Goal: Task Accomplishment & Management: Use online tool/utility

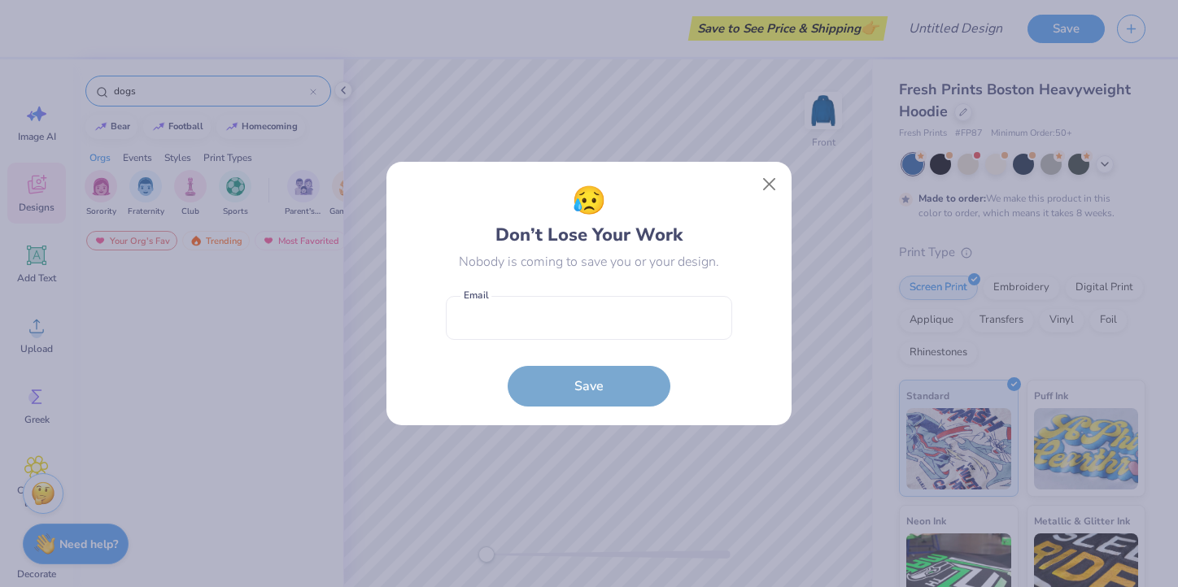
scroll to position [4262, 0]
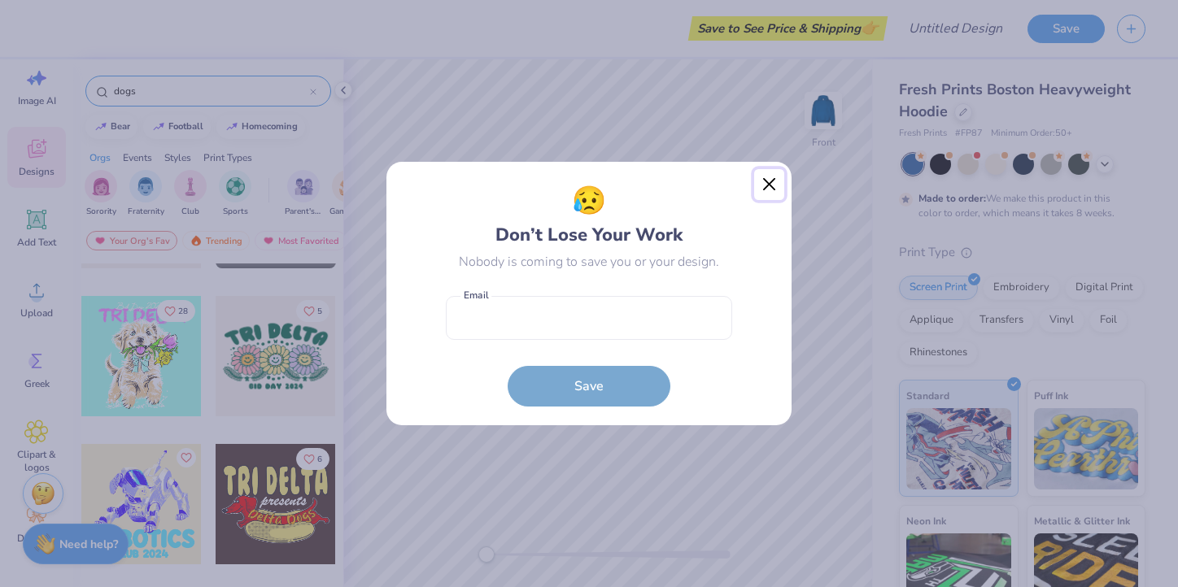
click at [766, 181] on button "Close" at bounding box center [769, 184] width 31 height 31
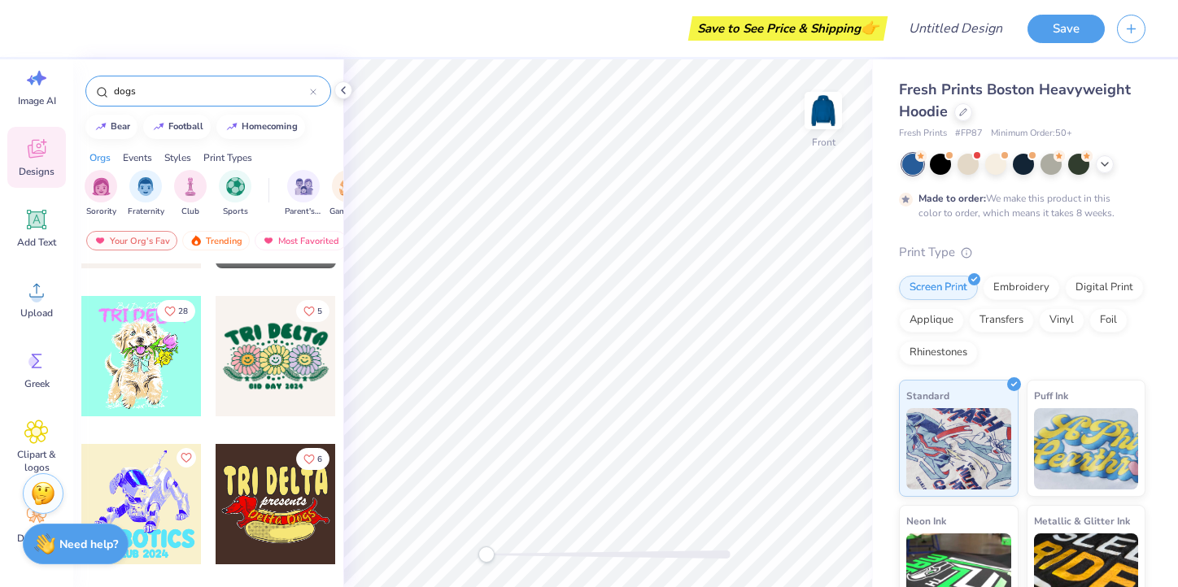
drag, startPoint x: 155, startPoint y: 89, endPoint x: 94, endPoint y: 89, distance: 61.0
click at [94, 89] on div "dogs" at bounding box center [208, 91] width 246 height 31
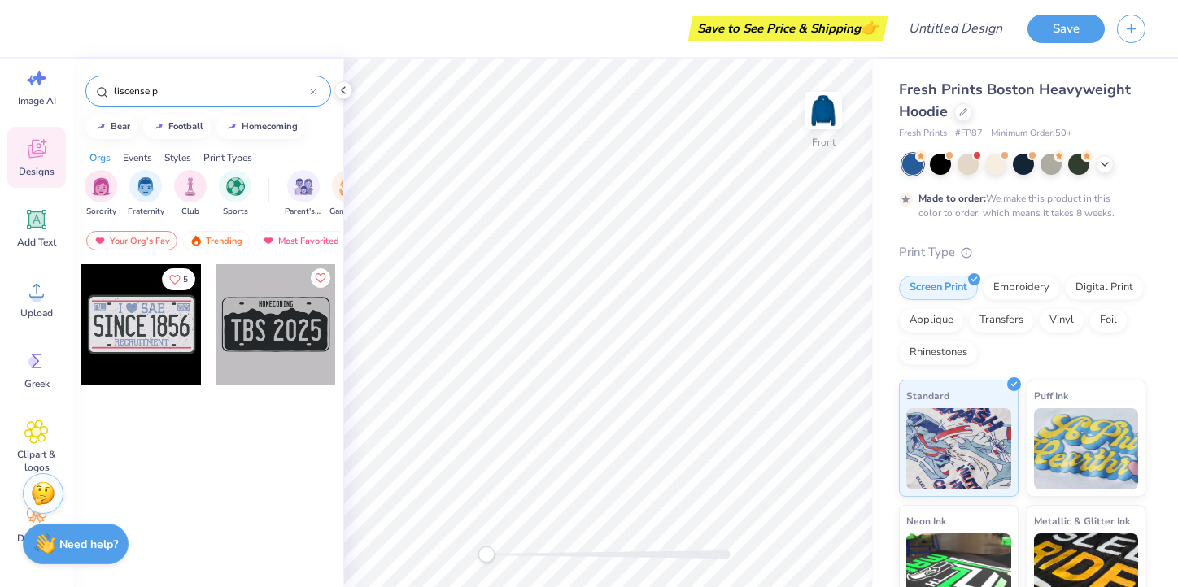
type input "liscense"
drag, startPoint x: 154, startPoint y: 96, endPoint x: 76, endPoint y: 91, distance: 78.2
click at [76, 91] on div "liscense" at bounding box center [208, 86] width 270 height 55
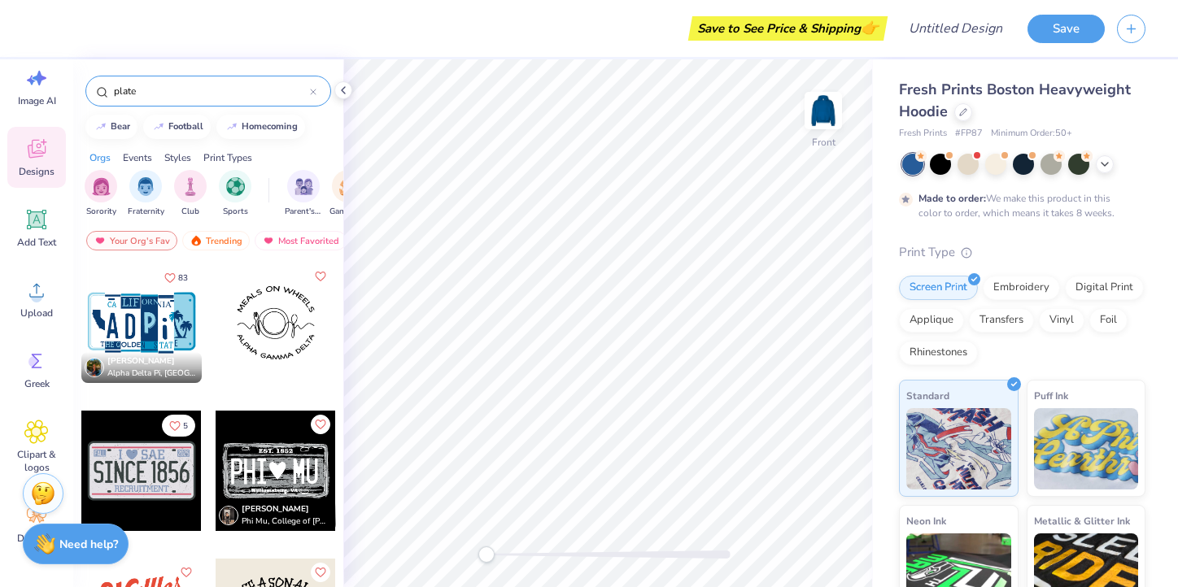
scroll to position [0, 0]
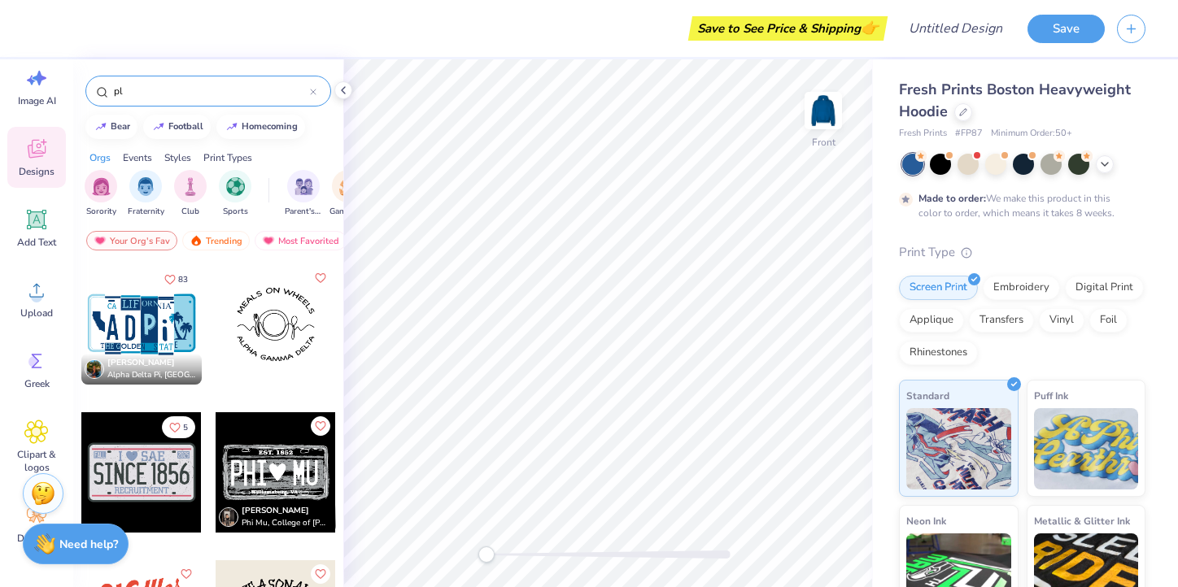
type input "p"
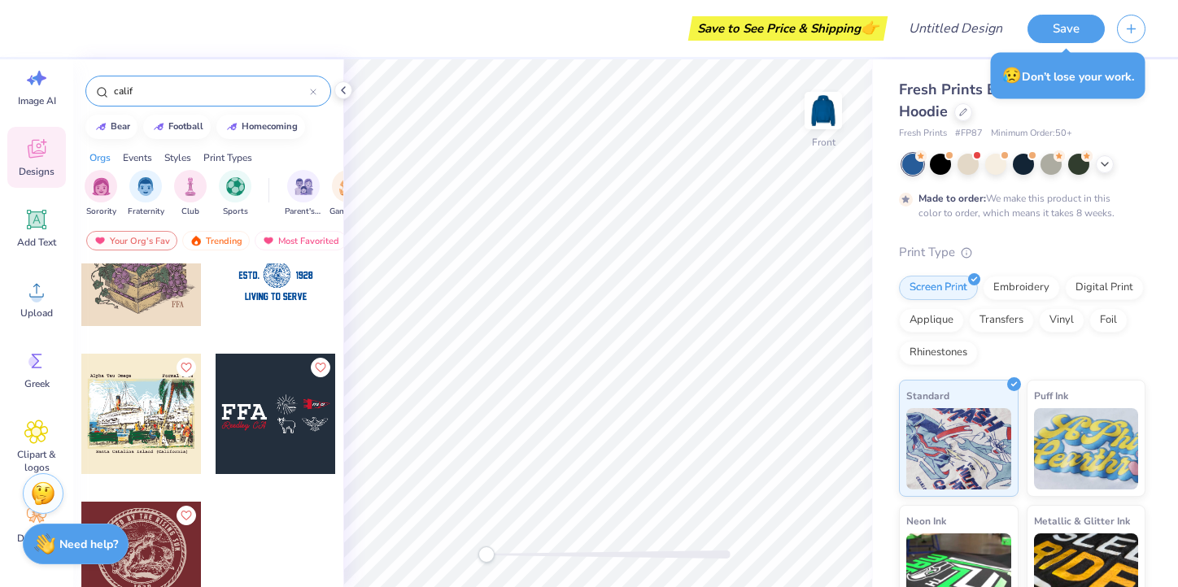
scroll to position [356, 0]
type input "c"
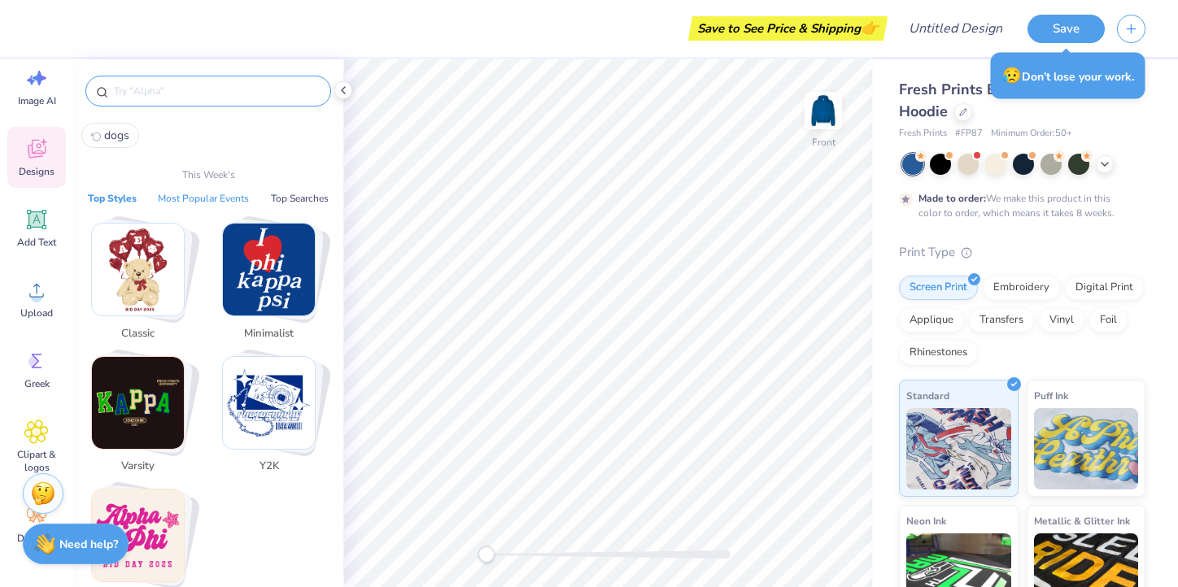
click at [219, 198] on button "Most Popular Events" at bounding box center [203, 198] width 101 height 16
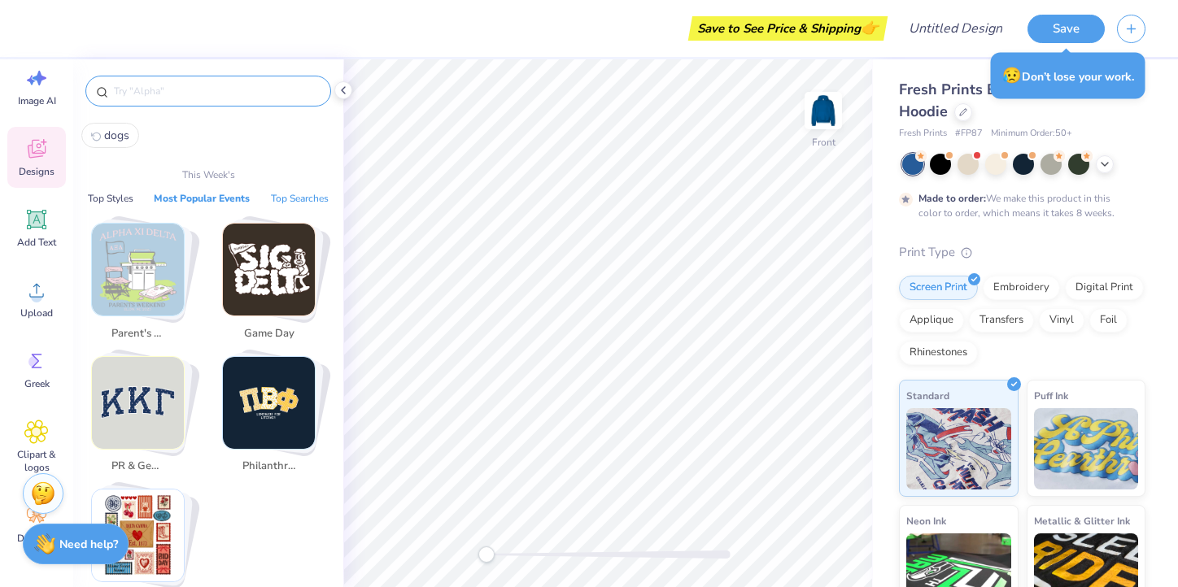
click at [295, 194] on button "Top Searches" at bounding box center [300, 198] width 68 height 16
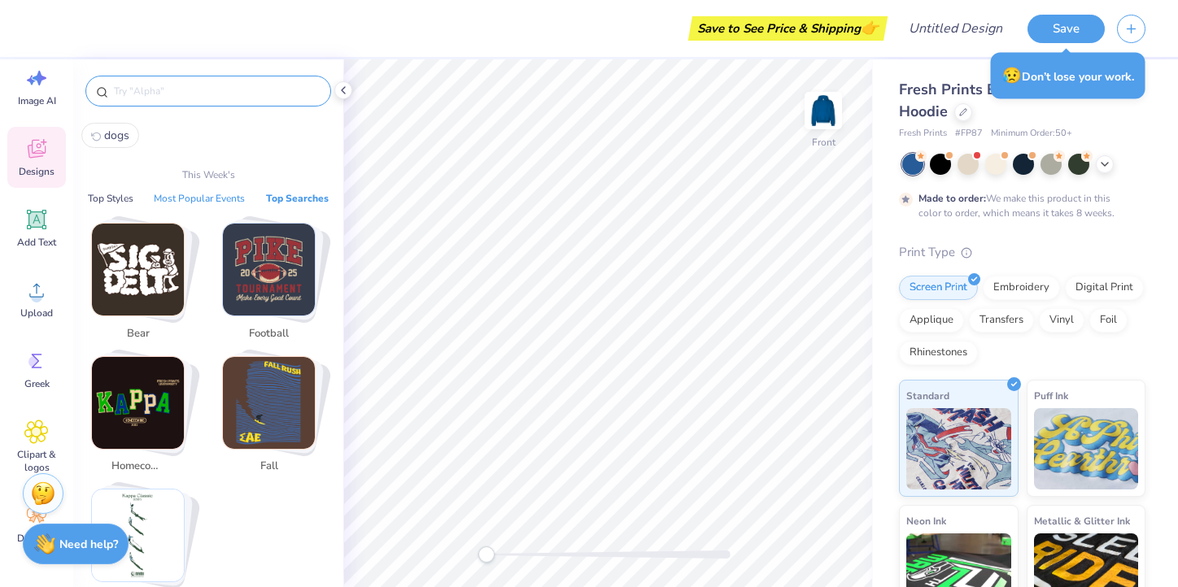
click at [168, 195] on button "Most Popular Events" at bounding box center [199, 198] width 101 height 16
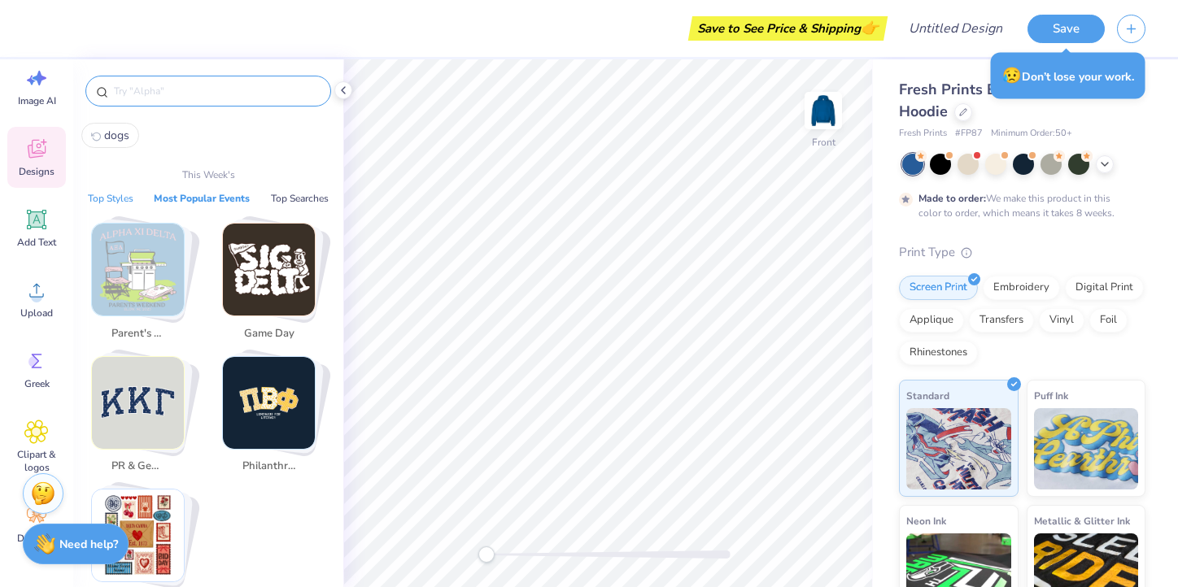
click at [103, 198] on button "Top Styles" at bounding box center [110, 198] width 55 height 16
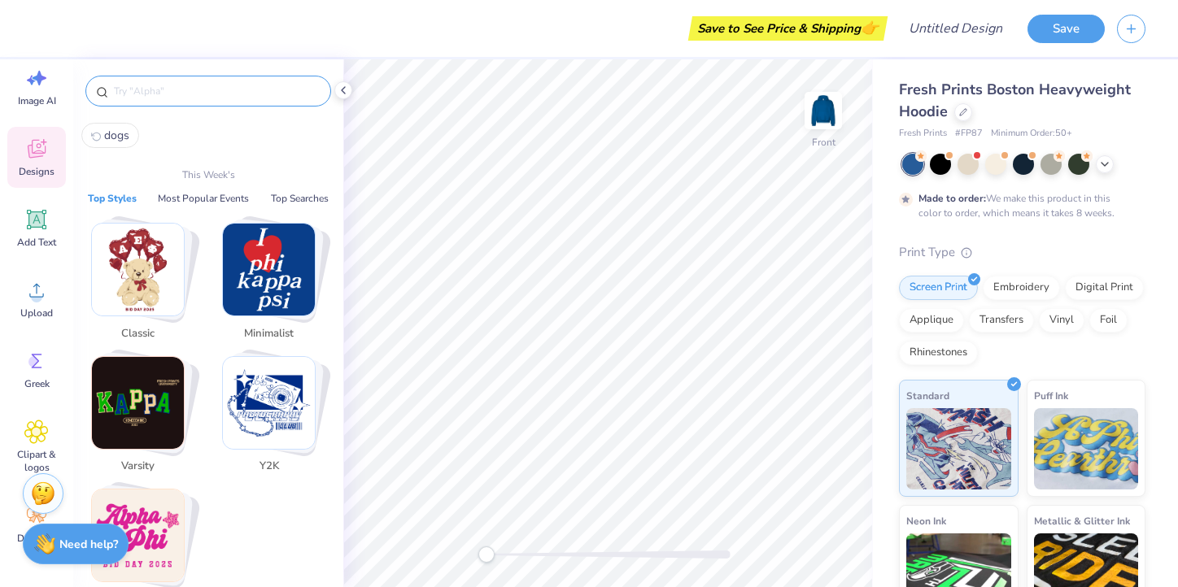
click at [137, 92] on input "text" at bounding box center [216, 91] width 208 height 16
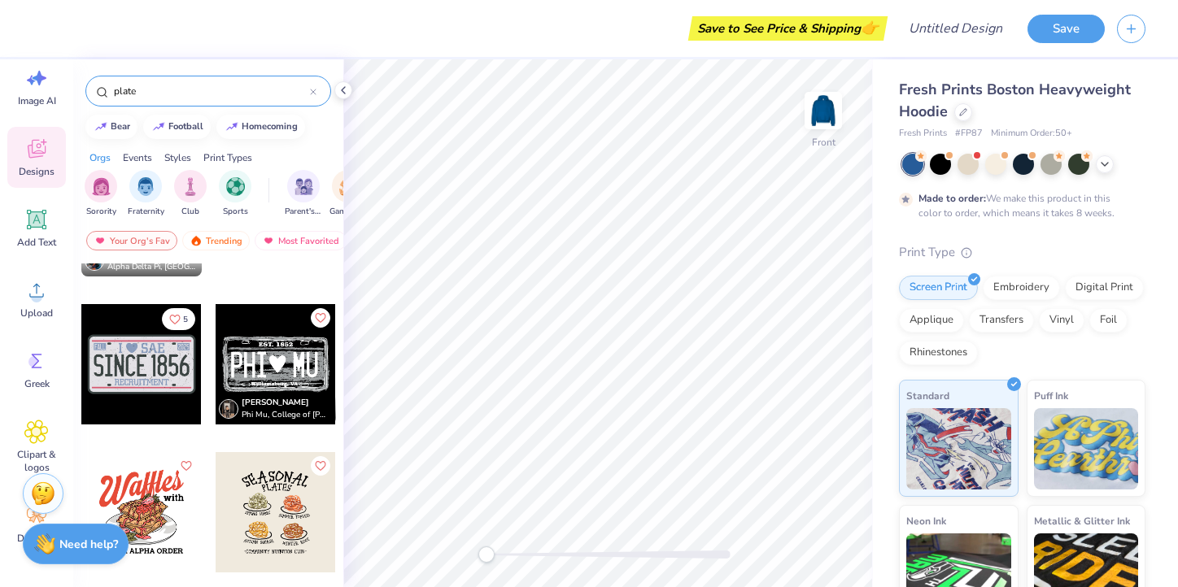
scroll to position [104, 0]
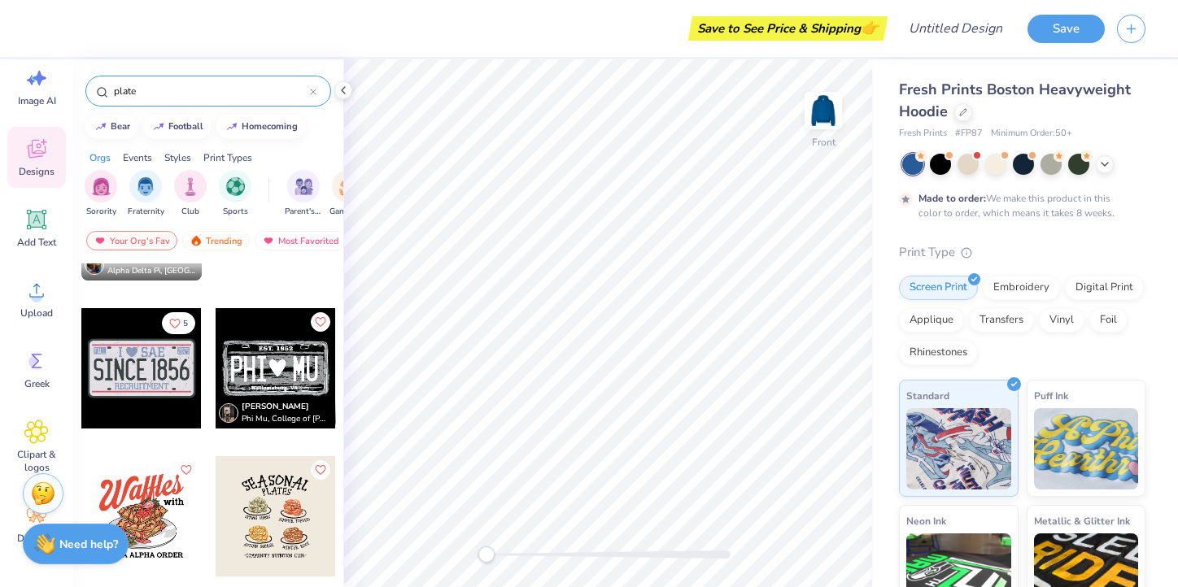
type input "plate"
click at [129, 371] on div at bounding box center [141, 368] width 120 height 120
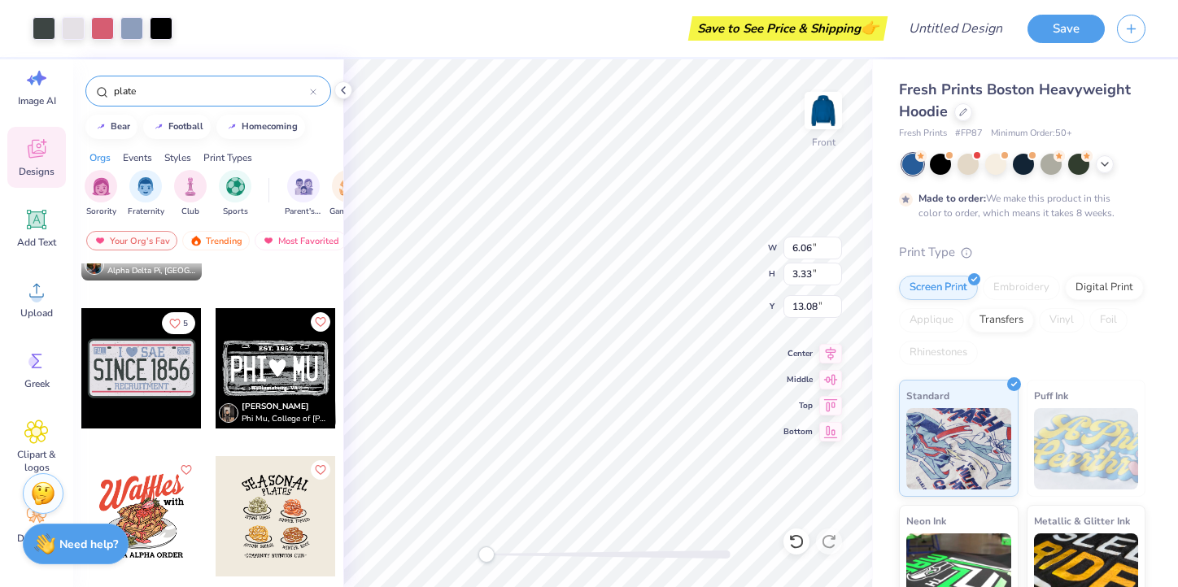
type input "10.74"
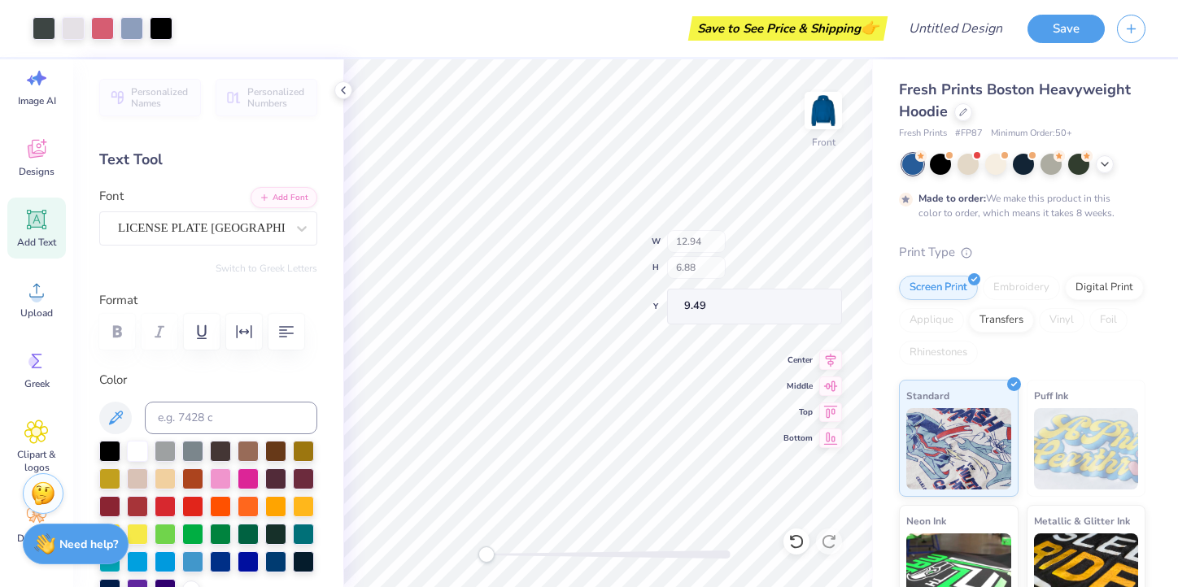
type input "12.94"
type input "6.88"
type input "9.49"
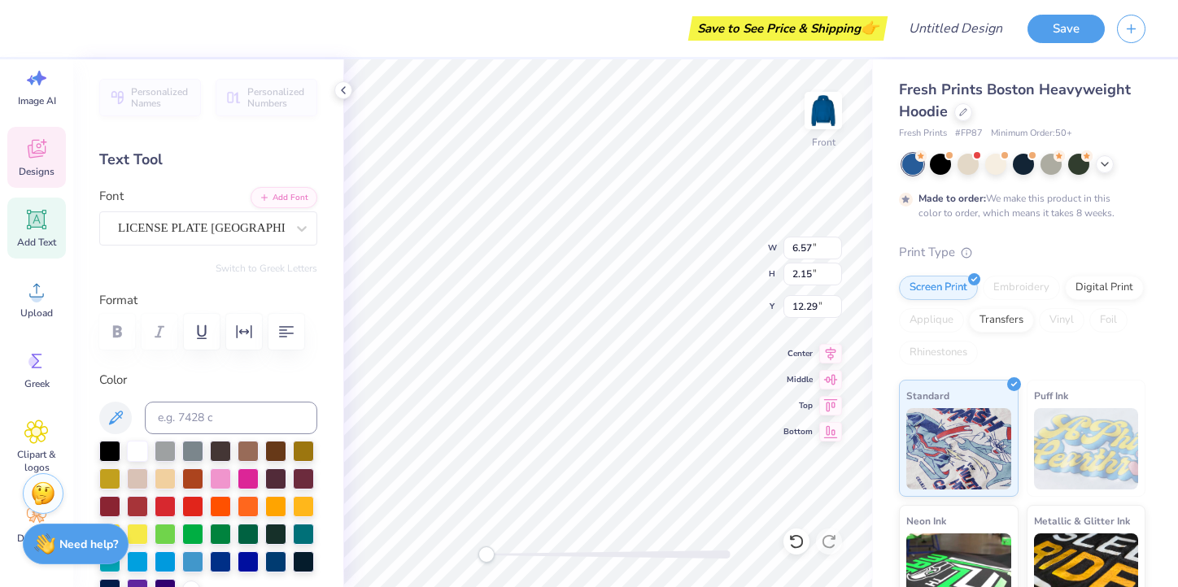
scroll to position [0, 0]
type textarea "S"
type textarea "P"
type textarea "PEER"
type input "12.94"
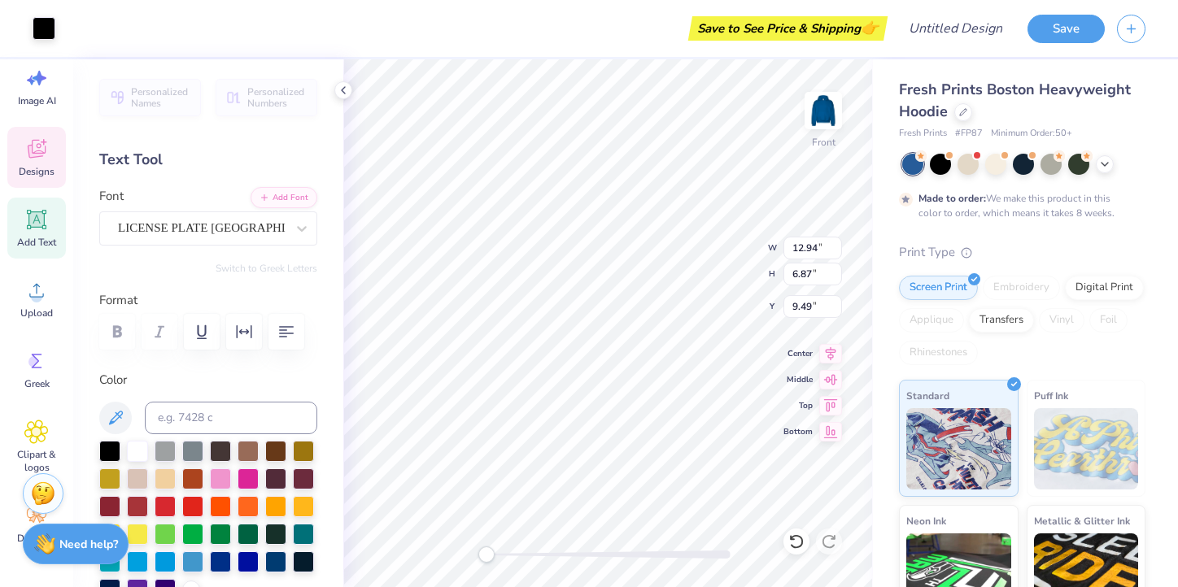
type input "6.87"
type input "9.49"
type input "4.52"
type input "2.15"
type input "12.29"
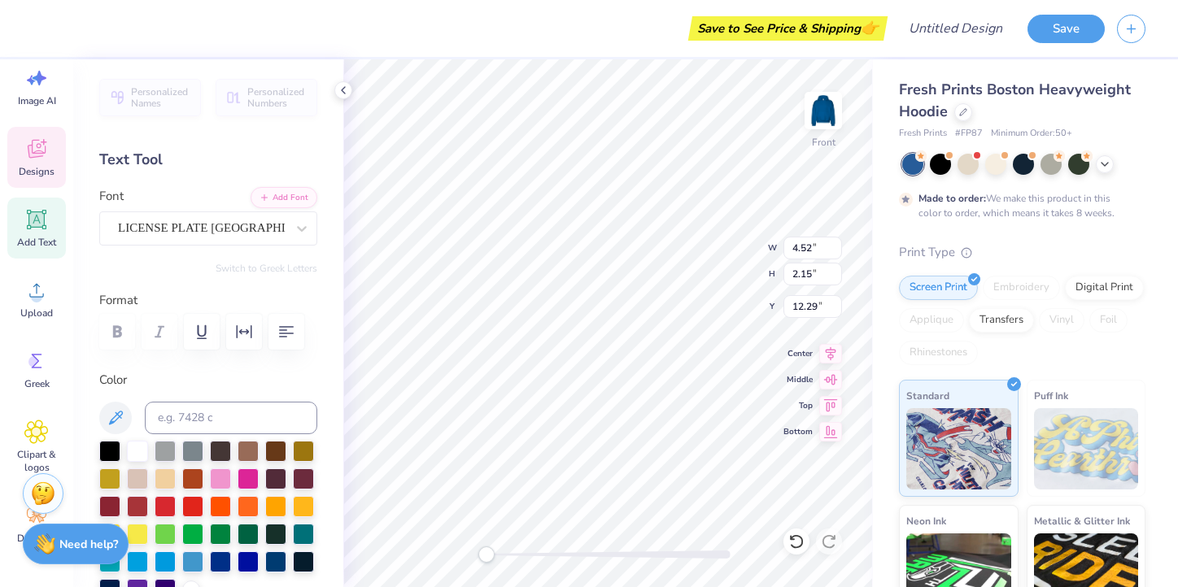
type input "5.30"
type input "2.73"
type input "12.60"
type input "4.52"
type input "2.15"
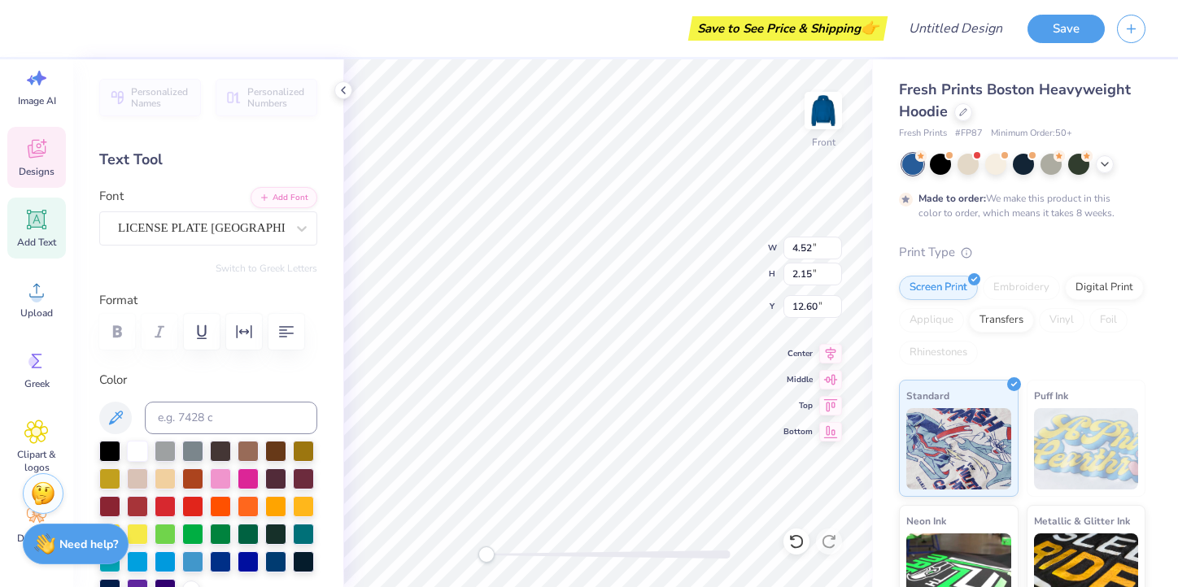
type input "12.29"
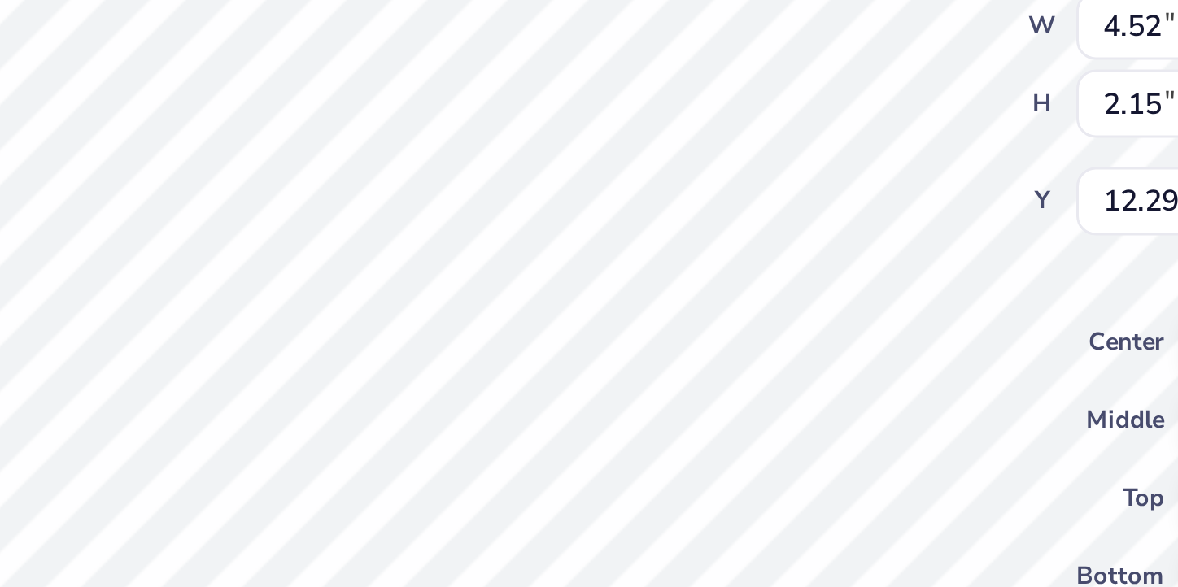
type textarea "R"
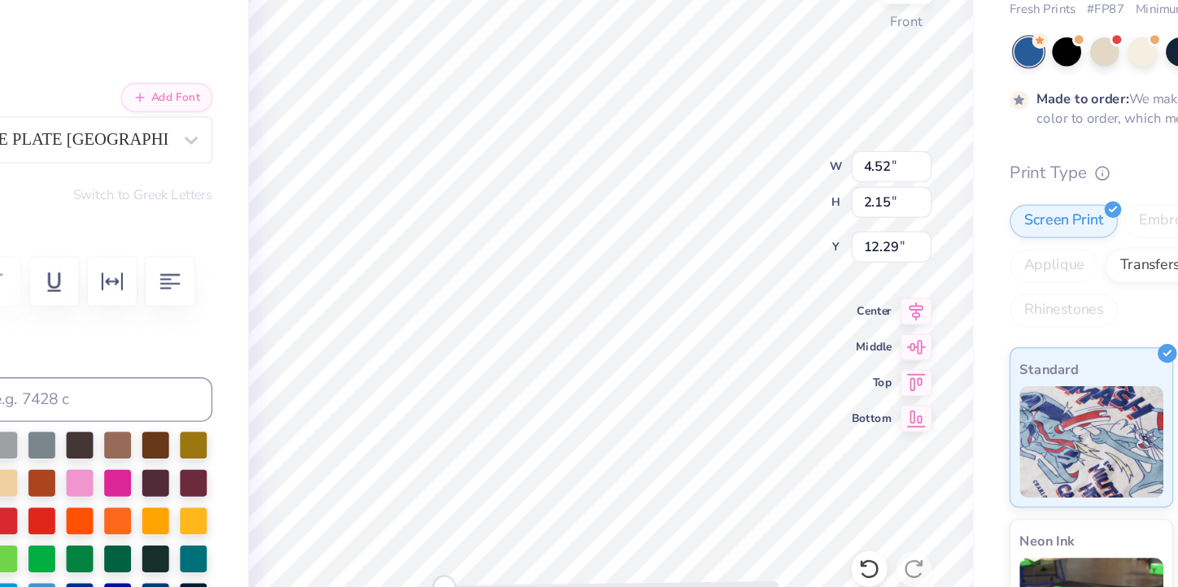
type input "2.91"
type input "1.30"
type input "10.25"
type input "12.94"
type input "6.88"
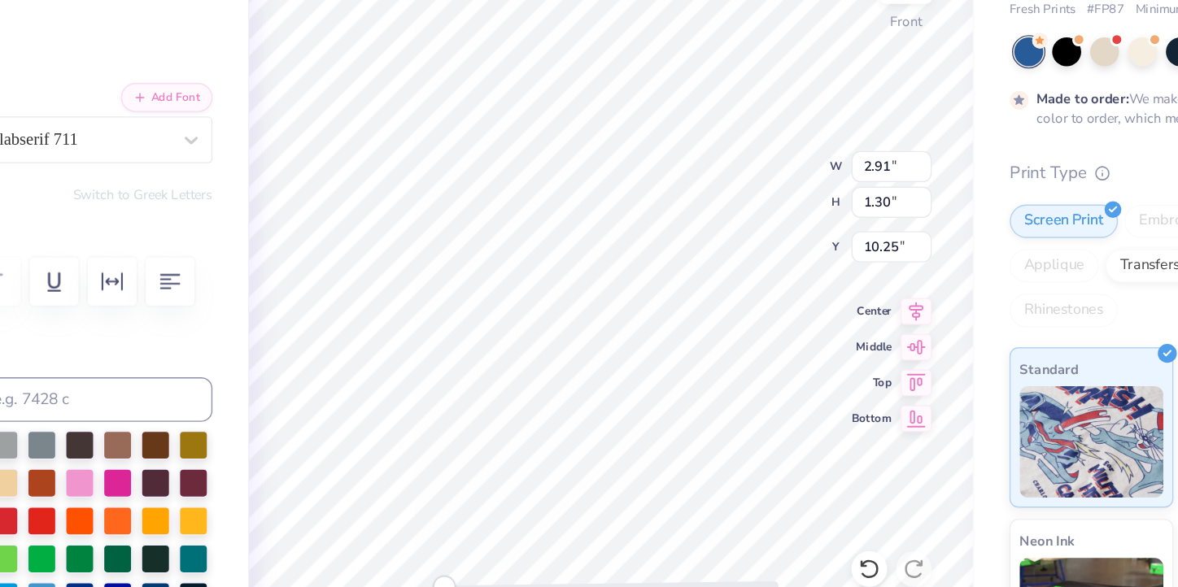
type input "9.49"
type input "5.30"
type input "2.73"
type input "12.02"
type input "12.94"
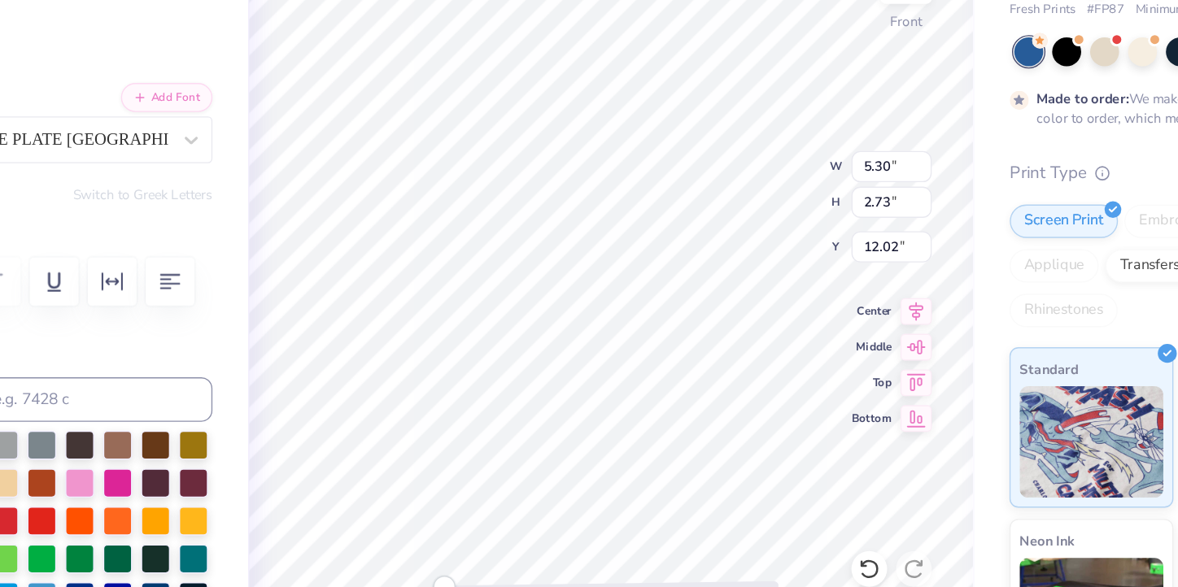
type input "6.88"
type input "9.49"
type input "5.30"
type input "2.73"
type input "12.02"
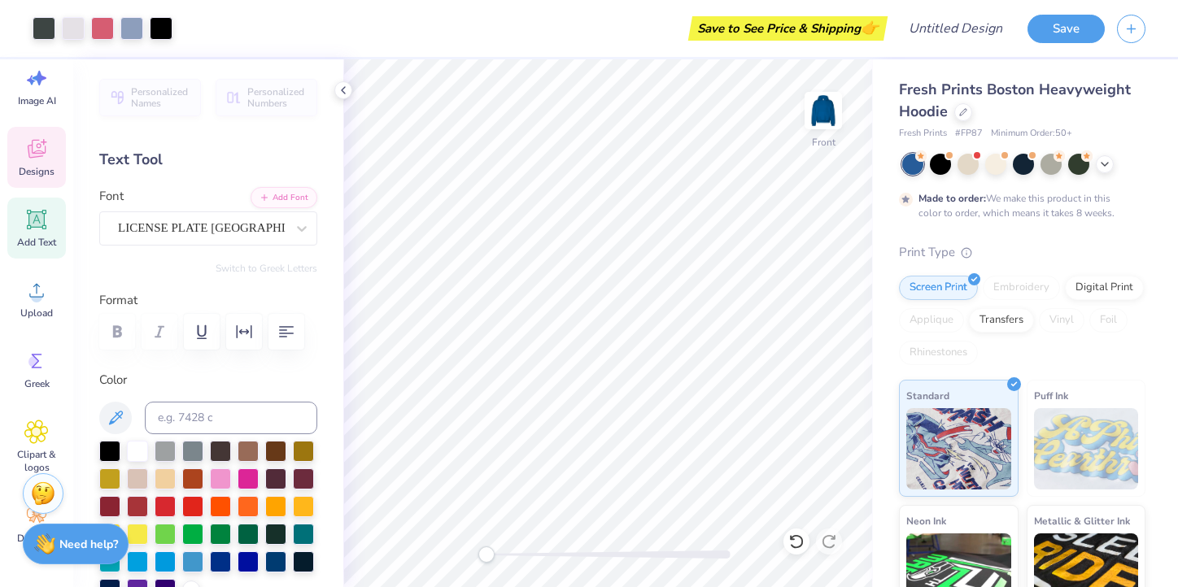
click at [41, 159] on icon at bounding box center [36, 149] width 24 height 24
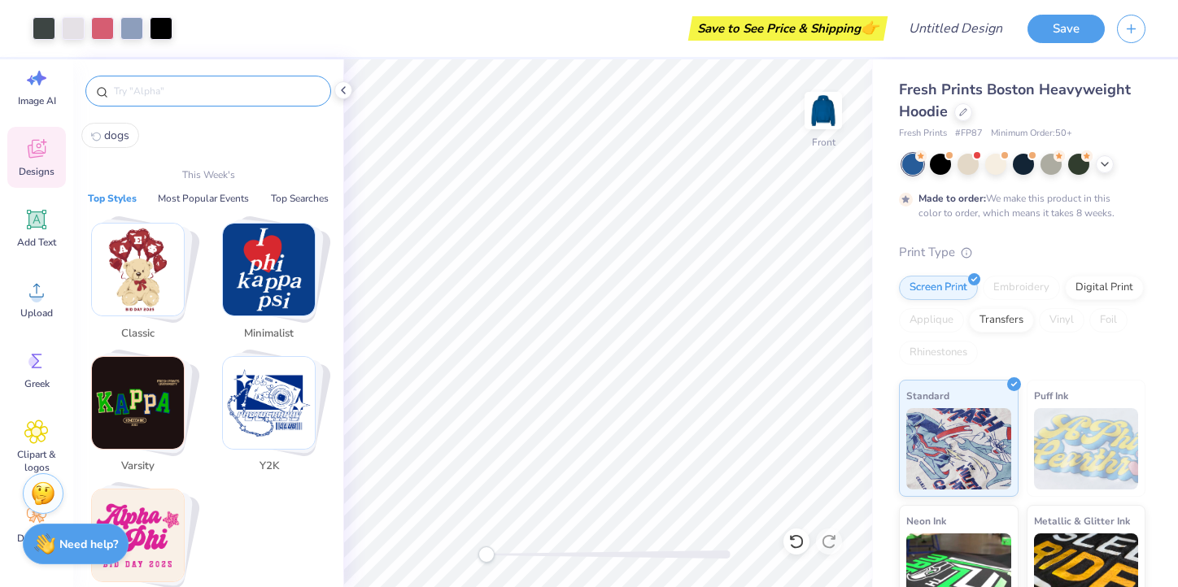
click at [155, 92] on input "text" at bounding box center [216, 91] width 208 height 16
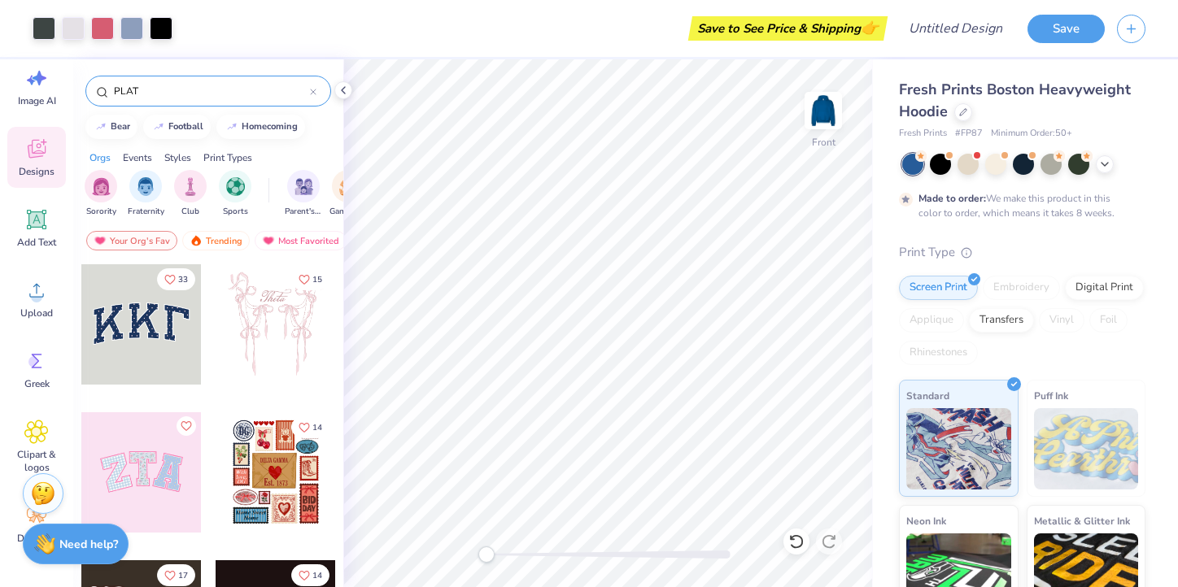
type input "PLATE"
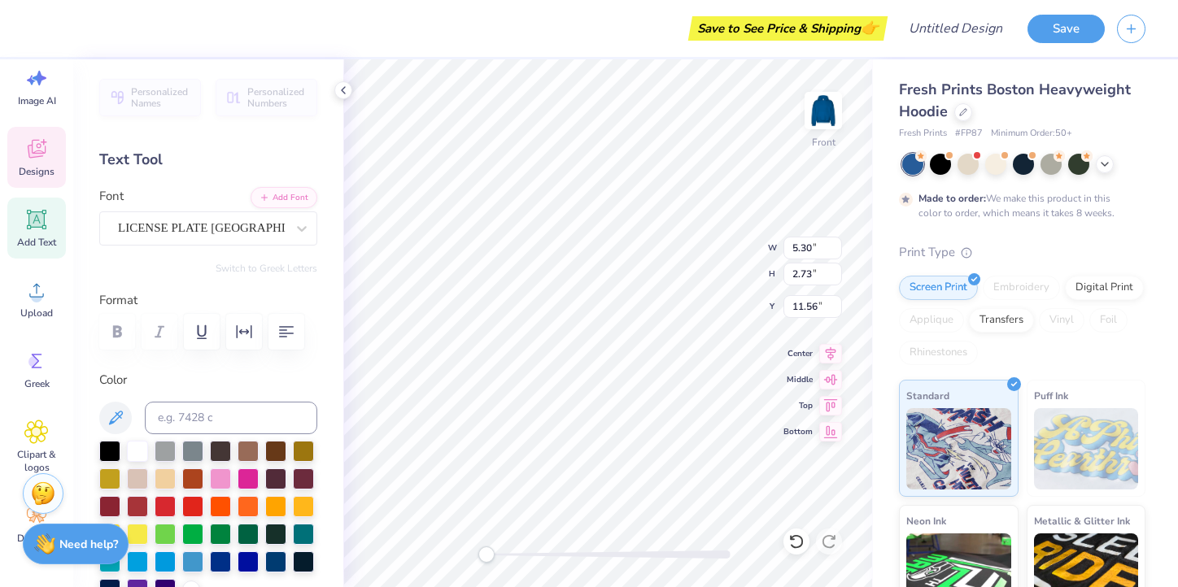
scroll to position [0, 1]
click at [277, 229] on div "LICENSE PLATE USA" at bounding box center [201, 228] width 171 height 25
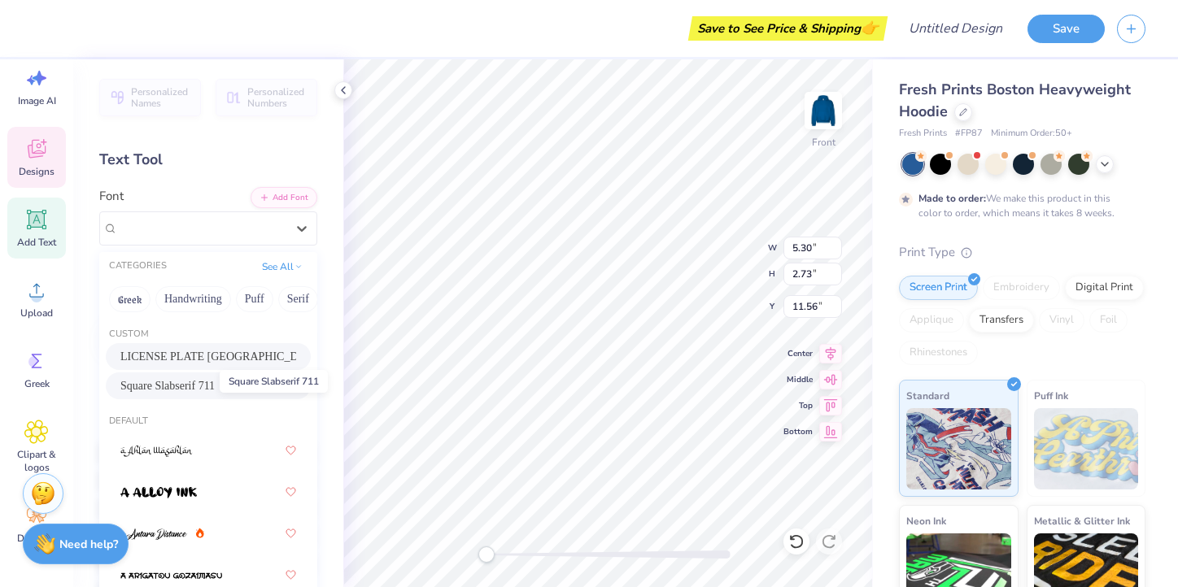
click at [178, 383] on span "Square Slabserif 711" at bounding box center [167, 385] width 94 height 17
click at [198, 227] on div "Square Slabserif 711" at bounding box center [201, 228] width 171 height 25
click at [197, 355] on span "LICENSE PLATE USA" at bounding box center [208, 356] width 176 height 17
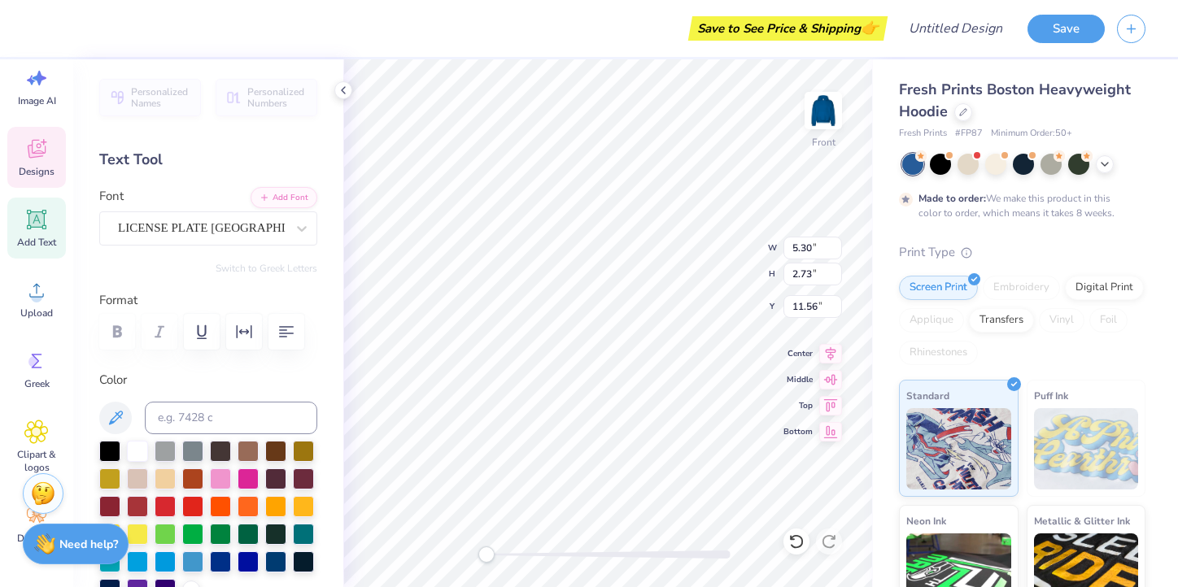
type textarea "PR 25-26"
type textarea "PR 2526"
type input "12.94"
type input "6.88"
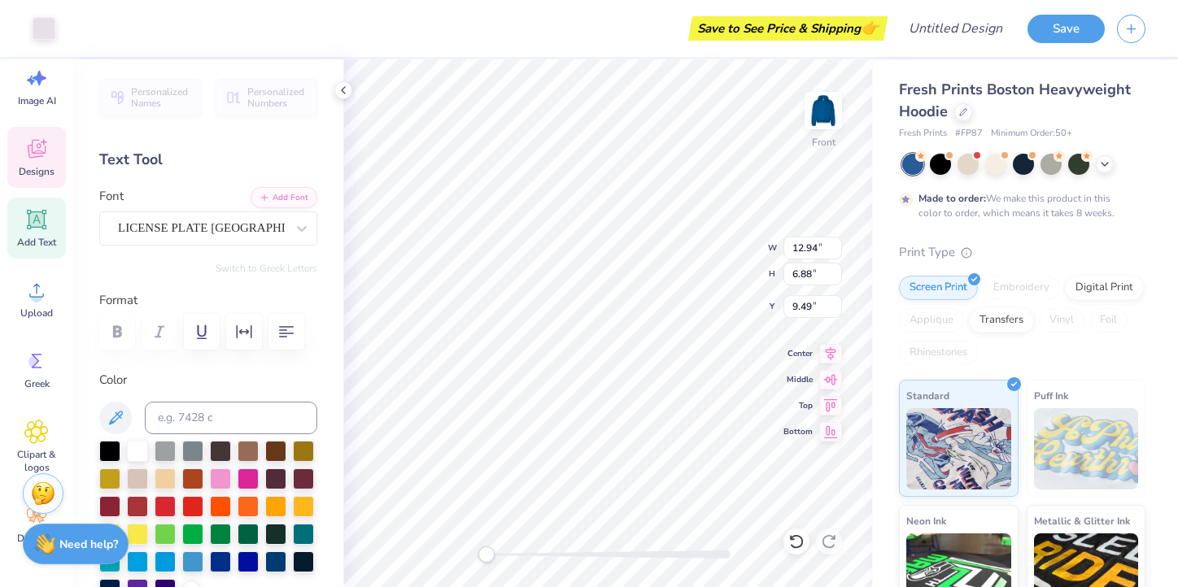
type input "9.49"
type input "9.45"
type input "2.73"
type input "11.56"
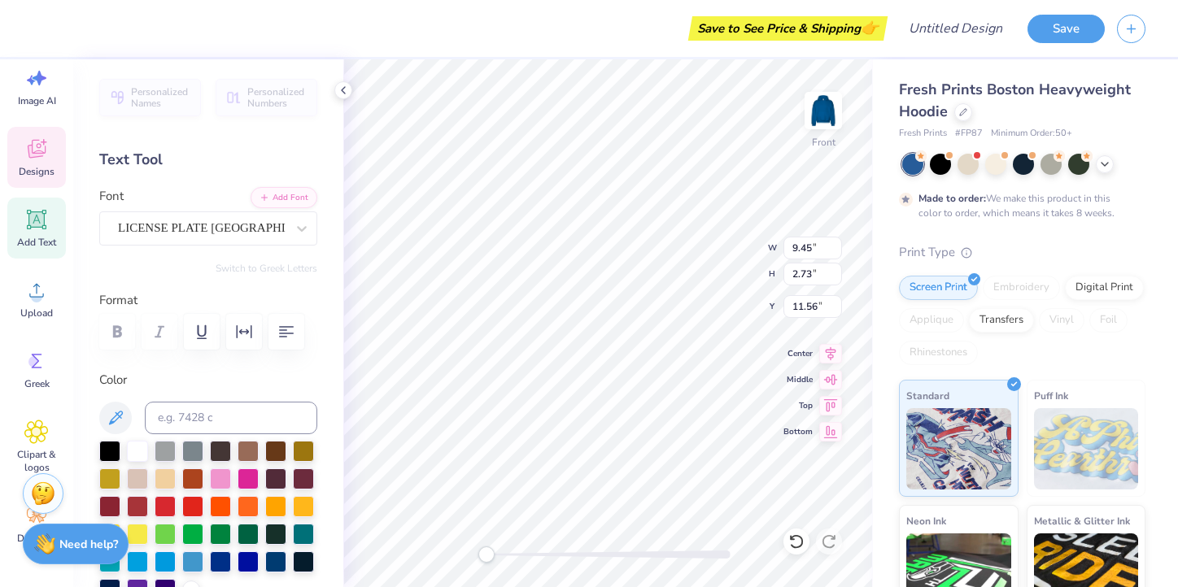
type textarea "PEER RESOURCE"
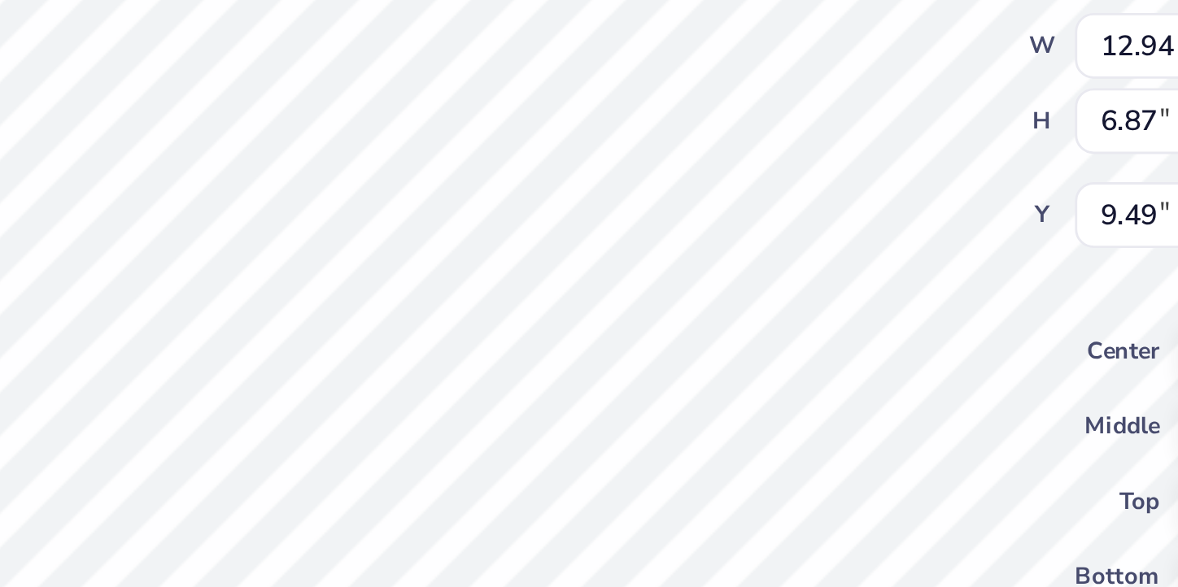
type input "2.91"
type input "1.30"
type input "10.25"
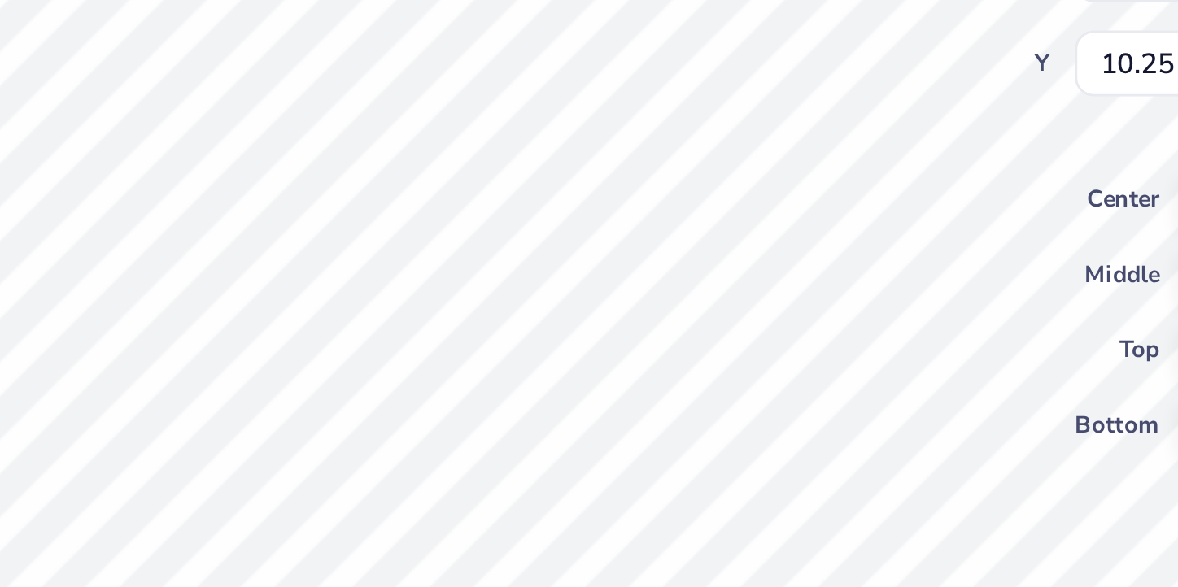
type textarea "S"
type input "1.43"
type input "1.26"
type input "10.26"
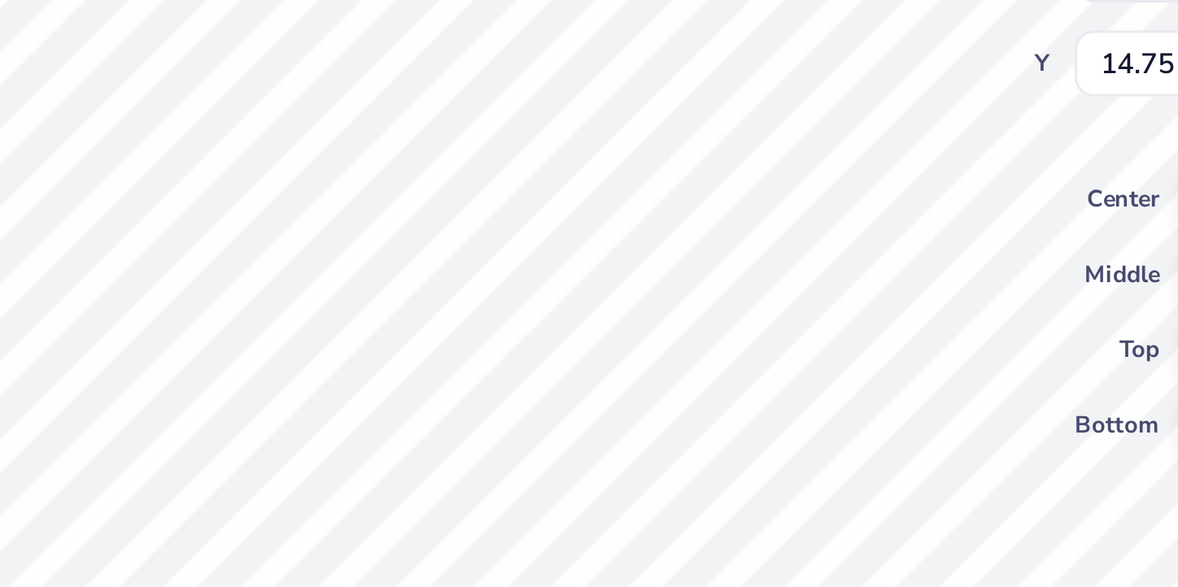
type textarea "REDWOOD"
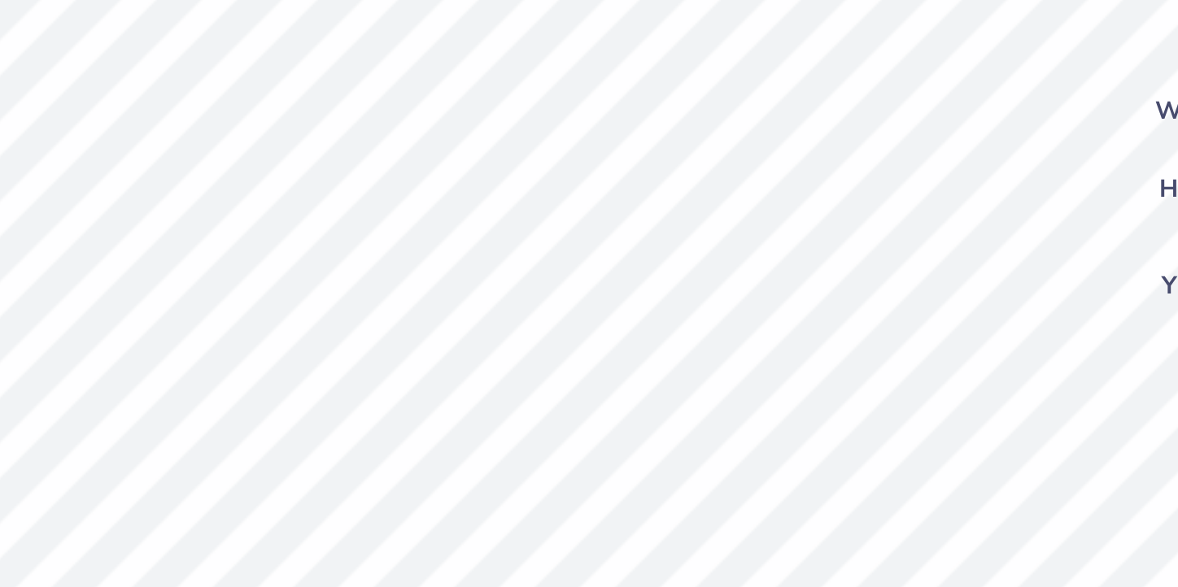
type textarea "2025"
type input "12.94"
type input "6.88"
type input "9.49"
type input "1.34"
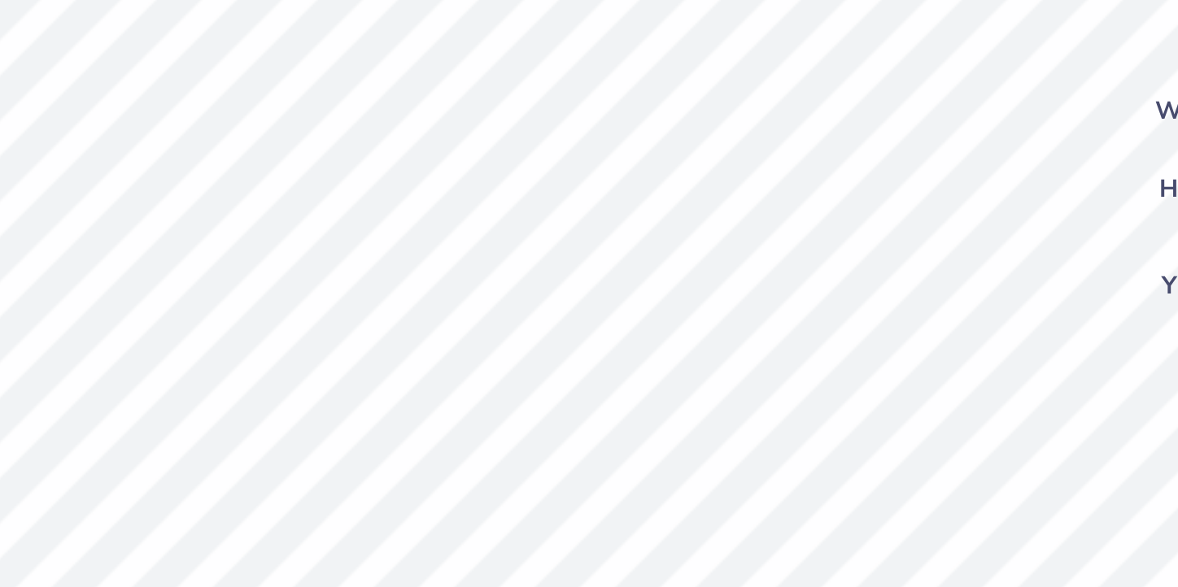
type input "0.69"
type input "10.53"
type input "12.94"
type input "6.87"
type input "9.49"
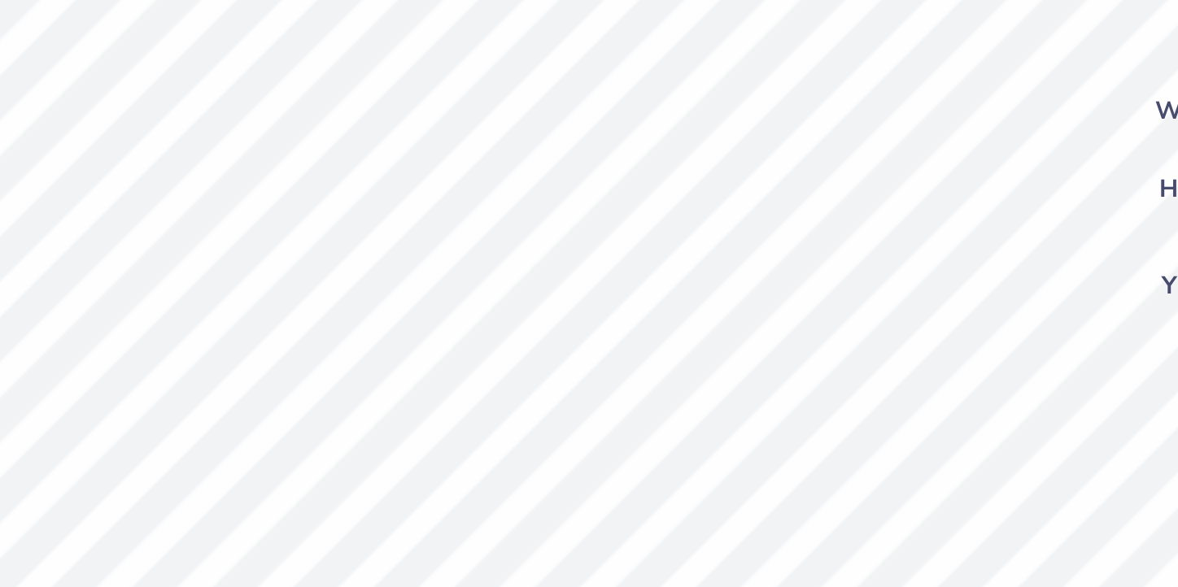
type textarea "2026"
type input "1.34"
type input "0.69"
type input "12.94"
type input "6.87"
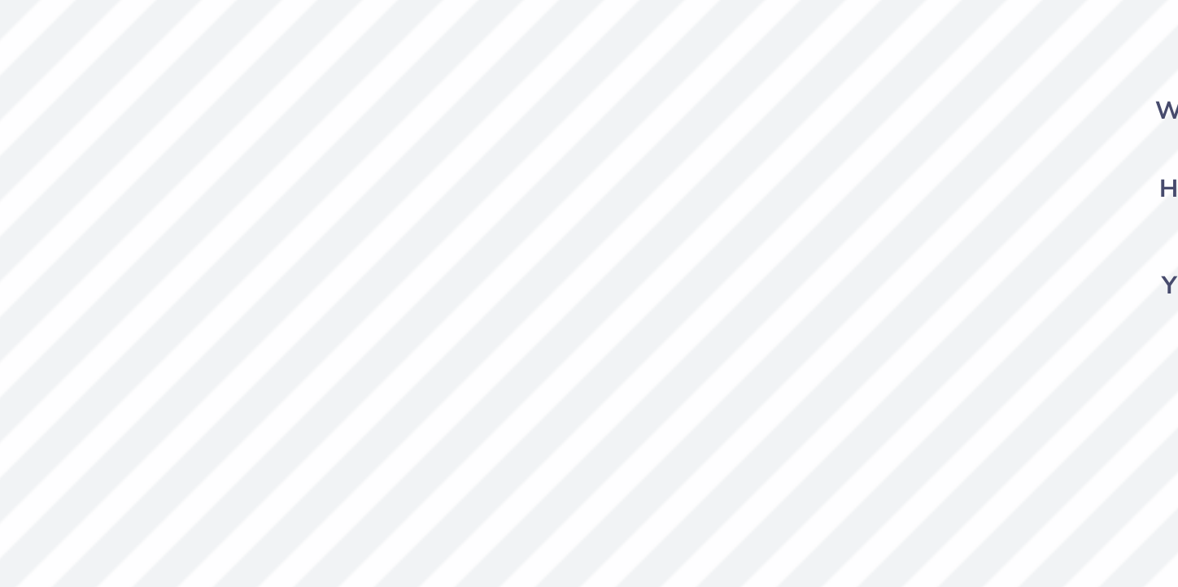
type input "9.49"
type input "1.34"
type input "0.69"
type input "10.53"
type input "12.94"
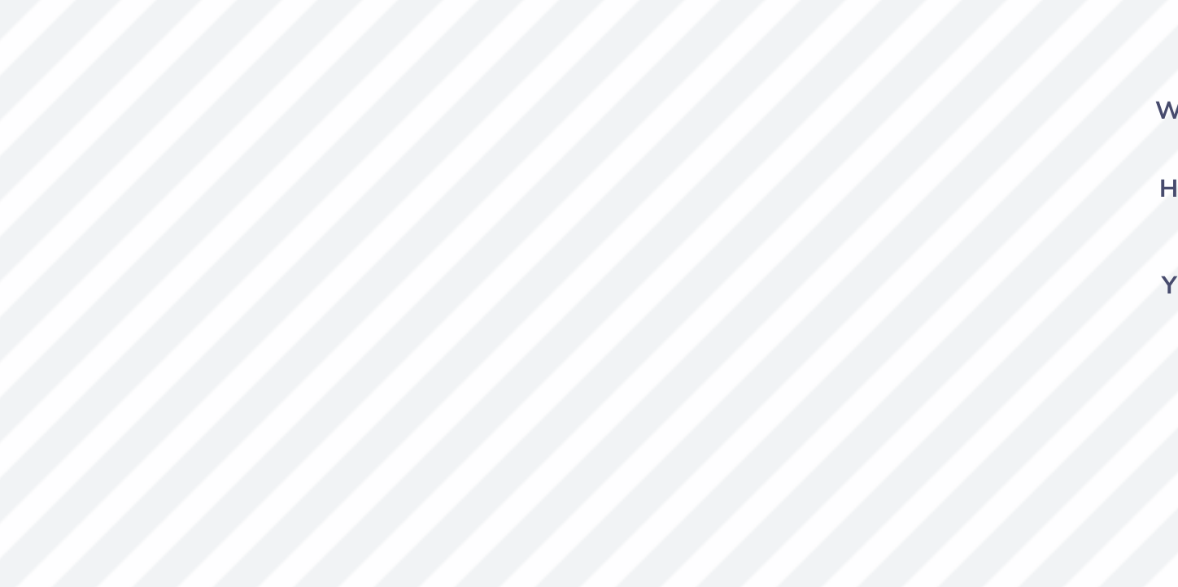
type input "6.87"
type input "9.49"
type input "1.34"
type input "0.69"
type input "10.39"
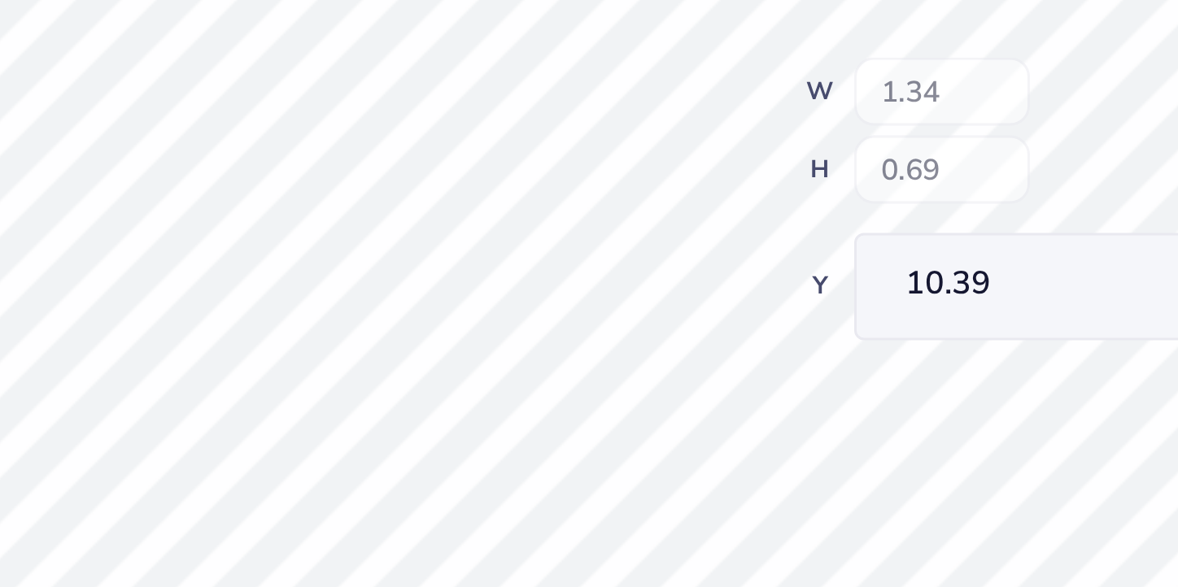
click at [695, 274] on div "Front W 1.34 H 0.69 Y 10.39 Center Middle Top Bottom" at bounding box center [608, 323] width 530 height 528
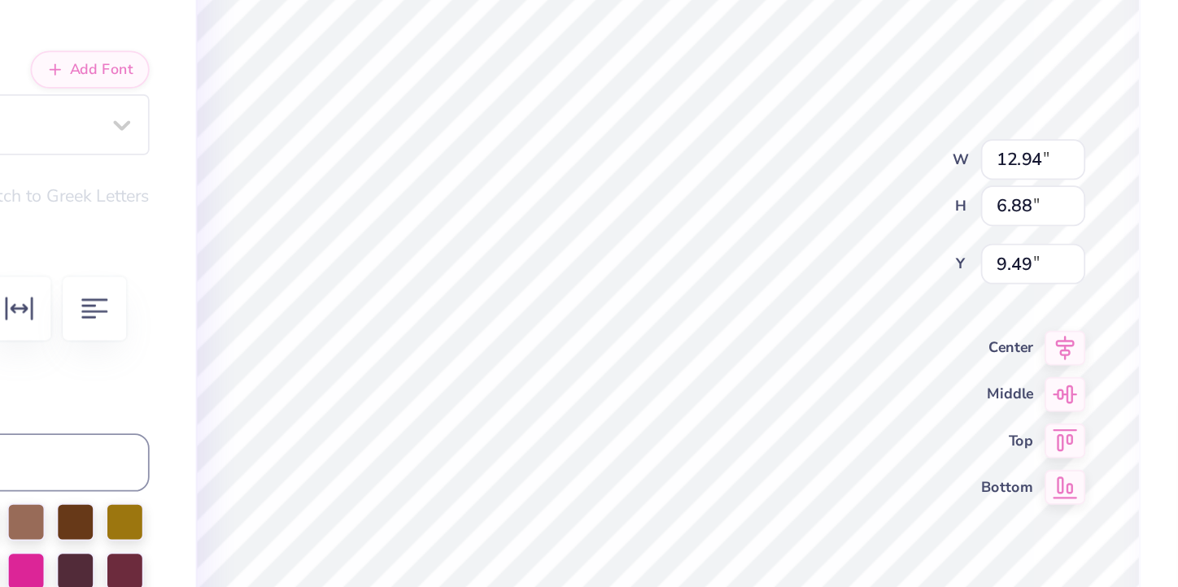
type input "12.94"
type input "6.88"
type input "9.49"
type input "4.47"
type input "0.77"
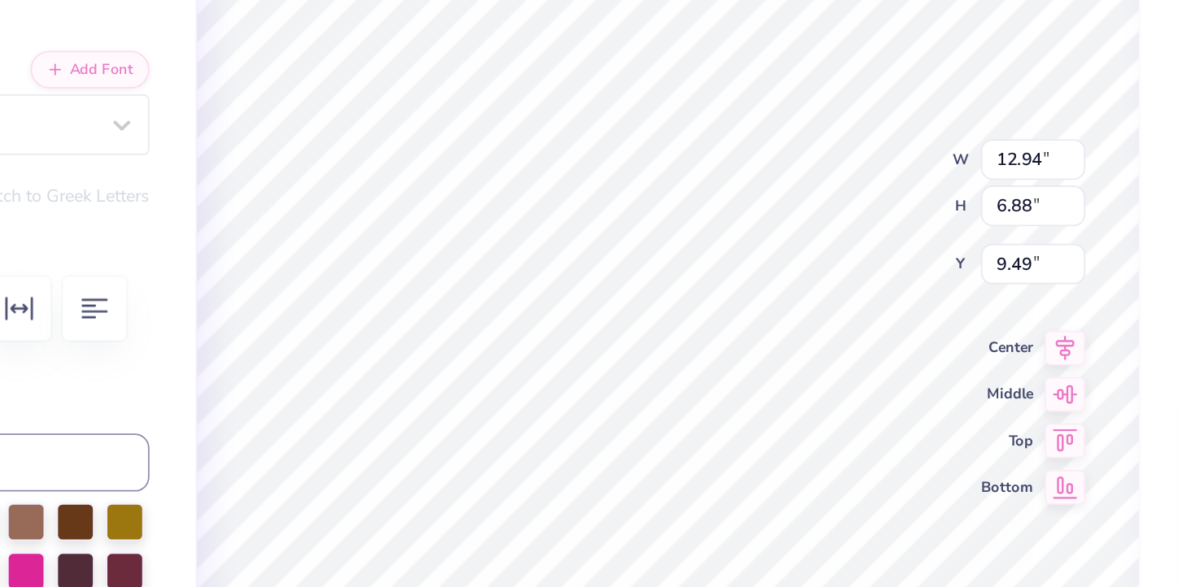
type input "14.84"
type input "12.94"
type input "6.88"
type input "9.49"
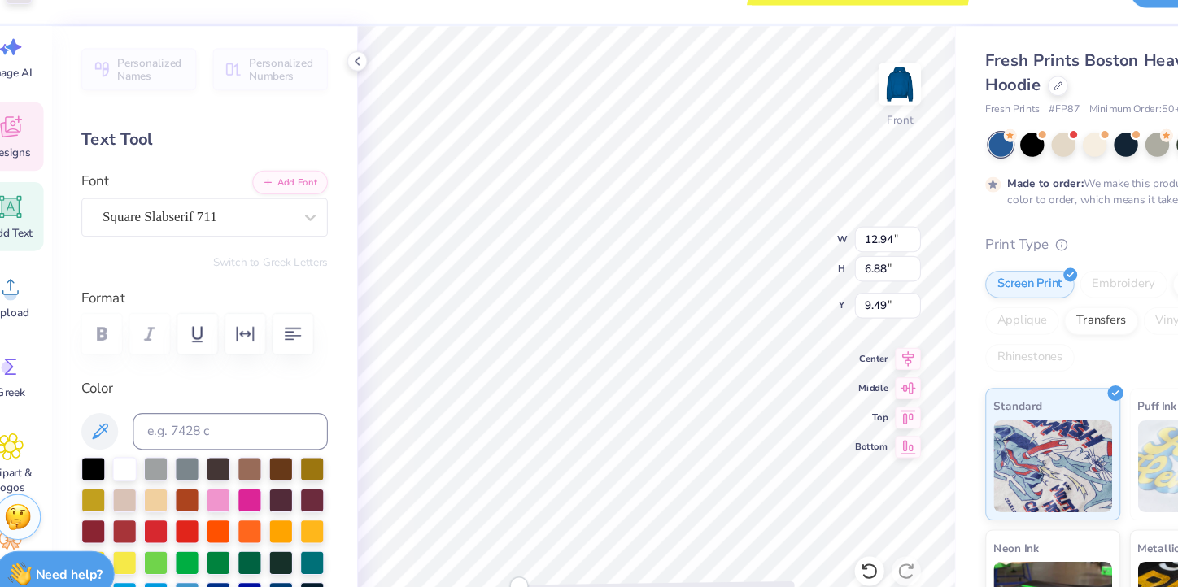
type input "4.47"
type input "0.77"
type input "10.39"
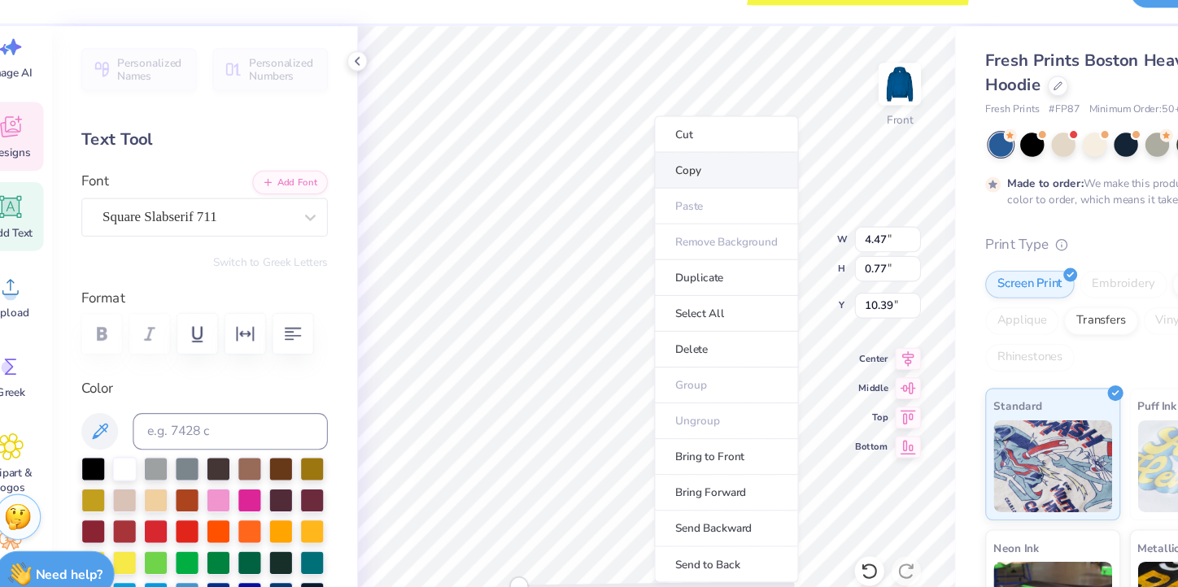
click at [639, 182] on li "Copy" at bounding box center [670, 188] width 128 height 32
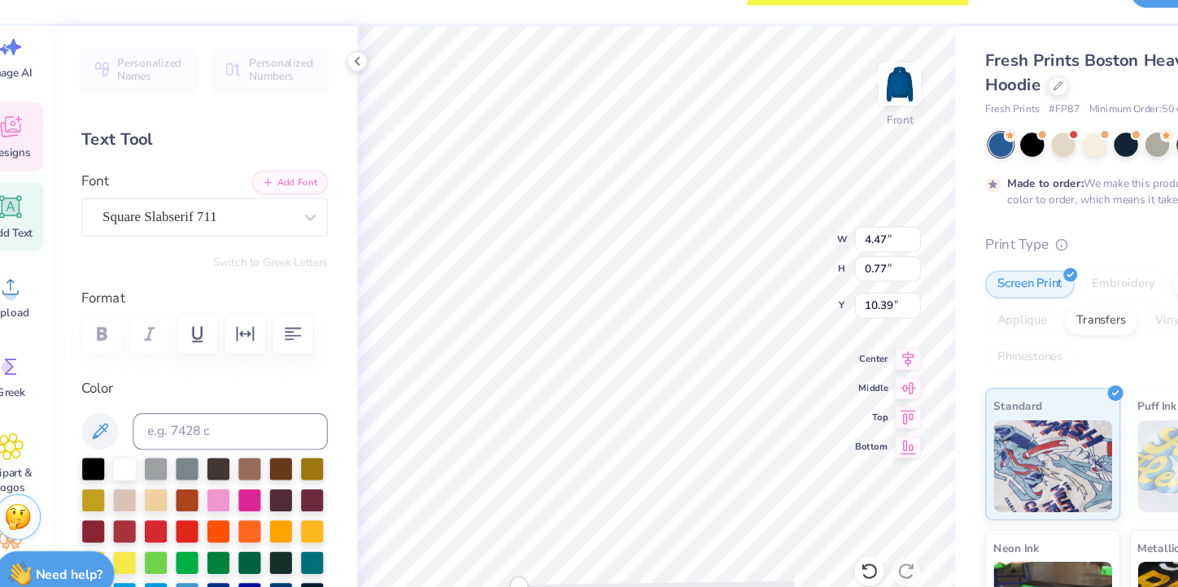
type input "12.94"
type input "6.88"
type input "9.49"
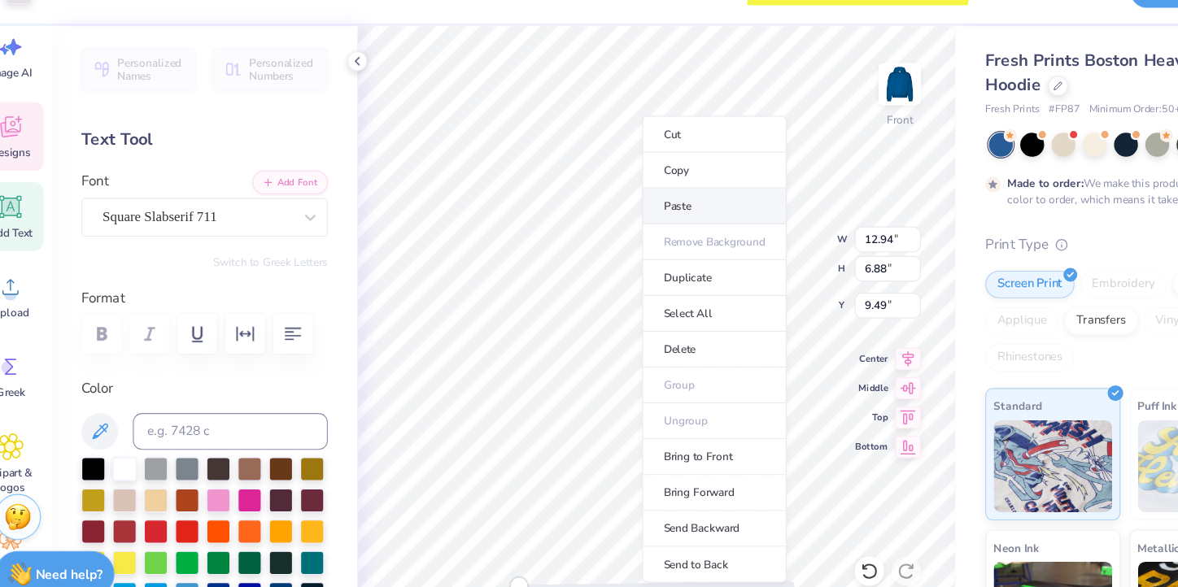
click at [621, 215] on li "Paste" at bounding box center [659, 219] width 128 height 32
type input "4.47"
type input "0.77"
type input "14.54"
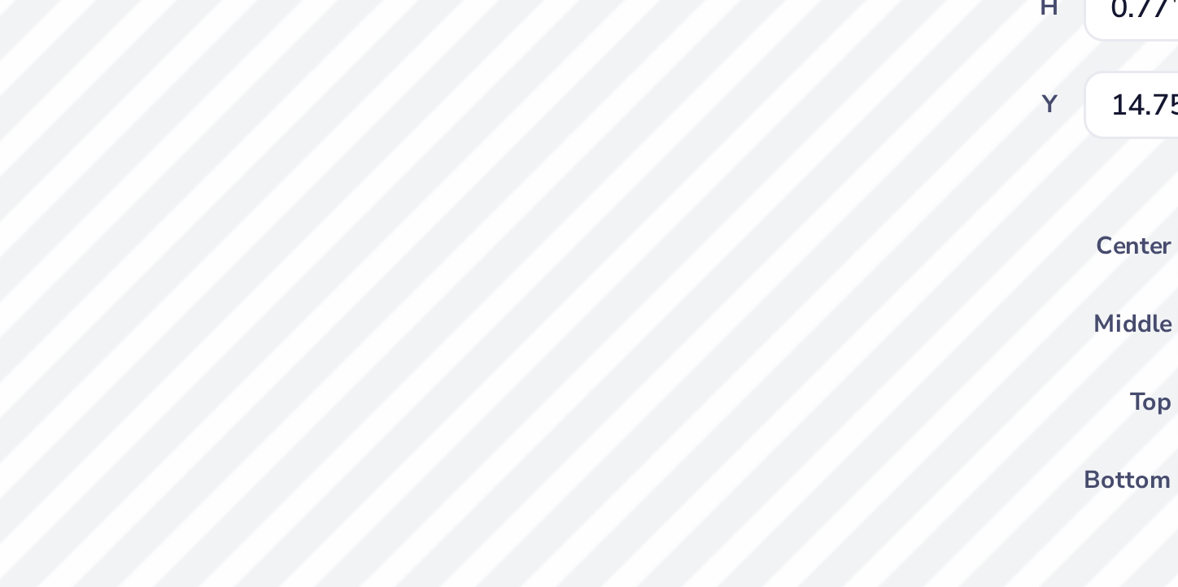
type textarea "HIGH SCHOOL"
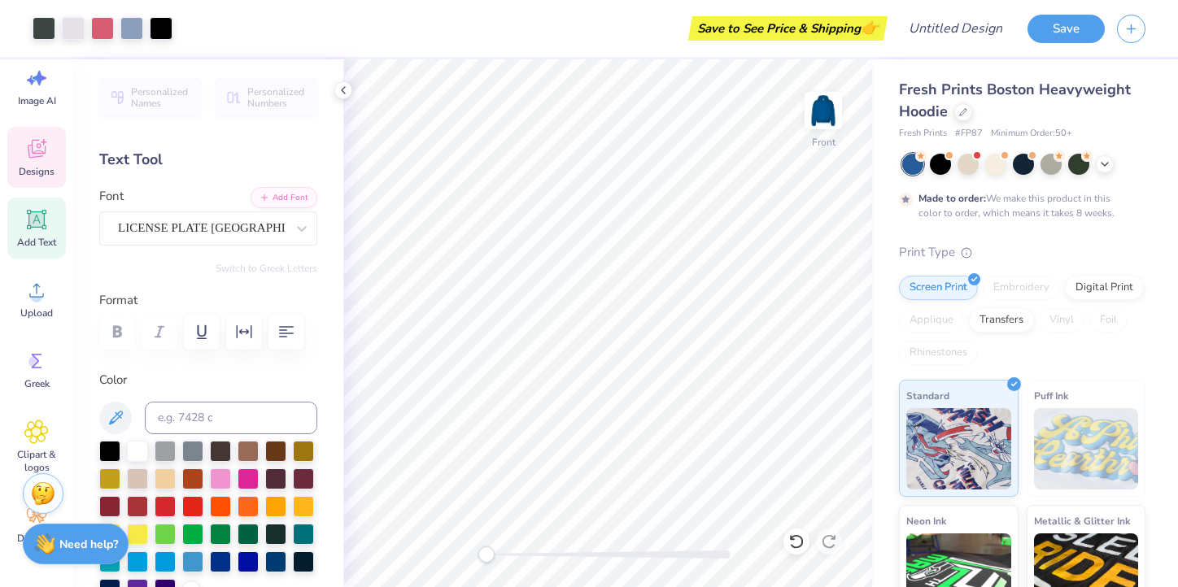
click at [26, 151] on icon at bounding box center [36, 149] width 24 height 24
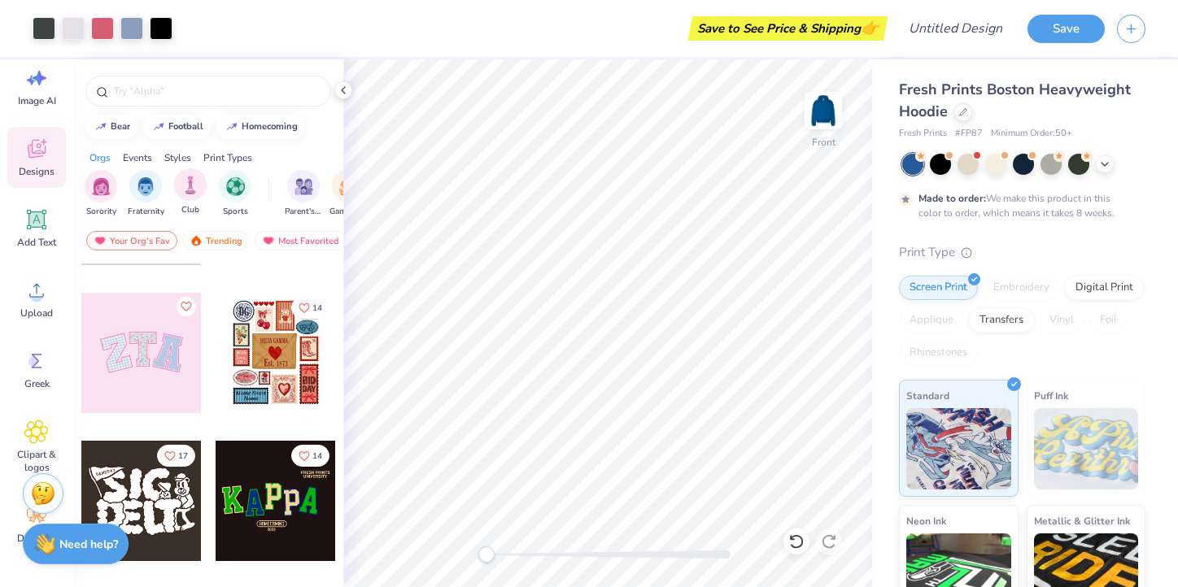
scroll to position [0, 0]
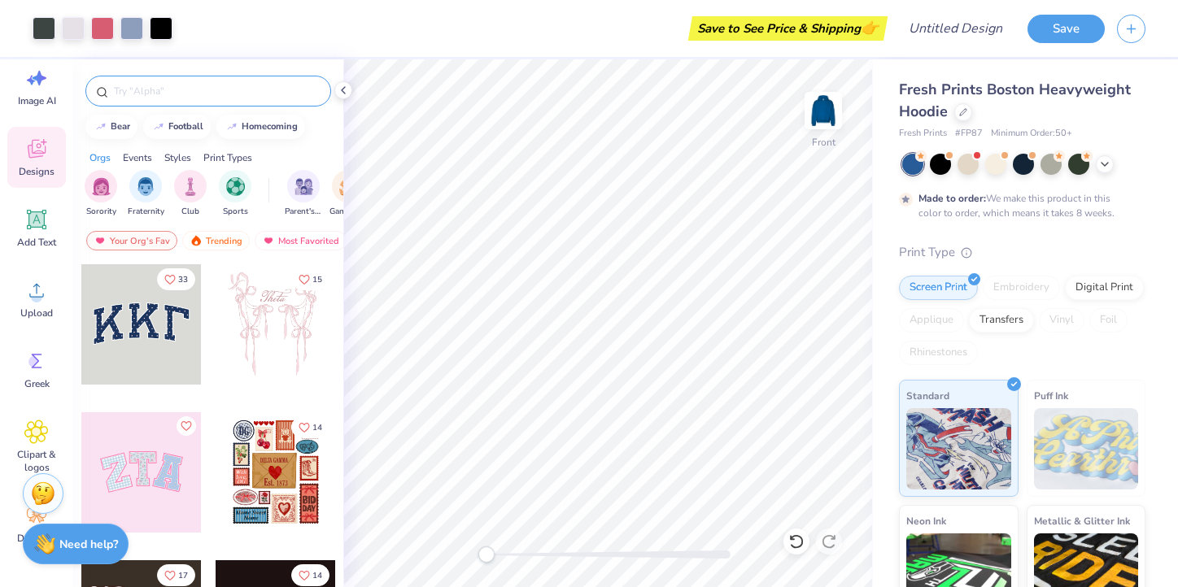
click at [157, 89] on input "text" at bounding box center [216, 91] width 208 height 16
type input "PLATE"
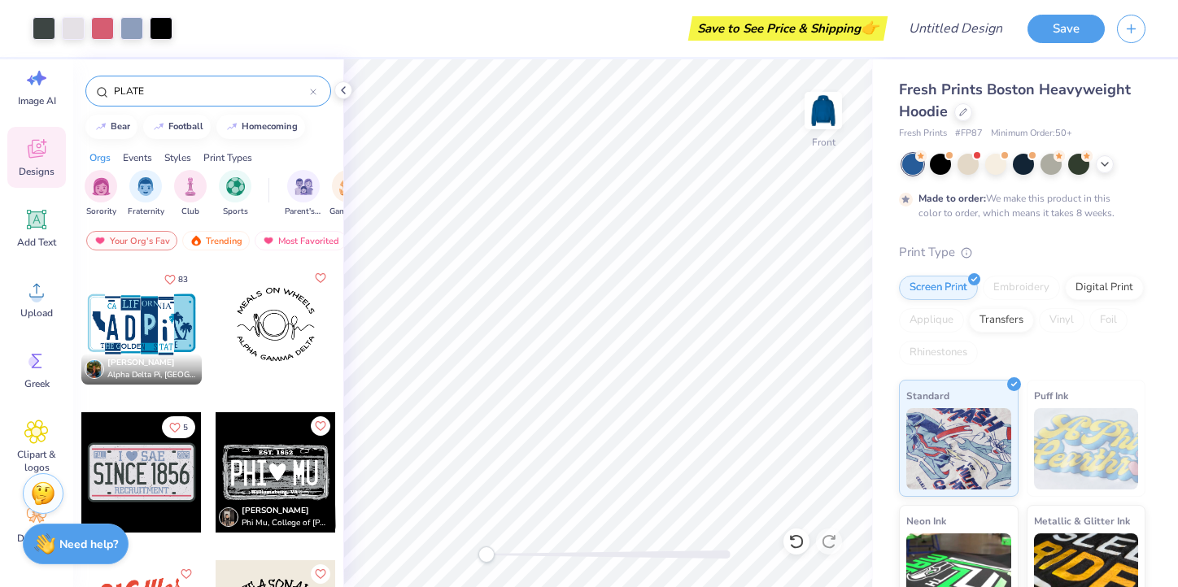
click at [313, 90] on icon at bounding box center [313, 92] width 7 height 7
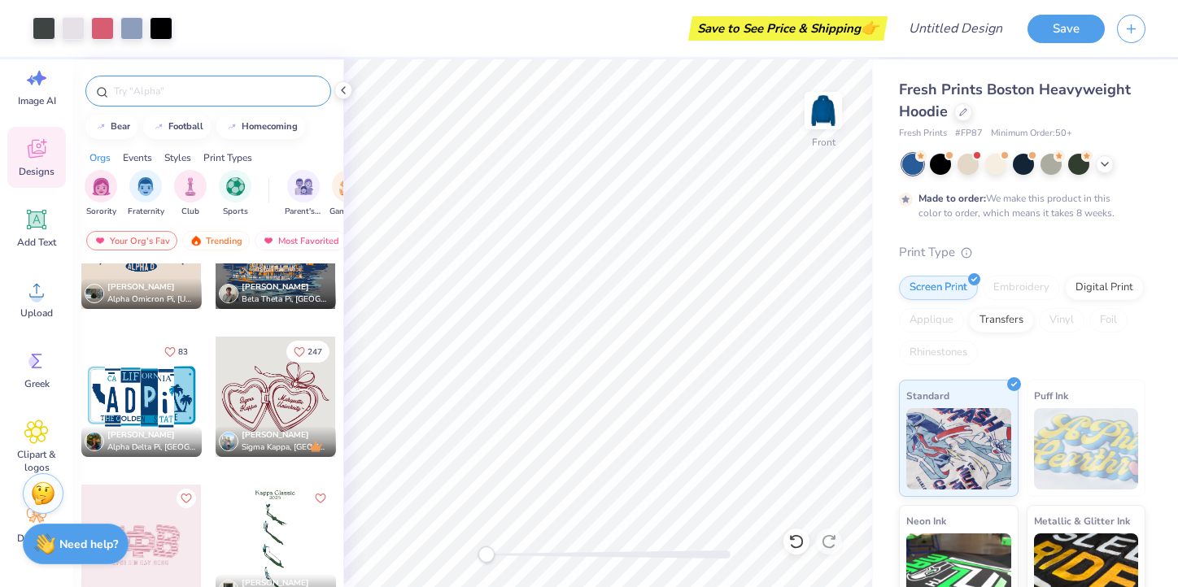
scroll to position [4817, 0]
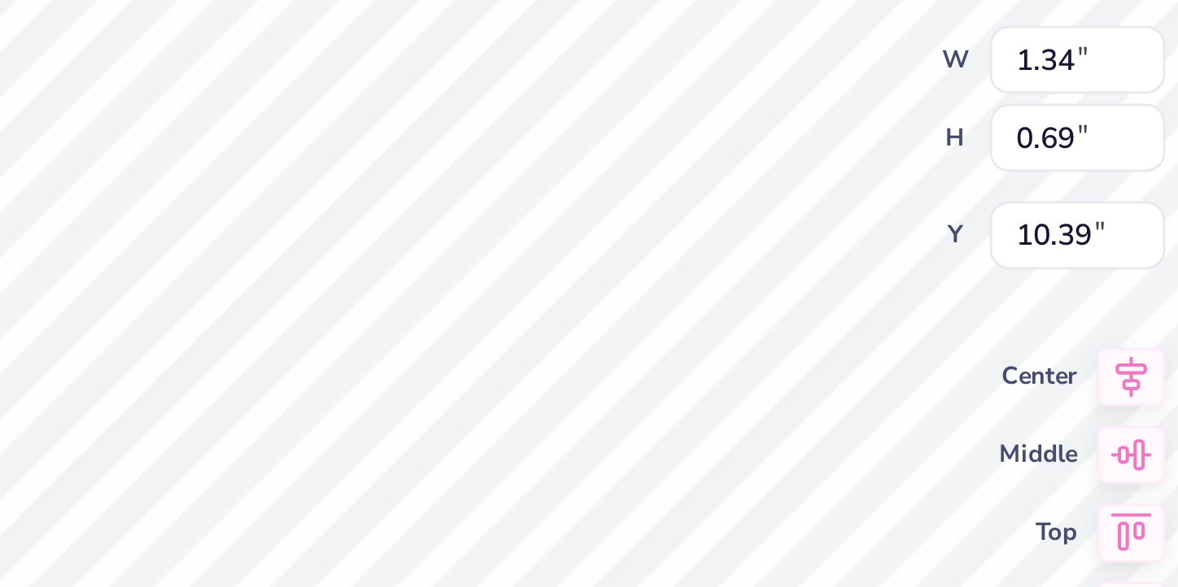
type input "1.34"
type input "0.69"
type input "10.39"
type input "12.94"
type input "6.87"
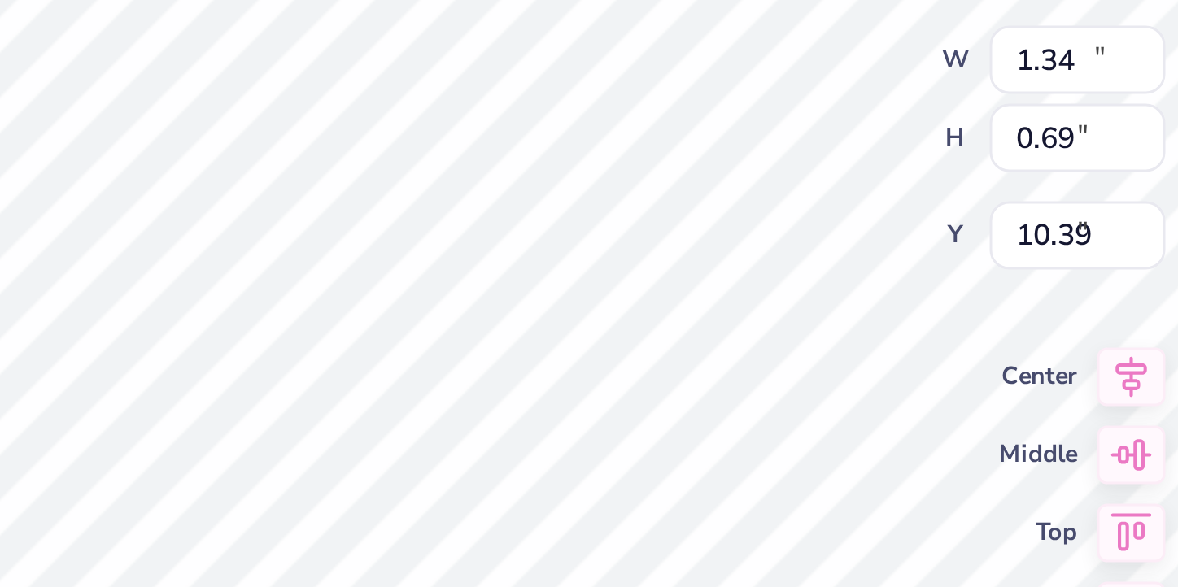
type input "9.49"
type input "1.34"
type input "0.69"
type input "10.39"
type input "12.94"
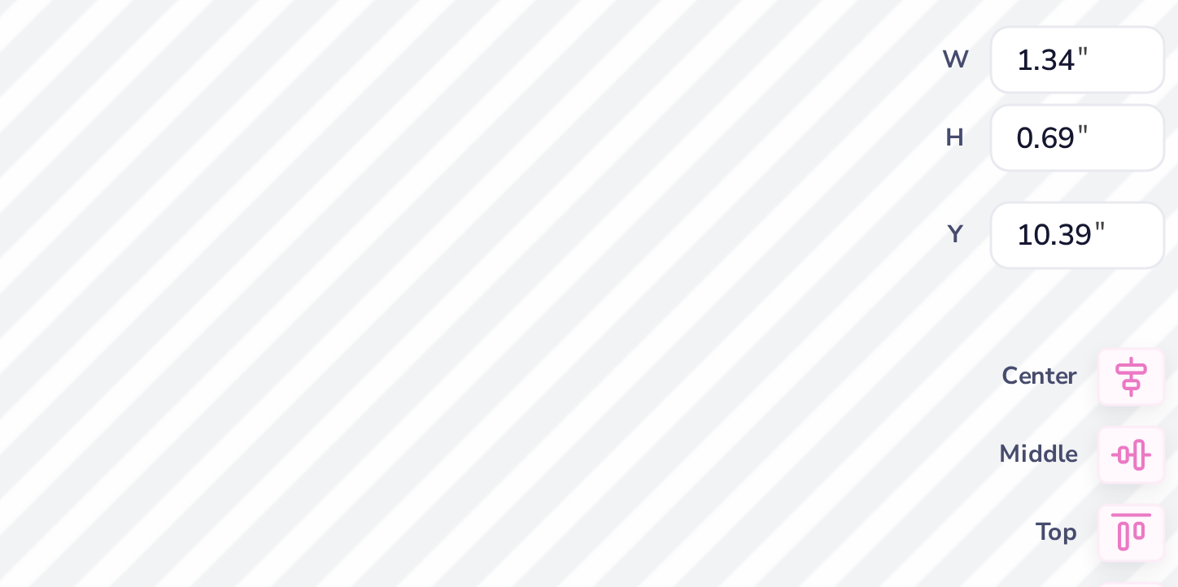
type input "6.87"
type input "9.49"
type input "1.34"
type input "0.69"
type input "10.39"
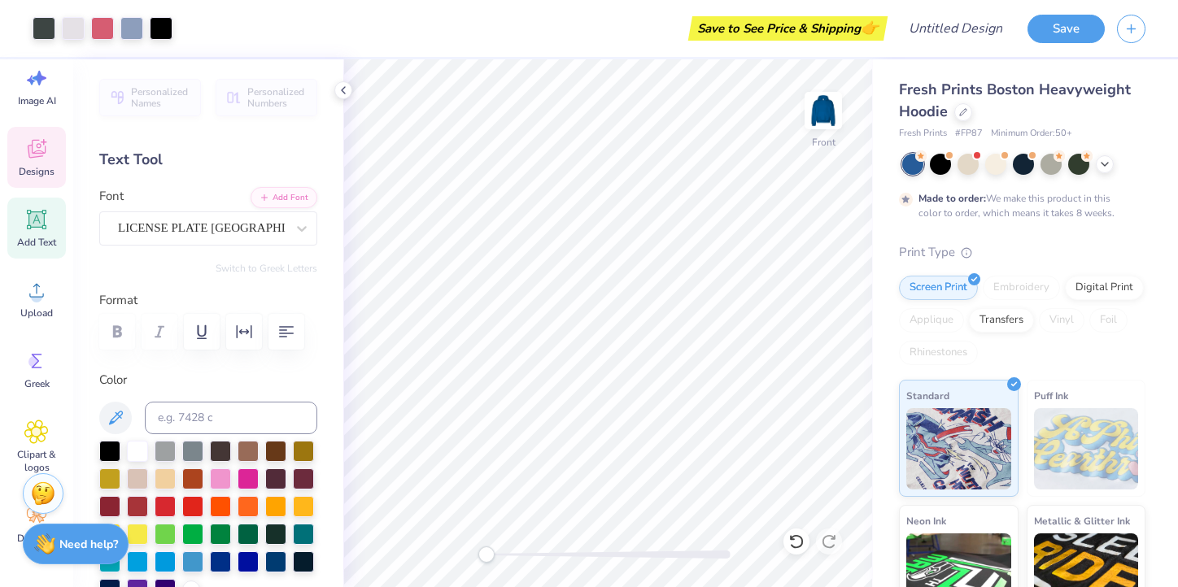
click at [23, 173] on span "Designs" at bounding box center [37, 171] width 36 height 13
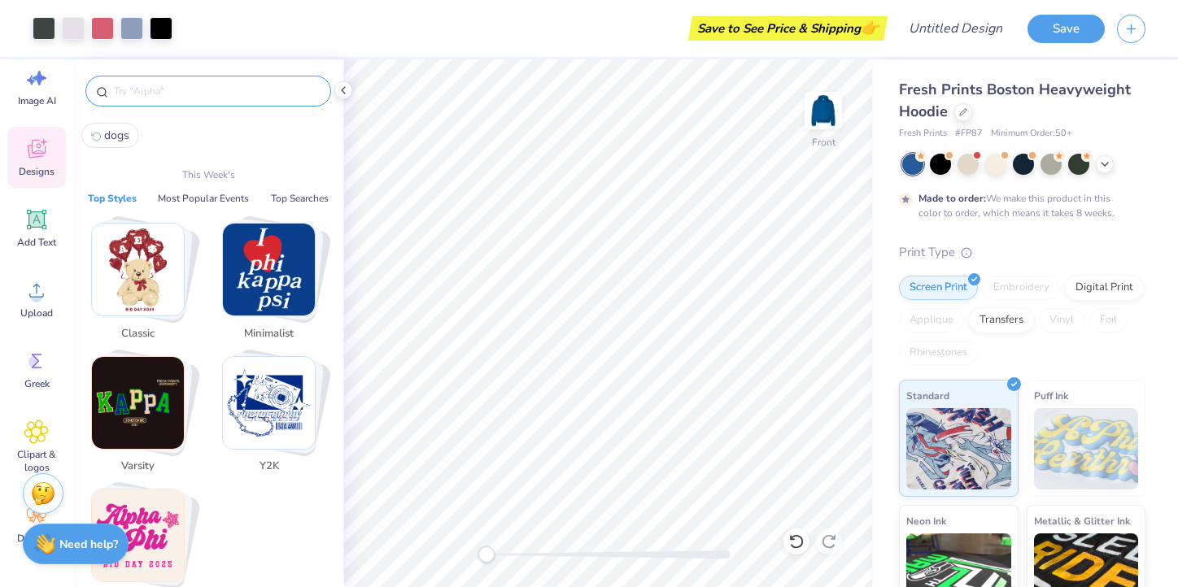
click at [131, 89] on input "text" at bounding box center [216, 91] width 208 height 16
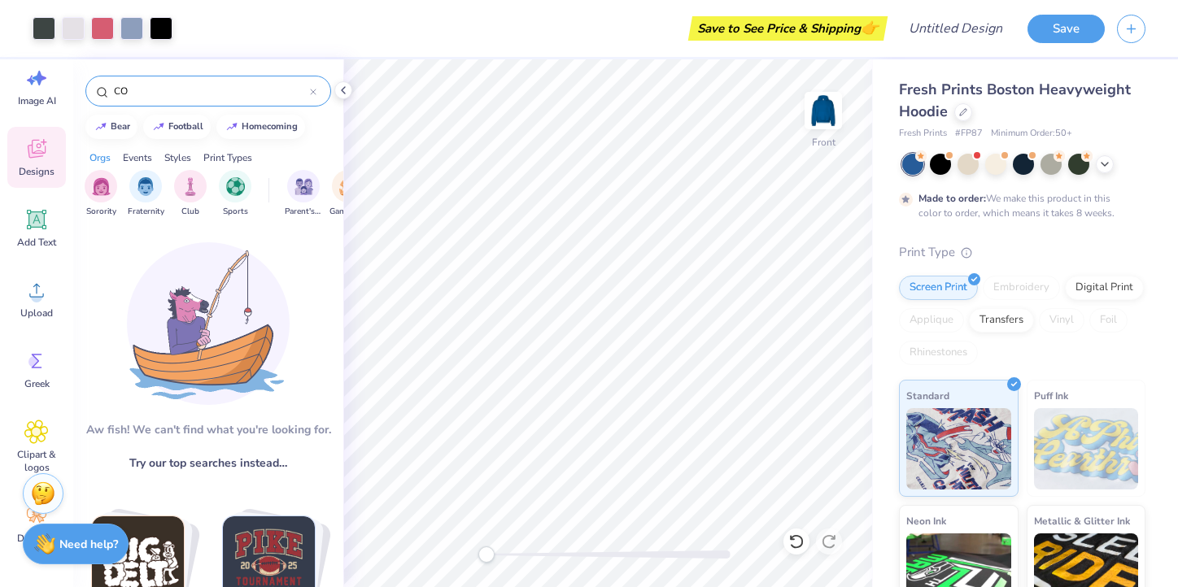
type input "C"
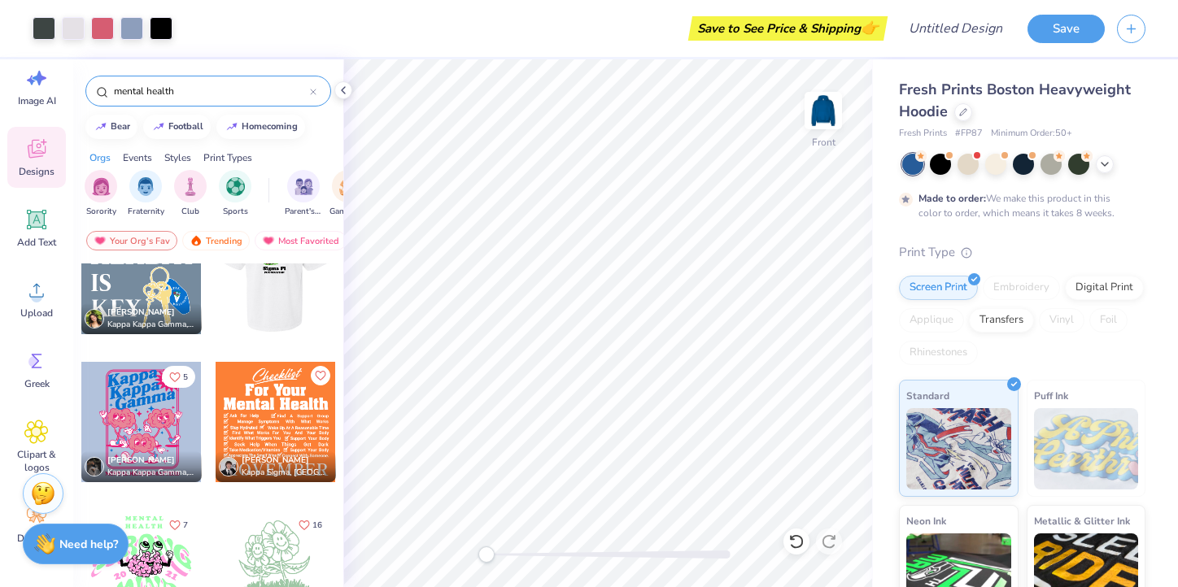
scroll to position [59, 0]
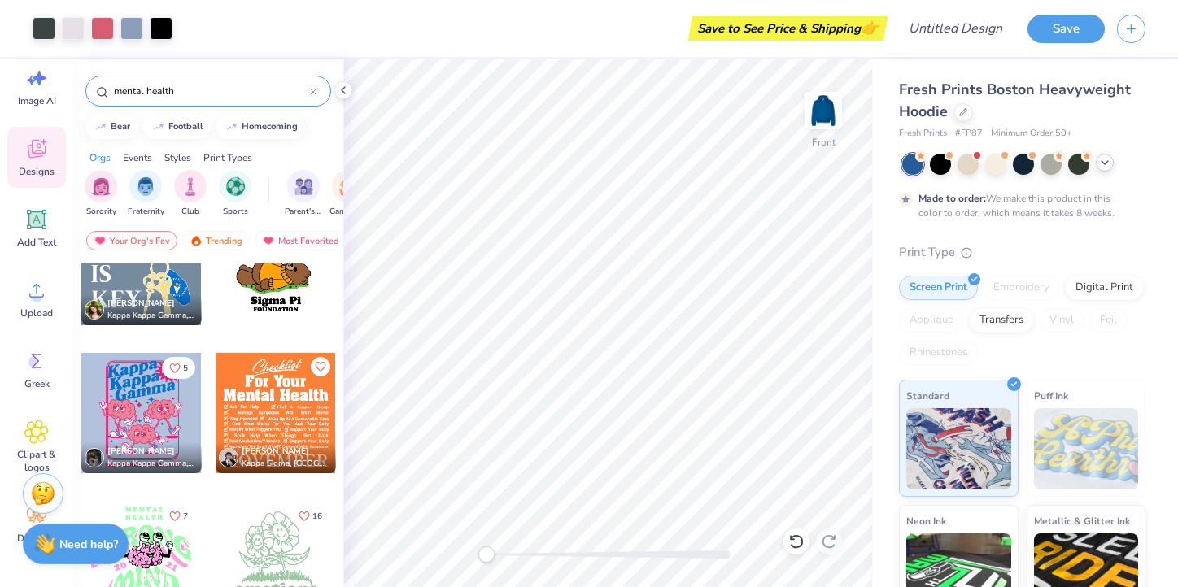
type input "mental health"
click at [1104, 162] on icon at bounding box center [1104, 162] width 13 height 13
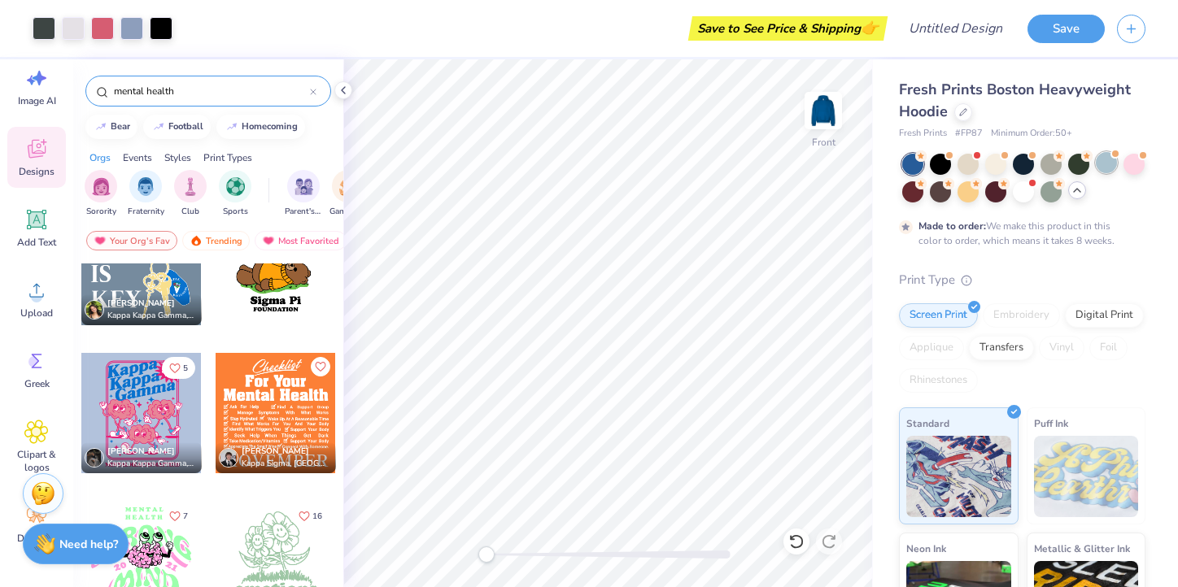
click at [1109, 163] on div at bounding box center [1106, 162] width 21 height 21
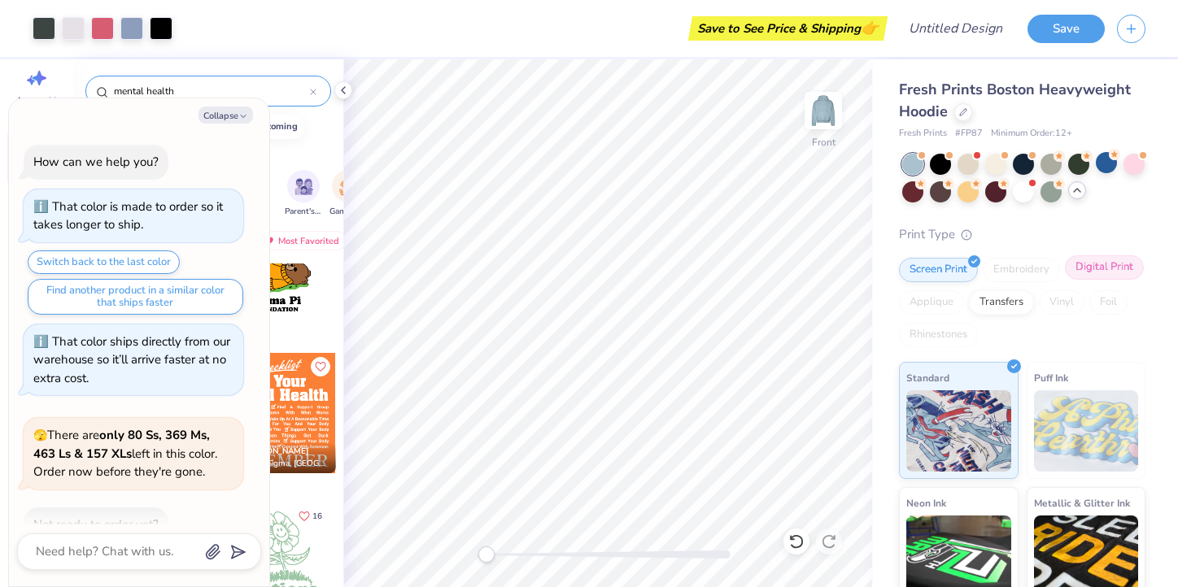
scroll to position [306, 0]
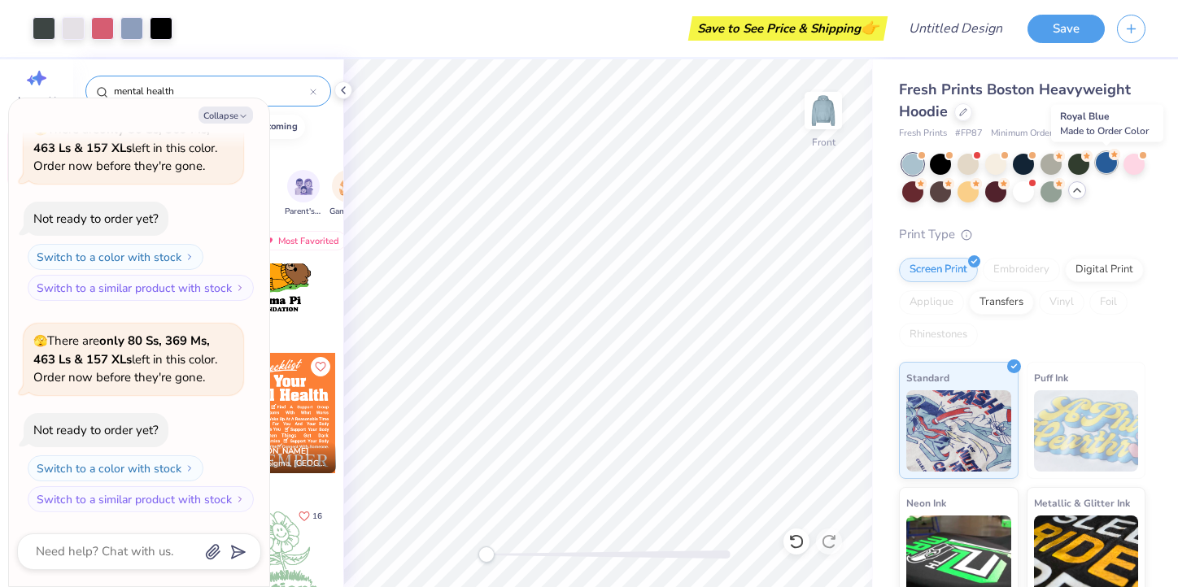
click at [1102, 166] on div at bounding box center [1106, 162] width 21 height 21
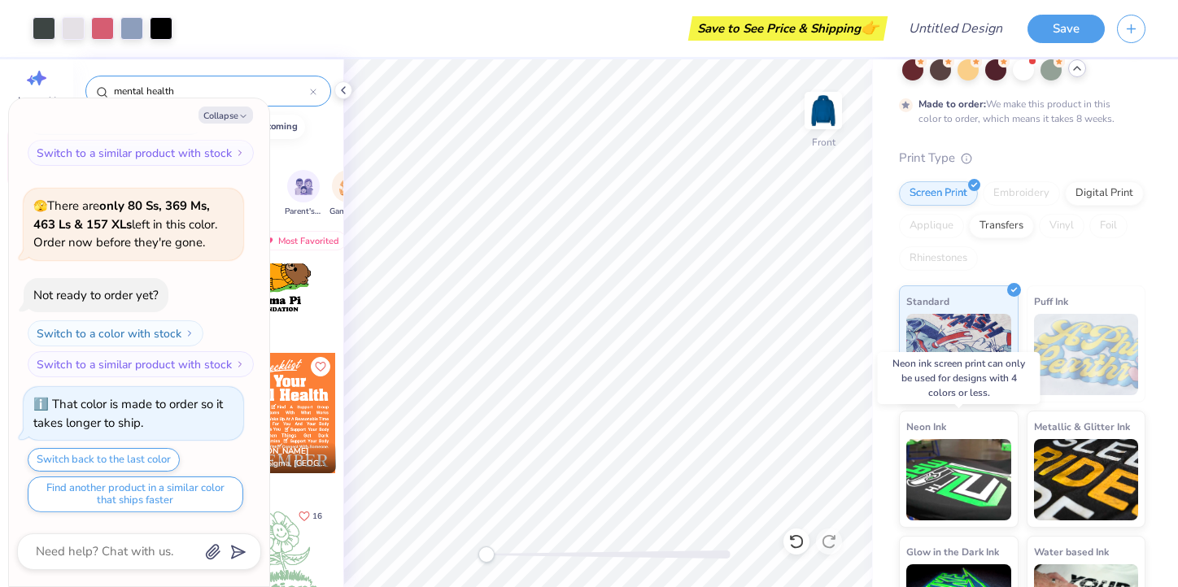
scroll to position [116, 0]
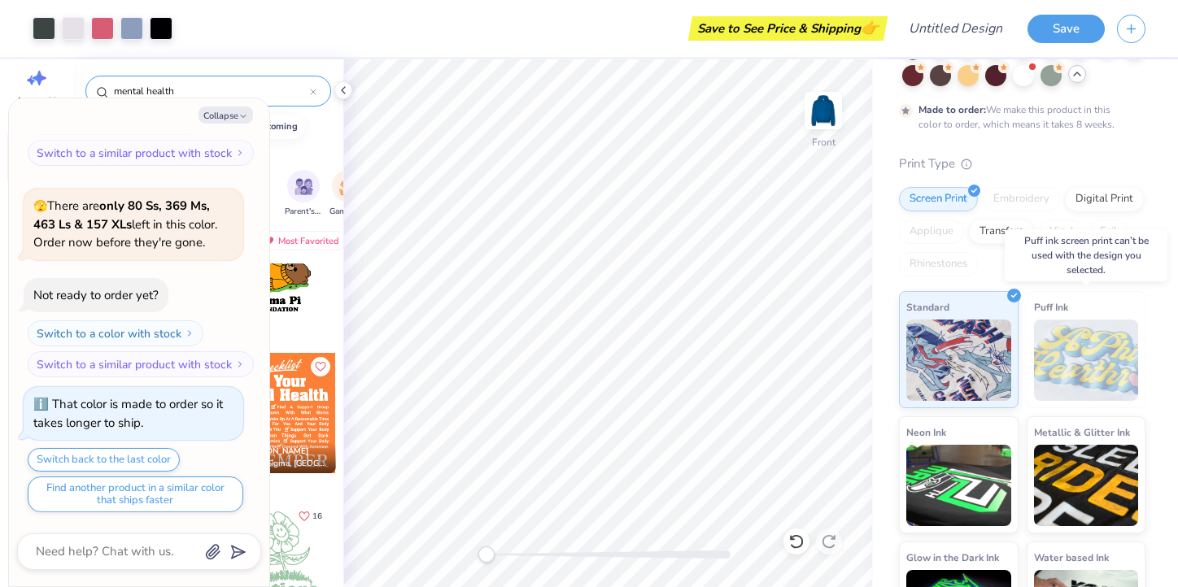
click at [1096, 355] on img at bounding box center [1086, 360] width 105 height 81
click at [1070, 307] on div "Puff Ink" at bounding box center [1087, 349] width 120 height 117
click at [1096, 351] on img at bounding box center [1086, 360] width 105 height 81
click at [237, 118] on button "Collapse" at bounding box center [225, 115] width 55 height 17
type textarea "x"
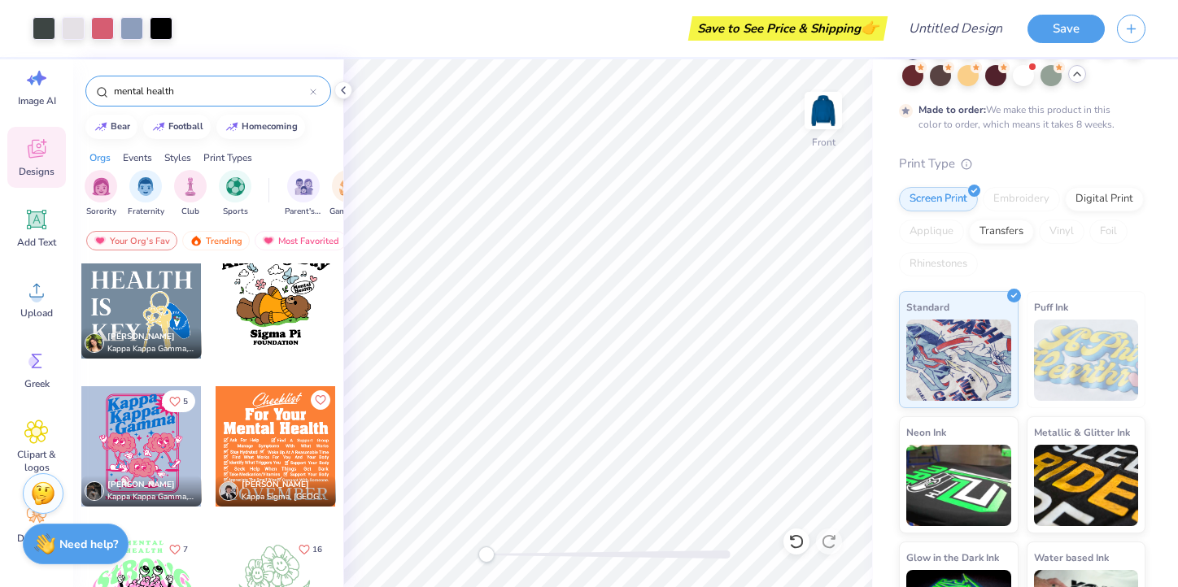
scroll to position [59, 0]
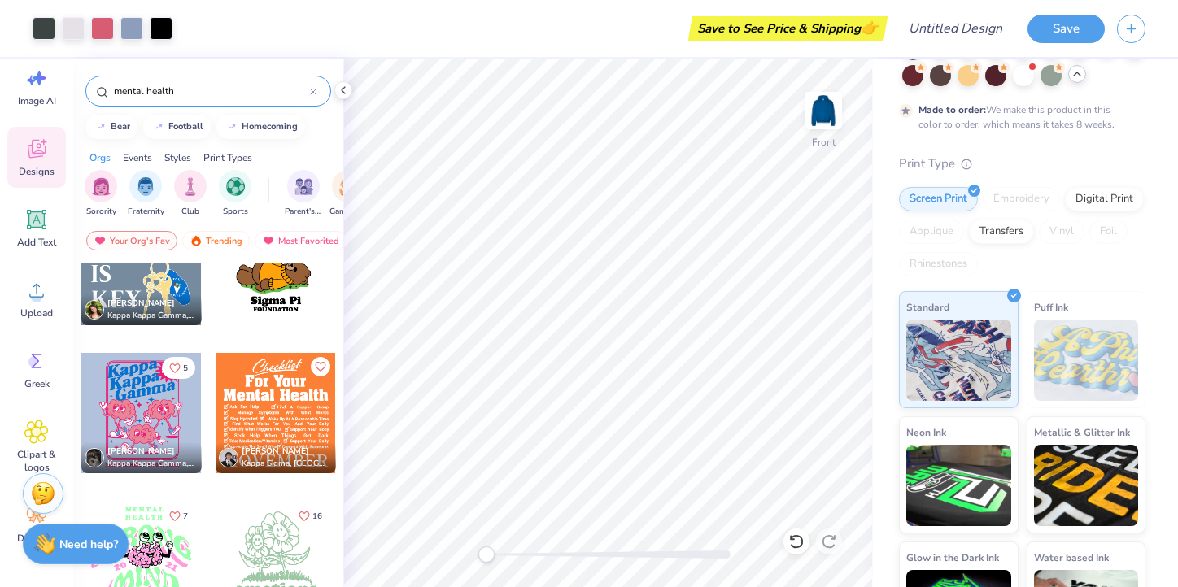
click at [314, 87] on div at bounding box center [313, 91] width 7 height 15
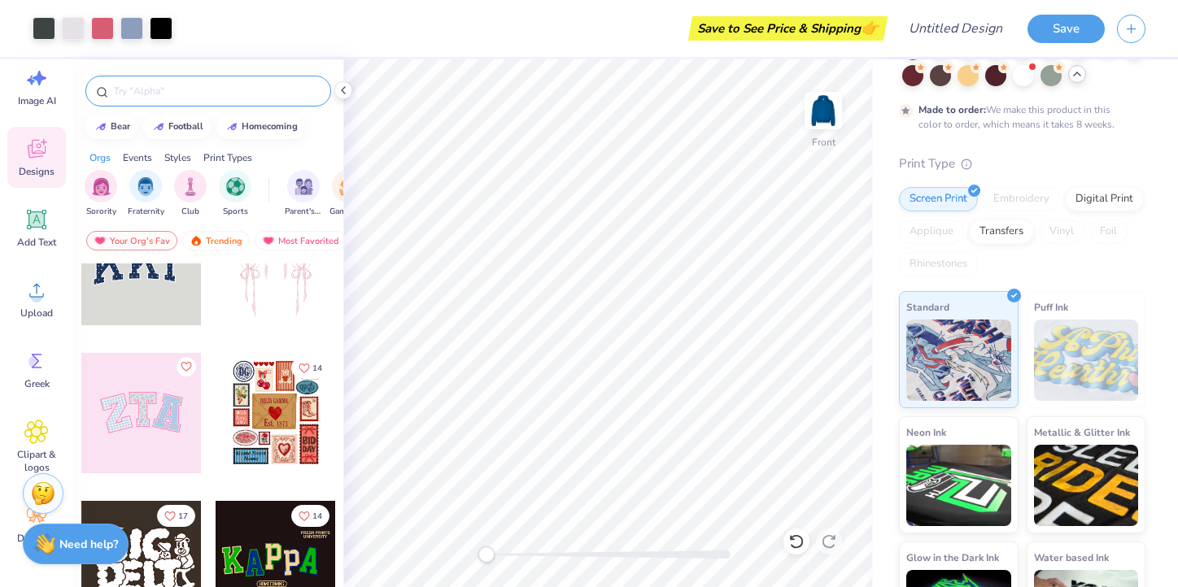
click at [312, 89] on input "text" at bounding box center [216, 91] width 208 height 16
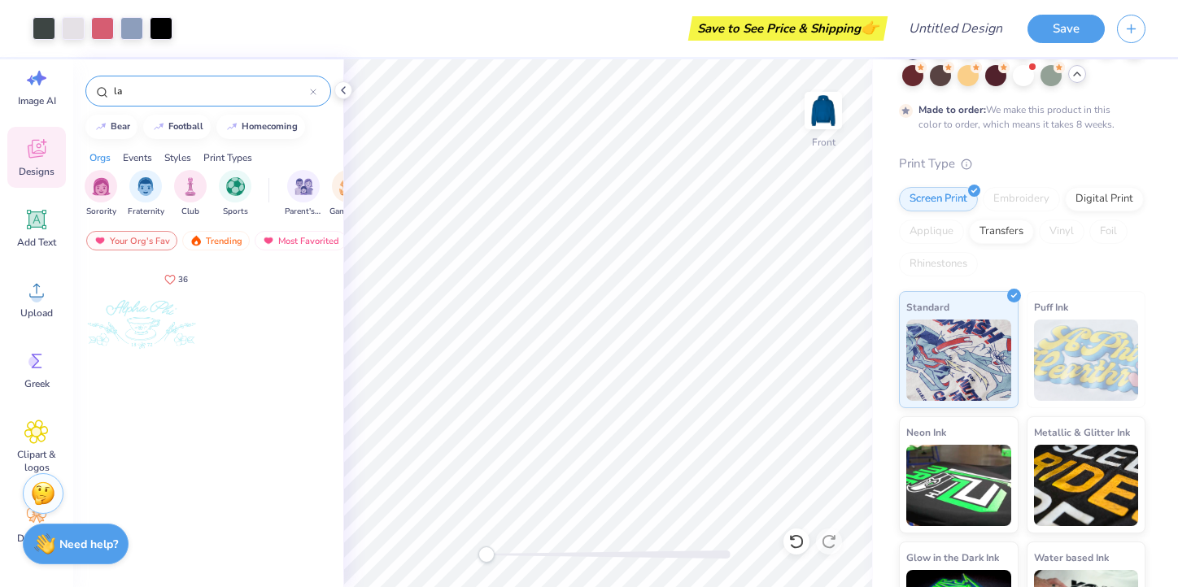
type input "l"
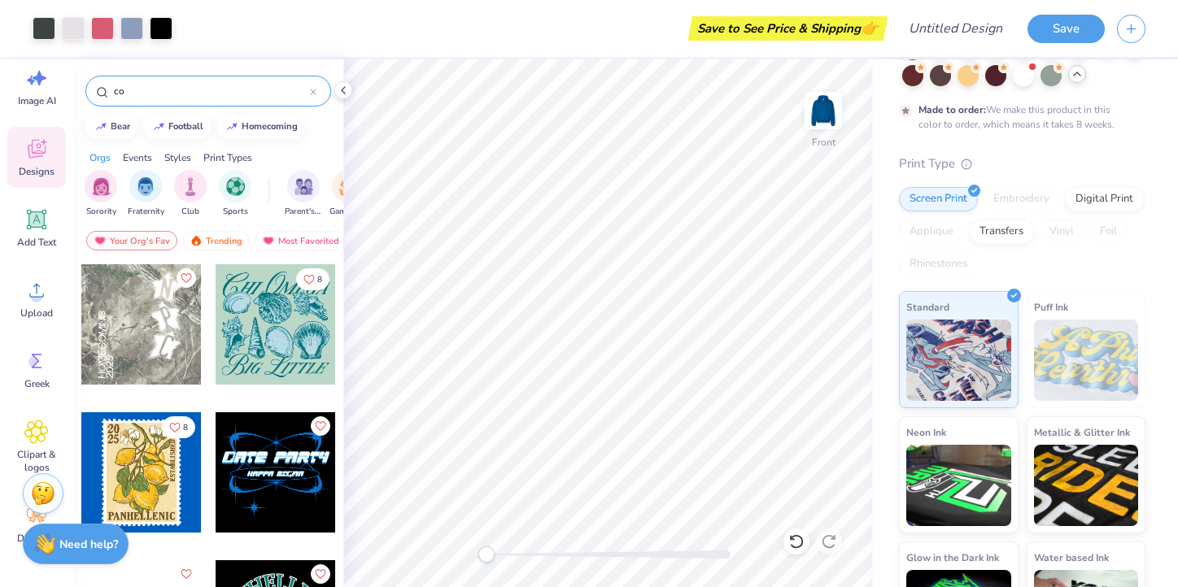
type input "c"
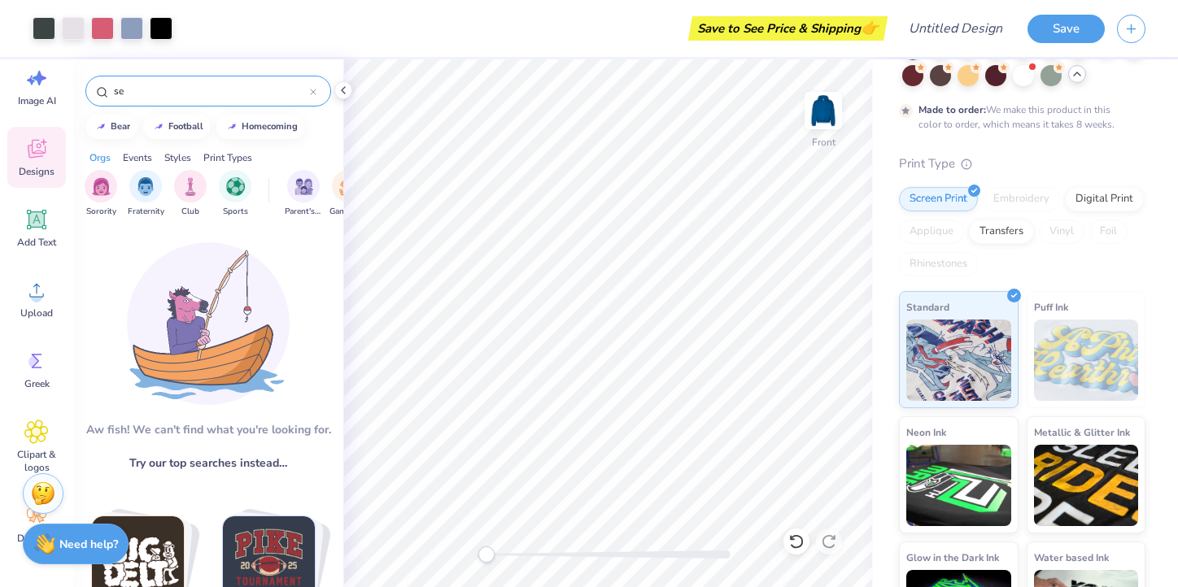
type input "s"
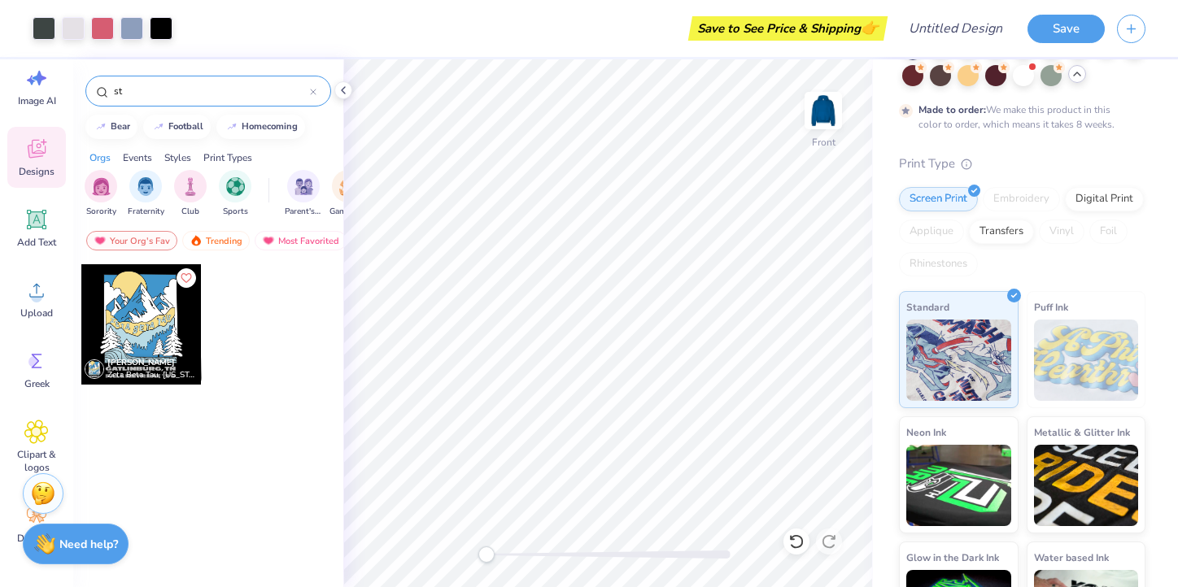
type input "s"
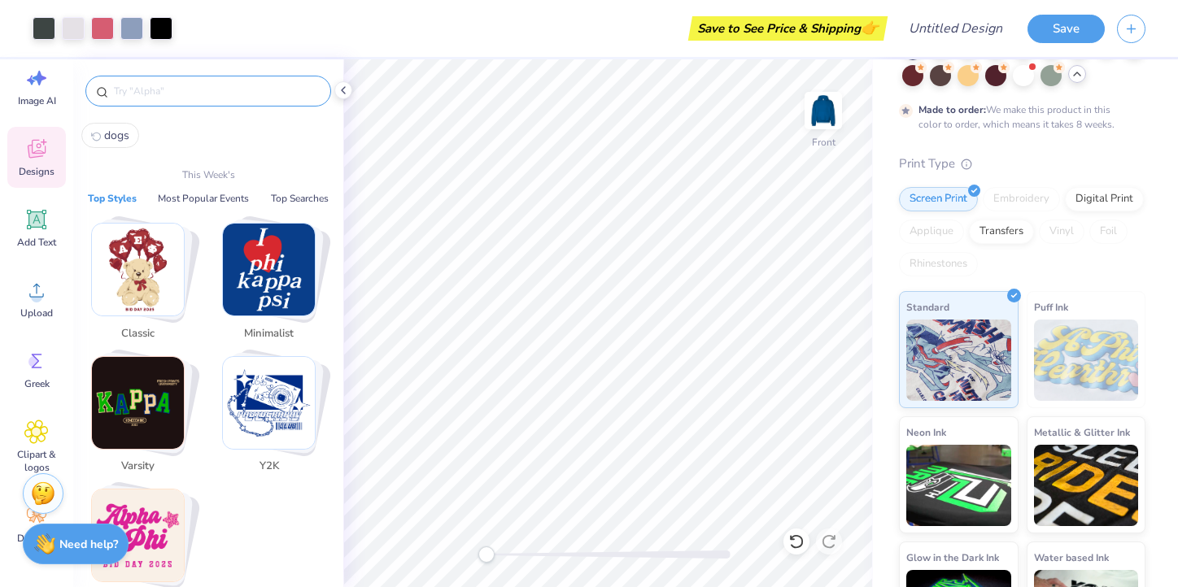
click at [151, 303] on img "Stack Card Button Classic" at bounding box center [138, 270] width 92 height 92
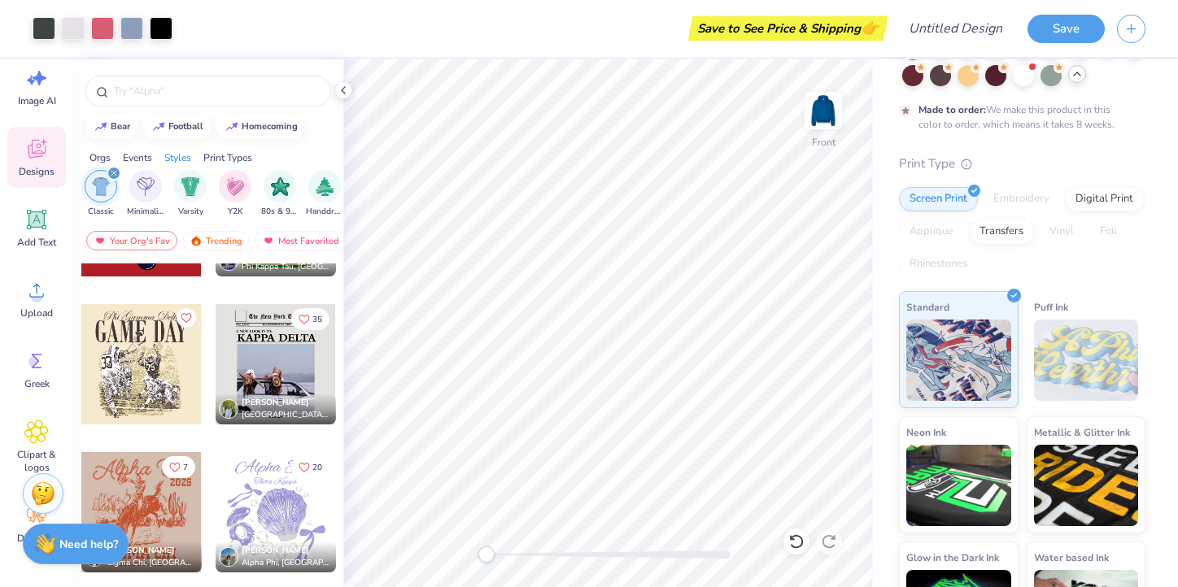
scroll to position [6035, 0]
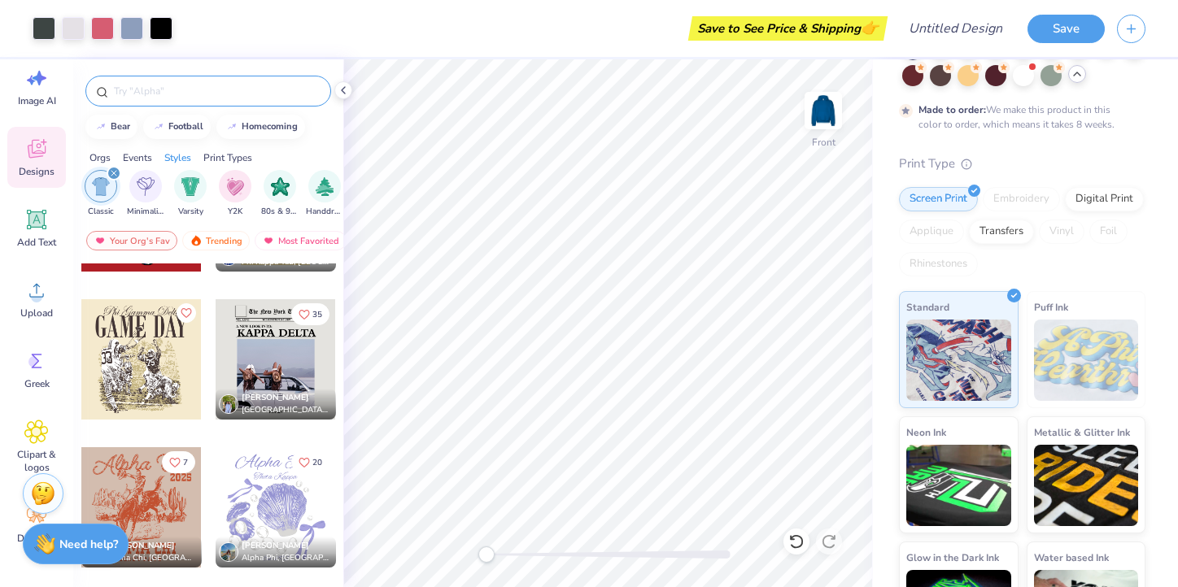
click at [150, 91] on input "text" at bounding box center [216, 91] width 208 height 16
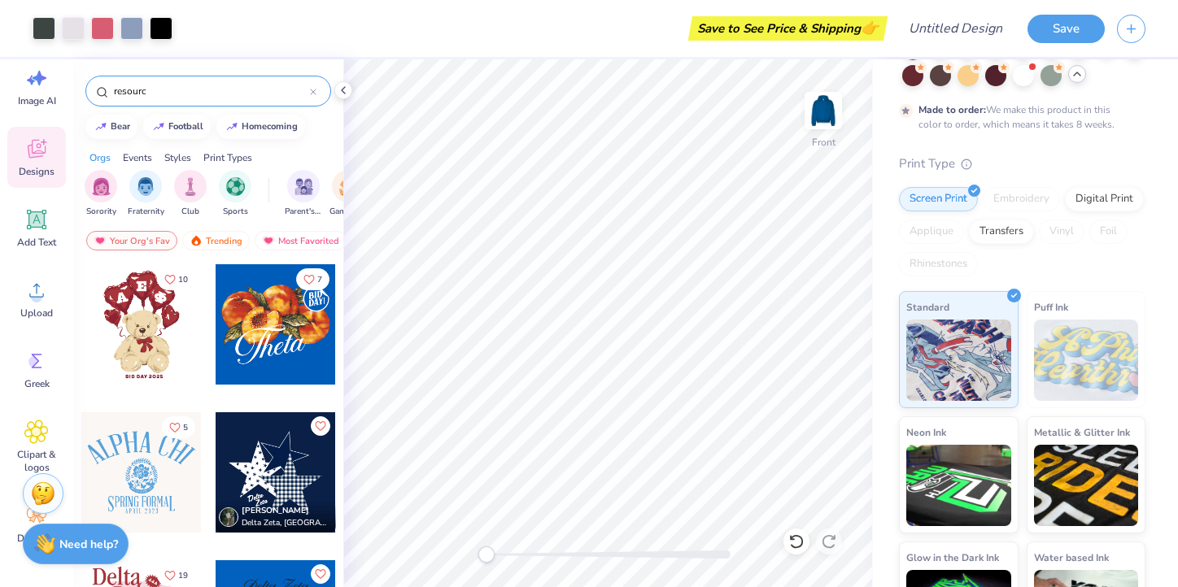
type input "resource"
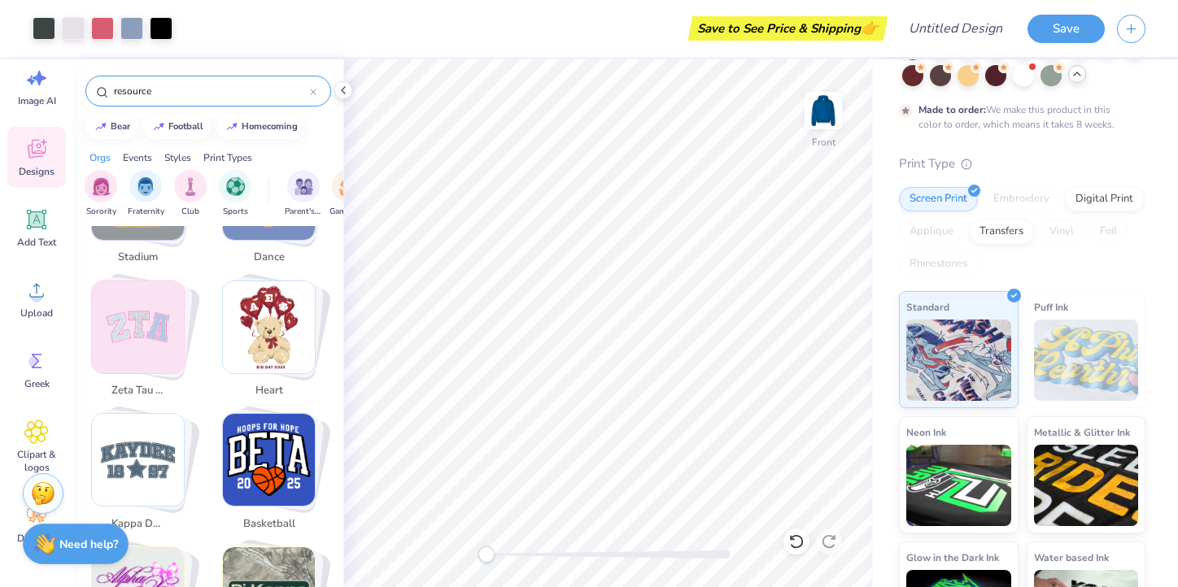
scroll to position [1311, 0]
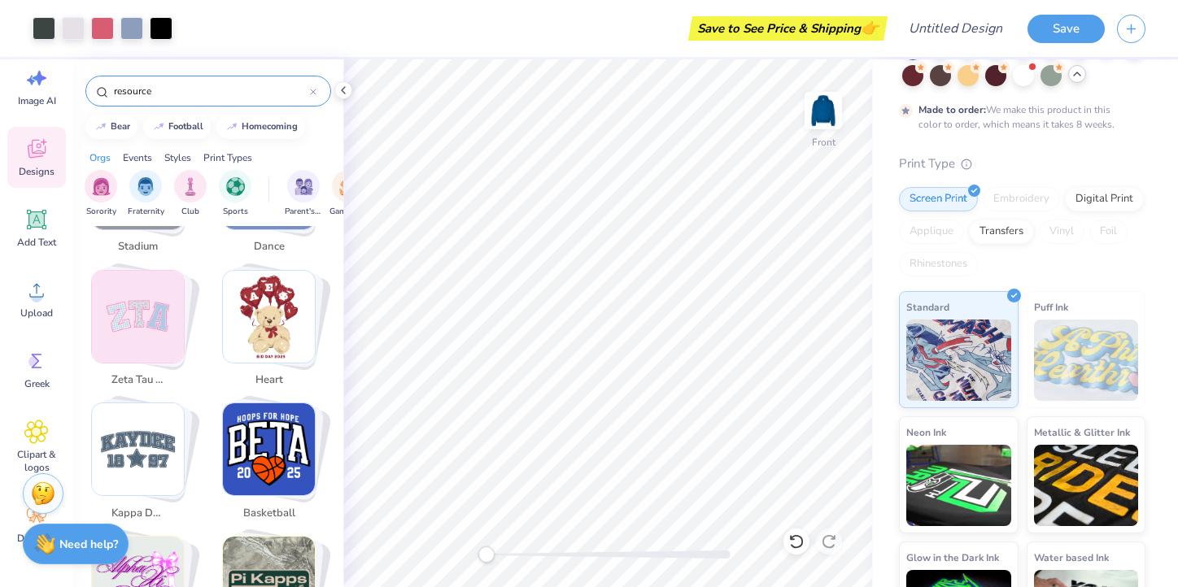
click at [316, 90] on icon at bounding box center [313, 92] width 7 height 7
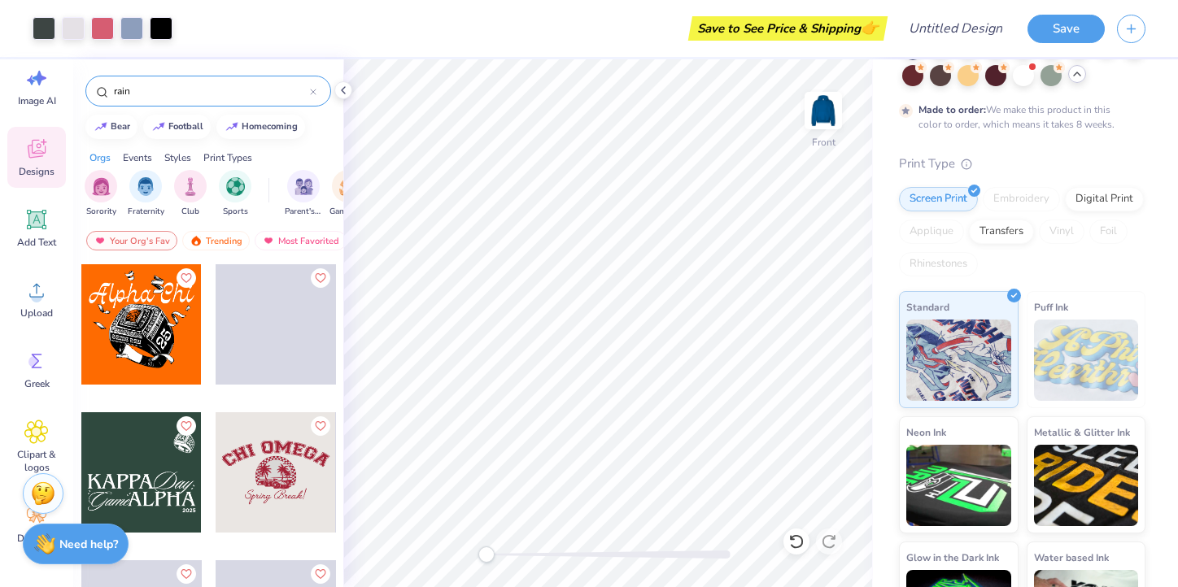
type input "rain"
click at [41, 147] on icon at bounding box center [36, 149] width 24 height 24
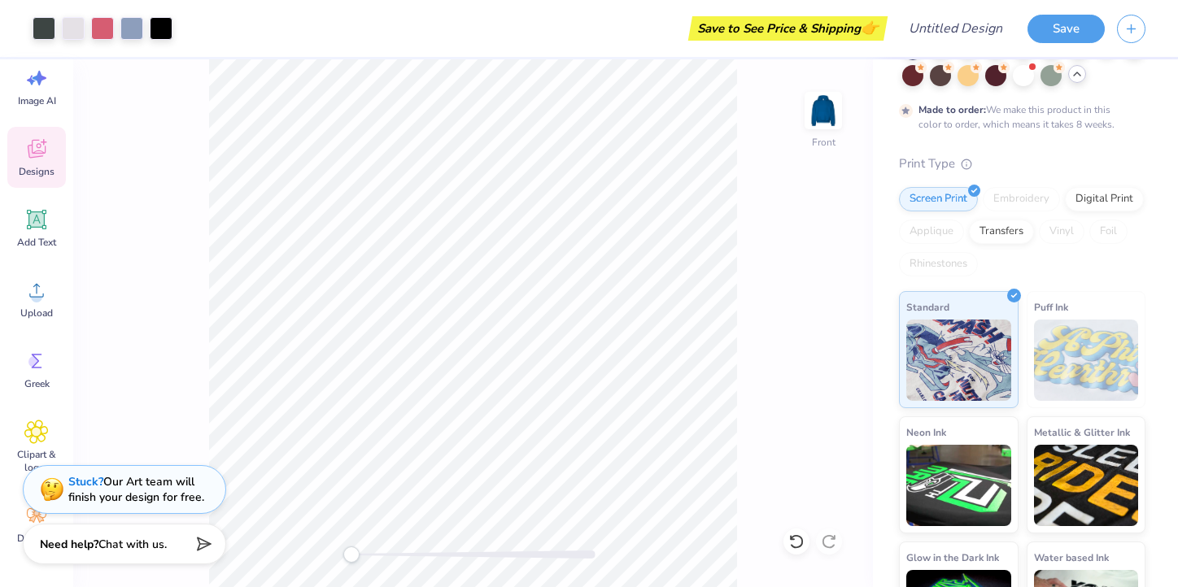
click at [43, 155] on icon at bounding box center [36, 149] width 24 height 24
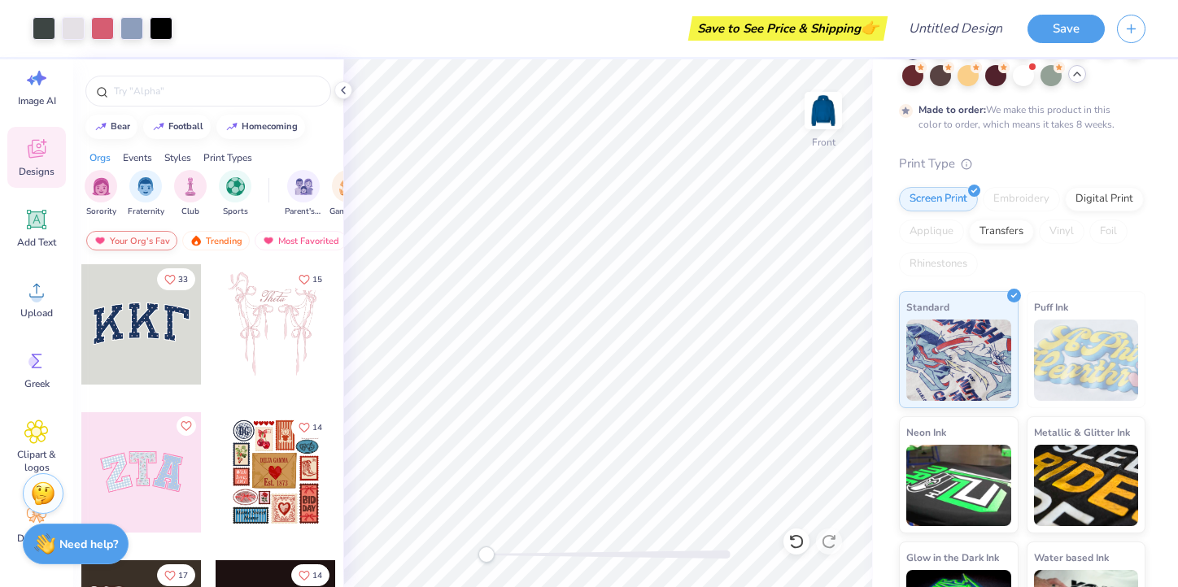
click at [134, 238] on div "Your Org's Fav" at bounding box center [131, 241] width 91 height 20
click at [98, 186] on img "filter for Sorority" at bounding box center [101, 185] width 19 height 19
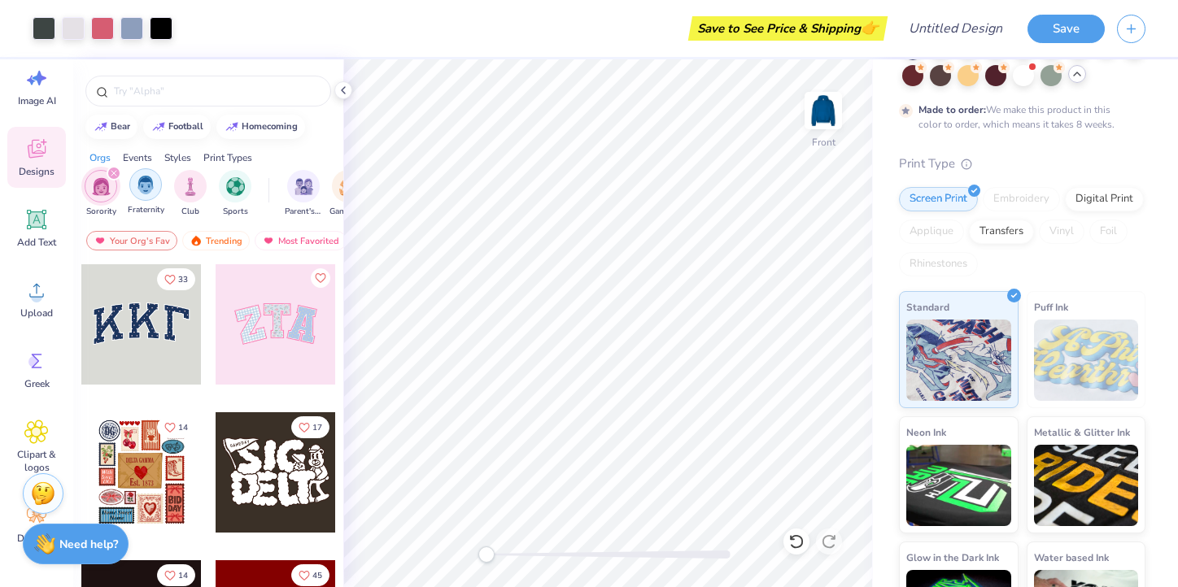
click at [143, 194] on img "filter for Fraternity" at bounding box center [146, 185] width 18 height 19
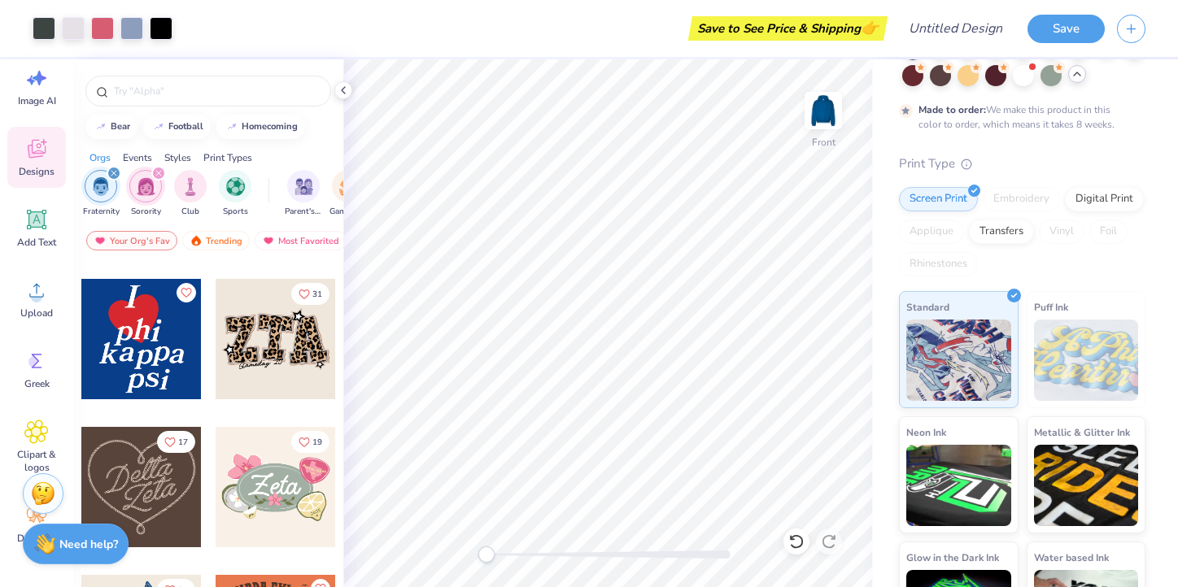
scroll to position [729, 0]
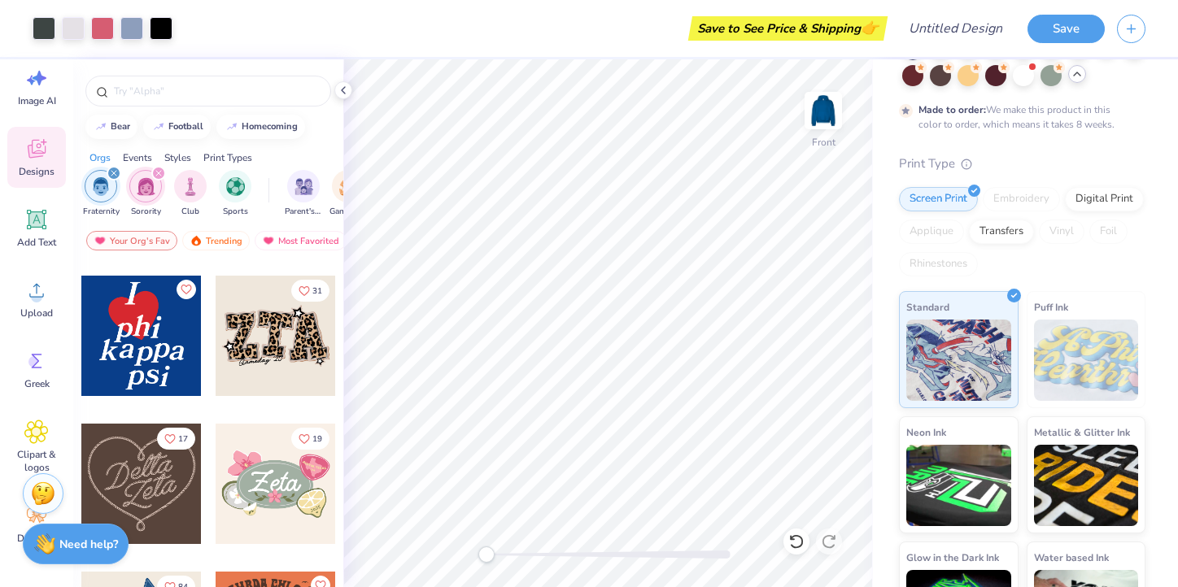
click at [1099, 359] on img at bounding box center [1086, 360] width 105 height 81
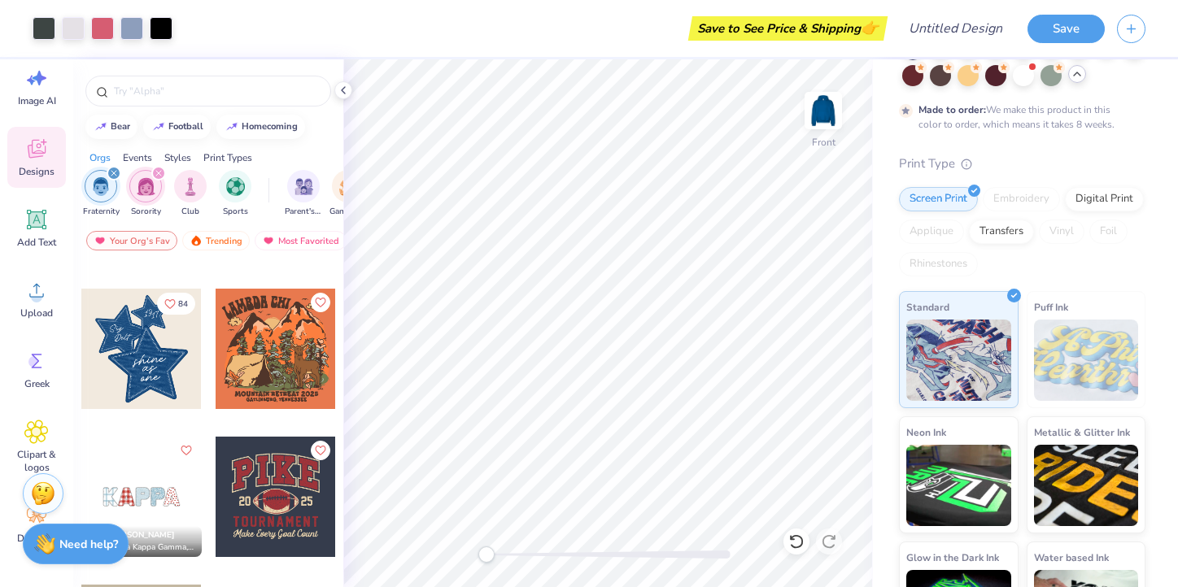
scroll to position [1017, 0]
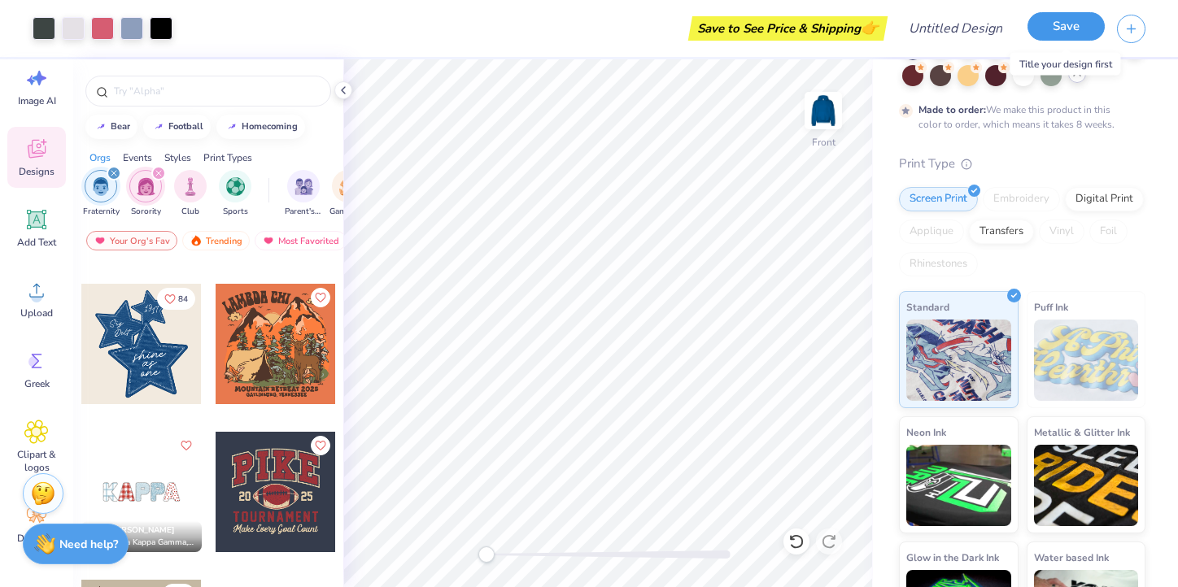
click at [1055, 32] on button "Save" at bounding box center [1065, 26] width 77 height 28
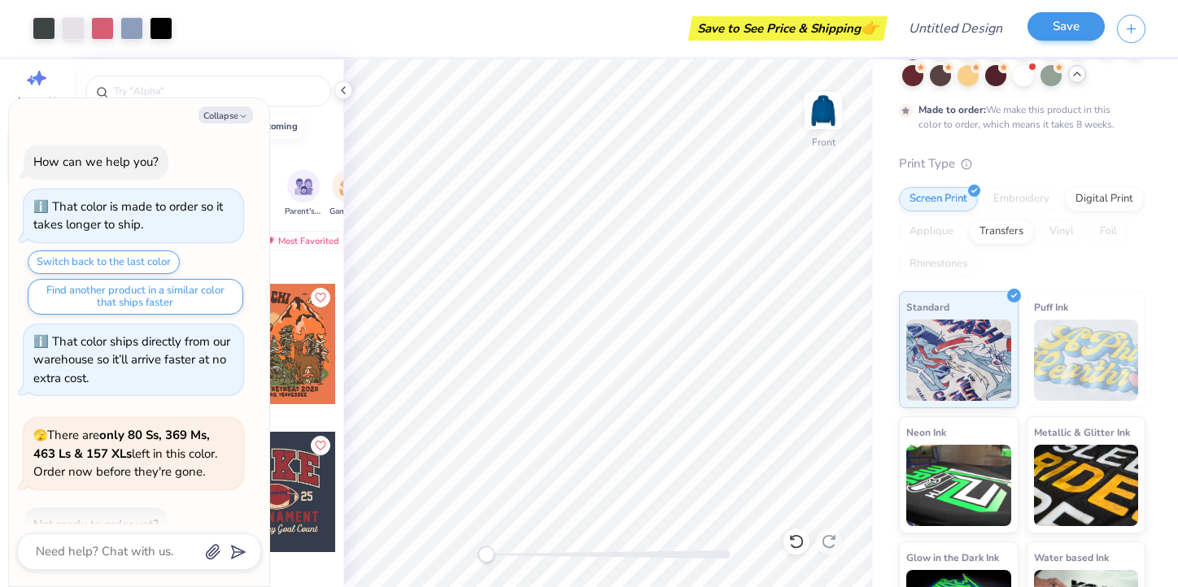
scroll to position [485, 0]
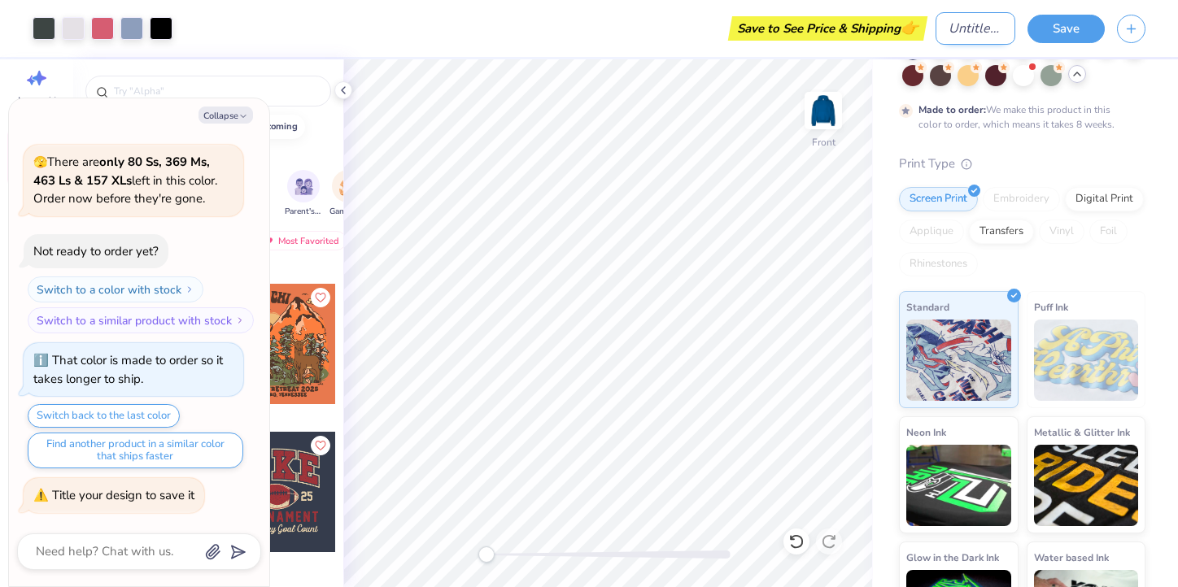
type textarea "x"
click at [966, 35] on input "Design Title" at bounding box center [976, 28] width 80 height 33
type input "p"
type textarea "x"
type input "pr"
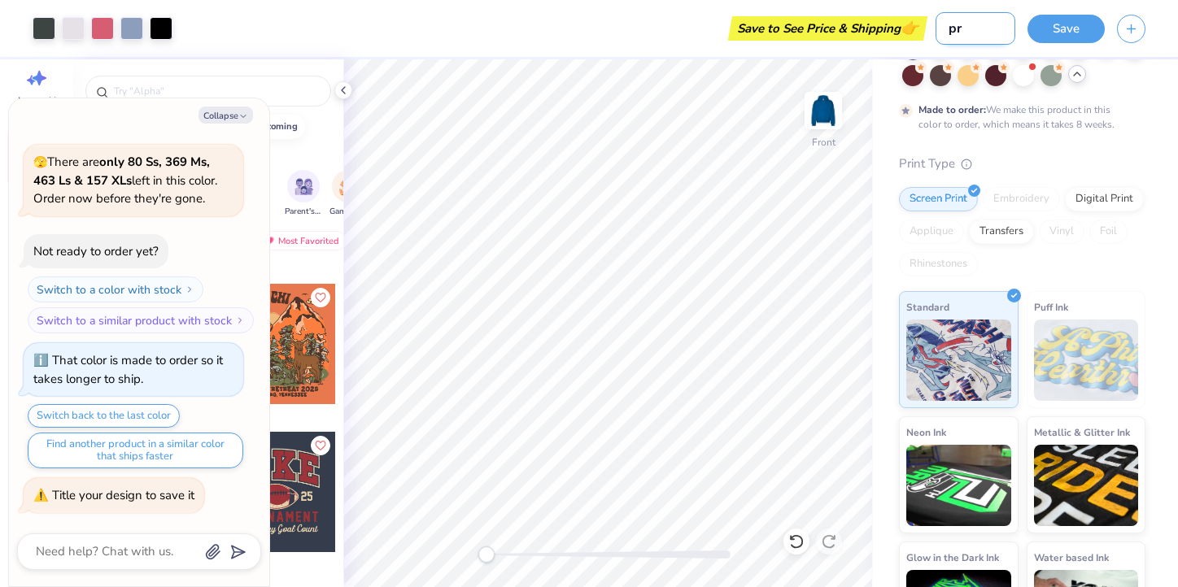
type textarea "x"
type input "pr"
type textarea "x"
type input "pr c"
type textarea "x"
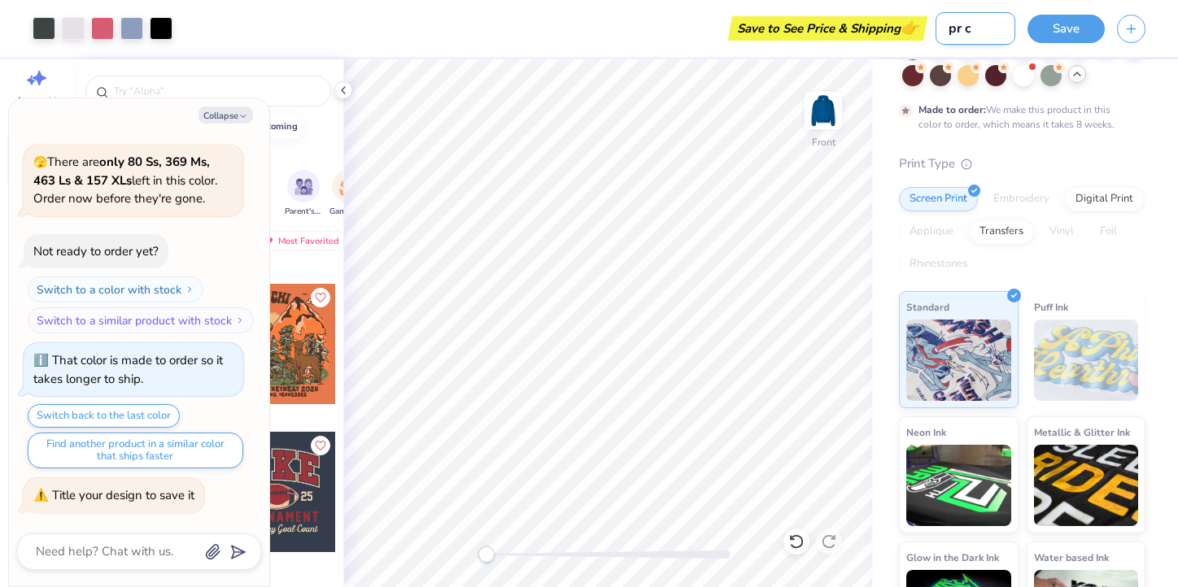
type input "pr co"
type textarea "x"
type input "pr con"
type textarea "x"
type input "pr conc"
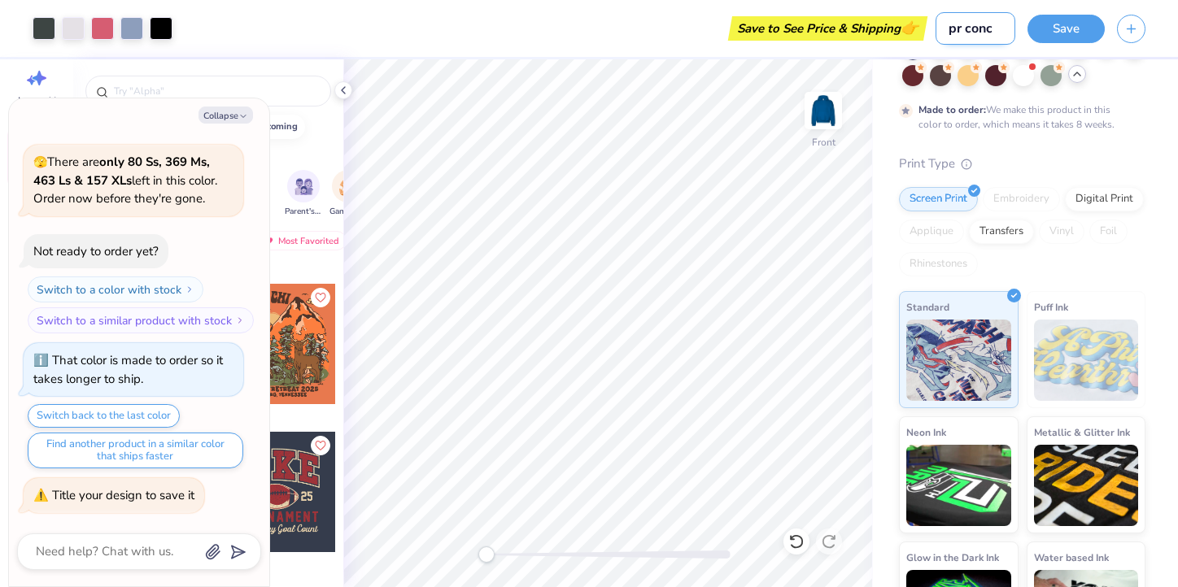
type textarea "x"
type input "pr conce"
type textarea "x"
type input "pr concep"
type textarea "x"
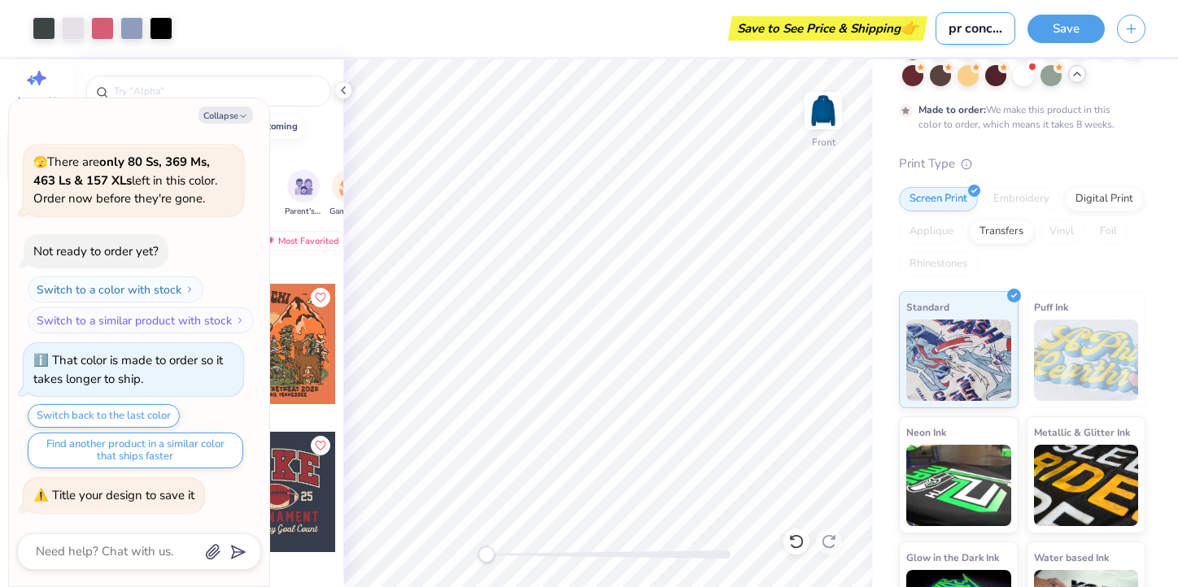
scroll to position [0, 9]
type input "pr concept"
type textarea "x"
type input "pr concept"
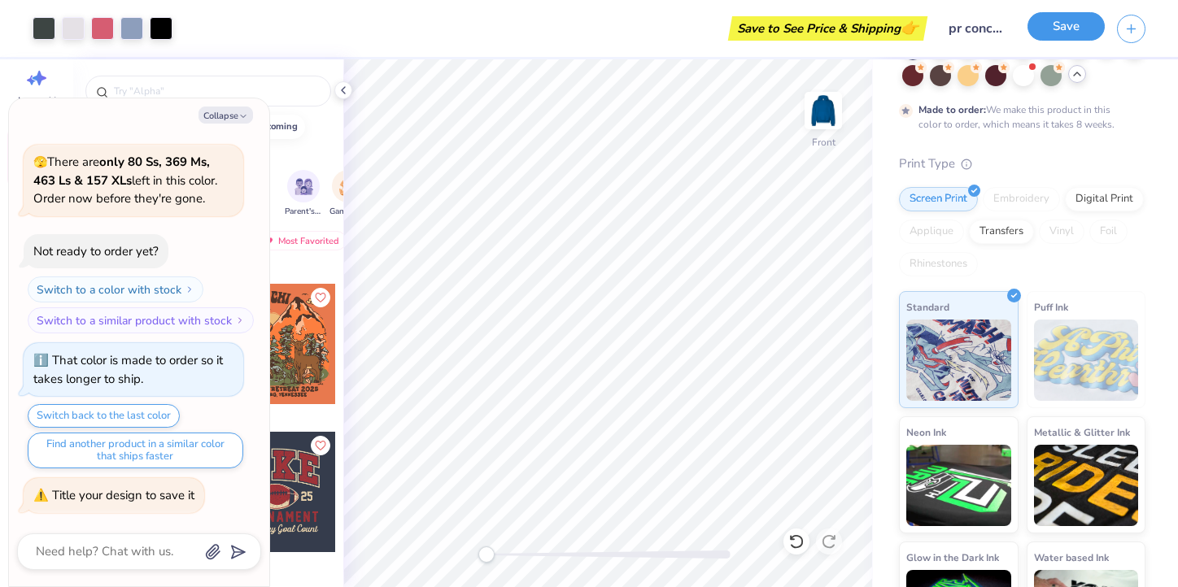
click at [1062, 18] on button "Save" at bounding box center [1065, 26] width 77 height 28
type textarea "x"
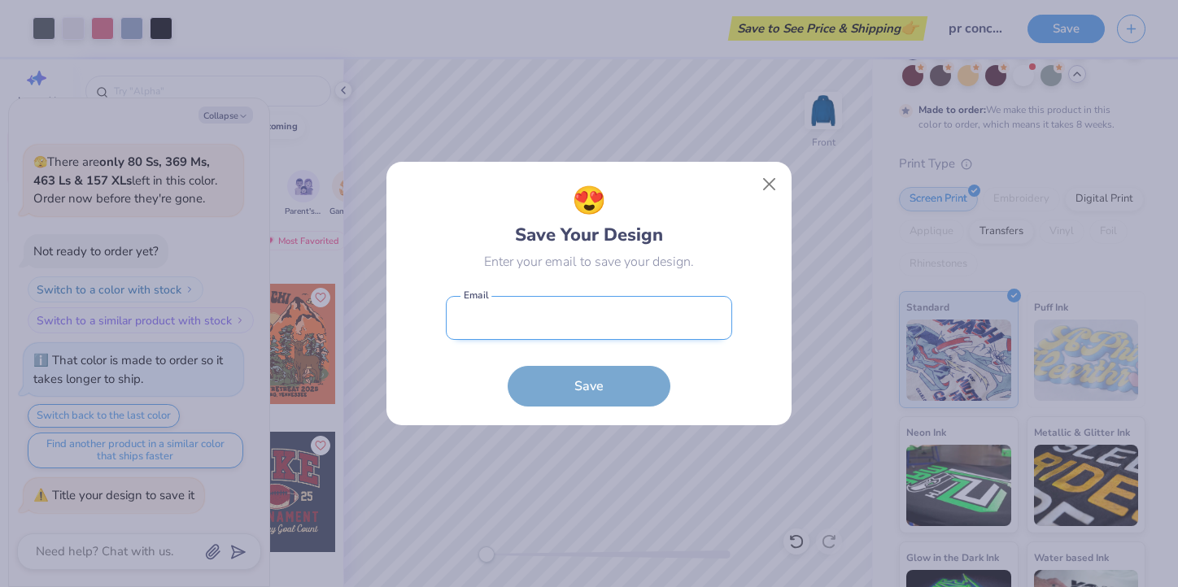
click at [480, 336] on input "email" at bounding box center [589, 318] width 286 height 45
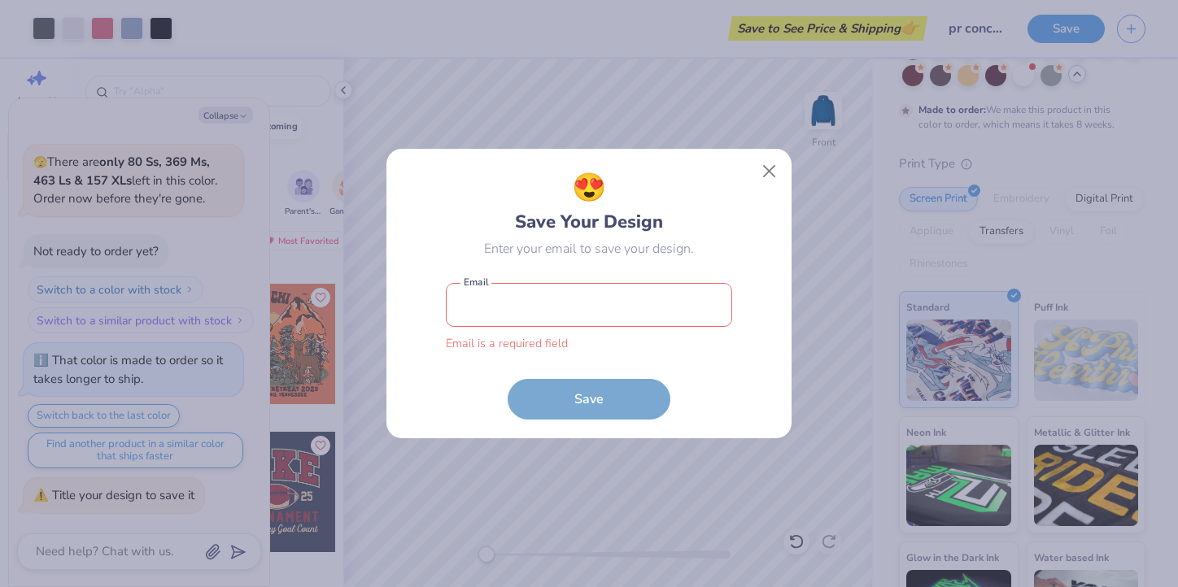
type input "Lilypatrizi@gmail.com"
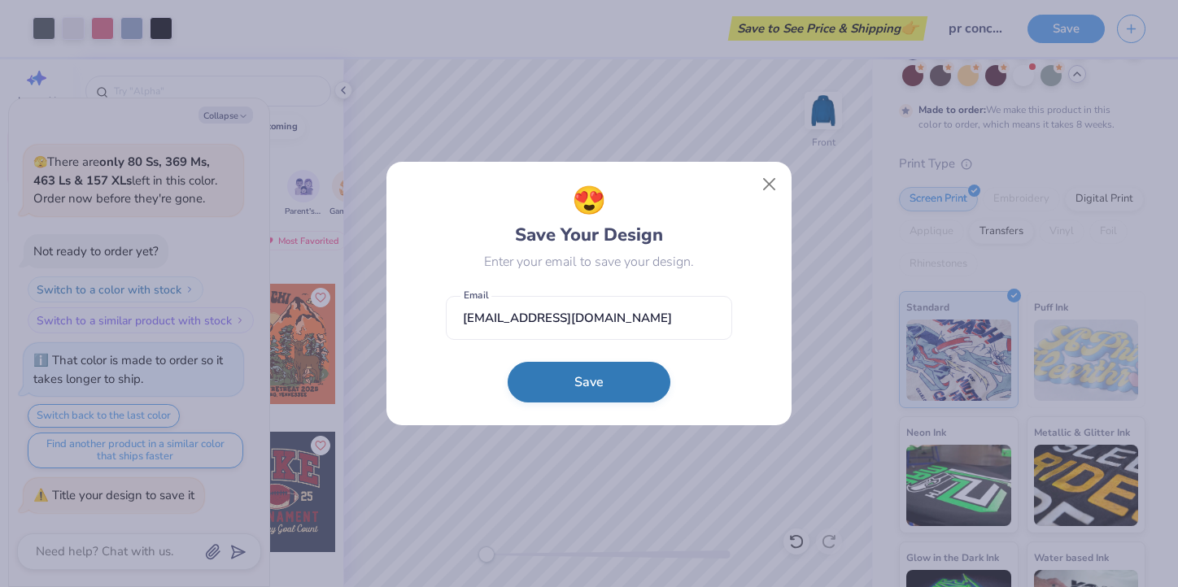
click at [582, 398] on button "Save" at bounding box center [589, 382] width 163 height 41
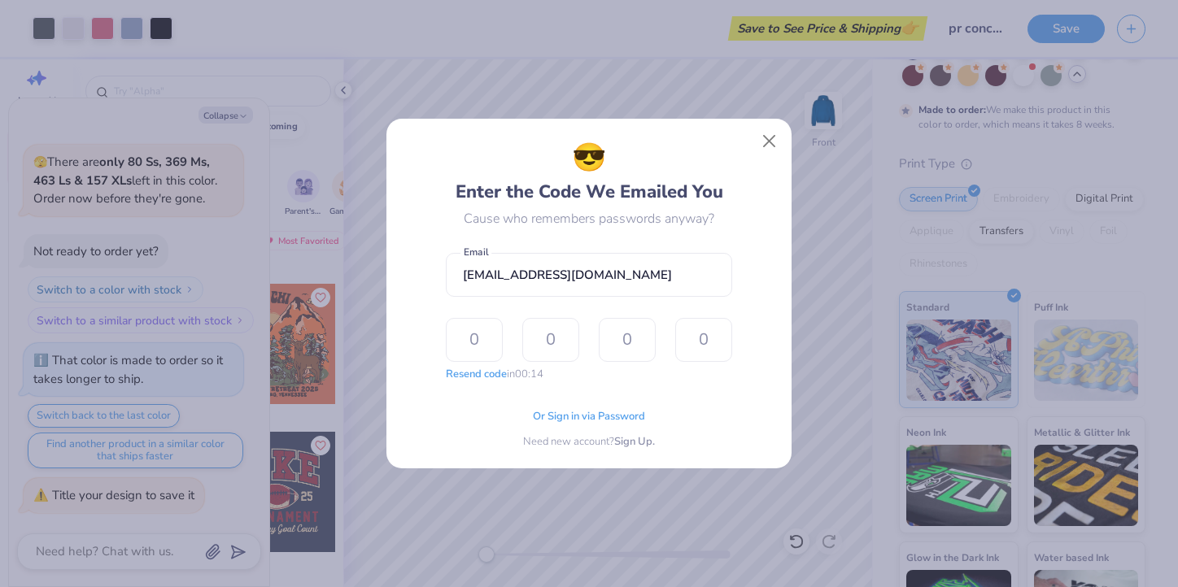
type input "1"
type input "3"
type input "9"
type input "6"
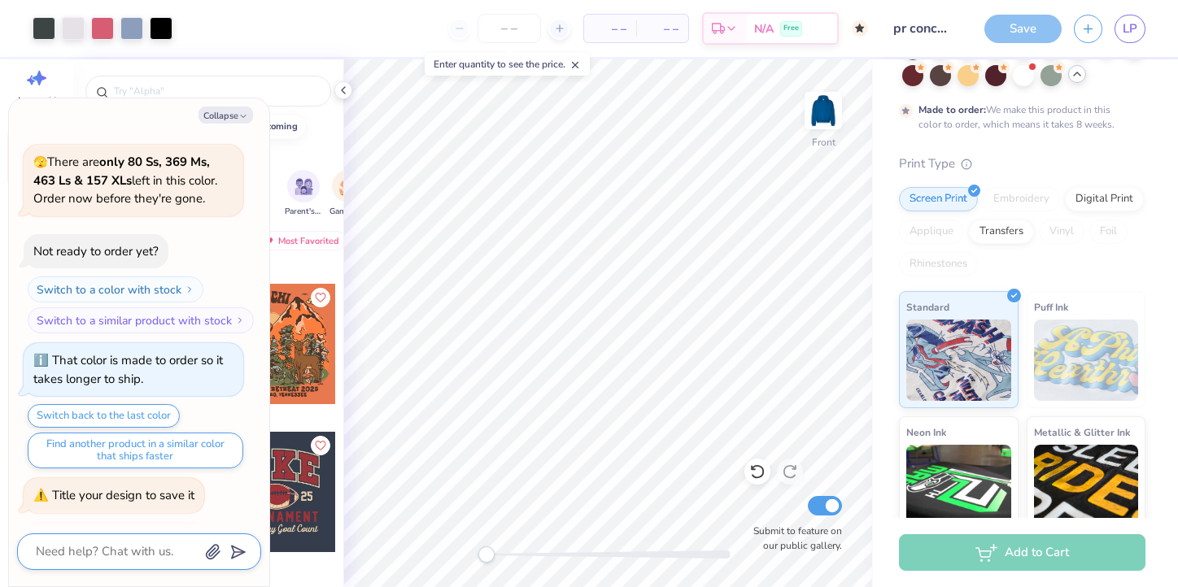
scroll to position [530, 0]
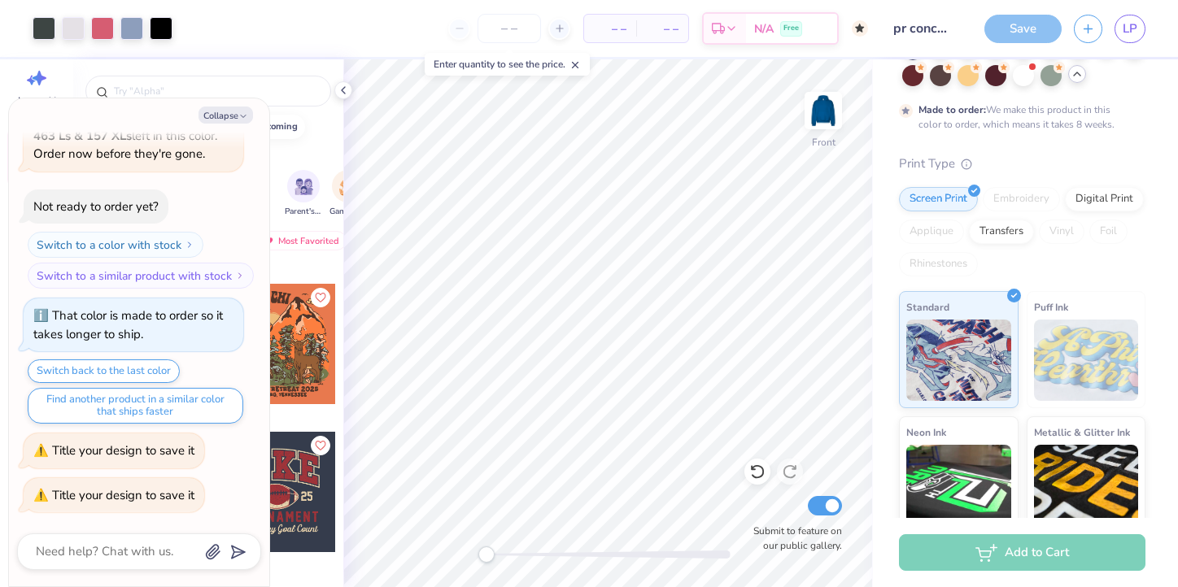
click at [998, 22] on div "Save" at bounding box center [1022, 29] width 77 height 28
click at [1023, 27] on div "Save" at bounding box center [1022, 29] width 77 height 28
click at [233, 112] on button "Collapse" at bounding box center [225, 115] width 55 height 17
type textarea "x"
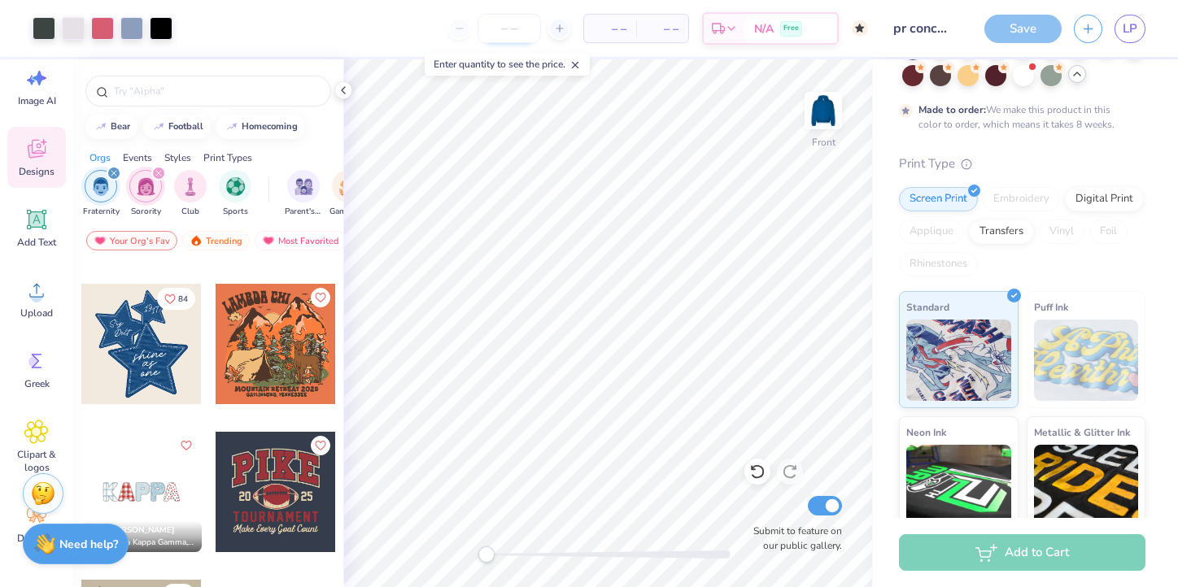
click at [505, 22] on input "number" at bounding box center [509, 28] width 63 height 29
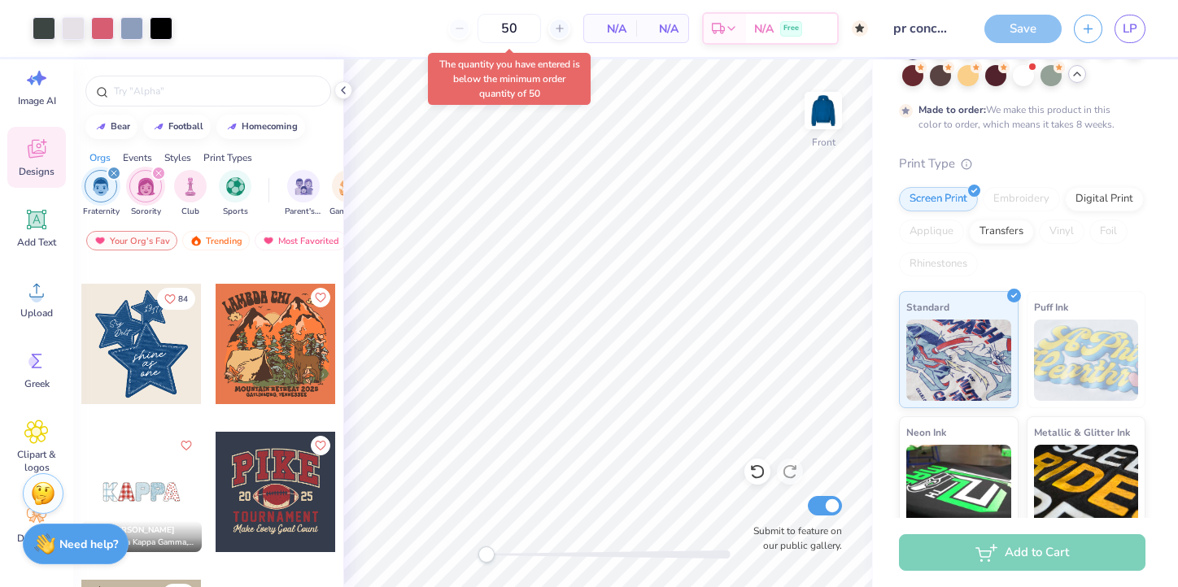
click at [613, 21] on span "N/A" at bounding box center [610, 28] width 33 height 17
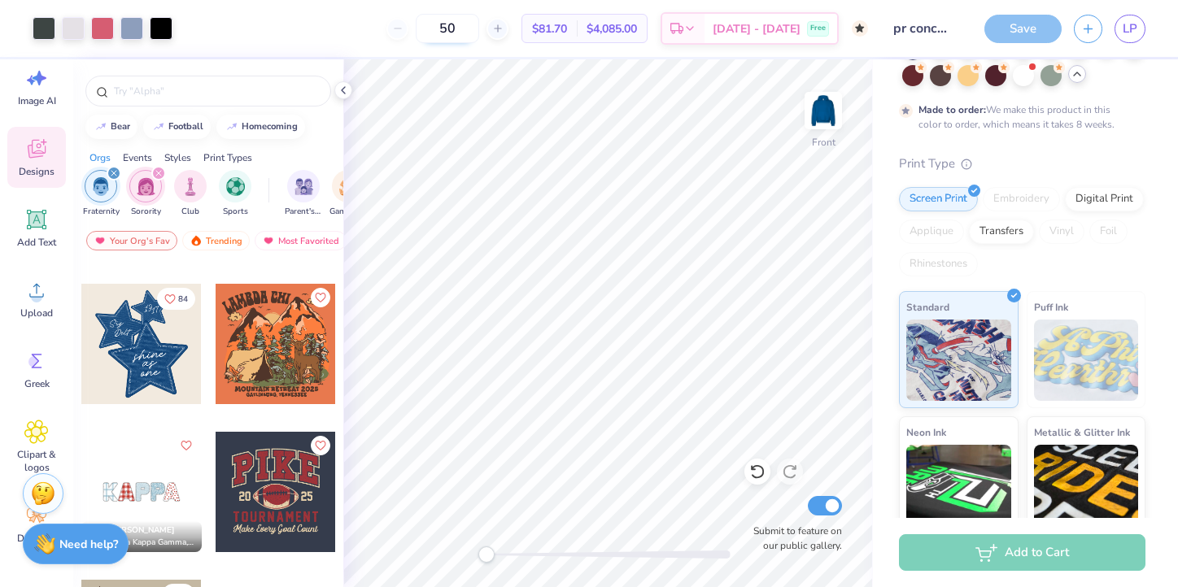
click at [479, 28] on input "50" at bounding box center [447, 28] width 63 height 29
type input "5"
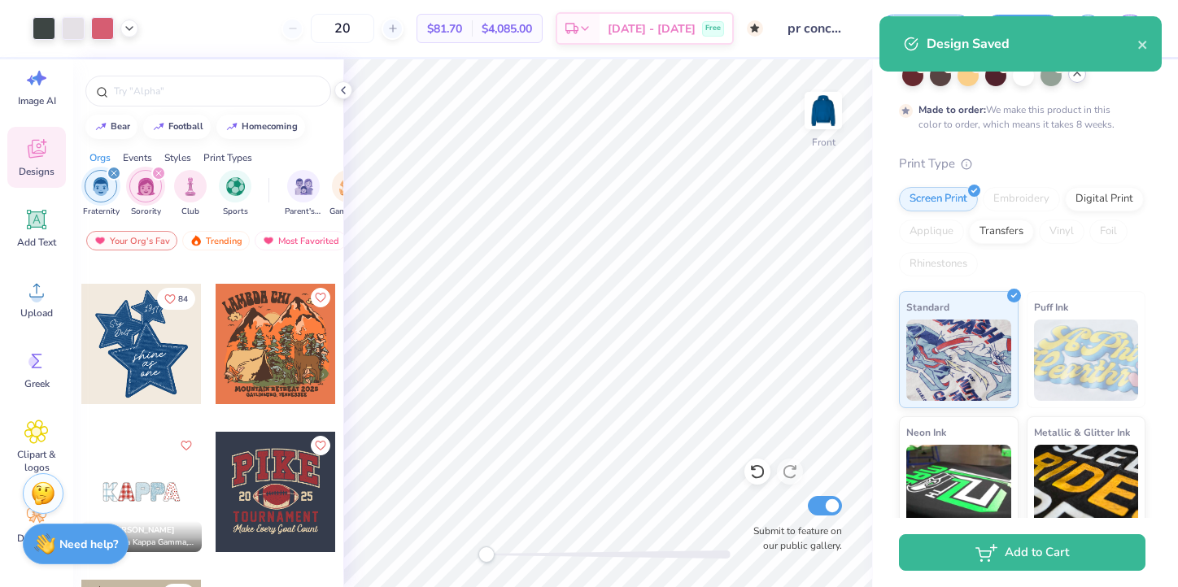
type input "50"
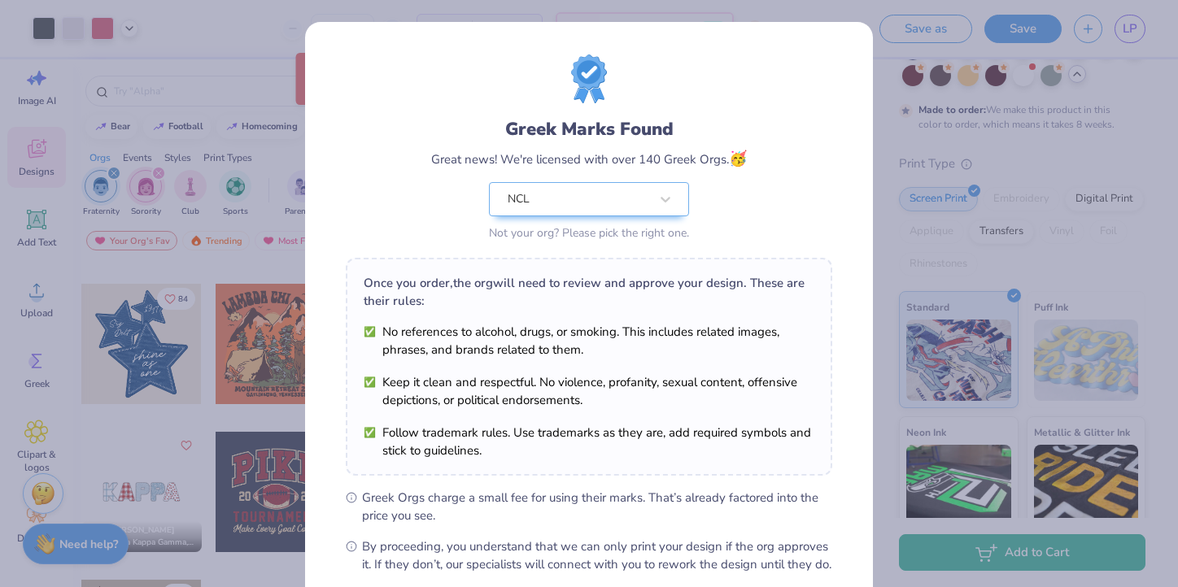
click at [931, 116] on div "Greek Marks Found Great news! We're licensed with over 140 Greek Orgs. 🥳 NCL No…" at bounding box center [589, 293] width 1178 height 587
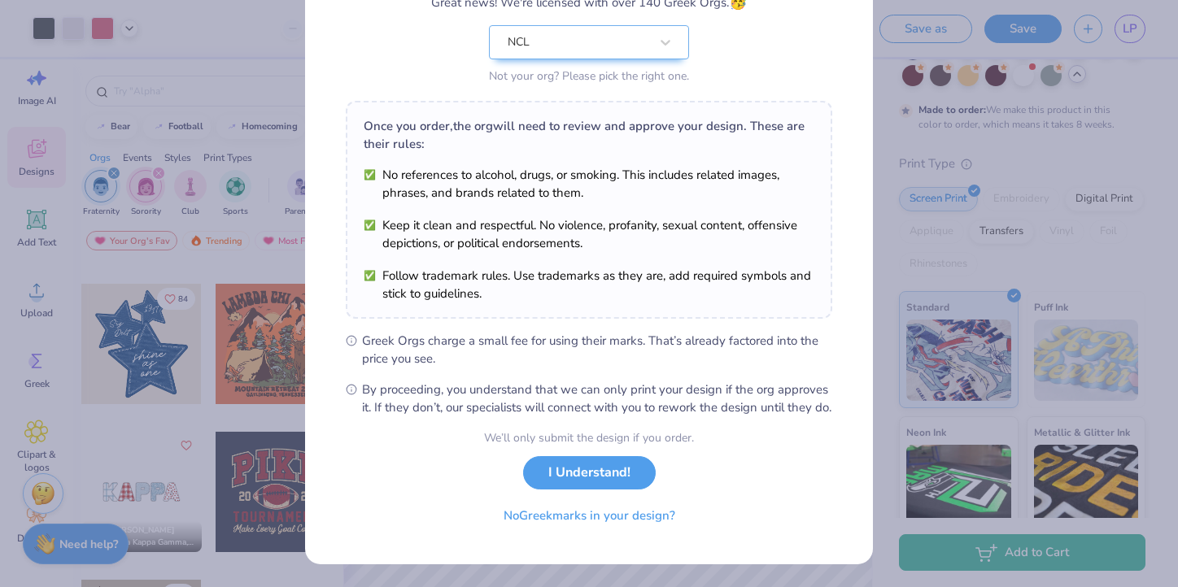
click at [556, 472] on button "I Understand!" at bounding box center [589, 472] width 133 height 33
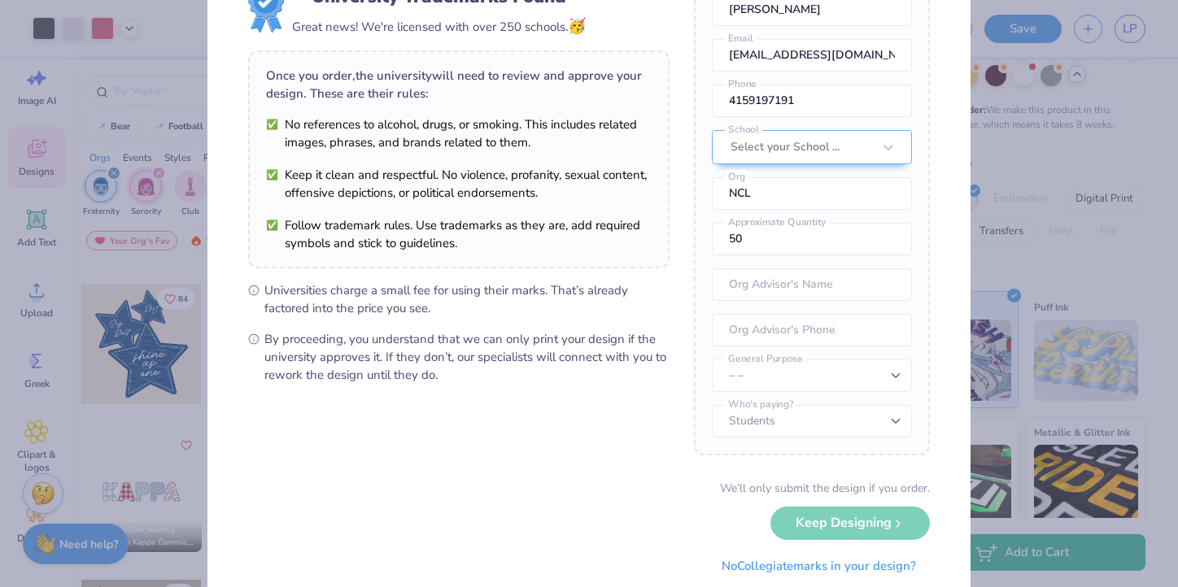
scroll to position [96, 0]
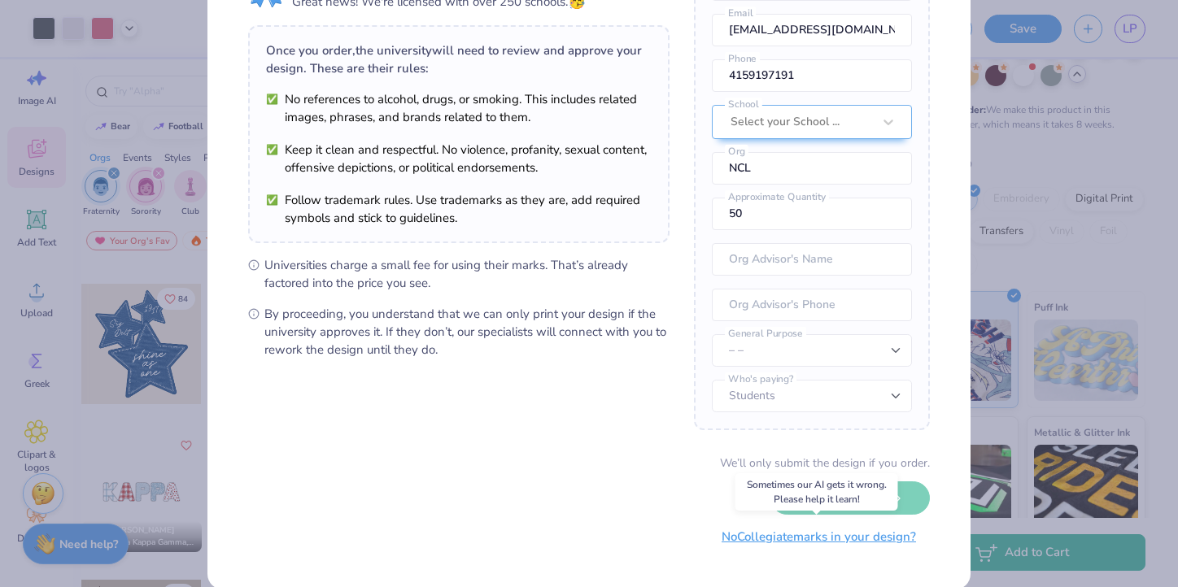
click at [744, 543] on button "No Collegiate marks in your design?" at bounding box center [819, 537] width 222 height 33
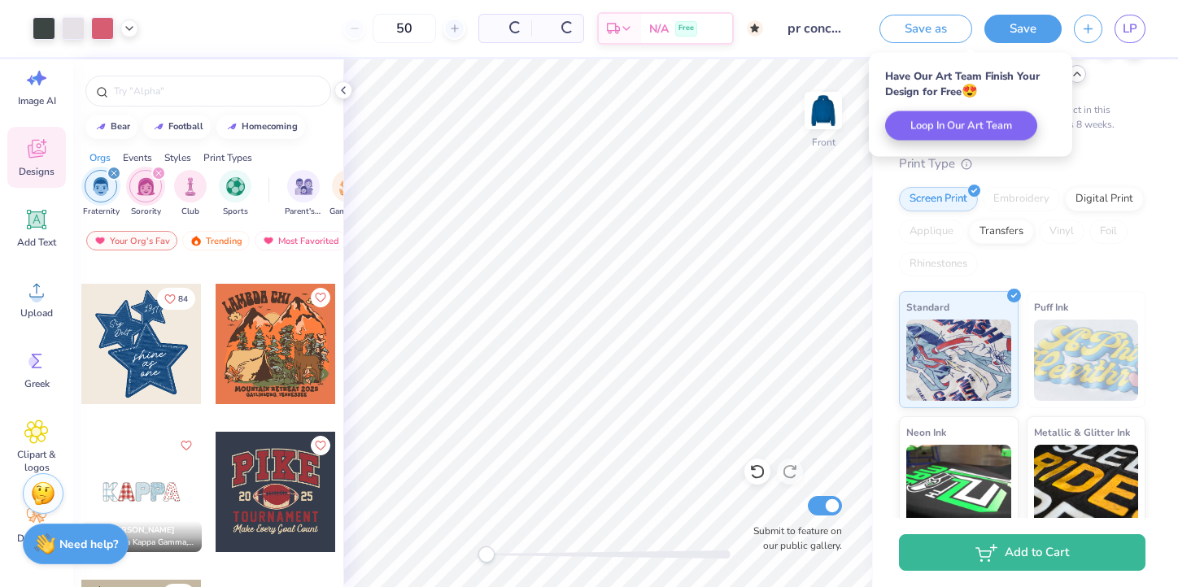
scroll to position [0, 0]
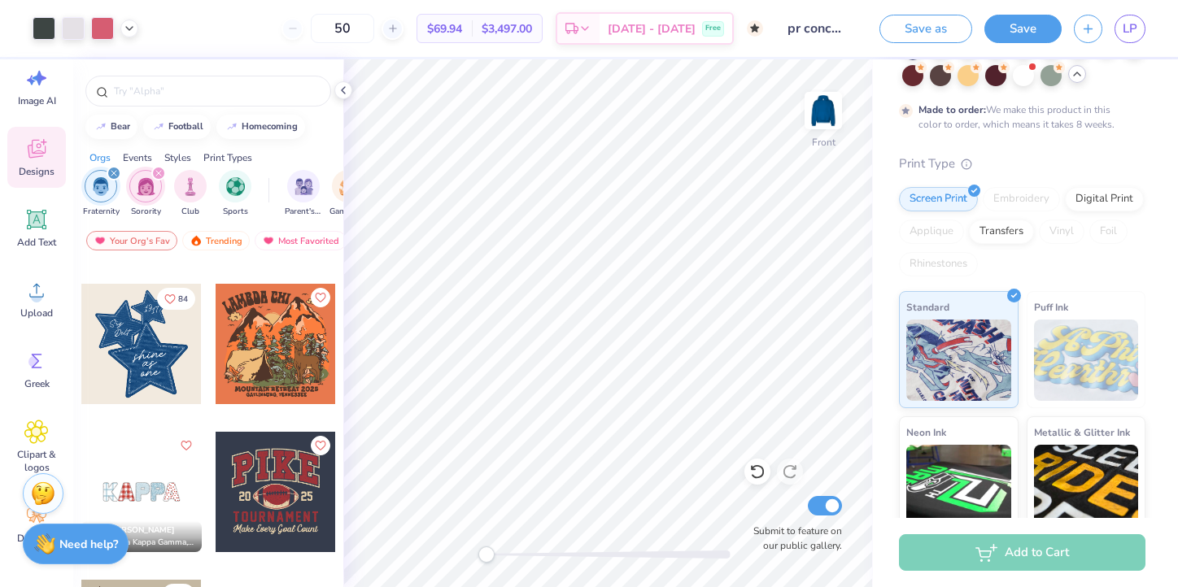
click at [322, 25] on div "50" at bounding box center [342, 28] width 122 height 29
click at [825, 502] on input "Submit to feature on our public gallery." at bounding box center [825, 506] width 34 height 20
checkbox input "false"
click at [374, 22] on input "50" at bounding box center [342, 28] width 63 height 29
type input "5"
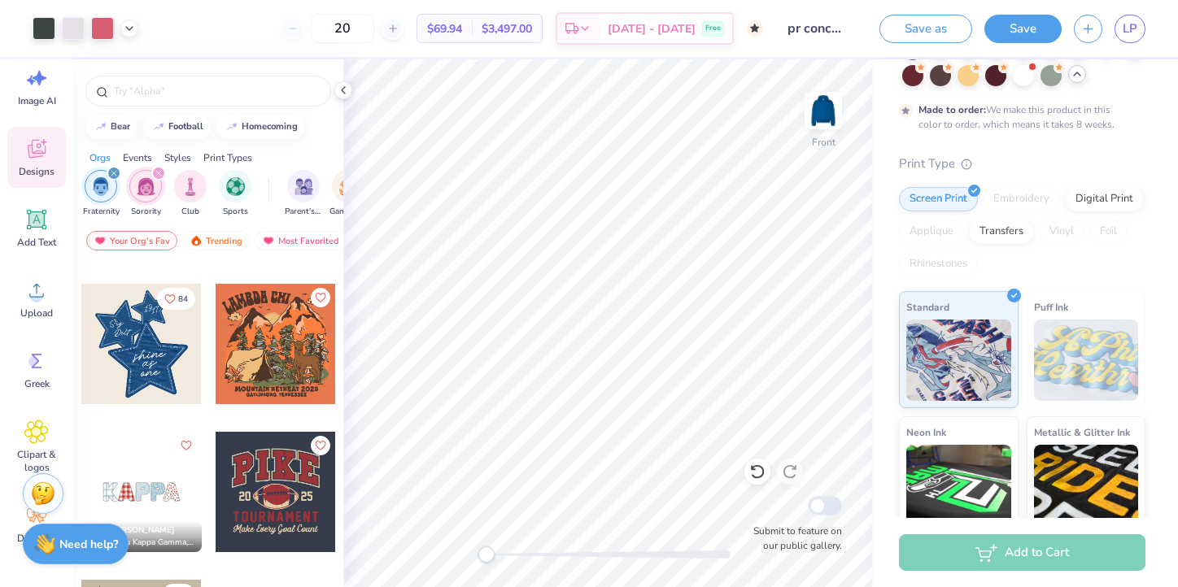
type input "50"
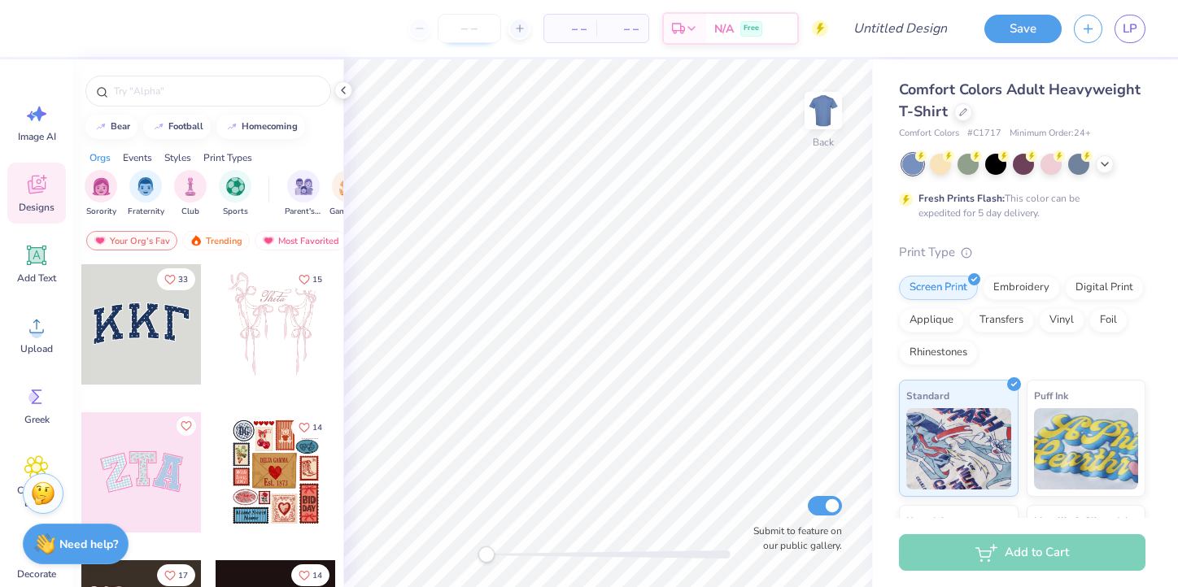
click at [450, 24] on input "number" at bounding box center [469, 28] width 63 height 29
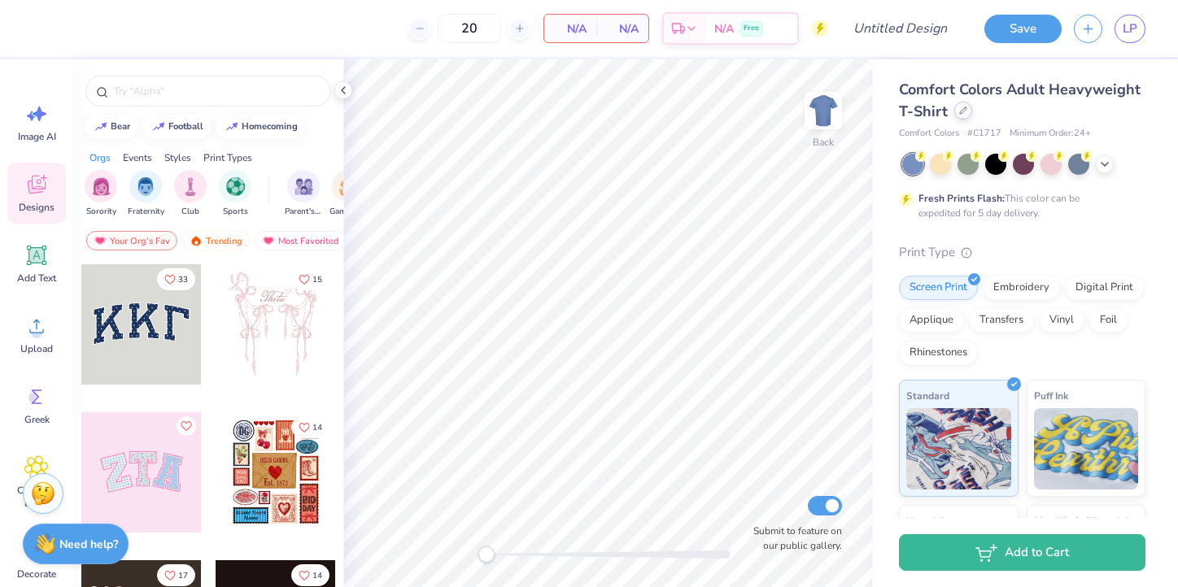
click at [966, 115] on div at bounding box center [963, 111] width 18 height 18
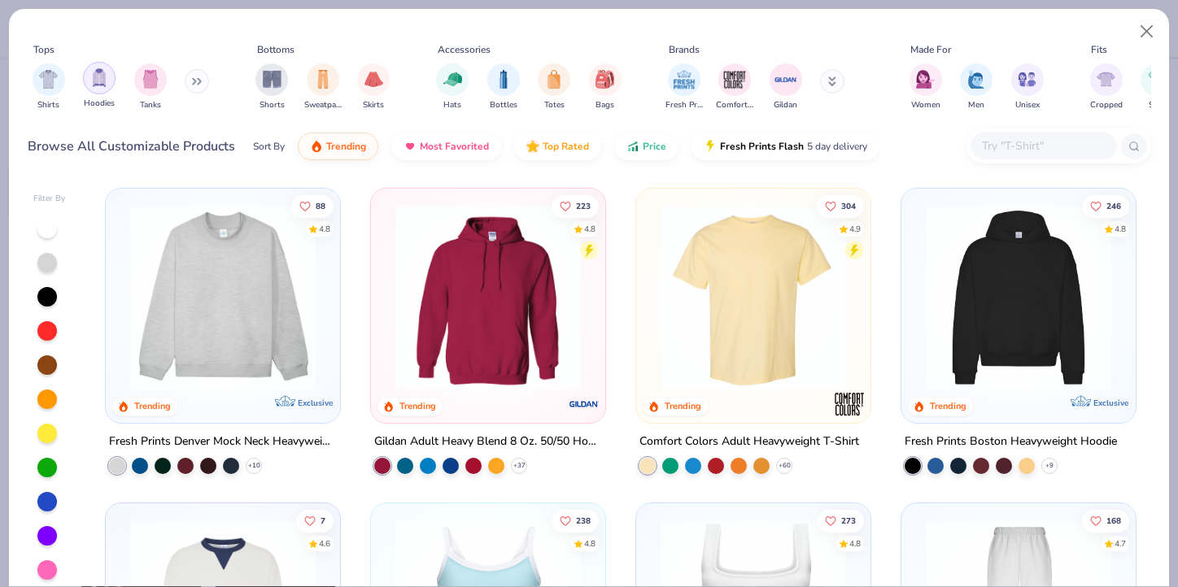
click at [97, 86] on img "filter for Hoodies" at bounding box center [99, 77] width 18 height 19
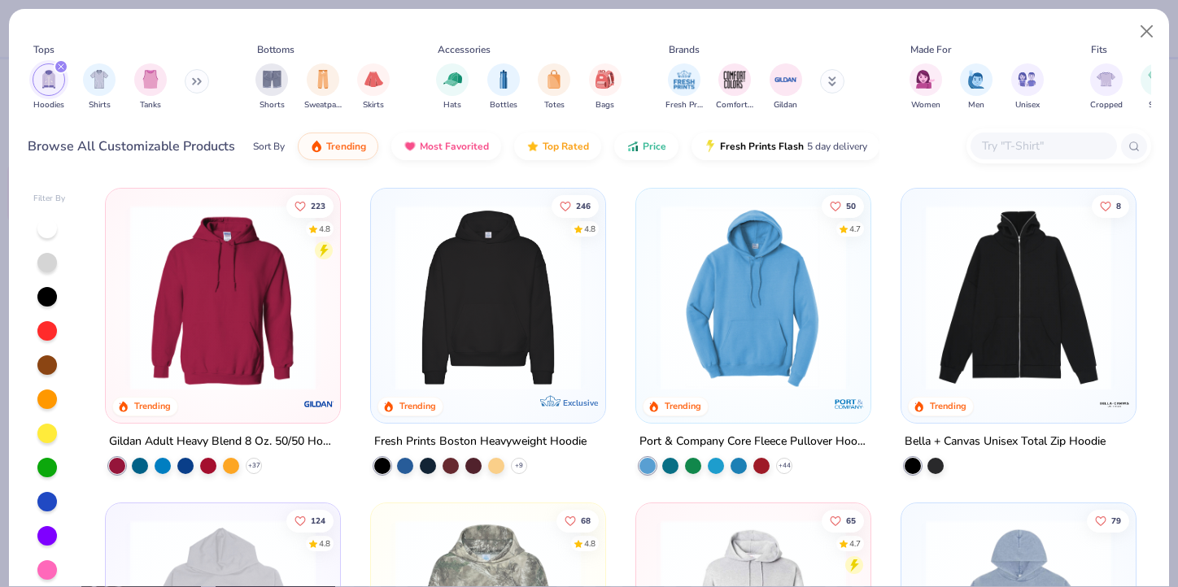
click at [512, 342] on img at bounding box center [488, 297] width 202 height 185
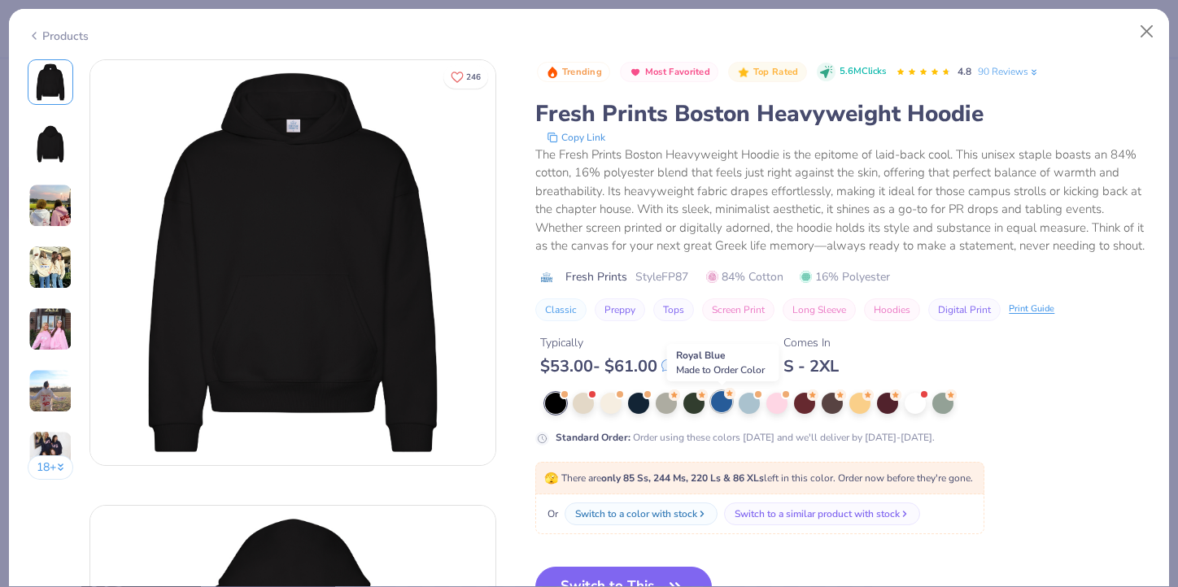
click at [722, 404] on div at bounding box center [721, 401] width 21 height 21
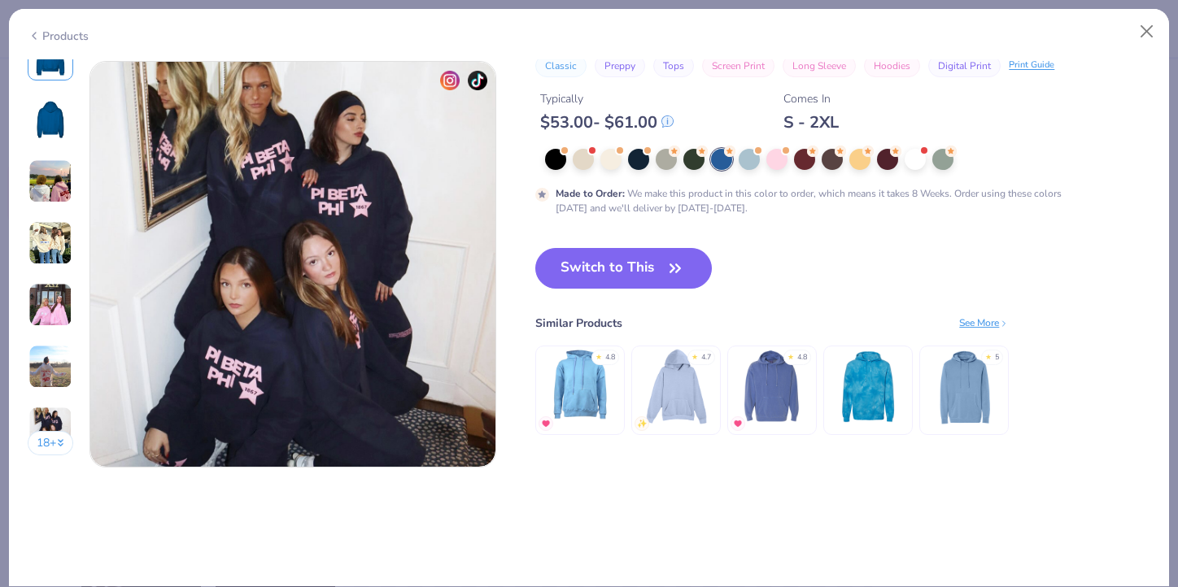
scroll to position [2673, 0]
click at [661, 259] on button "Switch to This" at bounding box center [623, 268] width 177 height 41
type input "50"
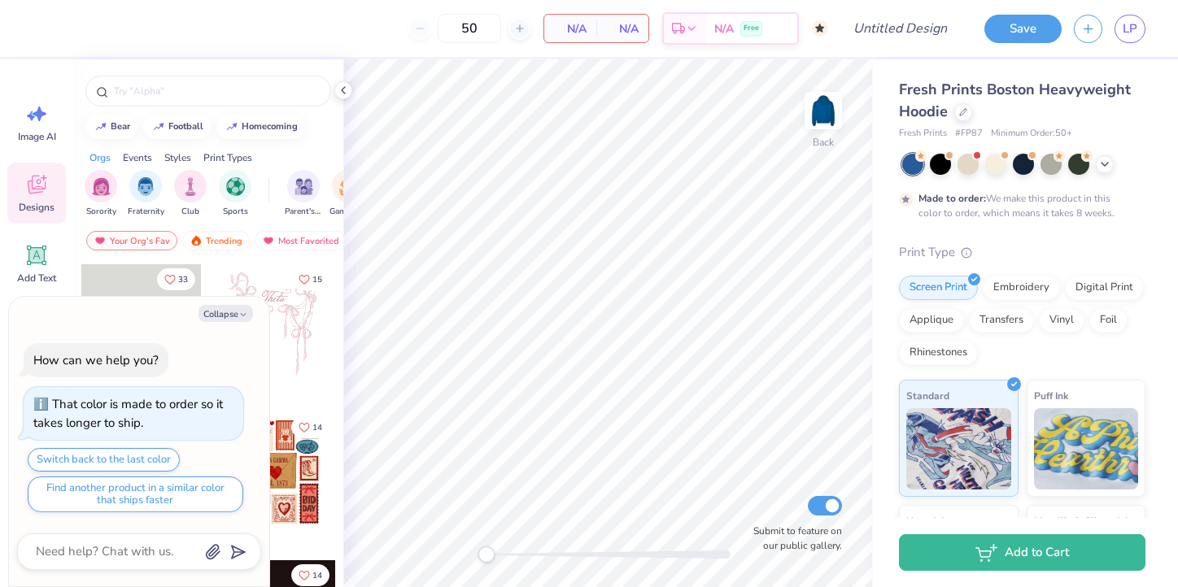
click at [1067, 131] on span "Minimum Order: 50 +" at bounding box center [1031, 134] width 81 height 14
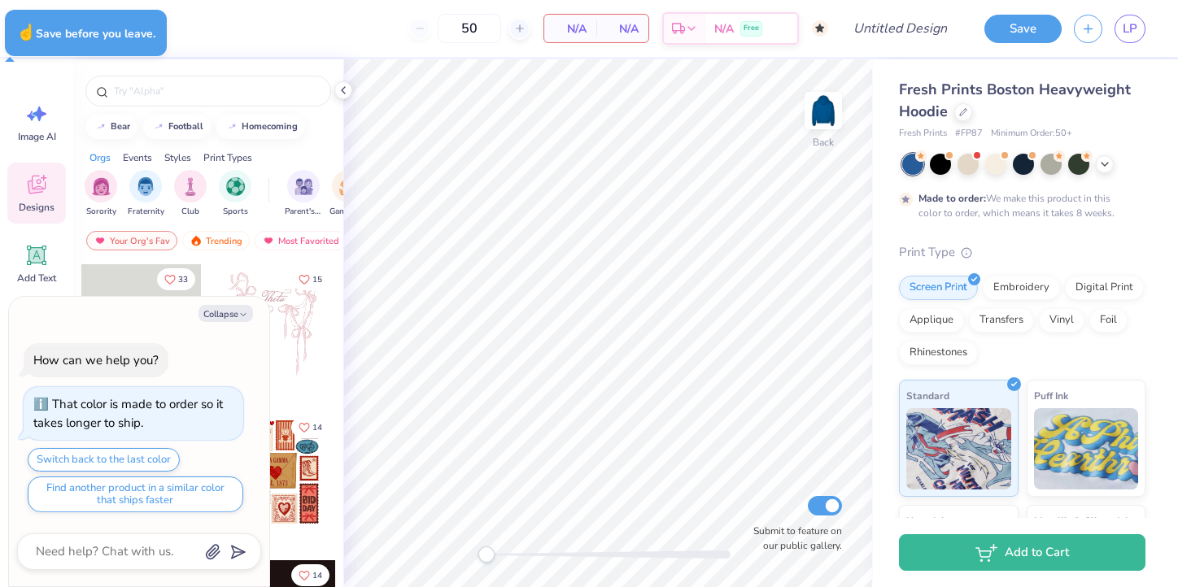
type textarea "x"
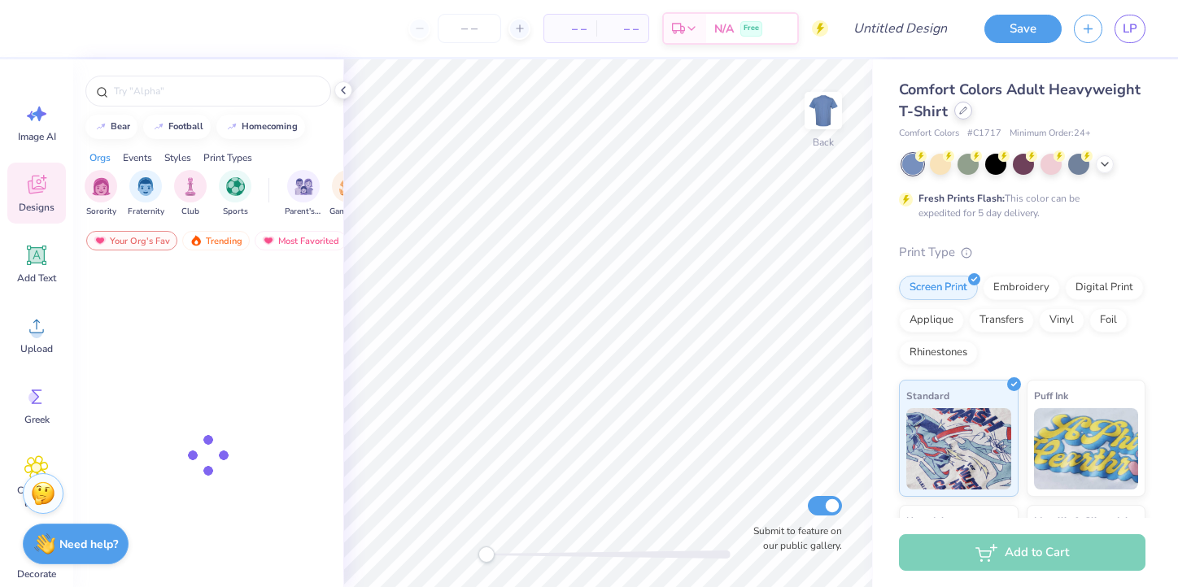
click at [966, 114] on div at bounding box center [963, 111] width 18 height 18
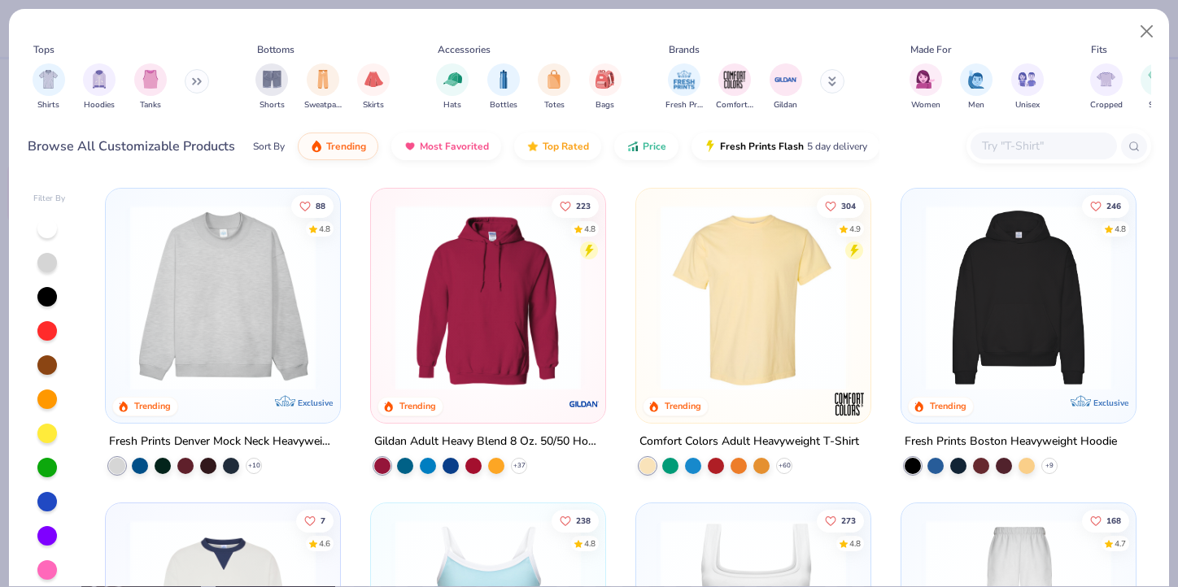
click at [504, 304] on img at bounding box center [488, 297] width 202 height 185
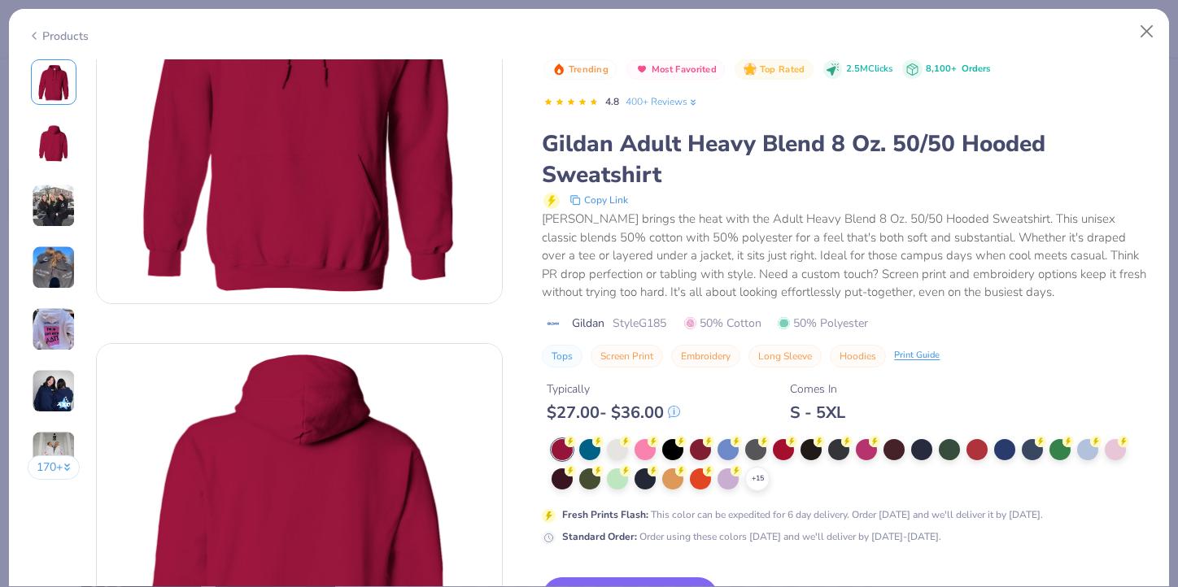
scroll to position [224, 0]
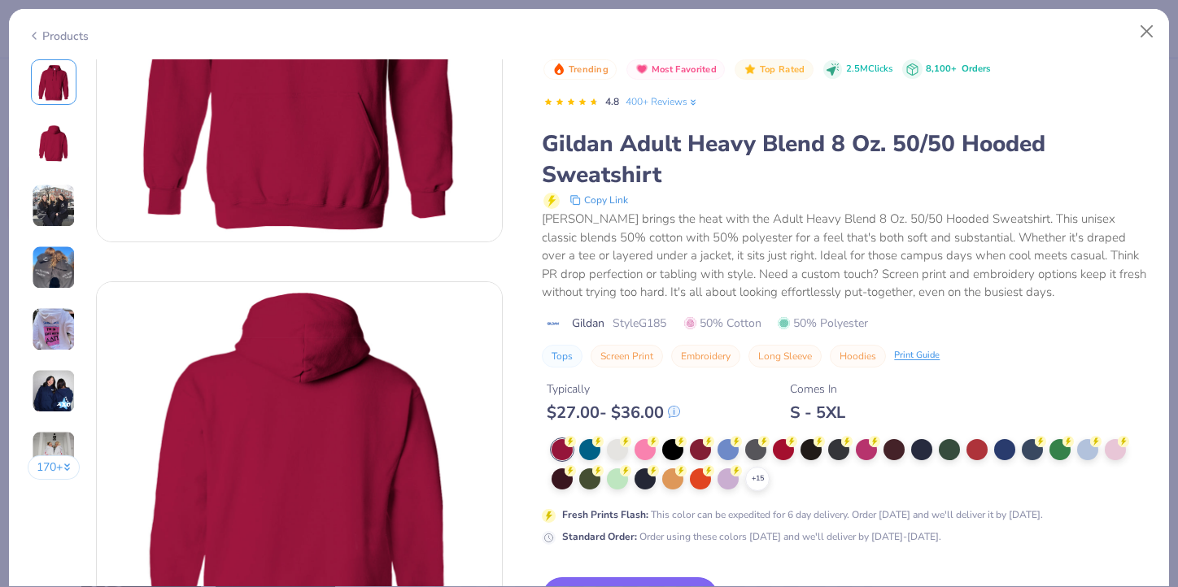
click at [650, 581] on button "Switch to This" at bounding box center [630, 598] width 177 height 41
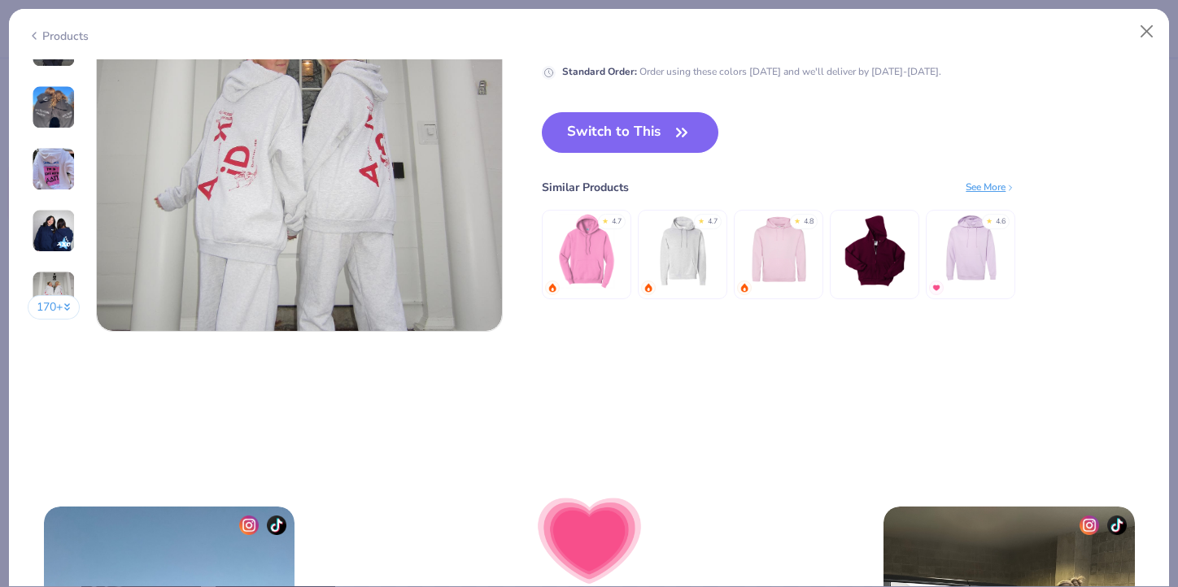
scroll to position [4764, 0]
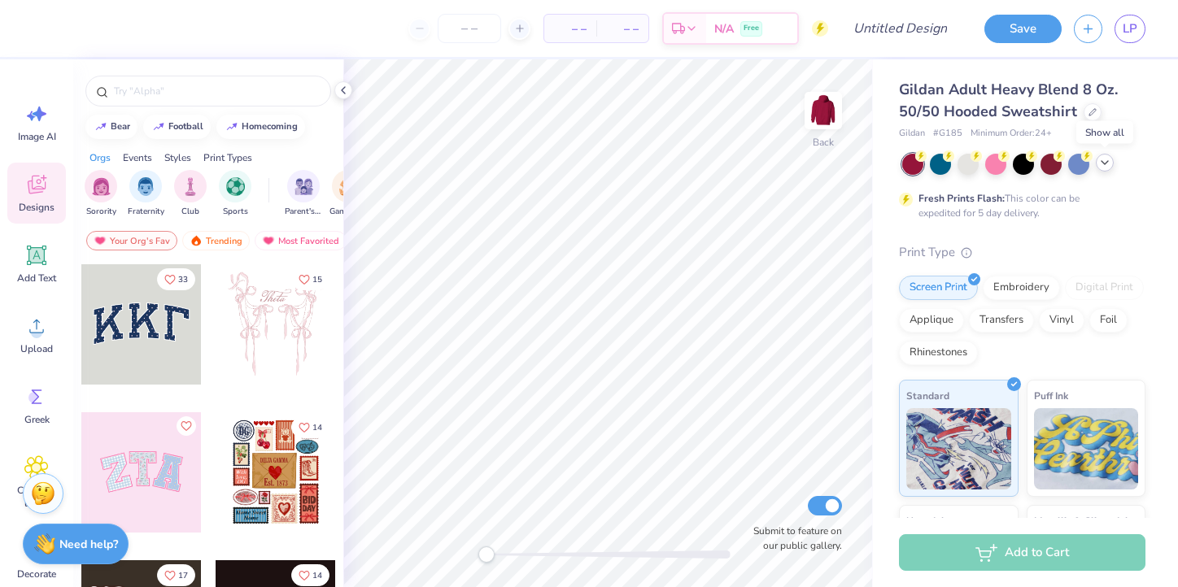
click at [1107, 165] on icon at bounding box center [1104, 162] width 13 height 13
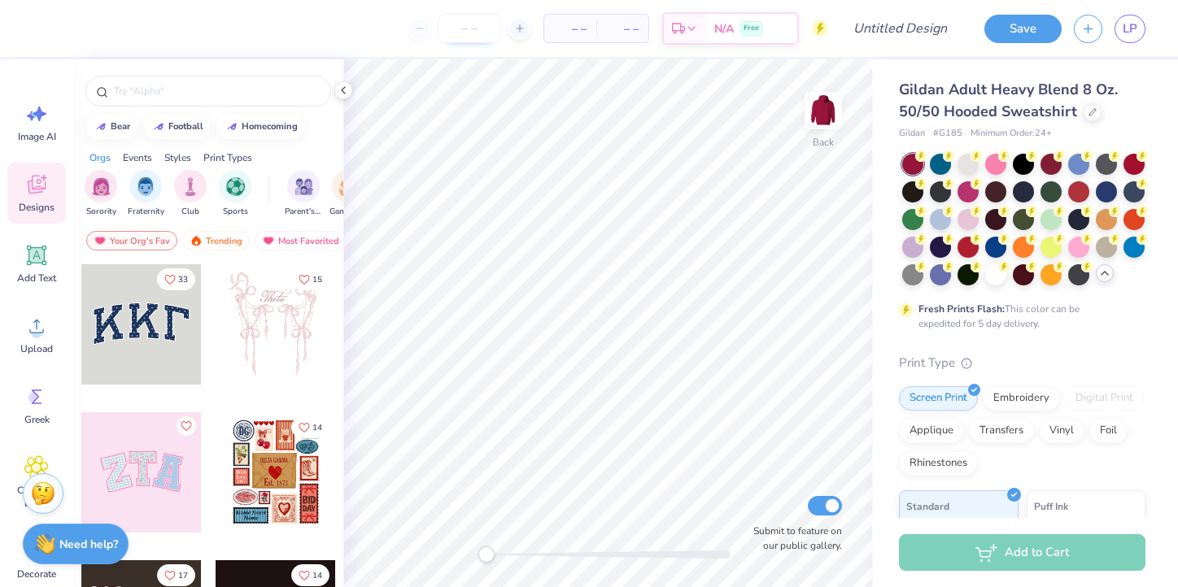
click at [465, 28] on input "number" at bounding box center [469, 28] width 63 height 29
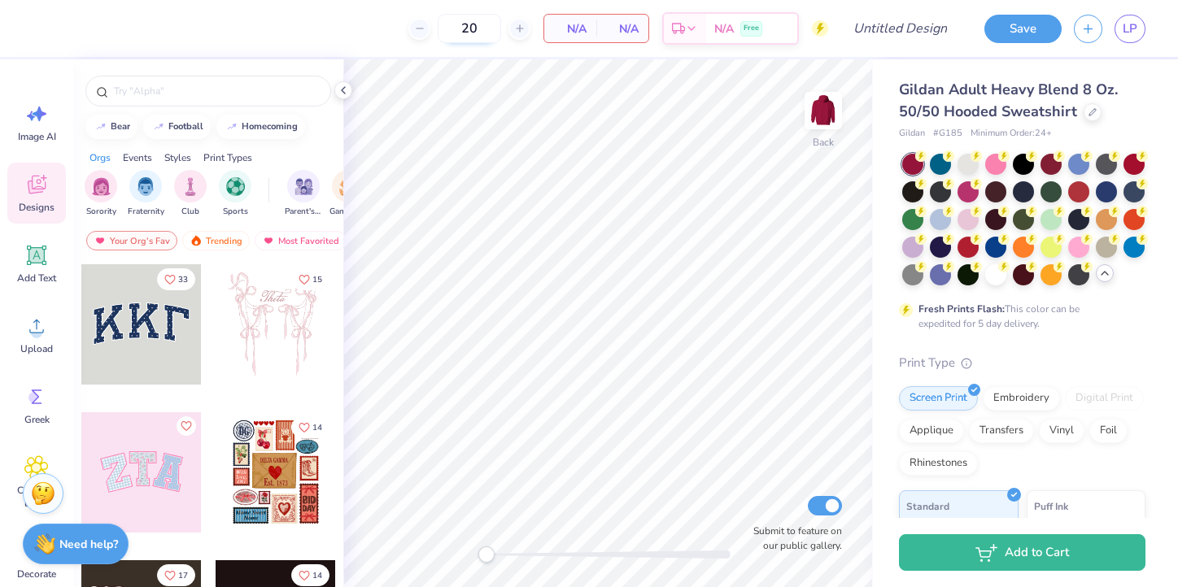
type input "20"
click at [933, 166] on div at bounding box center [940, 162] width 21 height 21
click at [1104, 196] on div at bounding box center [1106, 190] width 21 height 21
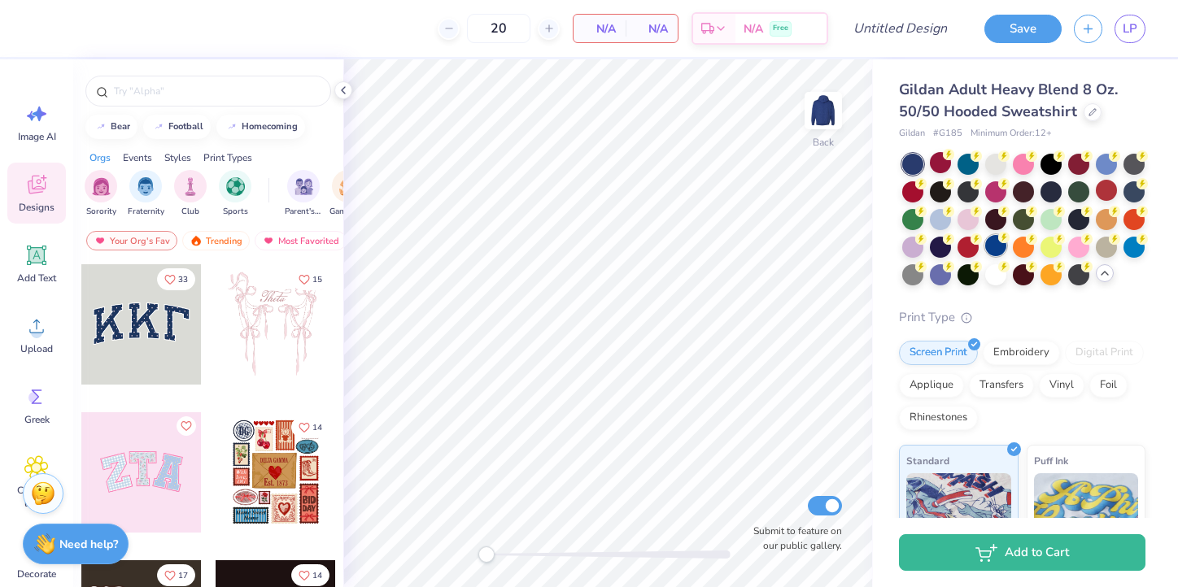
click at [1003, 244] on div at bounding box center [995, 245] width 21 height 21
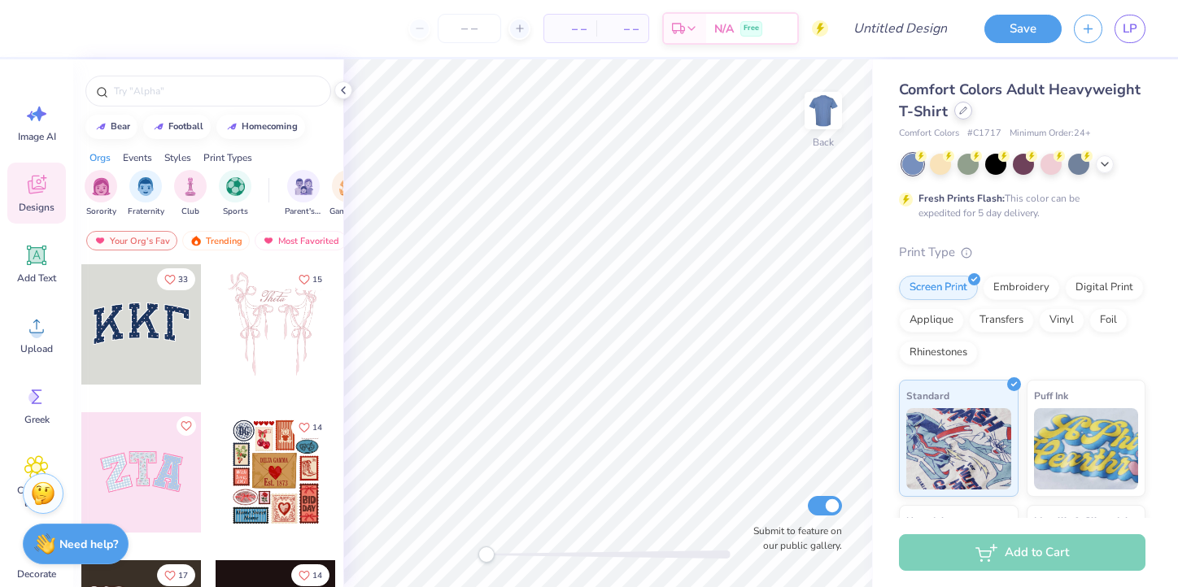
click at [959, 110] on icon at bounding box center [963, 111] width 8 height 8
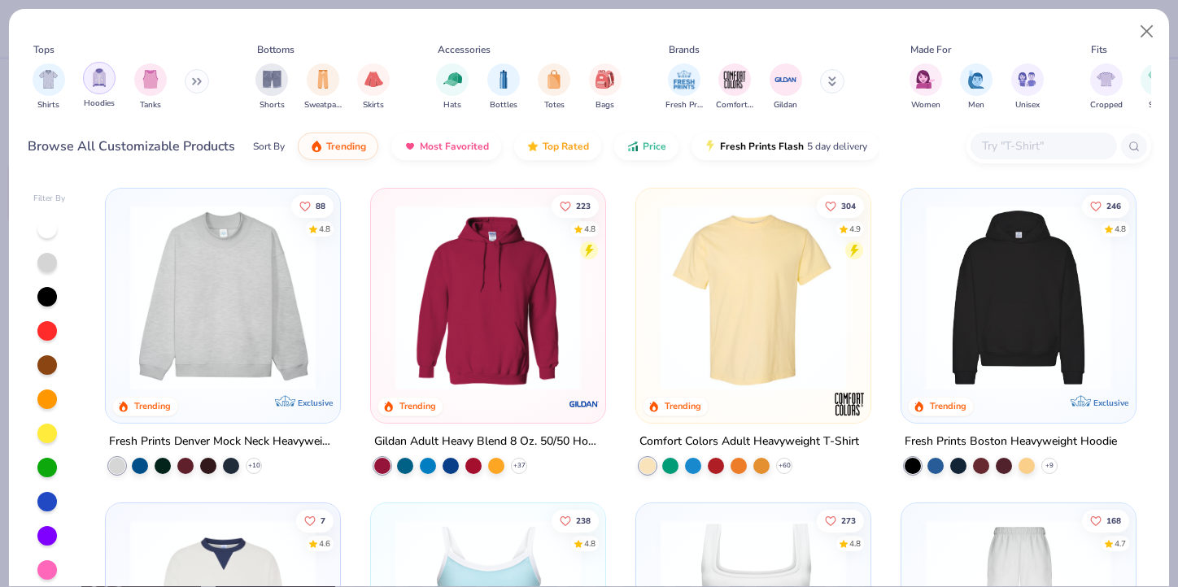
click at [94, 82] on img "filter for Hoodies" at bounding box center [99, 77] width 18 height 19
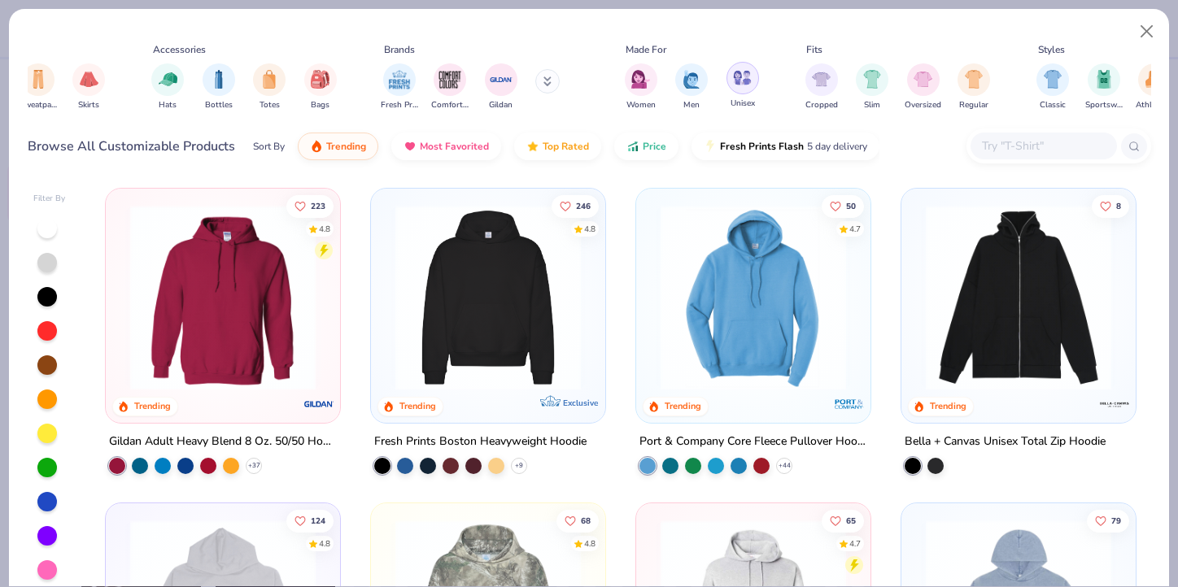
scroll to position [0, 324]
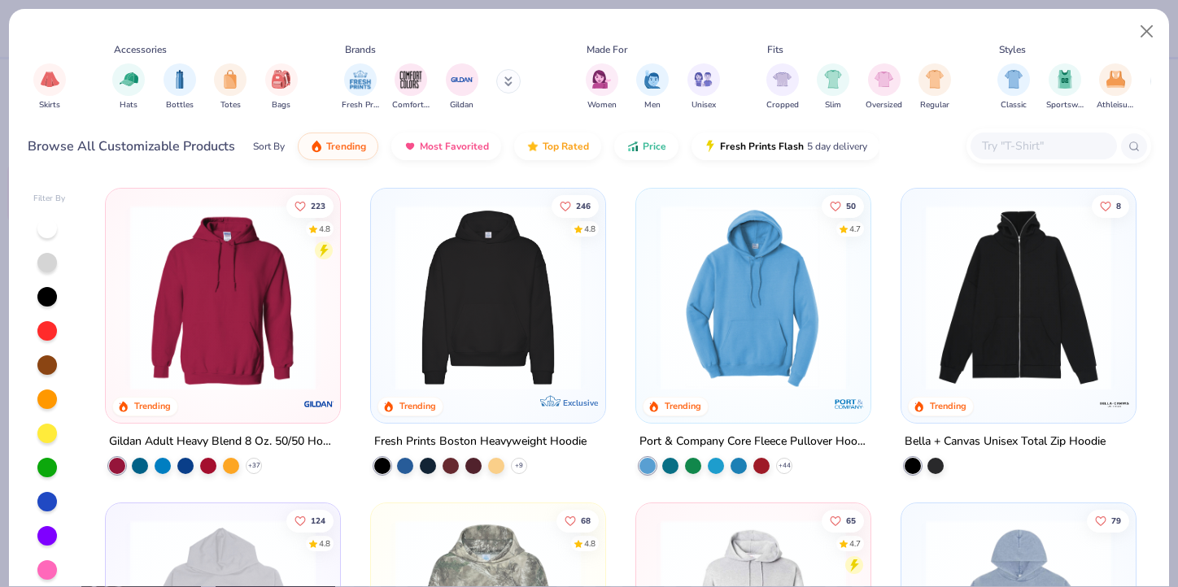
click at [506, 81] on icon at bounding box center [509, 79] width 6 height 2
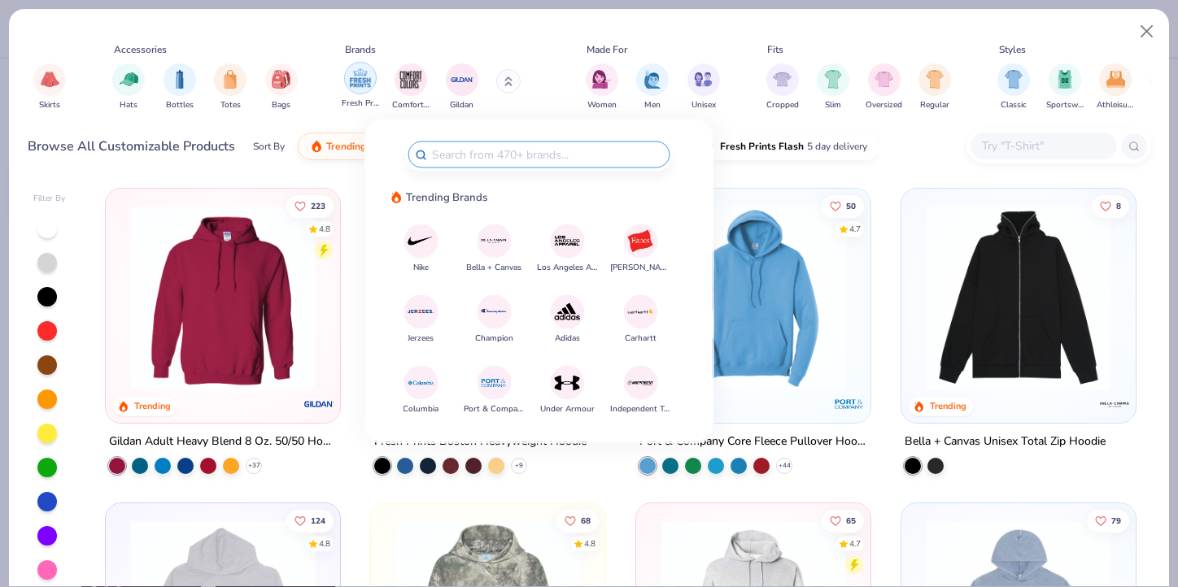
click at [362, 72] on img "filter for Fresh Prints" at bounding box center [360, 78] width 24 height 24
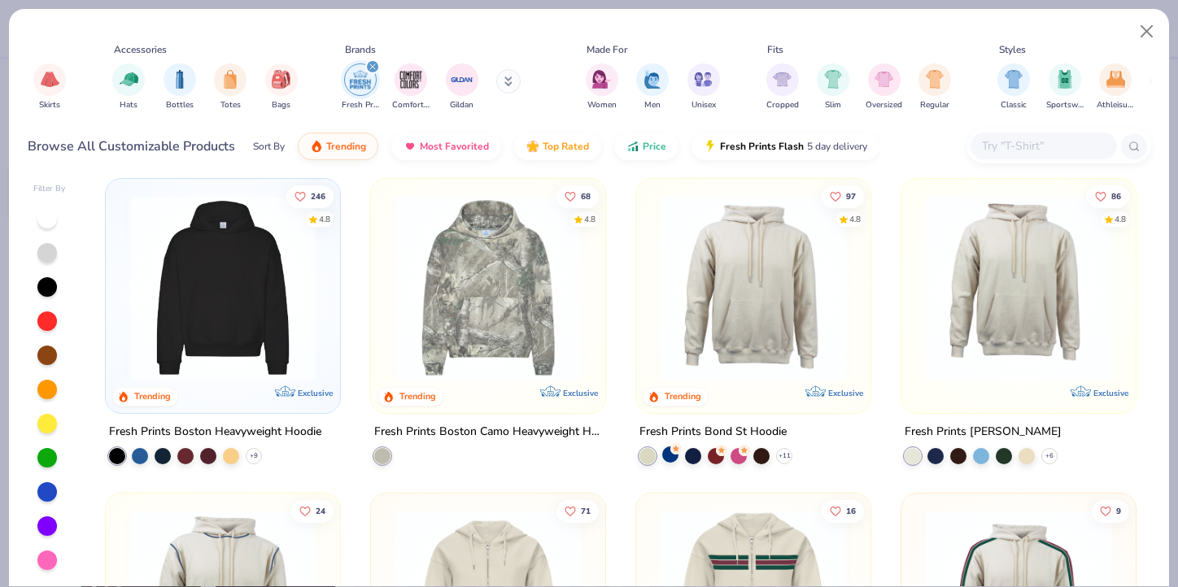
click at [672, 456] on div at bounding box center [670, 455] width 16 height 16
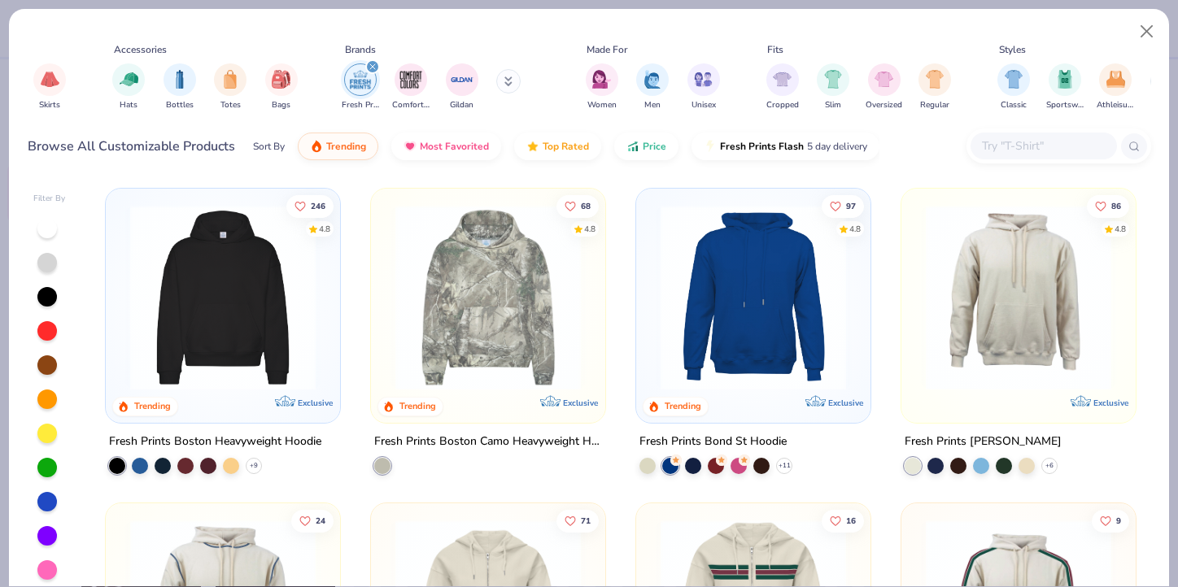
click at [204, 308] on img at bounding box center [223, 297] width 202 height 185
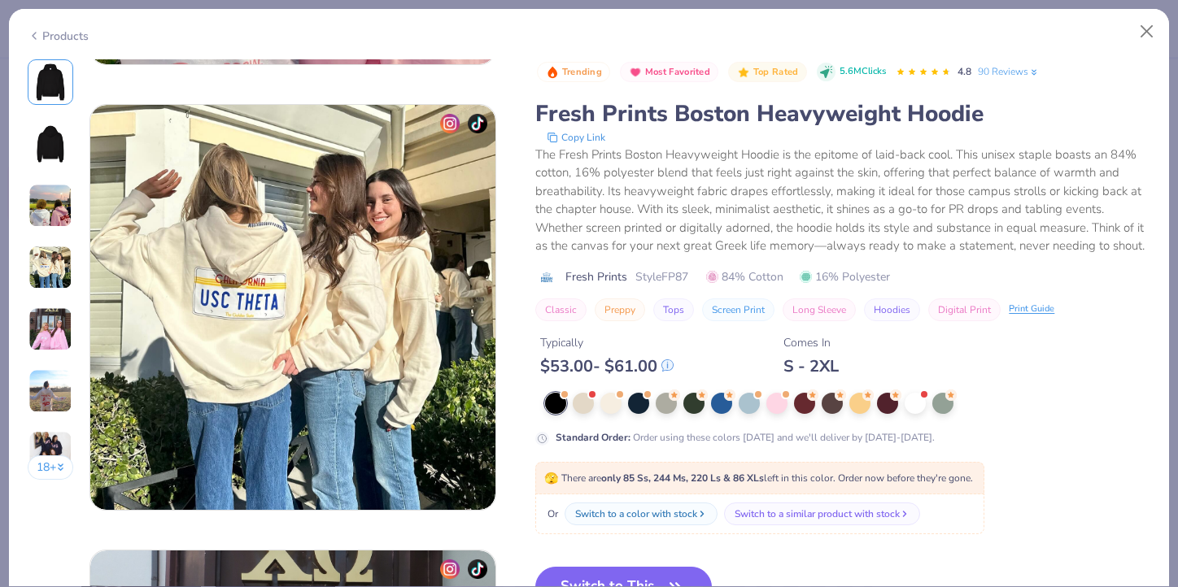
scroll to position [1293, 0]
click at [718, 406] on div at bounding box center [721, 401] width 21 height 21
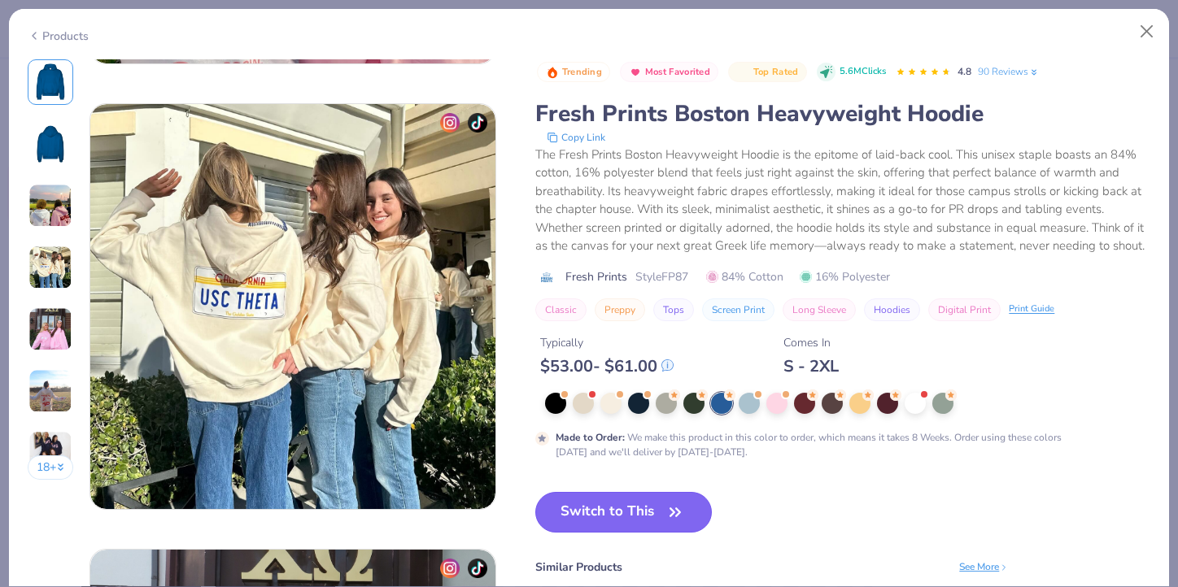
click at [622, 522] on button "Switch to This" at bounding box center [623, 512] width 177 height 41
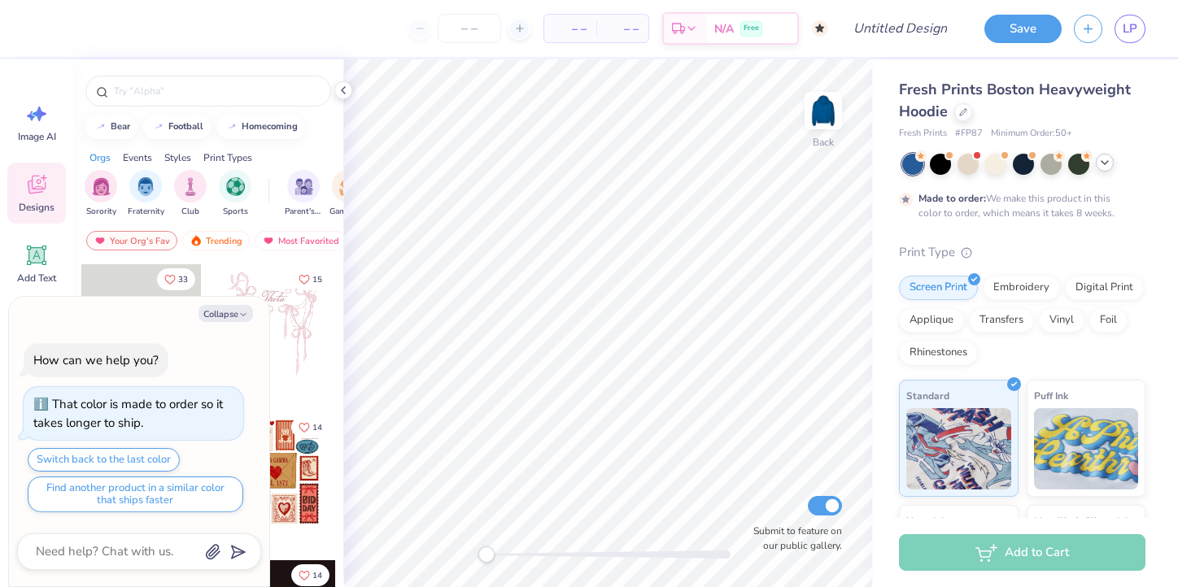
click at [1105, 163] on polyline at bounding box center [1104, 162] width 7 height 3
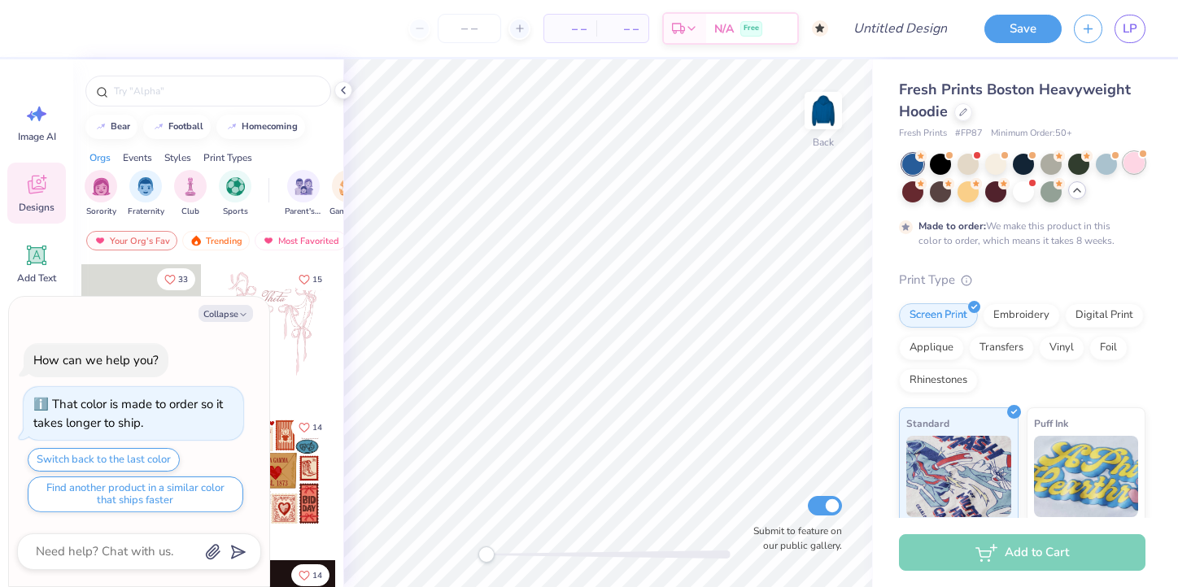
click at [1136, 161] on div at bounding box center [1133, 162] width 21 height 21
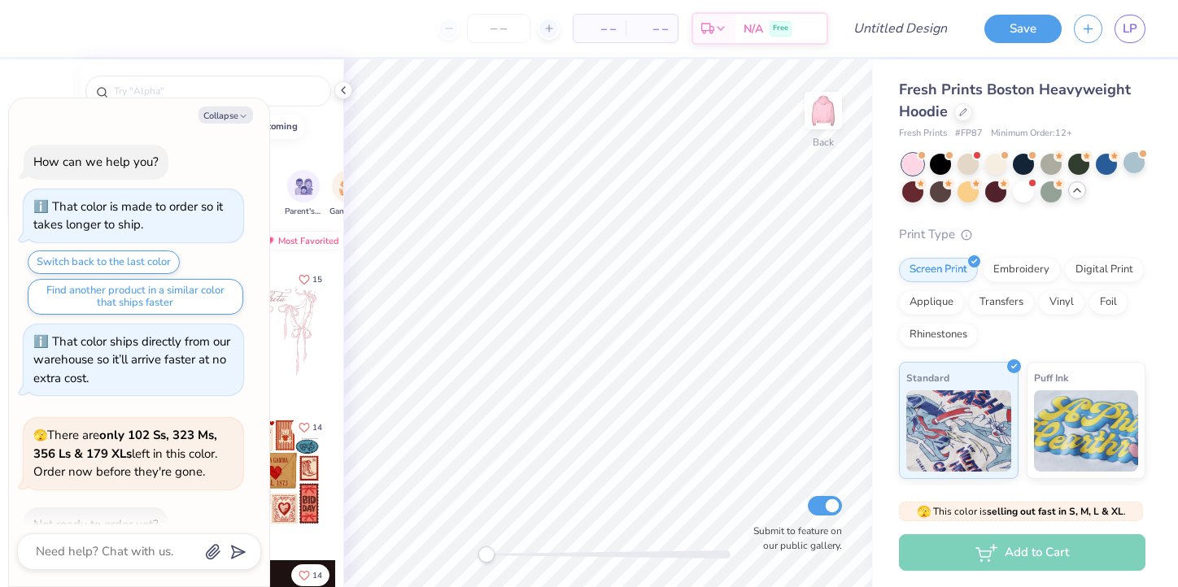
scroll to position [306, 0]
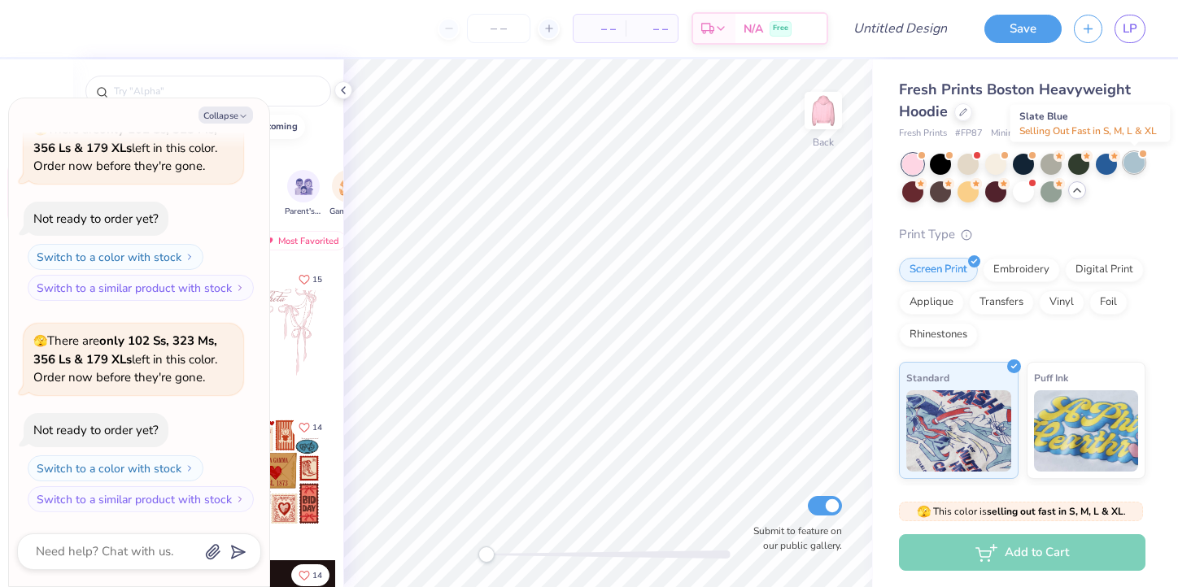
click at [1139, 167] on div at bounding box center [1133, 162] width 21 height 21
click at [1027, 194] on div at bounding box center [1023, 190] width 21 height 21
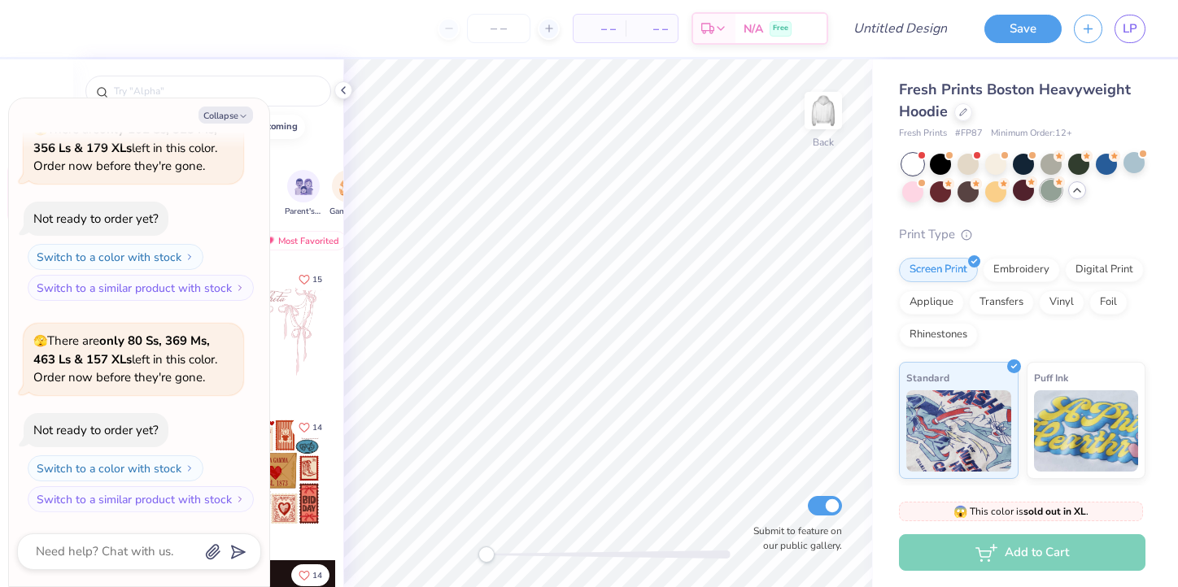
scroll to position [747, 0]
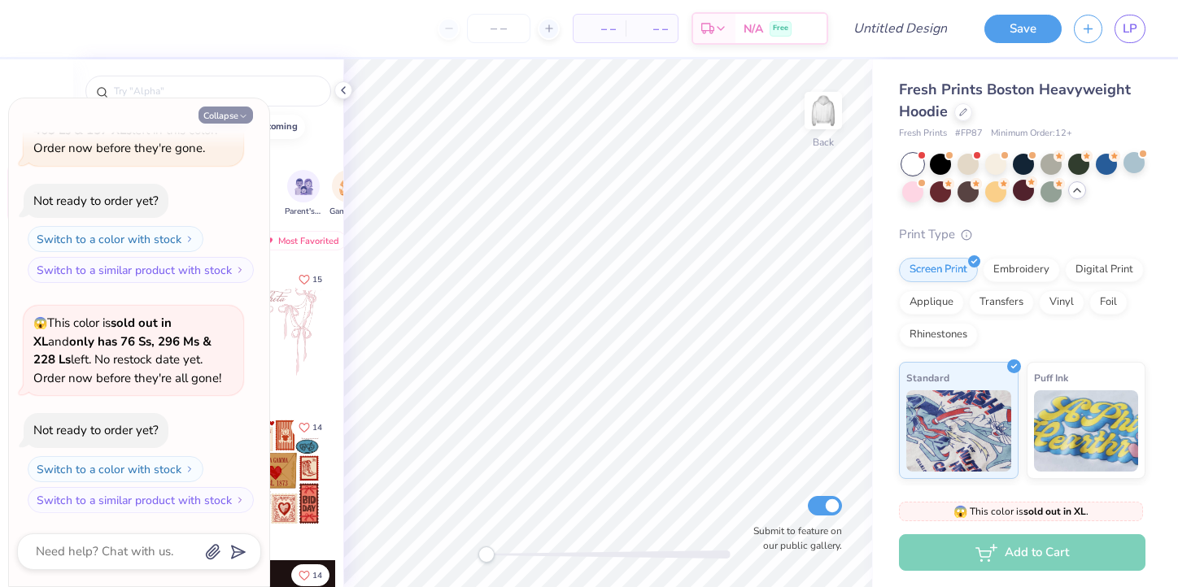
click at [238, 109] on button "Collapse" at bounding box center [225, 115] width 55 height 17
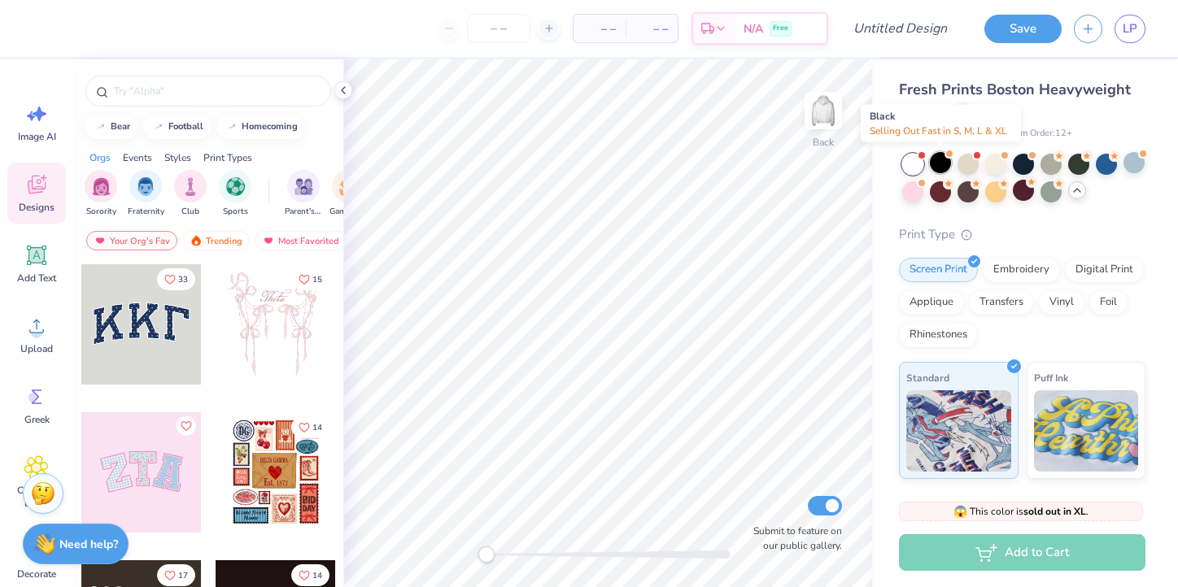
click at [940, 158] on div at bounding box center [940, 162] width 21 height 21
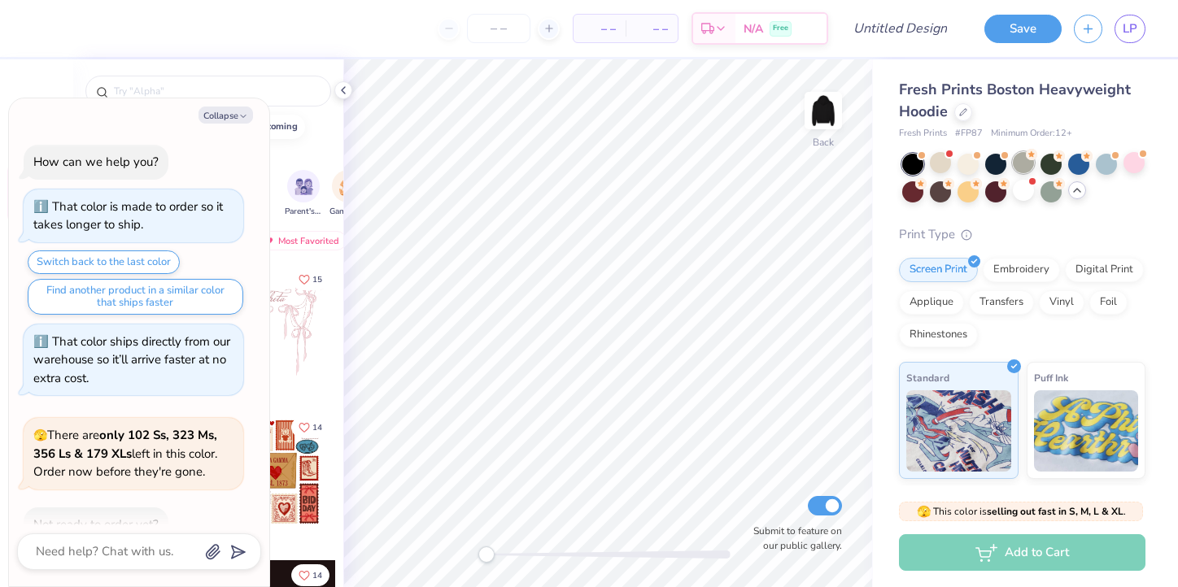
scroll to position [958, 0]
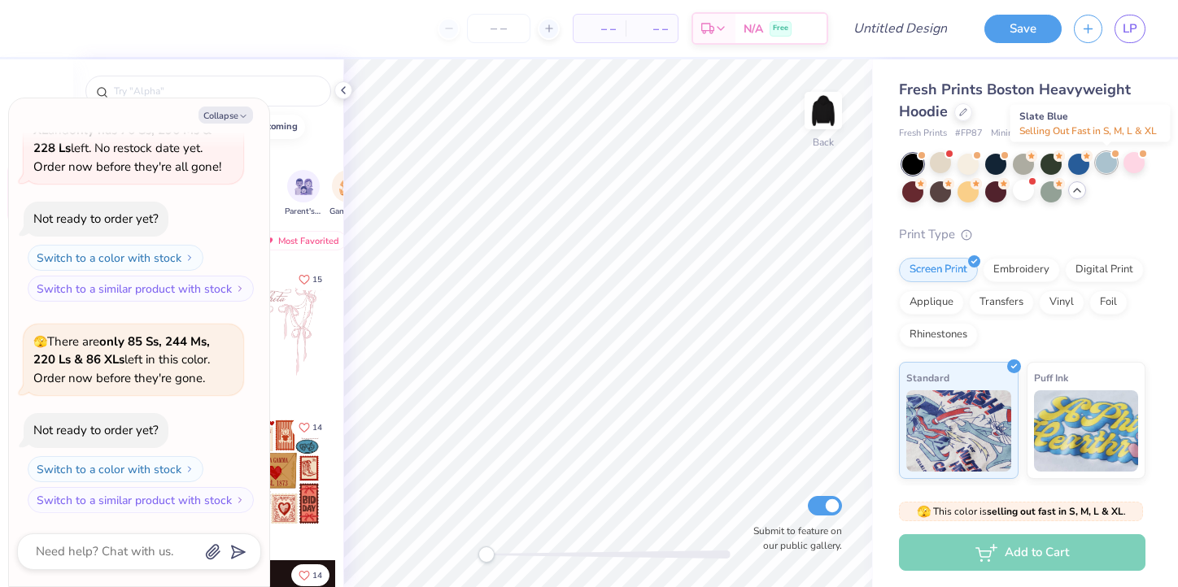
click at [1105, 164] on div at bounding box center [1106, 162] width 21 height 21
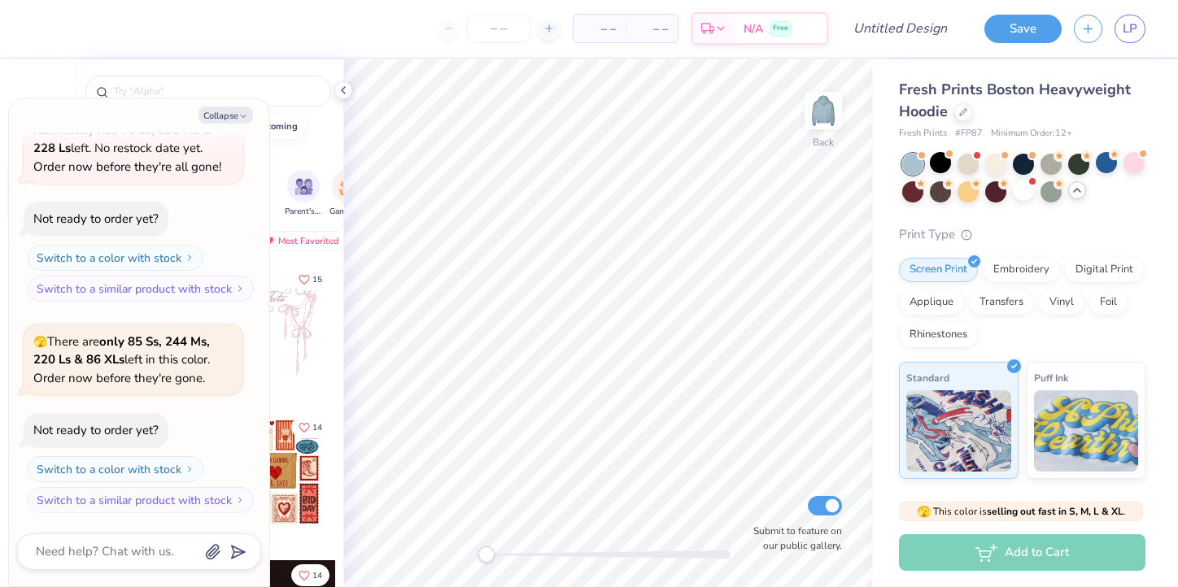
type textarea "x"
click at [499, 19] on input "number" at bounding box center [498, 28] width 63 height 29
type input "20"
type textarea "x"
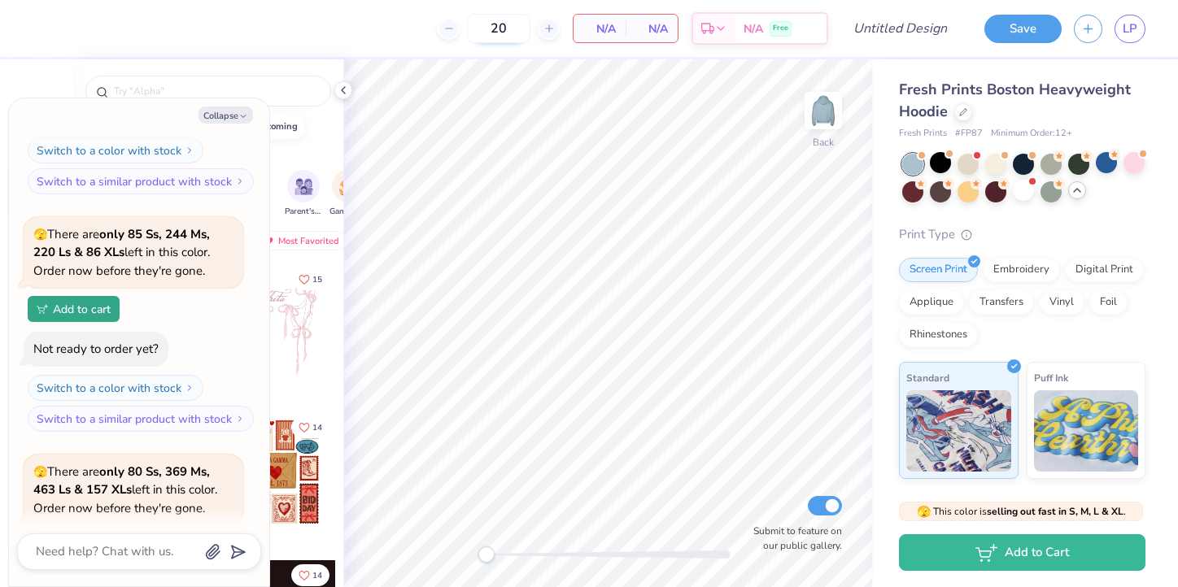
scroll to position [1274, 0]
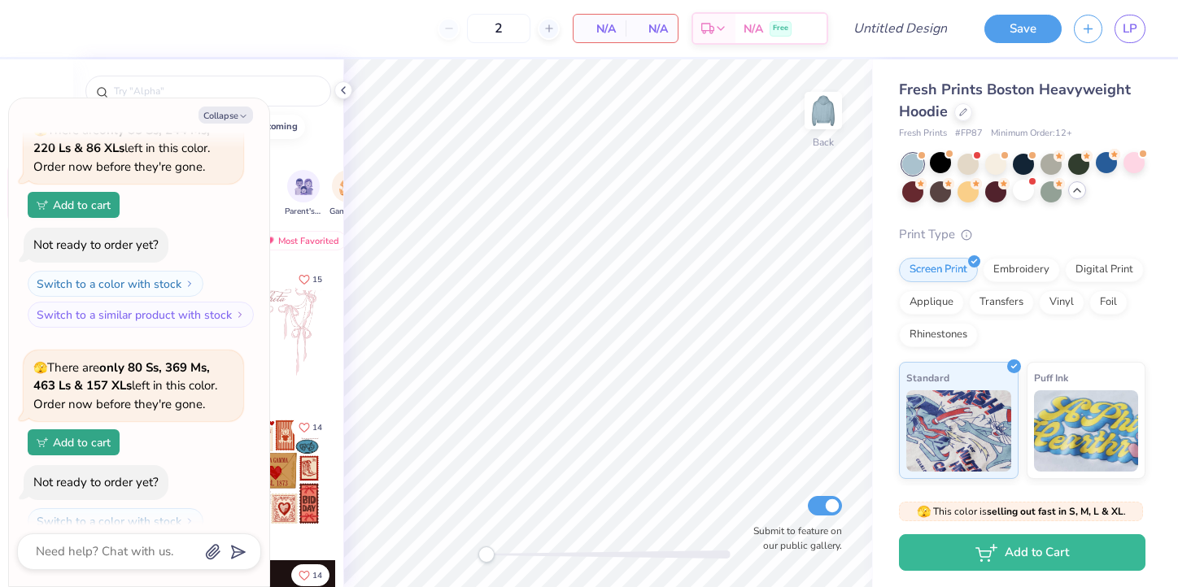
type input "22"
type textarea "x"
type input "22"
click at [215, 114] on button "Collapse" at bounding box center [225, 115] width 55 height 17
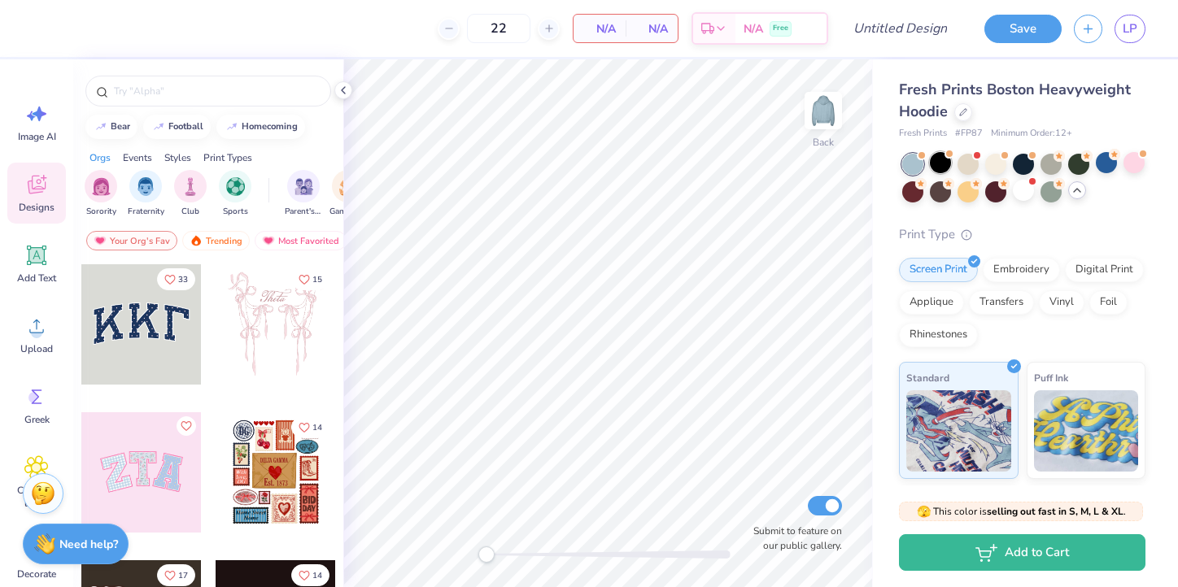
click at [939, 156] on div at bounding box center [940, 162] width 21 height 21
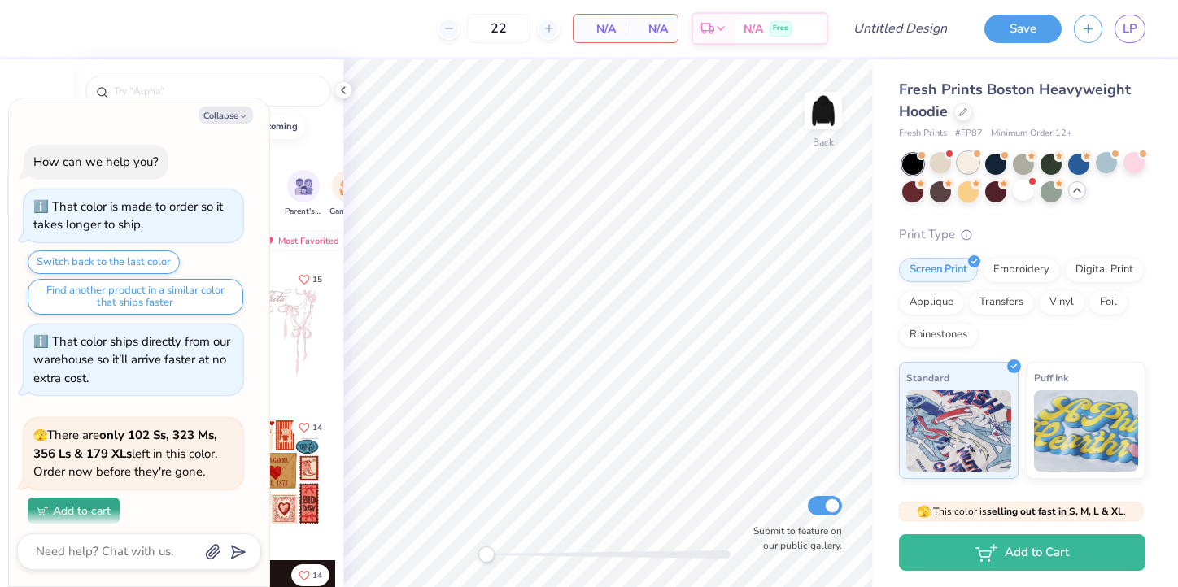
scroll to position [1564, 0]
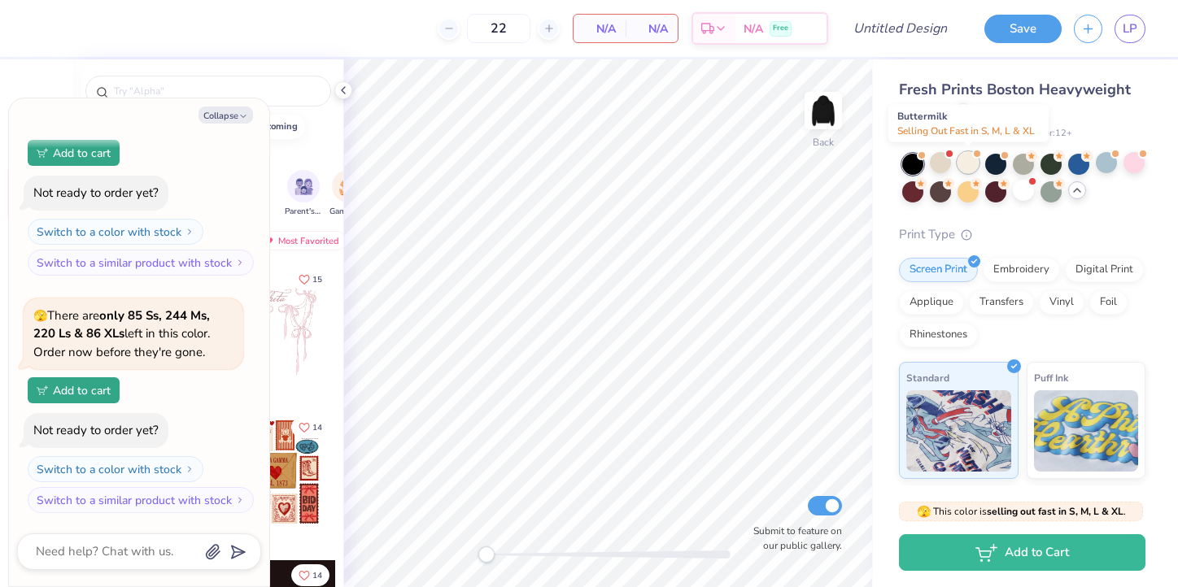
click at [967, 163] on div at bounding box center [968, 162] width 21 height 21
click at [1136, 164] on div at bounding box center [1133, 162] width 21 height 21
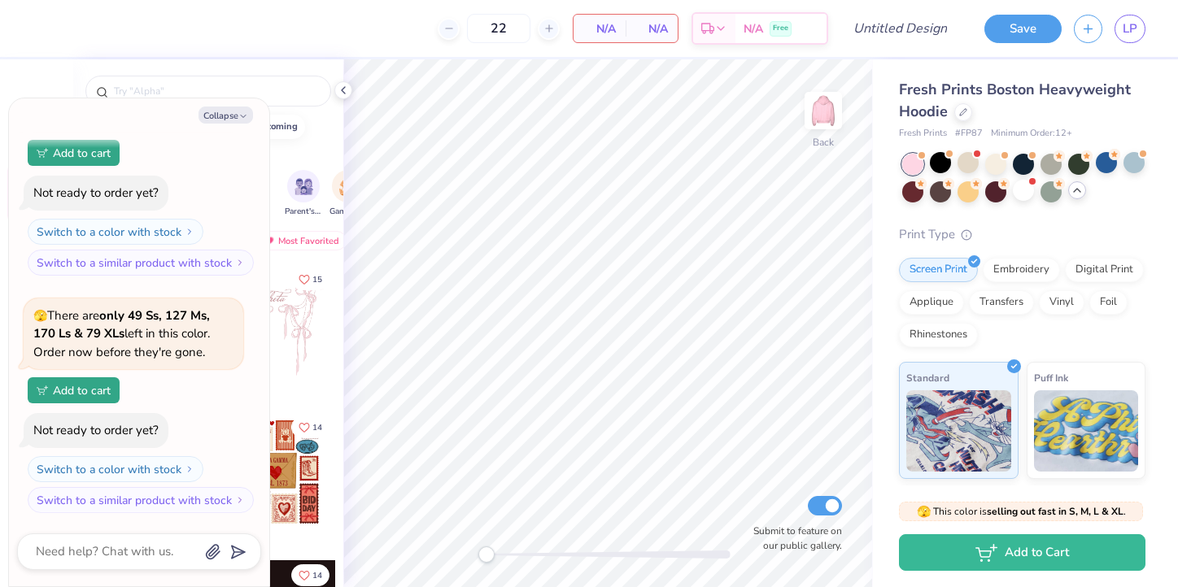
scroll to position [2039, 0]
click at [1134, 163] on div at bounding box center [1133, 162] width 21 height 21
click at [1027, 194] on div at bounding box center [1023, 190] width 21 height 21
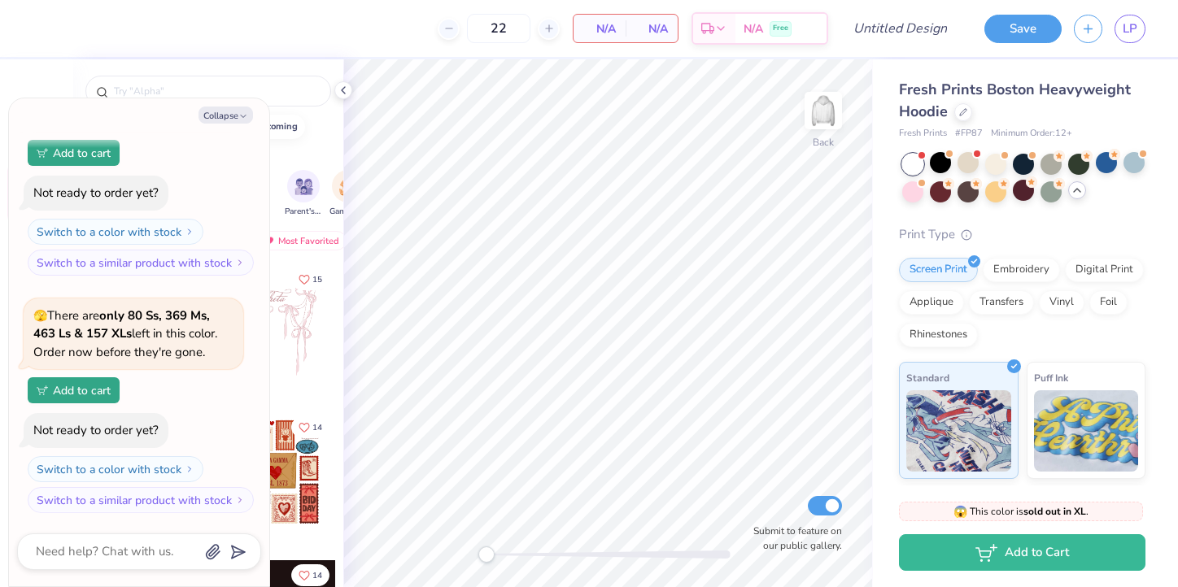
scroll to position [2532, 0]
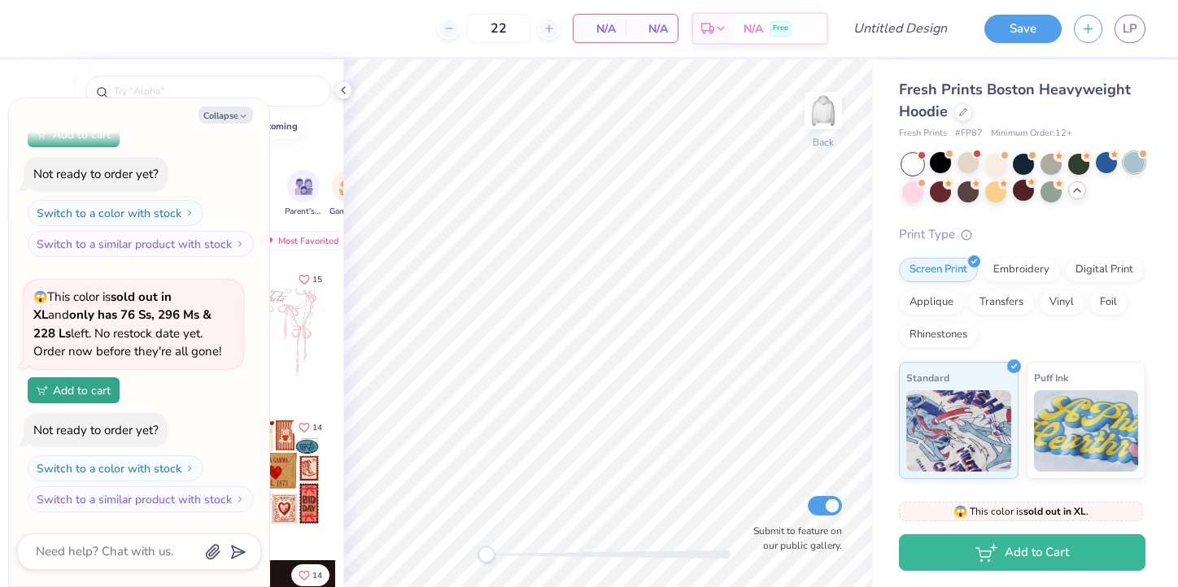
click at [1136, 169] on div at bounding box center [1133, 162] width 21 height 21
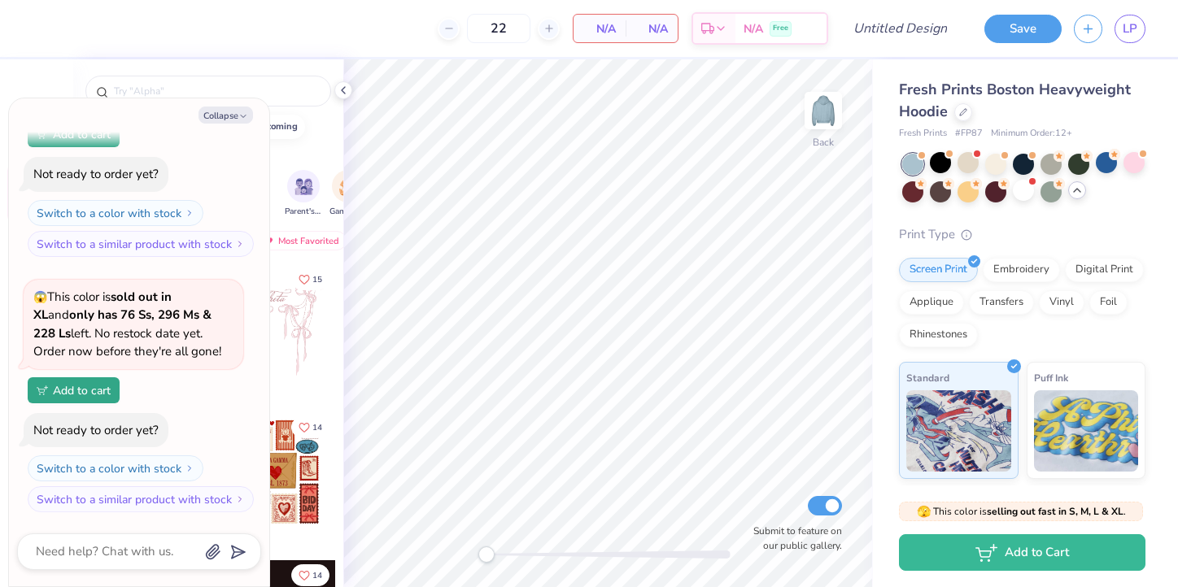
scroll to position [2770, 0]
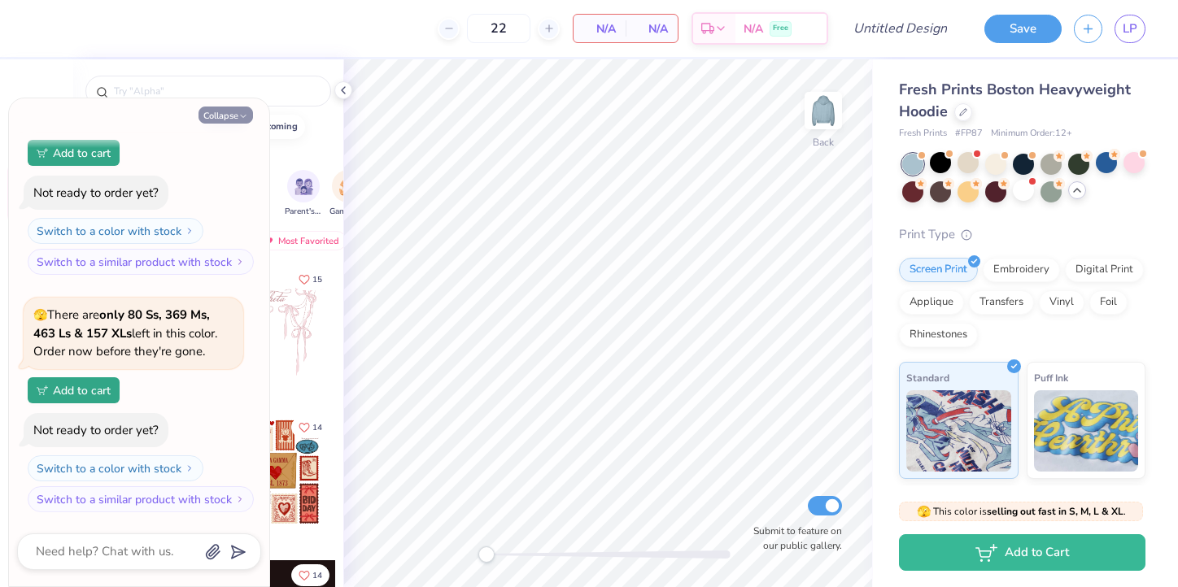
click at [235, 114] on button "Collapse" at bounding box center [225, 115] width 55 height 17
type textarea "x"
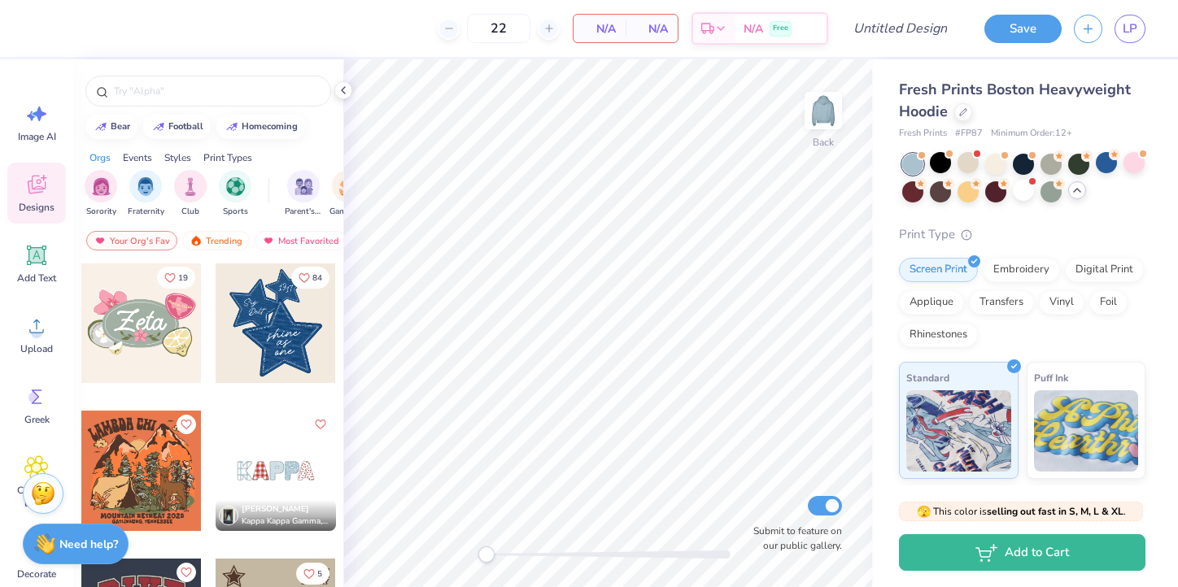
scroll to position [1187, 0]
click at [826, 132] on div at bounding box center [823, 110] width 75 height 75
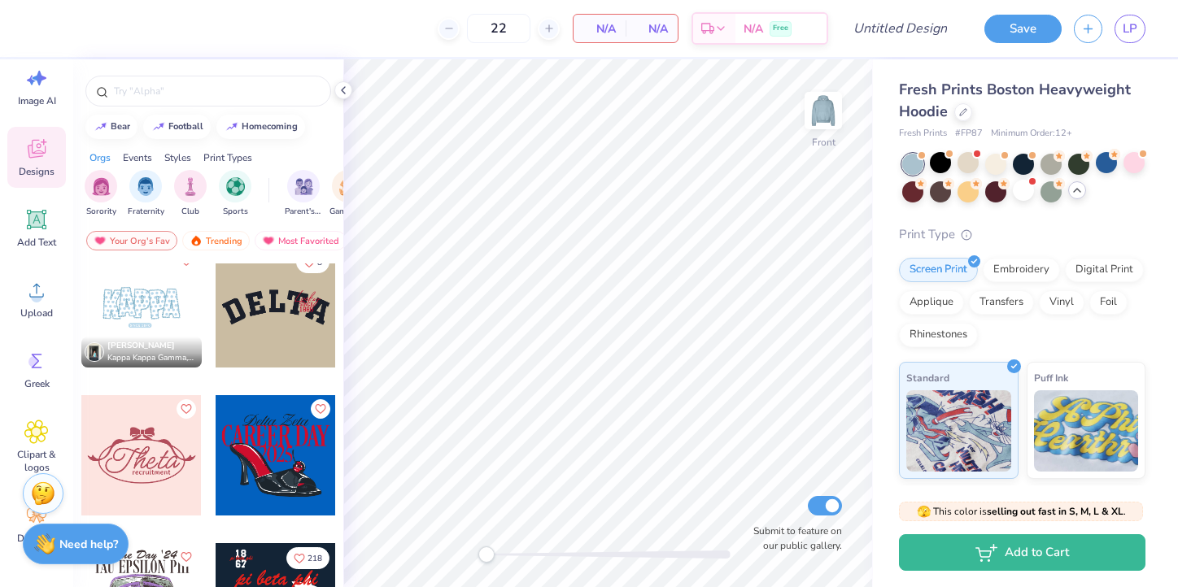
scroll to position [2708, 0]
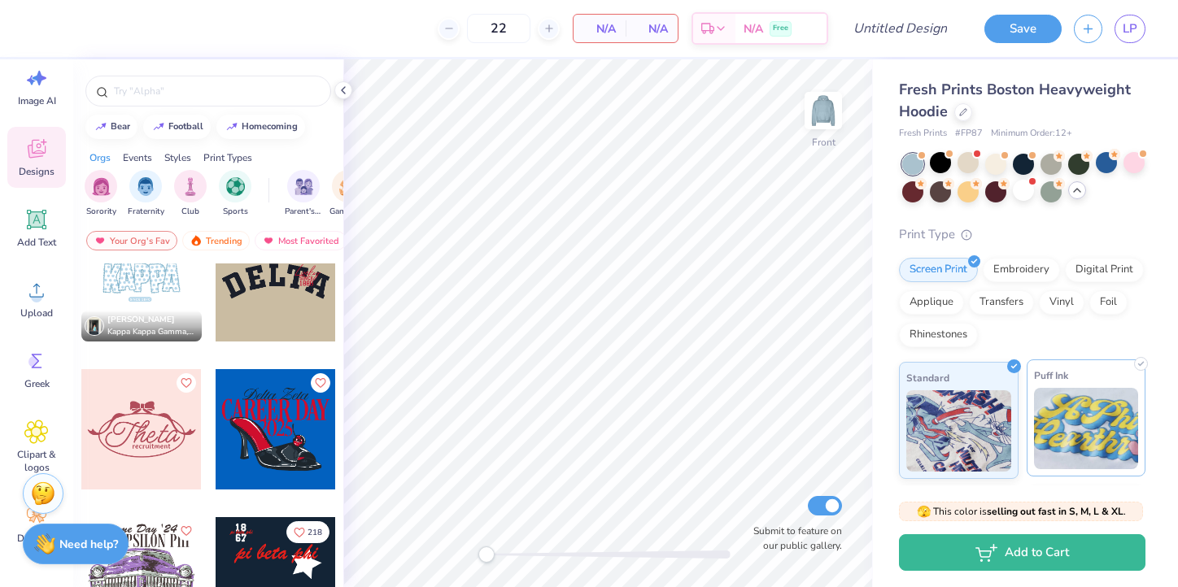
click at [1094, 431] on img at bounding box center [1086, 428] width 105 height 81
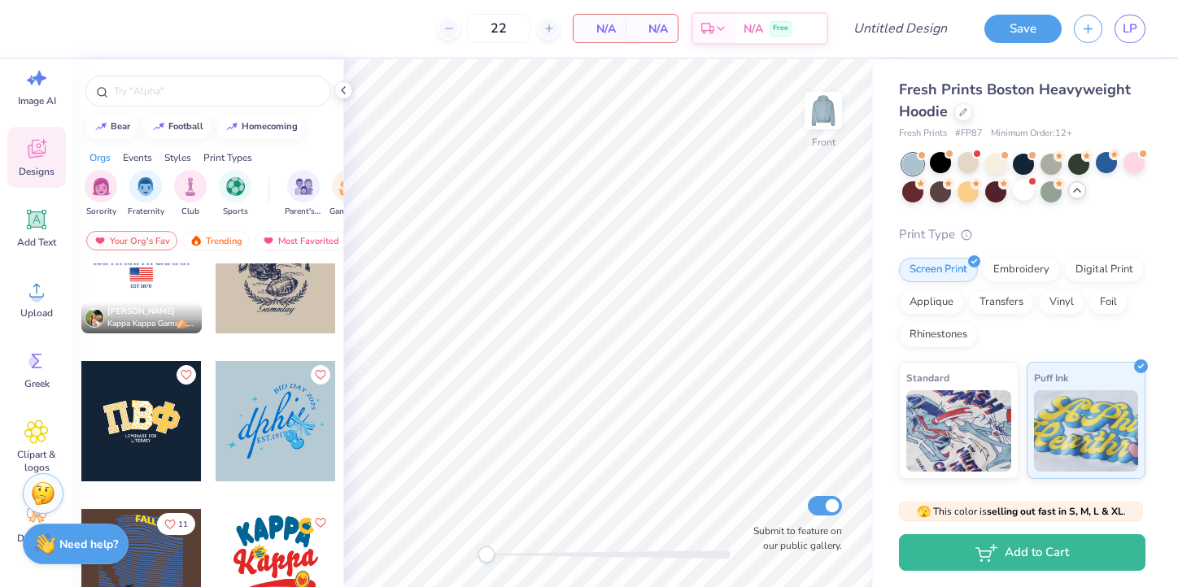
scroll to position [4072, 0]
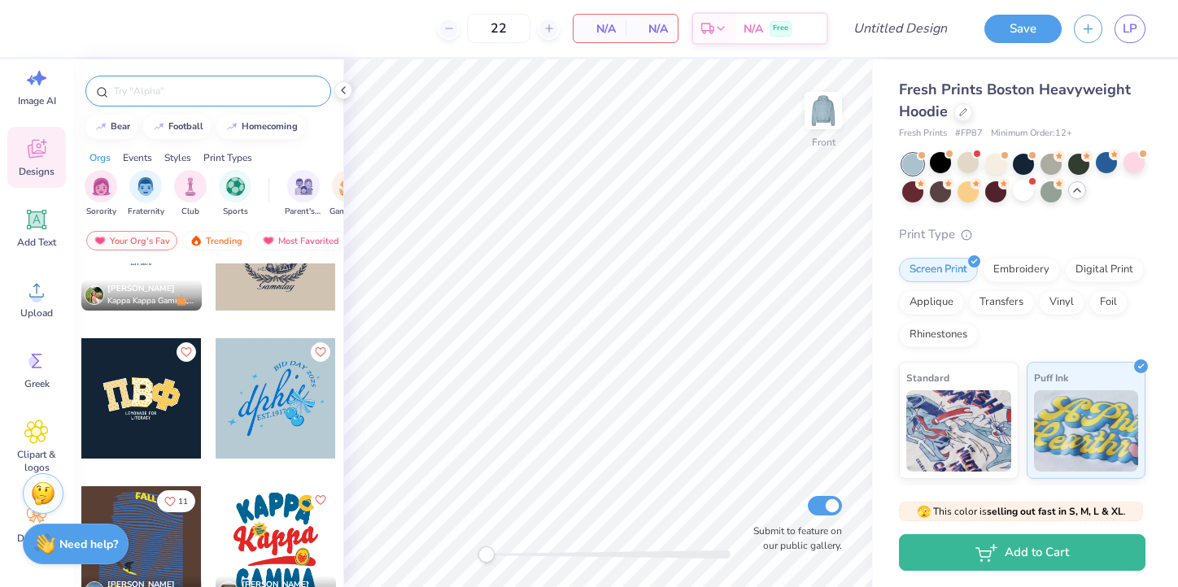
click at [137, 92] on input "text" at bounding box center [216, 91] width 208 height 16
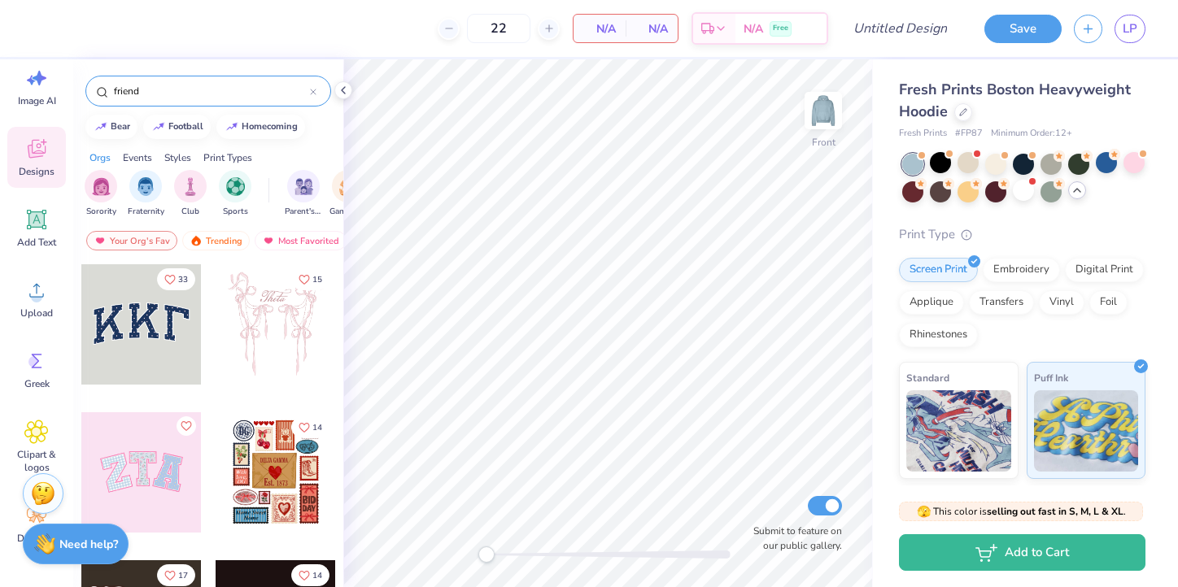
type input "friend"
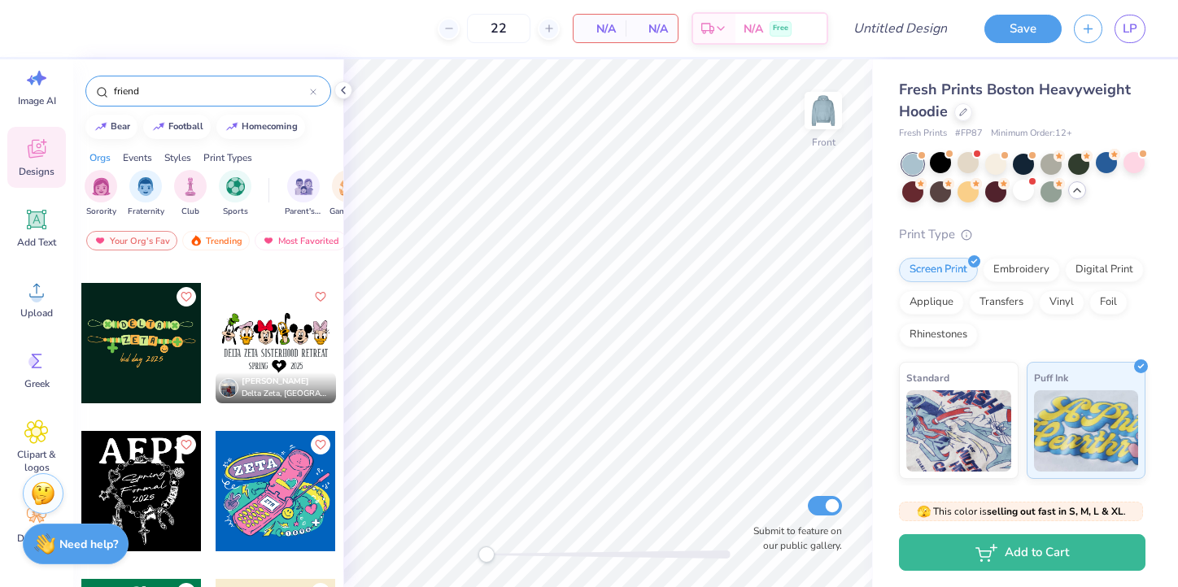
scroll to position [136, 0]
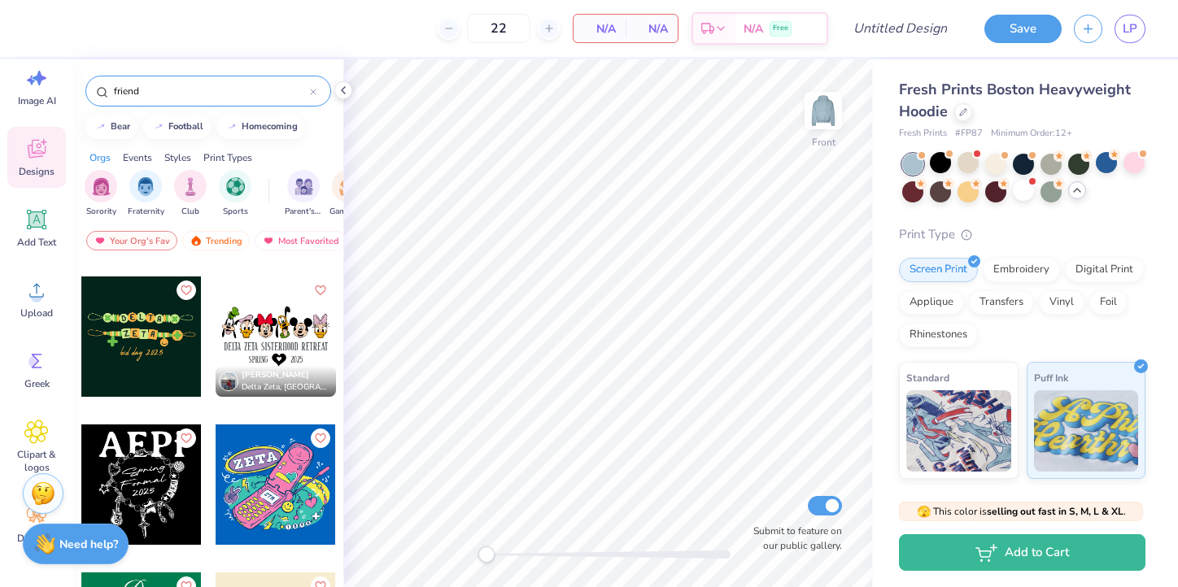
click at [150, 317] on div at bounding box center [141, 337] width 120 height 120
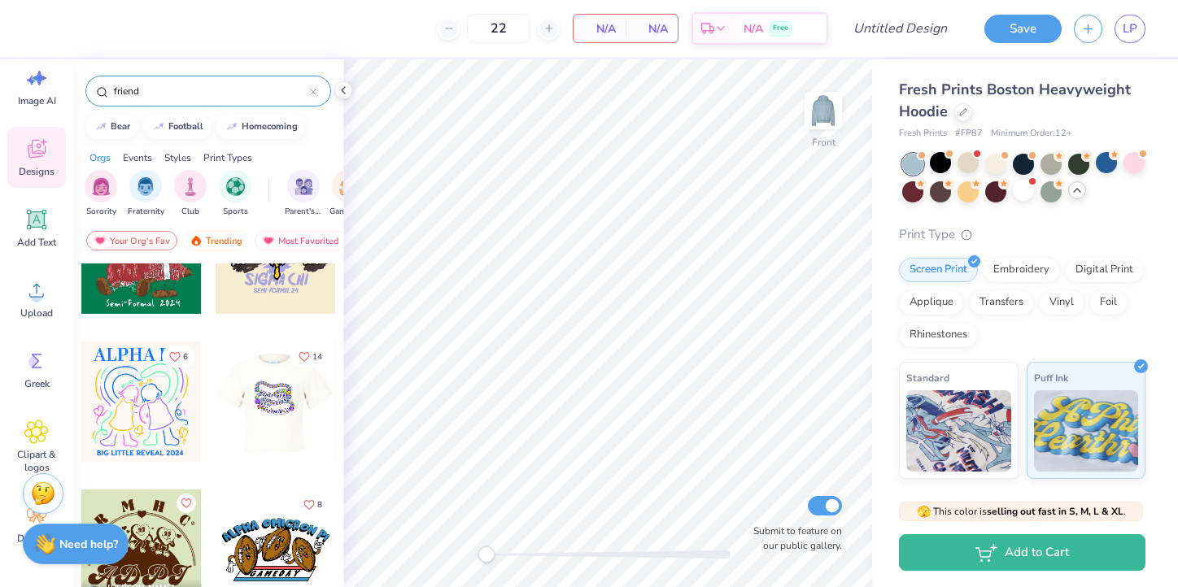
scroll to position [538, 0]
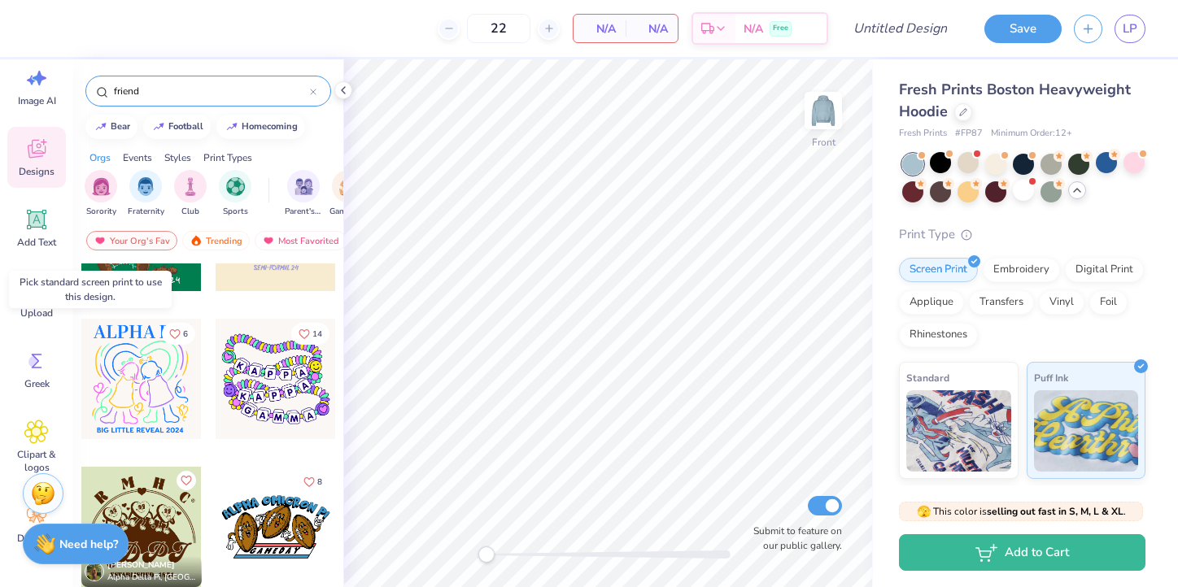
click at [266, 410] on div at bounding box center [276, 379] width 120 height 120
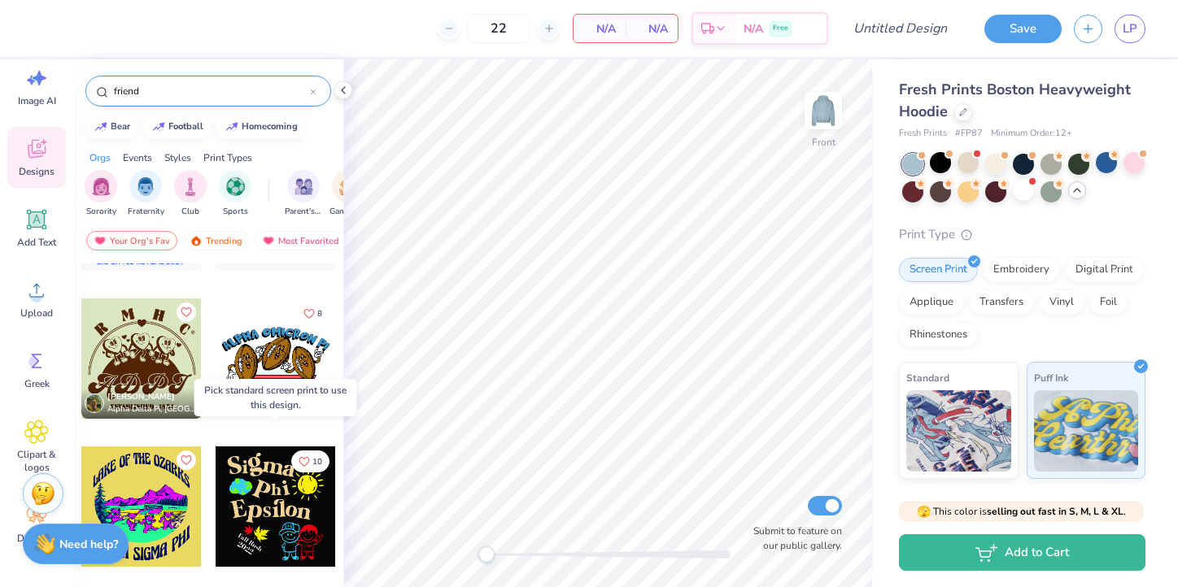
scroll to position [693, 0]
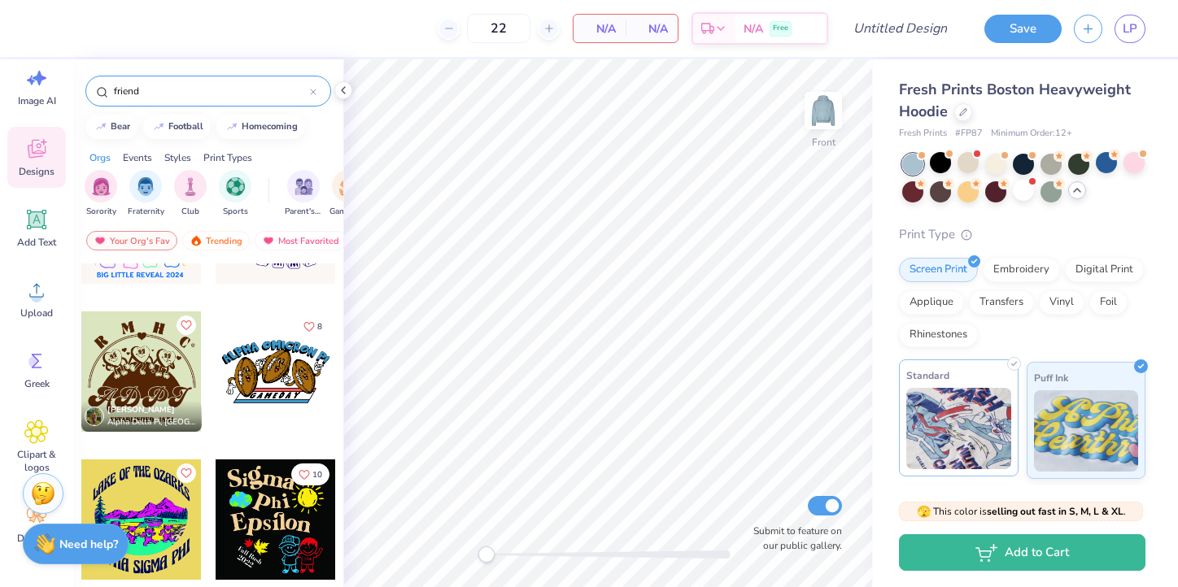
click at [978, 425] on img at bounding box center [958, 428] width 105 height 81
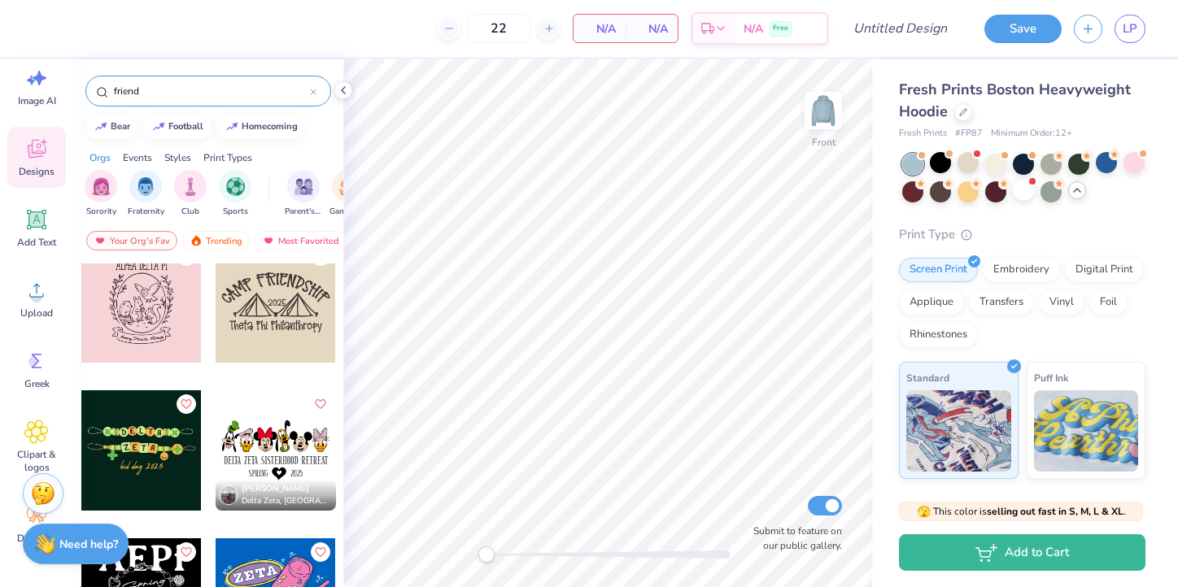
scroll to position [0, 0]
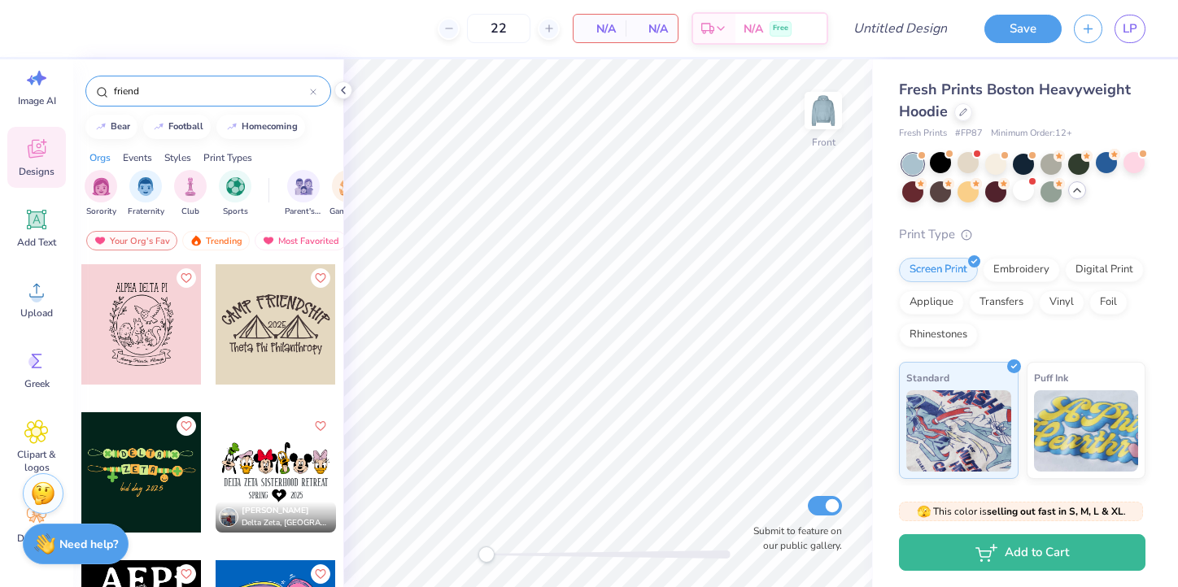
click at [147, 486] on div at bounding box center [141, 472] width 120 height 120
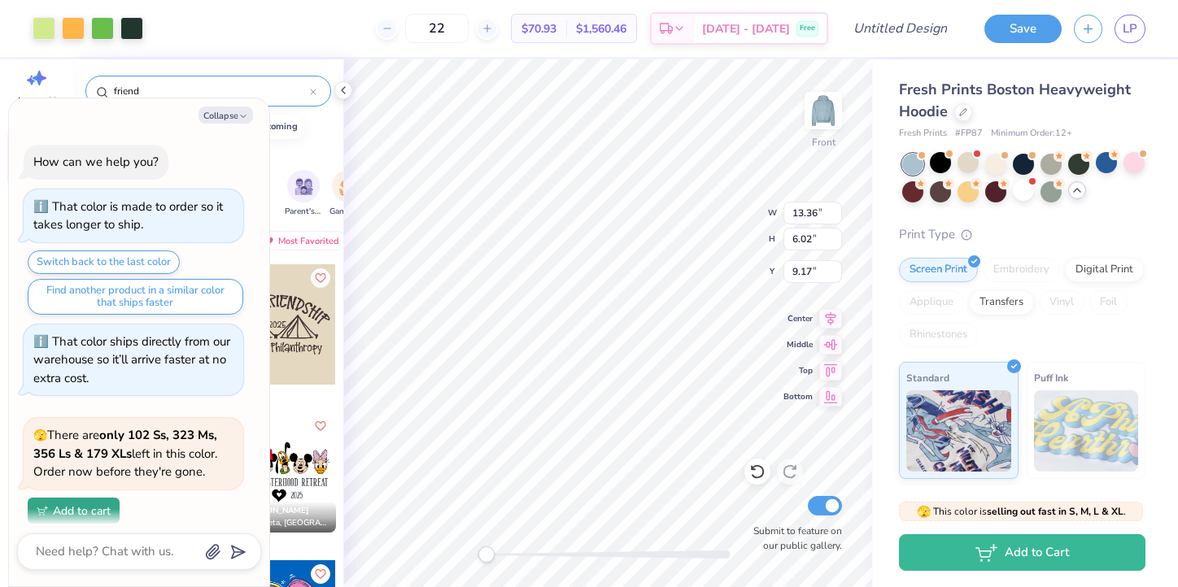
type textarea "x"
type input "13.36"
type input "6.02"
type input "9.17"
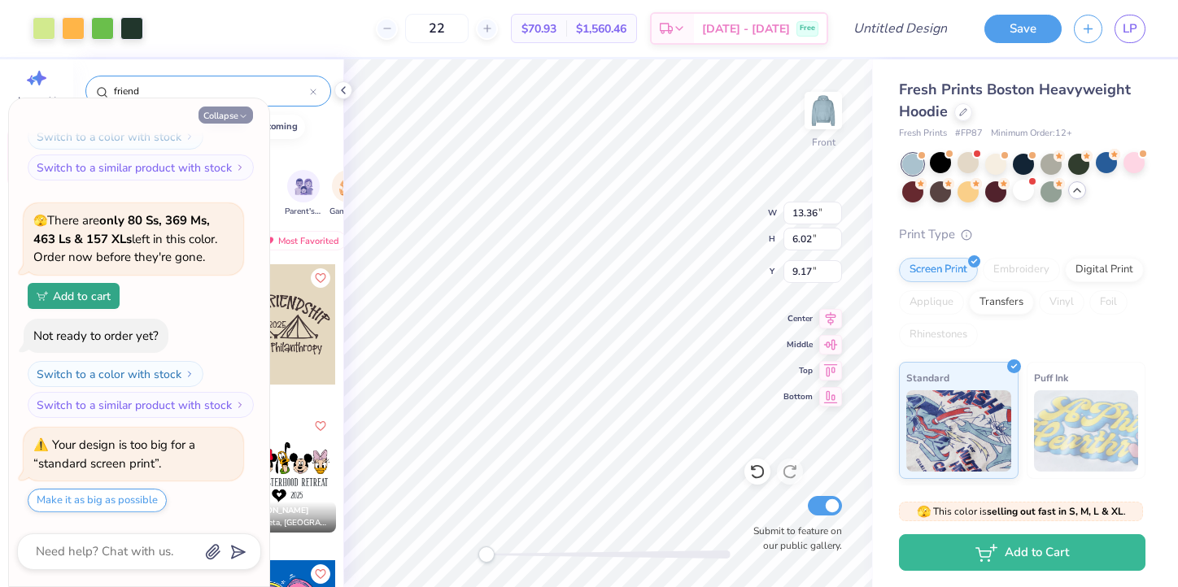
click at [231, 109] on button "Collapse" at bounding box center [225, 115] width 55 height 17
type textarea "x"
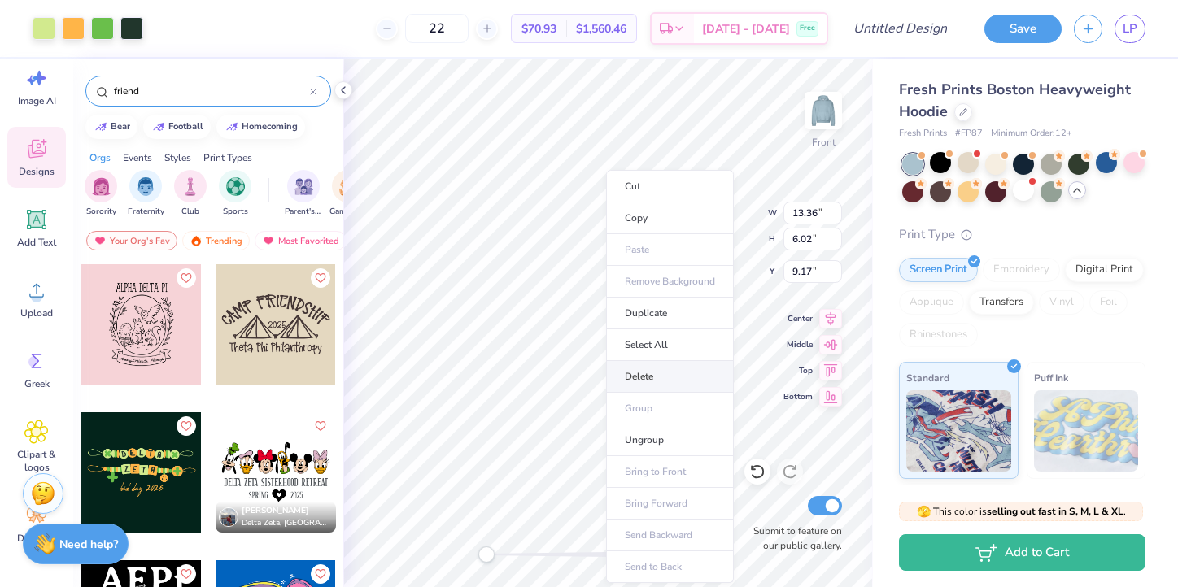
click at [630, 369] on li "Delete" at bounding box center [670, 377] width 128 height 32
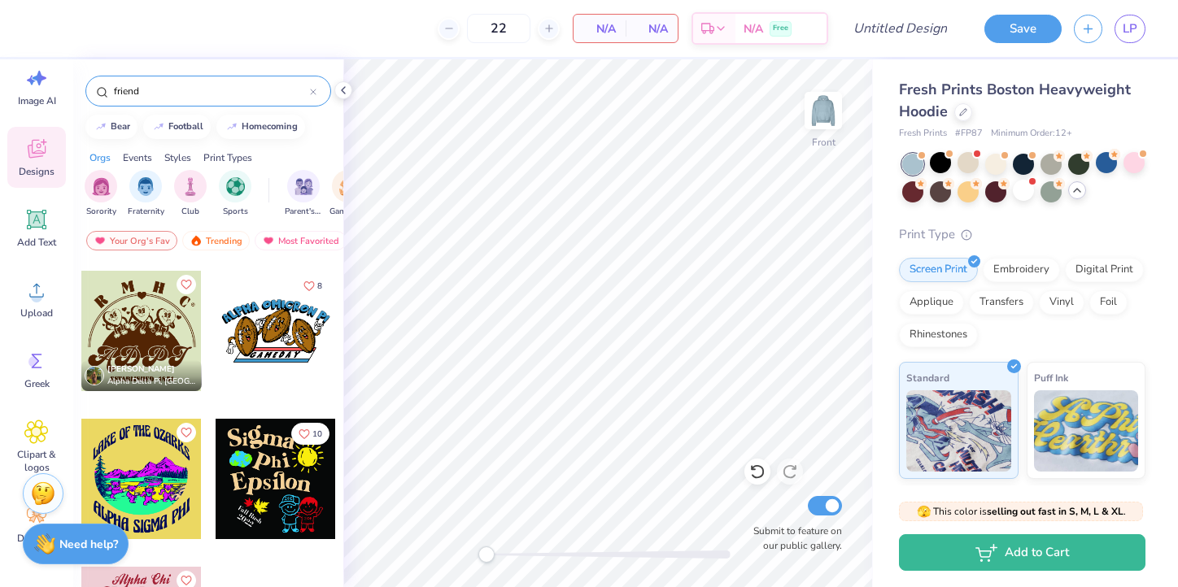
scroll to position [800, 0]
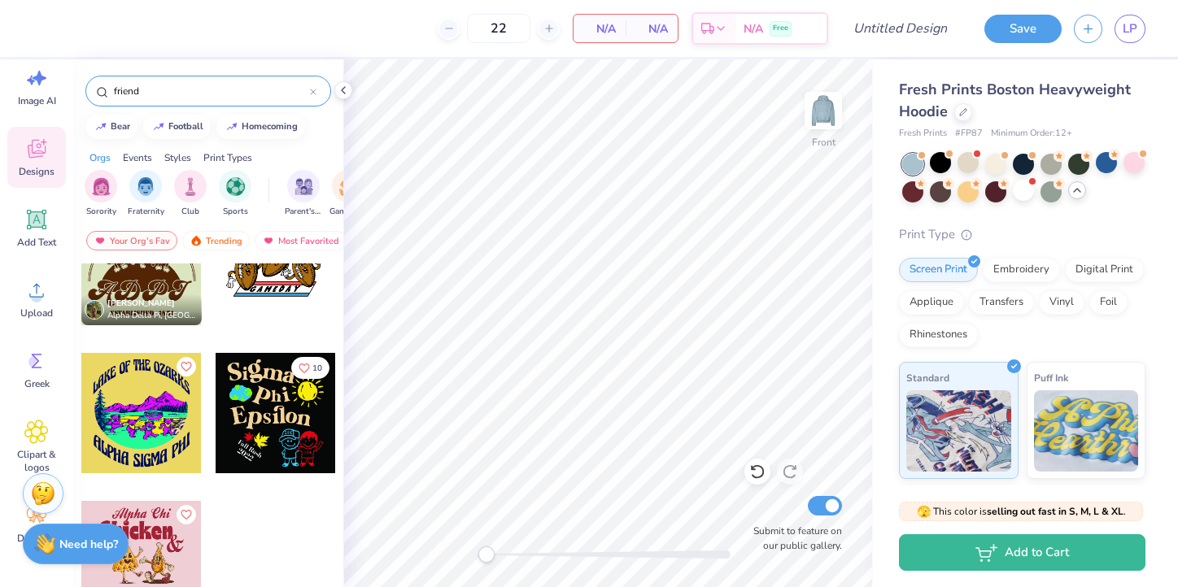
click at [310, 93] on icon at bounding box center [313, 92] width 7 height 7
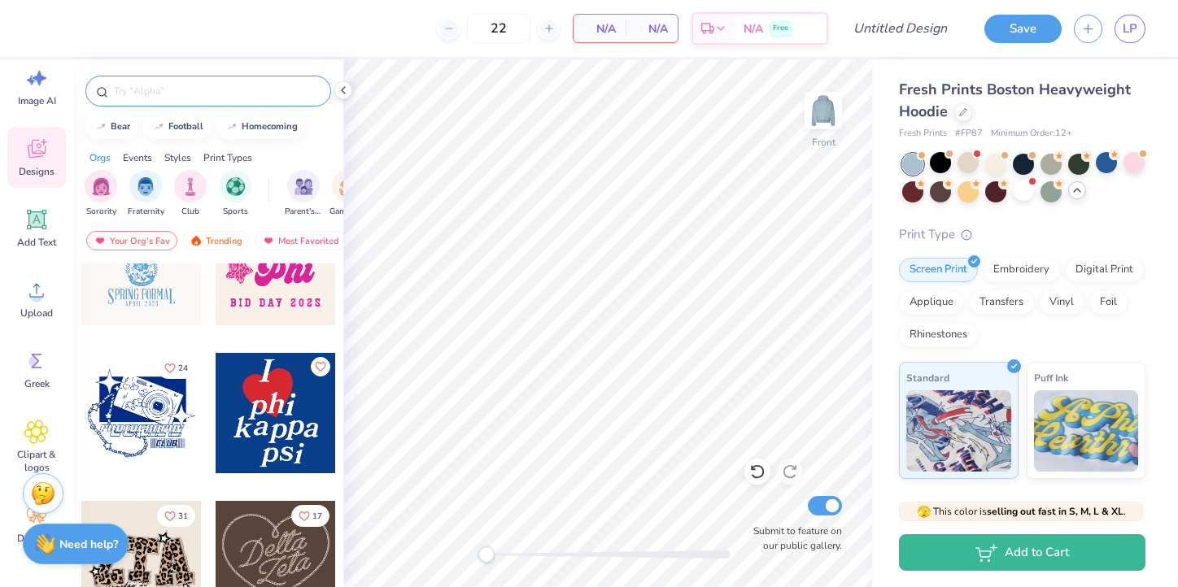
scroll to position [846, 0]
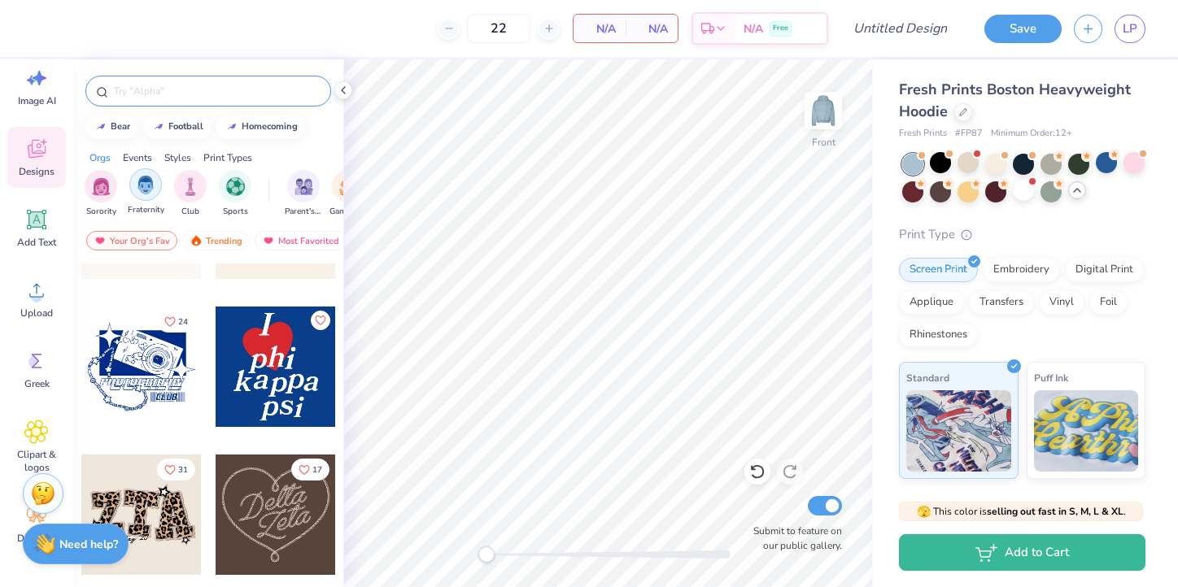
click at [137, 195] on div "filter for Fraternity" at bounding box center [145, 184] width 33 height 33
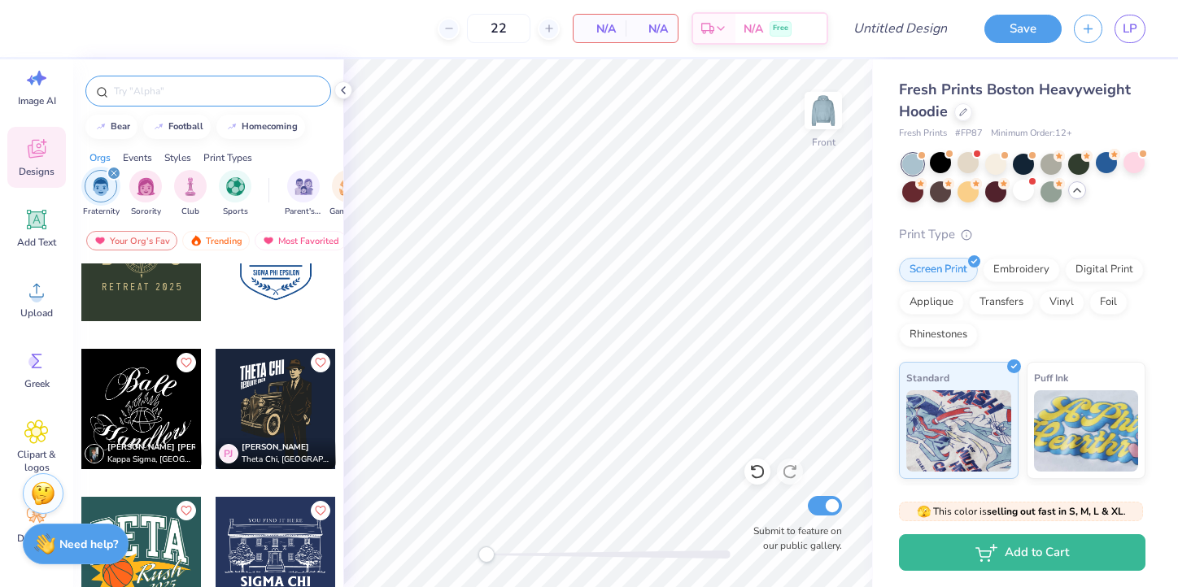
scroll to position [22893, 0]
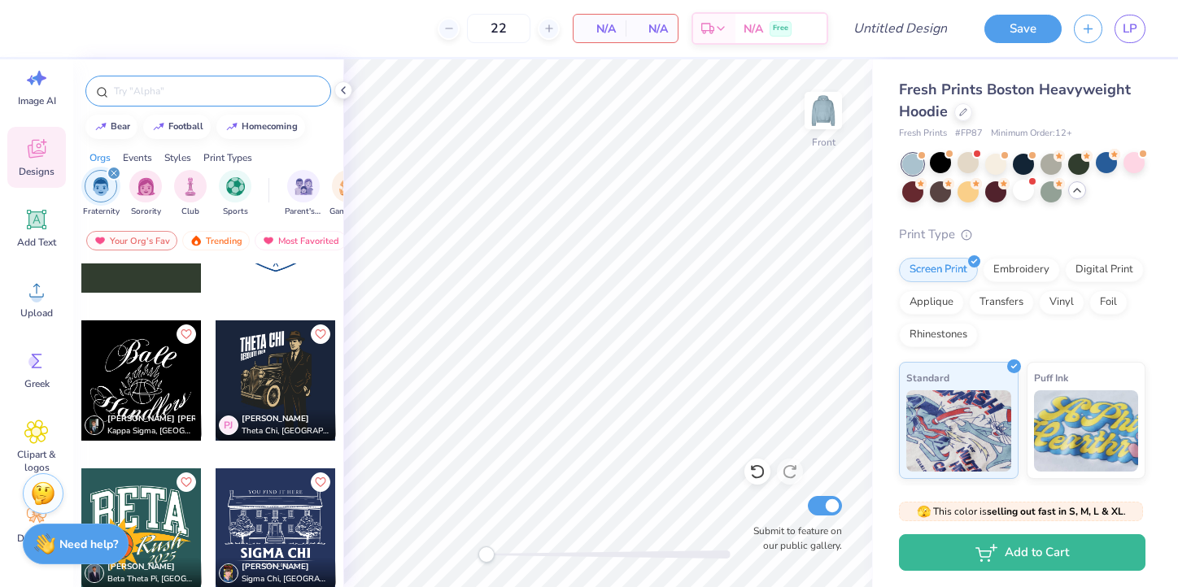
click at [112, 172] on icon "filter for Fraternity" at bounding box center [114, 173] width 7 height 7
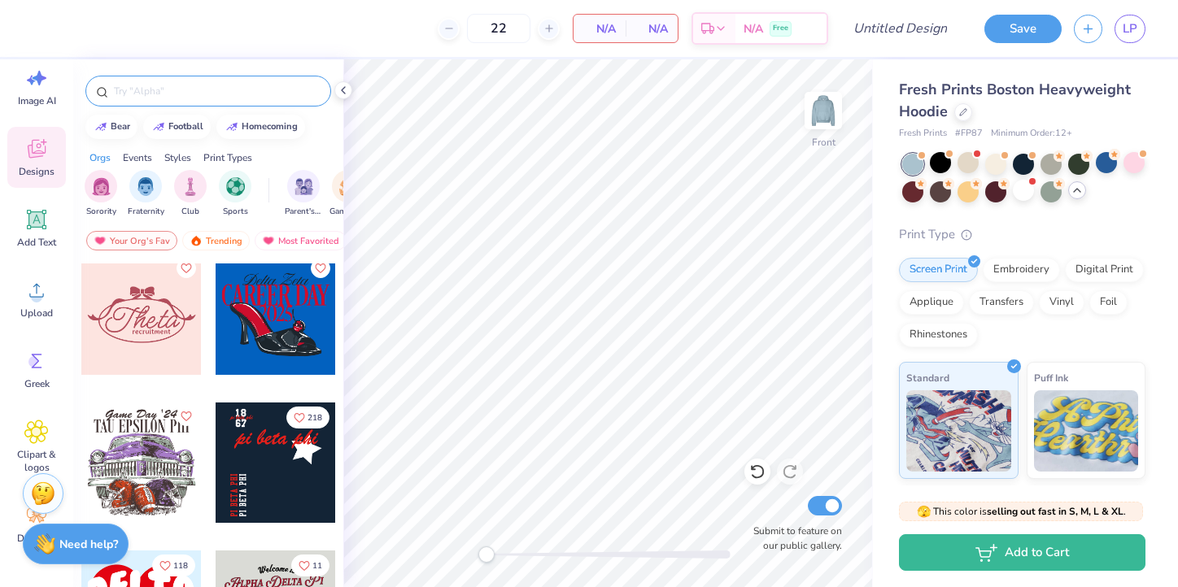
scroll to position [2832, 0]
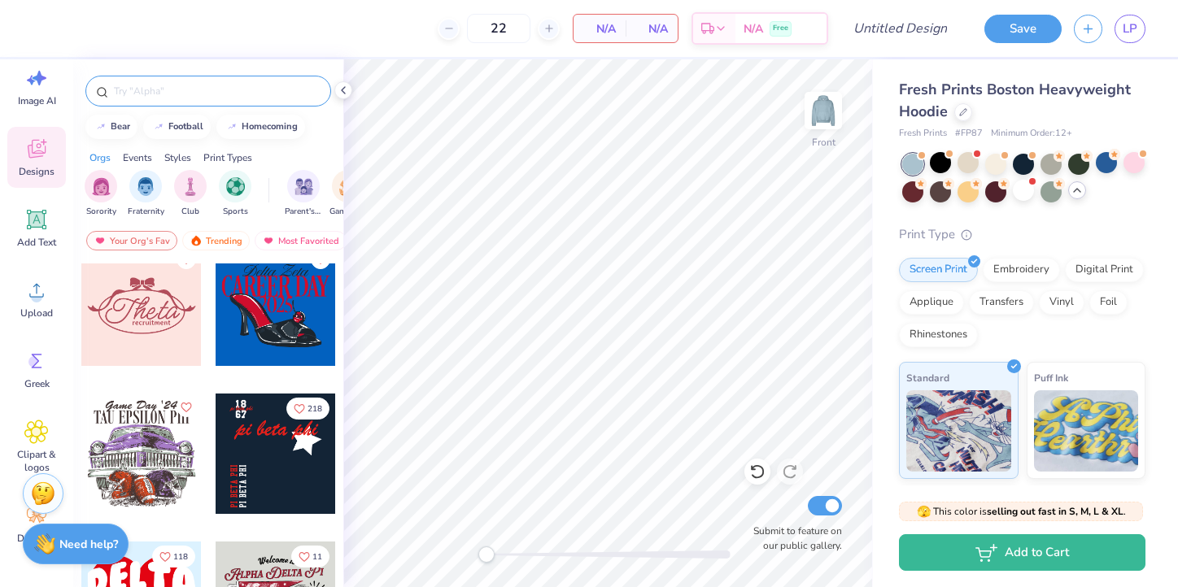
click at [264, 441] on div at bounding box center [276, 454] width 120 height 120
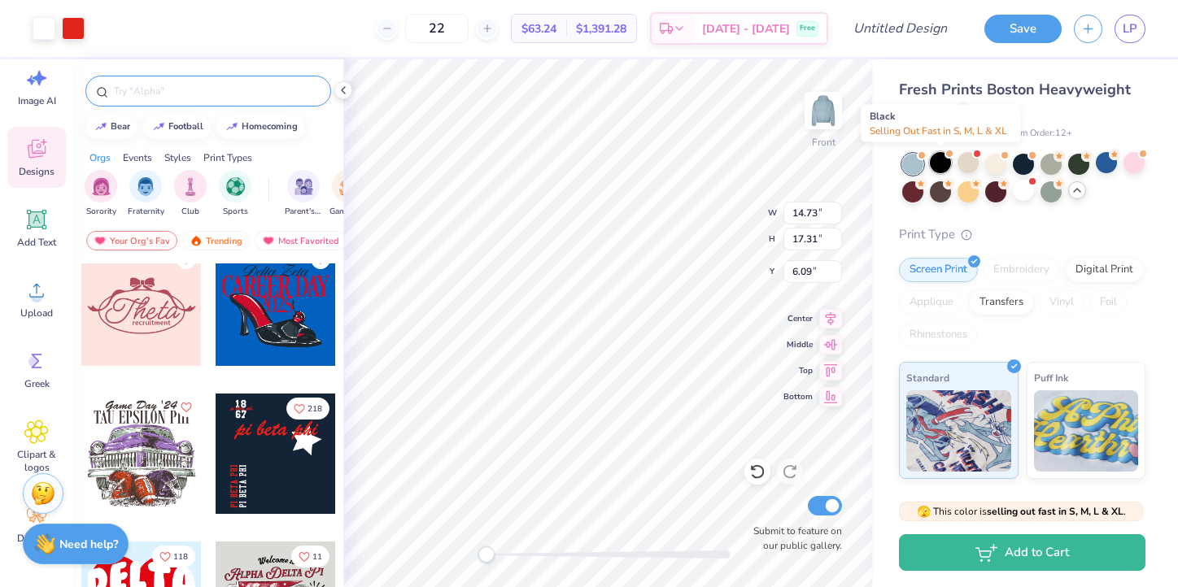
click at [940, 159] on div at bounding box center [940, 162] width 21 height 21
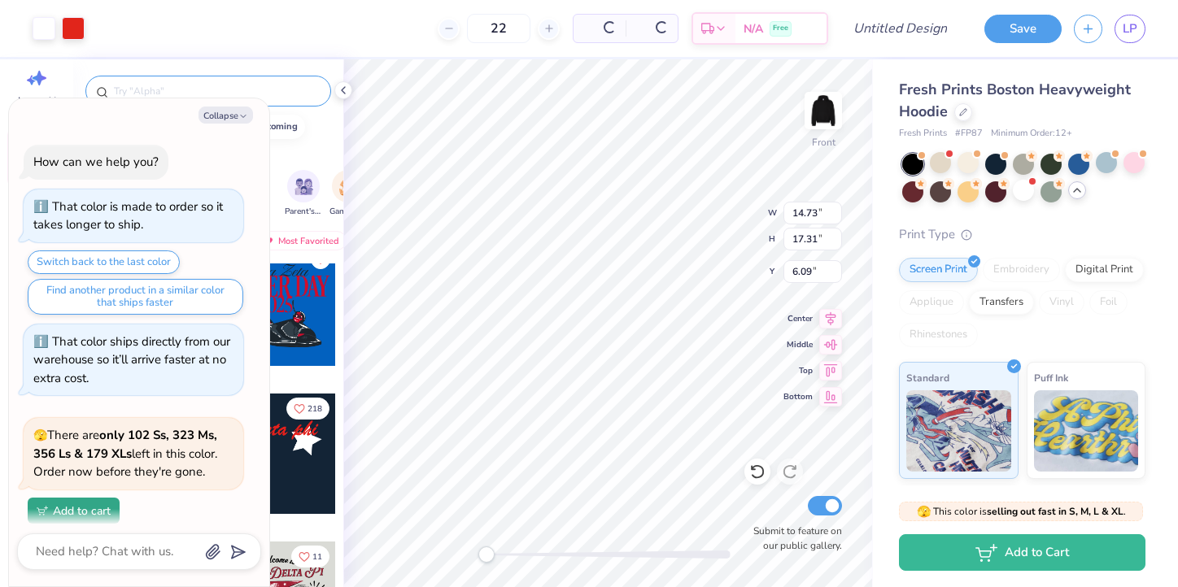
type textarea "x"
type input "5.00"
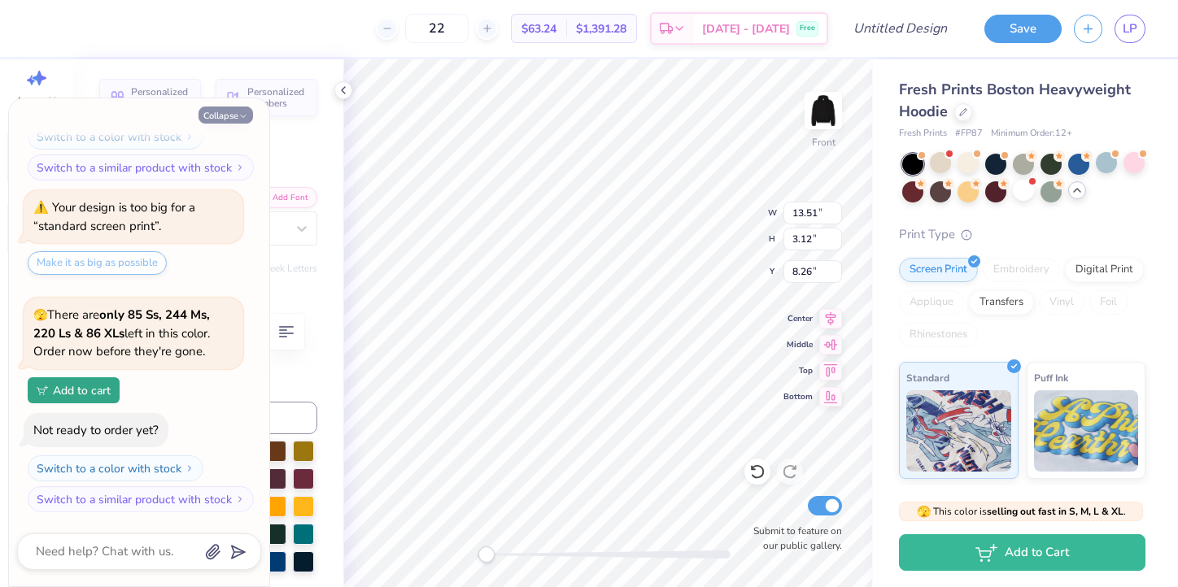
click at [229, 108] on button "Collapse" at bounding box center [225, 115] width 55 height 17
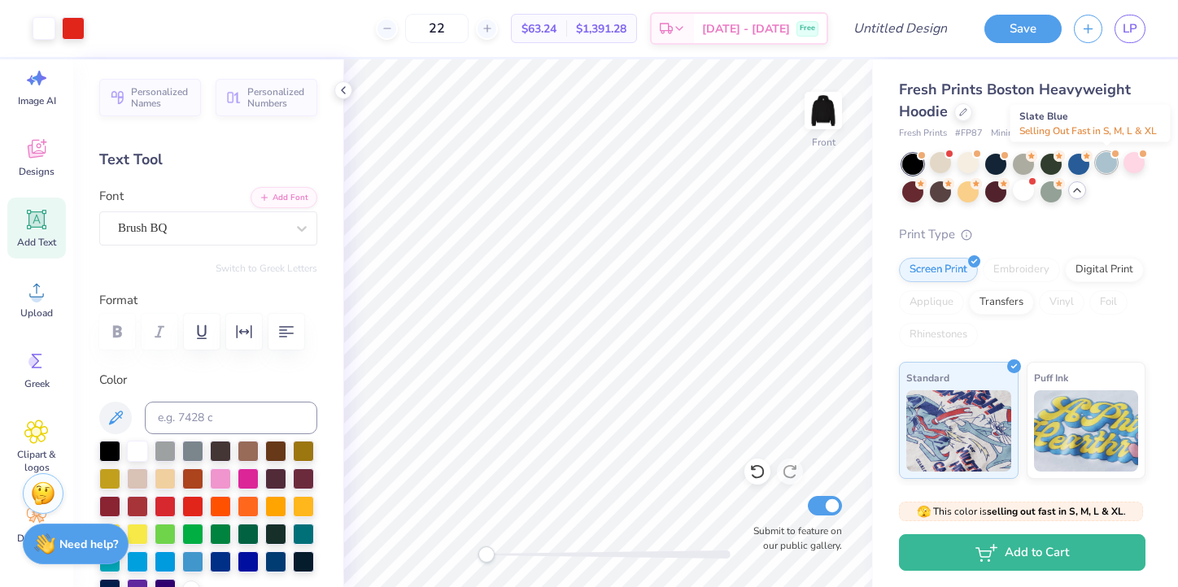
click at [1113, 165] on div at bounding box center [1106, 162] width 21 height 21
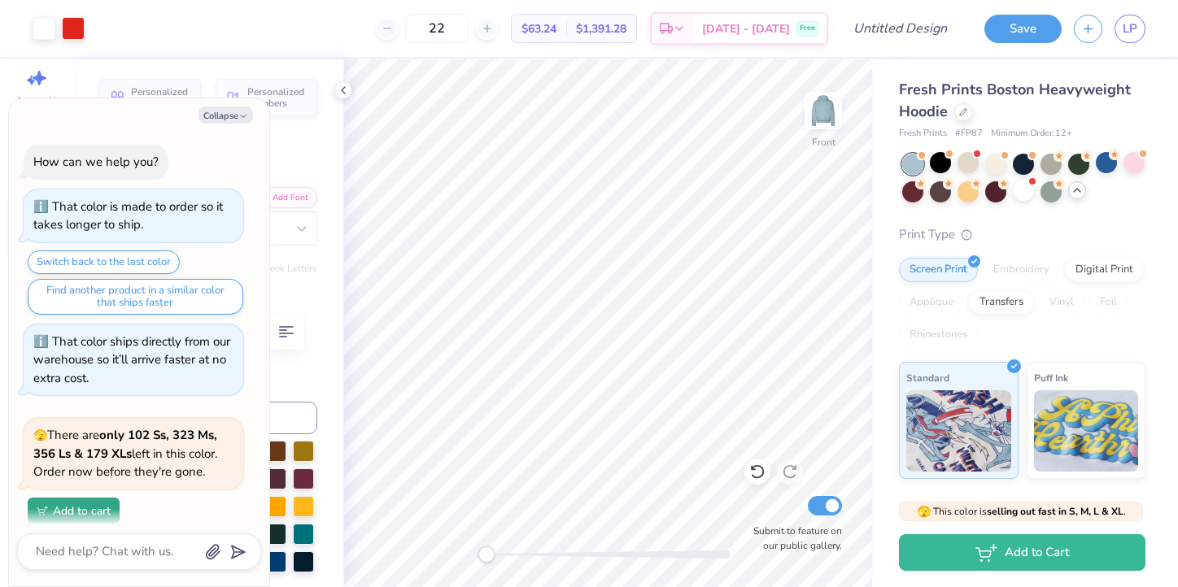
scroll to position [3339, 0]
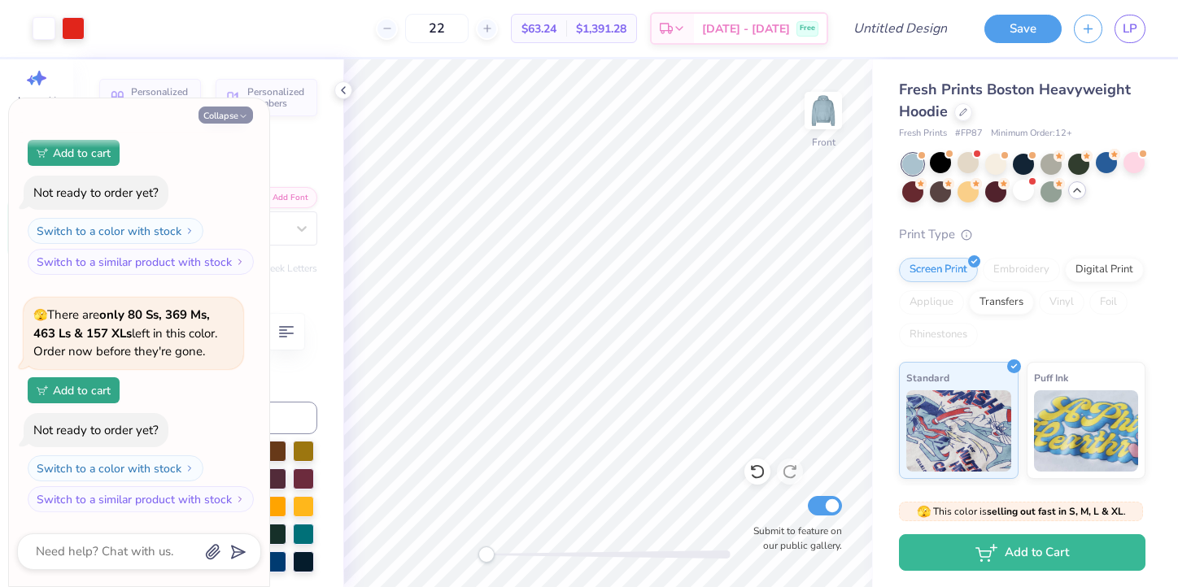
click at [229, 116] on button "Collapse" at bounding box center [225, 115] width 55 height 17
type textarea "x"
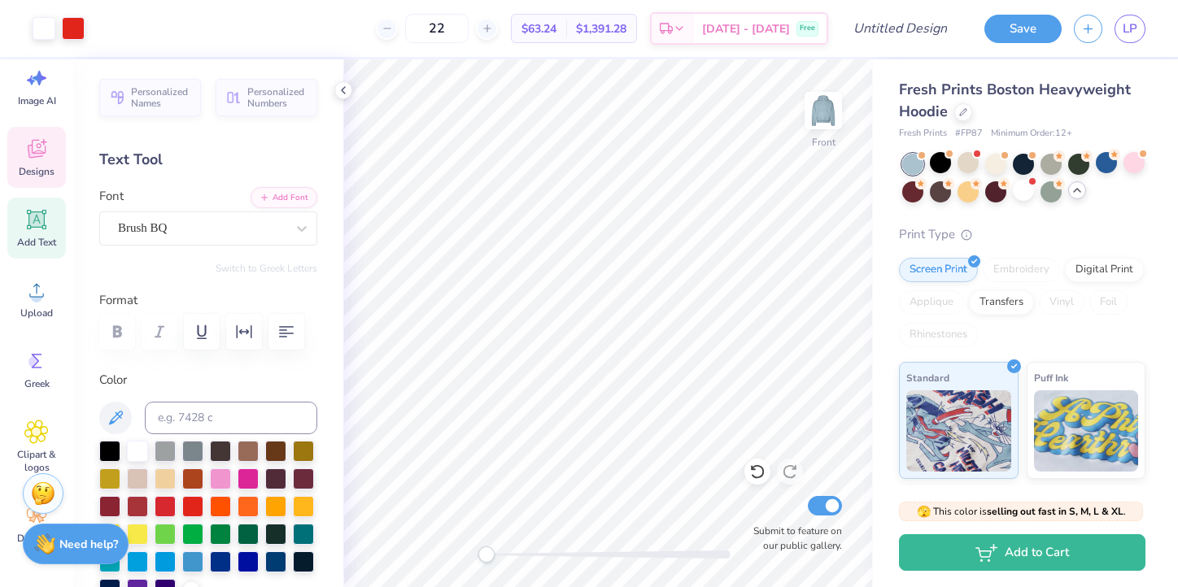
click at [23, 148] on div "Designs" at bounding box center [36, 157] width 59 height 61
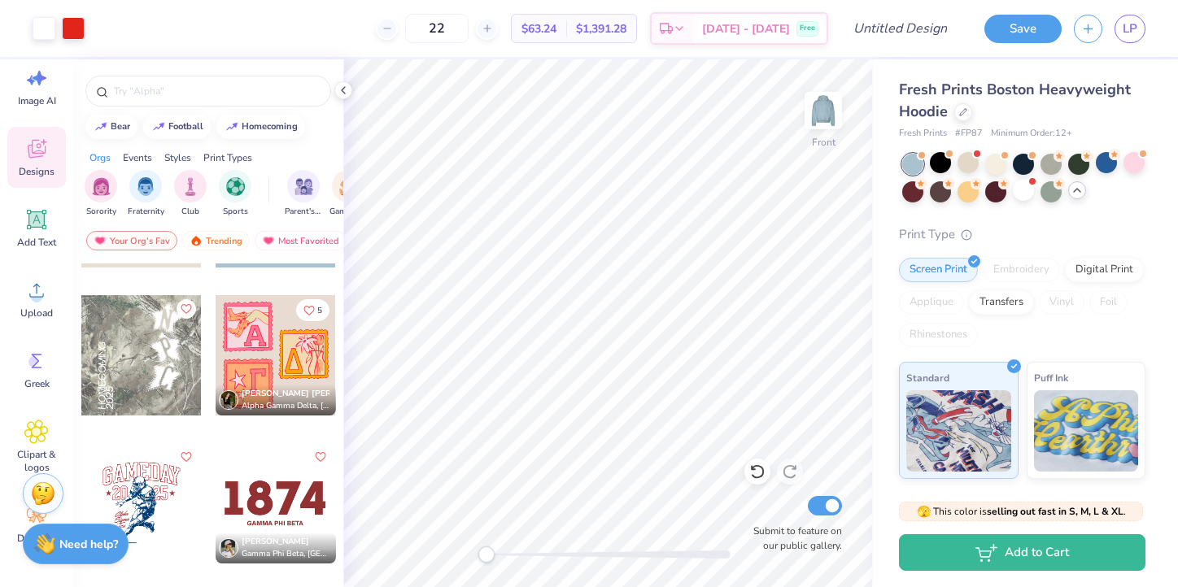
scroll to position [3386, 0]
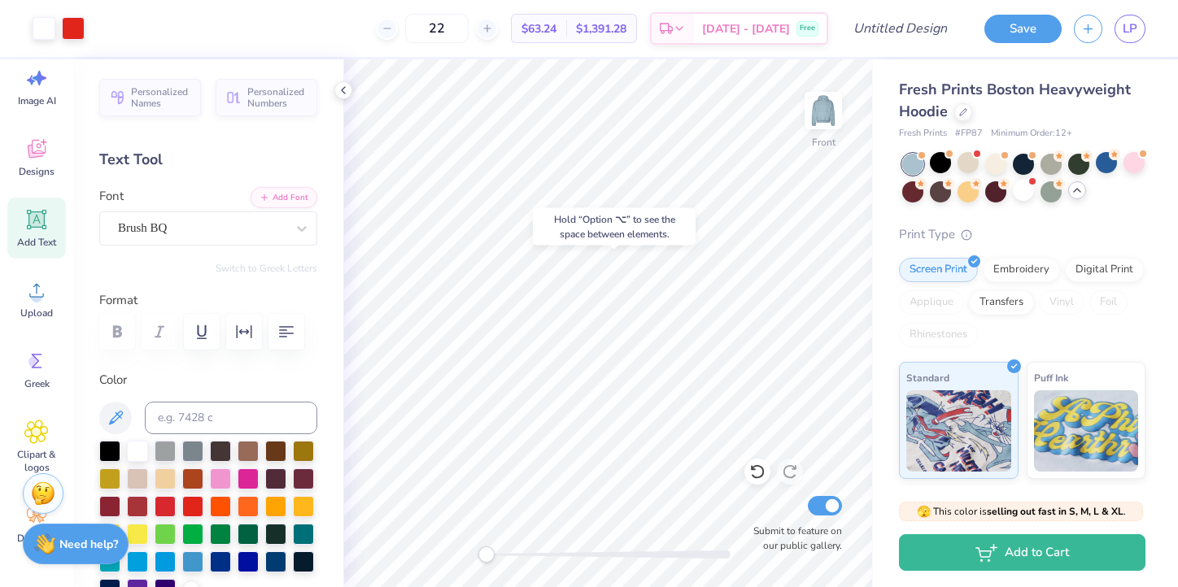
click at [543, 246] on div "Hold “Option ⌥” to see the space between elements." at bounding box center [614, 226] width 172 height 47
click at [761, 473] on icon at bounding box center [757, 472] width 16 height 16
click at [760, 469] on icon at bounding box center [757, 472] width 16 height 16
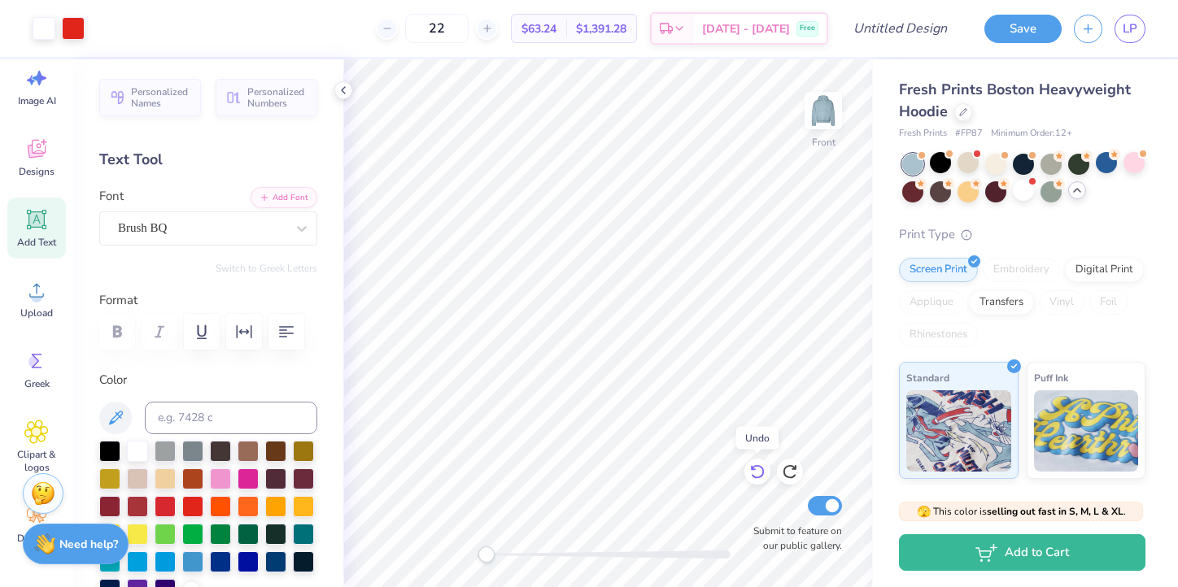
click at [760, 469] on icon at bounding box center [757, 472] width 16 height 16
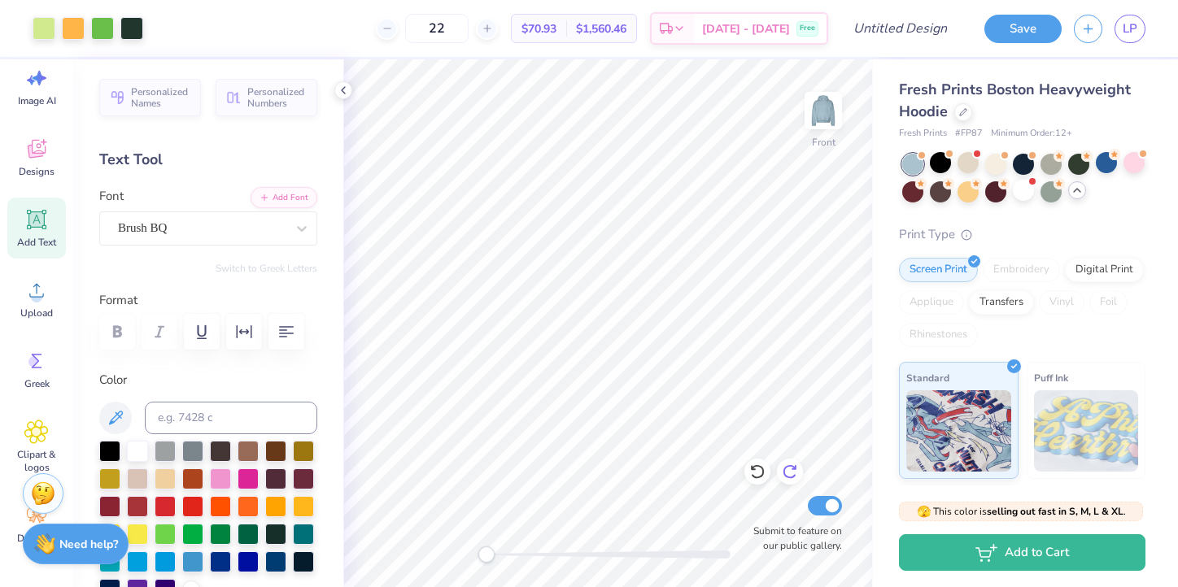
click at [792, 473] on icon at bounding box center [790, 472] width 16 height 16
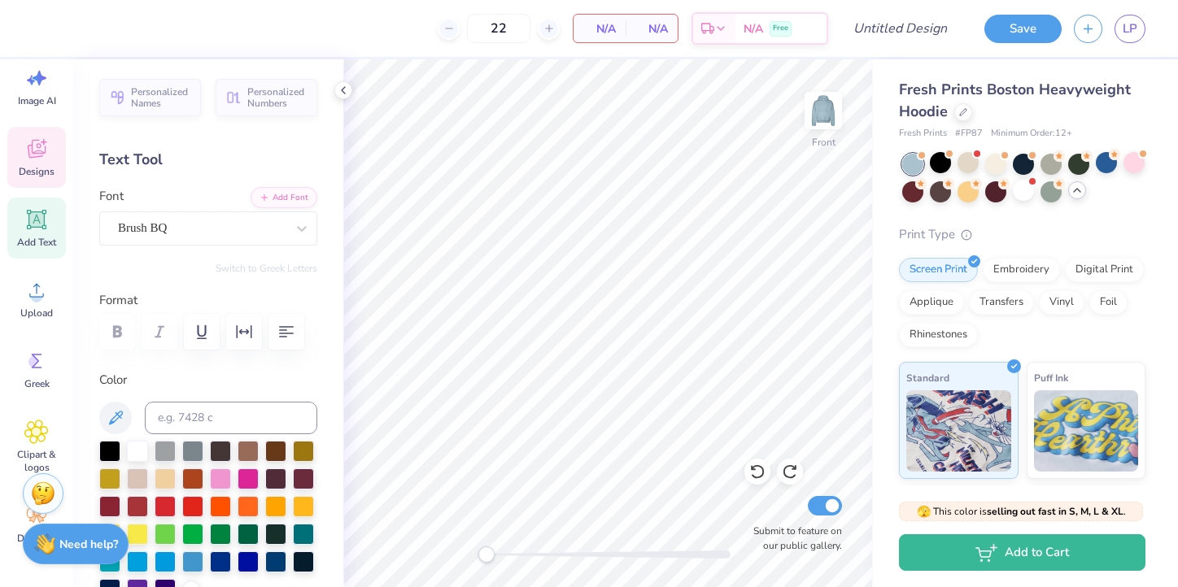
click at [33, 163] on div "Designs" at bounding box center [36, 157] width 59 height 61
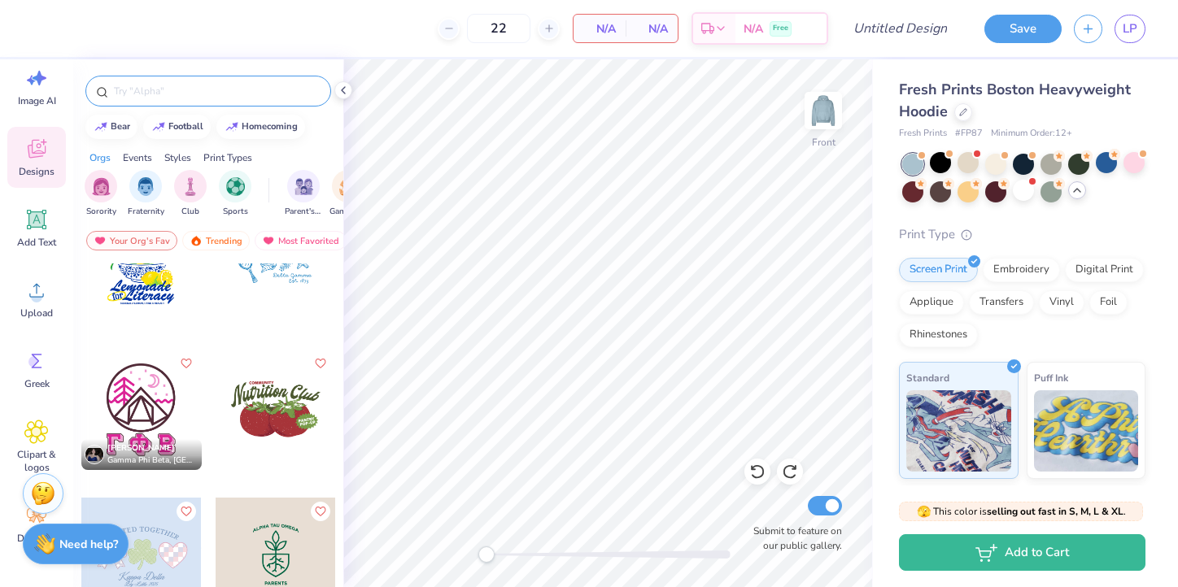
scroll to position [10284, 0]
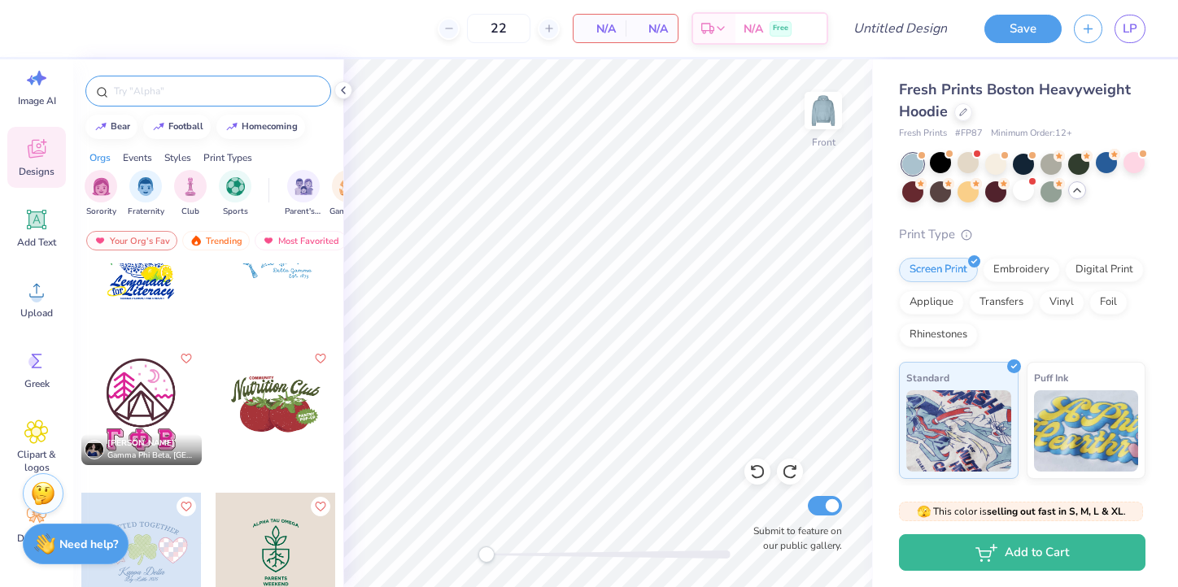
click at [136, 85] on input "text" at bounding box center [216, 91] width 208 height 16
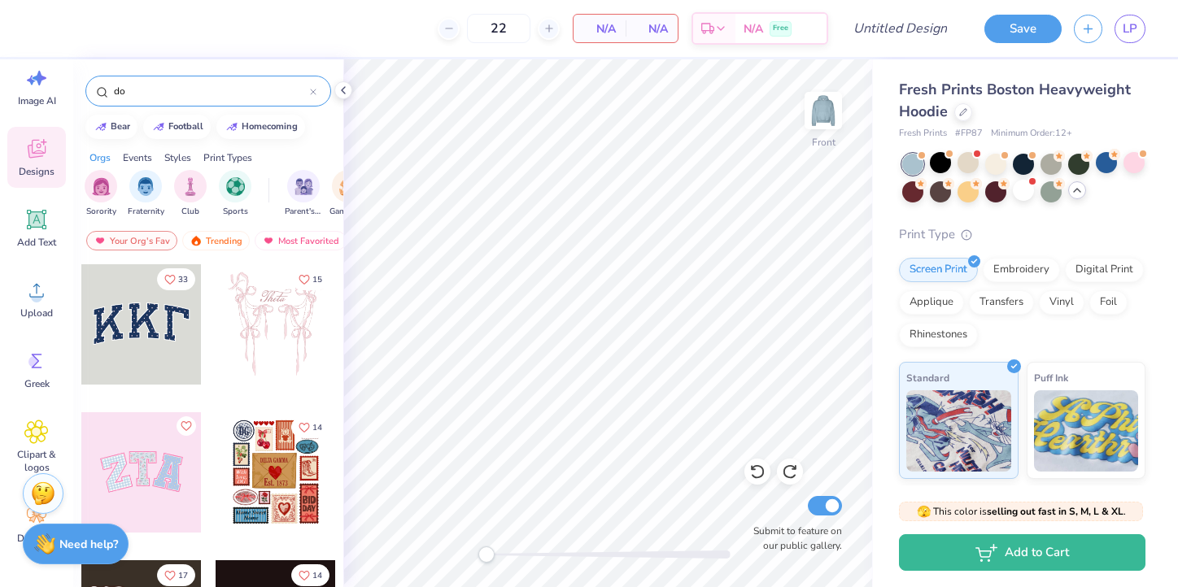
type input "dog"
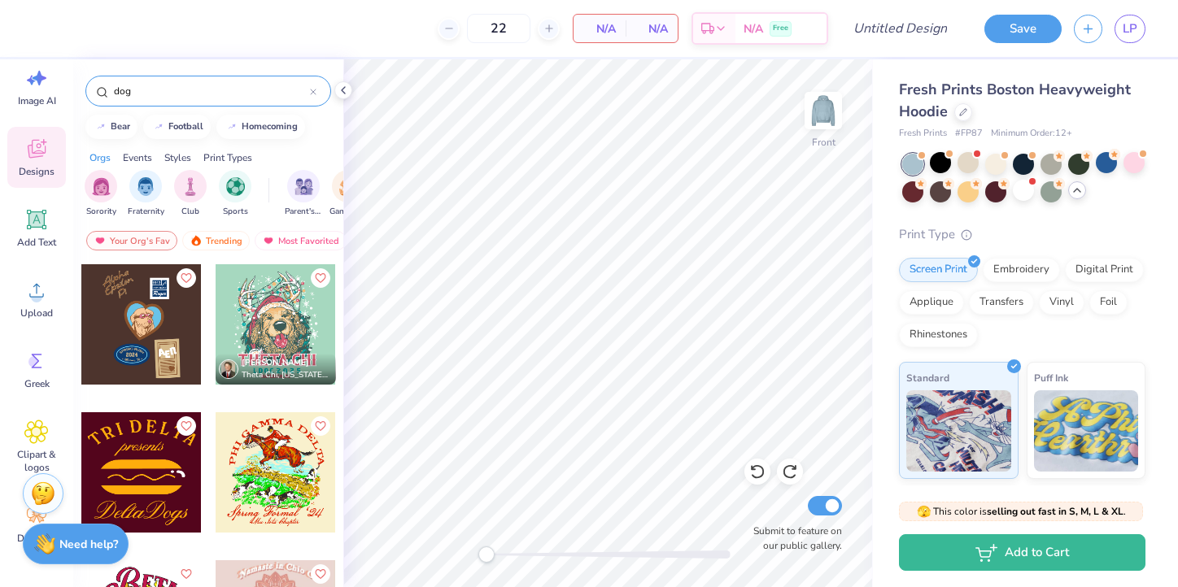
scroll to position [5028, 0]
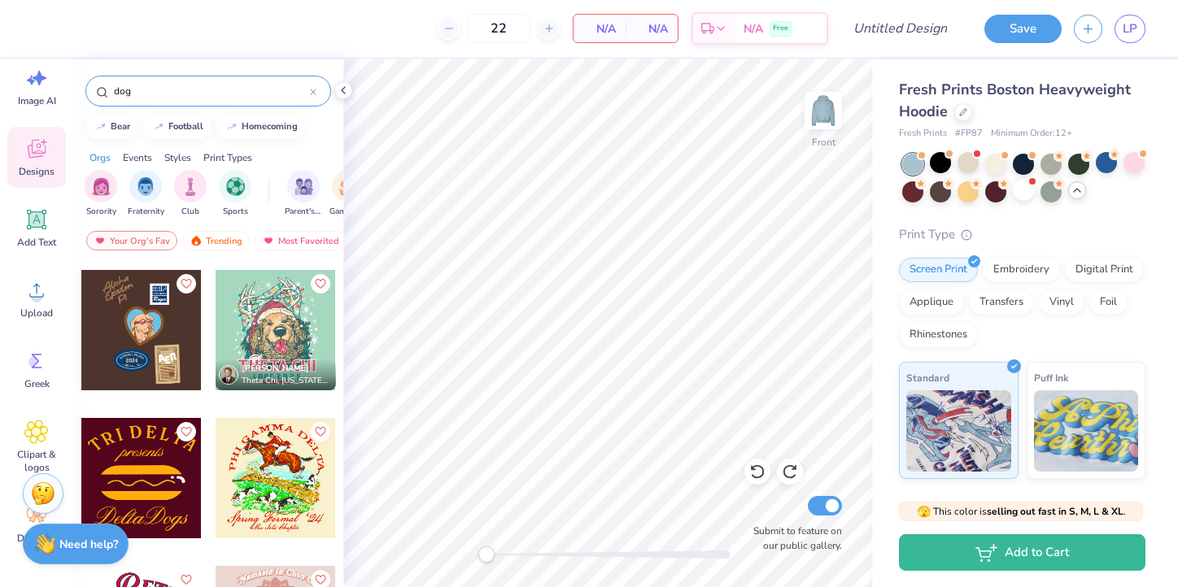
click at [313, 92] on icon at bounding box center [313, 91] width 5 height 5
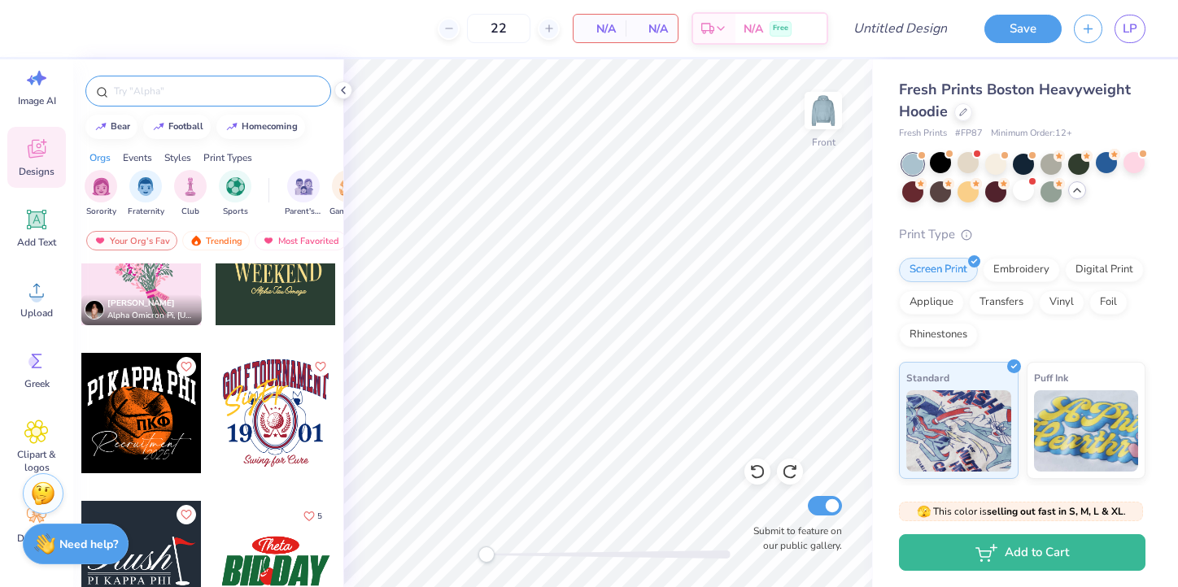
scroll to position [11761, 0]
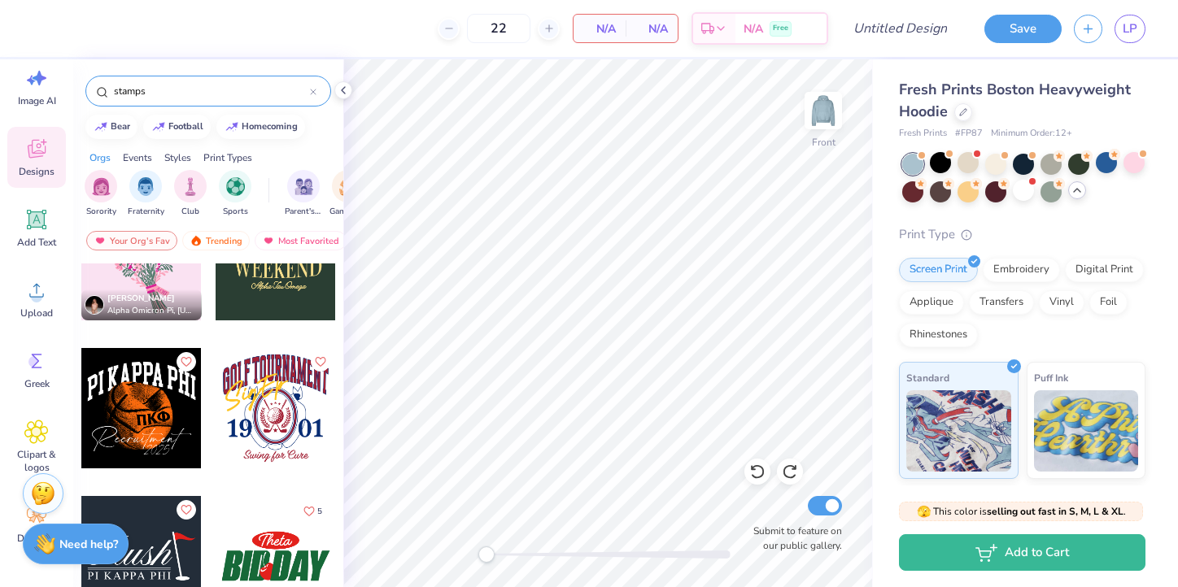
type input "stamps"
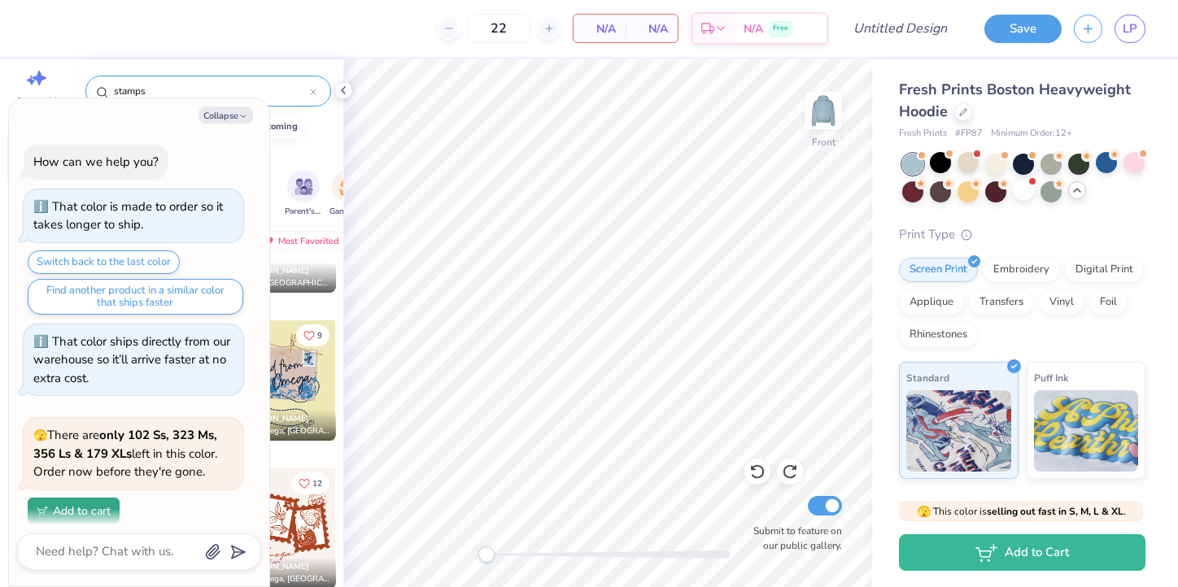
scroll to position [3467, 0]
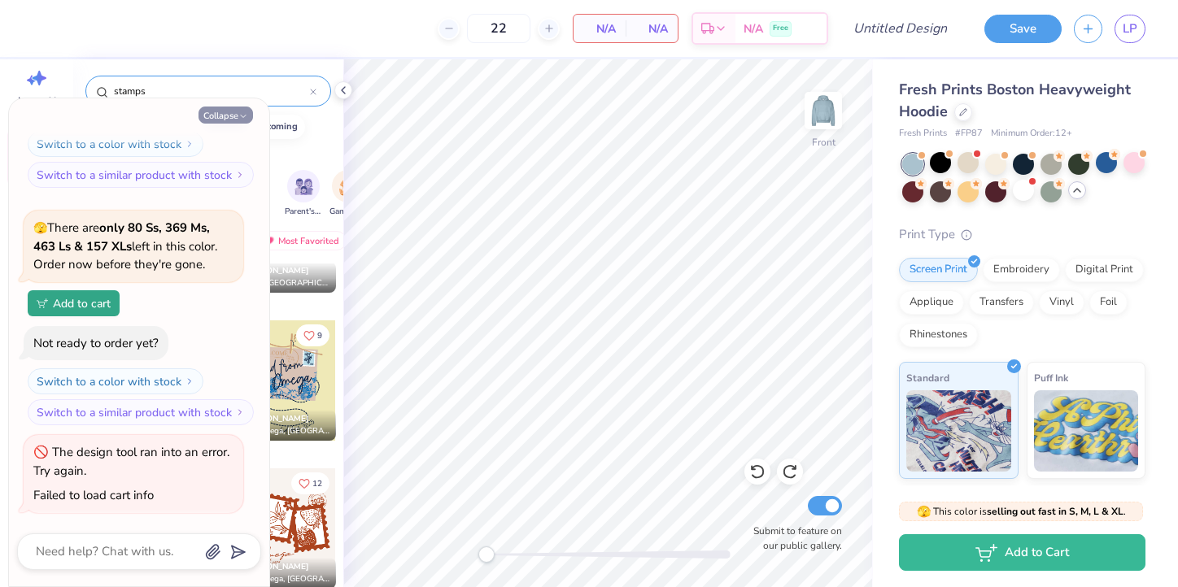
click at [232, 108] on button "Collapse" at bounding box center [225, 115] width 55 height 17
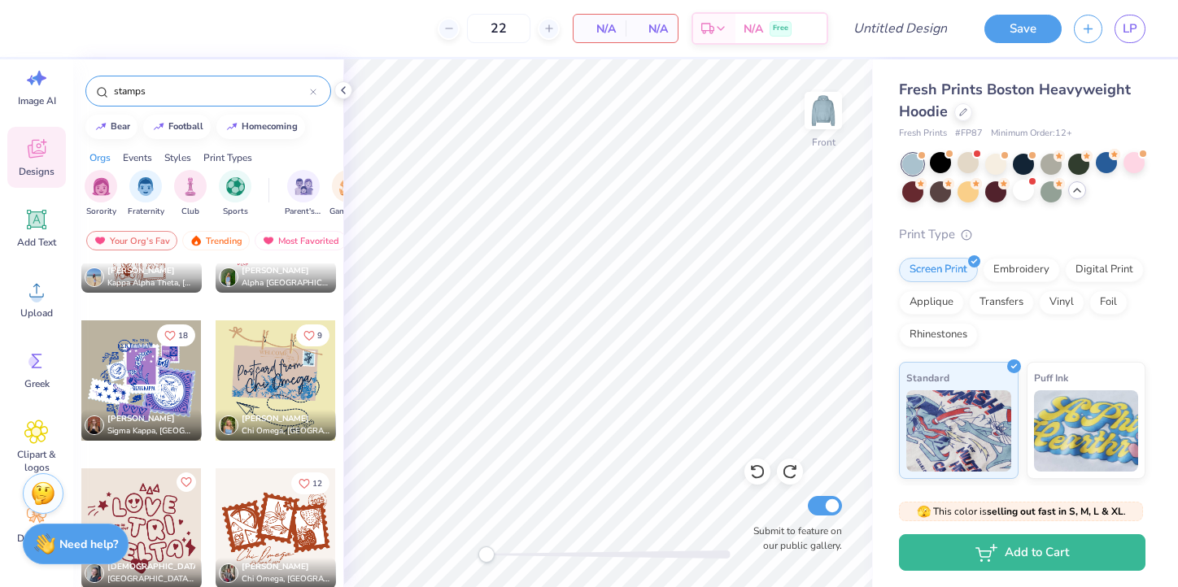
click at [164, 98] on input "stamps" at bounding box center [211, 91] width 198 height 16
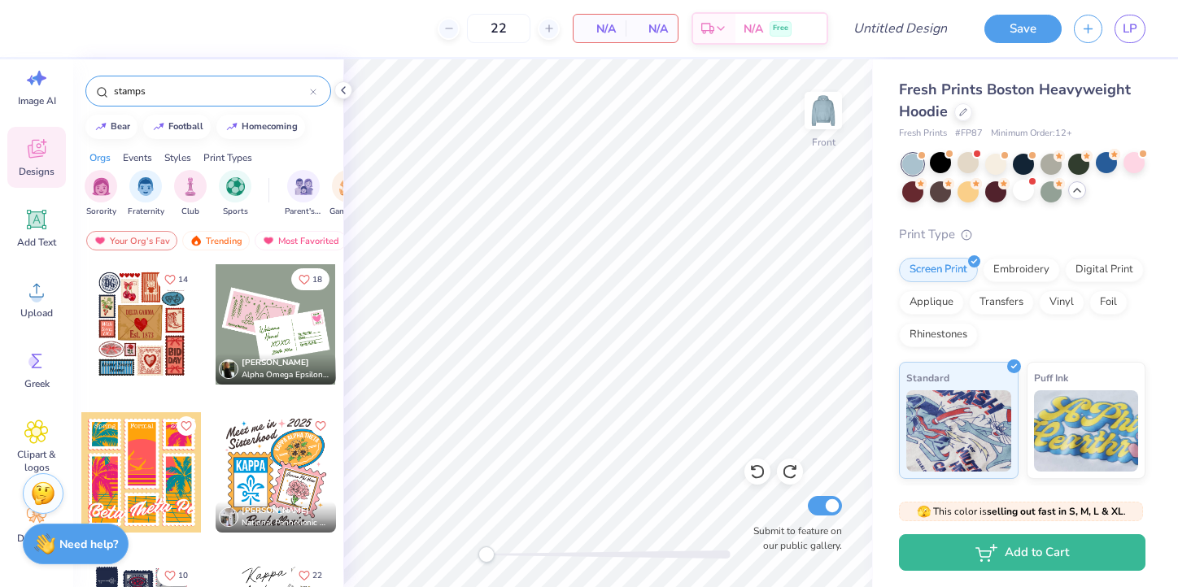
click at [146, 323] on div at bounding box center [141, 324] width 120 height 120
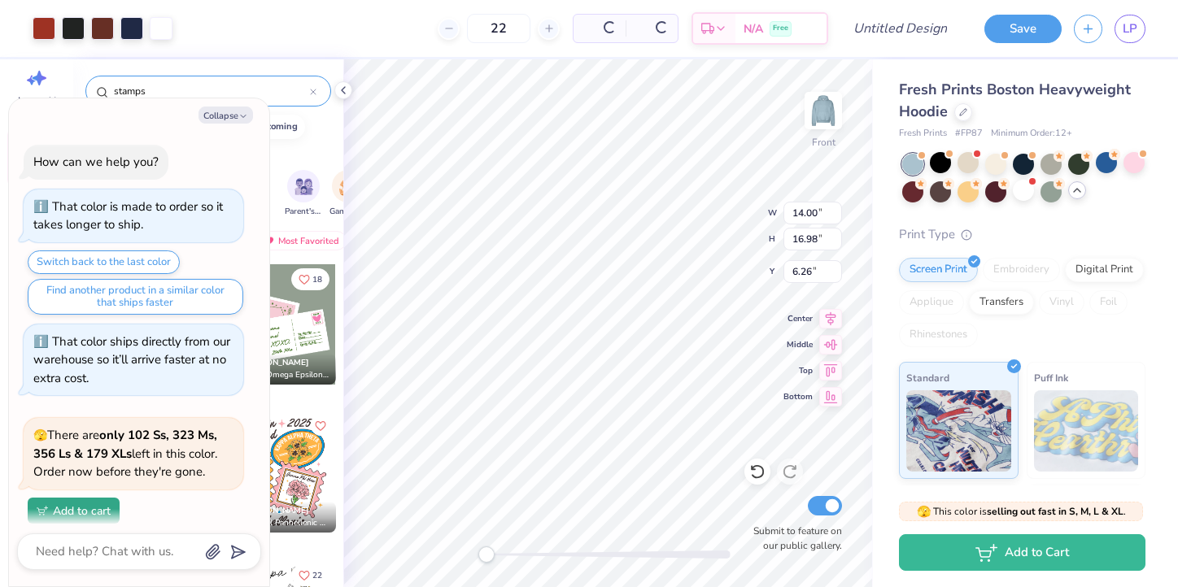
scroll to position [3562, 0]
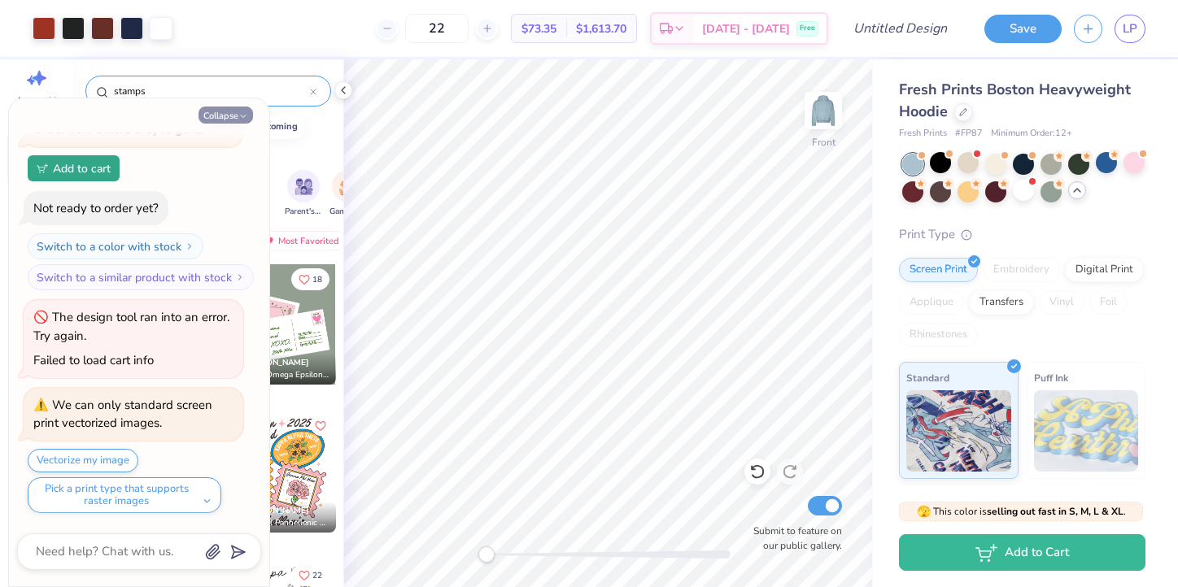
click at [232, 117] on button "Collapse" at bounding box center [225, 115] width 55 height 17
type textarea "x"
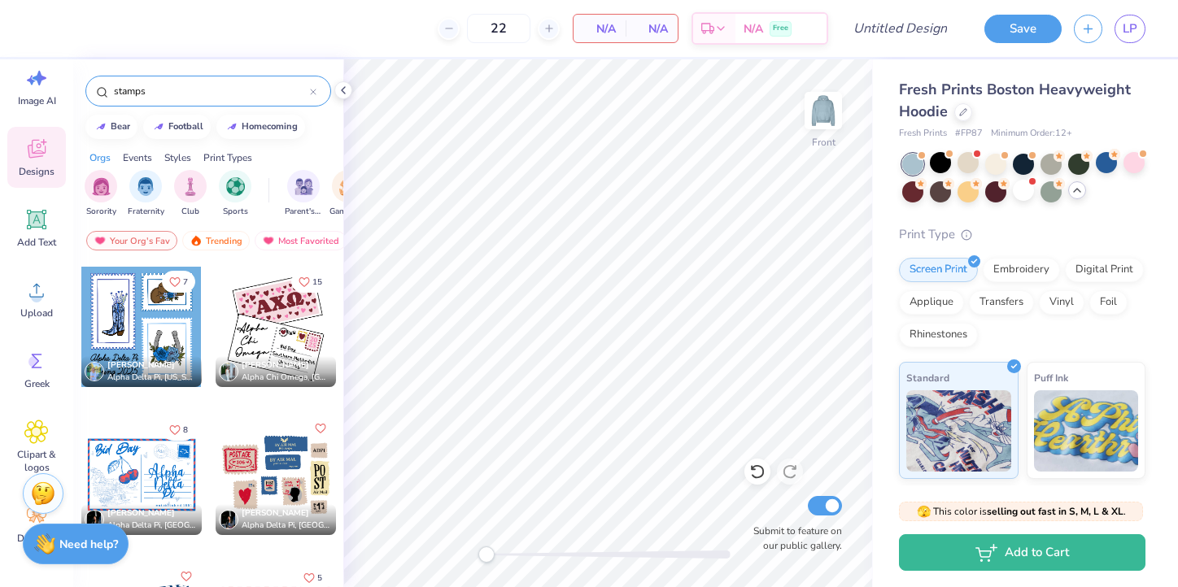
scroll to position [1323, 0]
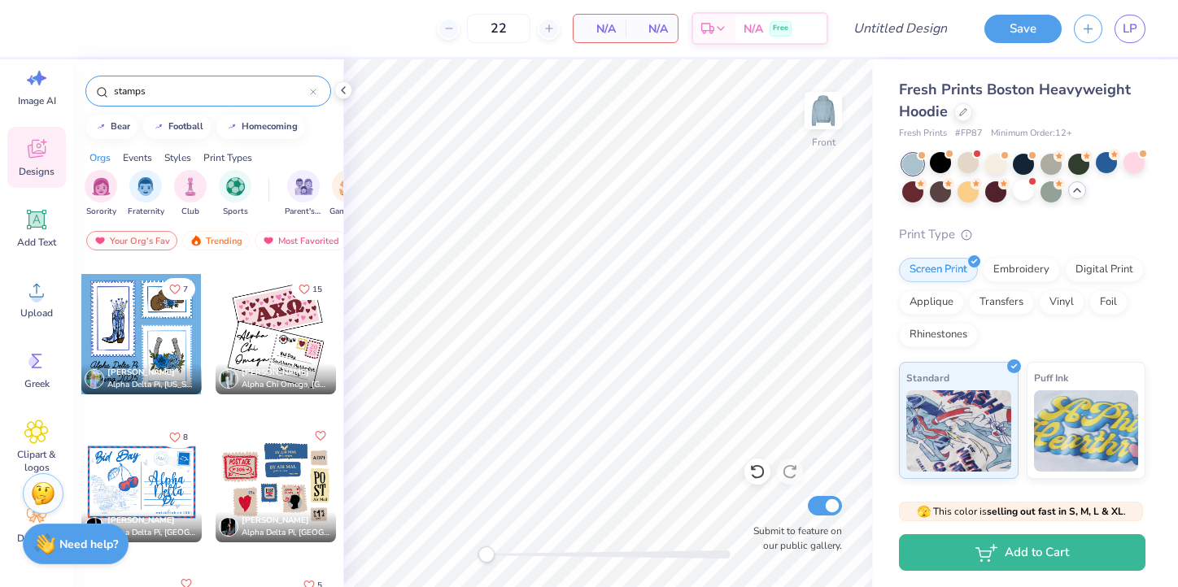
click at [282, 483] on div at bounding box center [276, 482] width 120 height 120
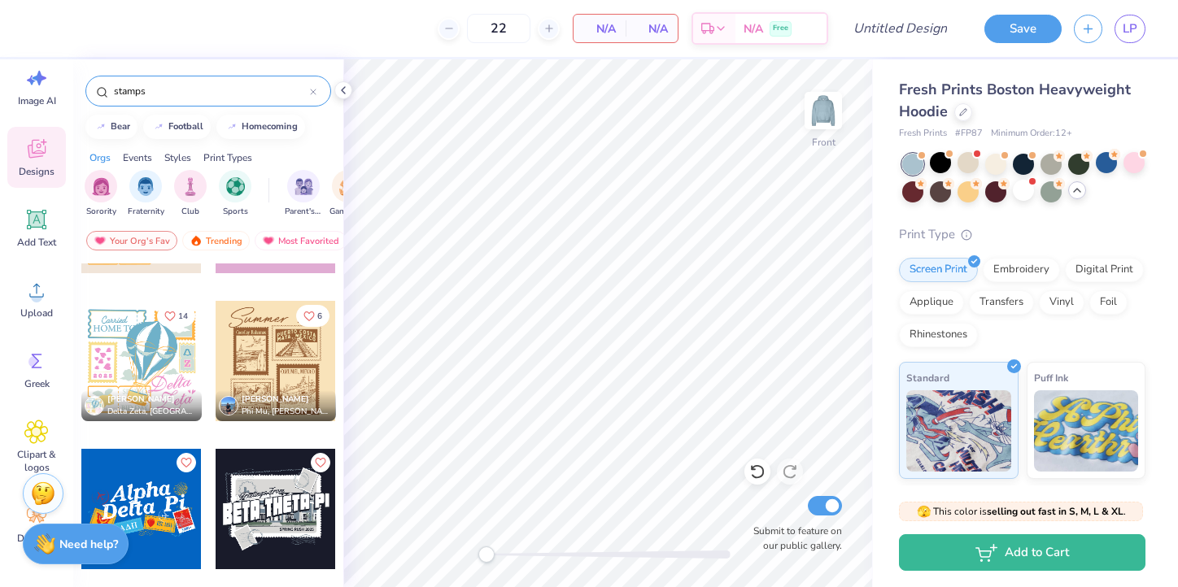
scroll to position [880, 0]
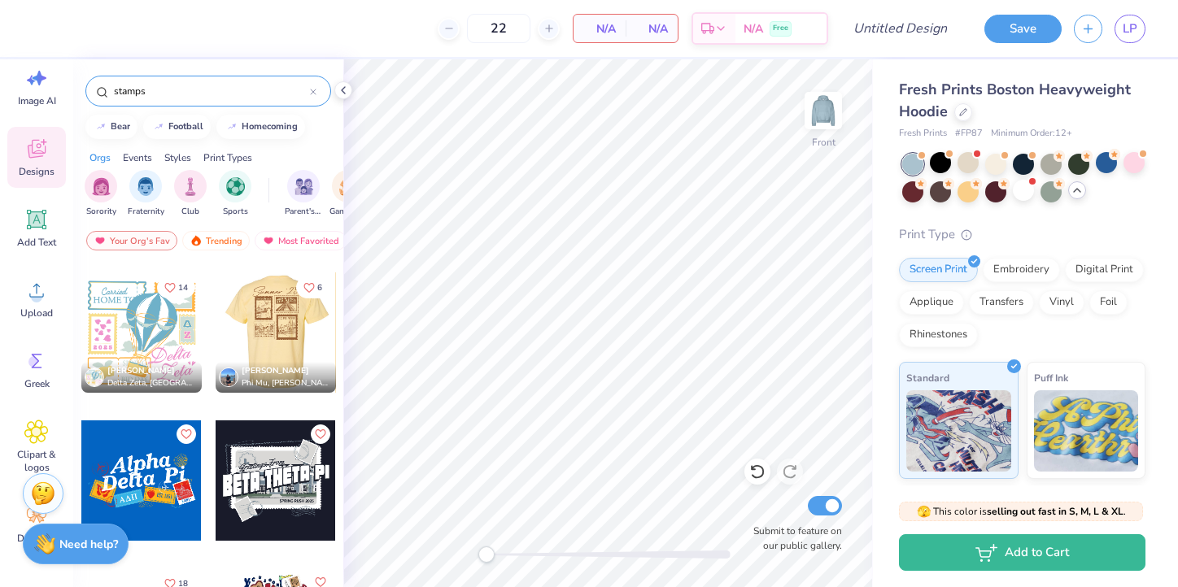
click at [216, 314] on div at bounding box center [155, 333] width 120 height 120
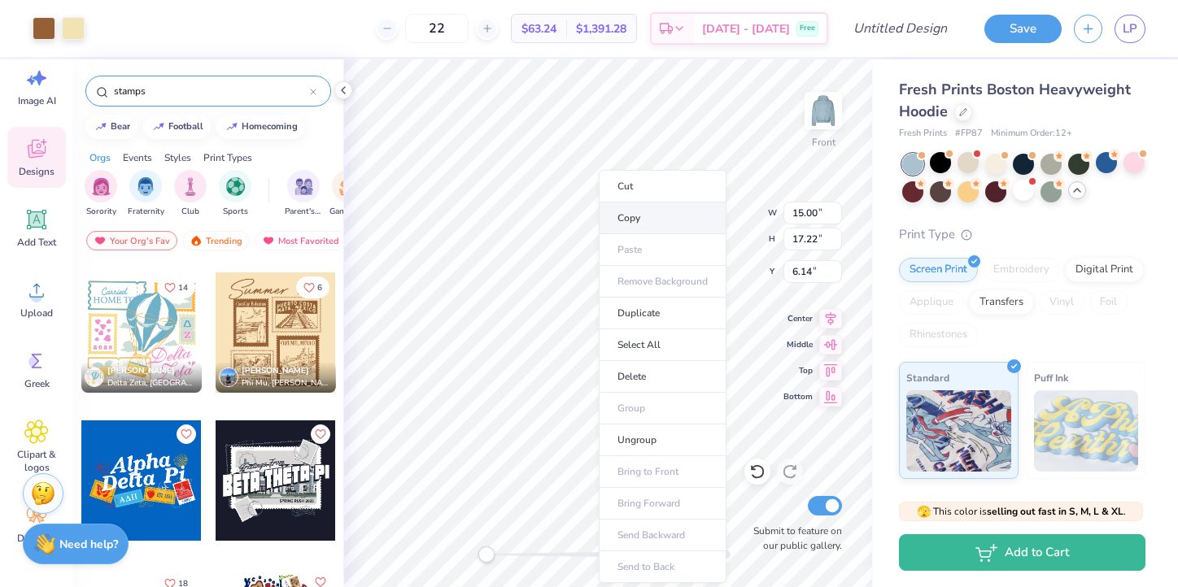
click at [621, 220] on li "Copy" at bounding box center [663, 219] width 128 height 32
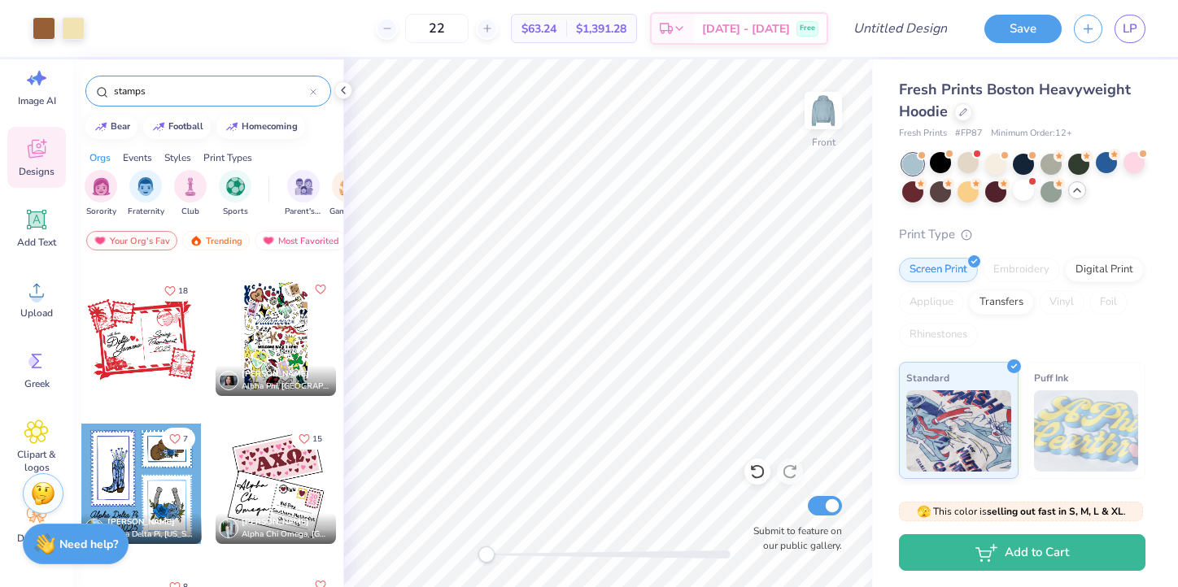
scroll to position [1171, 0]
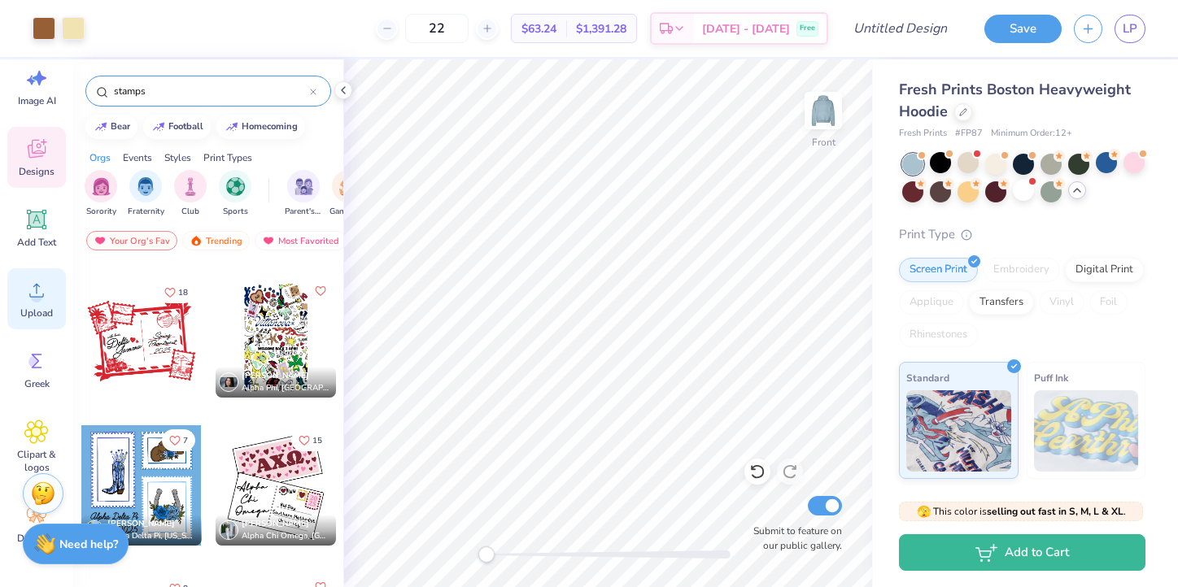
click at [30, 301] on icon at bounding box center [36, 290] width 24 height 24
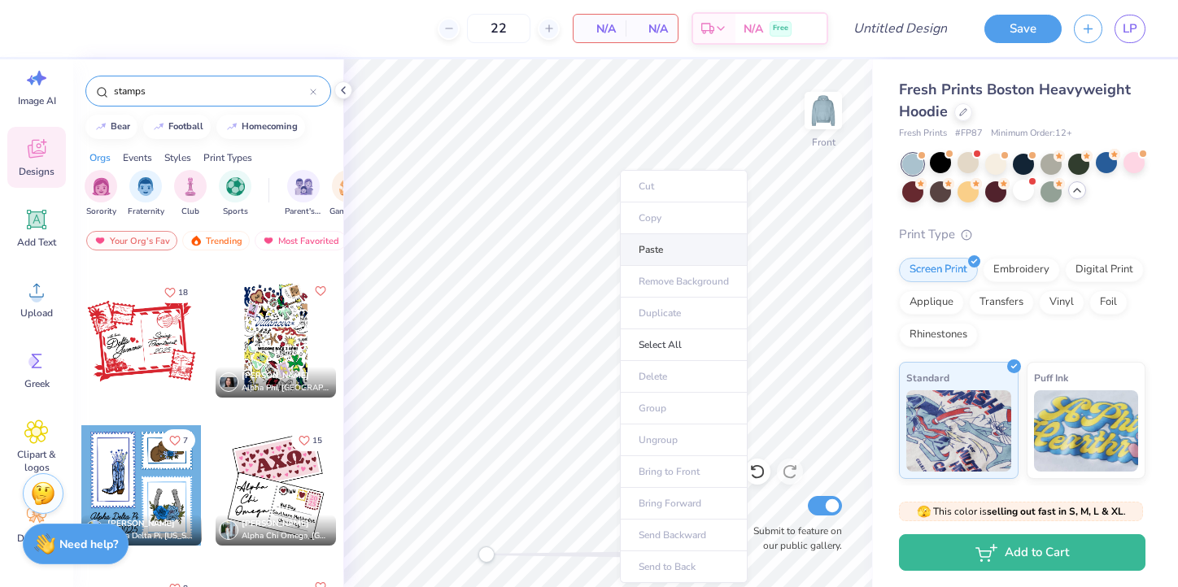
click at [643, 250] on li "Paste" at bounding box center [684, 250] width 128 height 32
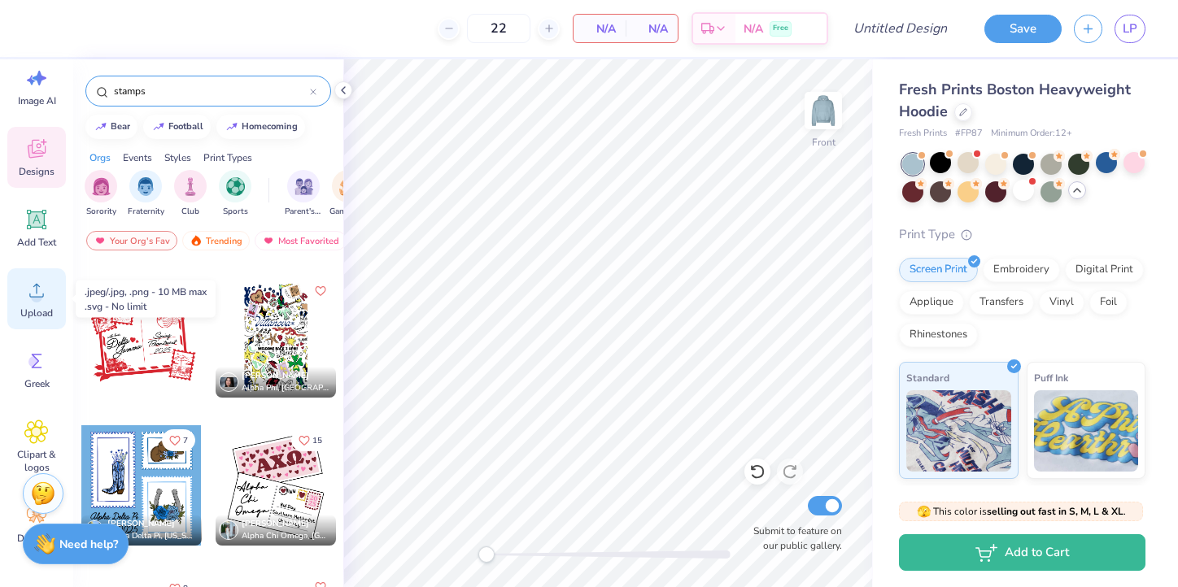
click at [41, 313] on span "Upload" at bounding box center [36, 313] width 33 height 13
click at [34, 319] on span "Upload" at bounding box center [36, 313] width 33 height 13
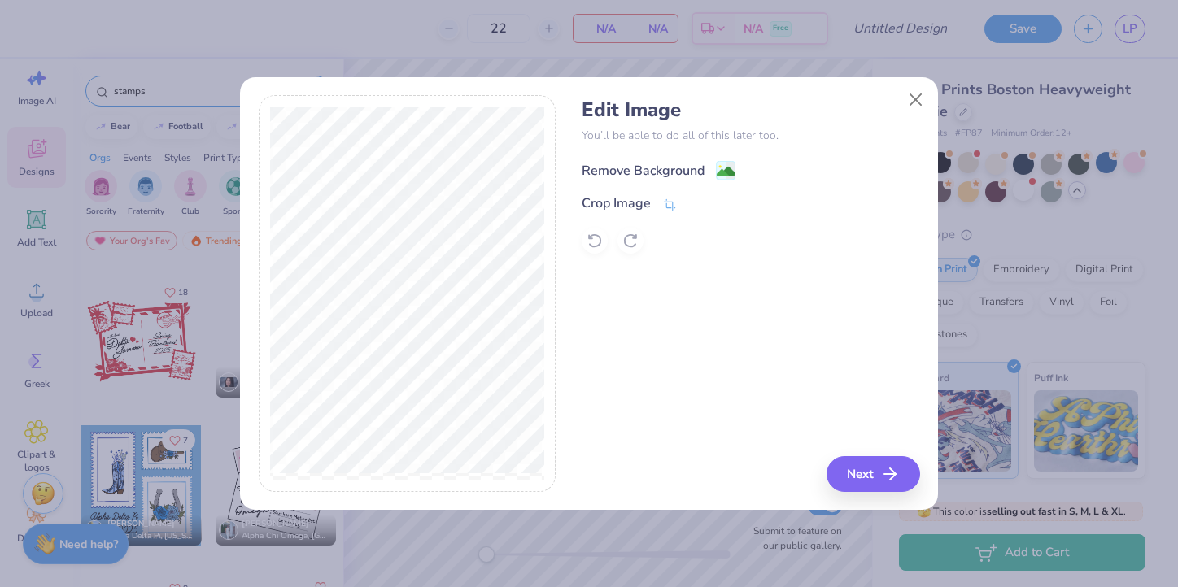
click at [721, 164] on image at bounding box center [726, 172] width 18 height 18
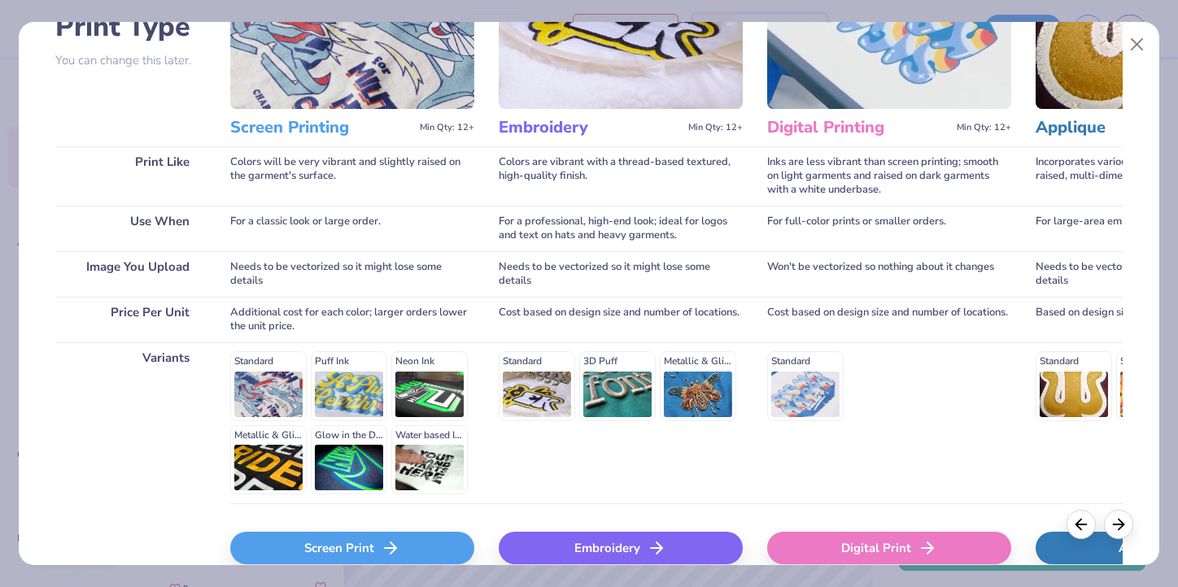
scroll to position [169, 0]
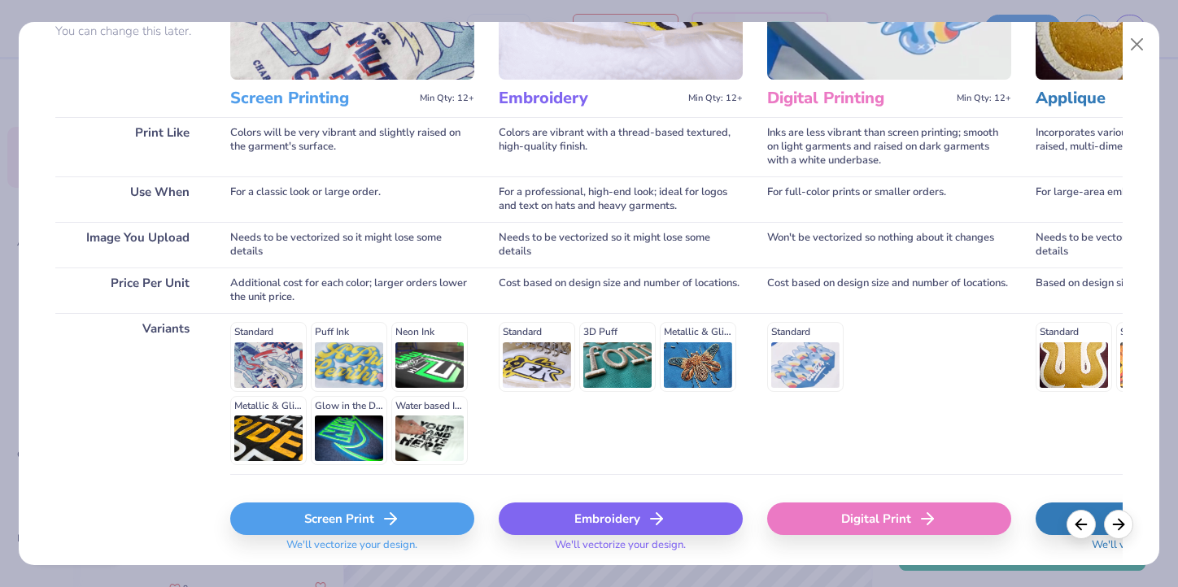
click at [599, 520] on div "Embroidery" at bounding box center [621, 519] width 244 height 33
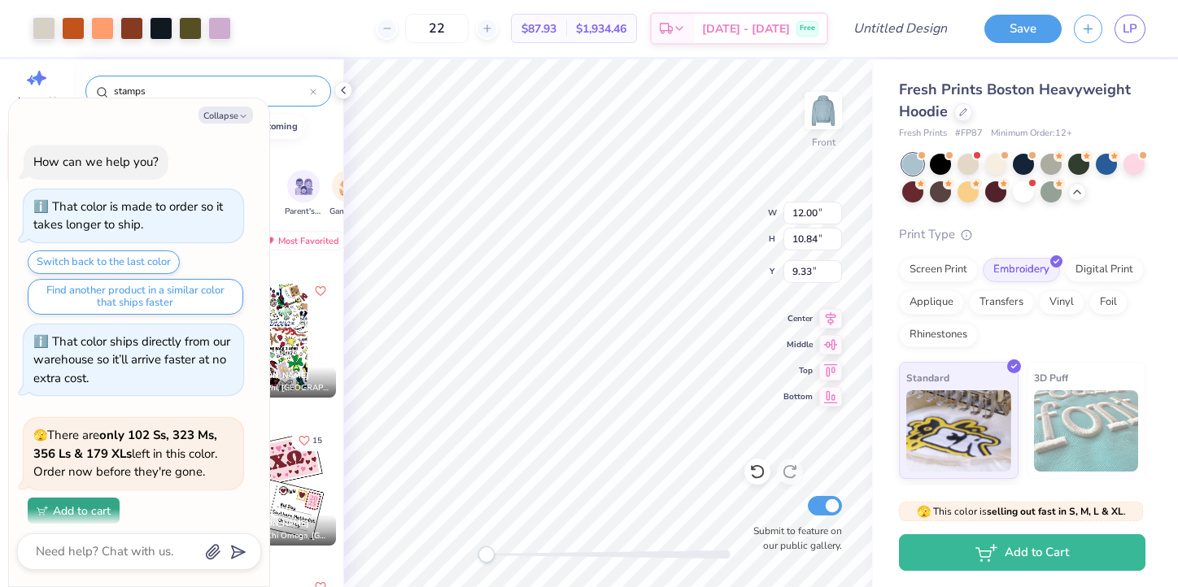
type textarea "x"
type input "7.53"
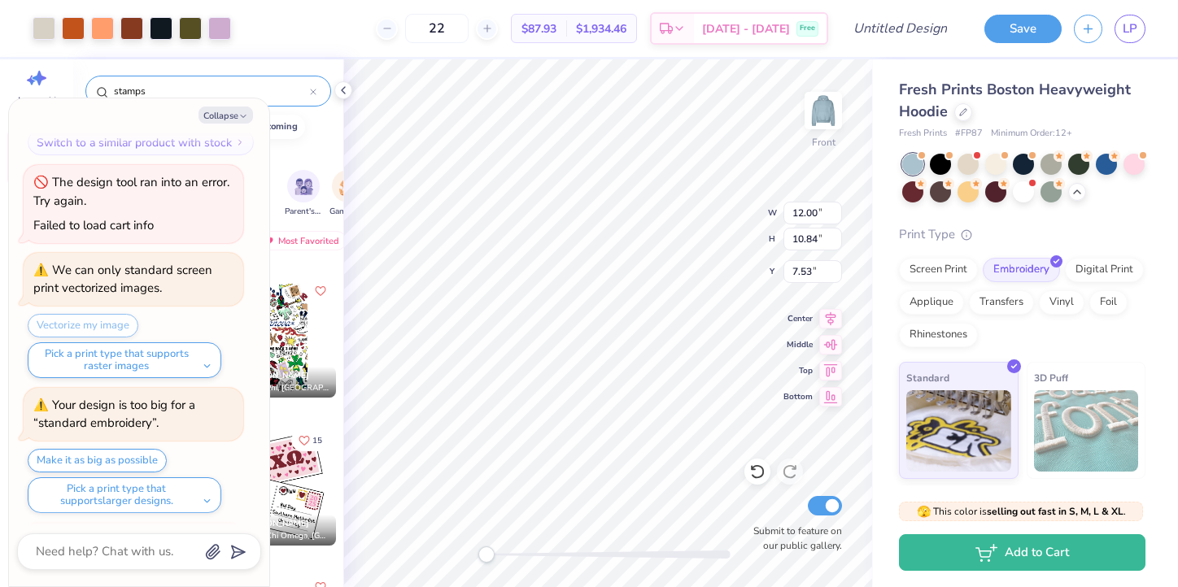
type textarea "x"
type input "8.70"
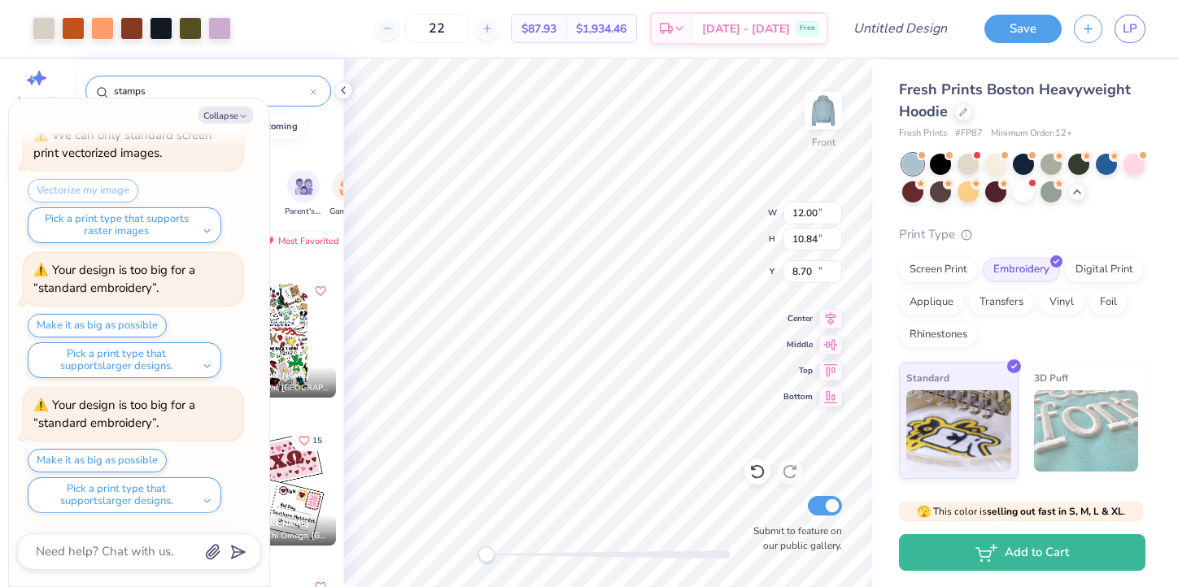
type textarea "x"
type input "10.58"
type textarea "x"
type input "10.09"
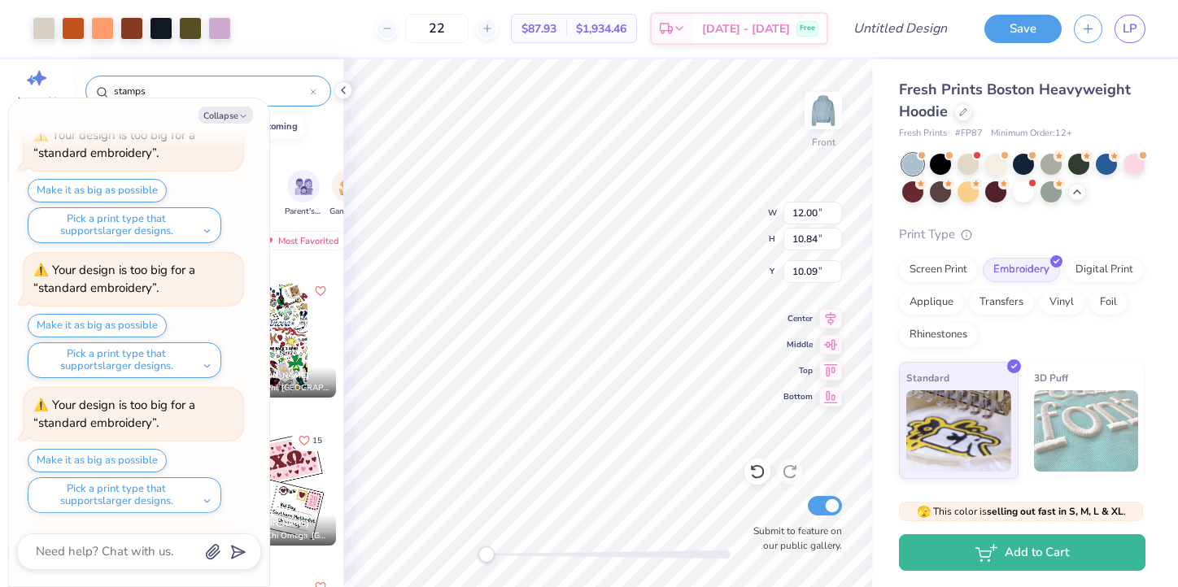
scroll to position [4142, 0]
type textarea "x"
type input "9.96"
click at [141, 456] on button "Make it as big as possible" at bounding box center [97, 461] width 139 height 24
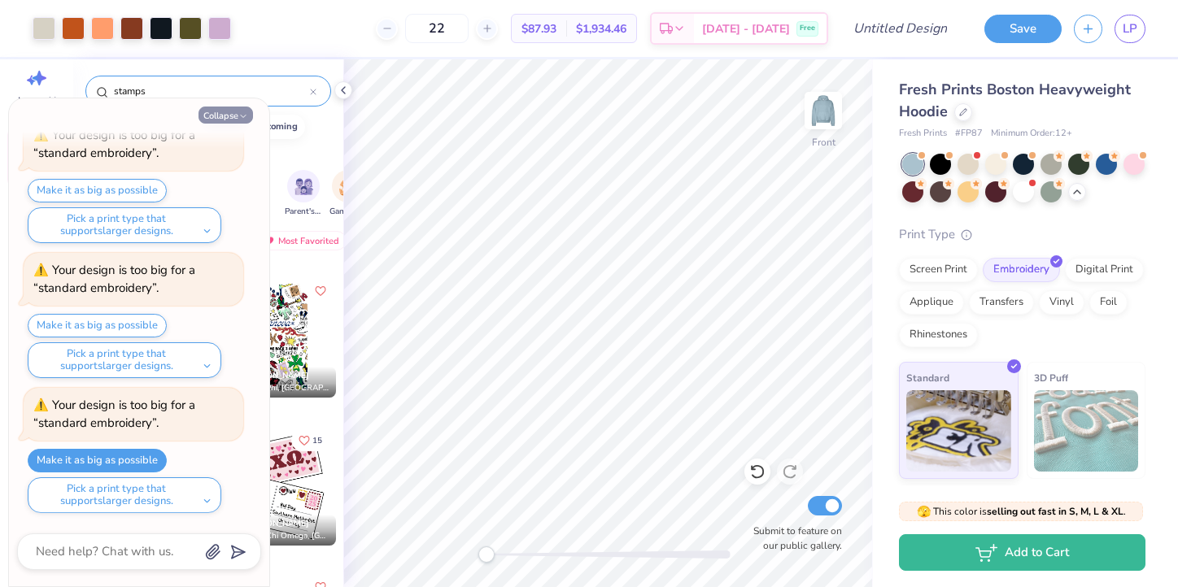
click at [209, 111] on button "Collapse" at bounding box center [225, 115] width 55 height 17
type textarea "x"
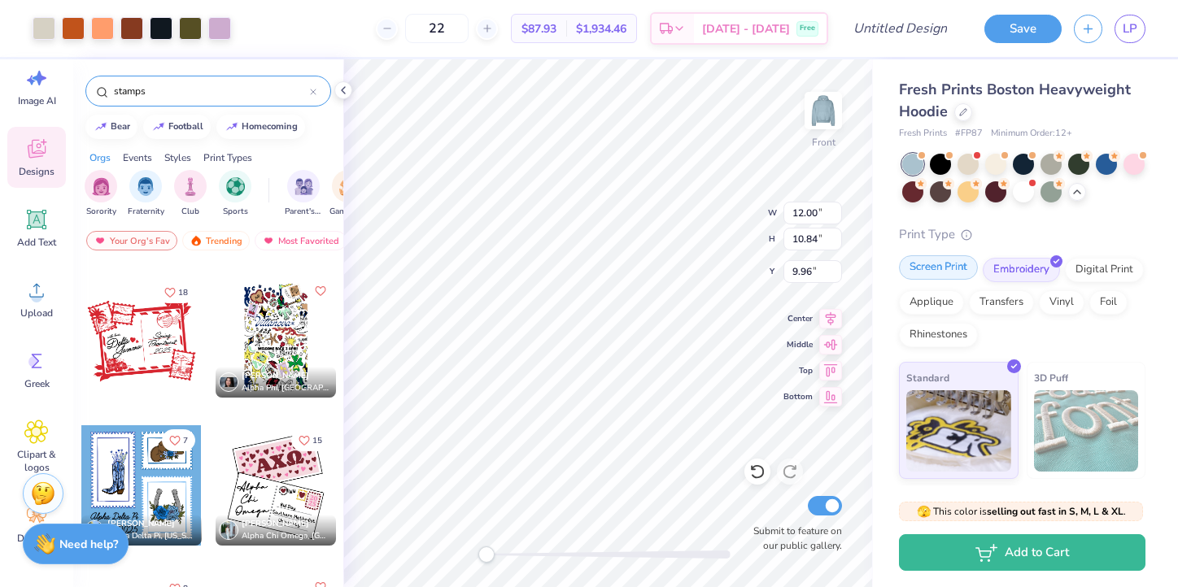
click at [936, 273] on div "Screen Print" at bounding box center [938, 267] width 79 height 24
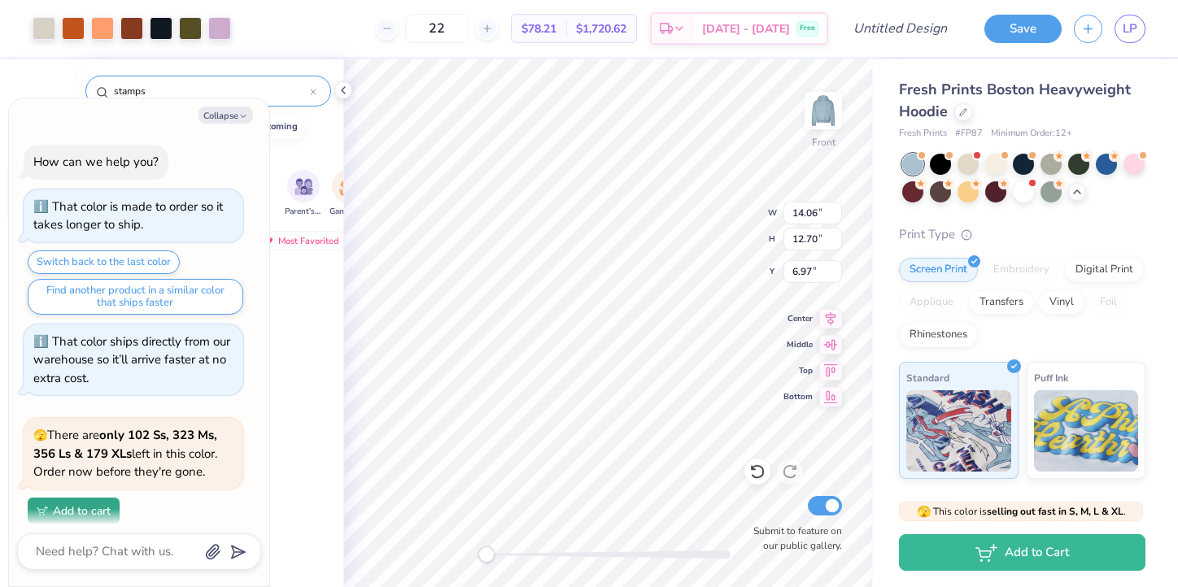
scroll to position [4413, 0]
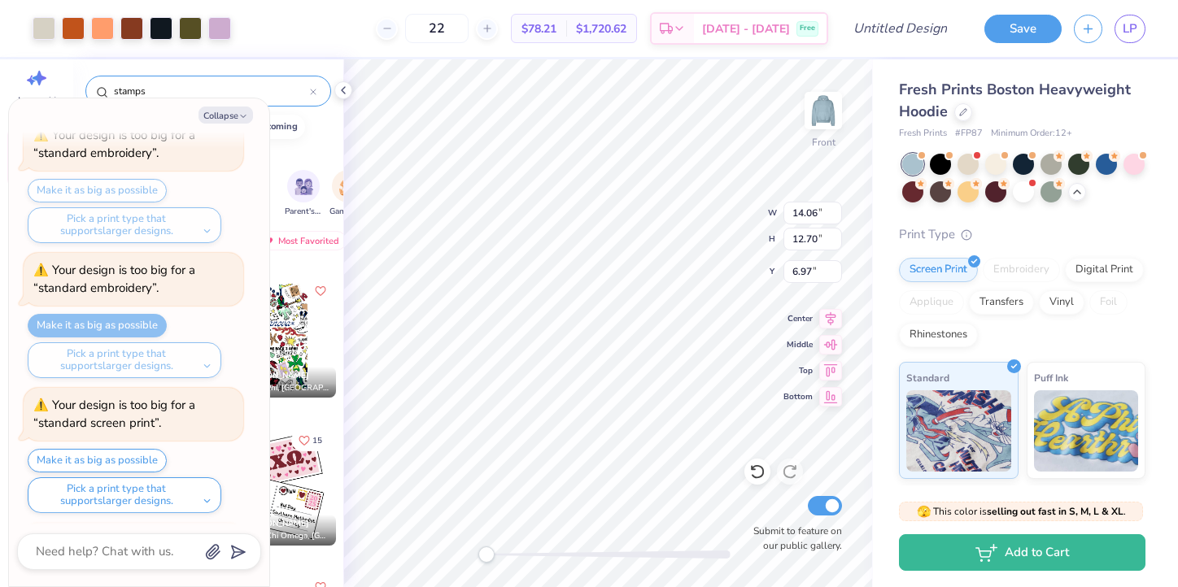
type textarea "x"
type input "7.30"
type textarea "x"
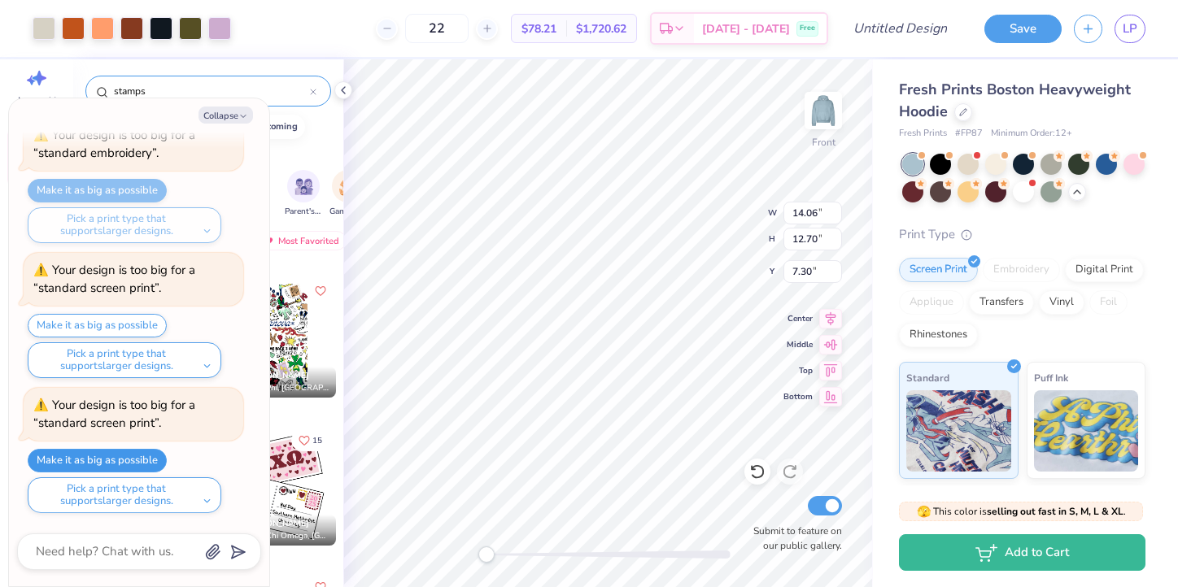
click at [86, 462] on button "Make it as big as possible" at bounding box center [97, 461] width 139 height 24
type input "15.00"
type input "13.55"
click at [222, 119] on button "Collapse" at bounding box center [225, 115] width 55 height 17
type textarea "x"
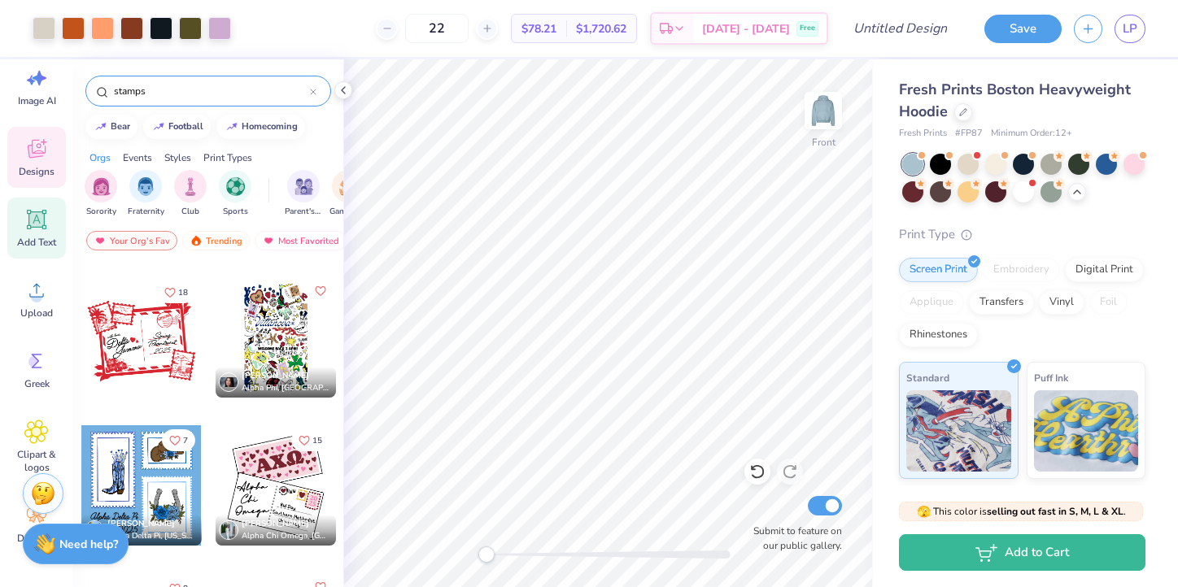
click at [34, 232] on div "Add Text" at bounding box center [36, 228] width 59 height 61
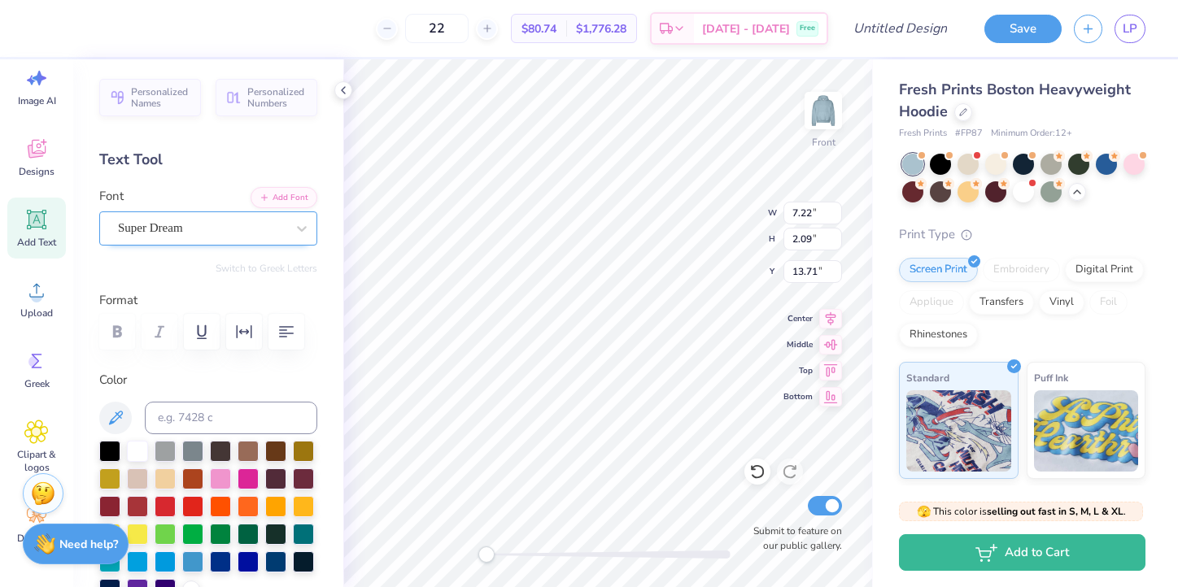
click at [219, 225] on div "Super Dream" at bounding box center [201, 228] width 171 height 25
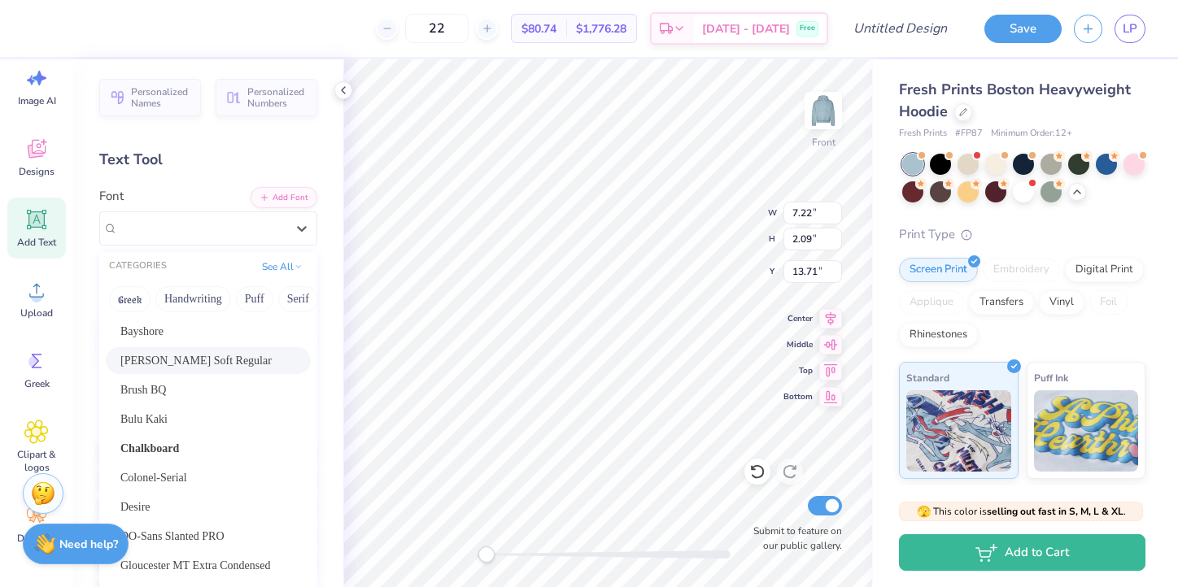
scroll to position [142, 0]
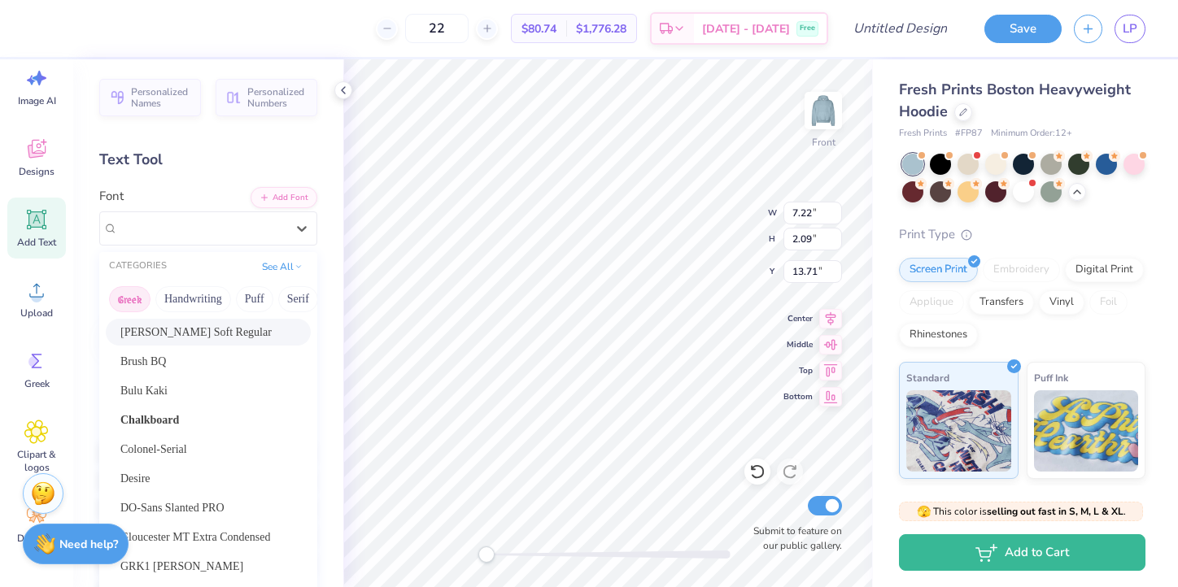
click at [124, 303] on button "Greek" at bounding box center [129, 299] width 41 height 26
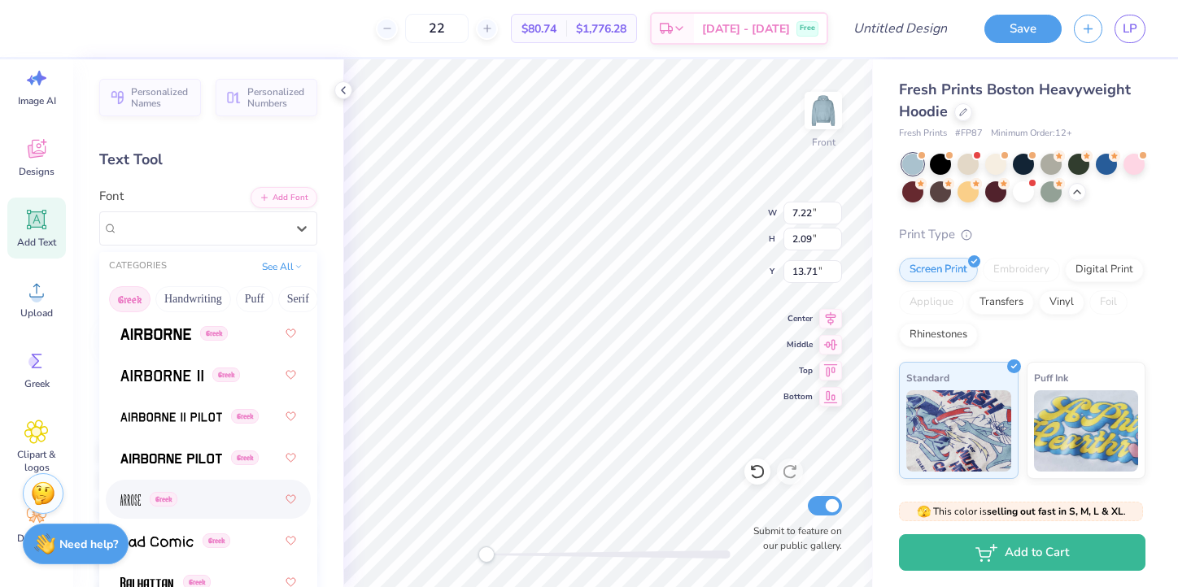
scroll to position [87, 0]
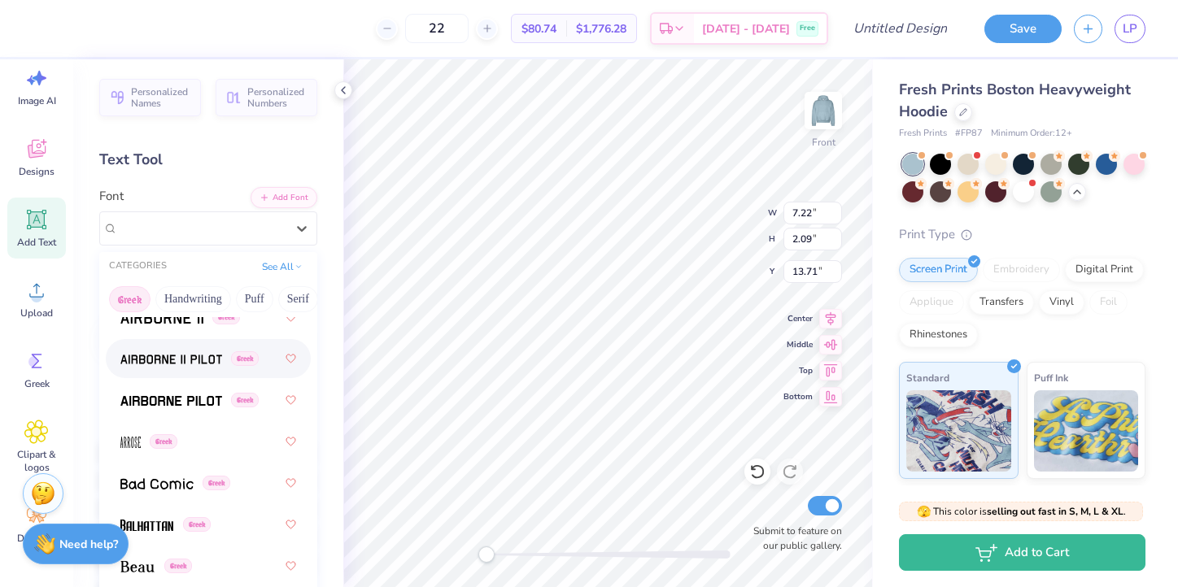
click at [155, 363] on img at bounding box center [171, 359] width 102 height 11
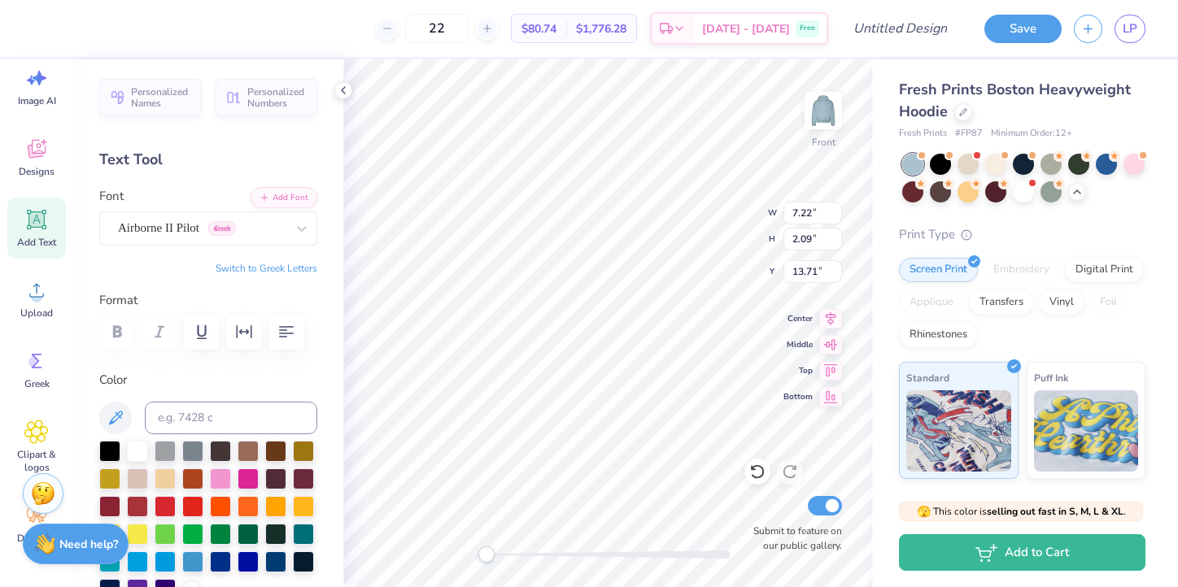
type textarea "T"
type textarea "Peer resourse"
type input "22.83"
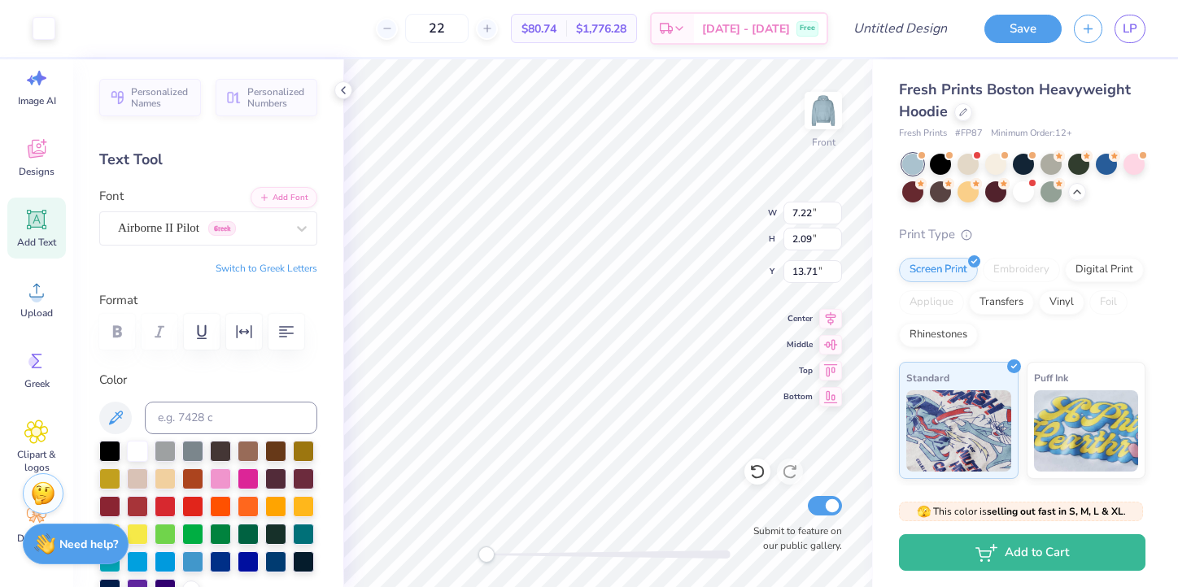
type input "2.18"
type input "13.66"
type input "18.36"
type input "1.76"
type input "13.87"
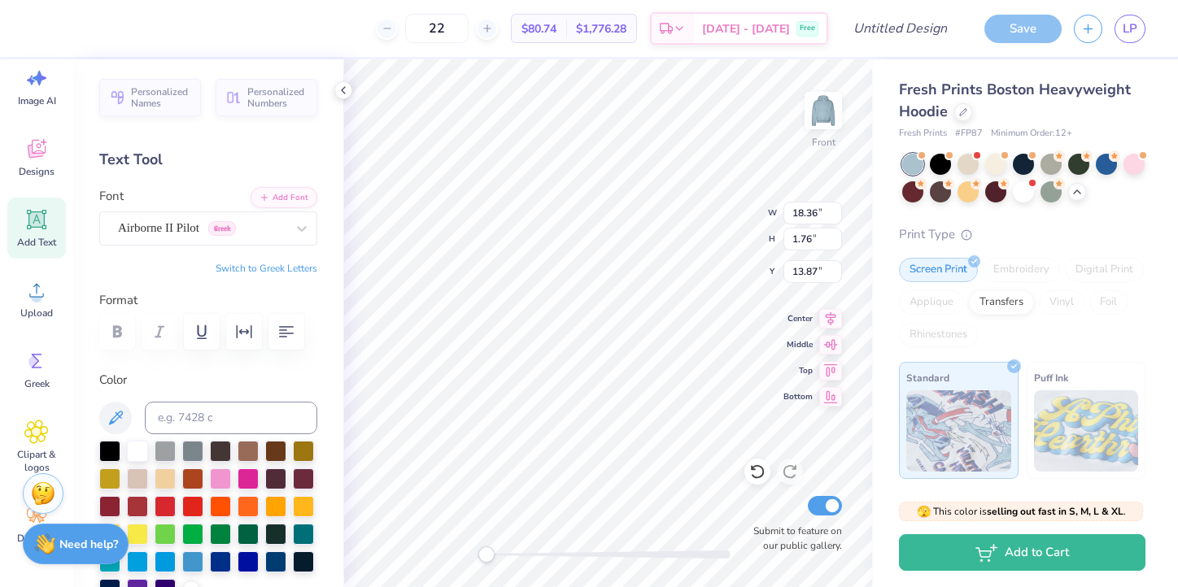
scroll to position [0, 1]
type textarea "Peer rsourse"
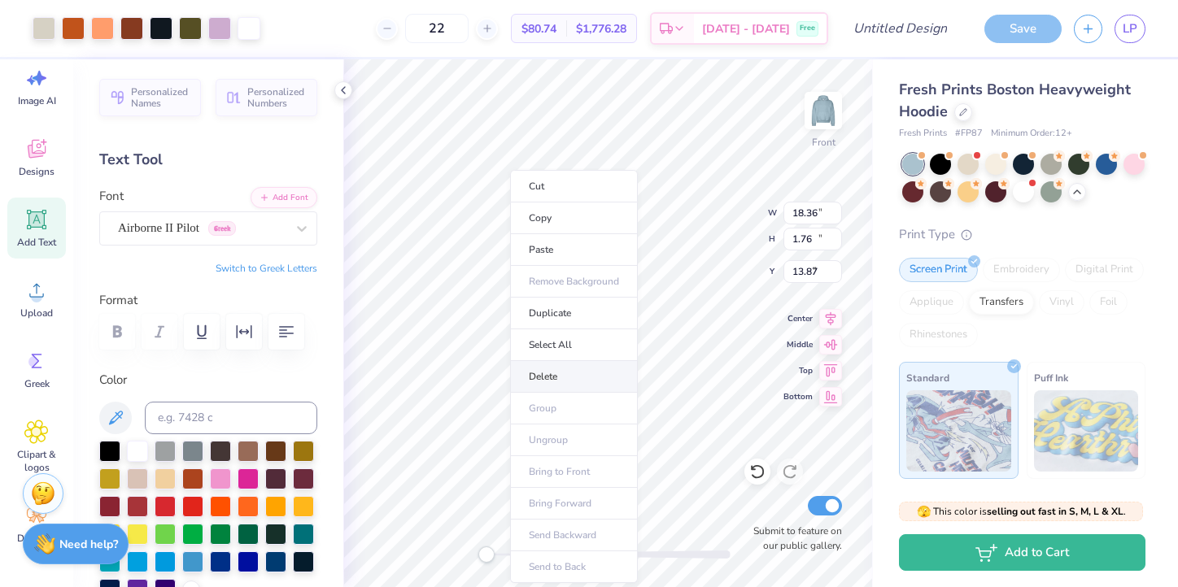
type input "16.93"
type input "13.55"
type input "7.30"
type input "15.00"
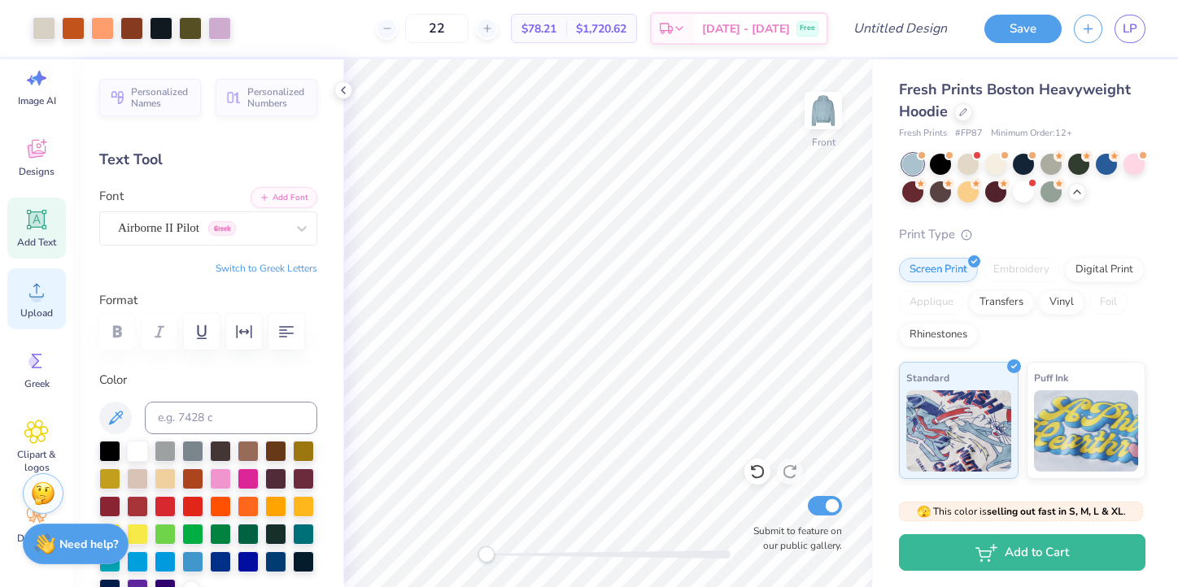
click at [31, 299] on icon at bounding box center [36, 290] width 24 height 24
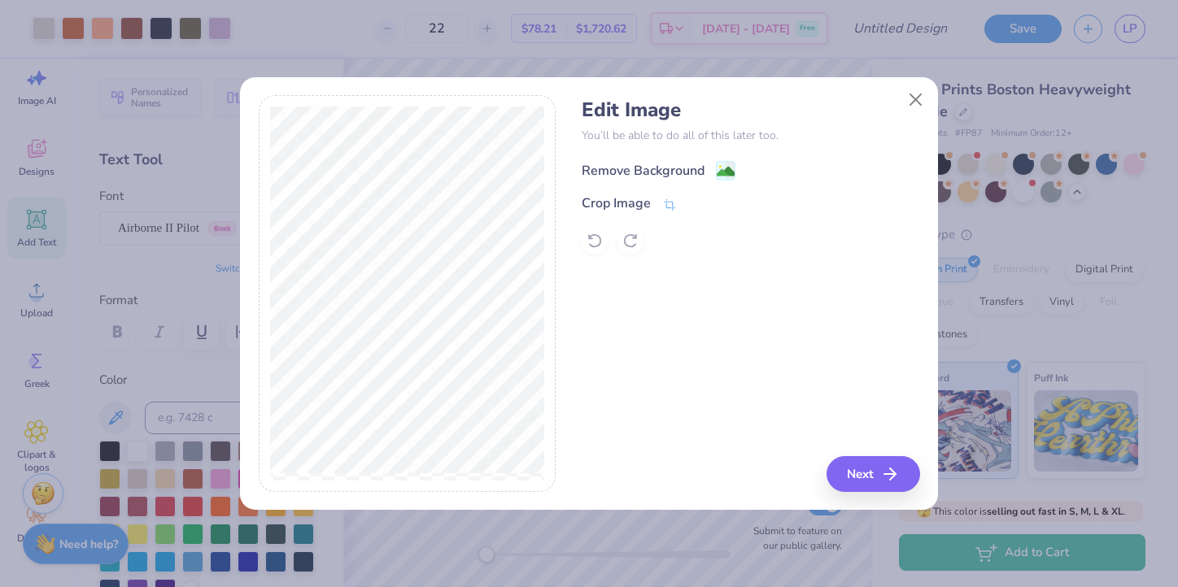
click at [674, 170] on div "Remove Background" at bounding box center [643, 171] width 123 height 20
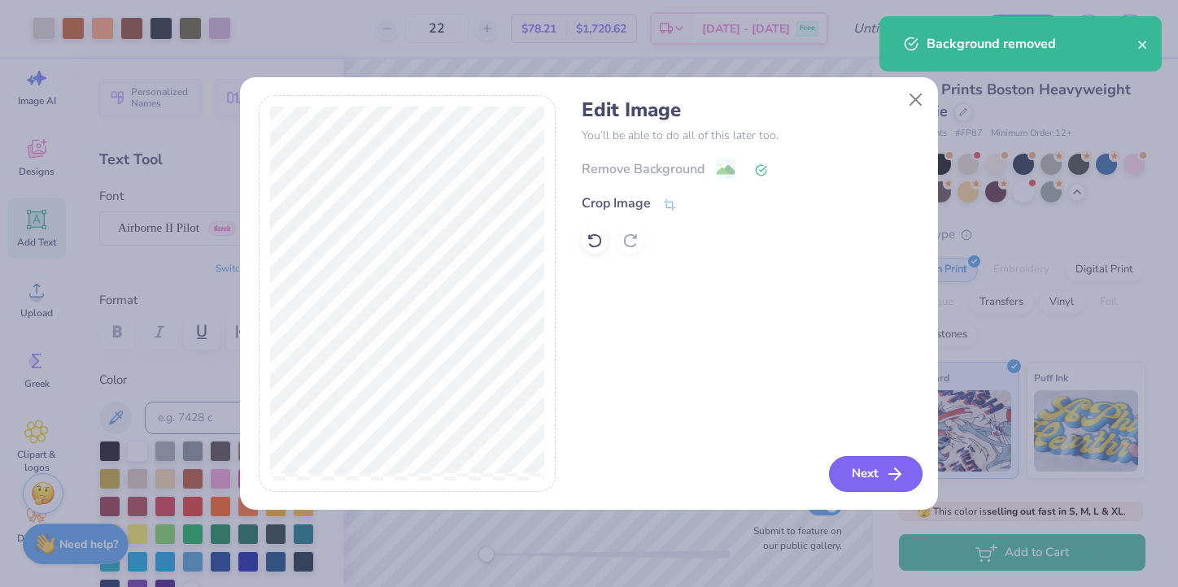
click at [880, 478] on button "Next" at bounding box center [876, 474] width 94 height 36
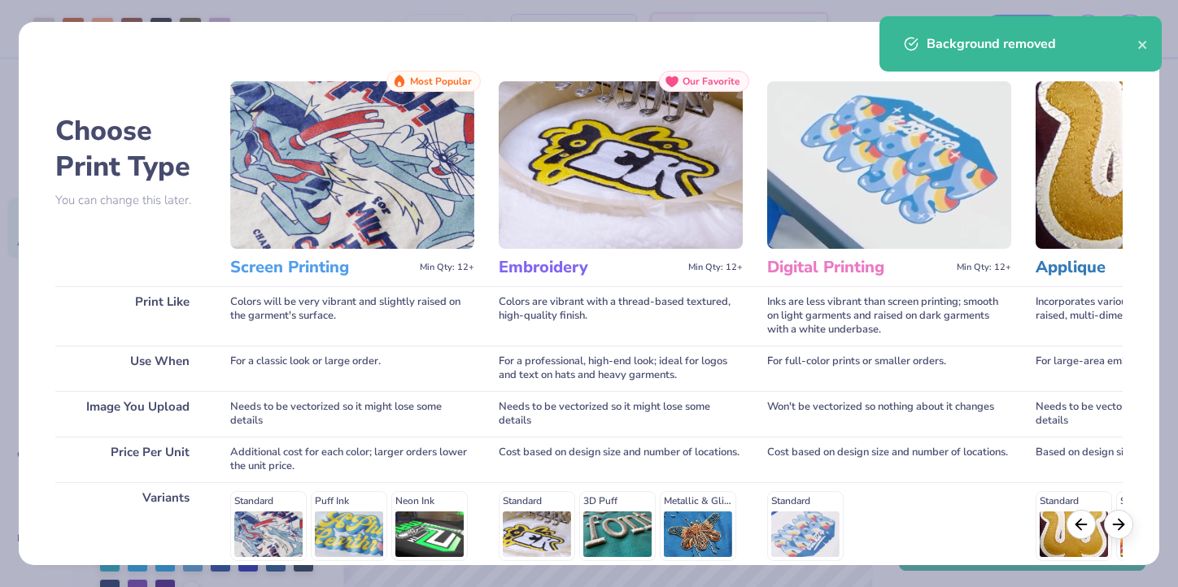
scroll to position [224, 0]
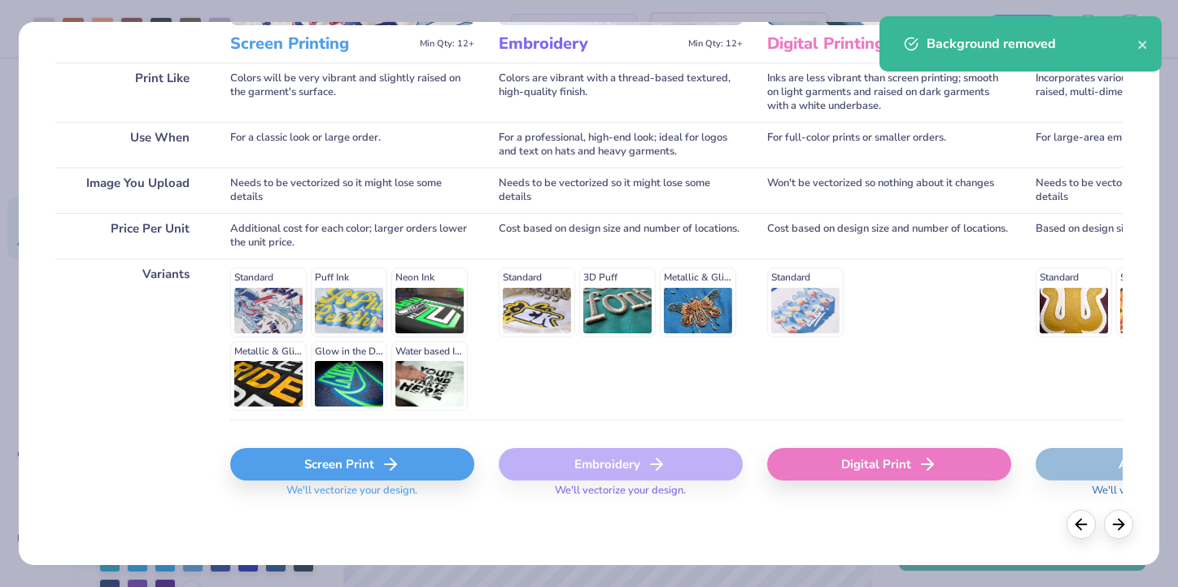
click at [319, 460] on div "Screen Print" at bounding box center [352, 464] width 244 height 33
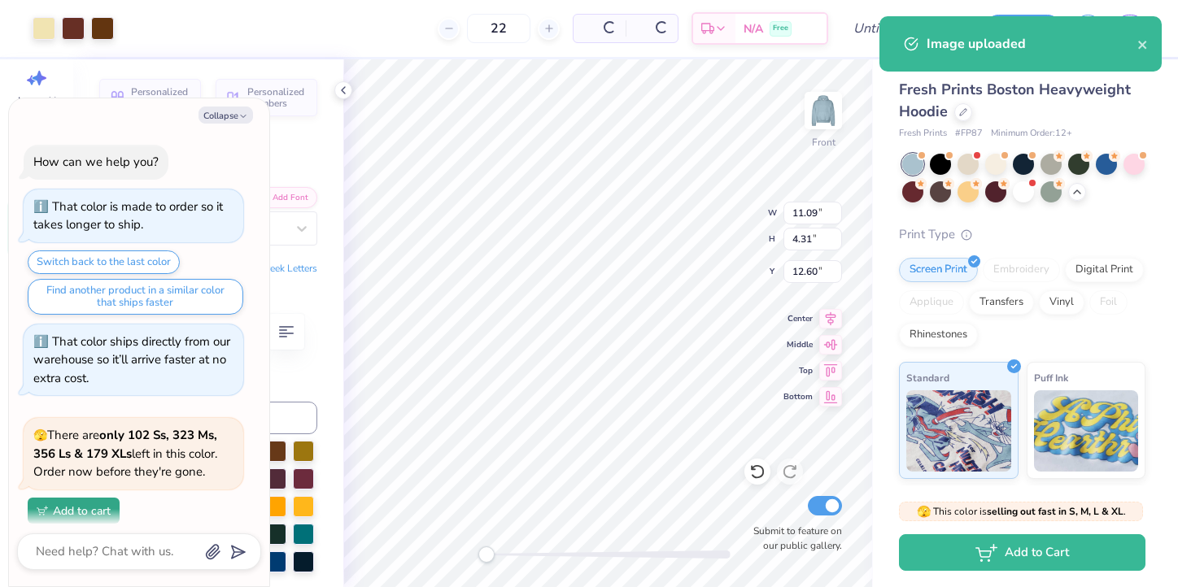
scroll to position [4709, 0]
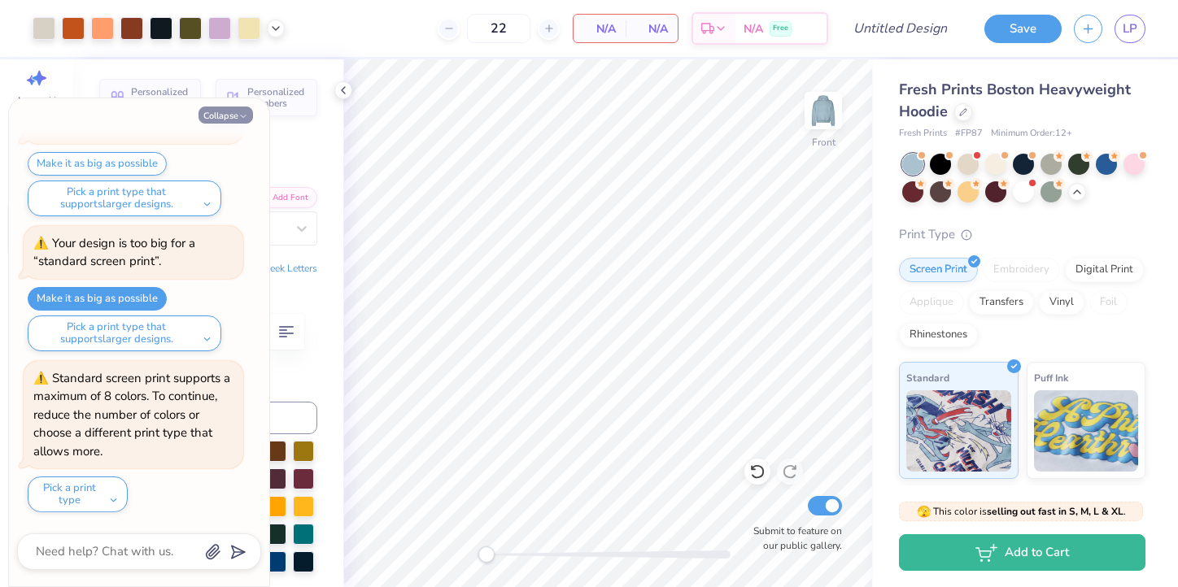
click at [230, 116] on button "Collapse" at bounding box center [225, 115] width 55 height 17
type textarea "x"
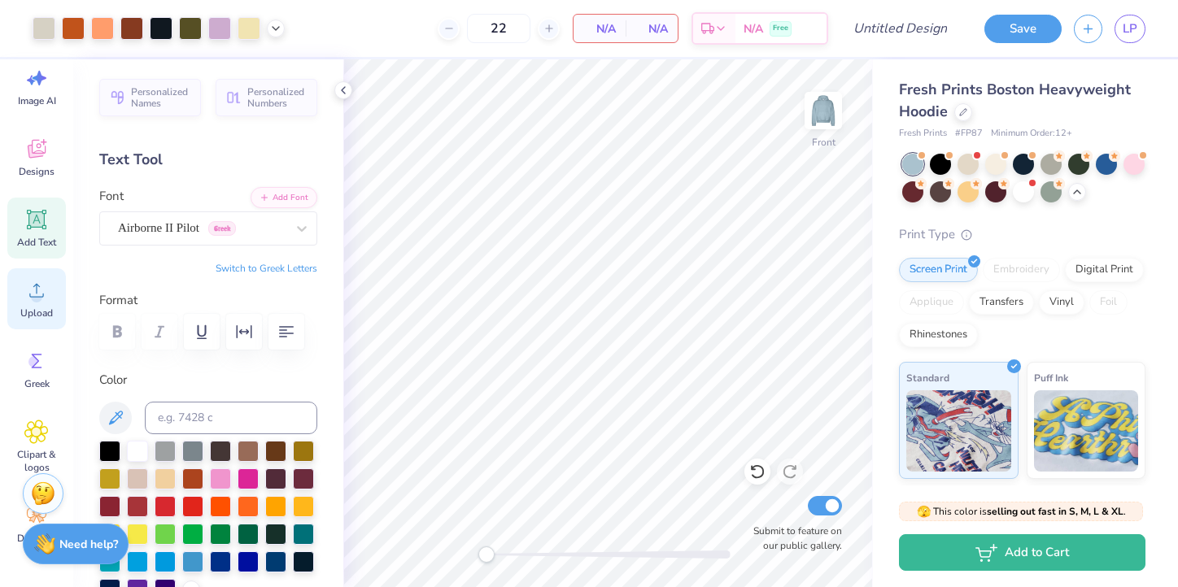
click at [35, 302] on circle at bounding box center [36, 296] width 11 height 11
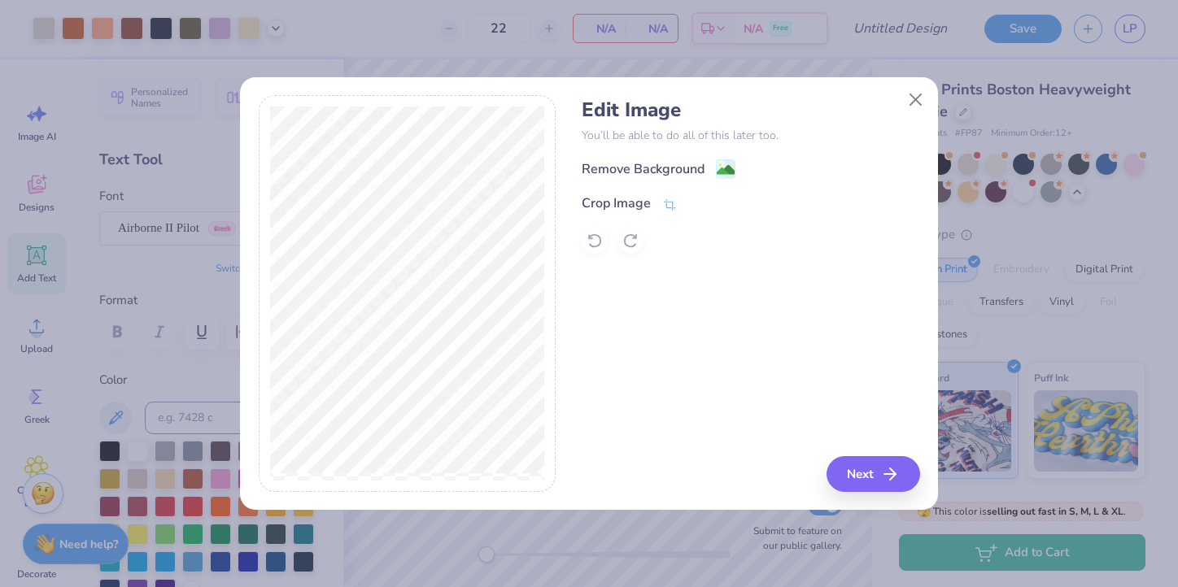
scroll to position [36, 0]
click at [683, 159] on div "Remove Background" at bounding box center [751, 169] width 338 height 20
click at [688, 165] on div "Remove Background" at bounding box center [643, 171] width 123 height 20
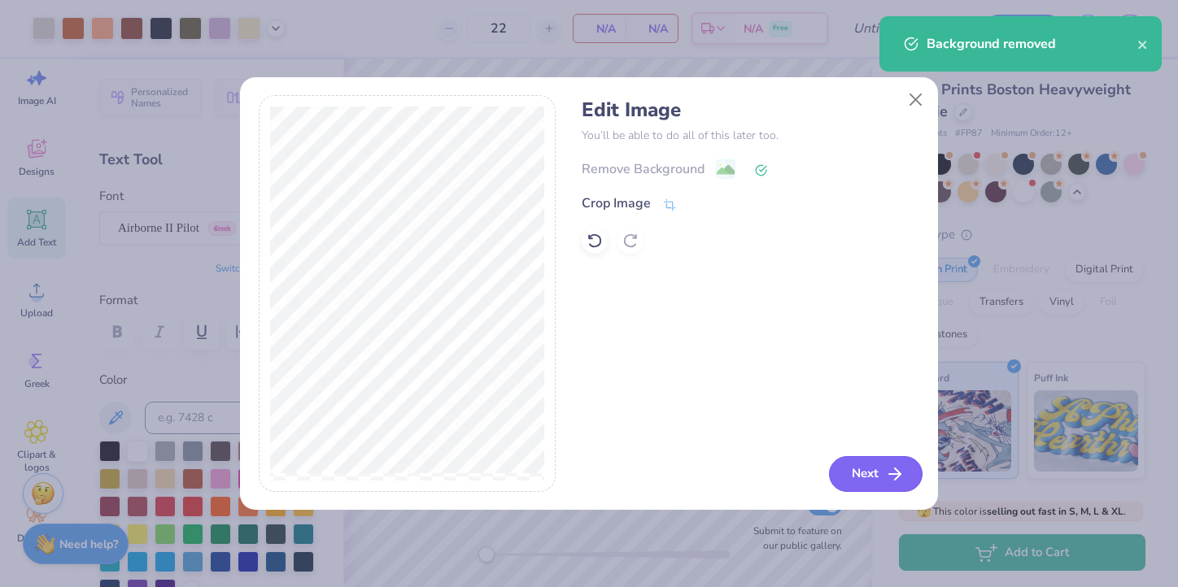
click at [875, 486] on button "Next" at bounding box center [876, 474] width 94 height 36
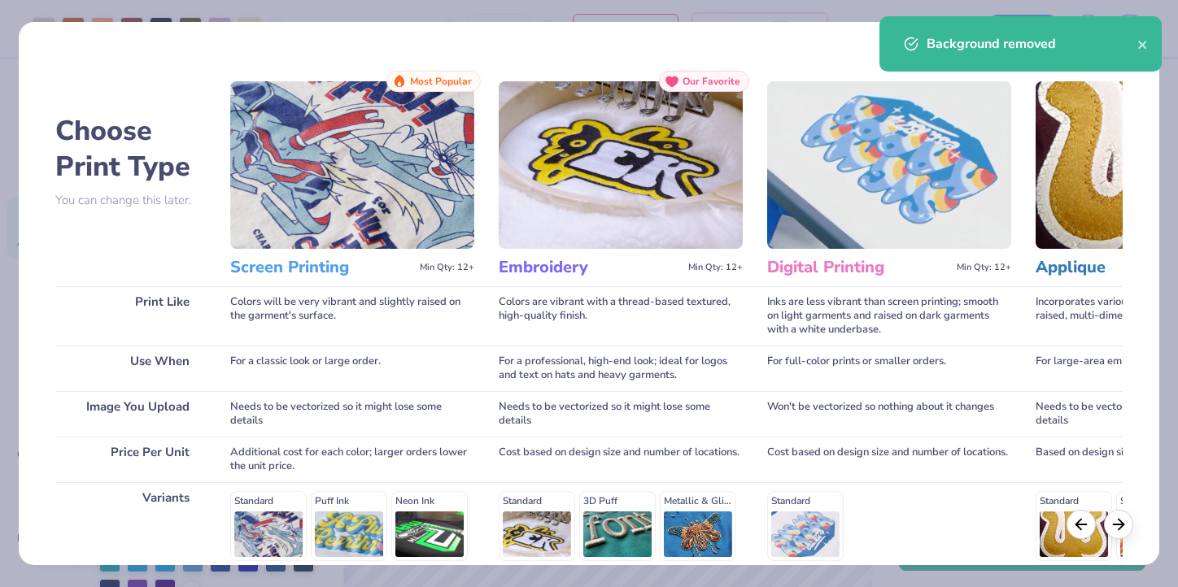
scroll to position [224, 0]
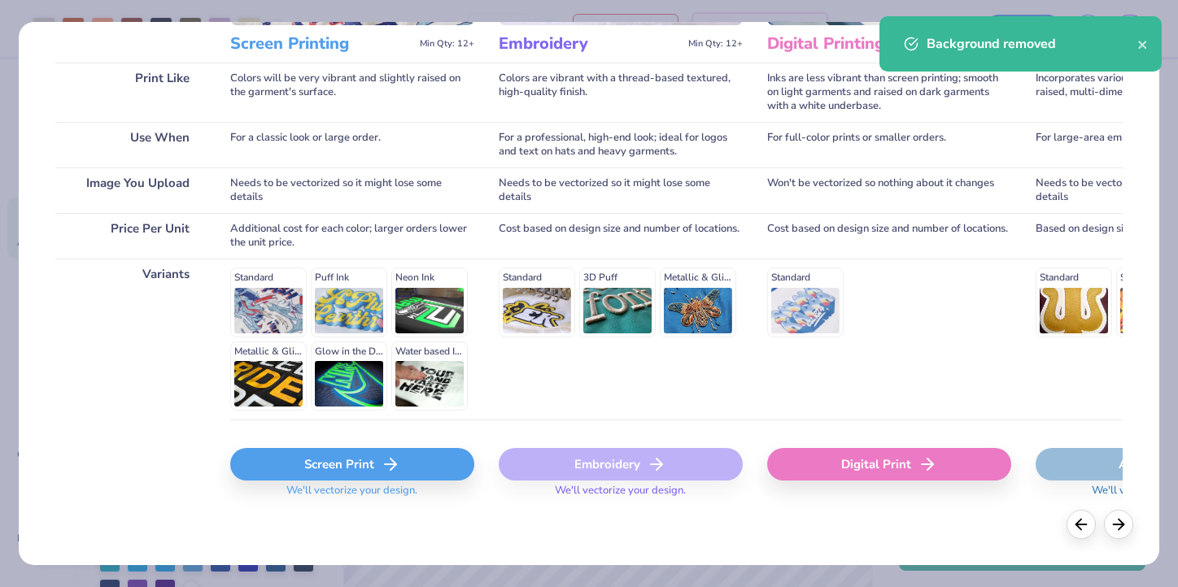
click at [338, 466] on div "Screen Print" at bounding box center [352, 464] width 244 height 33
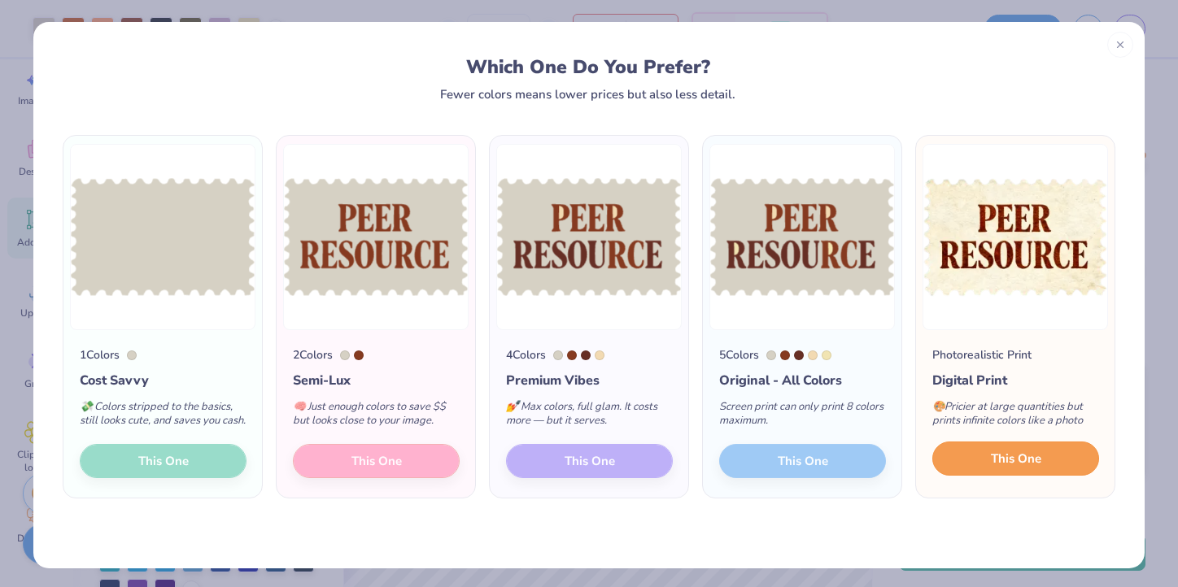
click at [1002, 476] on button "This One" at bounding box center [1015, 459] width 167 height 34
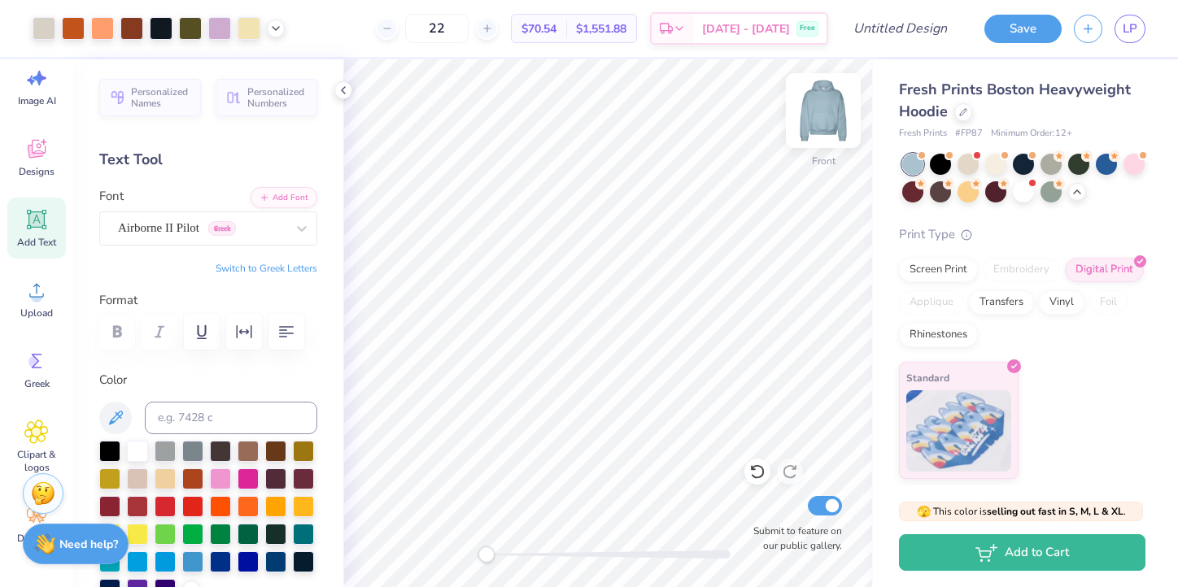
click at [820, 99] on img at bounding box center [823, 110] width 65 height 65
click at [823, 110] on img at bounding box center [823, 110] width 65 height 65
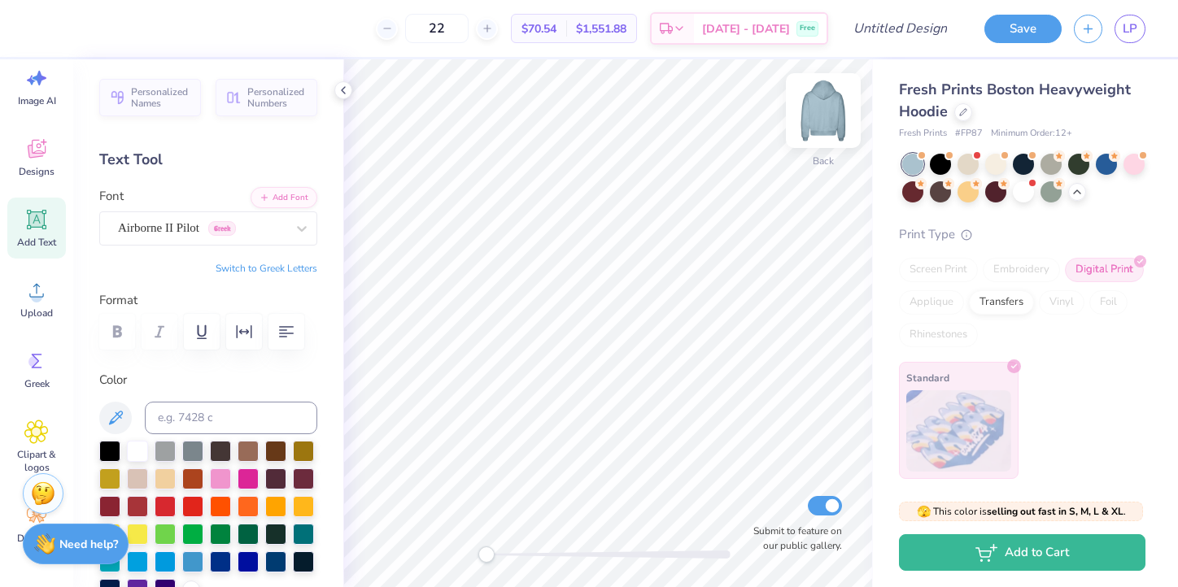
click at [833, 116] on img at bounding box center [823, 110] width 65 height 65
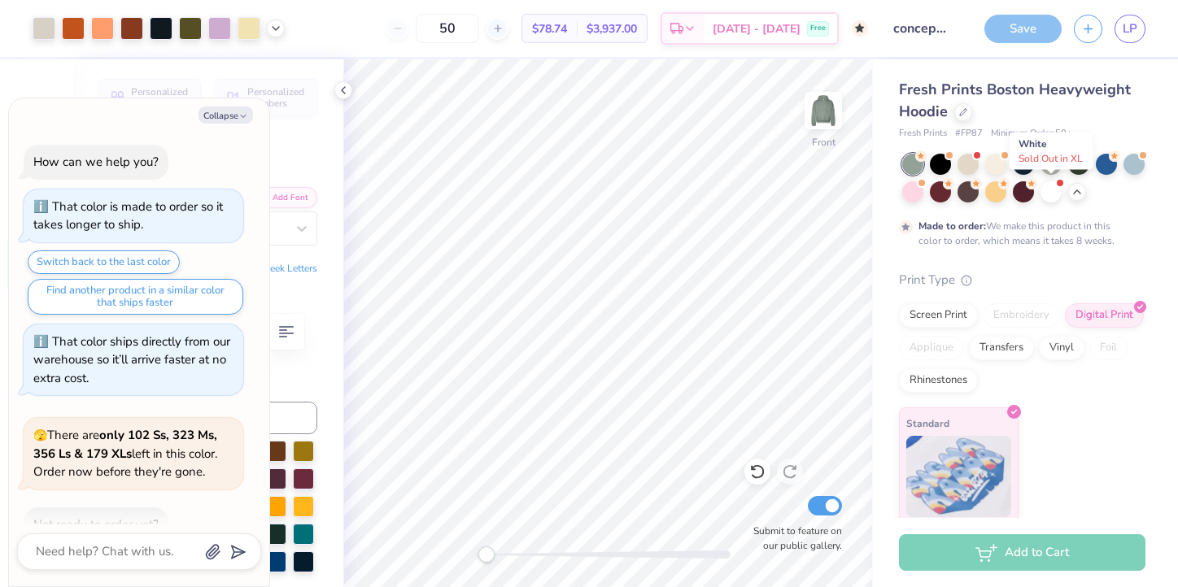
scroll to position [4569, 0]
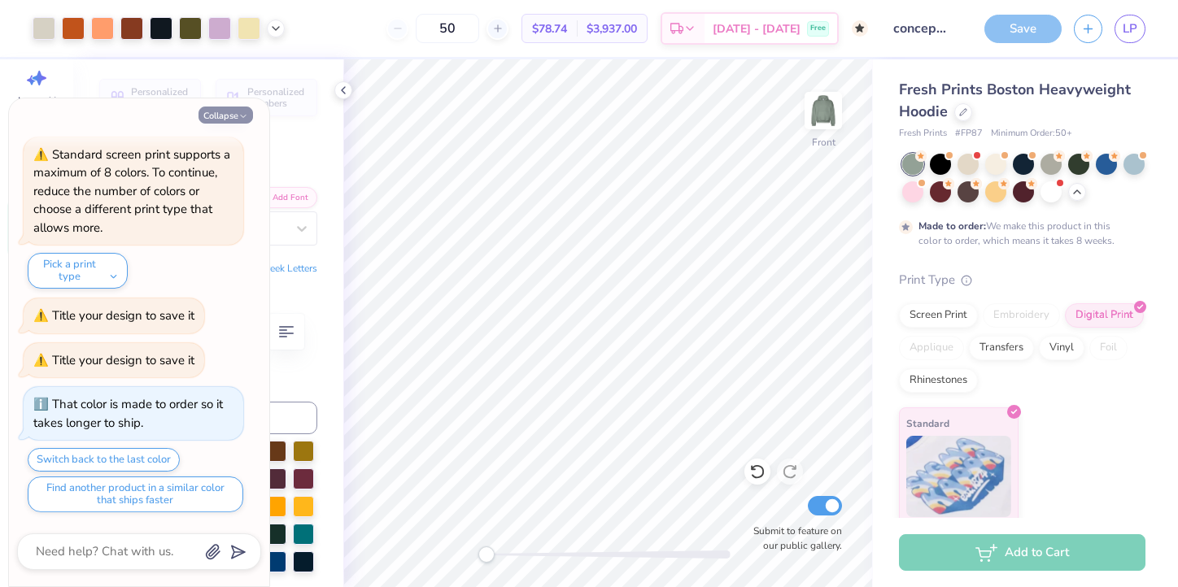
click at [220, 111] on button "Collapse" at bounding box center [225, 115] width 55 height 17
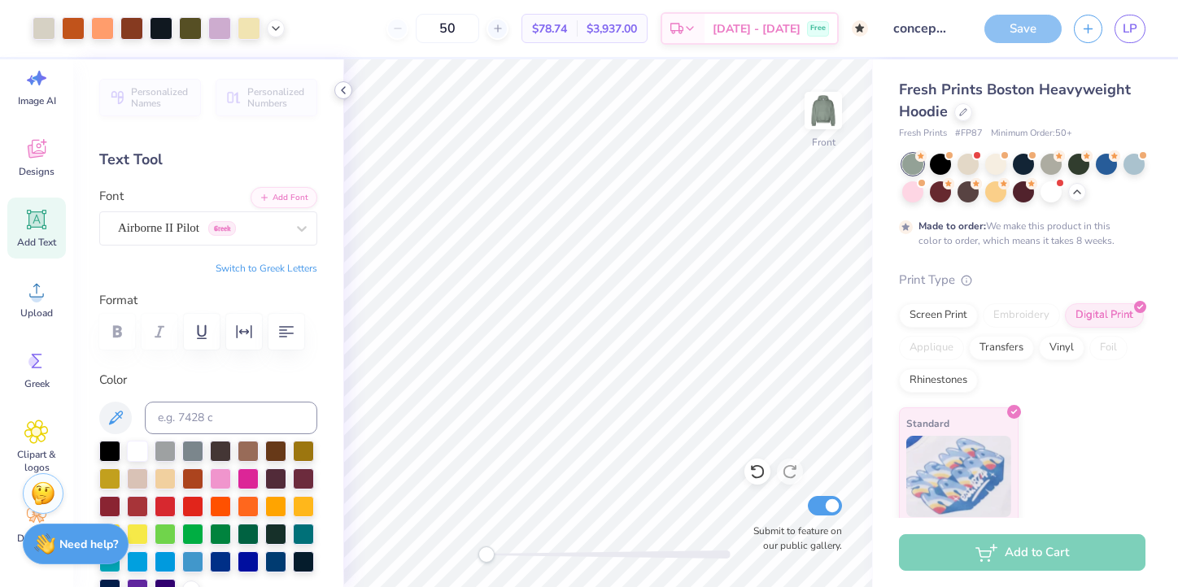
click at [344, 91] on icon at bounding box center [343, 90] width 13 height 13
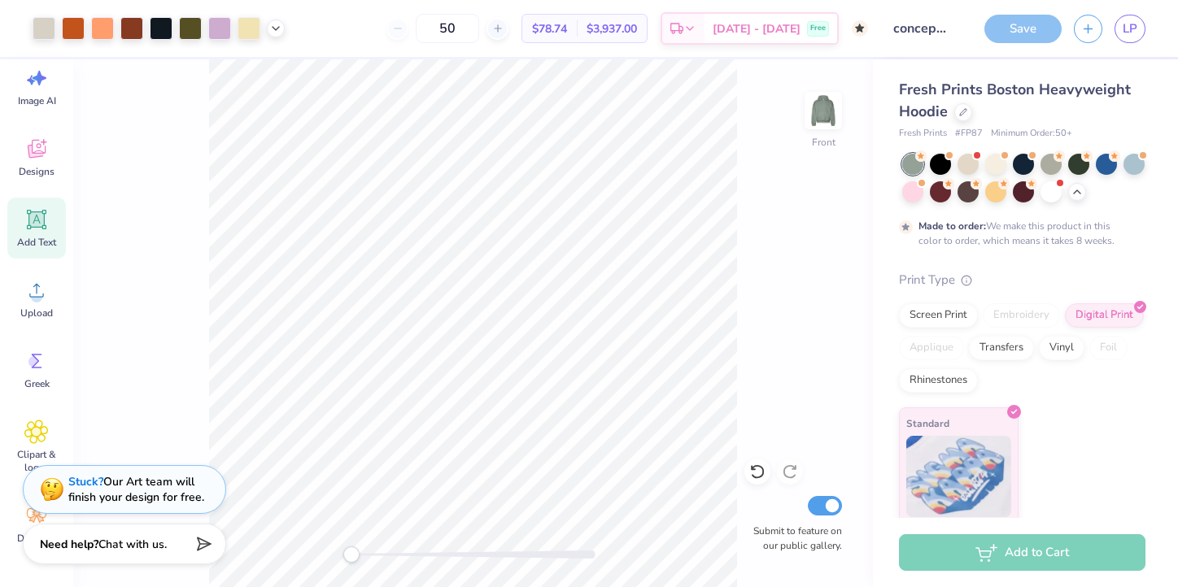
type textarea "x"
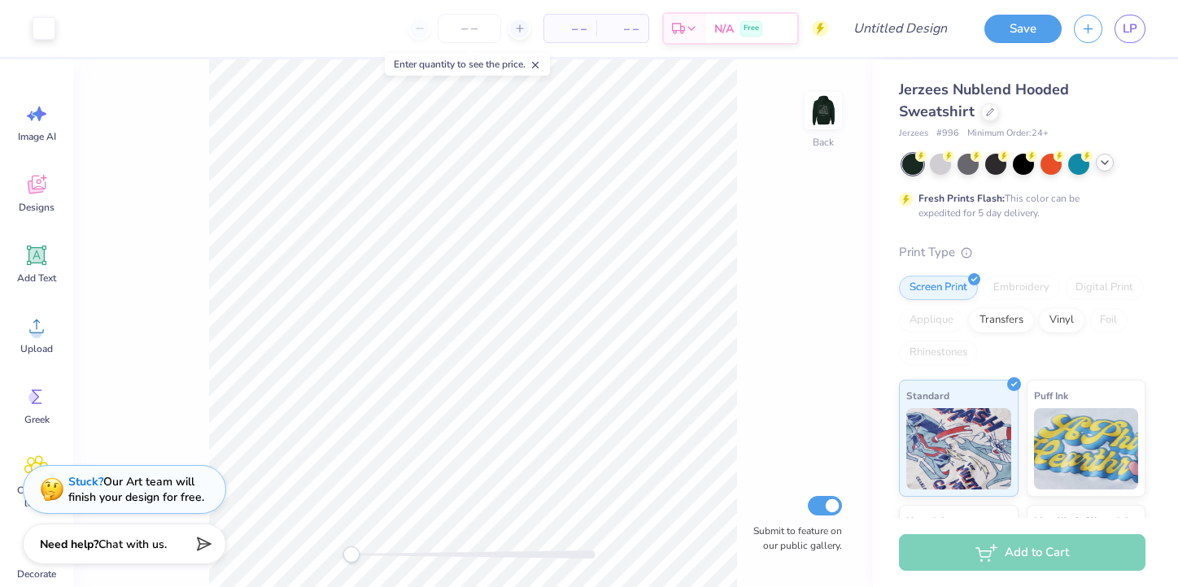
click at [1107, 165] on icon at bounding box center [1104, 162] width 13 height 13
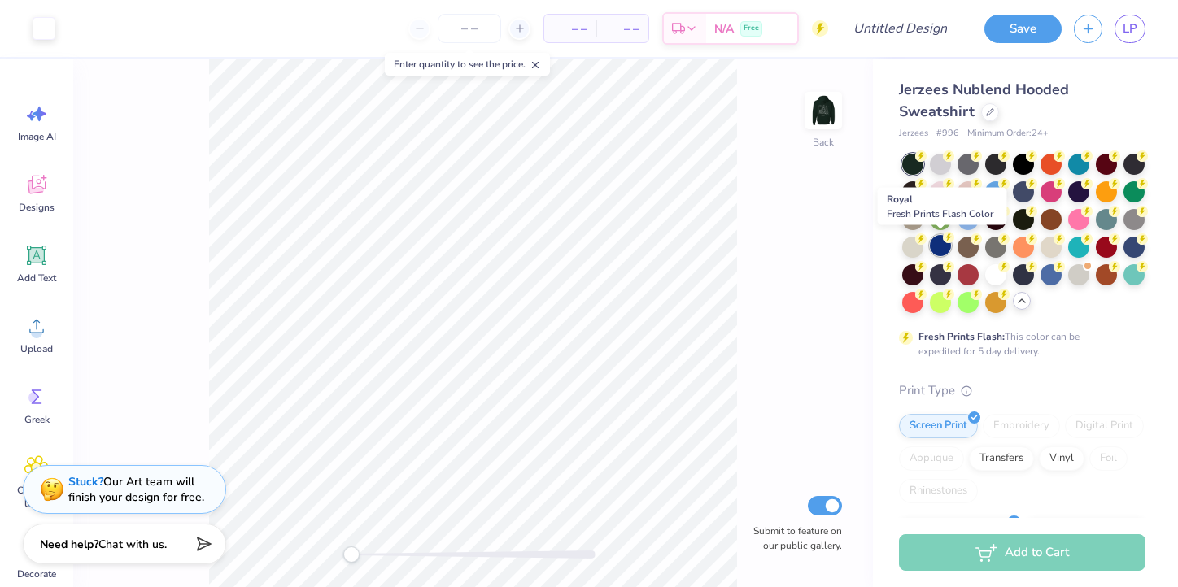
click at [941, 247] on div at bounding box center [940, 245] width 21 height 21
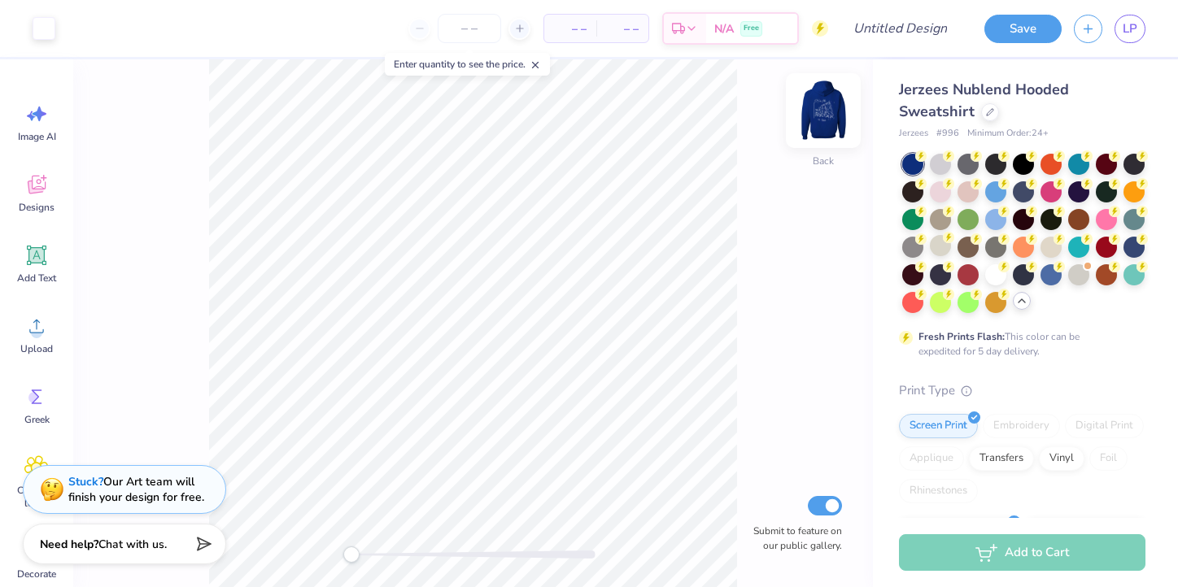
click at [822, 102] on img at bounding box center [823, 110] width 65 height 65
click at [825, 136] on img at bounding box center [823, 110] width 65 height 65
click at [455, 28] on input "number" at bounding box center [469, 28] width 63 height 29
type input "24"
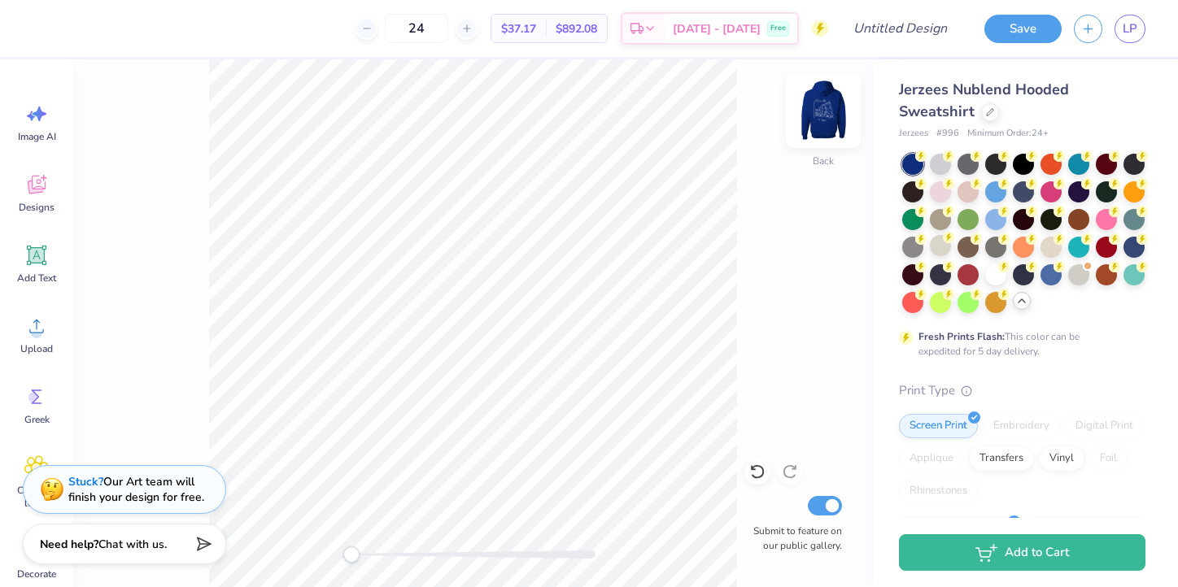
click at [810, 111] on img at bounding box center [823, 110] width 65 height 65
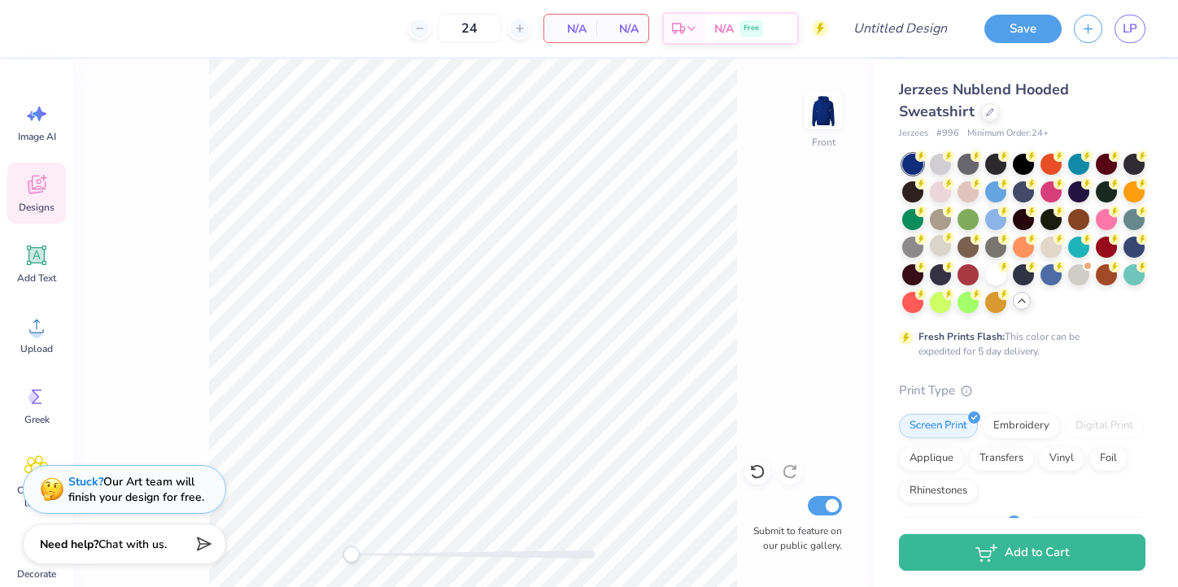
click at [34, 202] on span "Designs" at bounding box center [37, 207] width 36 height 13
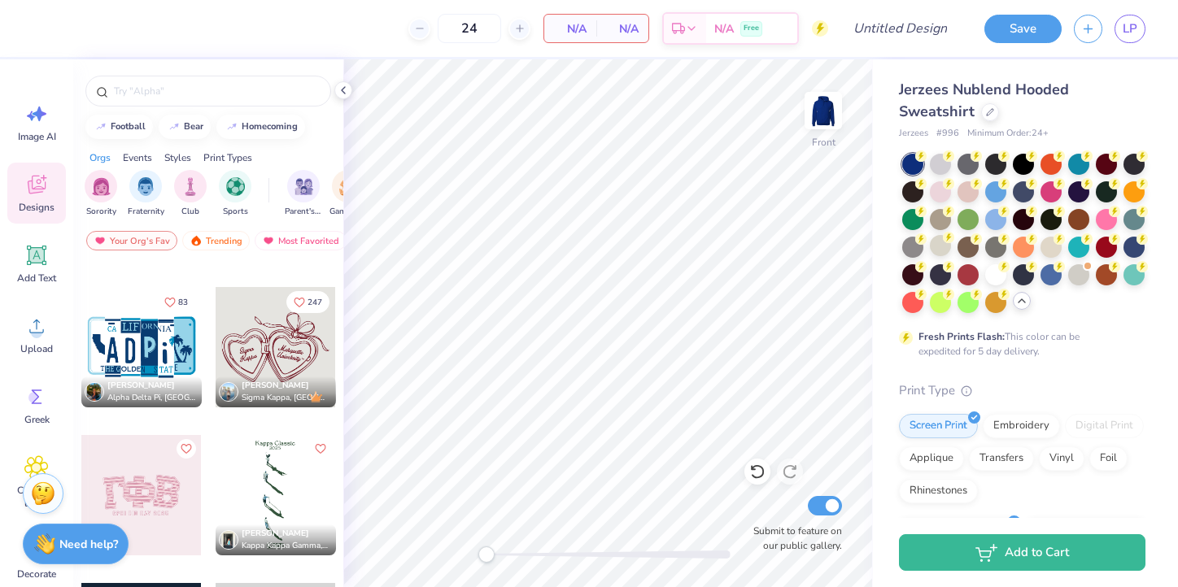
scroll to position [4891, 0]
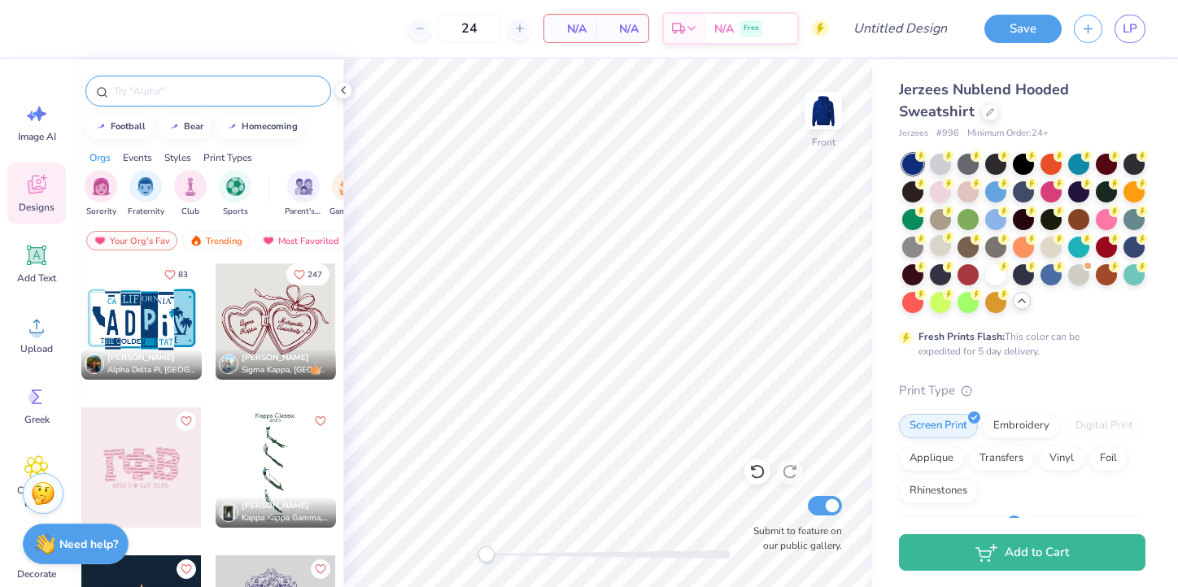
click at [133, 89] on input "text" at bounding box center [216, 91] width 208 height 16
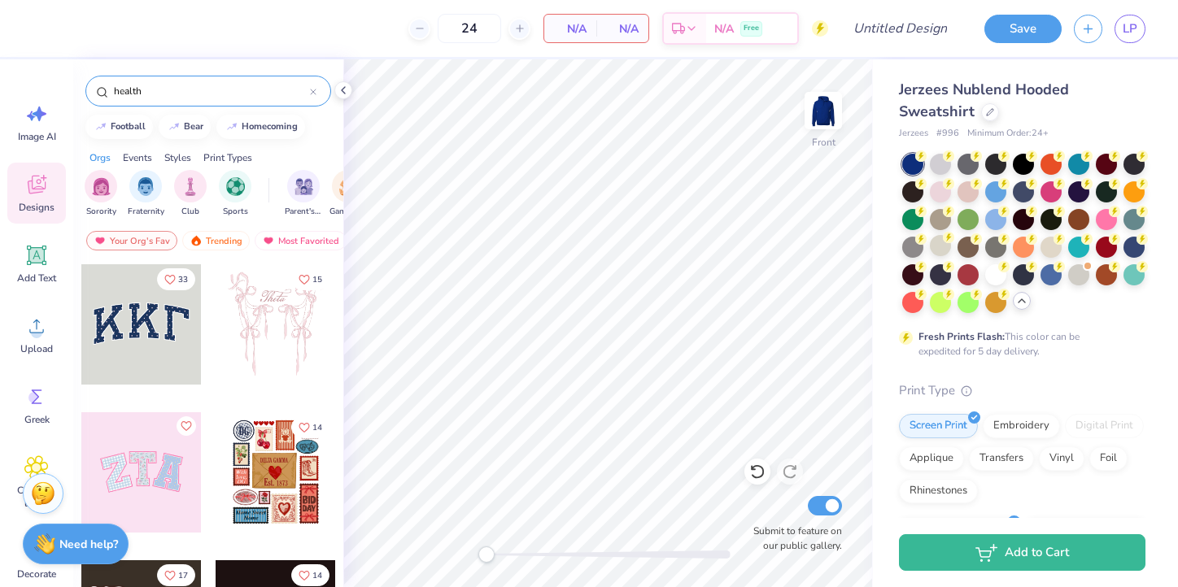
type input "health"
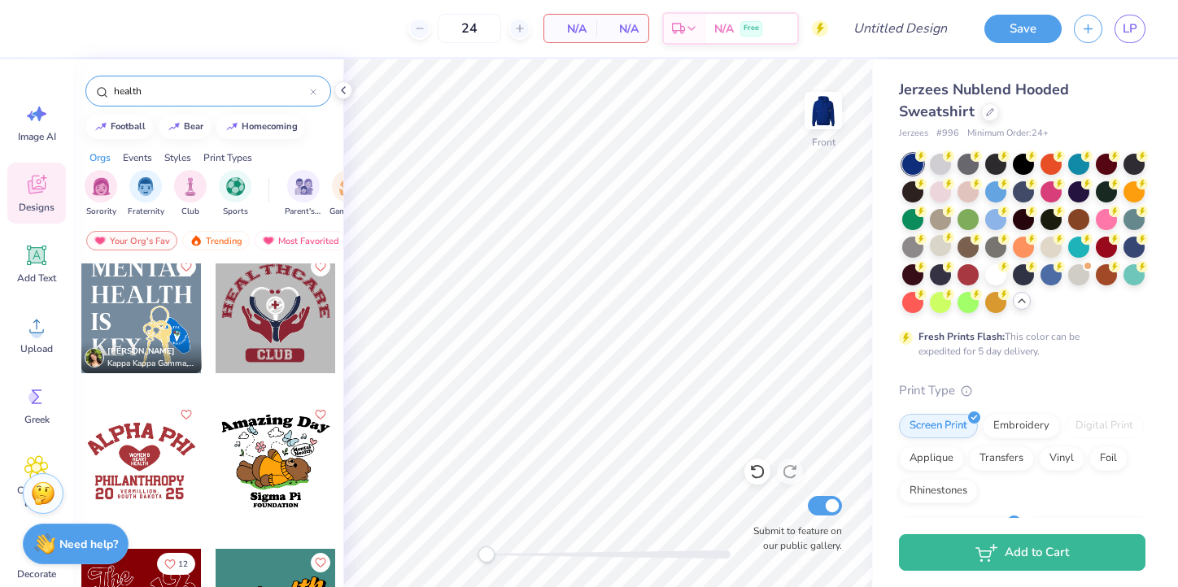
scroll to position [0, 0]
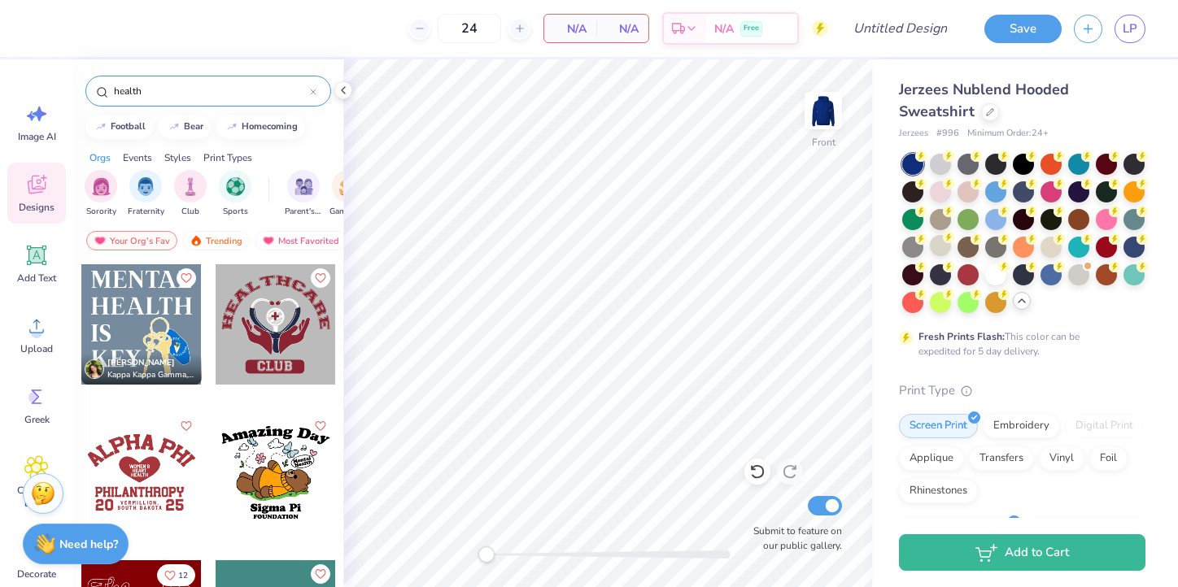
click at [184, 334] on div at bounding box center [141, 324] width 120 height 120
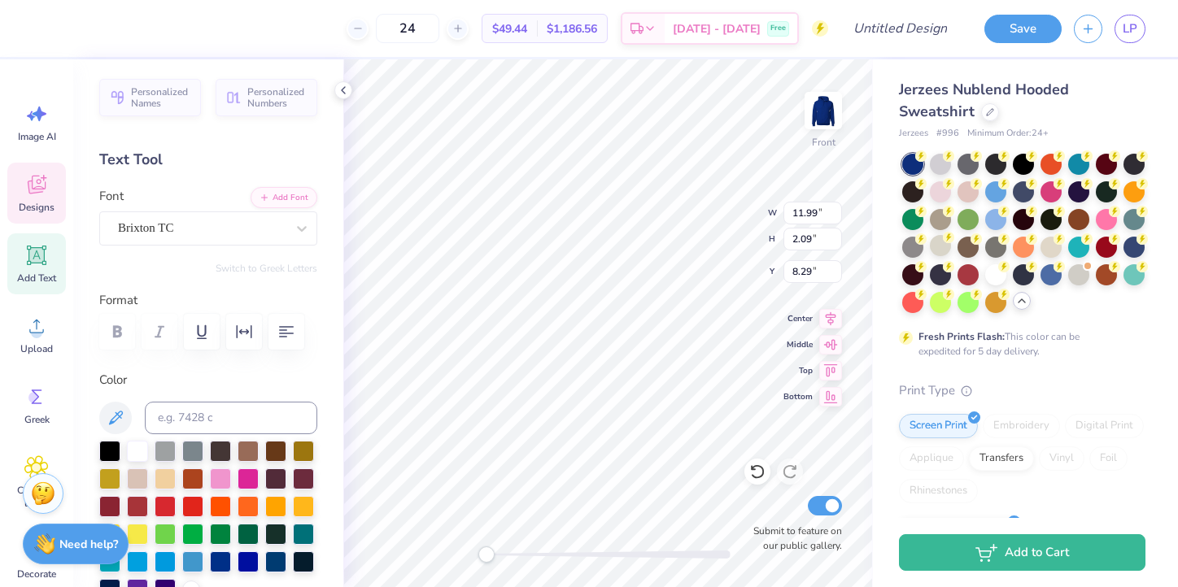
scroll to position [1, 2]
type textarea "PEER RESOURCE"
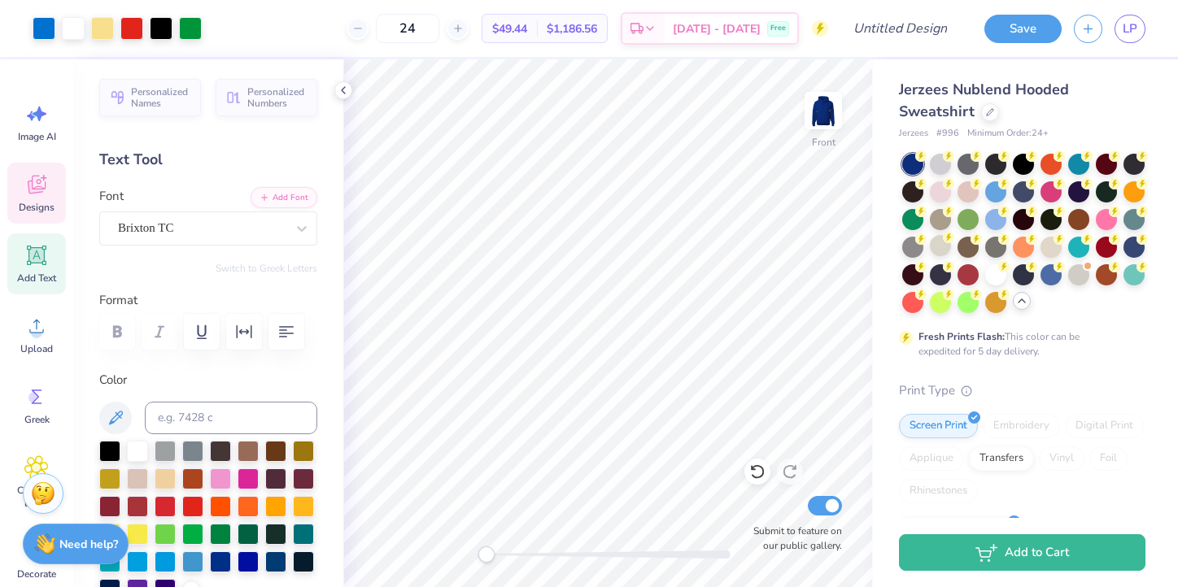
click at [34, 182] on icon at bounding box center [36, 184] width 24 height 24
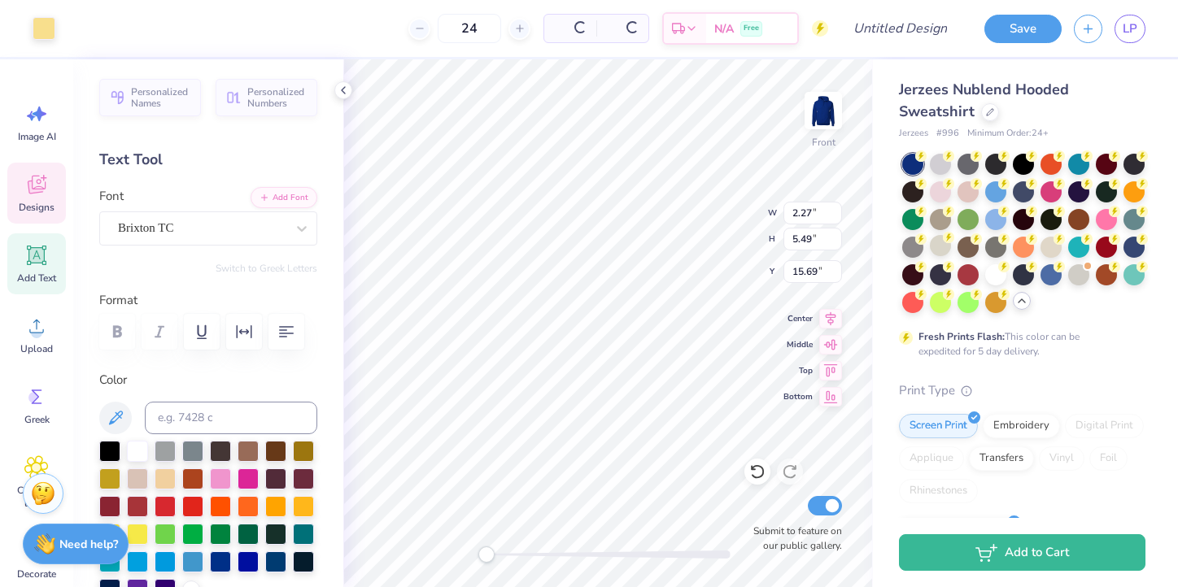
type input "2.27"
type input "5.49"
type input "15.69"
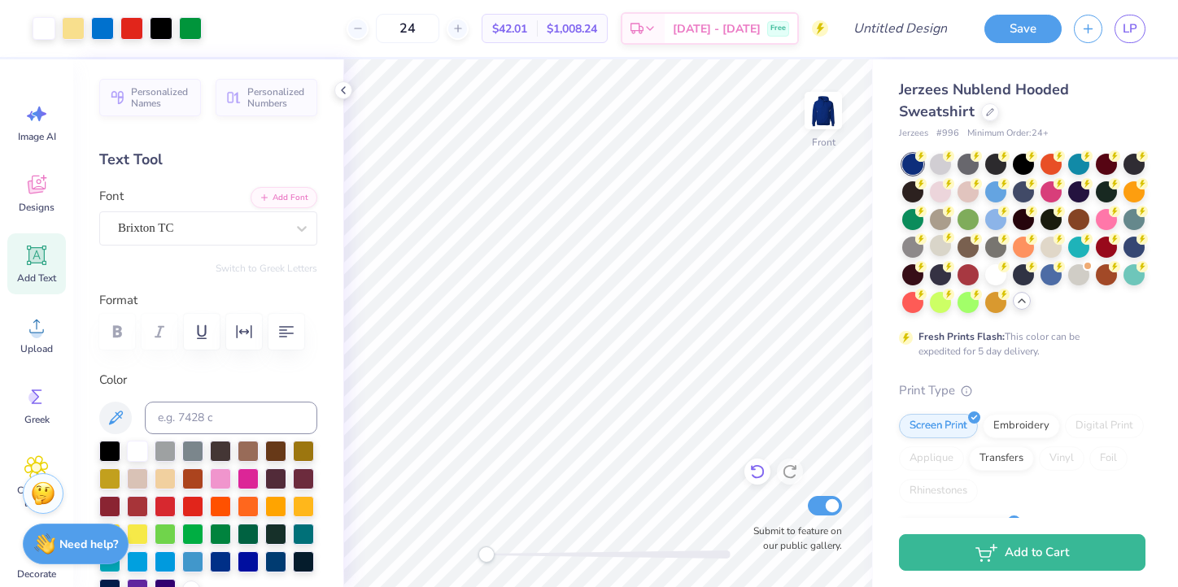
click at [755, 475] on icon at bounding box center [757, 472] width 16 height 16
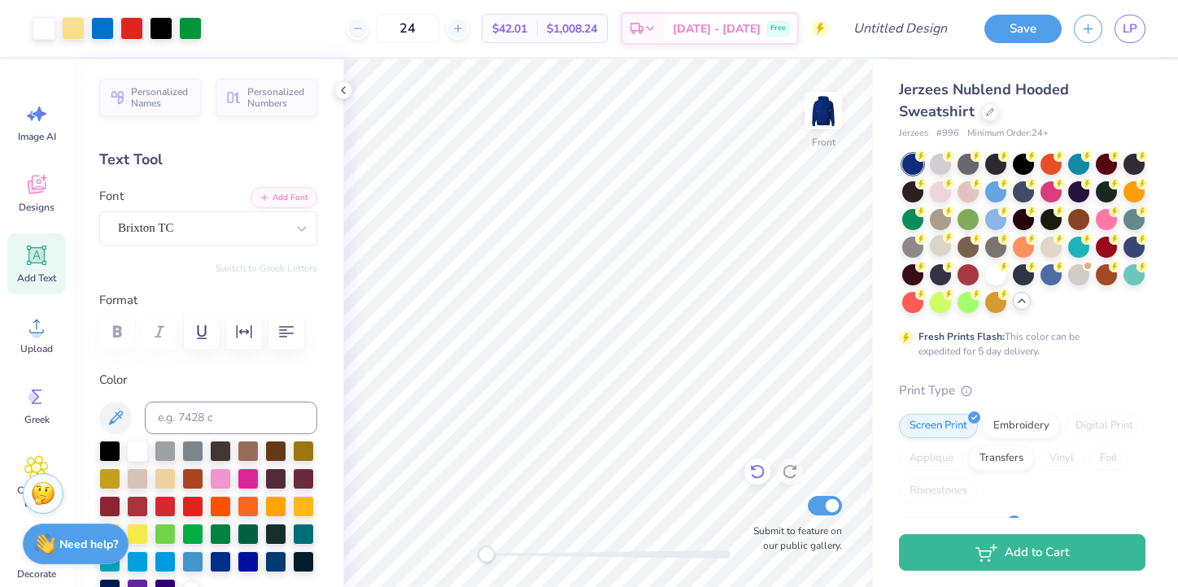
click at [755, 475] on icon at bounding box center [757, 472] width 16 height 16
click at [758, 481] on div at bounding box center [757, 472] width 26 height 26
click at [754, 466] on icon at bounding box center [757, 472] width 14 height 15
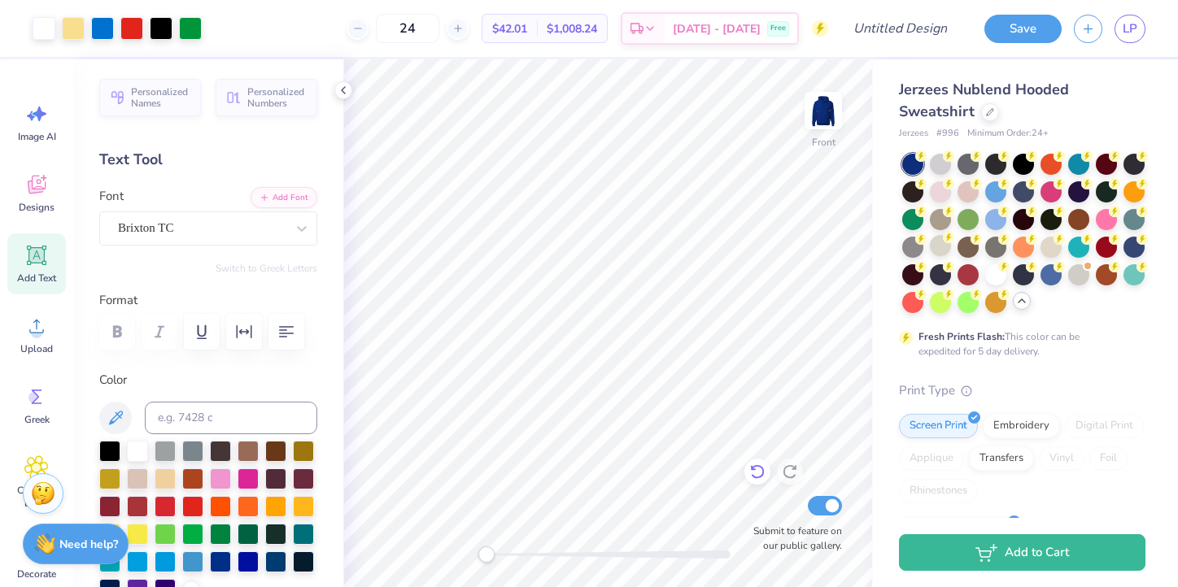
click at [754, 466] on icon at bounding box center [757, 472] width 14 height 15
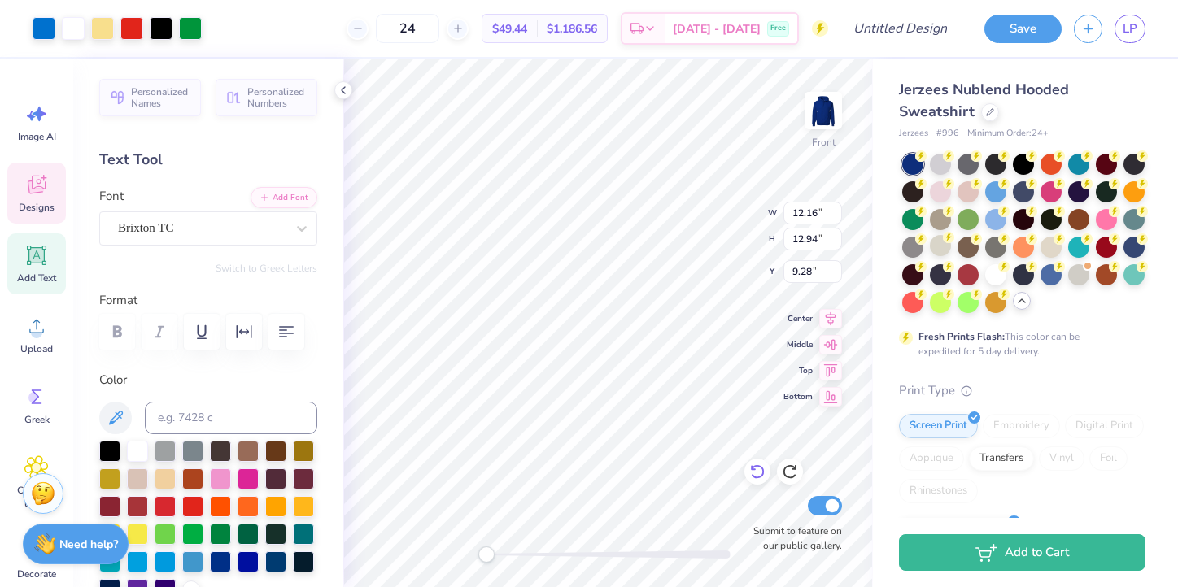
click at [761, 471] on icon at bounding box center [757, 472] width 16 height 16
click at [46, 182] on icon at bounding box center [36, 184] width 24 height 24
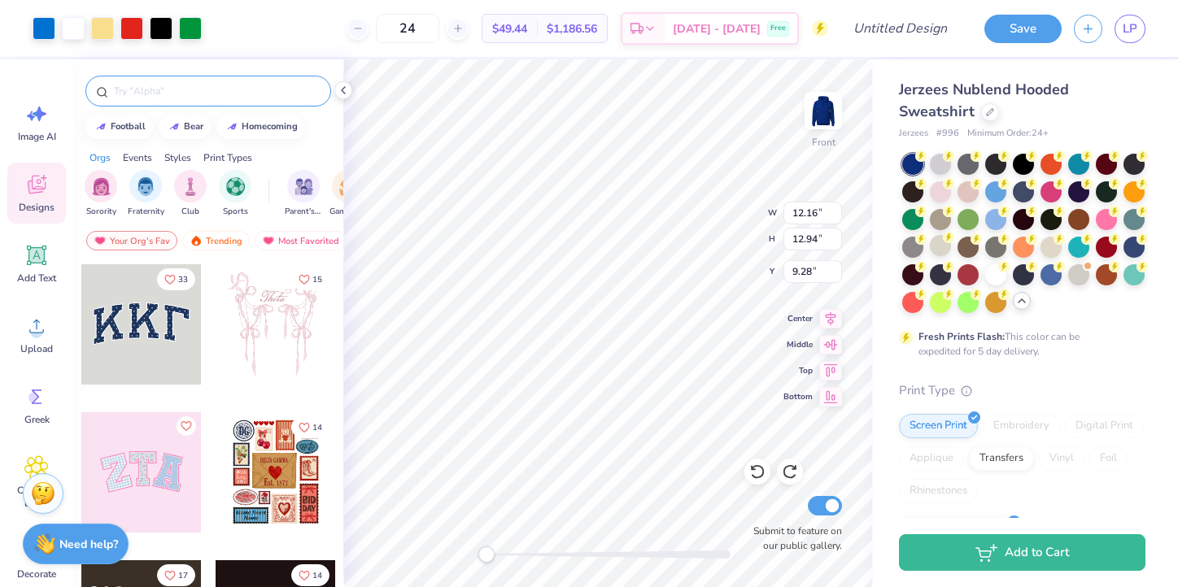
click at [159, 95] on input "text" at bounding box center [216, 91] width 208 height 16
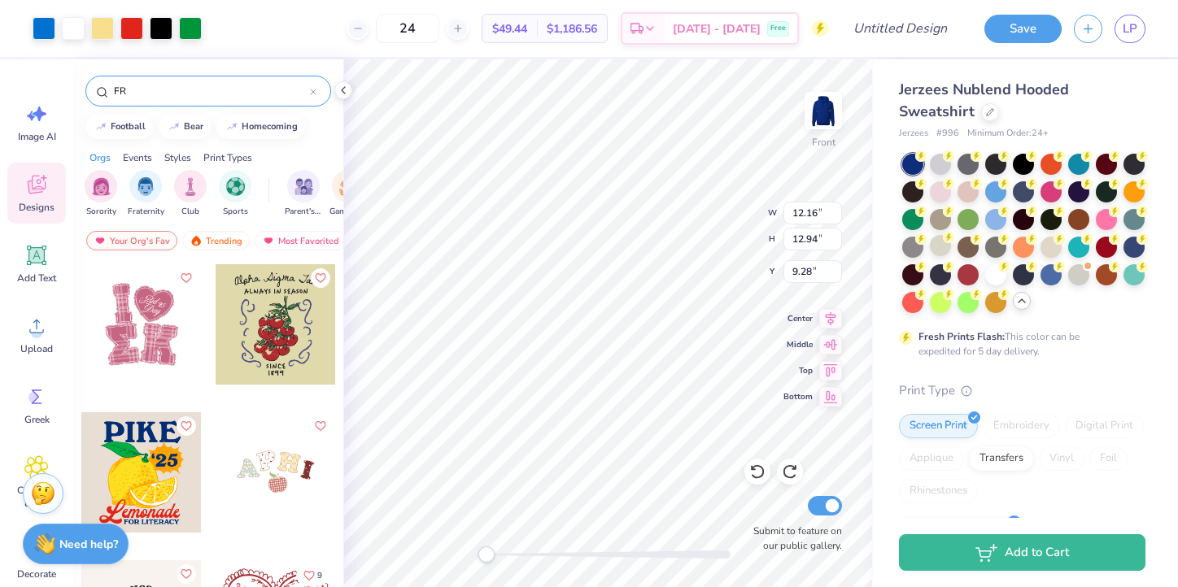
type input "F"
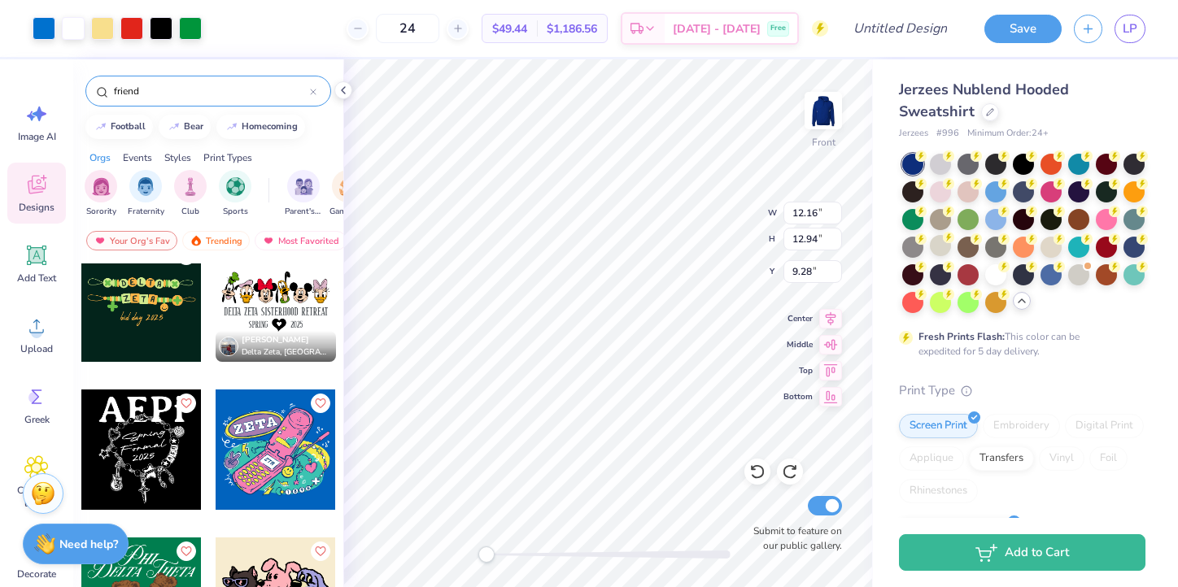
scroll to position [152, 0]
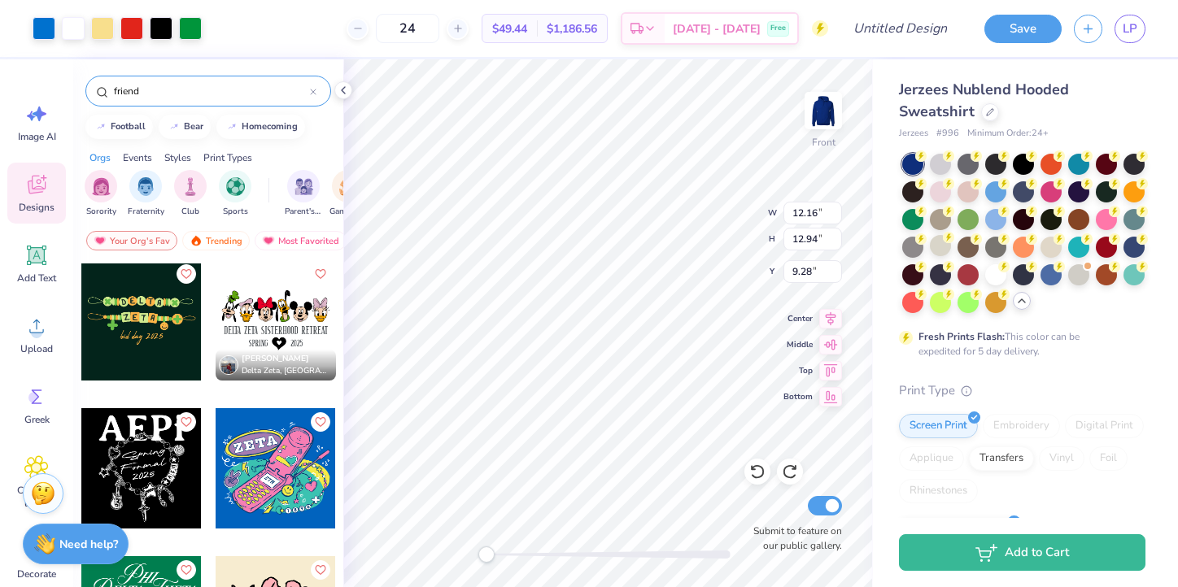
type input "friend"
click at [316, 95] on div "friend" at bounding box center [208, 91] width 246 height 31
click at [312, 92] on icon at bounding box center [313, 92] width 7 height 7
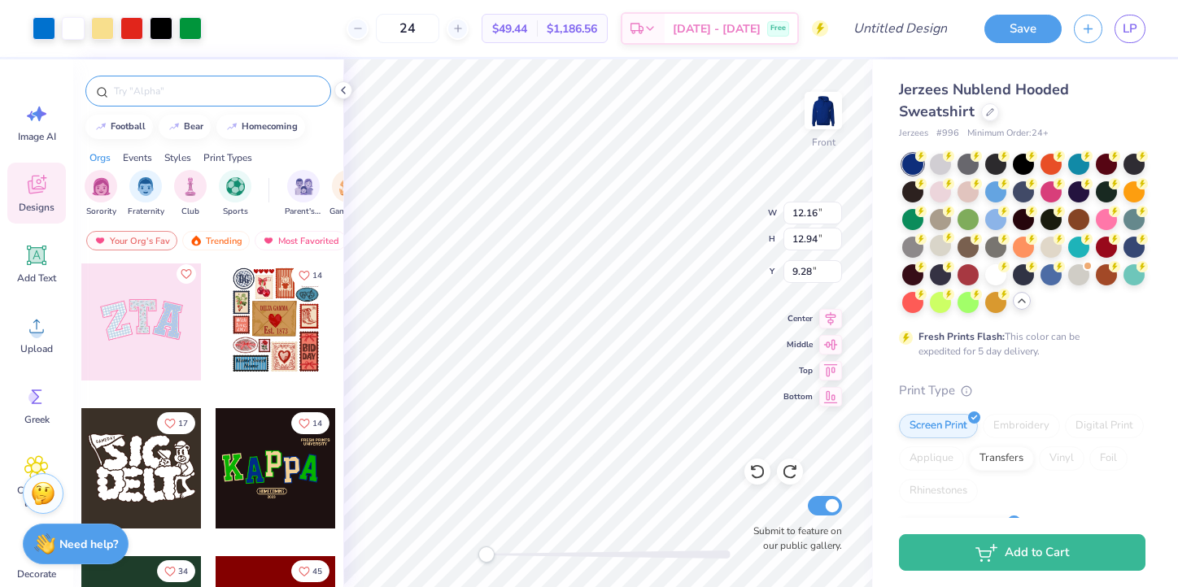
click at [312, 92] on input "text" at bounding box center [216, 91] width 208 height 16
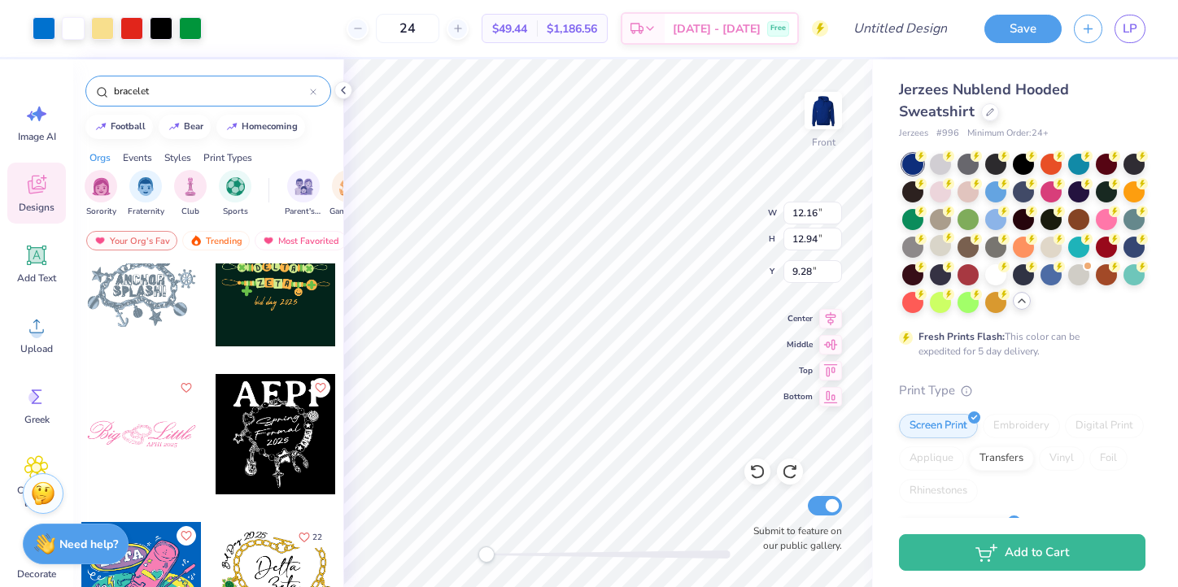
scroll to position [0, 0]
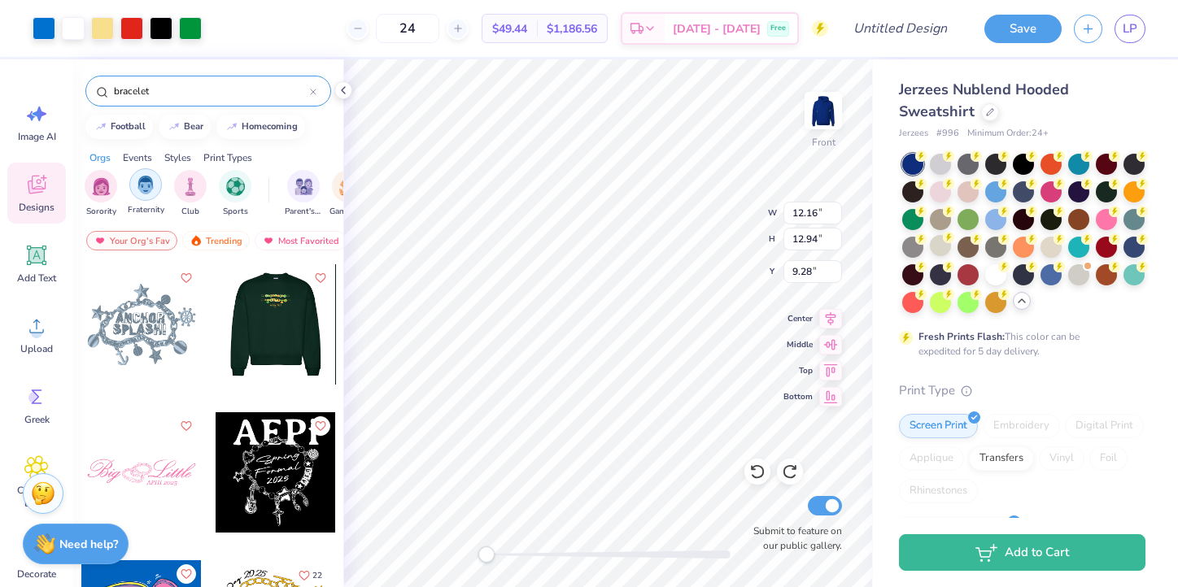
type input "bracelet"
click at [152, 192] on img "filter for Fraternity" at bounding box center [146, 185] width 18 height 19
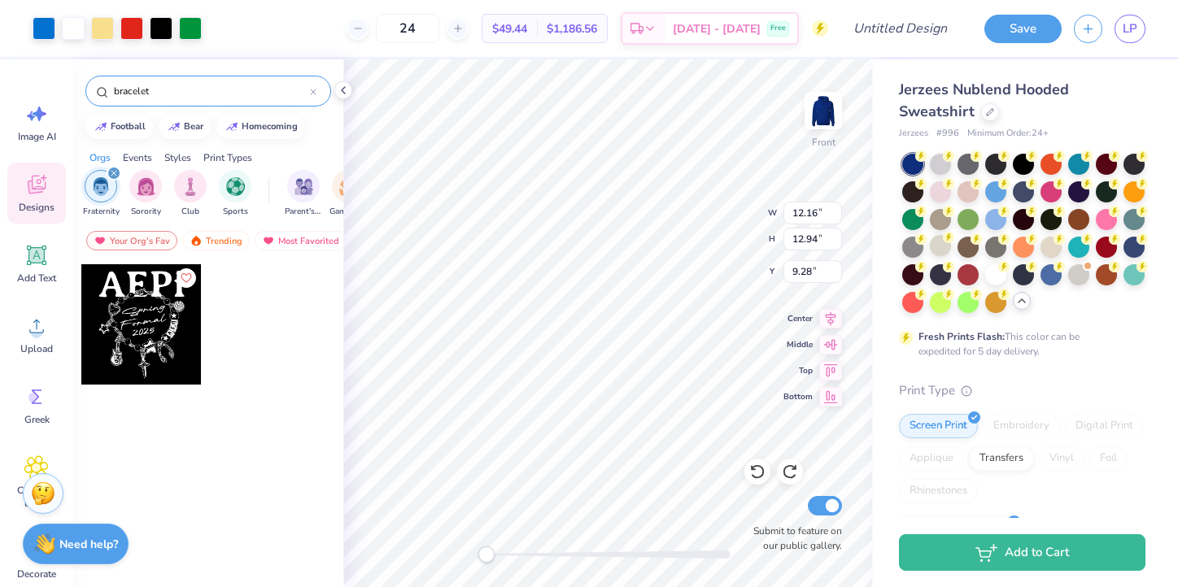
click at [116, 173] on icon "filter for Fraternity" at bounding box center [114, 173] width 7 height 7
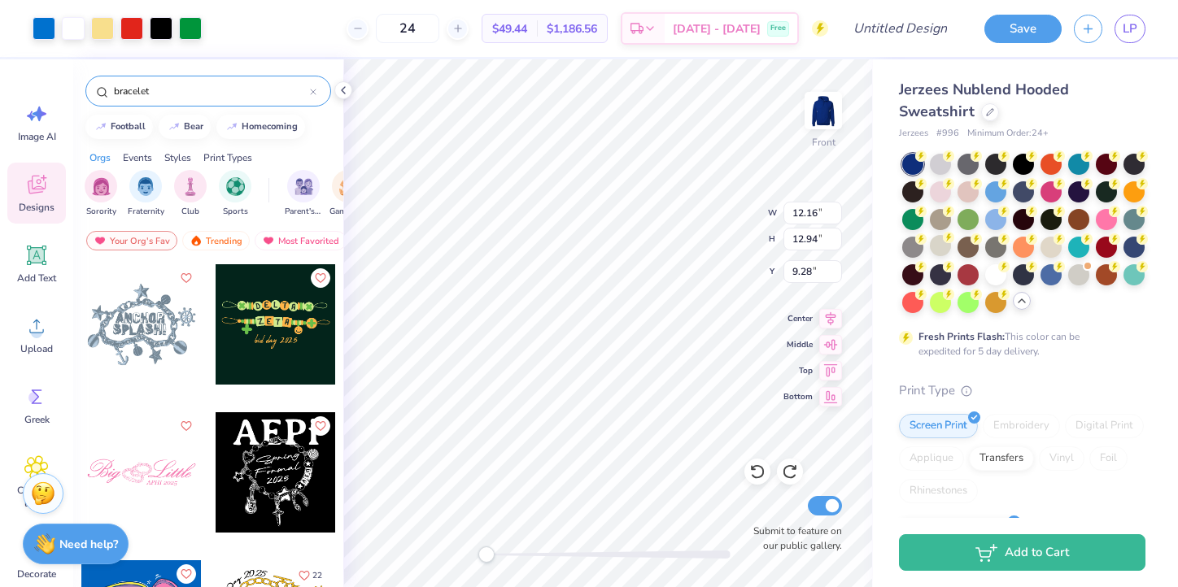
click at [312, 89] on icon at bounding box center [313, 92] width 7 height 7
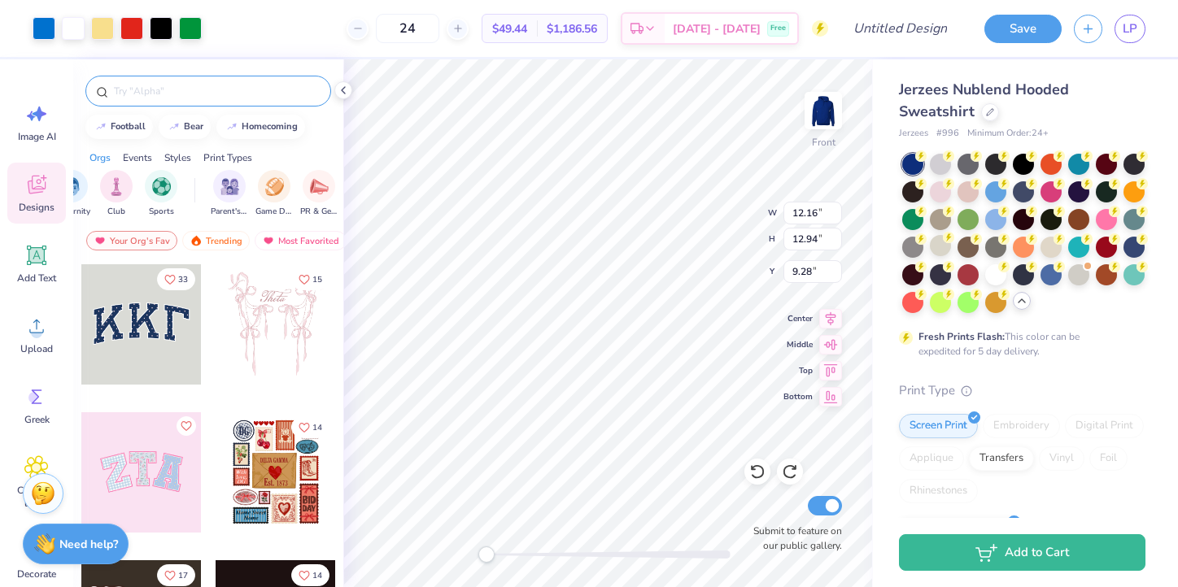
scroll to position [0, 71]
click at [113, 186] on img "filter for Club" at bounding box center [120, 185] width 18 height 19
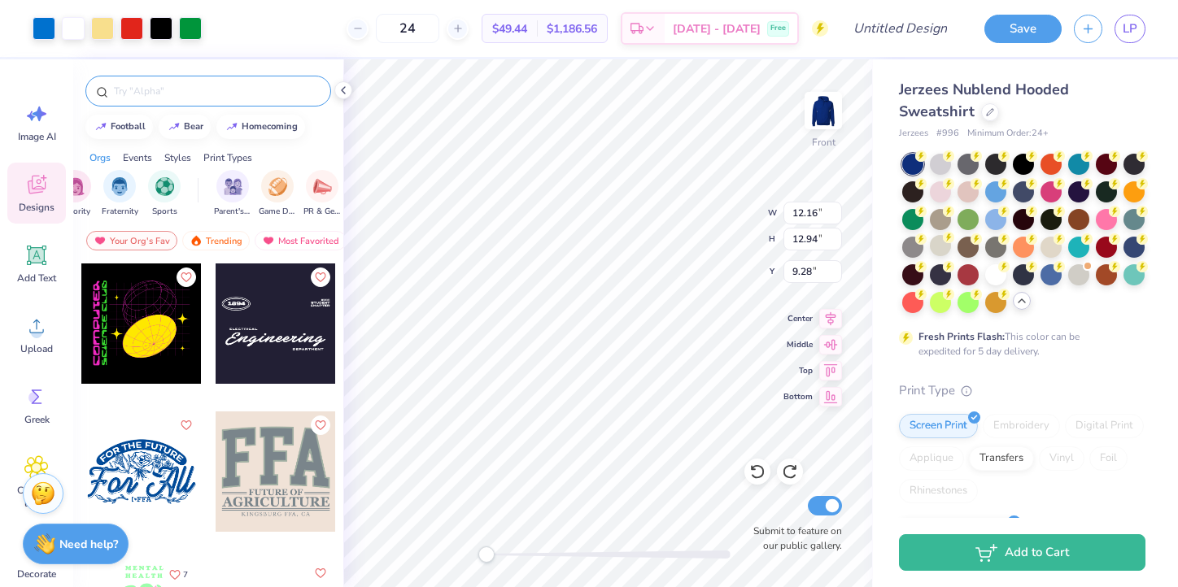
scroll to position [1031, 0]
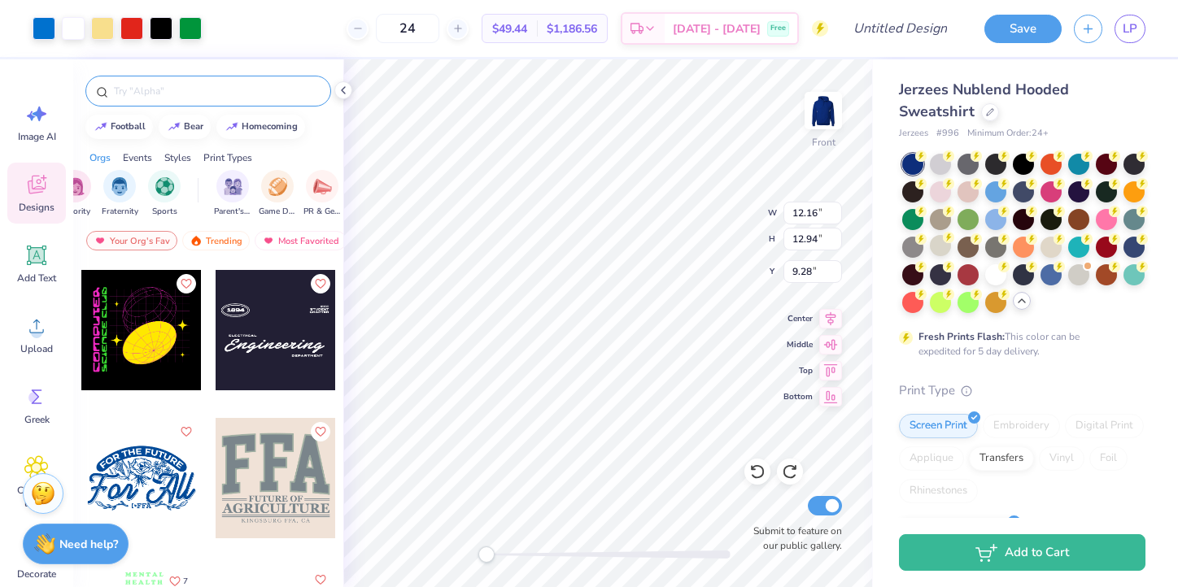
click at [286, 357] on div at bounding box center [154, 330] width 361 height 120
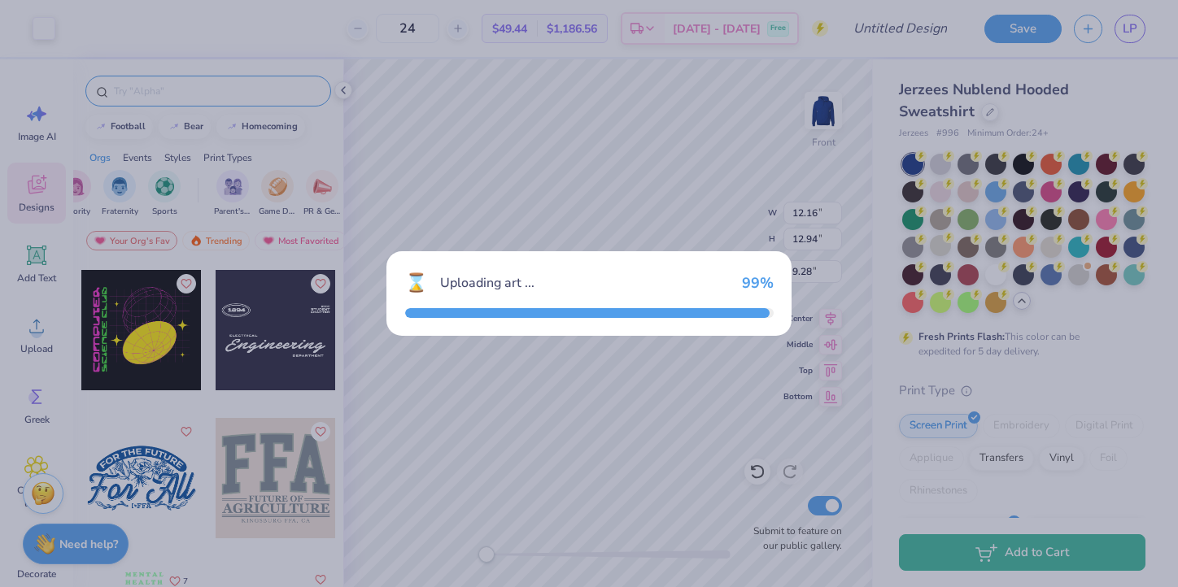
type input "12.67"
type input "6.26"
type input "12.62"
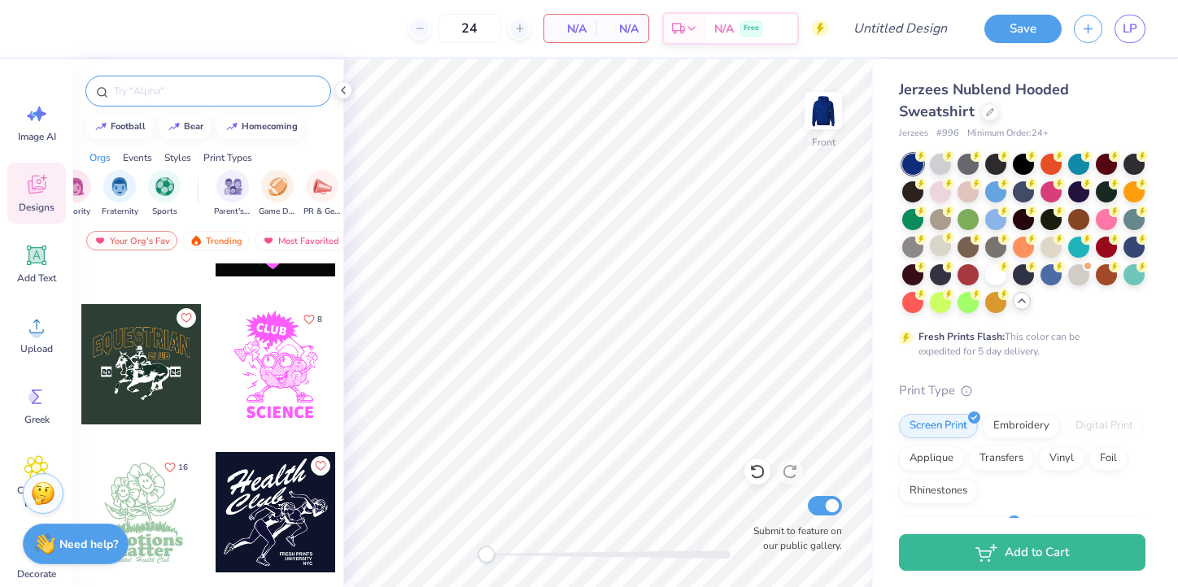
scroll to position [3226, 0]
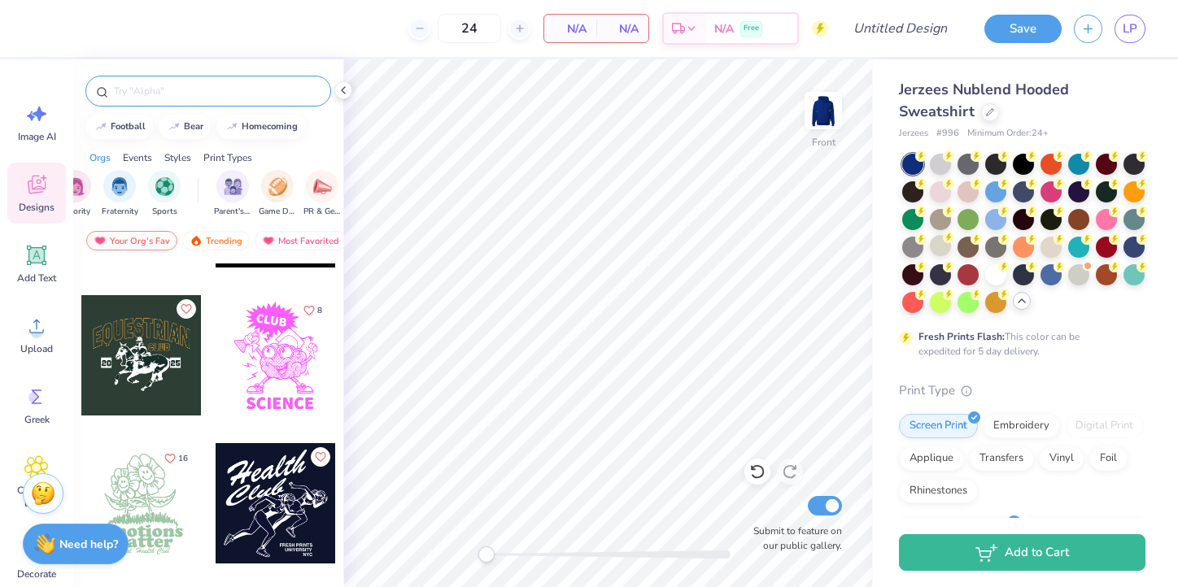
click at [145, 89] on input "text" at bounding box center [216, 91] width 208 height 16
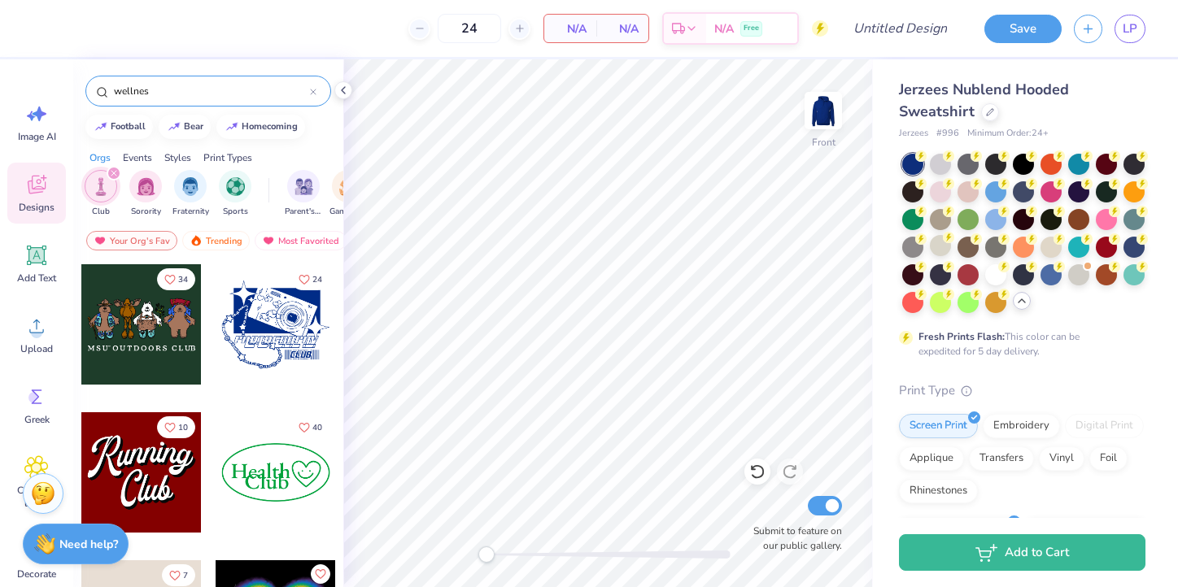
type input "wellness"
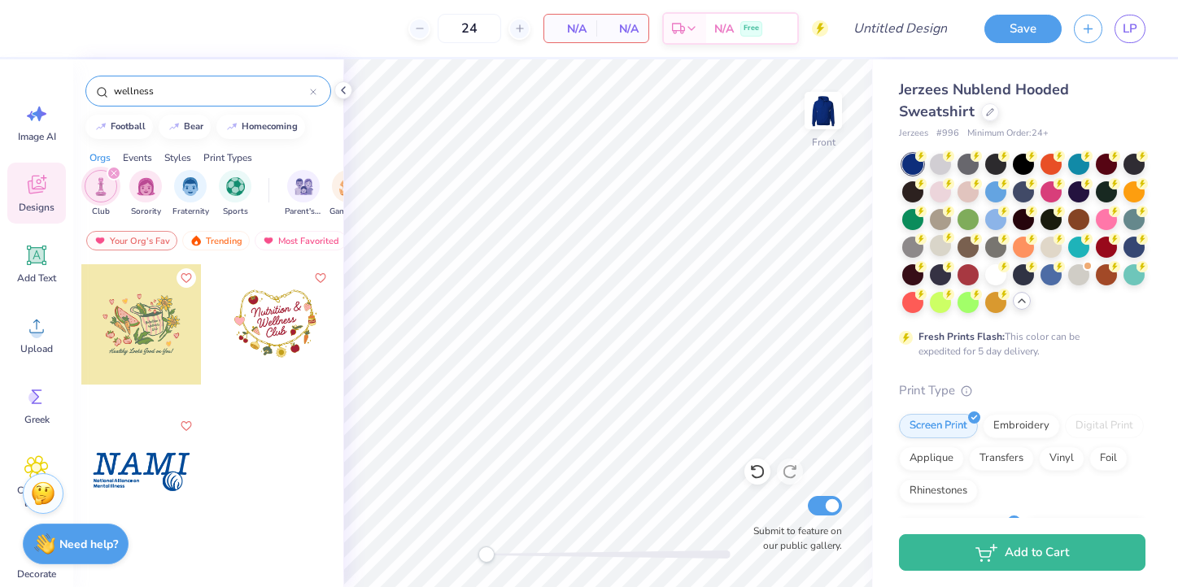
click at [316, 90] on icon at bounding box center [313, 92] width 7 height 7
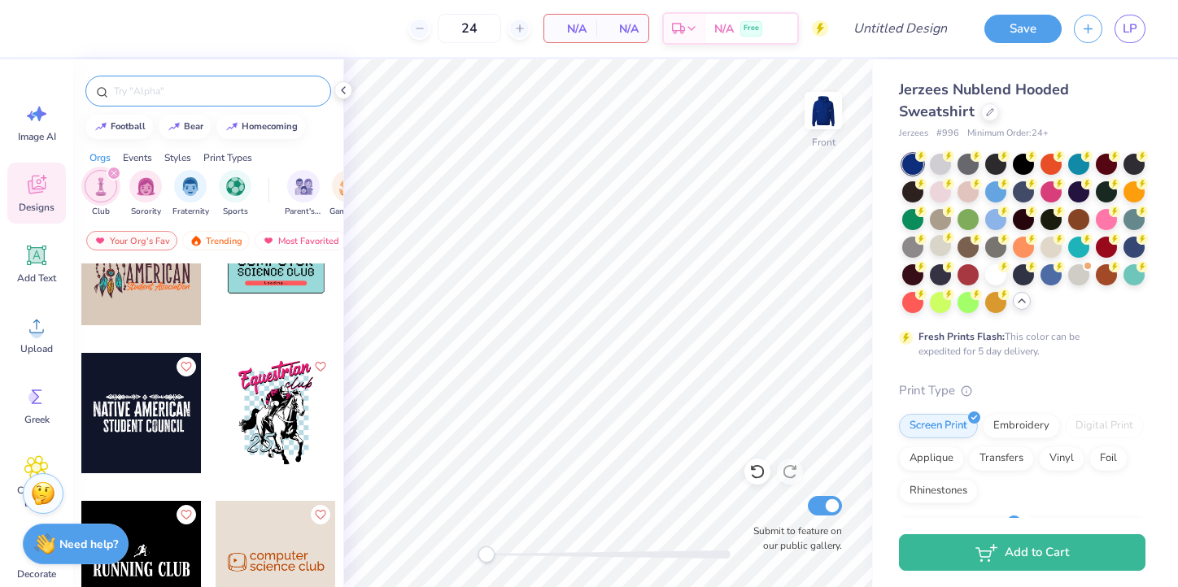
scroll to position [7909, 0]
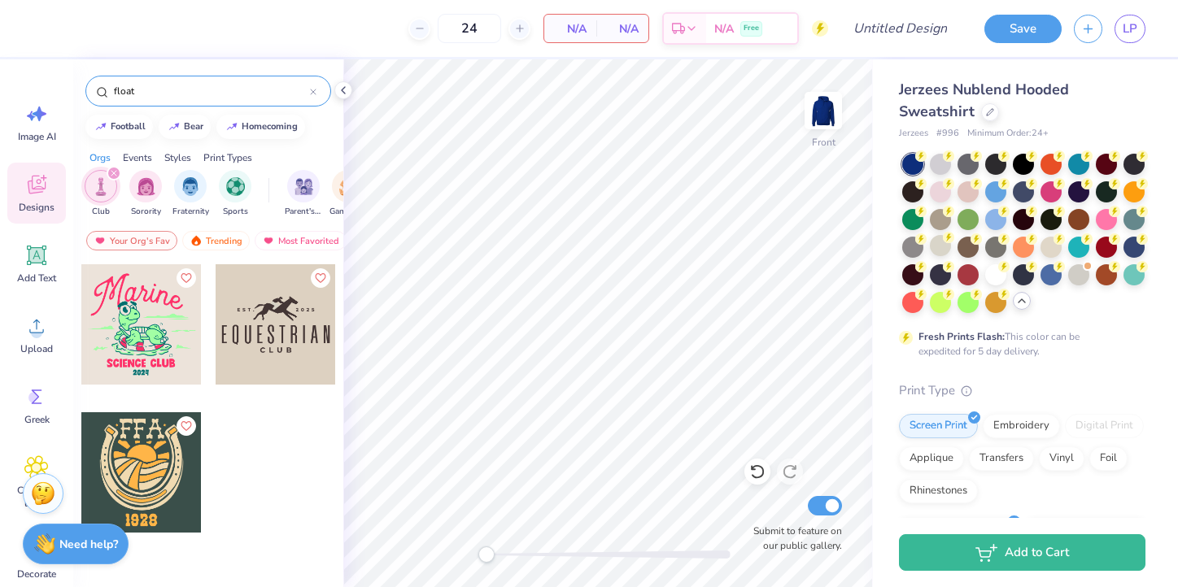
type input "float"
click at [111, 172] on icon "filter for Club" at bounding box center [113, 173] width 5 height 5
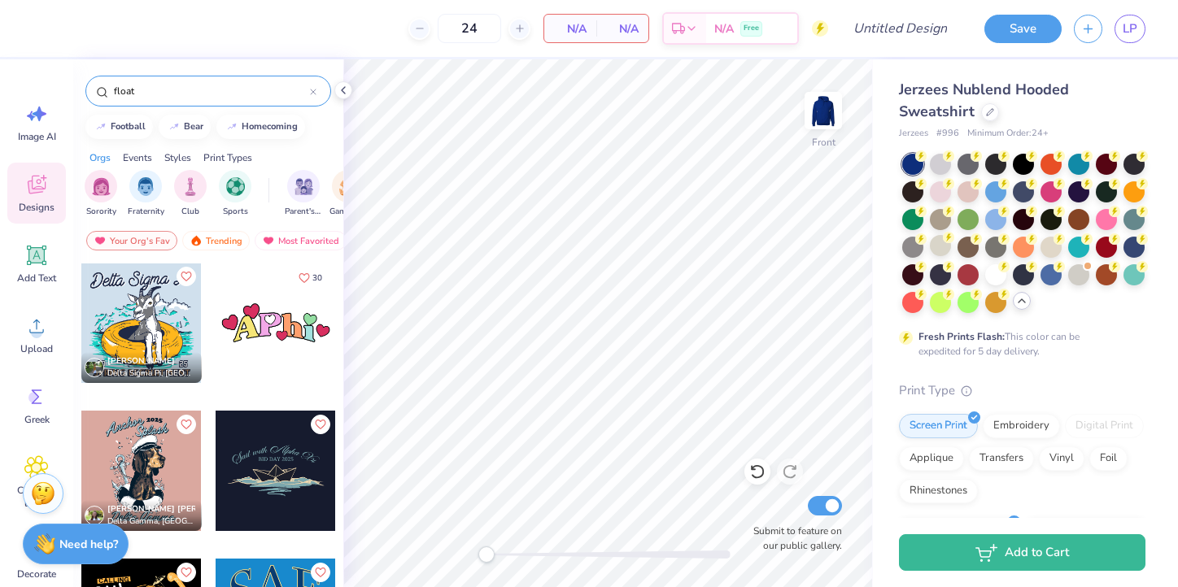
scroll to position [0, 0]
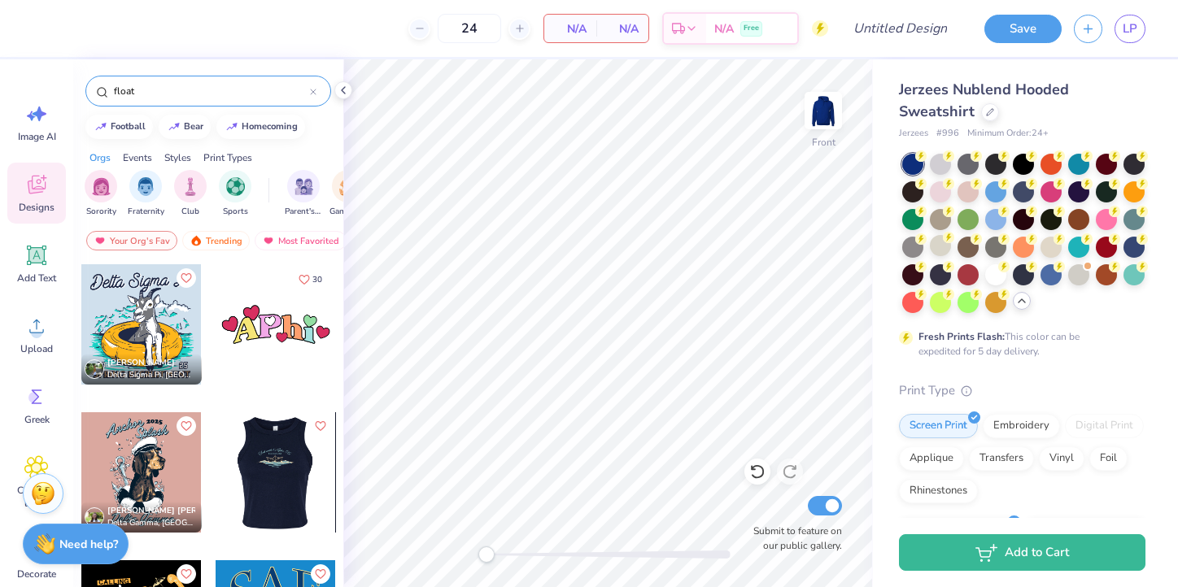
click at [297, 485] on div at bounding box center [275, 472] width 120 height 120
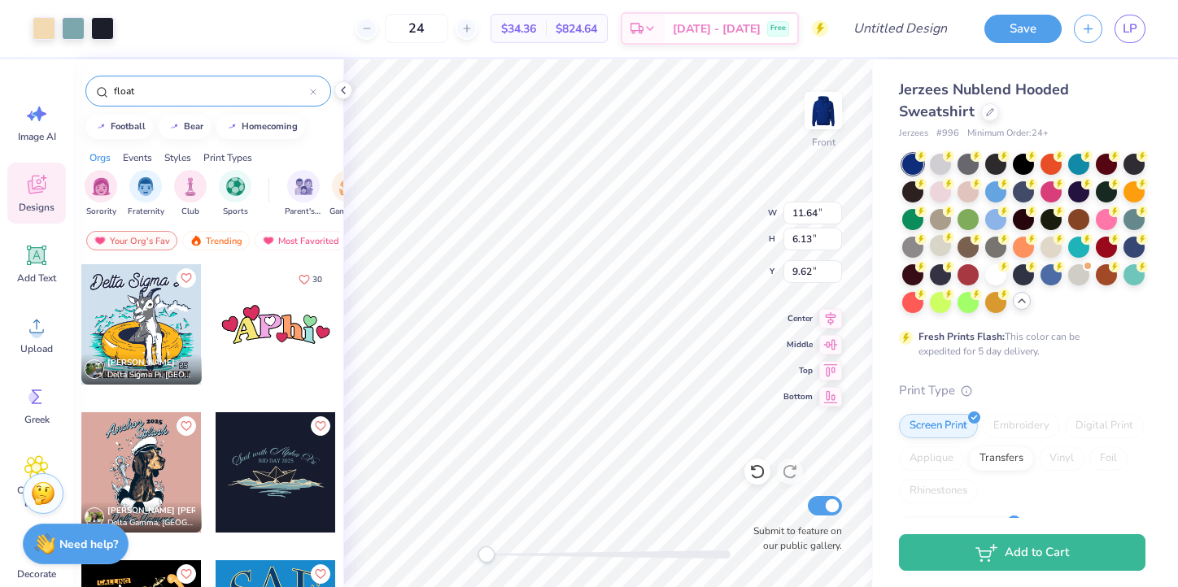
type input "9.62"
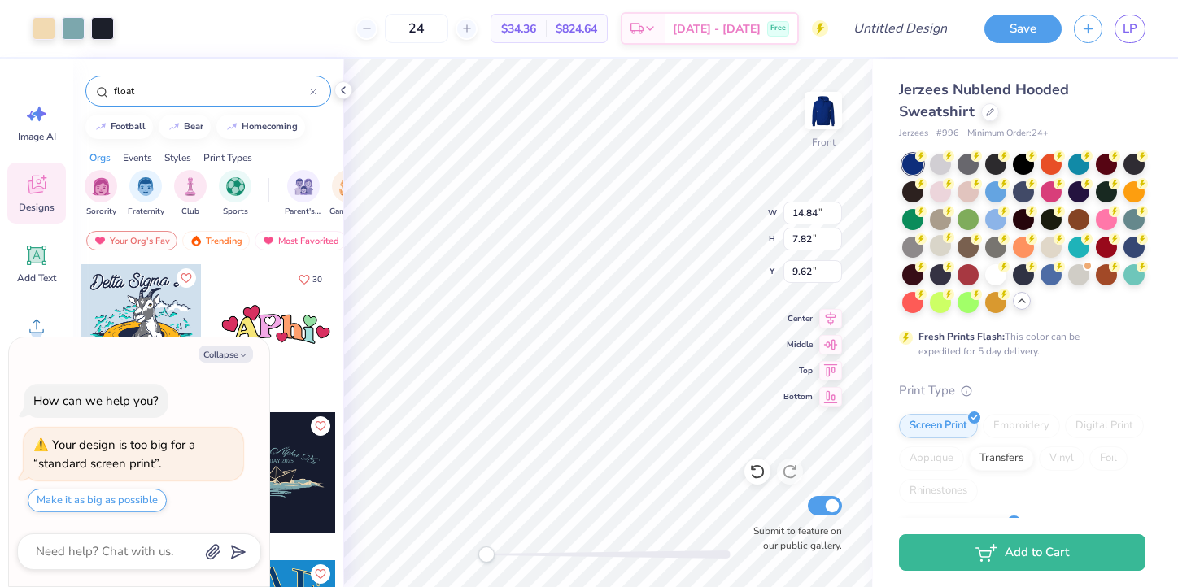
type input "14.84"
type input "7.82"
type input "8.70"
type textarea "x"
click at [136, 495] on button "Make it as big as possible" at bounding box center [97, 501] width 139 height 24
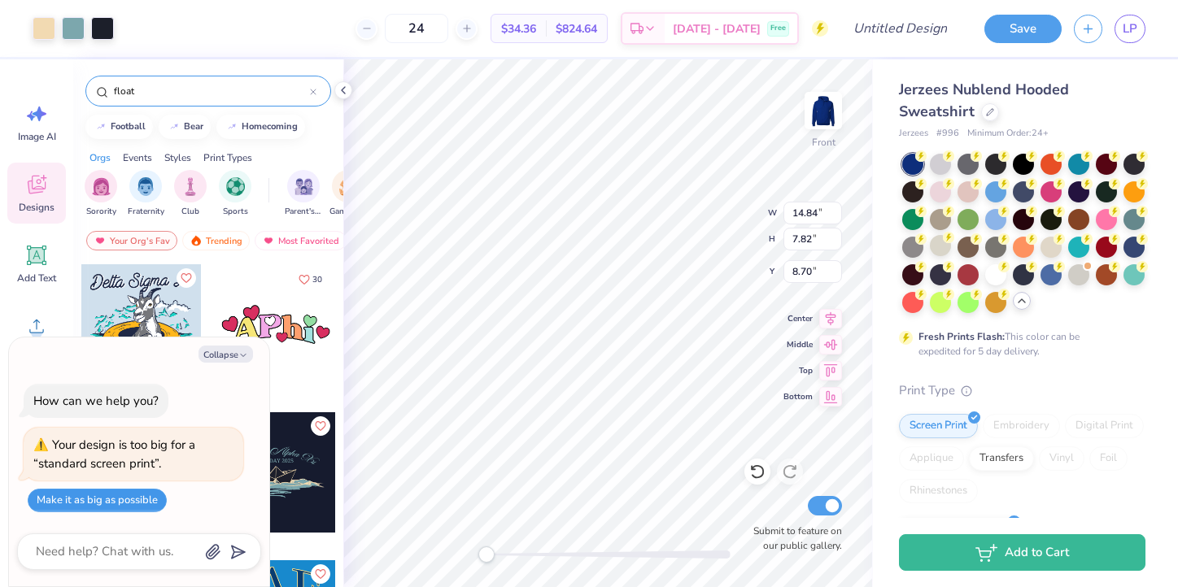
type input "15.00"
type input "7.90"
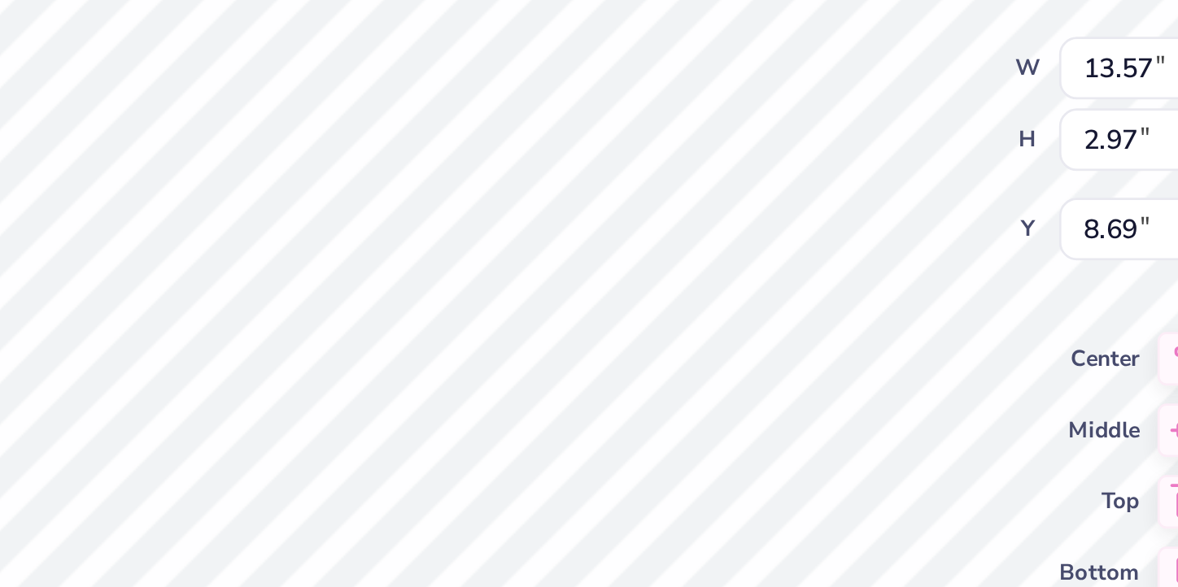
type textarea "x"
type textarea "Sail Alpha Xi"
type textarea "x"
type textarea "Sail Alpha Xi"
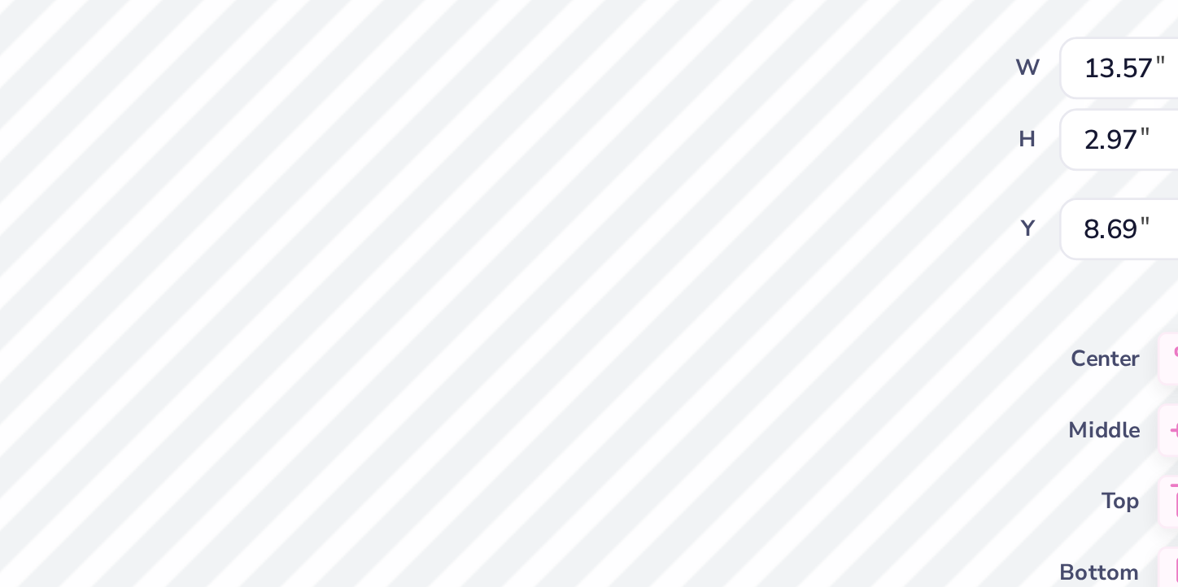
type textarea "x"
type textarea "Sai Alpha Xi"
type textarea "x"
type textarea "Sa Alpha Xi"
type textarea "x"
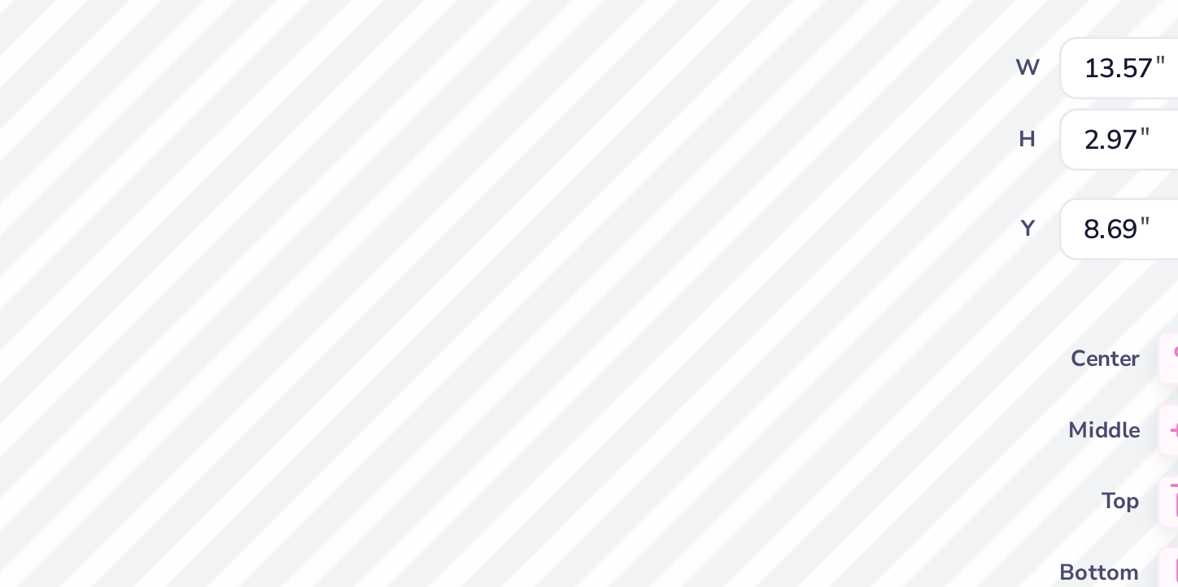
type textarea "S Alpha Xi"
type textarea "x"
type textarea "Alpha Xi"
type textarea "x"
type textarea "Alpha X"
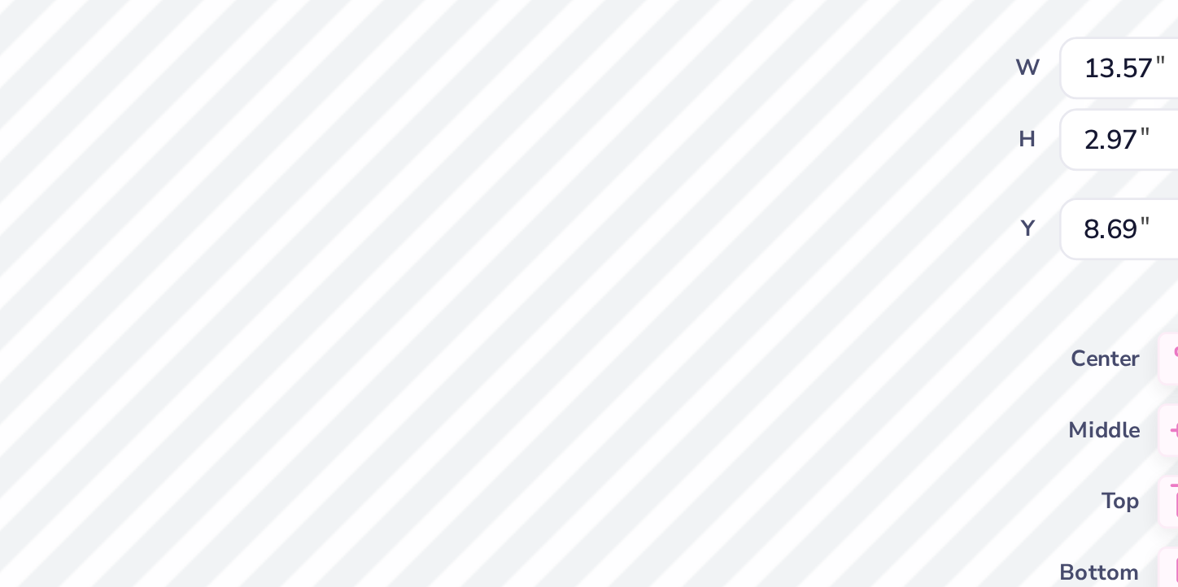
type textarea "x"
type textarea "Alpha"
type textarea "x"
type textarea "Alpha"
type textarea "x"
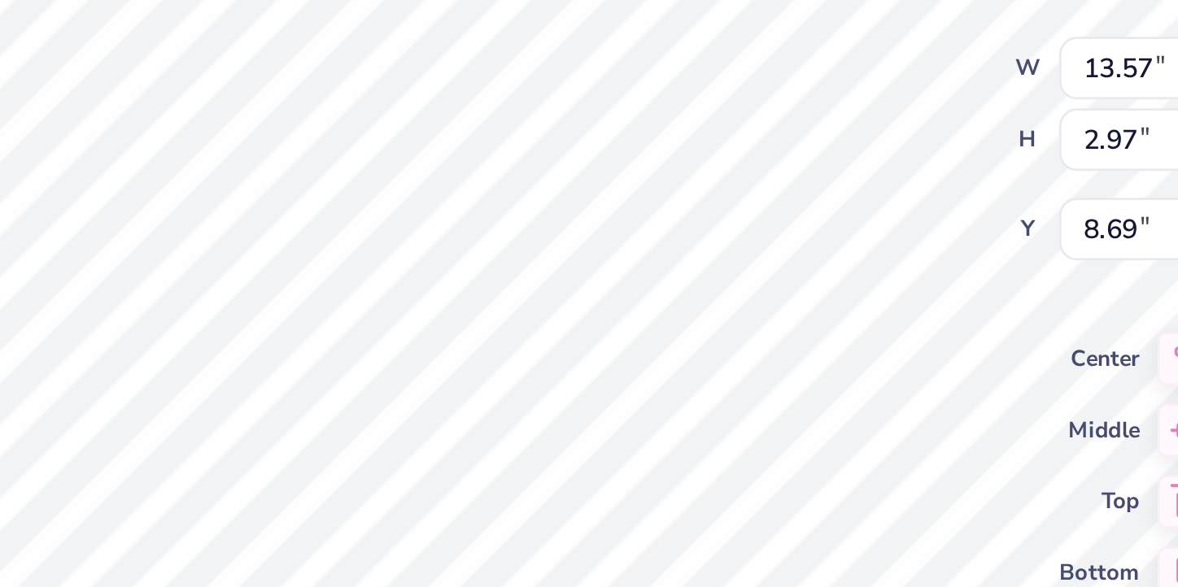
type textarea "Alph"
type textarea "x"
type textarea "Alp"
type textarea "x"
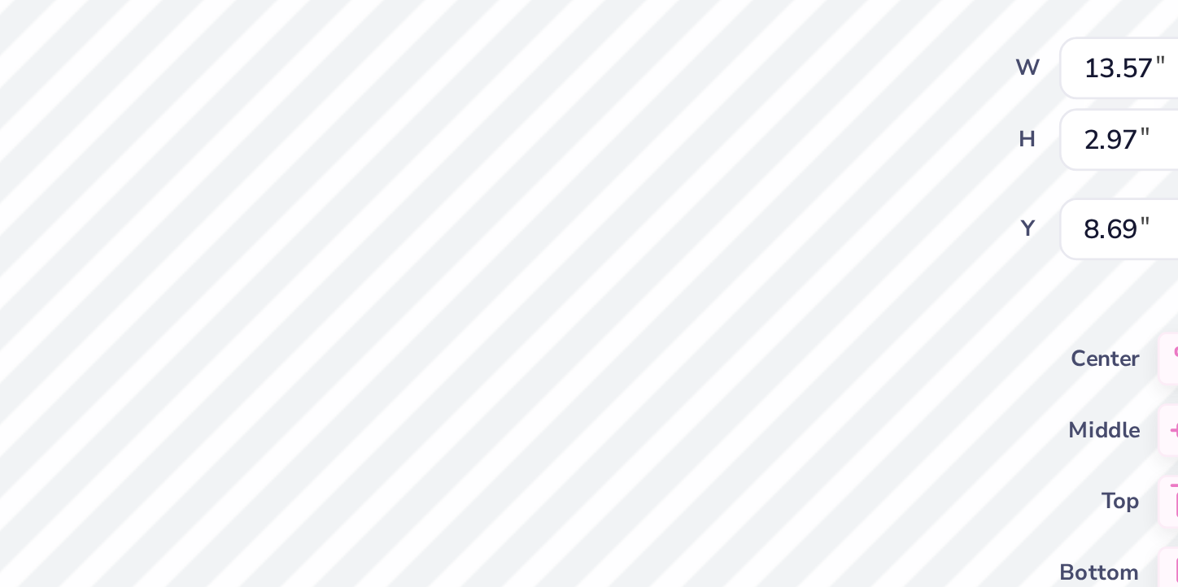
type textarea "Al"
type textarea "x"
type textarea "A"
type textarea "x"
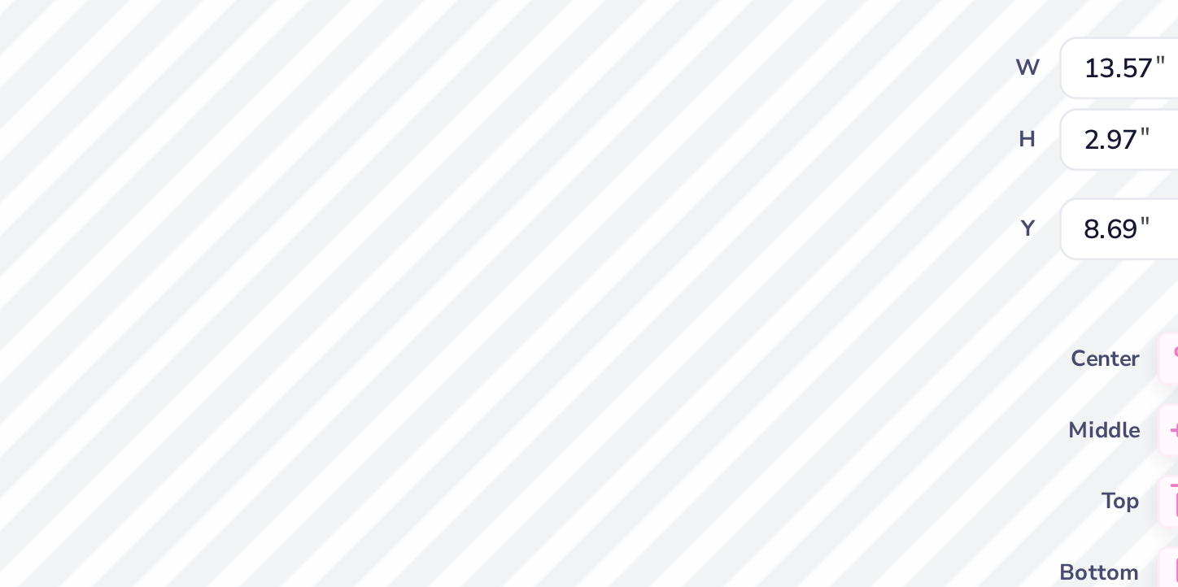
type textarea "x"
type textarea "S"
type textarea "x"
type textarea "St"
type textarea "x"
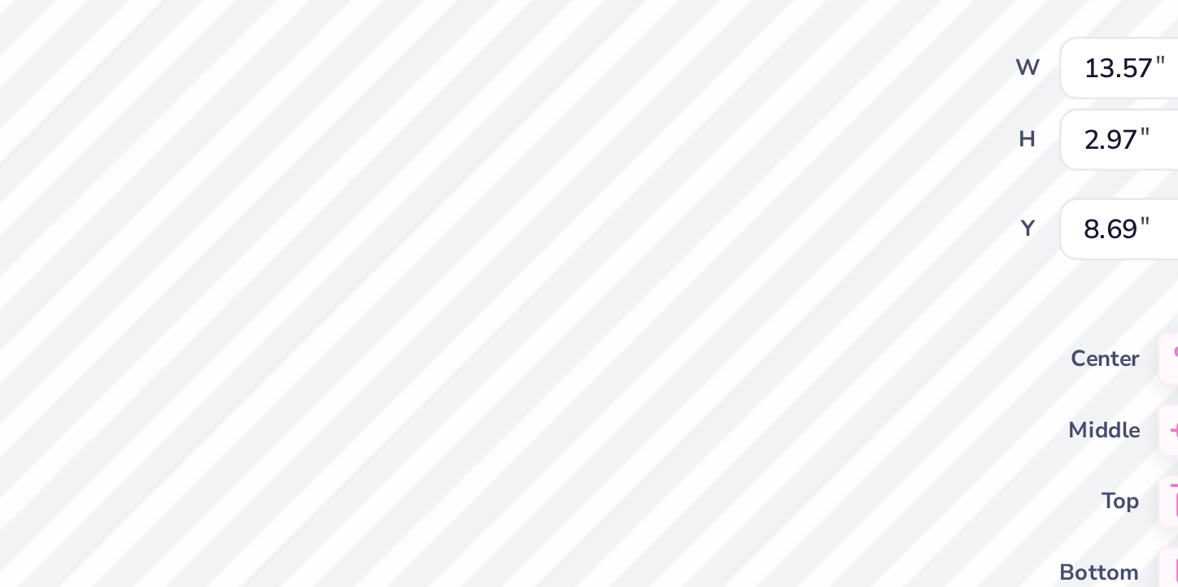
type textarea "Sta"
type textarea "x"
type textarea "Stay"
type textarea "x"
type textarea "Stayi"
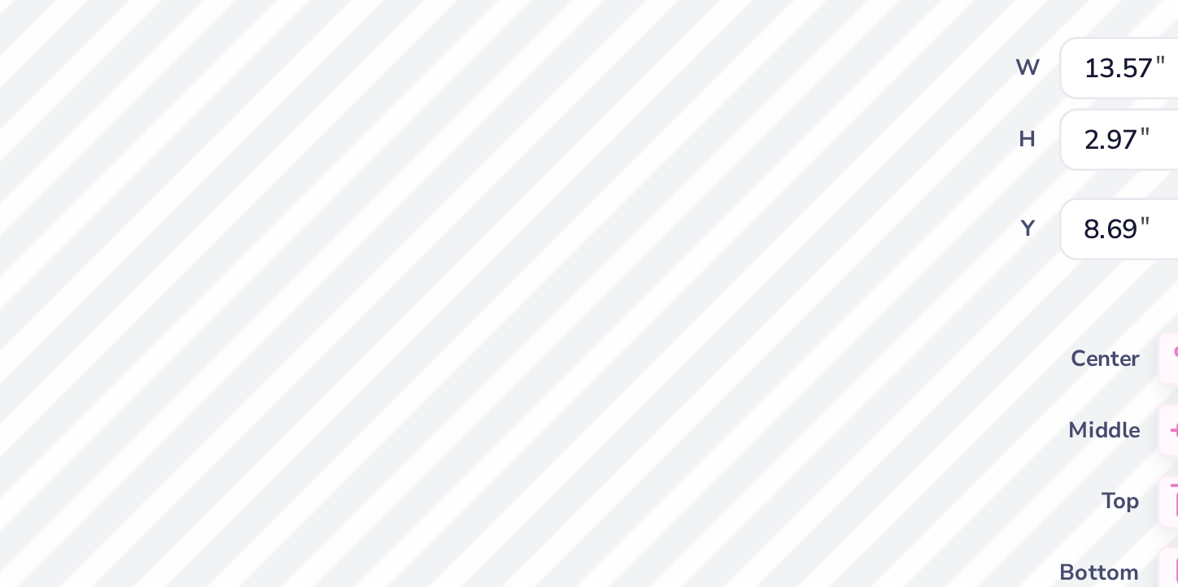
type textarea "x"
type textarea "Stayin"
type textarea "x"
type textarea "Staying"
type textarea "x"
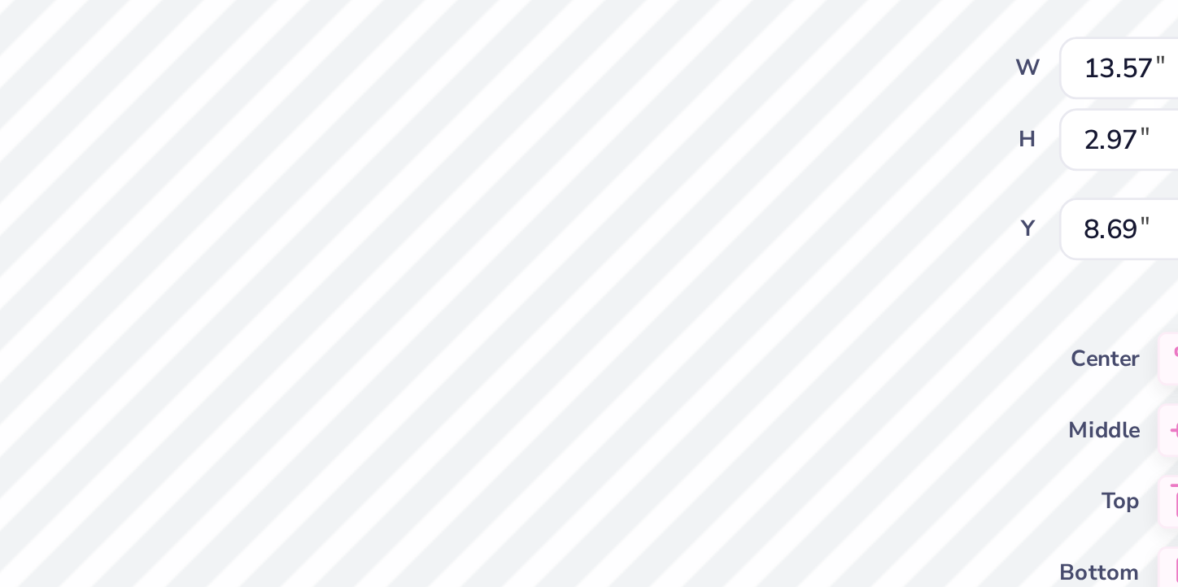
type textarea "Staying"
type textarea "x"
type textarea "Staying A"
type textarea "x"
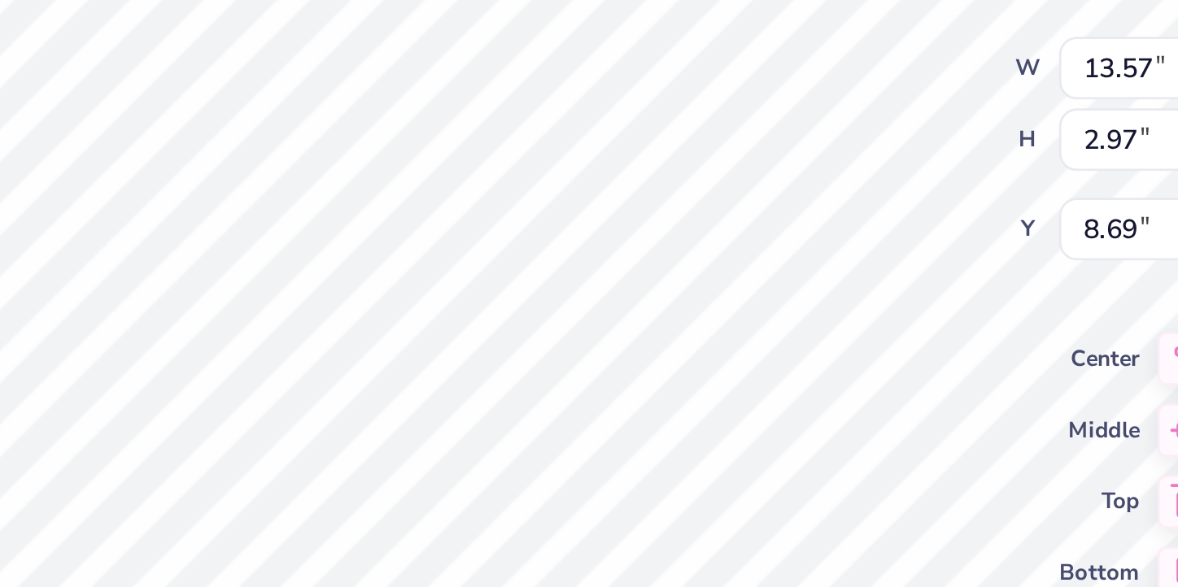
type textarea "Staying"
type textarea "x"
type textarea "Staying a"
type textarea "x"
type textarea "Staying"
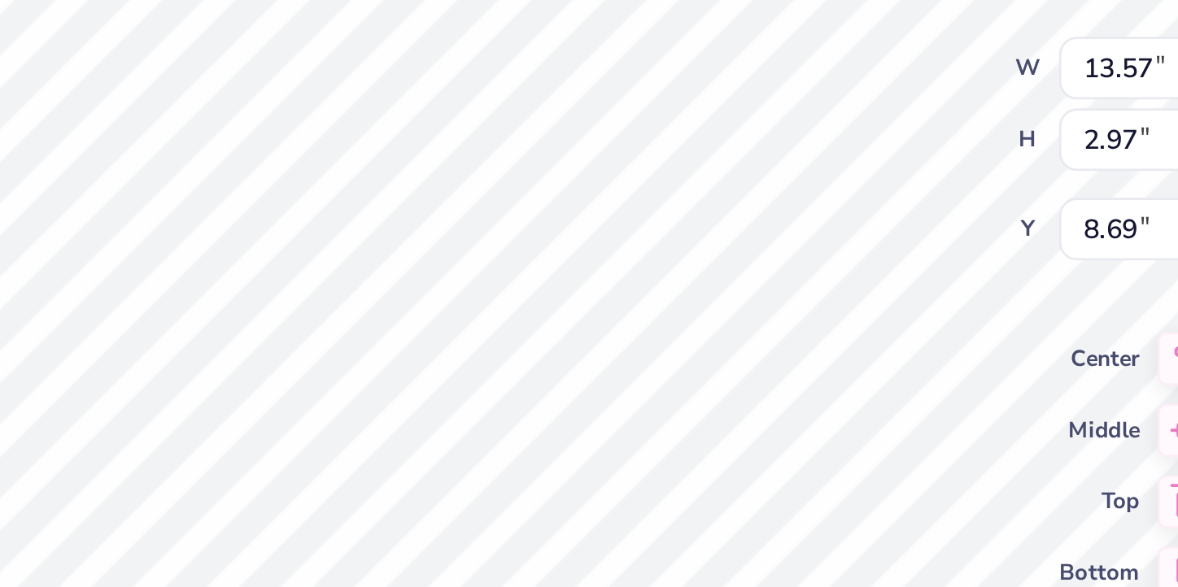
type textarea "x"
type textarea "Staying A"
type textarea "x"
type textarea "Staying A-"
type textarea "x"
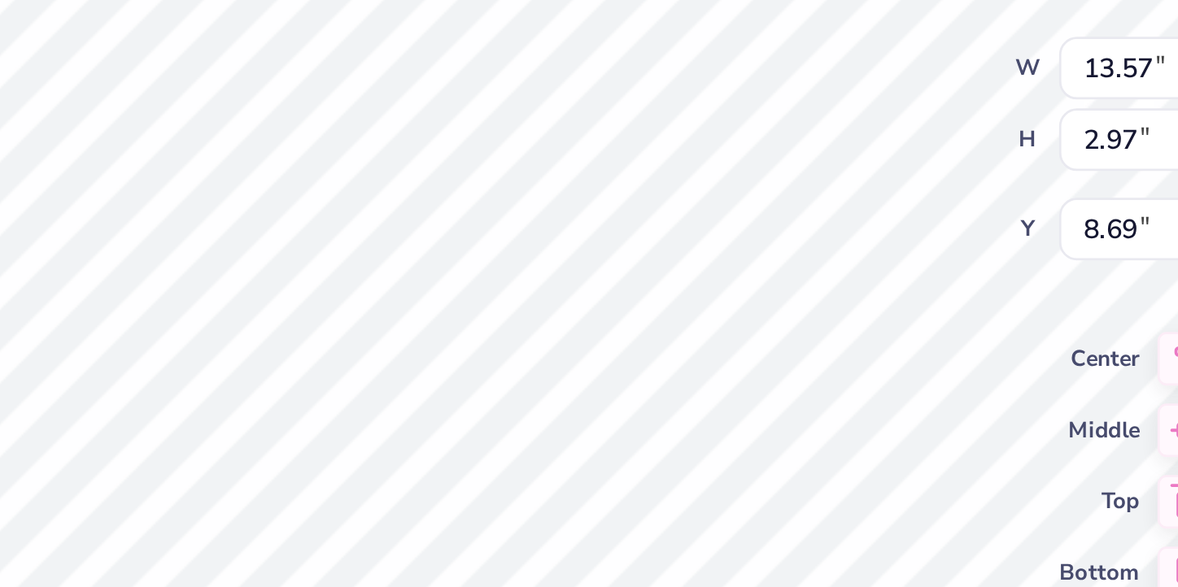
type textarea "Staying A-f"
type textarea "x"
type textarea "Staying A-fl"
type textarea "x"
type textarea "Staying A-flo"
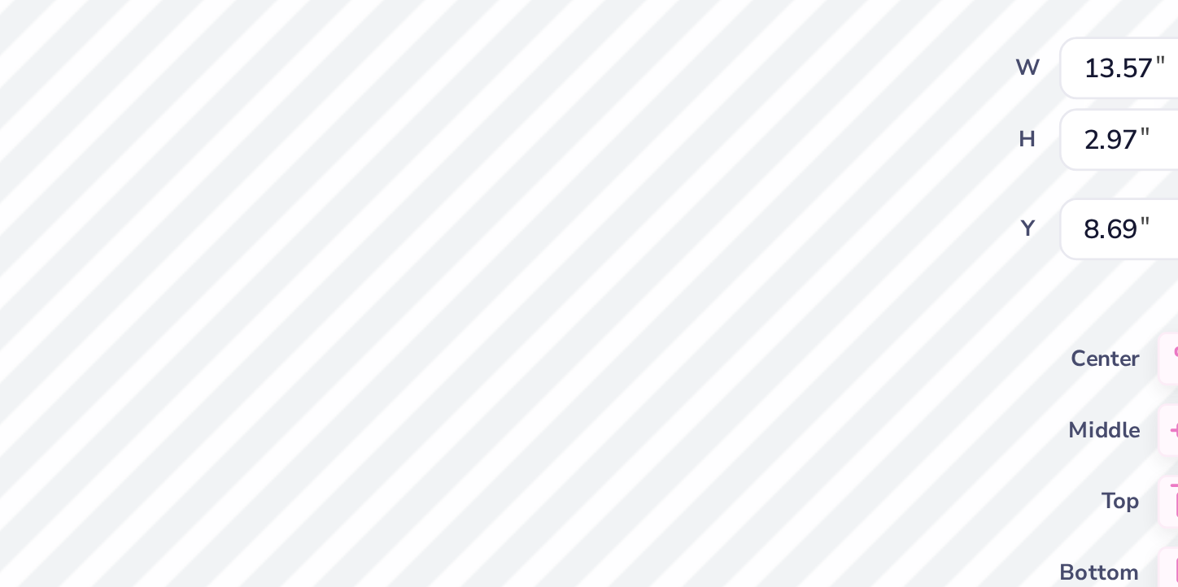
type textarea "x"
type textarea "Staying A-floa"
type textarea "x"
type textarea "Staying A-float"
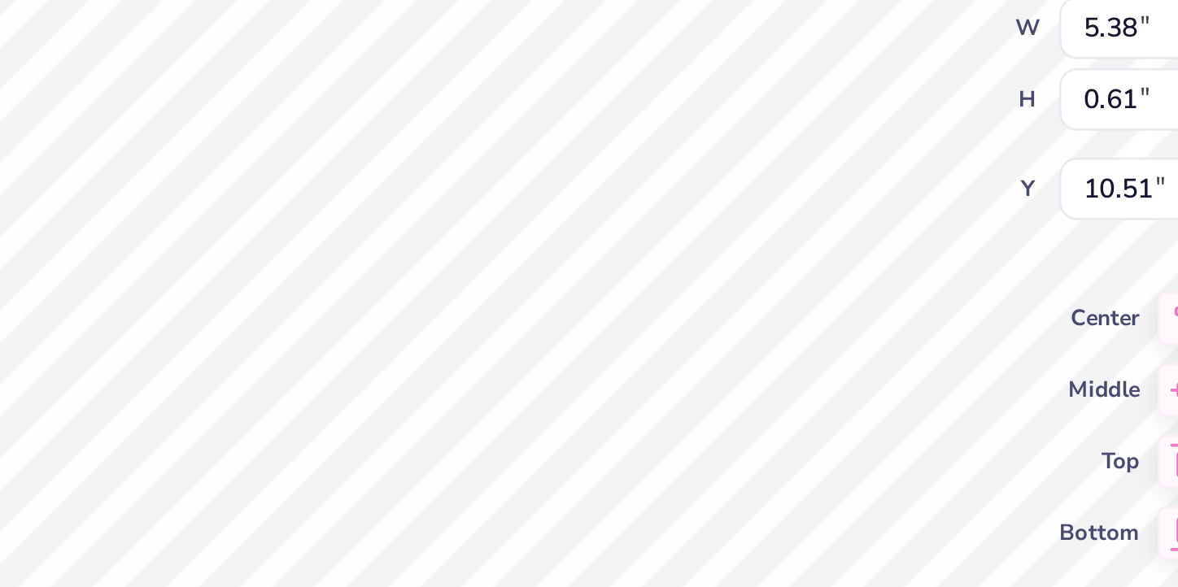
scroll to position [0, 3]
type textarea "x"
type textarea "BID DA 2025"
type textarea "x"
type textarea "BID D 2025"
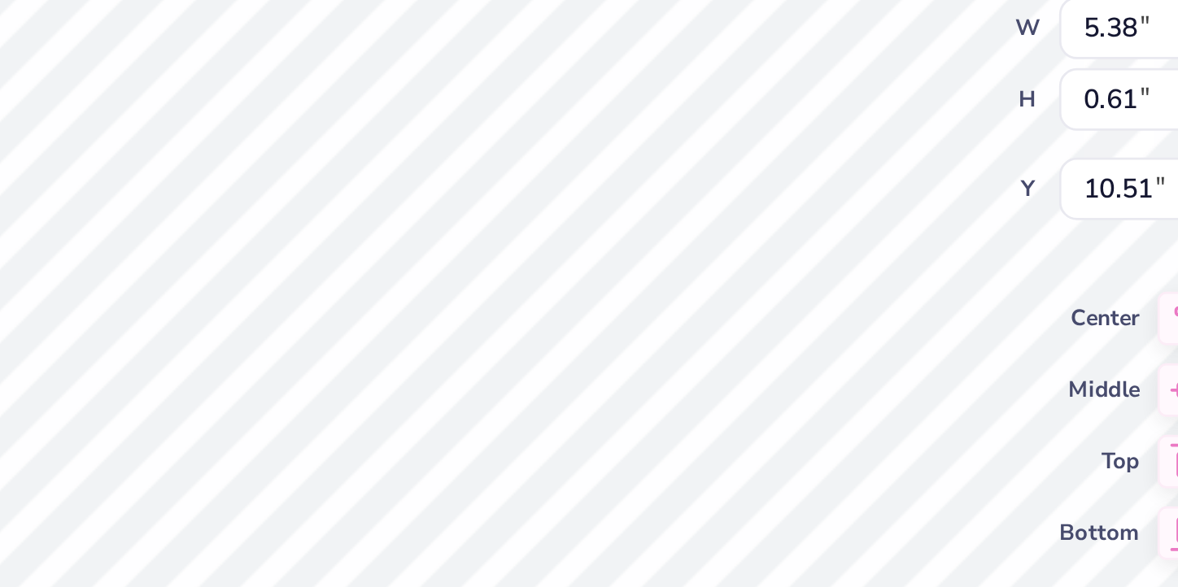
type textarea "x"
type textarea "BID 2025"
type textarea "x"
type textarea "BID 2025"
type textarea "x"
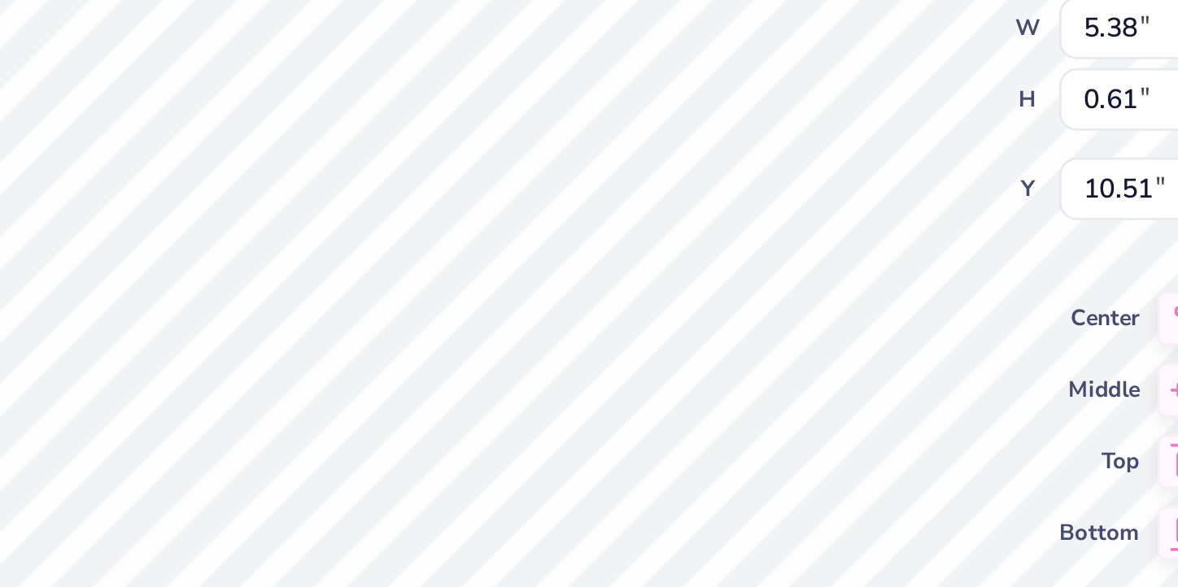
type textarea "BI 2025"
type textarea "x"
type textarea "B 2025"
type textarea "x"
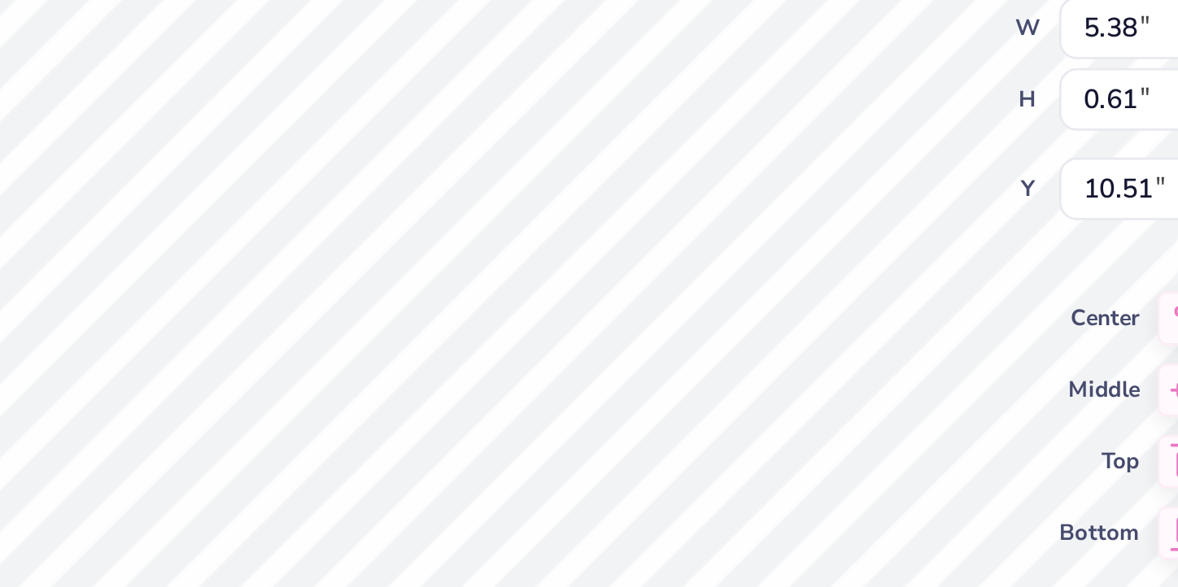
type textarea "2025"
type textarea "x"
type textarea "P 2025"
type textarea "x"
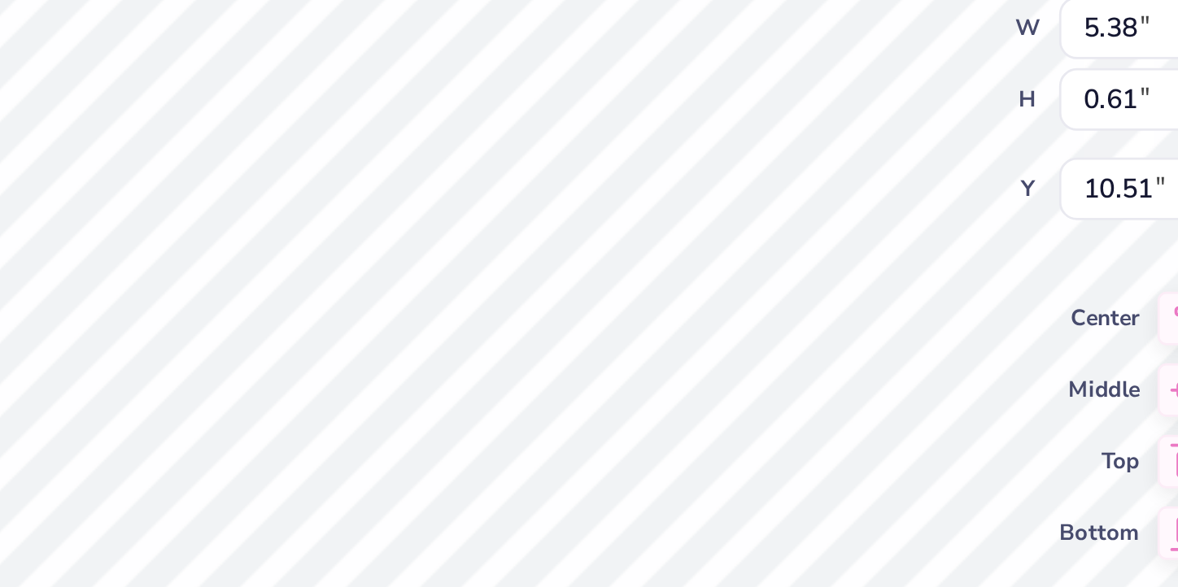
type textarea "PR 2025"
type textarea "x"
type textarea "PR 225"
type textarea "x"
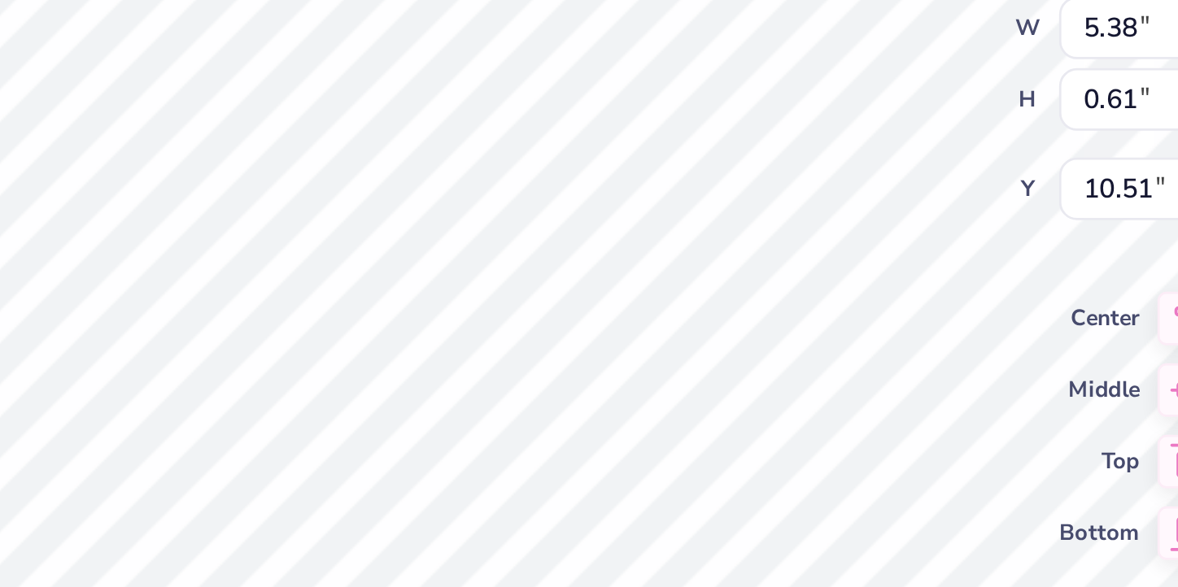
type textarea "PR 25"
type textarea "x"
type textarea "PR 25-"
type textarea "x"
type textarea "PR 25-2"
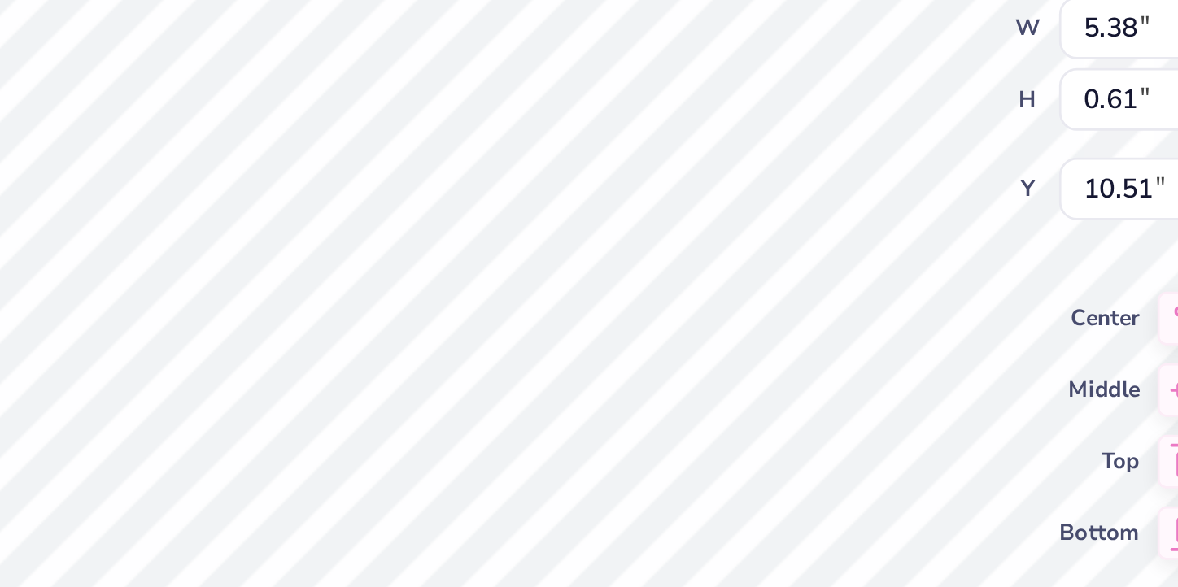
type textarea "x"
type textarea "PR 25-26"
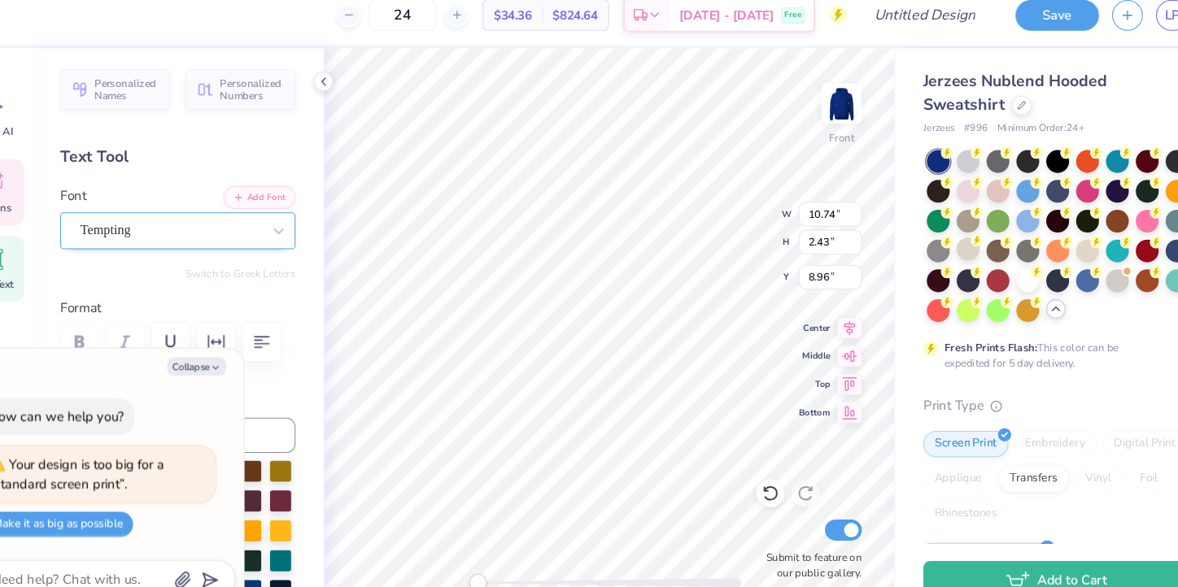
click at [264, 216] on div "Tempting" at bounding box center [201, 228] width 171 height 25
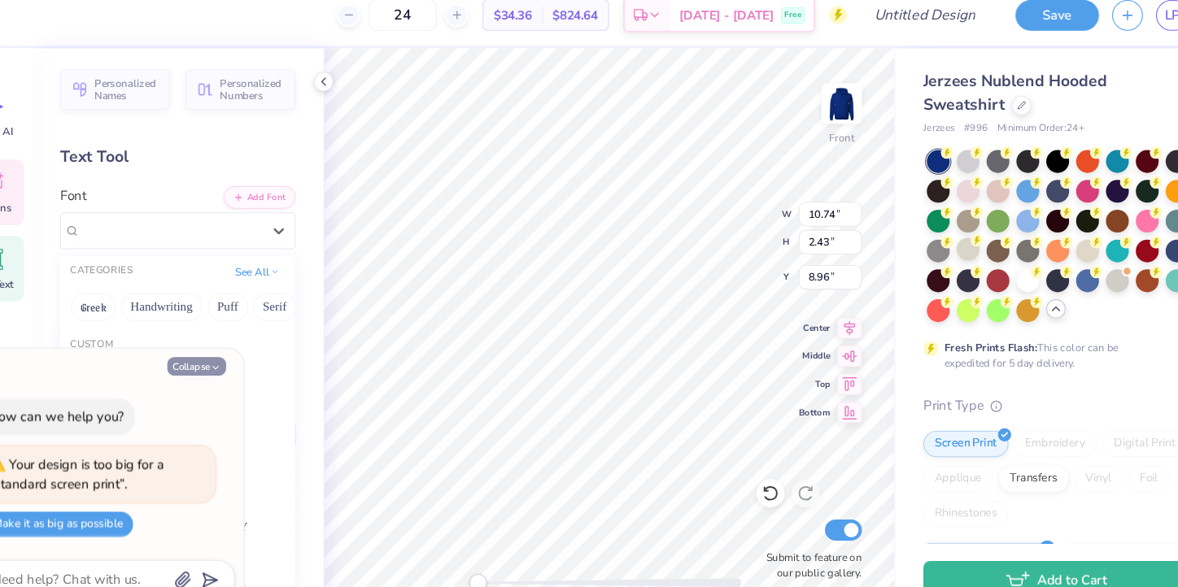
click at [242, 357] on icon "button" at bounding box center [243, 356] width 10 height 10
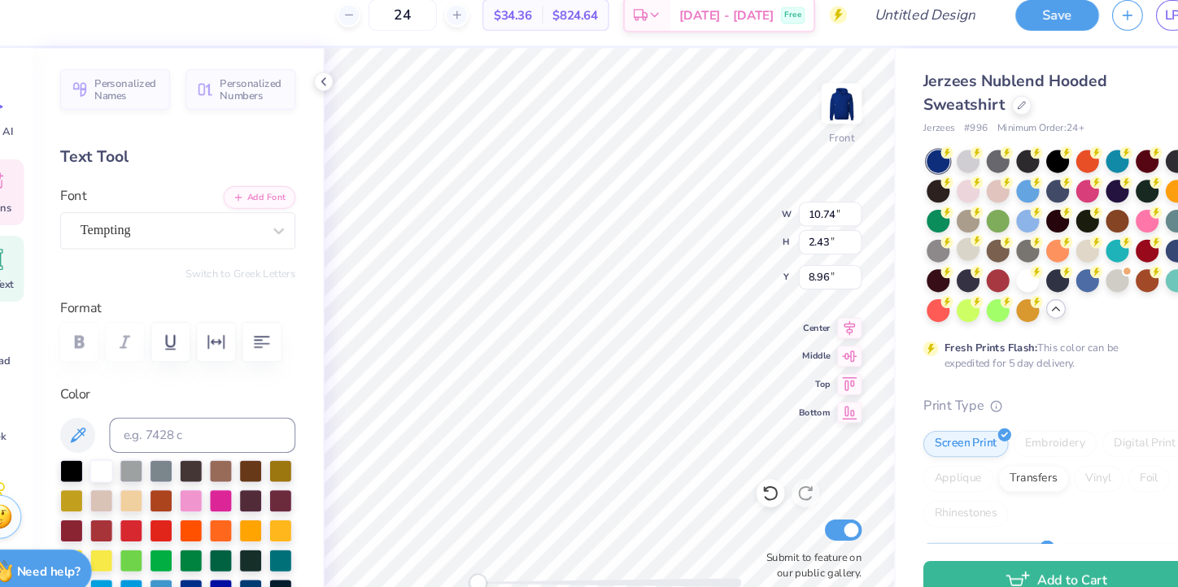
type textarea "x"
click at [191, 220] on div "Tempting" at bounding box center [201, 228] width 171 height 25
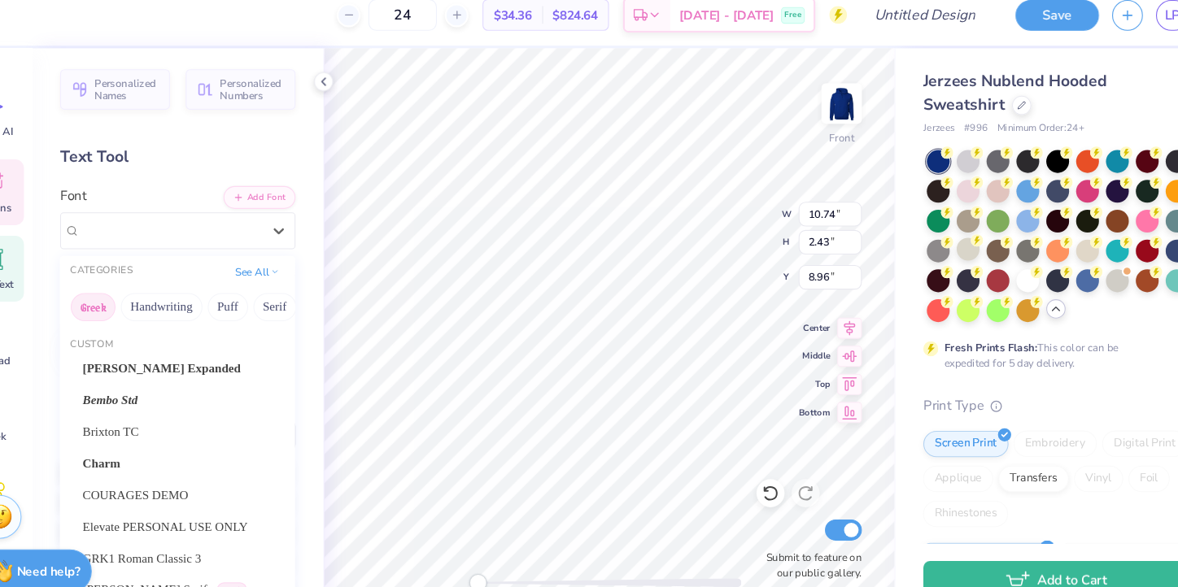
click at [139, 299] on button "Greek" at bounding box center [129, 299] width 41 height 26
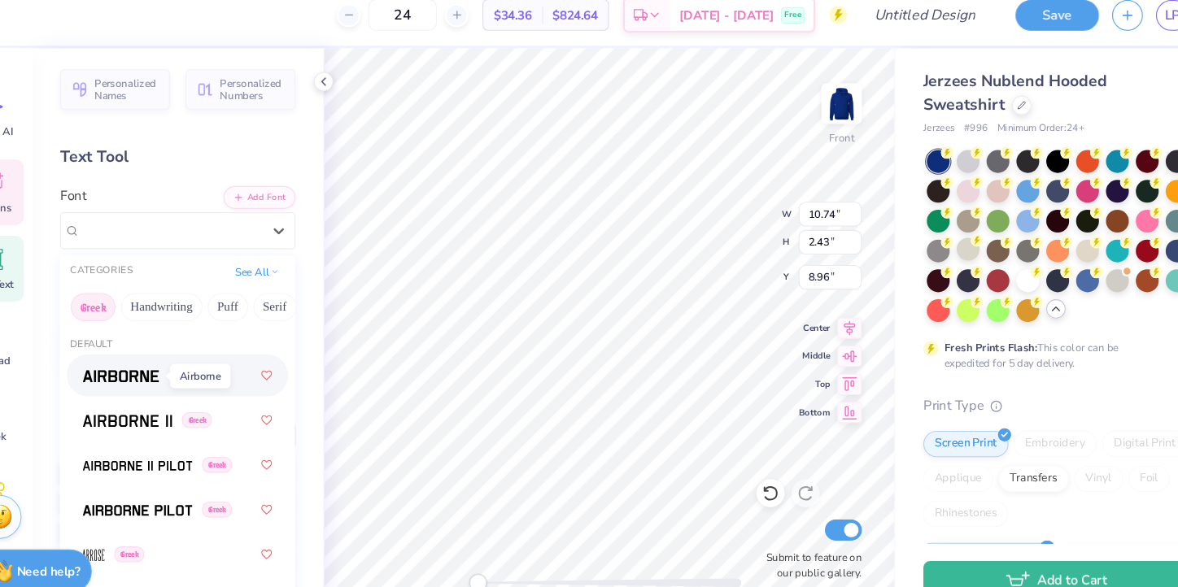
click at [159, 358] on img at bounding box center [155, 363] width 71 height 11
click at [179, 228] on div "Airborne Greek" at bounding box center [201, 228] width 171 height 25
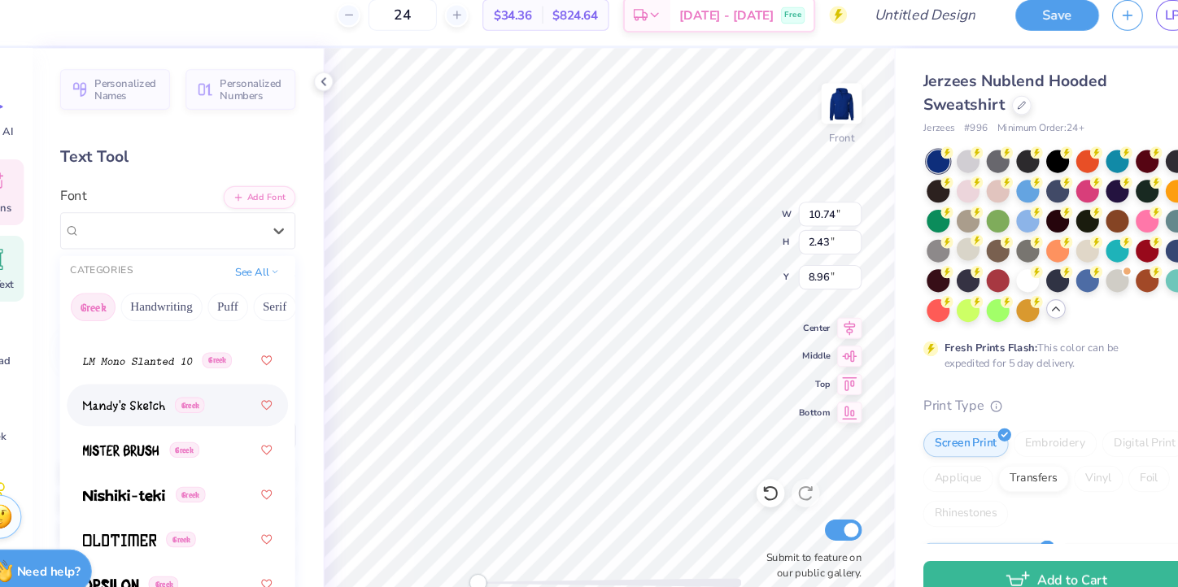
scroll to position [1097, 0]
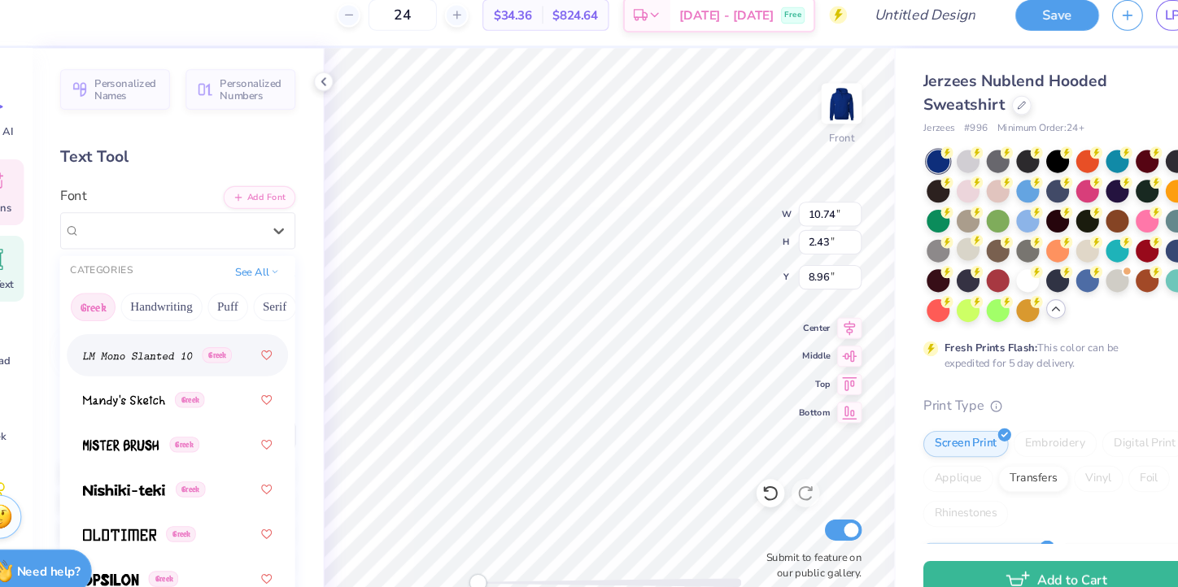
click at [167, 354] on div "Greek" at bounding box center [208, 343] width 176 height 29
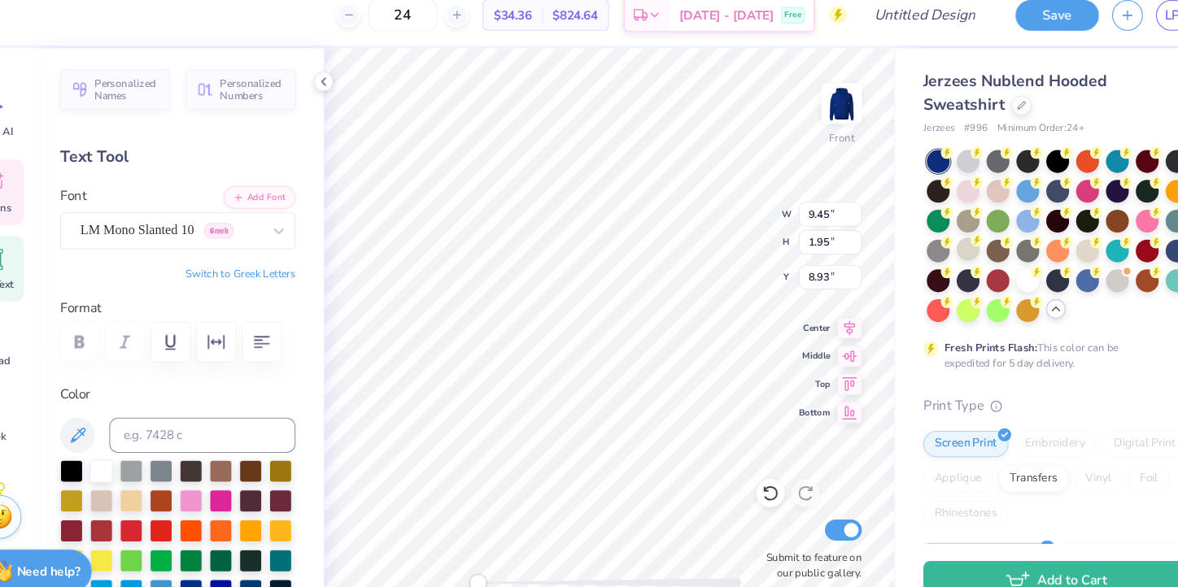
type textarea "Staying Afloat"
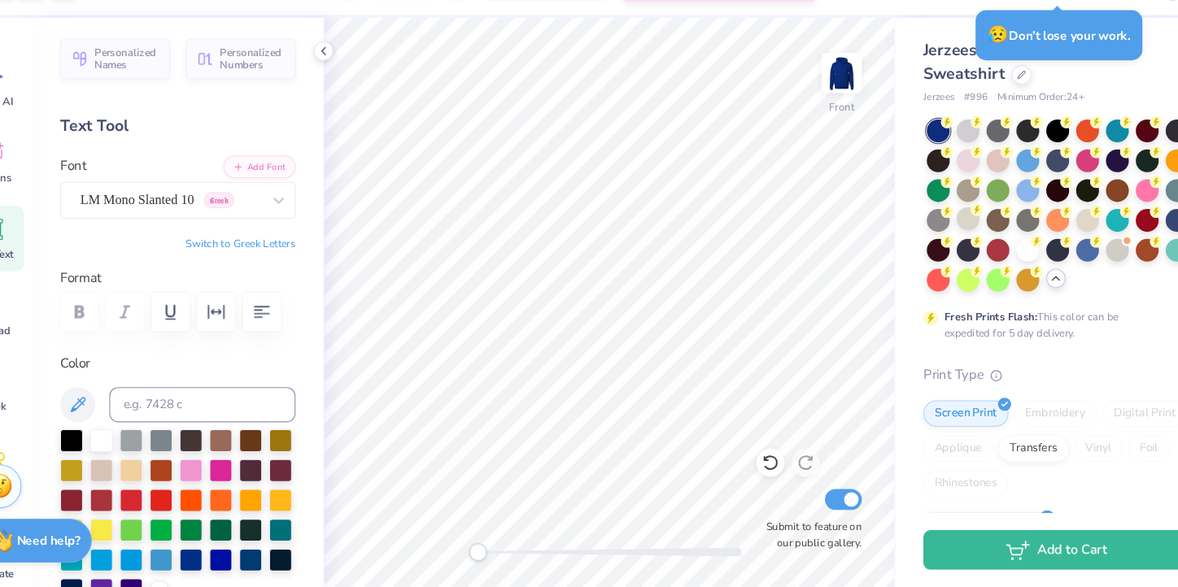
scroll to position [0, 0]
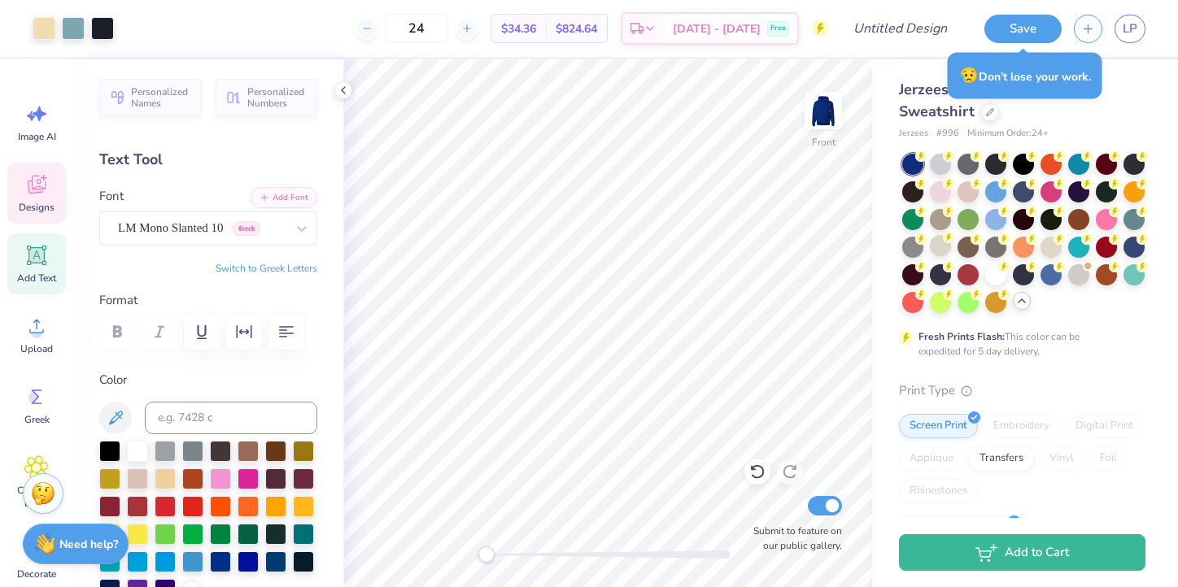
click at [32, 203] on span "Designs" at bounding box center [37, 207] width 36 height 13
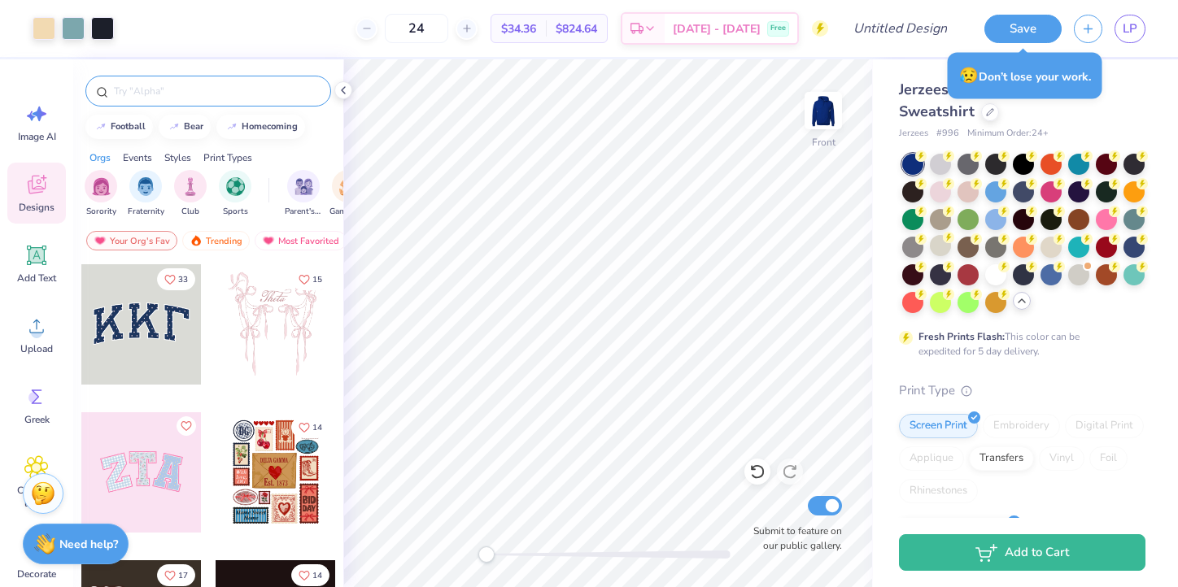
click at [142, 92] on input "text" at bounding box center [216, 91] width 208 height 16
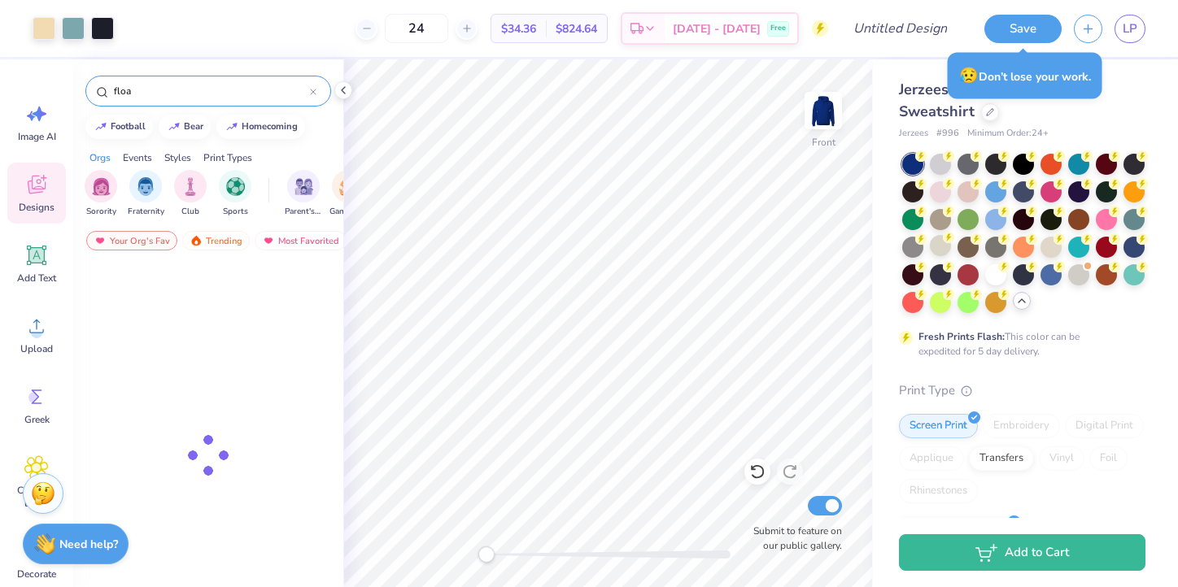
type input "float"
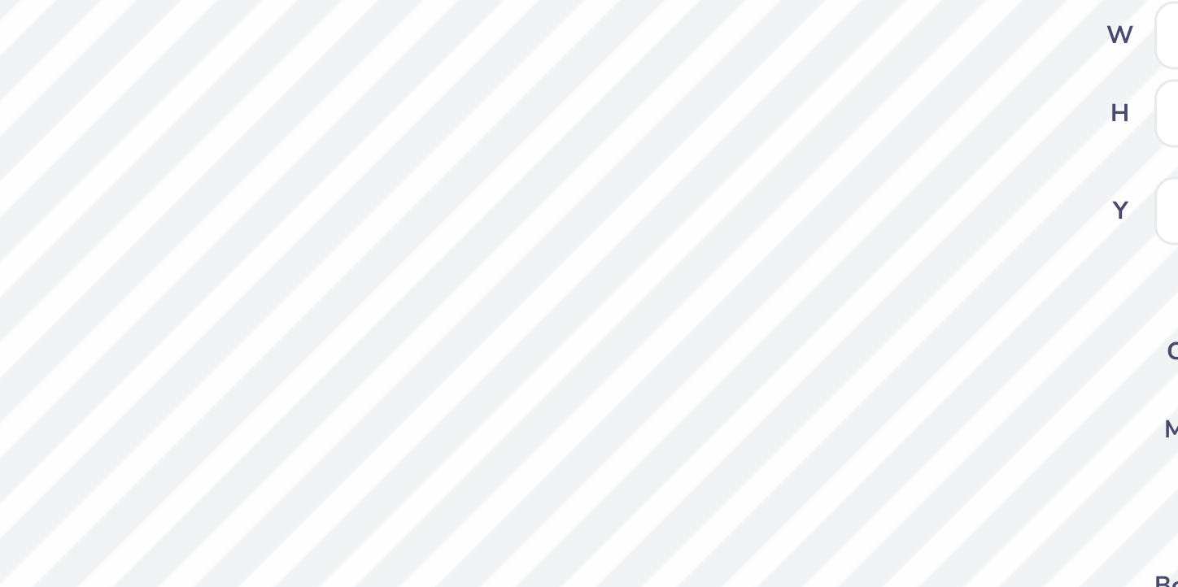
scroll to position [0, 4]
type textarea "PEER RESOURCE"
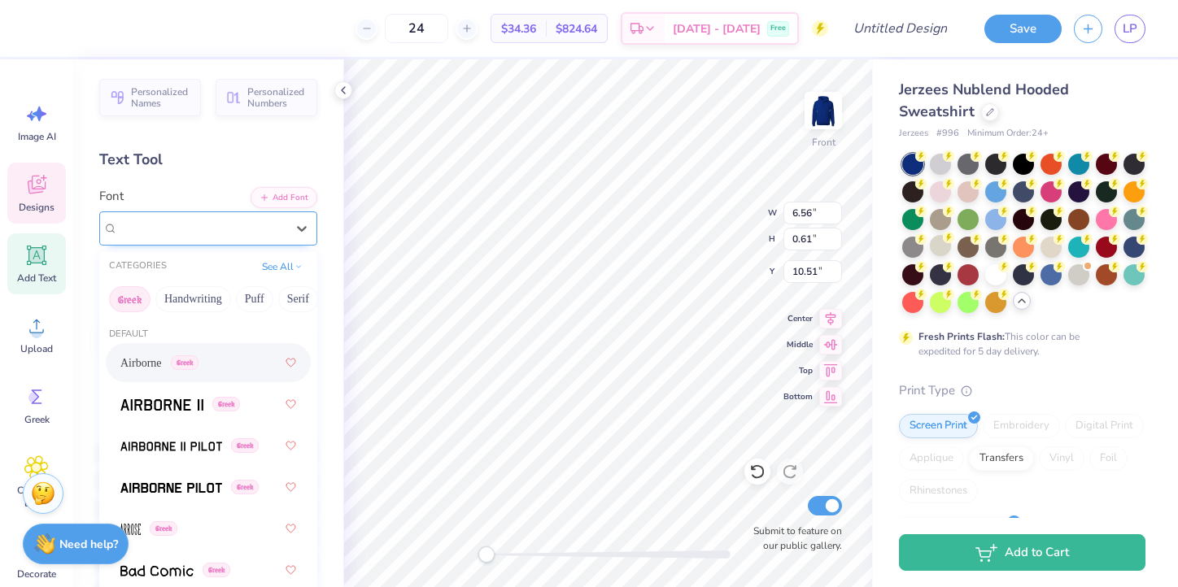
click at [277, 220] on div "[PERSON_NAME] Serif Greek" at bounding box center [201, 228] width 171 height 25
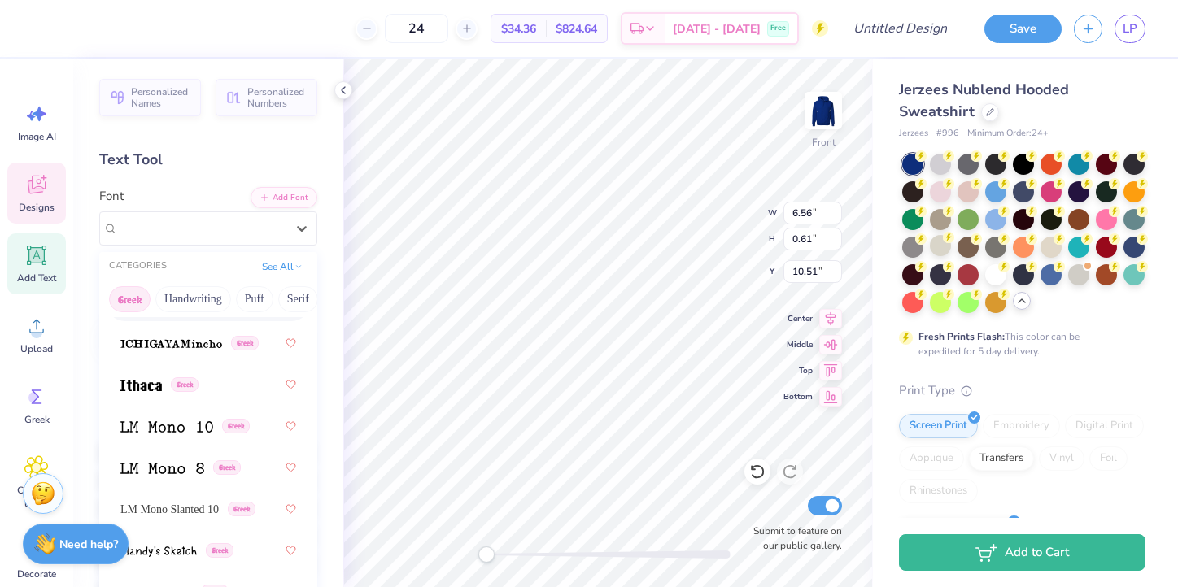
scroll to position [946, 0]
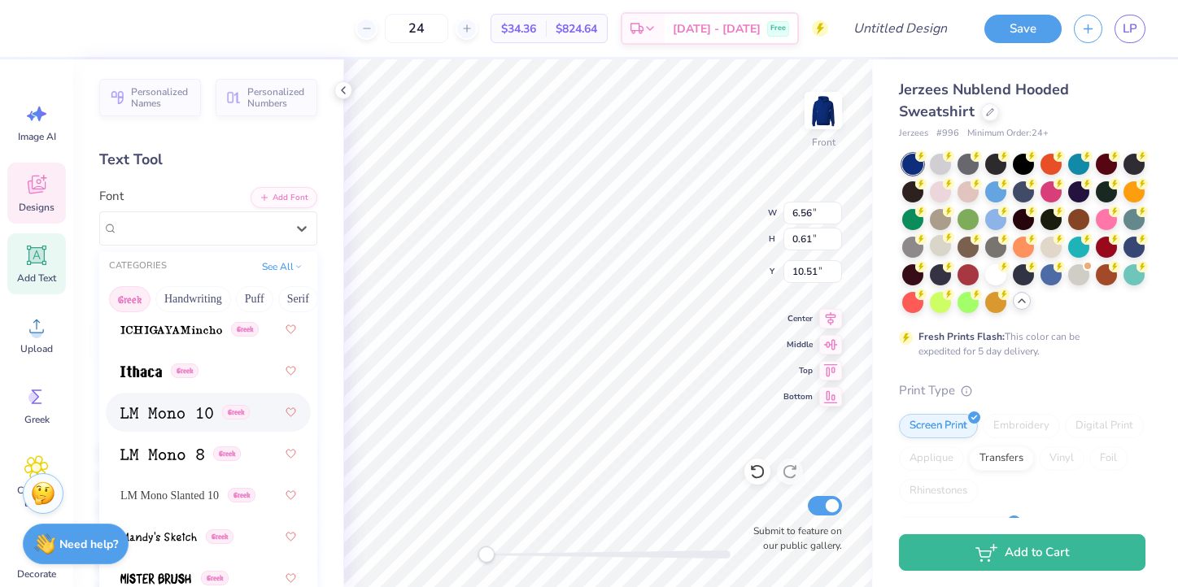
click at [164, 421] on span at bounding box center [166, 412] width 93 height 17
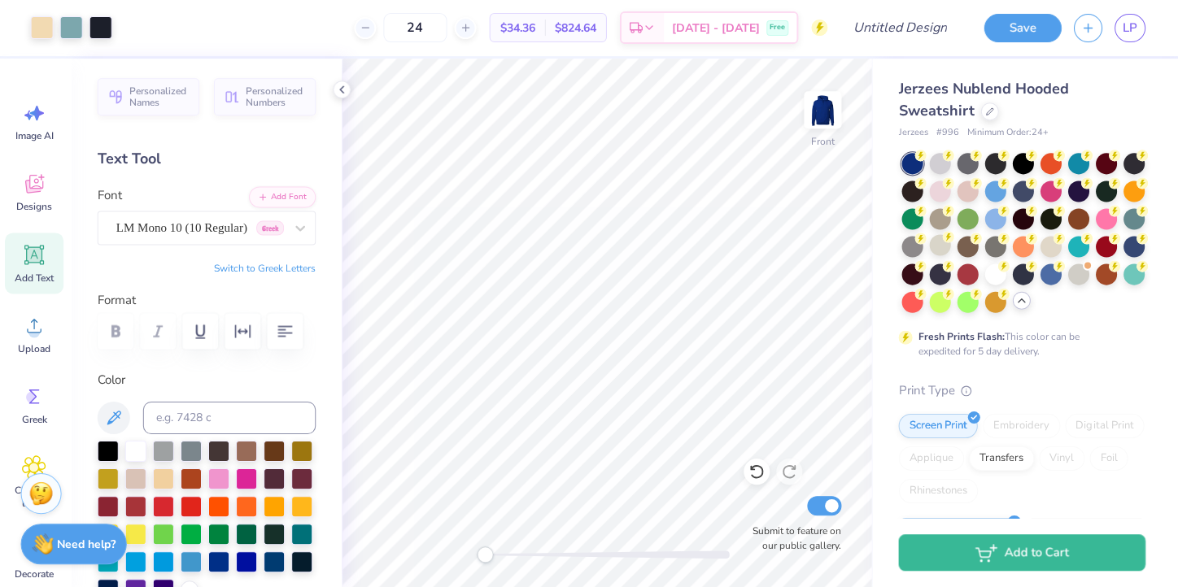
scroll to position [0, 0]
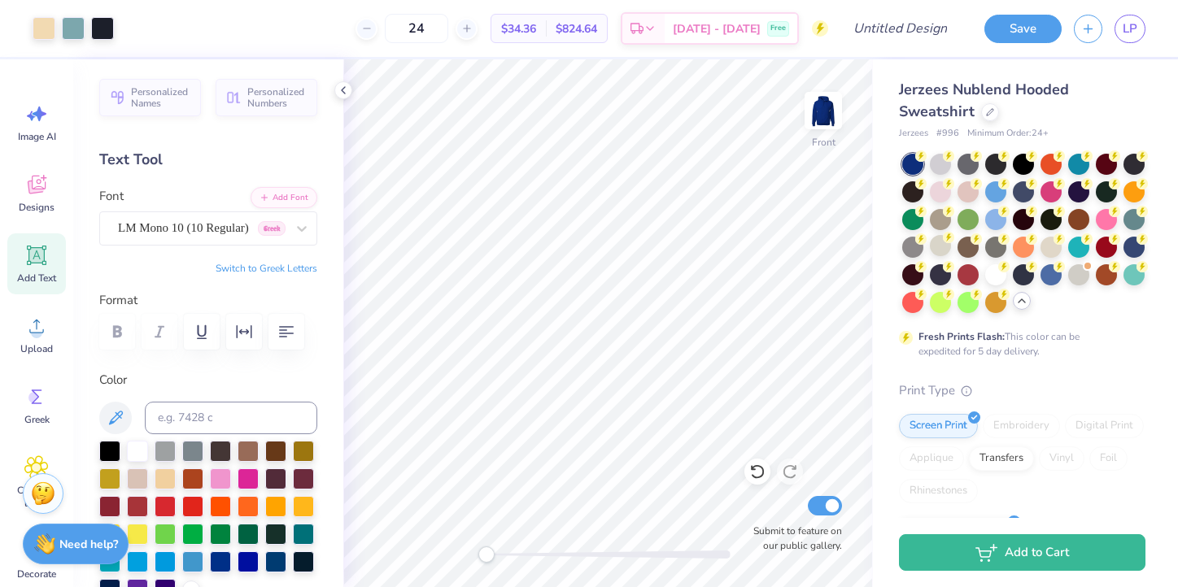
click at [31, 264] on icon at bounding box center [36, 255] width 24 height 24
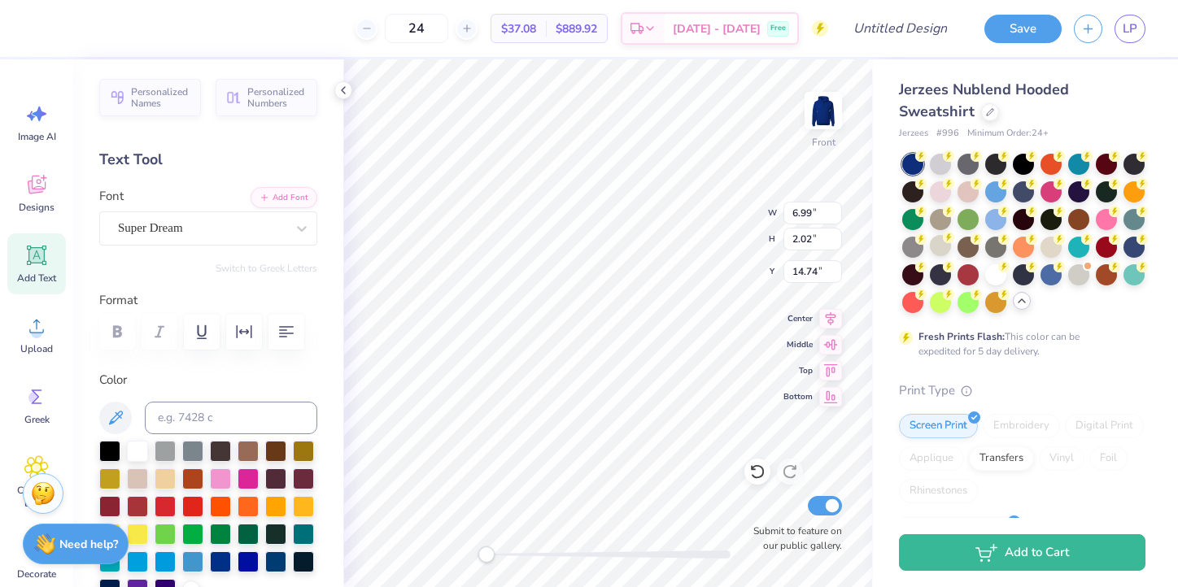
type textarea "T"
click at [238, 227] on div "Super Dream" at bounding box center [201, 228] width 171 height 25
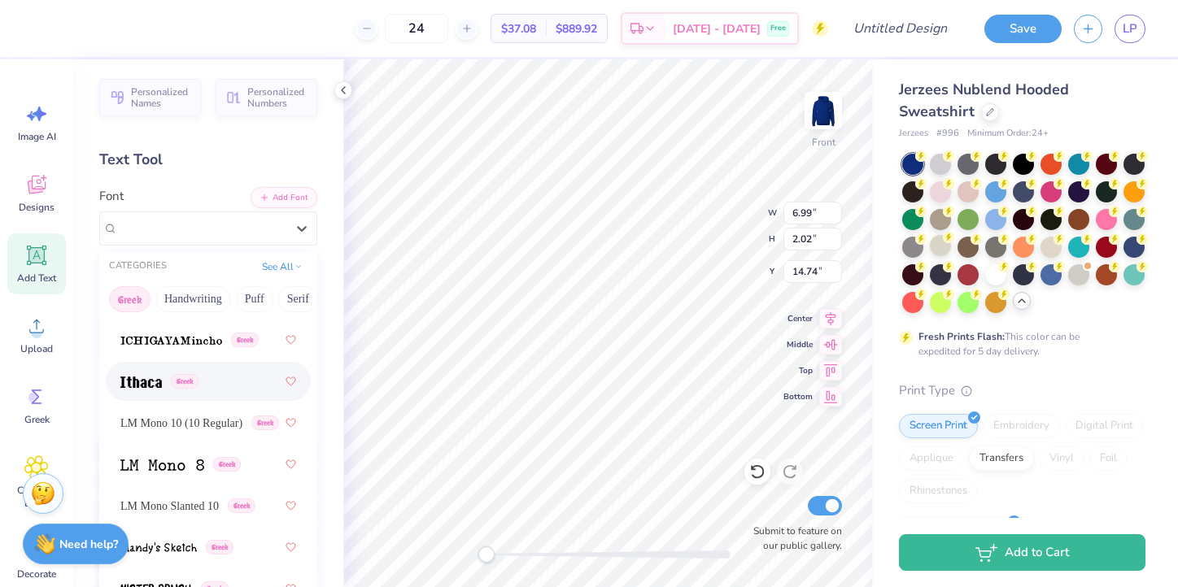
scroll to position [938, 0]
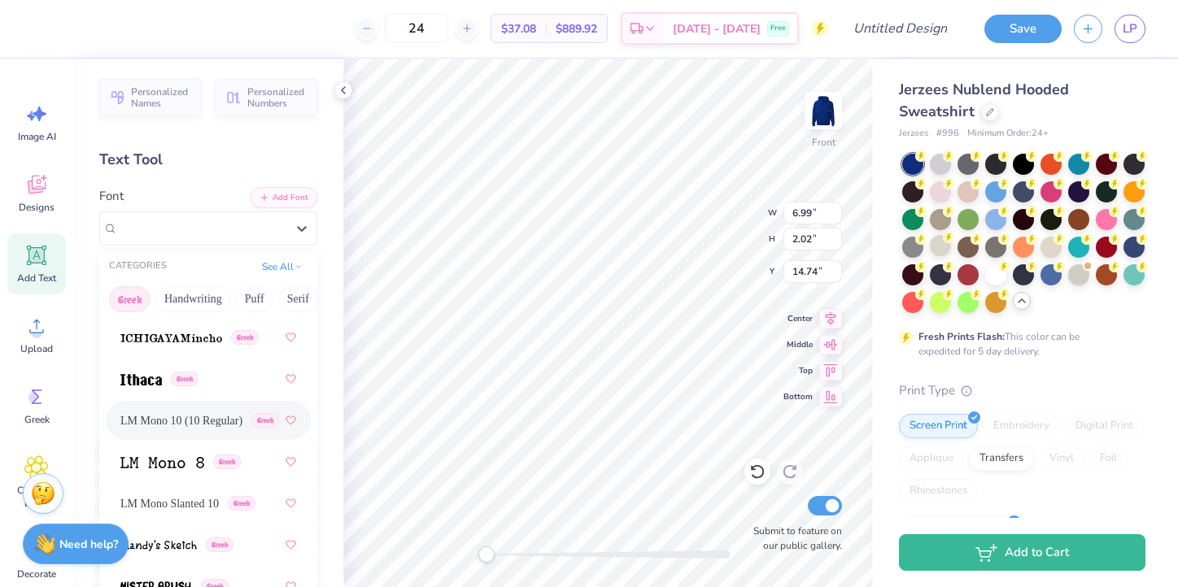
click at [185, 424] on span "LM Mono 10 (10 Regular)" at bounding box center [181, 420] width 122 height 17
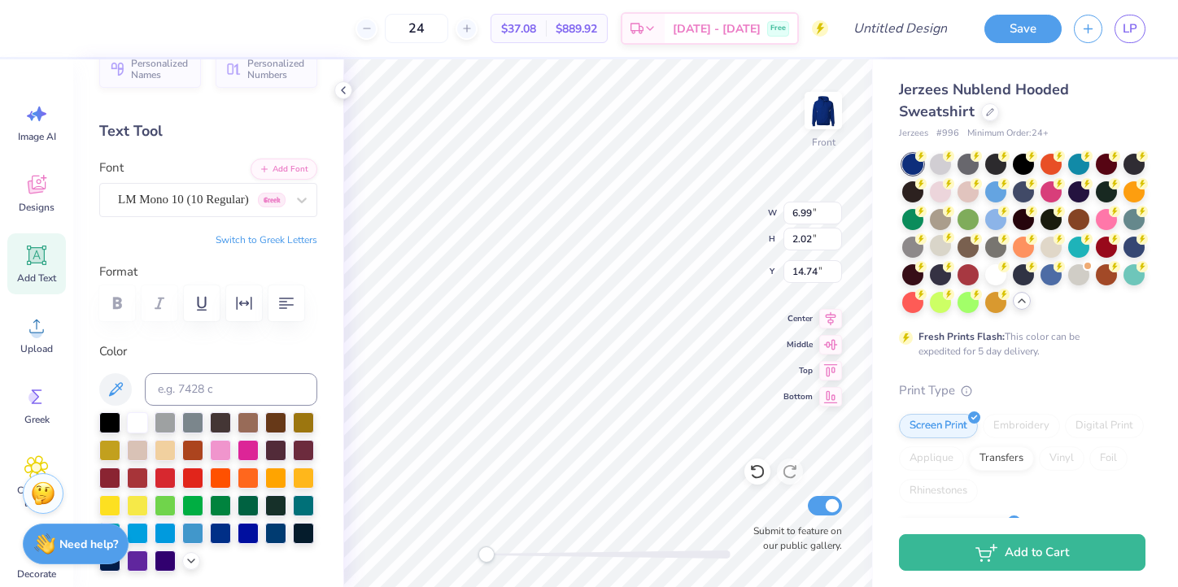
scroll to position [0, 0]
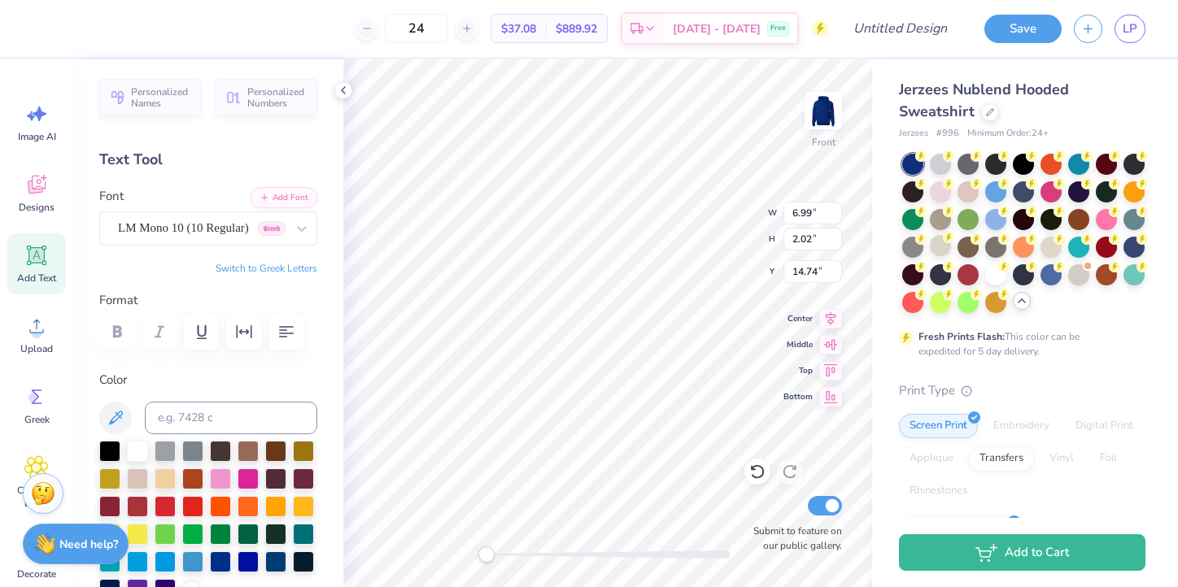
type textarea "2"
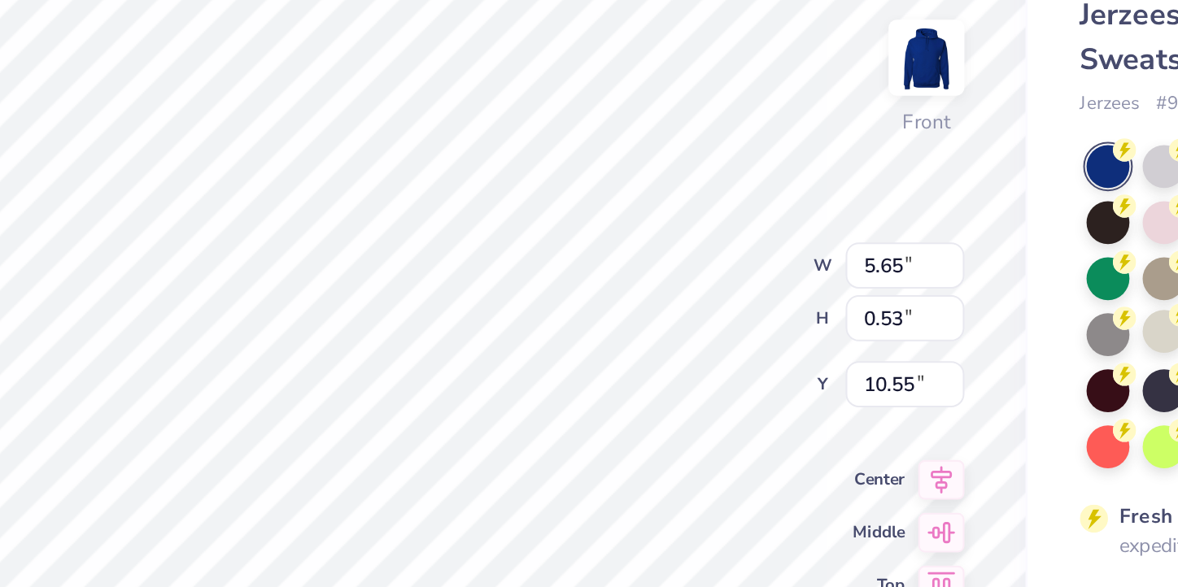
scroll to position [1, 1]
type textarea "PEER RESOURCE"
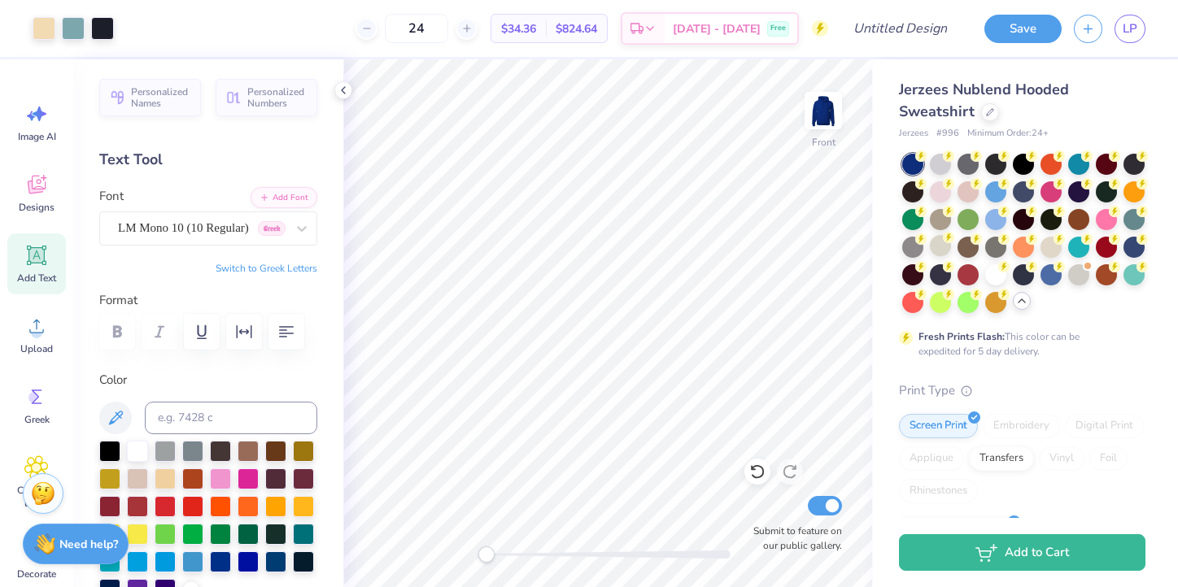
click at [17, 265] on div "Add Text" at bounding box center [36, 263] width 59 height 61
click at [30, 270] on div "Add Text" at bounding box center [36, 263] width 59 height 61
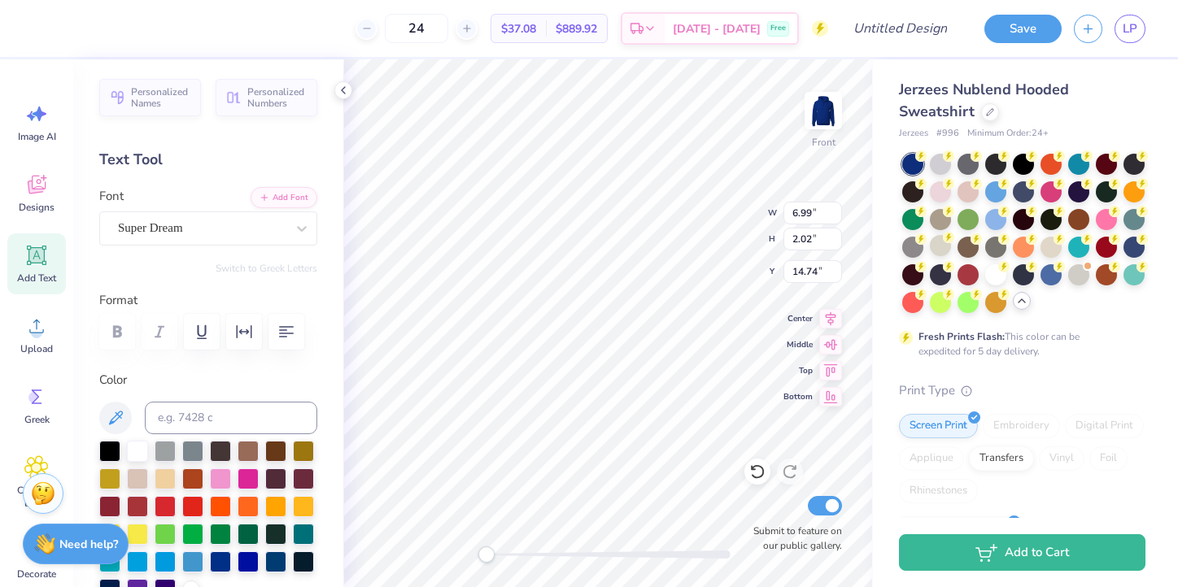
type textarea "T"
type textarea "25"
click at [176, 222] on div "Super Dream" at bounding box center [201, 228] width 171 height 25
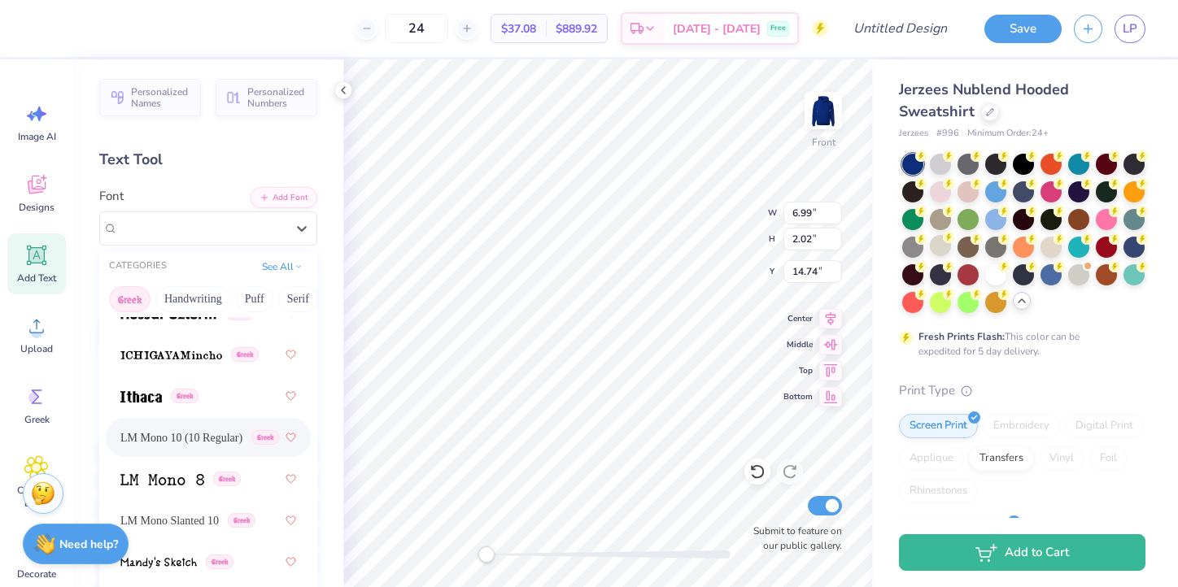
scroll to position [919, 0]
click at [149, 431] on span "LM Mono 10 (10 Regular)" at bounding box center [181, 439] width 122 height 17
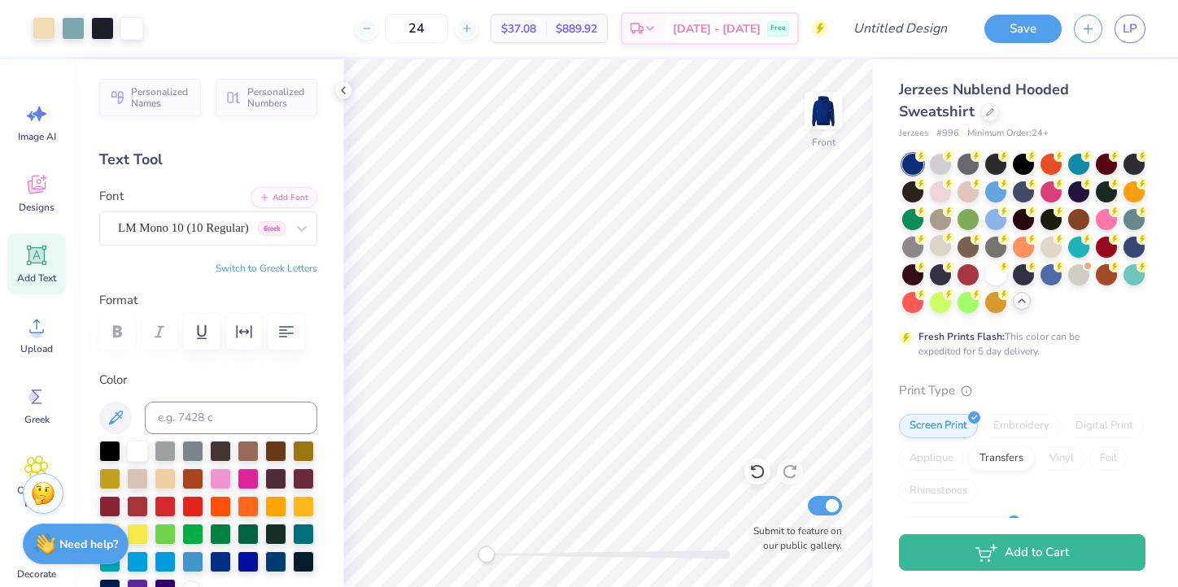
click at [46, 269] on div "Add Text" at bounding box center [36, 263] width 59 height 61
click at [41, 266] on icon at bounding box center [36, 255] width 24 height 24
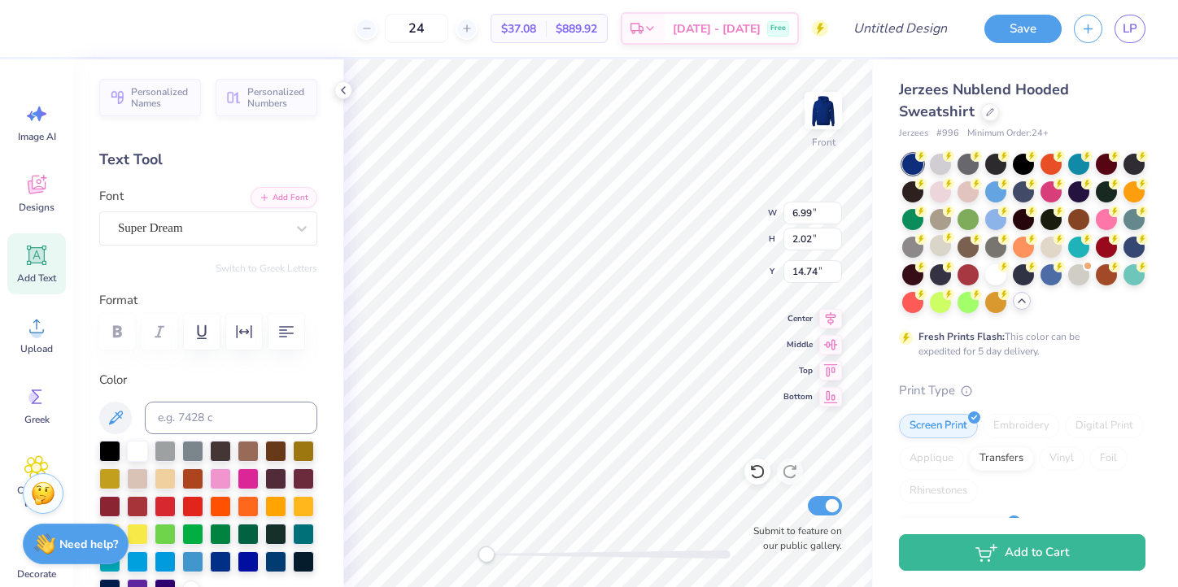
type textarea "T"
type textarea "26"
click at [189, 218] on div at bounding box center [202, 228] width 168 height 22
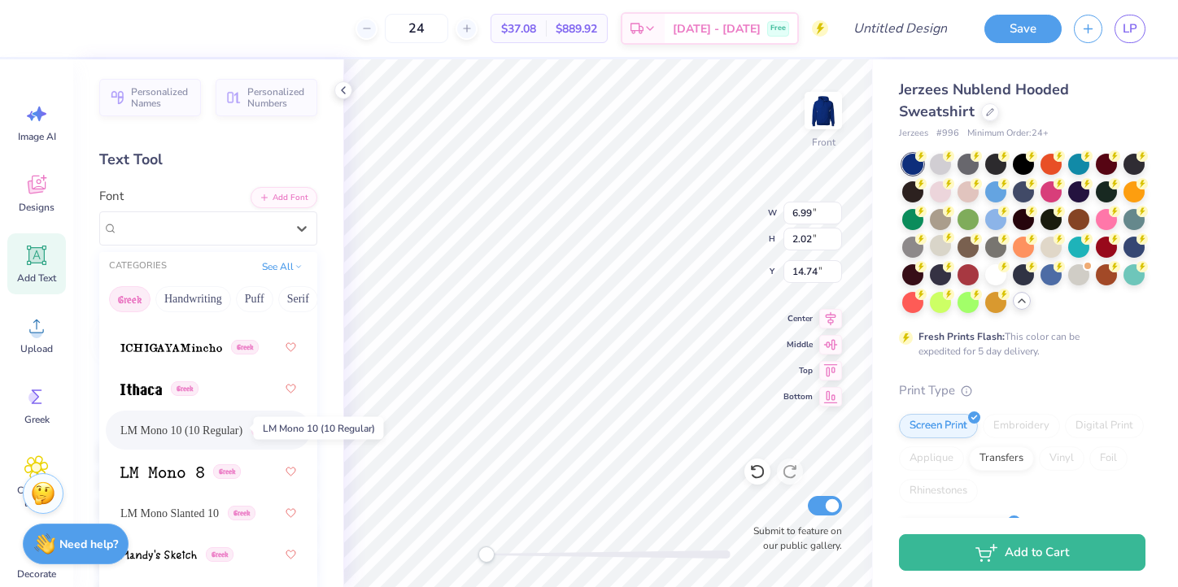
scroll to position [931, 0]
click at [149, 420] on span "LM Mono 10 (10 Regular)" at bounding box center [181, 428] width 122 height 17
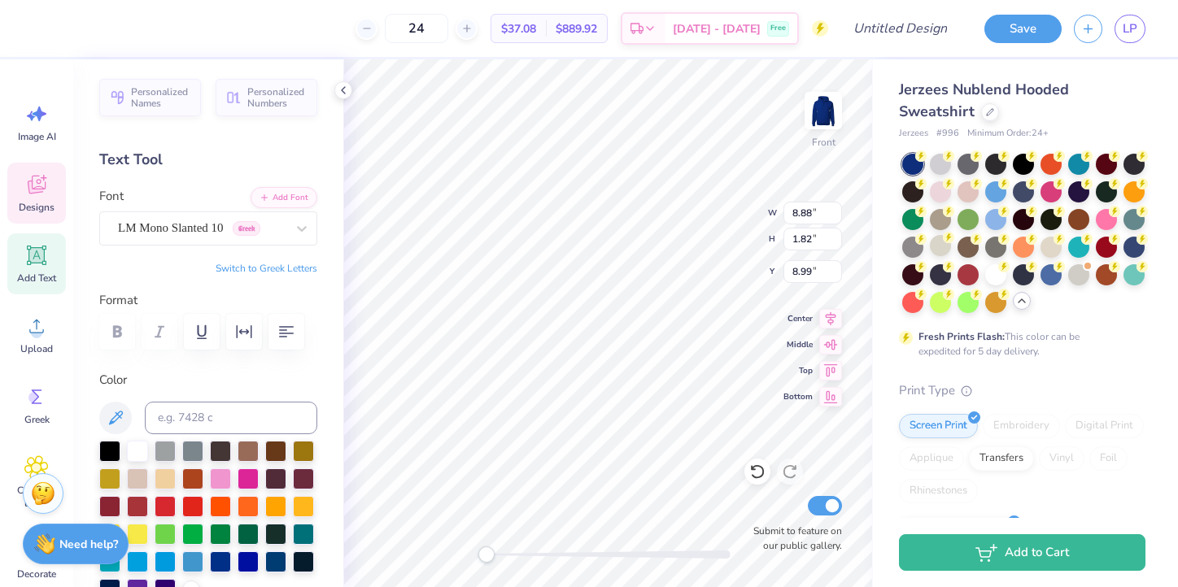
type input "5.65"
type input "0.53"
type input "10.55"
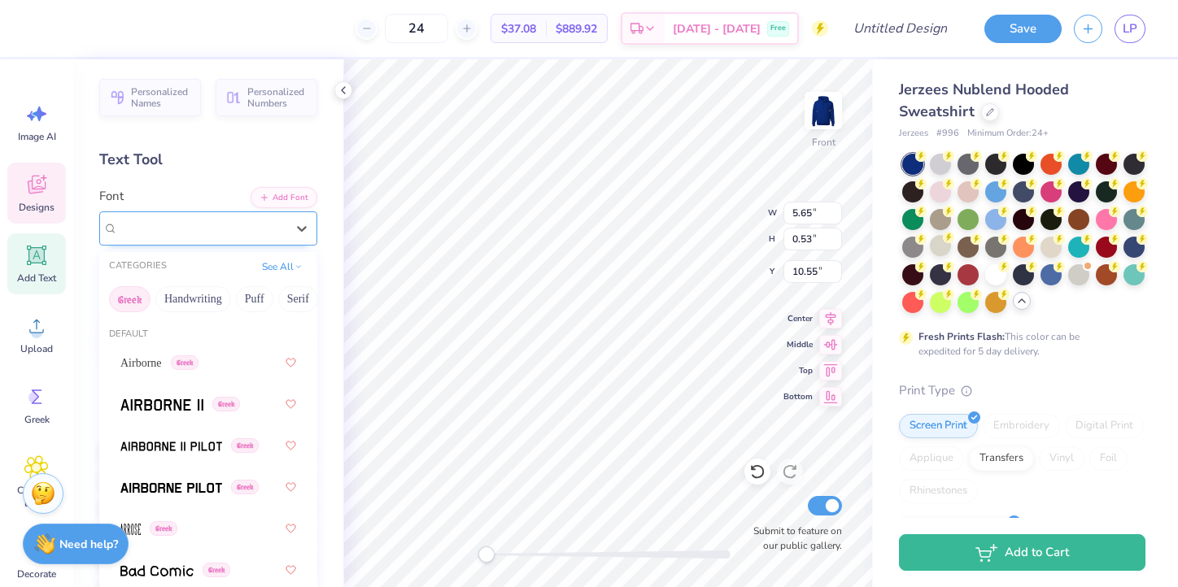
click at [194, 232] on div "LM Mono 10 (10 Regular) [DEMOGRAPHIC_DATA]" at bounding box center [201, 228] width 171 height 25
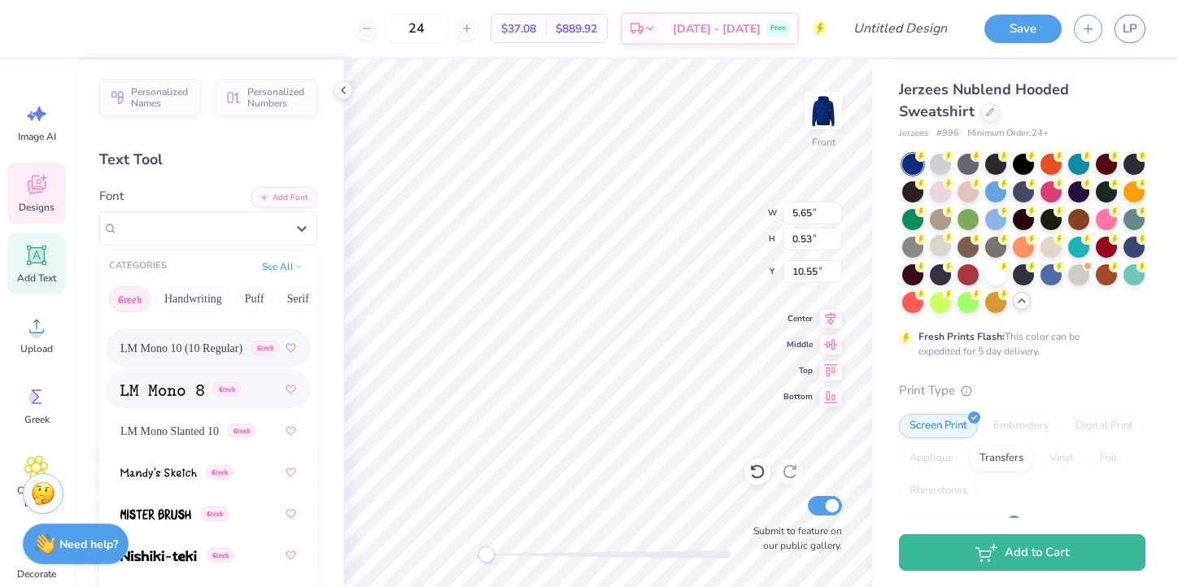
scroll to position [1011, 0]
click at [188, 431] on span "LM Mono Slanted 10" at bounding box center [169, 430] width 98 height 17
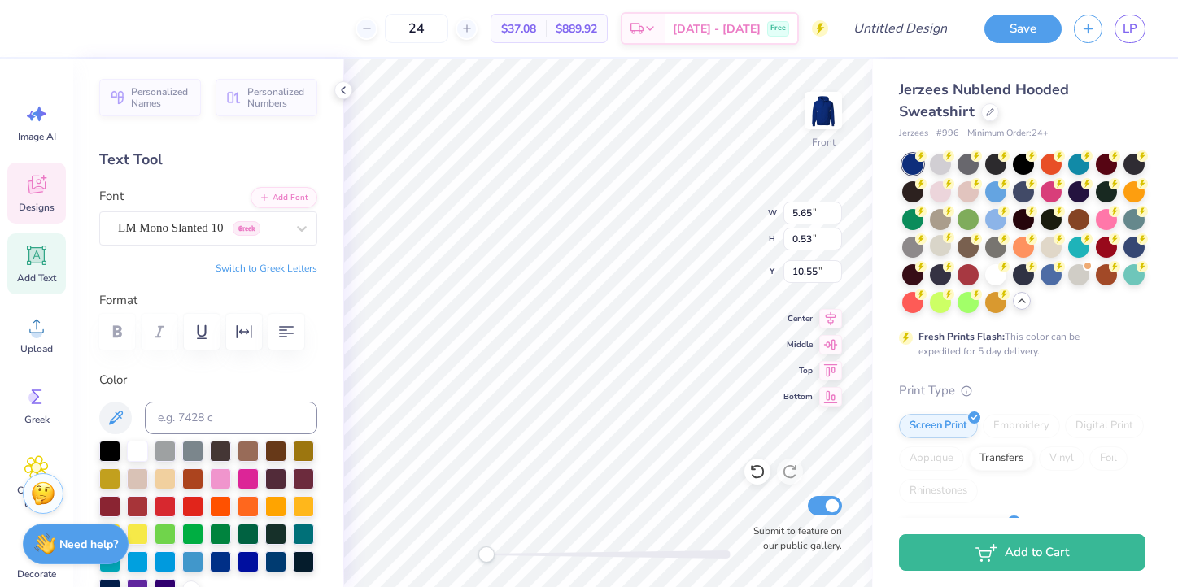
type input "1.80"
type input "1.20"
type input "5.39"
click at [207, 223] on div "LM Mono 10 (10 Regular) [DEMOGRAPHIC_DATA]" at bounding box center [201, 228] width 171 height 25
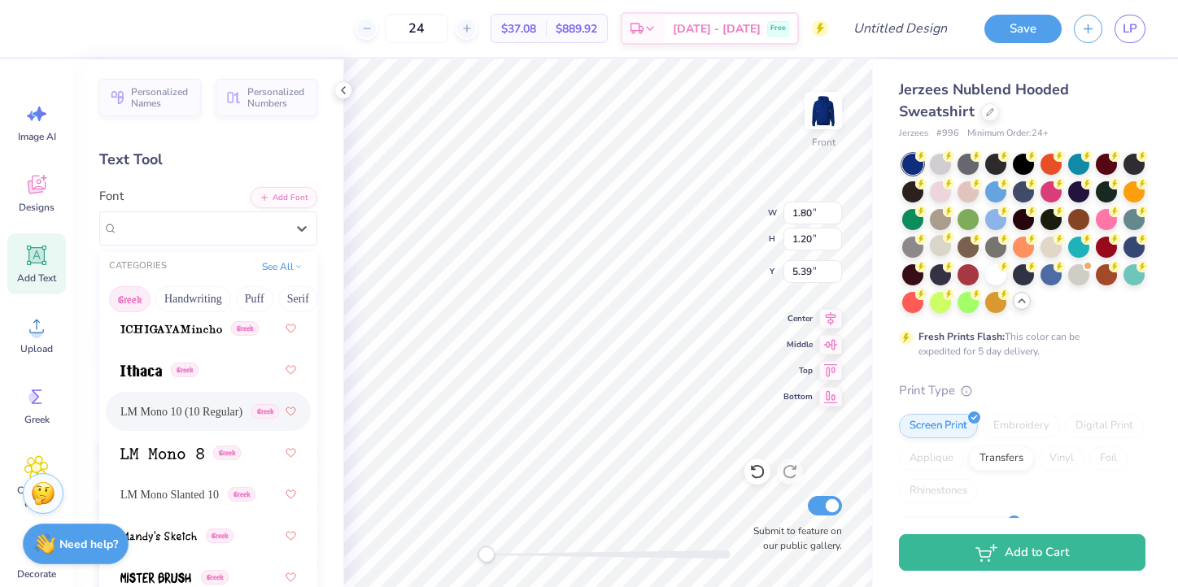
scroll to position [980, 0]
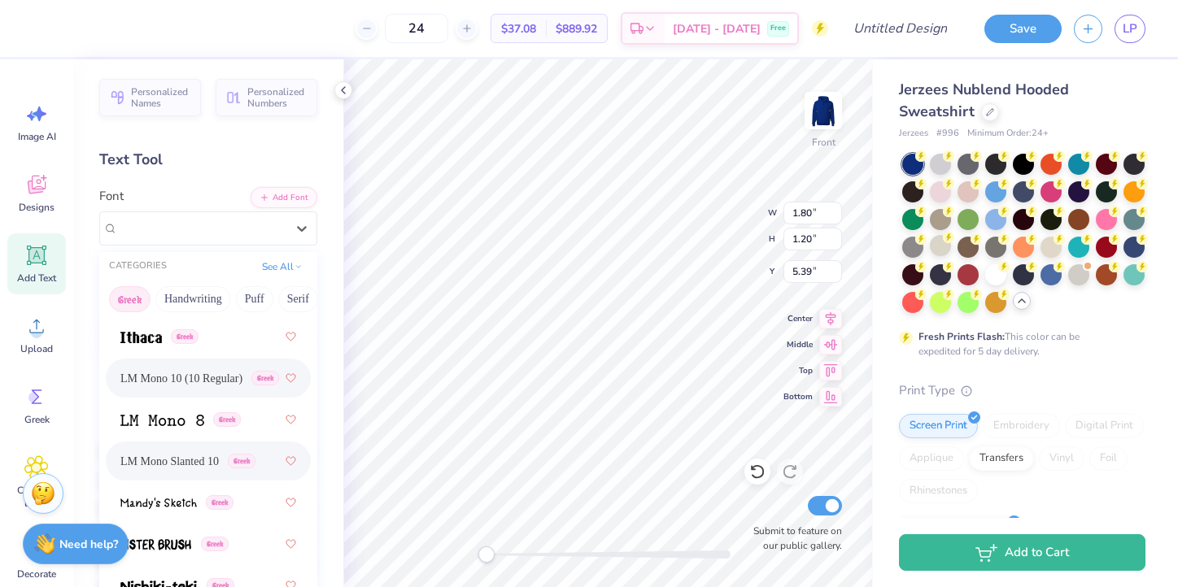
click at [171, 464] on span "LM Mono Slanted 10" at bounding box center [169, 461] width 98 height 17
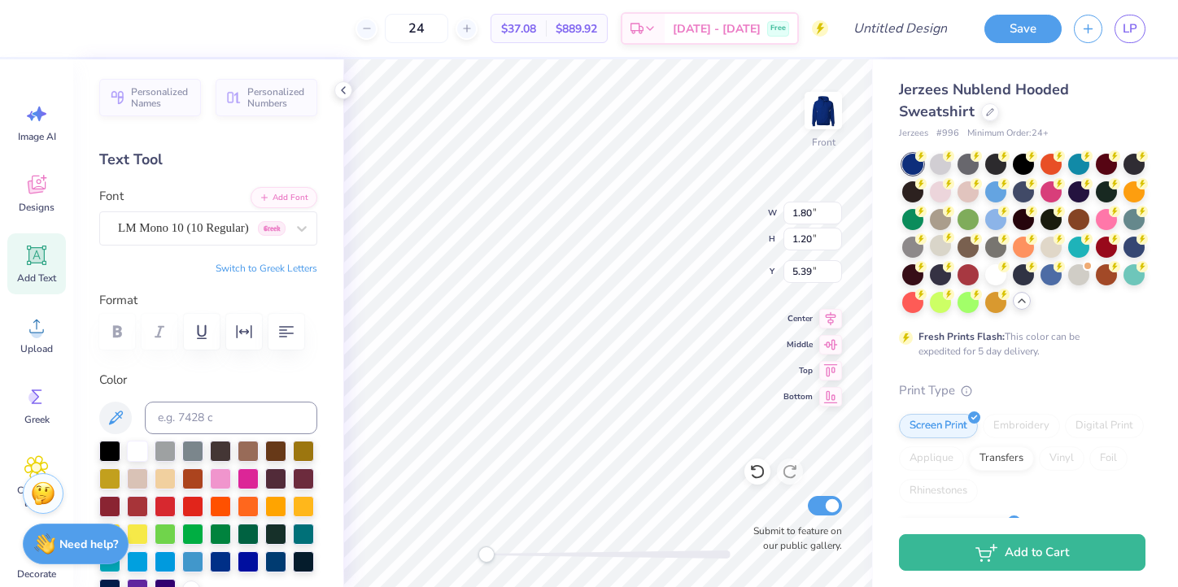
type input "1.86"
type input "1.25"
type input "6.92"
click at [193, 233] on div "LM Mono 10 (10 Regular) [DEMOGRAPHIC_DATA]" at bounding box center [201, 228] width 171 height 25
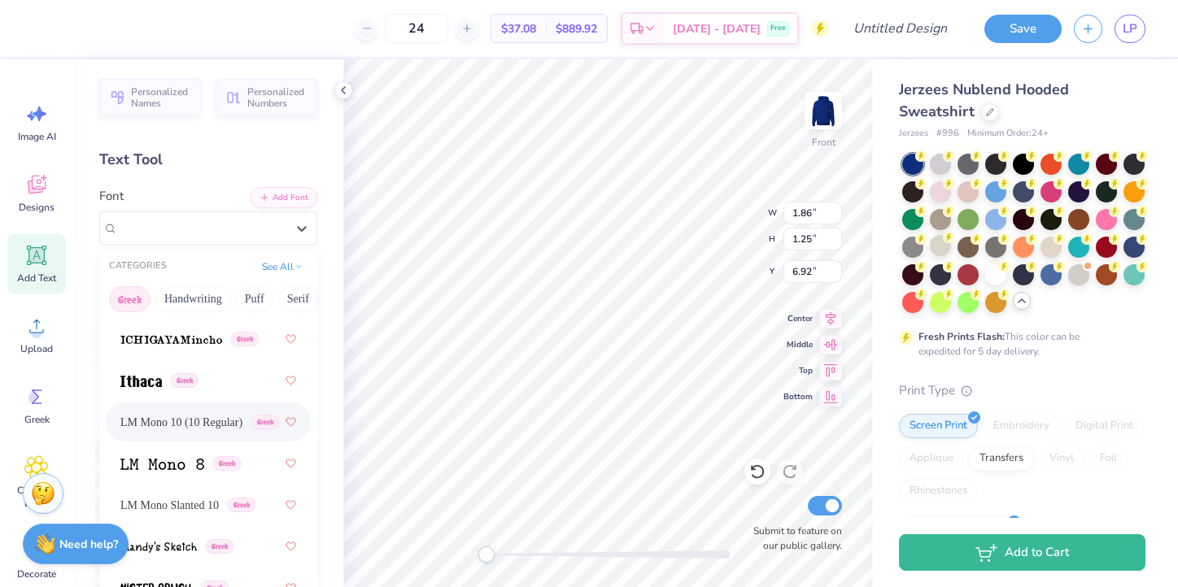
scroll to position [1006, 0]
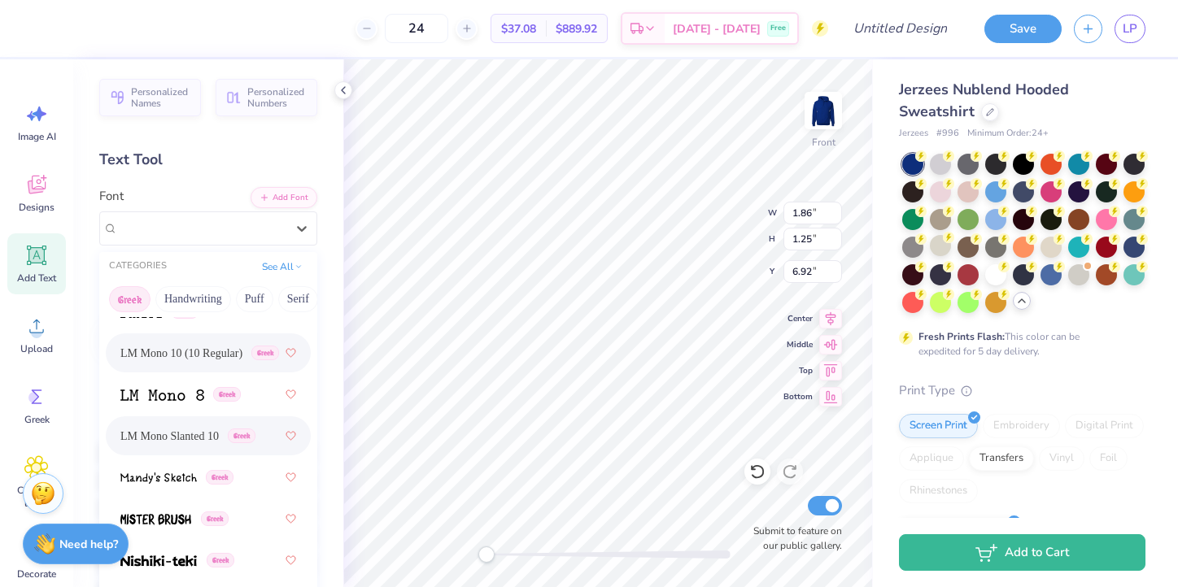
click at [176, 433] on span "LM Mono Slanted 10" at bounding box center [169, 436] width 98 height 17
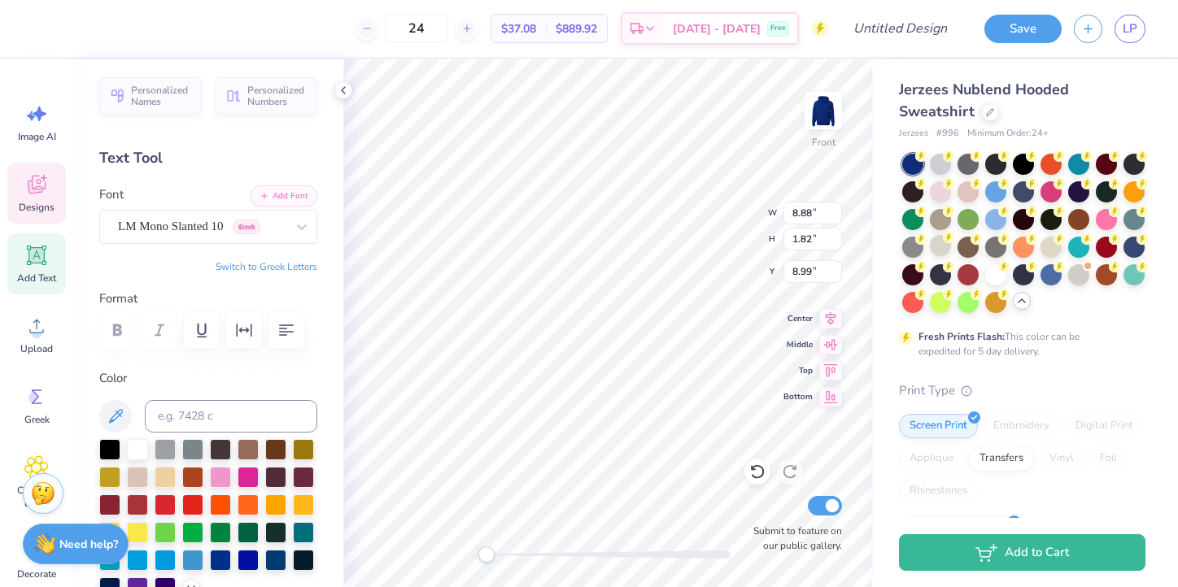
scroll to position [0, 0]
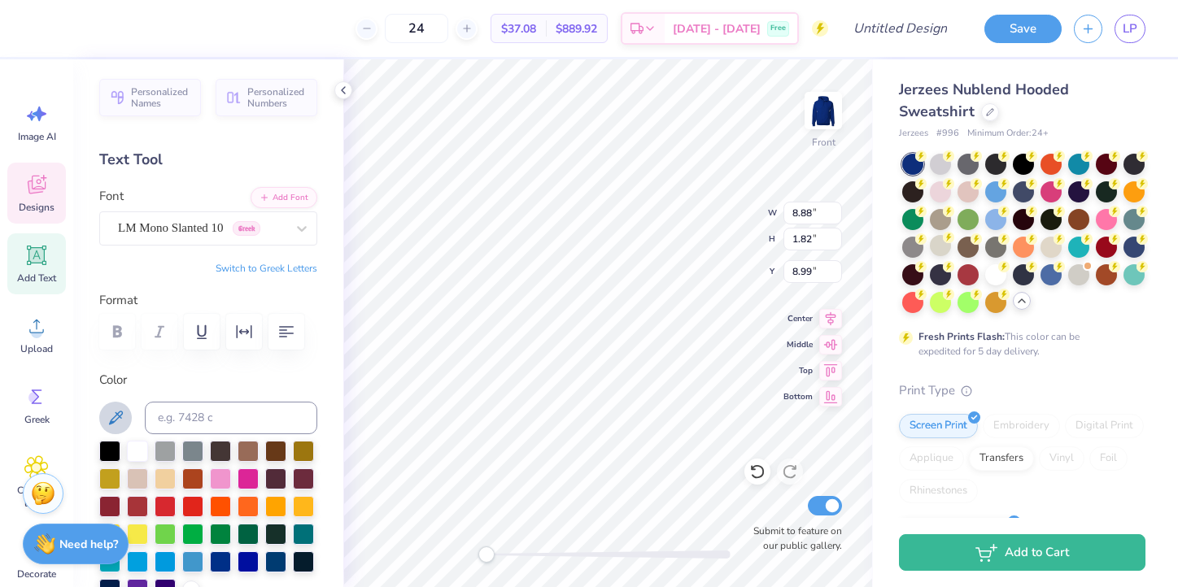
click at [116, 417] on icon at bounding box center [116, 418] width 20 height 20
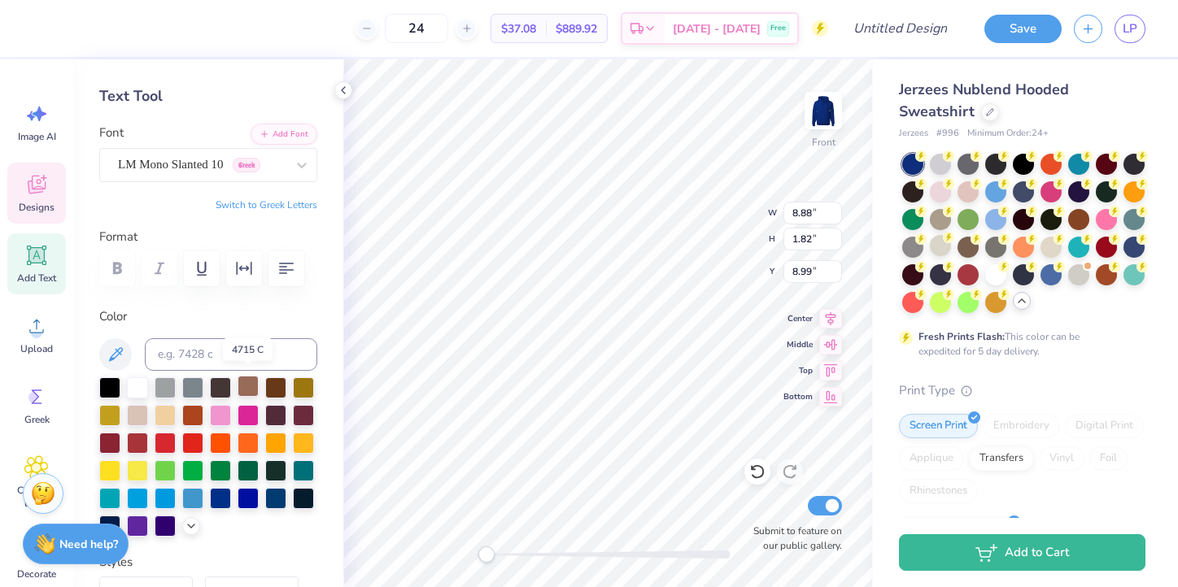
scroll to position [46, 0]
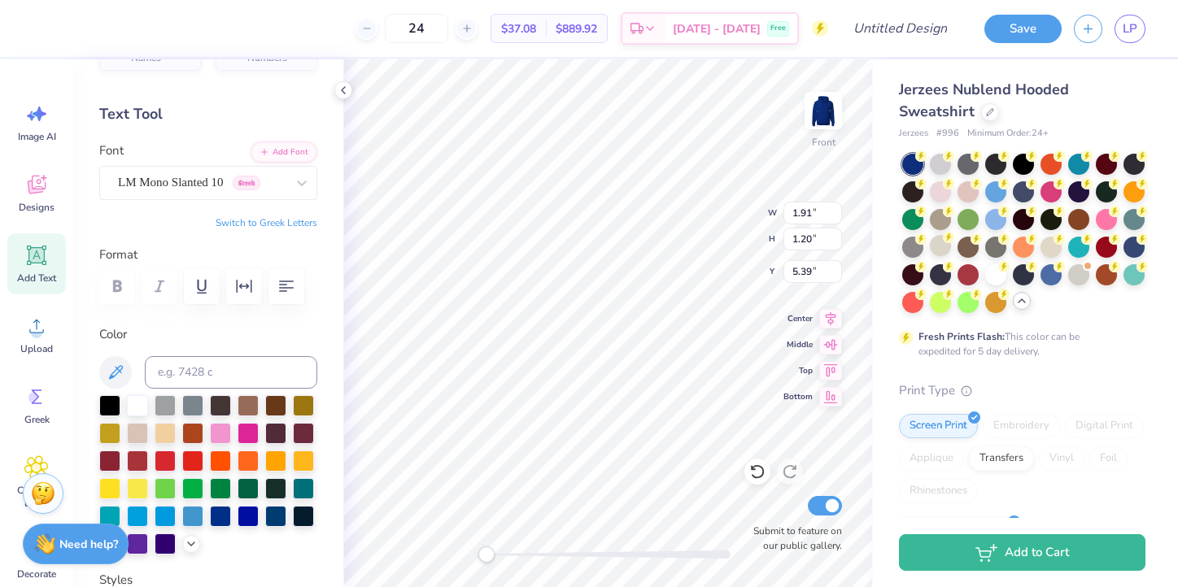
type input "1.91"
type input "1.20"
type input "5.39"
click at [113, 406] on div at bounding box center [109, 404] width 21 height 21
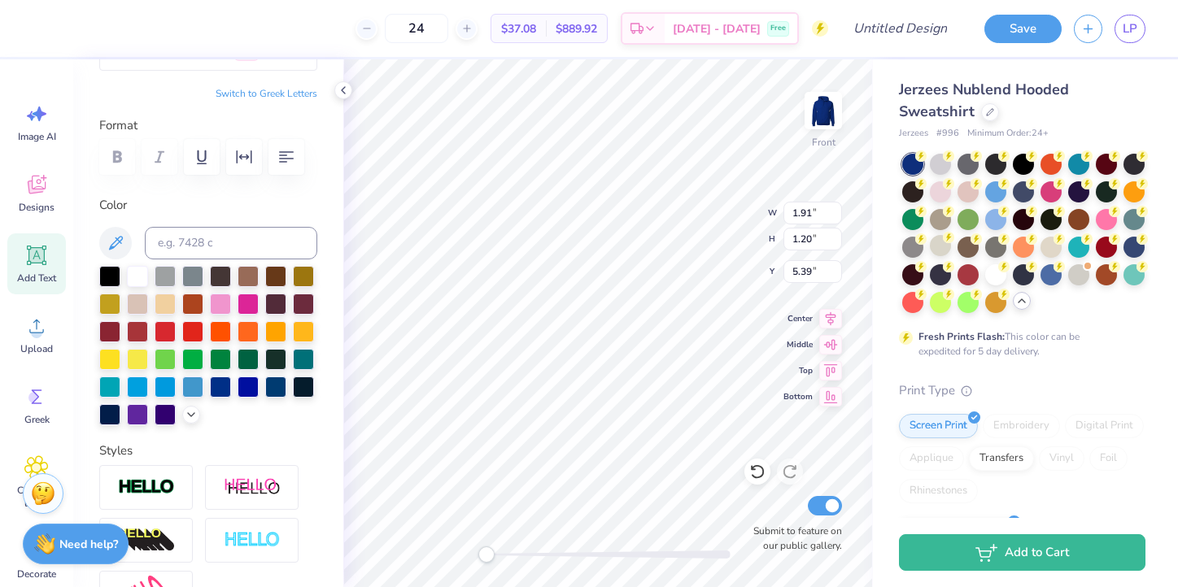
scroll to position [177, 0]
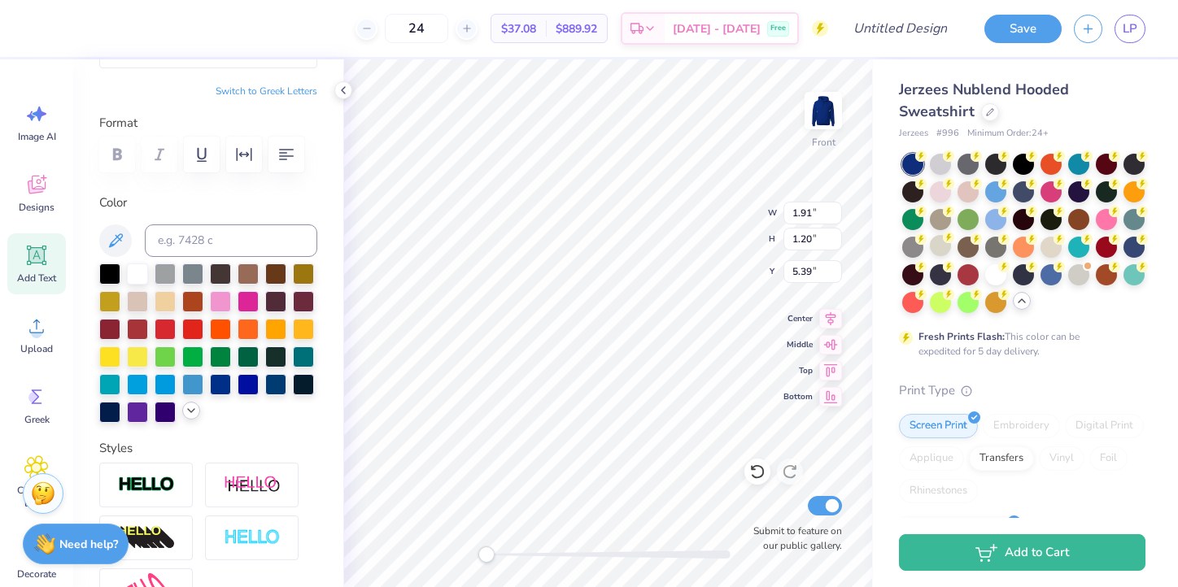
click at [187, 411] on icon at bounding box center [191, 410] width 13 height 13
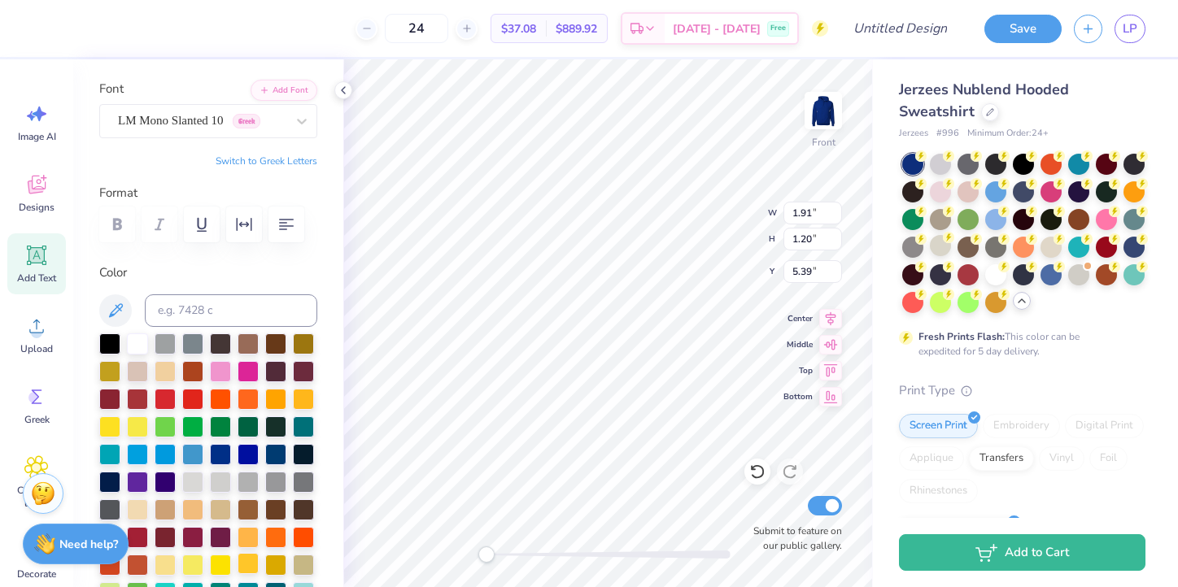
scroll to position [108, 0]
click at [117, 308] on icon at bounding box center [116, 310] width 20 height 20
type input "2.00"
type input "1.25"
type input "6.92"
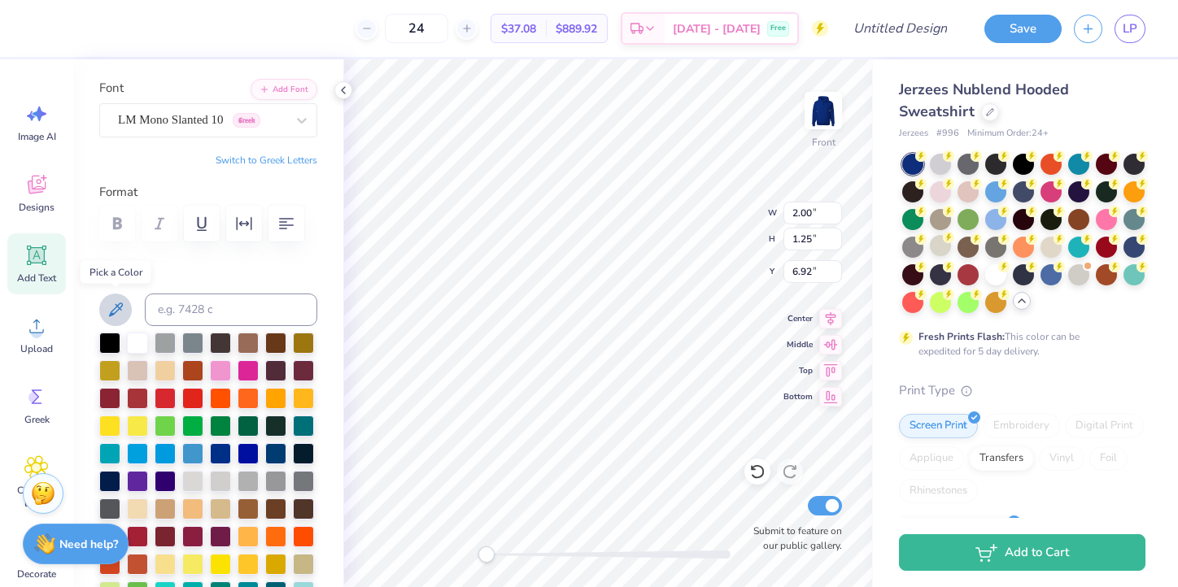
click at [107, 303] on icon at bounding box center [116, 310] width 20 height 20
type input "2.00"
type input "1.25"
type input "6.91"
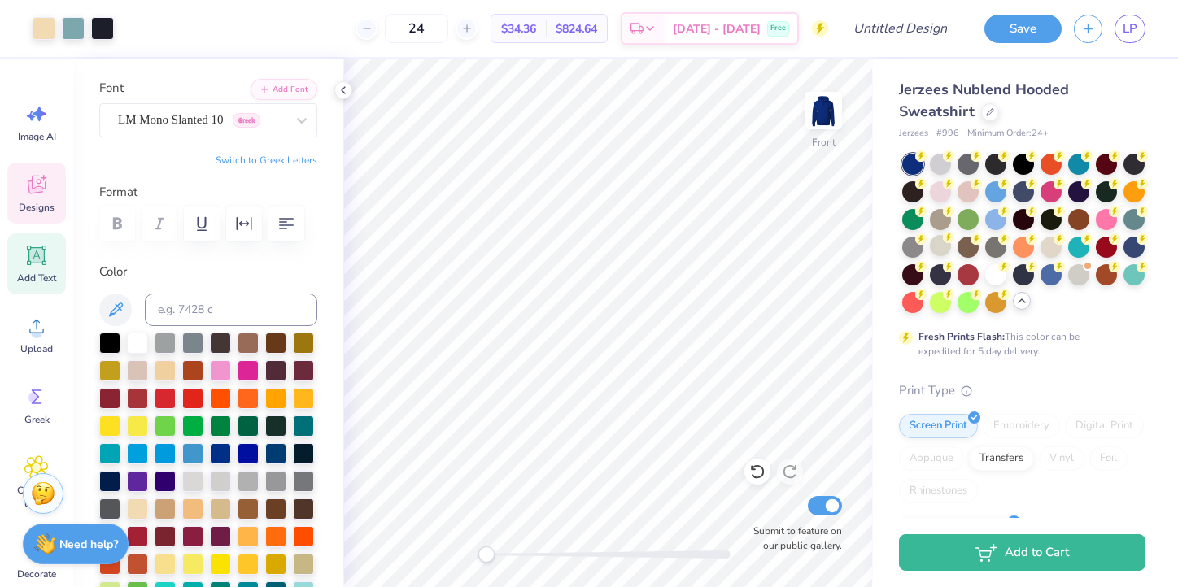
click at [41, 212] on span "Designs" at bounding box center [37, 207] width 36 height 13
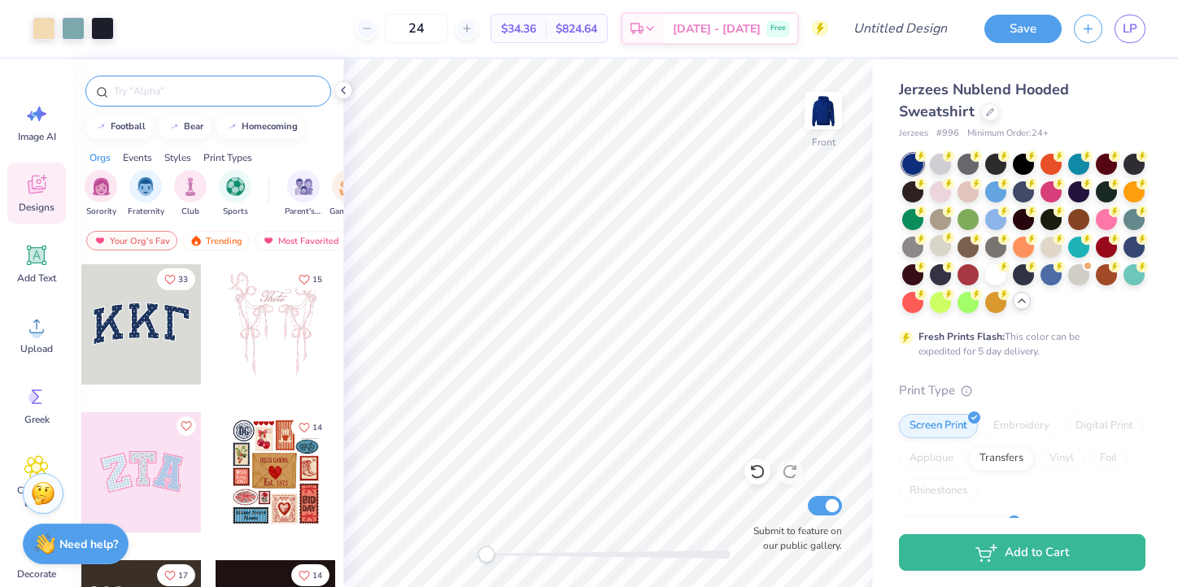
click at [160, 96] on input "text" at bounding box center [216, 91] width 208 height 16
type input "S"
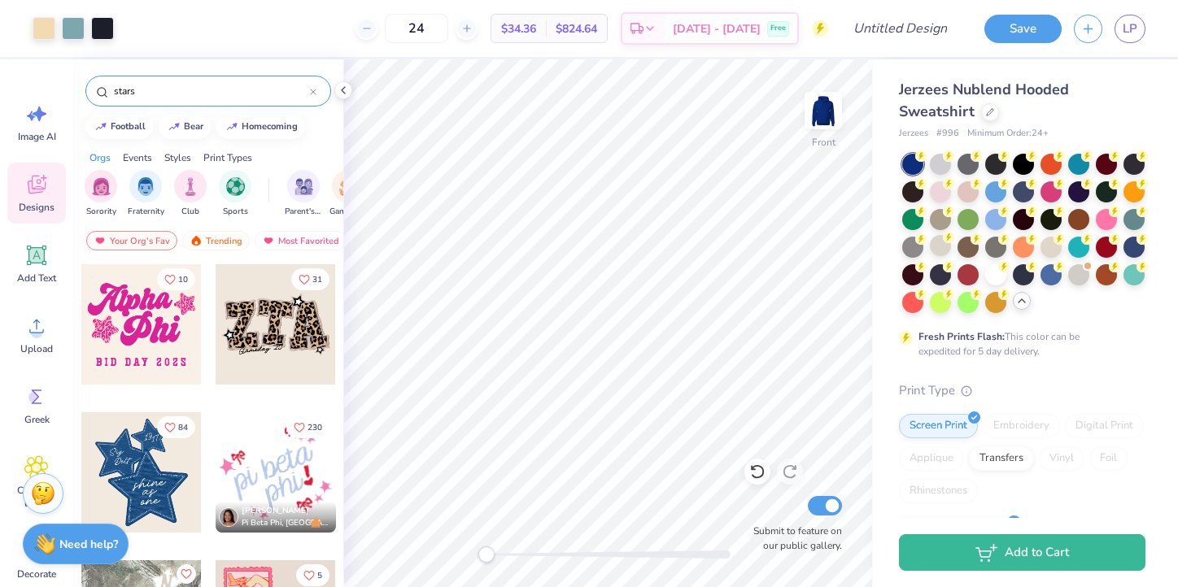
type input "stars"
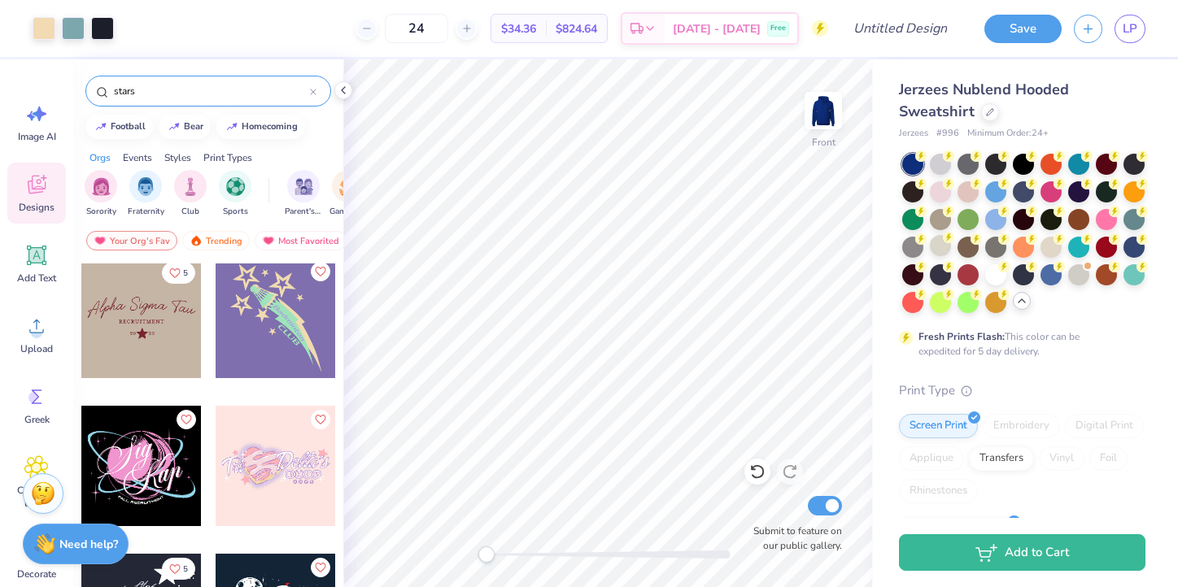
scroll to position [1486, 0]
click at [150, 316] on div at bounding box center [141, 319] width 120 height 120
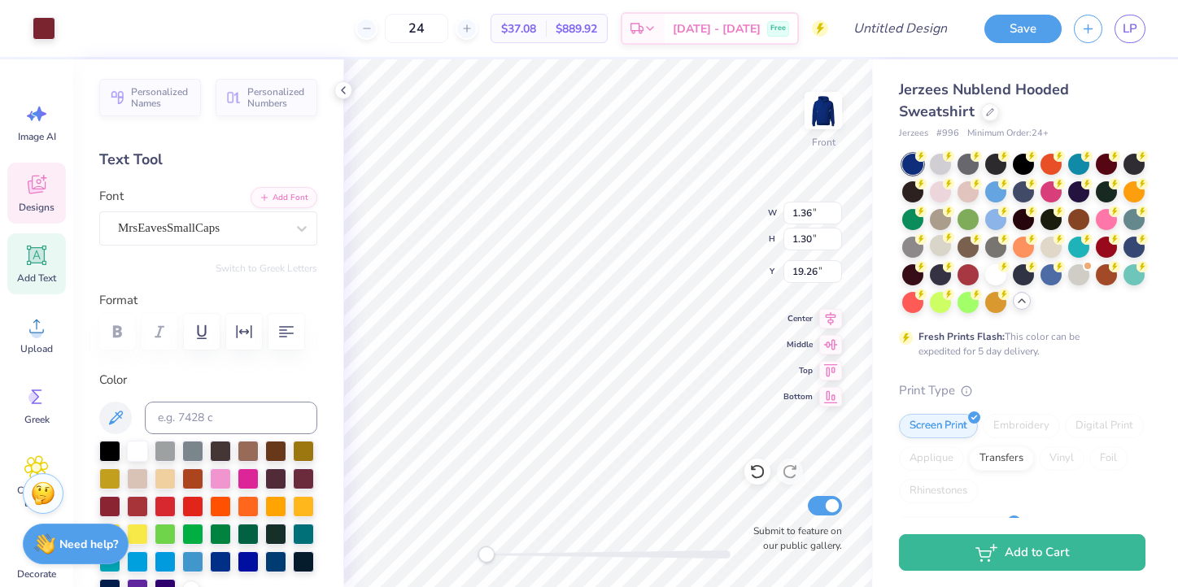
type input "2.04"
type input "1.17"
type input "16.59"
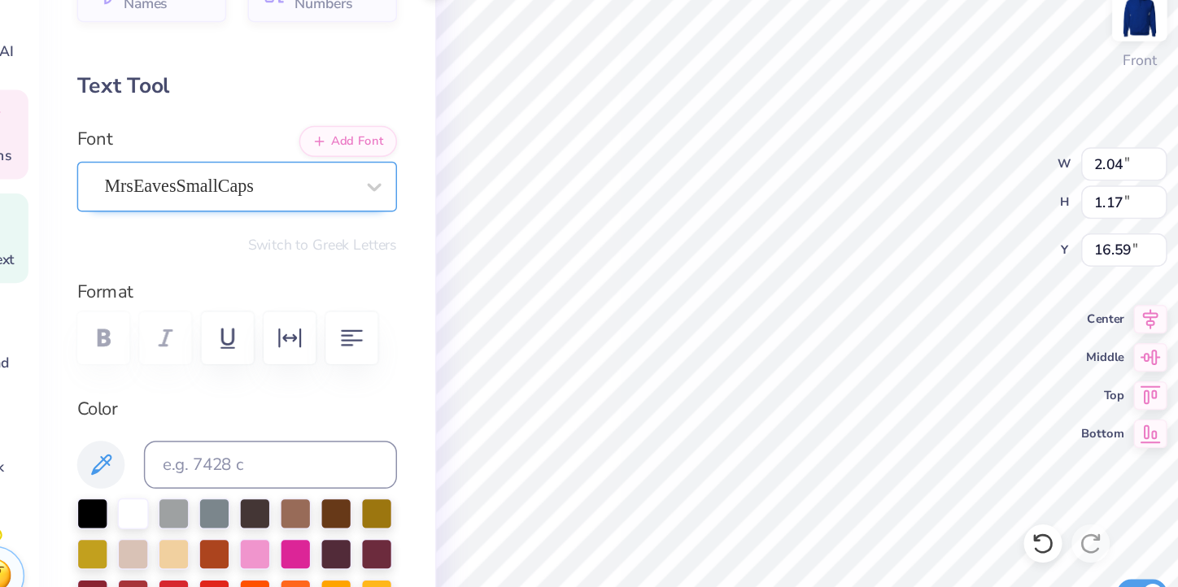
click at [203, 227] on div "MrsEavesSmallCaps" at bounding box center [201, 228] width 171 height 25
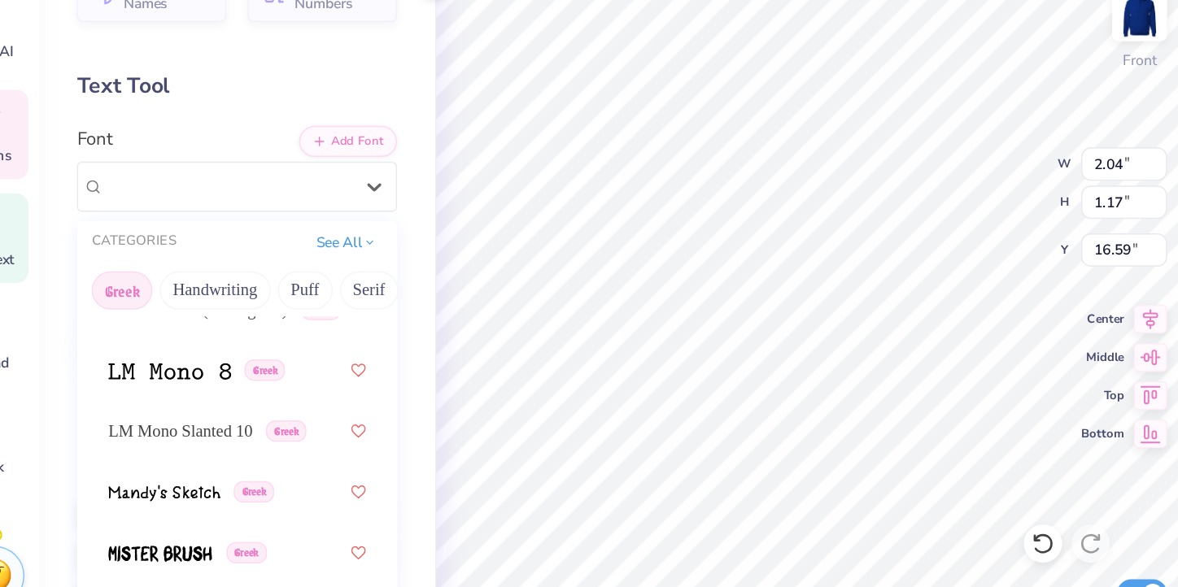
scroll to position [1052, 0]
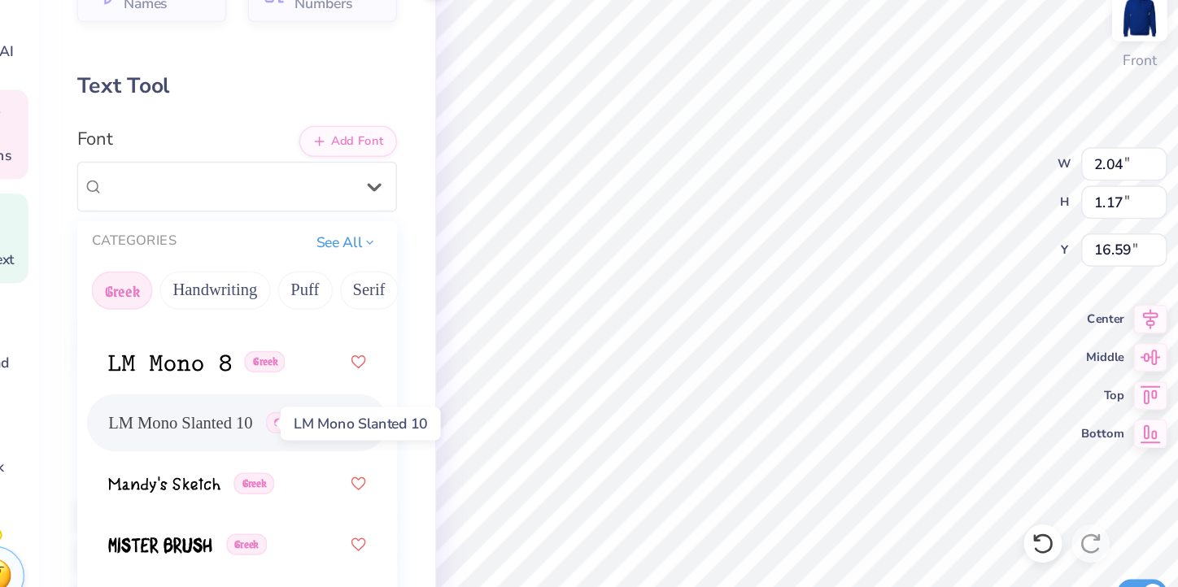
click at [194, 389] on span "LM Mono Slanted 10" at bounding box center [169, 390] width 98 height 17
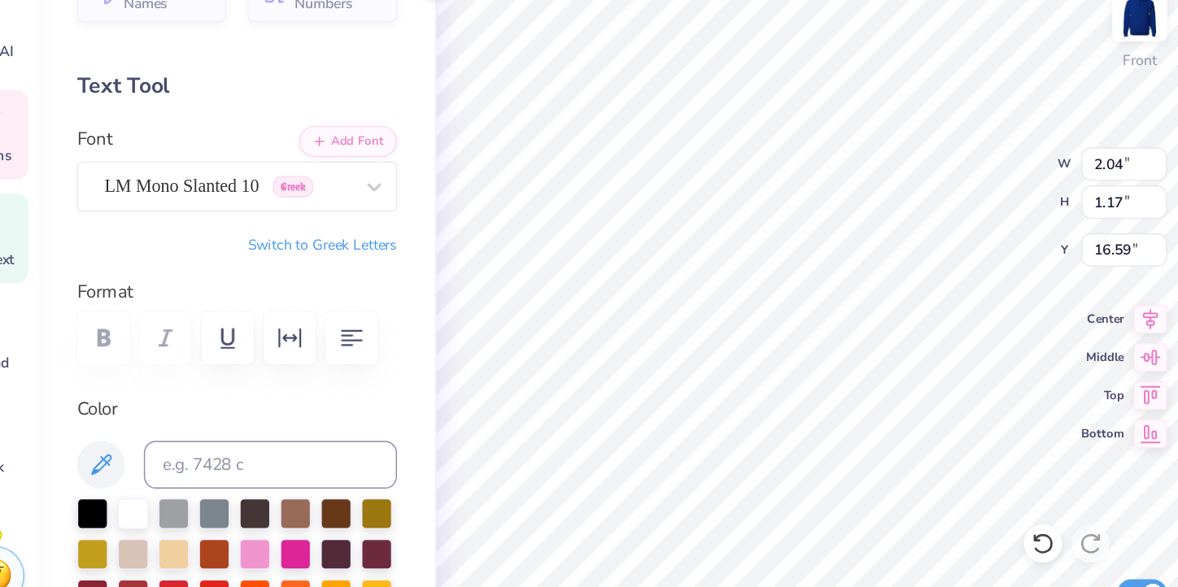
type input "1.95"
type input "1.13"
type input "16.61"
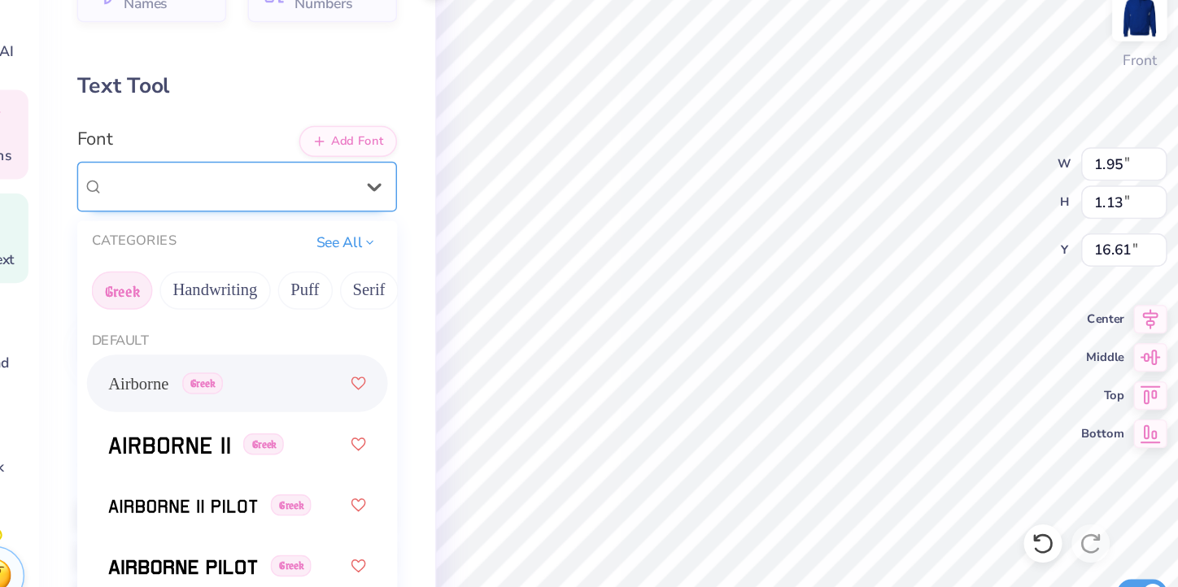
click at [264, 235] on div "MrsEavesSmallCaps" at bounding box center [201, 228] width 171 height 25
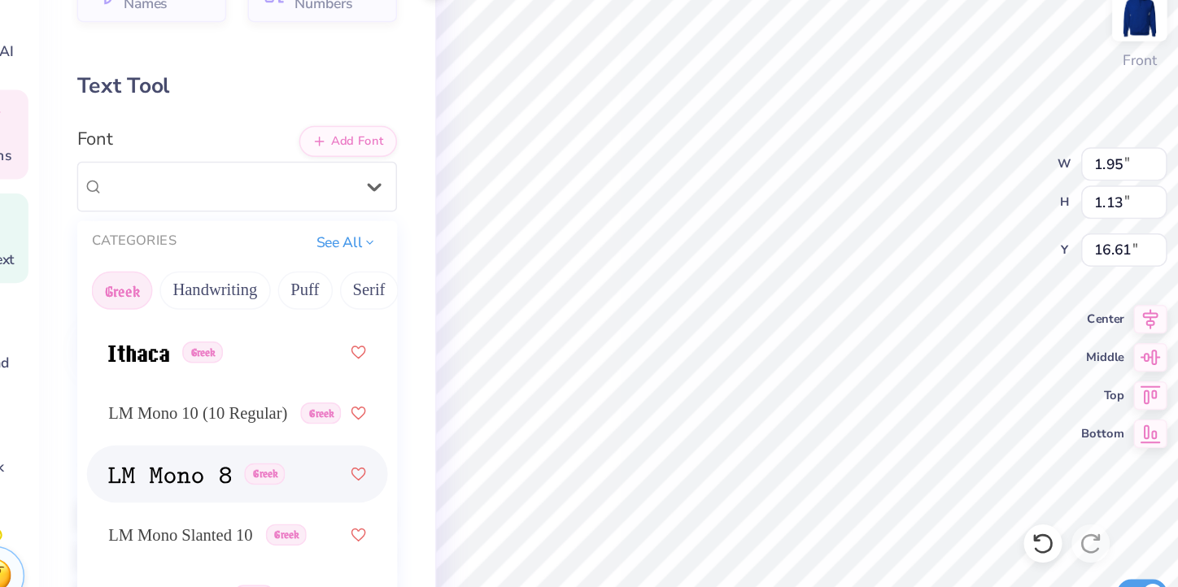
scroll to position [997, 0]
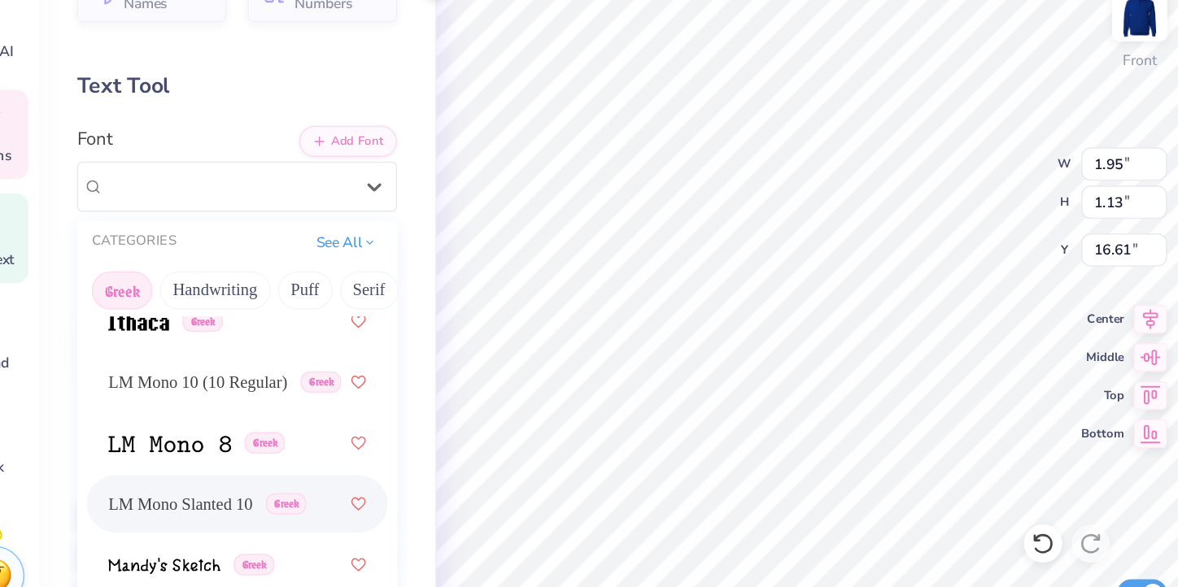
click at [194, 455] on div "LM Mono Slanted 10 Greek" at bounding box center [208, 444] width 176 height 29
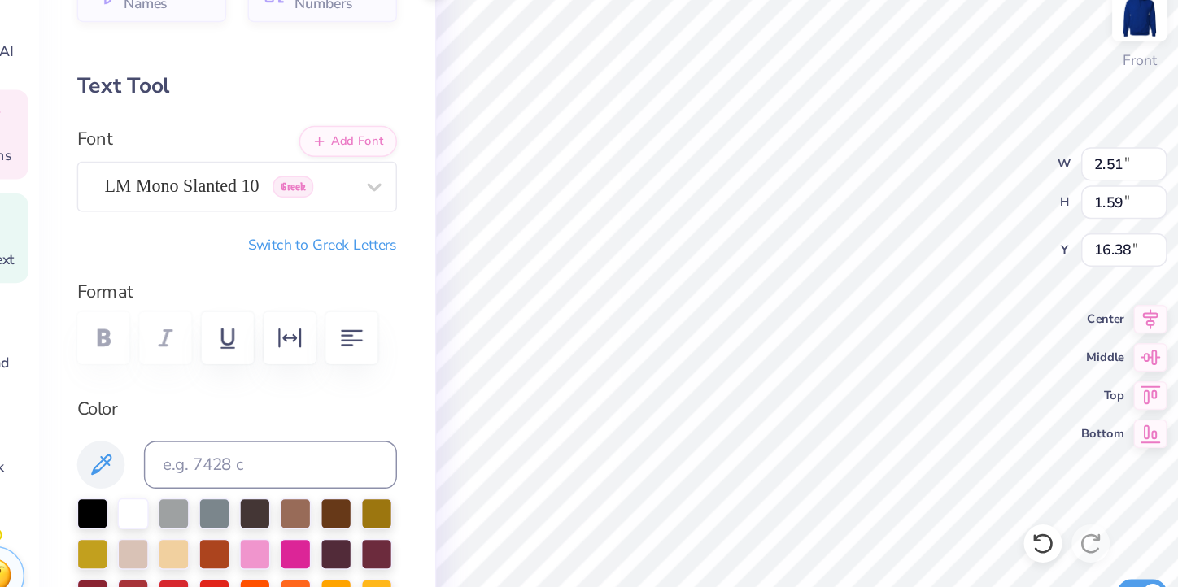
type input "2.43"
type input "1.53"
type input "16.41"
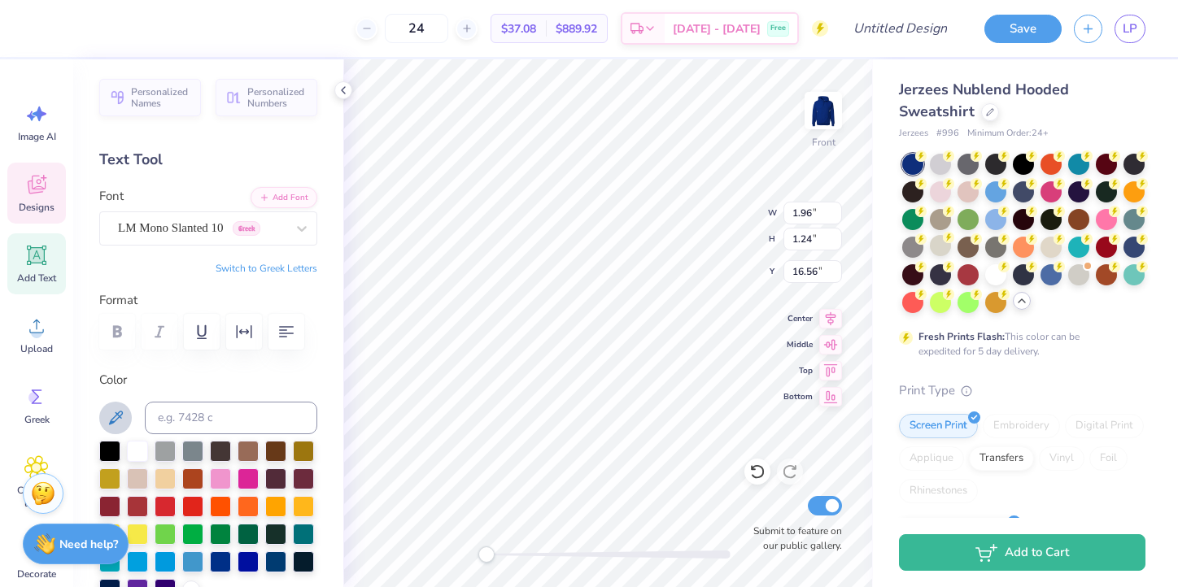
click at [114, 412] on icon at bounding box center [116, 418] width 20 height 20
click at [117, 407] on button at bounding box center [115, 418] width 33 height 33
type input "1.36"
type input "1.30"
type input "16.47"
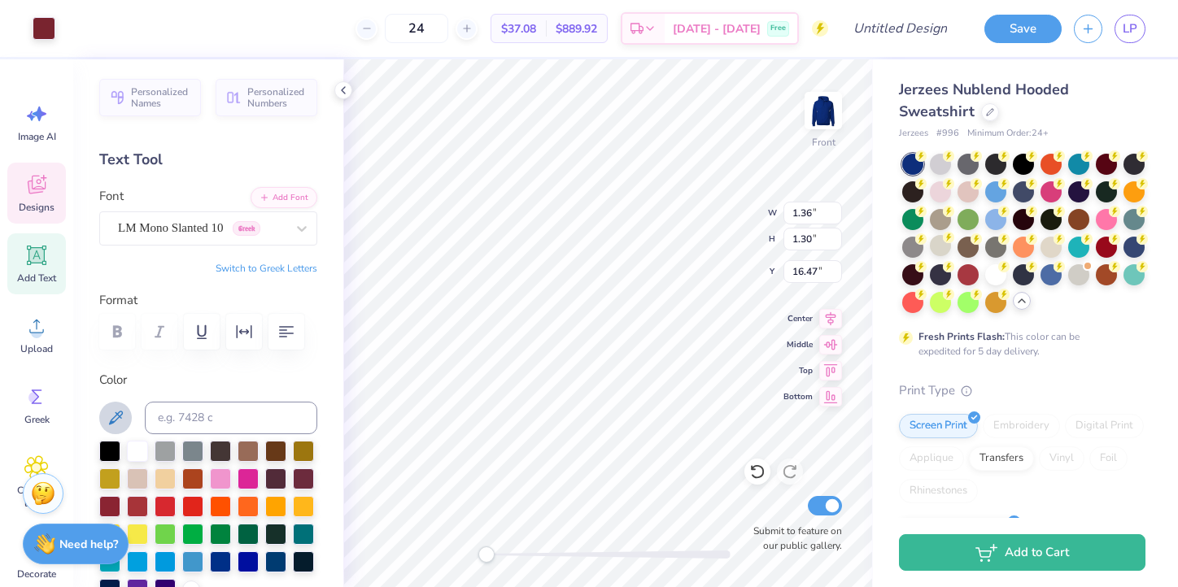
click at [114, 425] on icon at bounding box center [116, 418] width 20 height 20
click at [123, 412] on icon at bounding box center [116, 418] width 20 height 20
click at [113, 414] on icon at bounding box center [116, 418] width 20 height 20
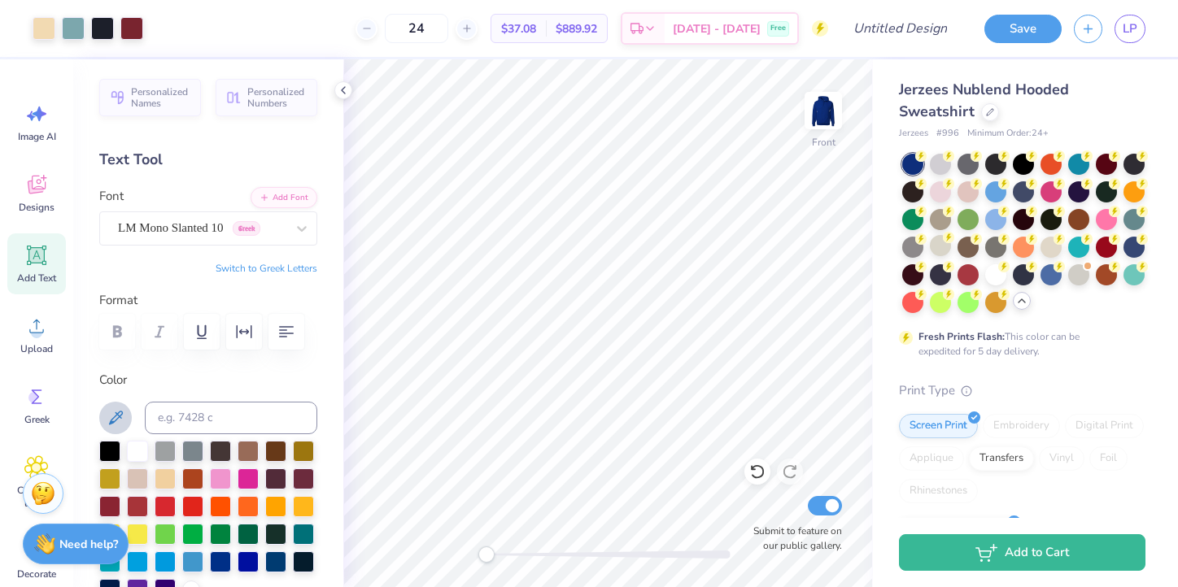
click at [120, 417] on icon at bounding box center [116, 418] width 14 height 14
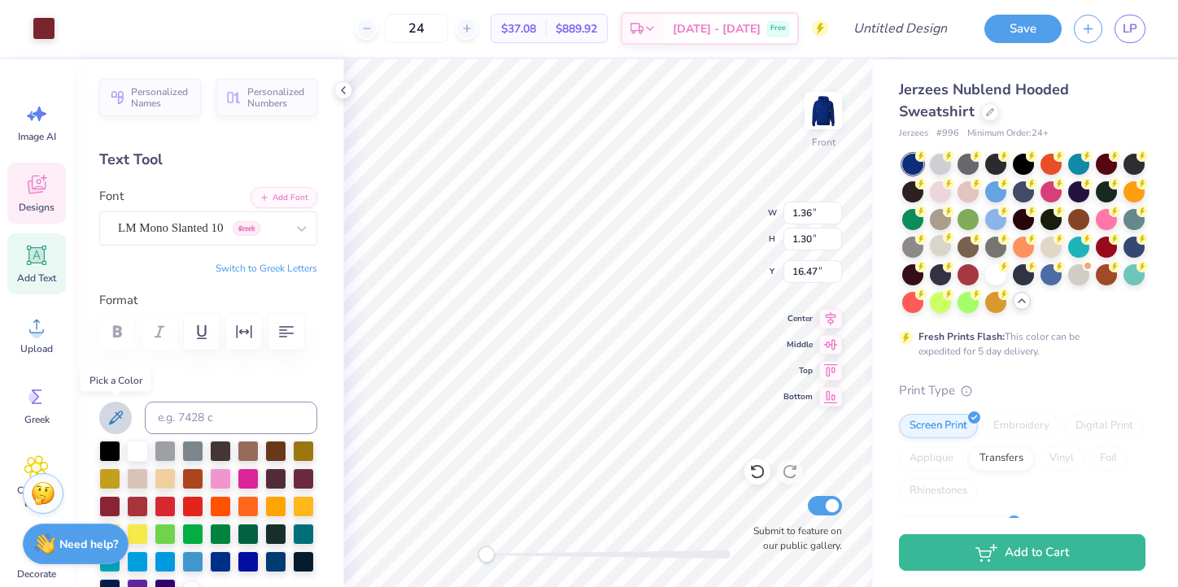
click at [116, 424] on icon at bounding box center [116, 418] width 20 height 20
click at [111, 447] on div at bounding box center [109, 449] width 21 height 21
click at [119, 421] on icon at bounding box center [116, 418] width 20 height 20
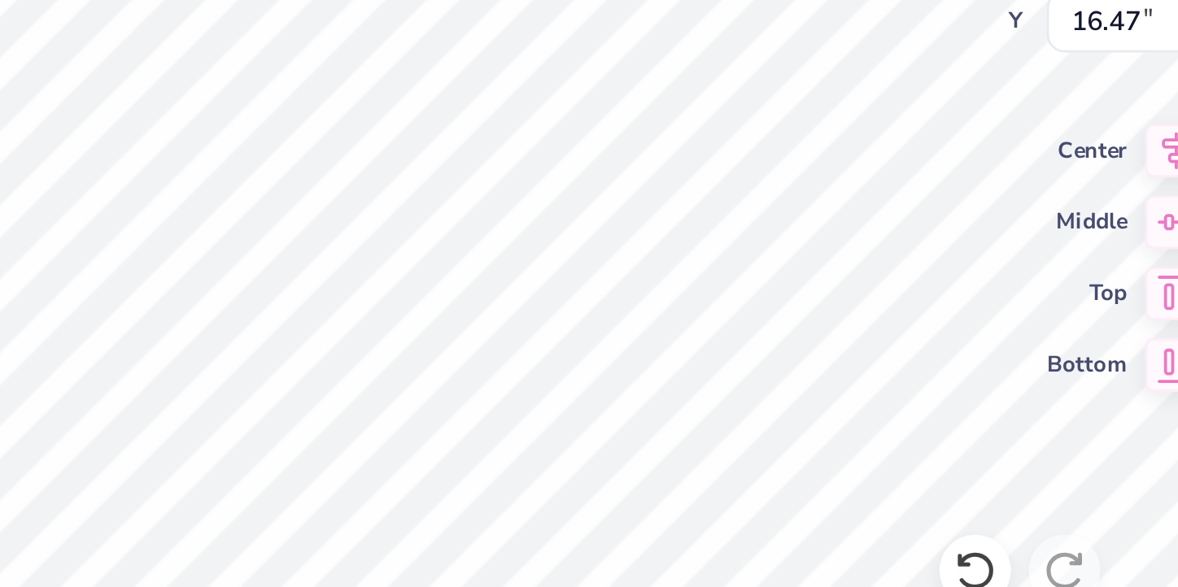
type input "1.96"
type input "1.24"
type input "16.57"
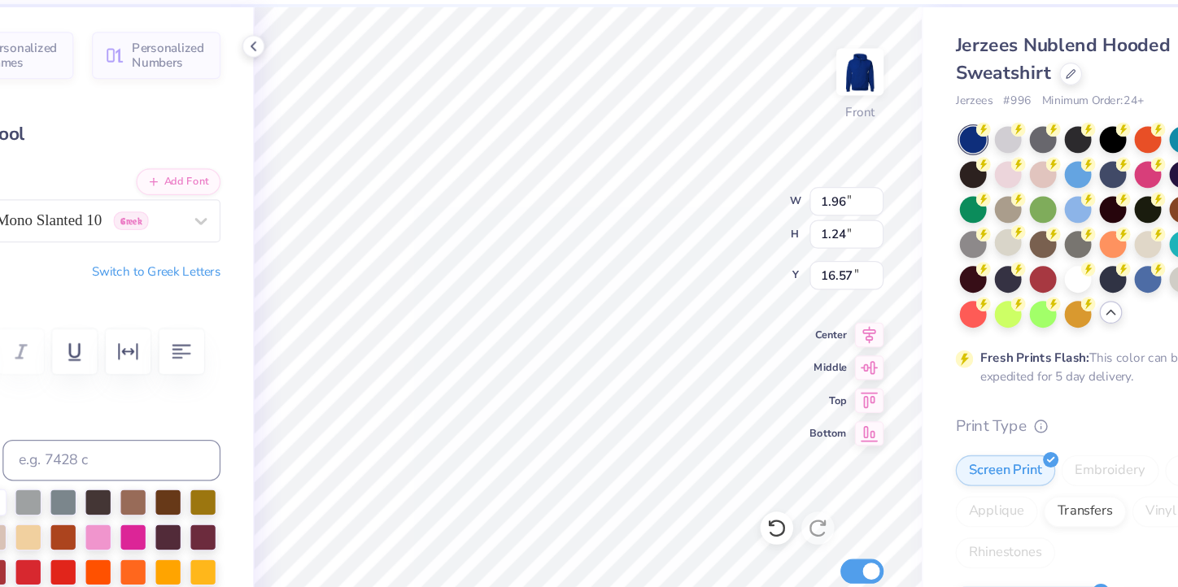
type textarea "25"
type input "1.98"
type input "1.25"
type input "16.56"
type textarea "26"
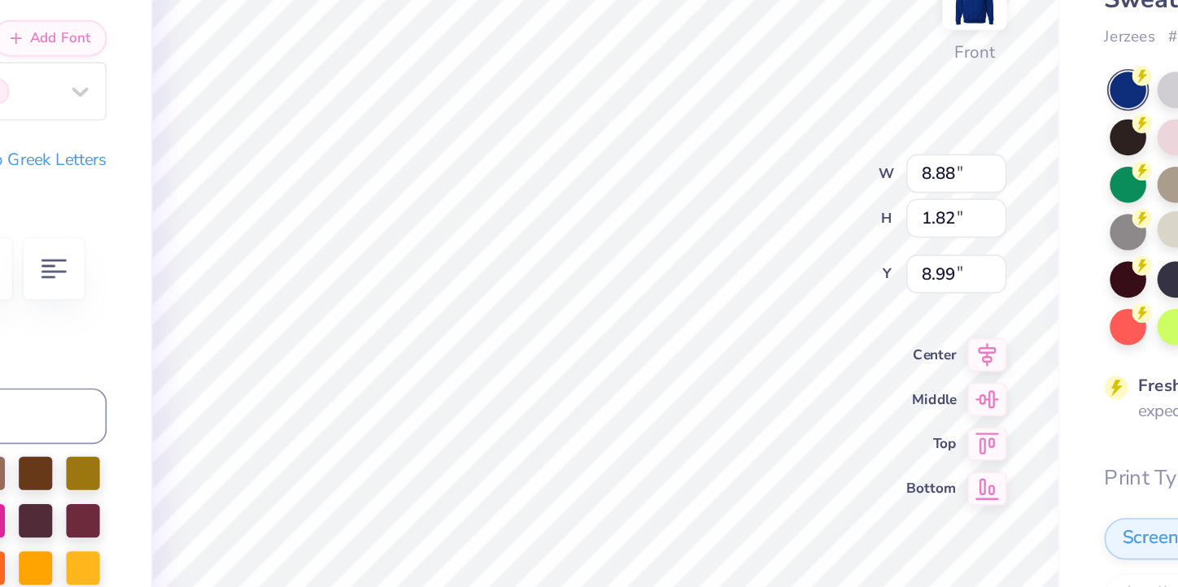
scroll to position [0, 2]
type textarea "Stay Afloat"
type textarea "STAY AFLOAT RHS"
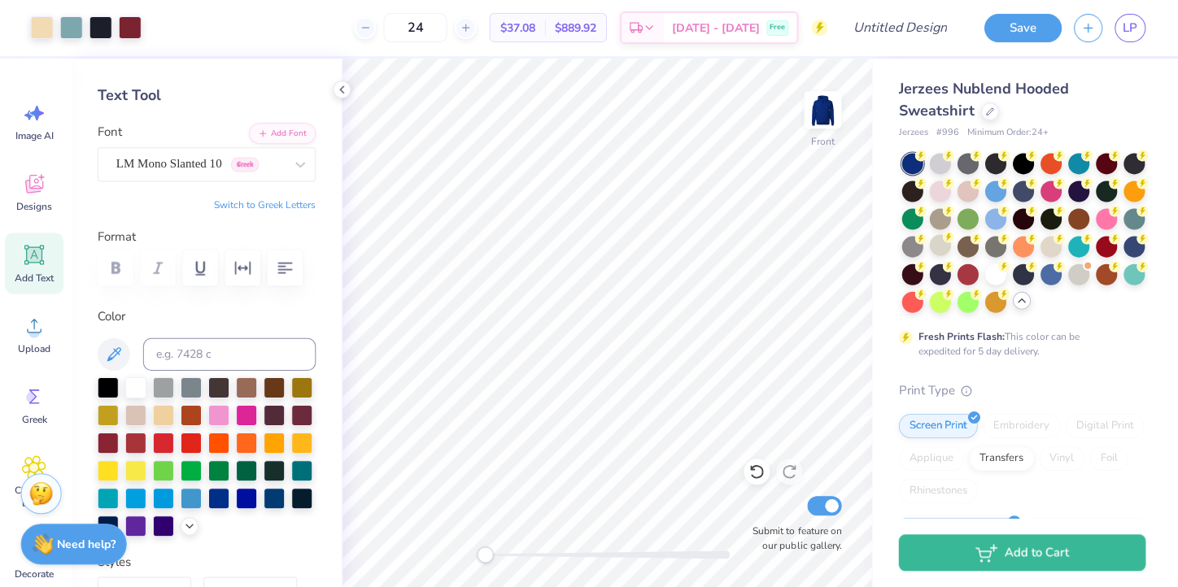
scroll to position [0, 0]
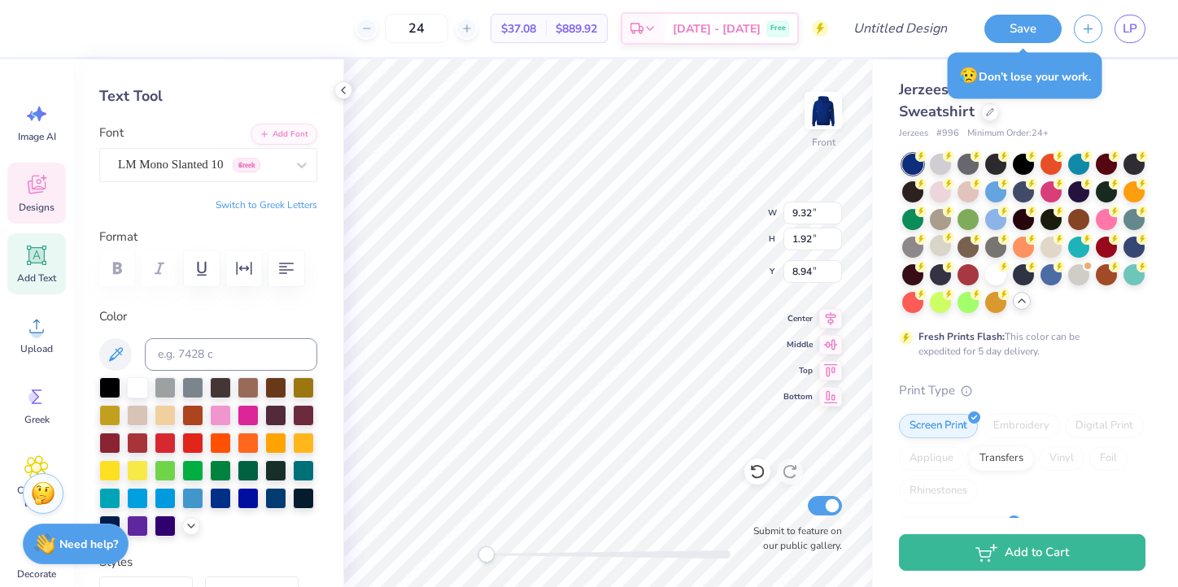
click at [338, 299] on div "Personalized Names Personalized Numbers Text Tool Add Font Font LM Mono Slanted…" at bounding box center [208, 323] width 270 height 528
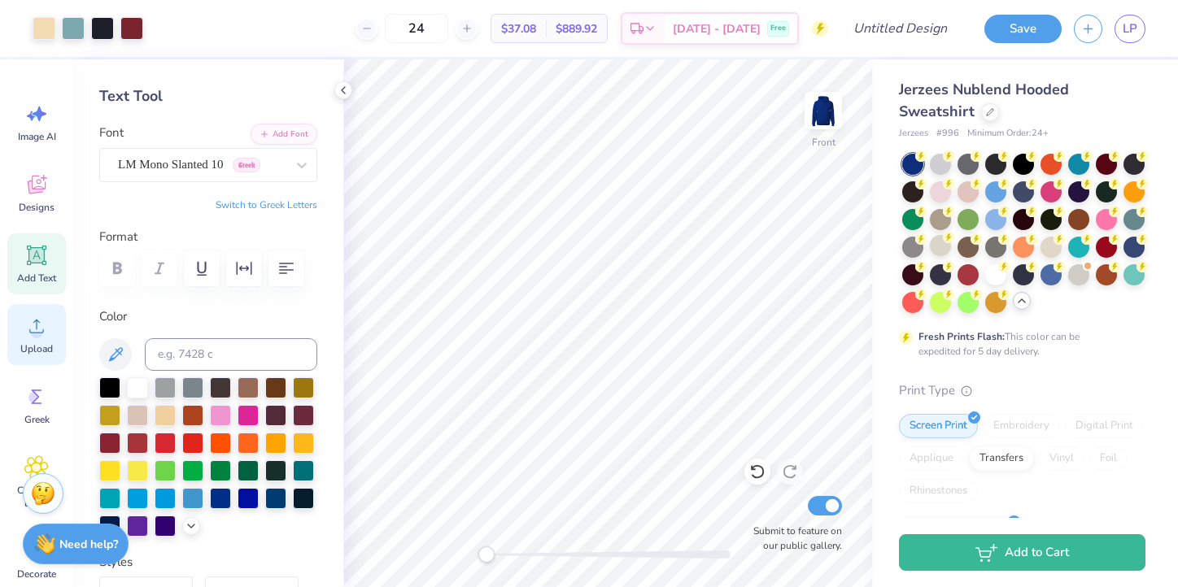
click at [39, 329] on circle at bounding box center [36, 332] width 11 height 11
click at [829, 98] on img at bounding box center [823, 110] width 65 height 65
click at [34, 324] on icon at bounding box center [36, 326] width 24 height 24
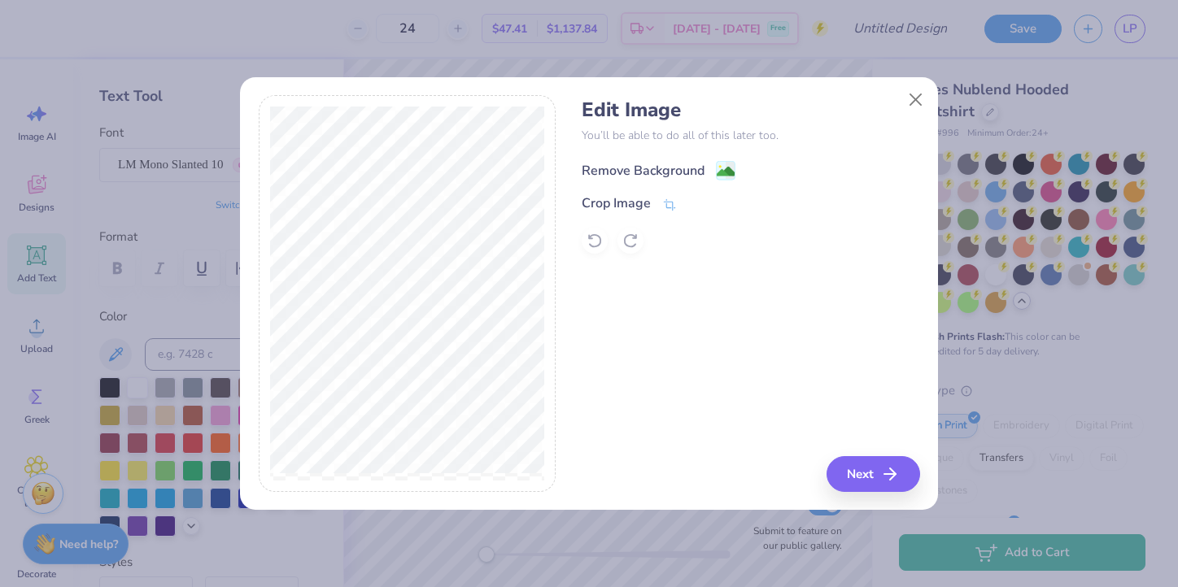
click at [717, 174] on image at bounding box center [726, 172] width 18 height 18
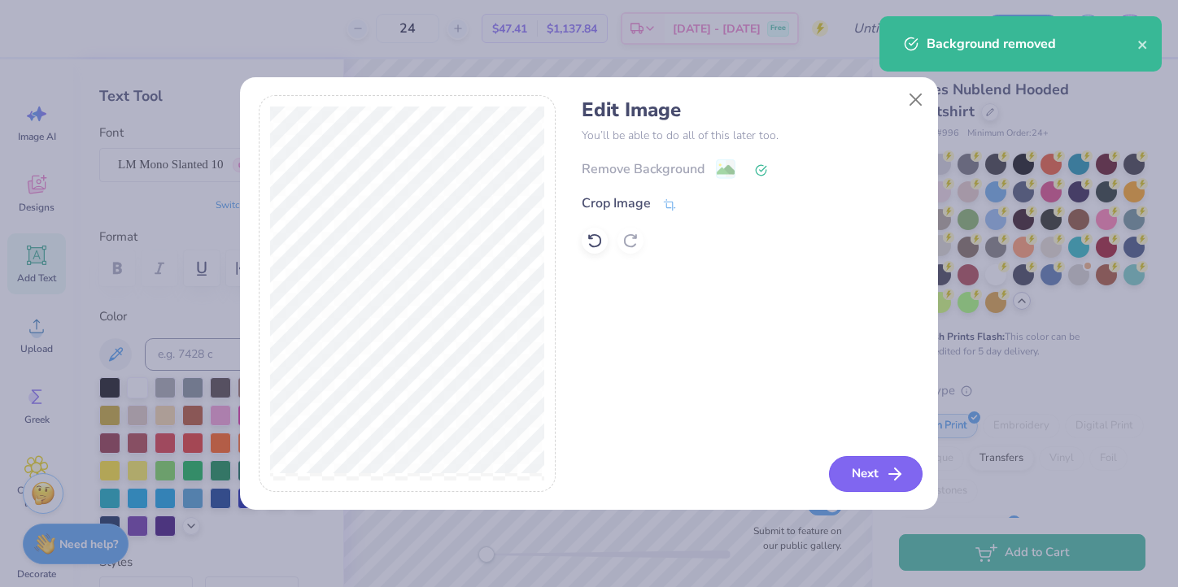
click at [882, 475] on button "Next" at bounding box center [876, 474] width 94 height 36
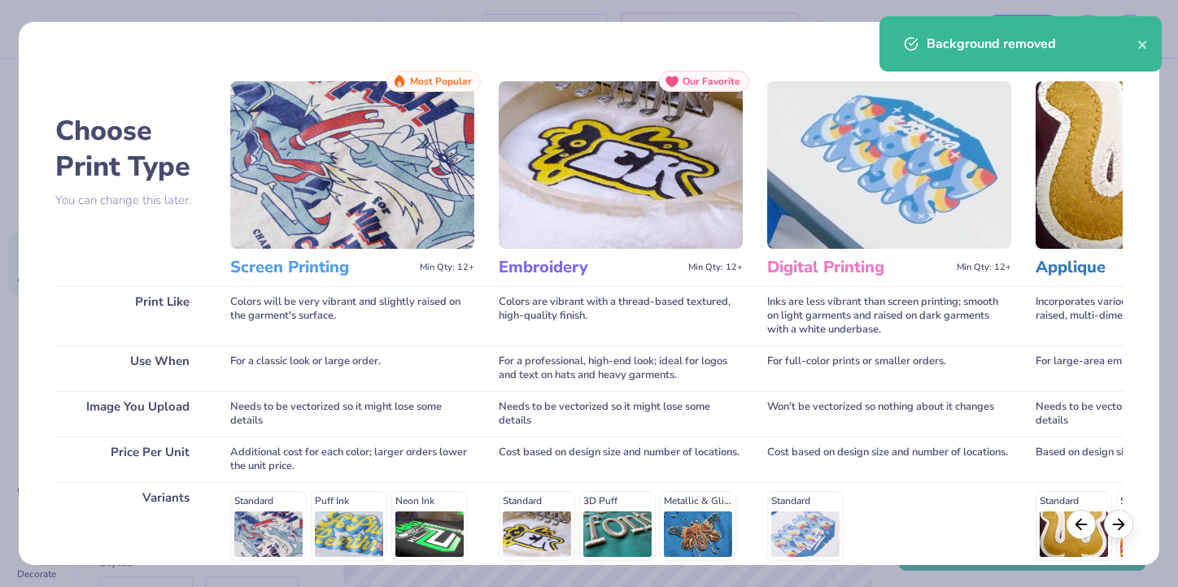
scroll to position [224, 0]
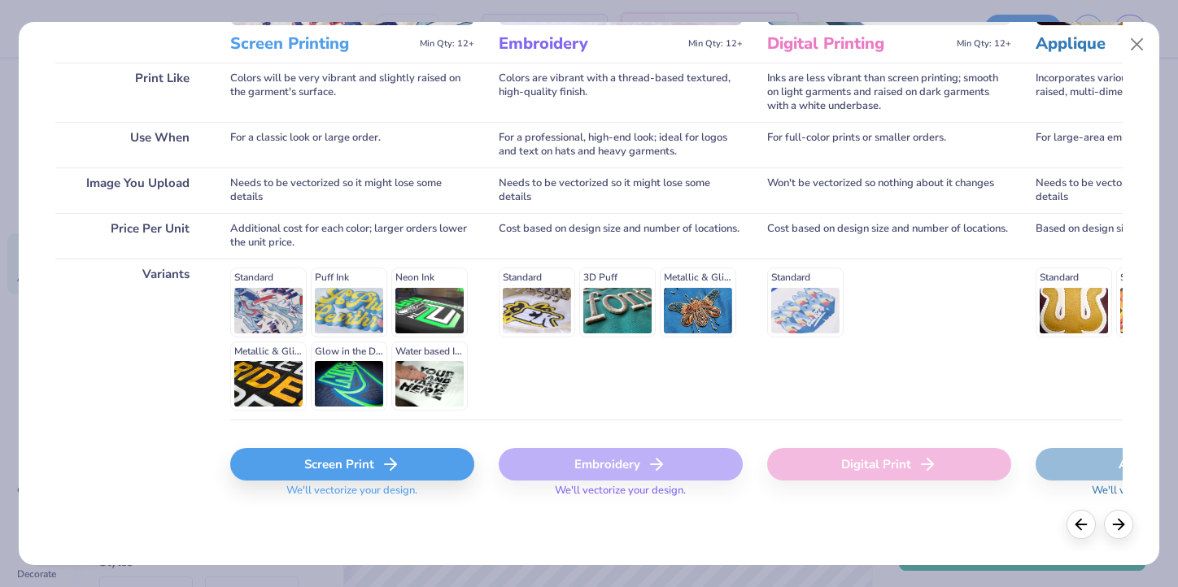
click at [325, 457] on div "Screen Print" at bounding box center [352, 464] width 244 height 33
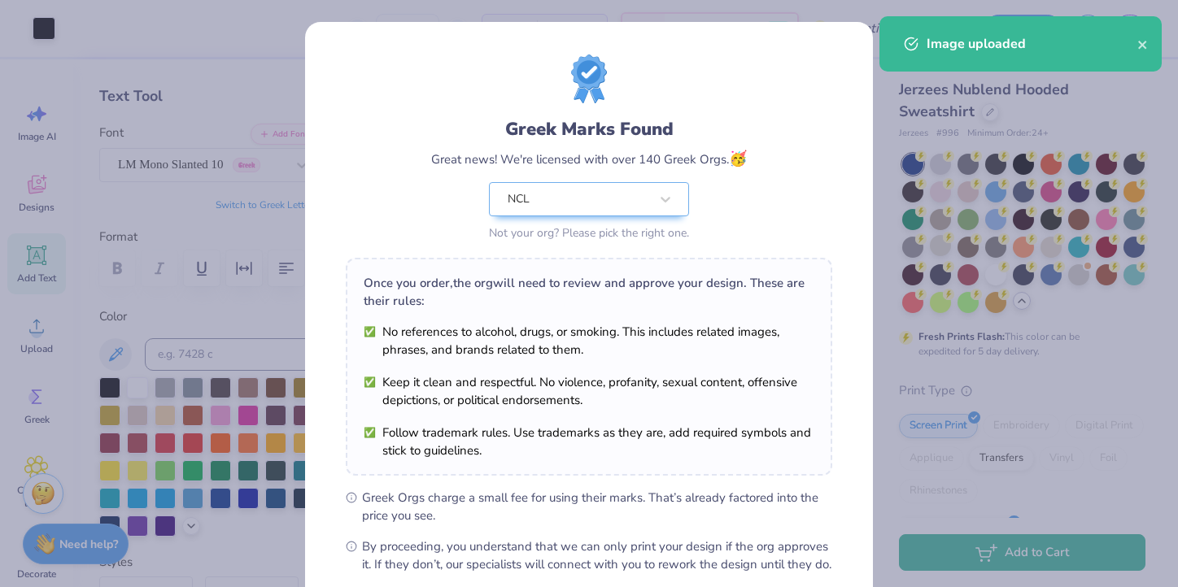
click at [658, 263] on body "Art colors 24 $41.67 Per Item $1,000.08 Total Est. Delivery [DATE] - [DATE] Fre…" at bounding box center [589, 293] width 1178 height 587
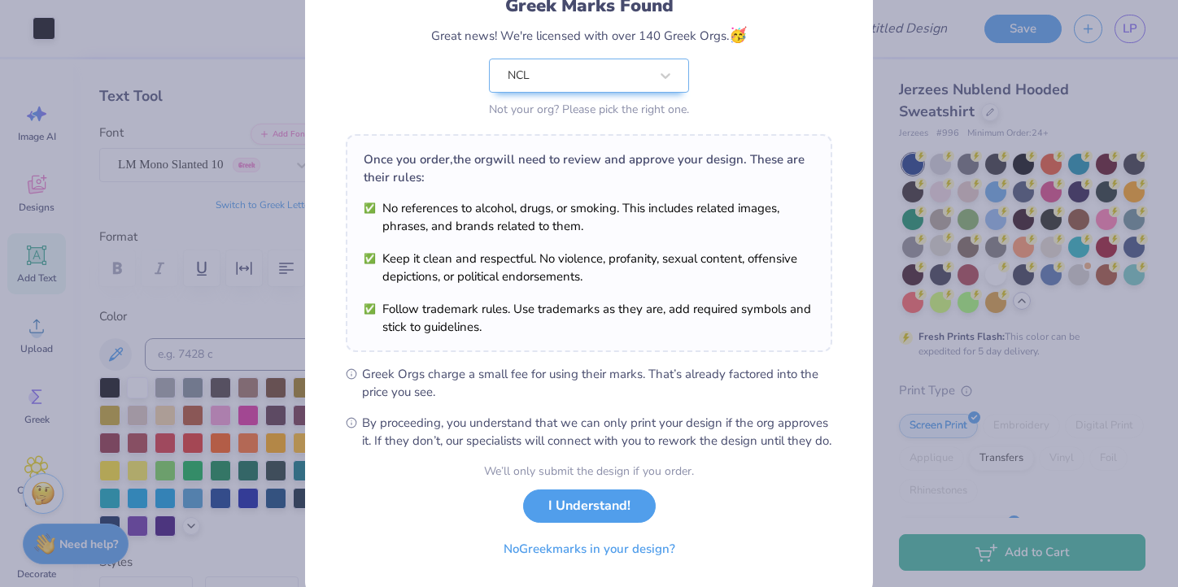
scroll to position [174, 0]
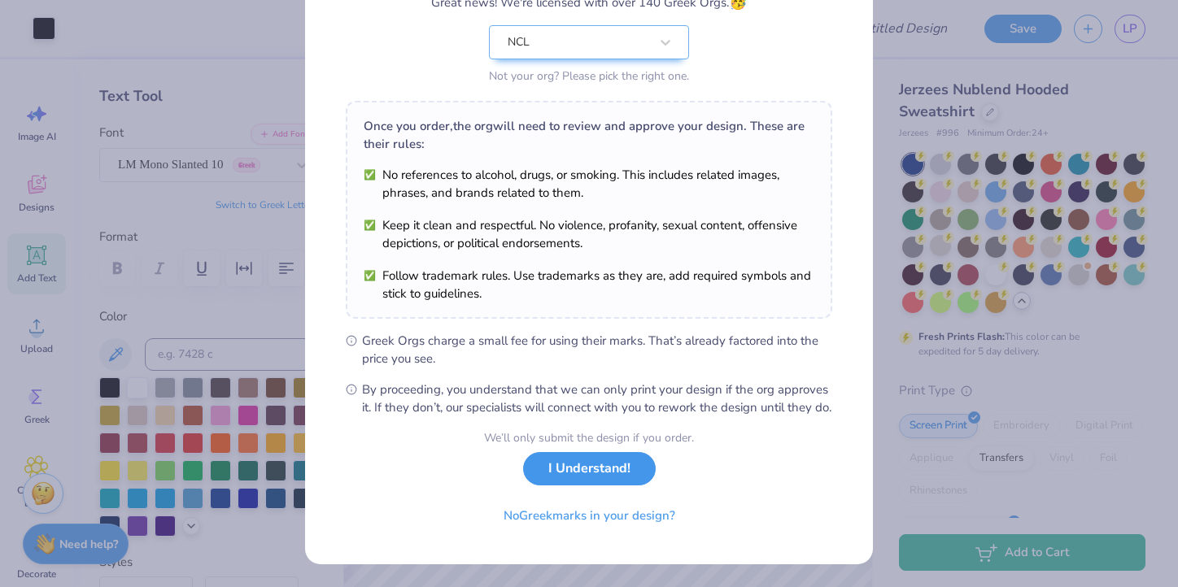
click at [600, 471] on button "I Understand!" at bounding box center [589, 468] width 133 height 33
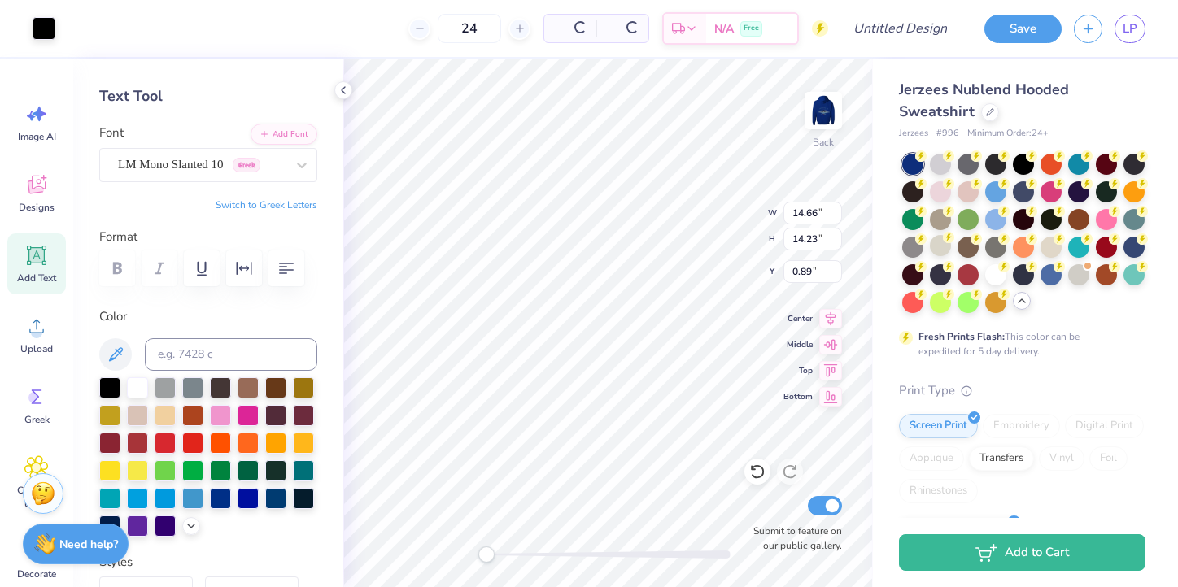
scroll to position [0, 0]
click at [831, 109] on img at bounding box center [823, 110] width 65 height 65
type input "3.95"
type input "3.83"
type input "5.22"
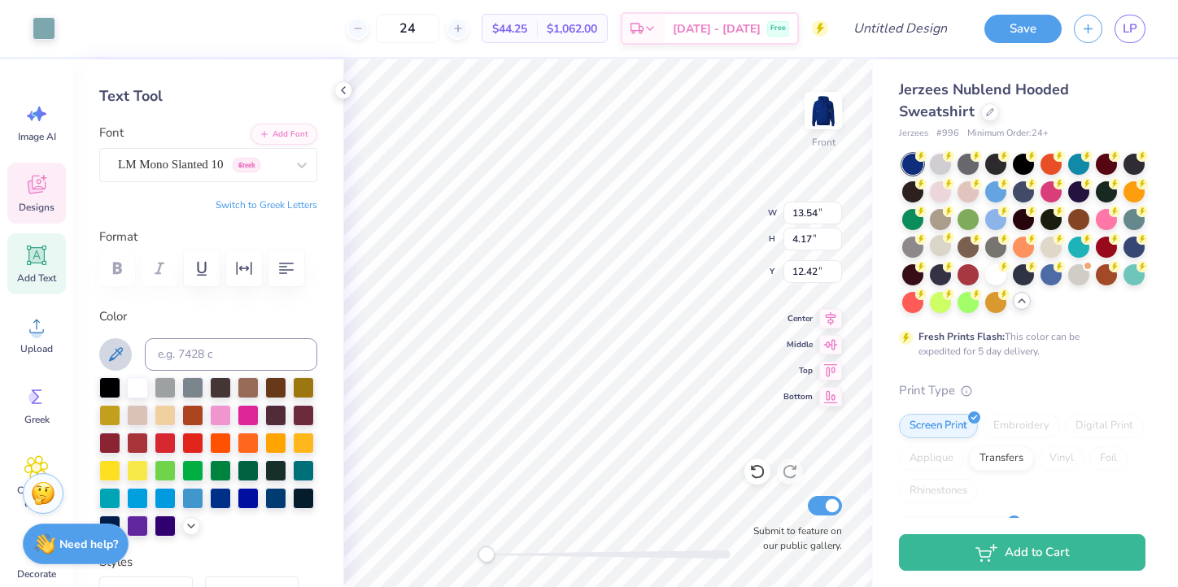
click at [114, 345] on icon at bounding box center [116, 355] width 20 height 20
click at [831, 116] on img at bounding box center [823, 110] width 65 height 65
type input "13.34"
type input "4.11"
type input "10.65"
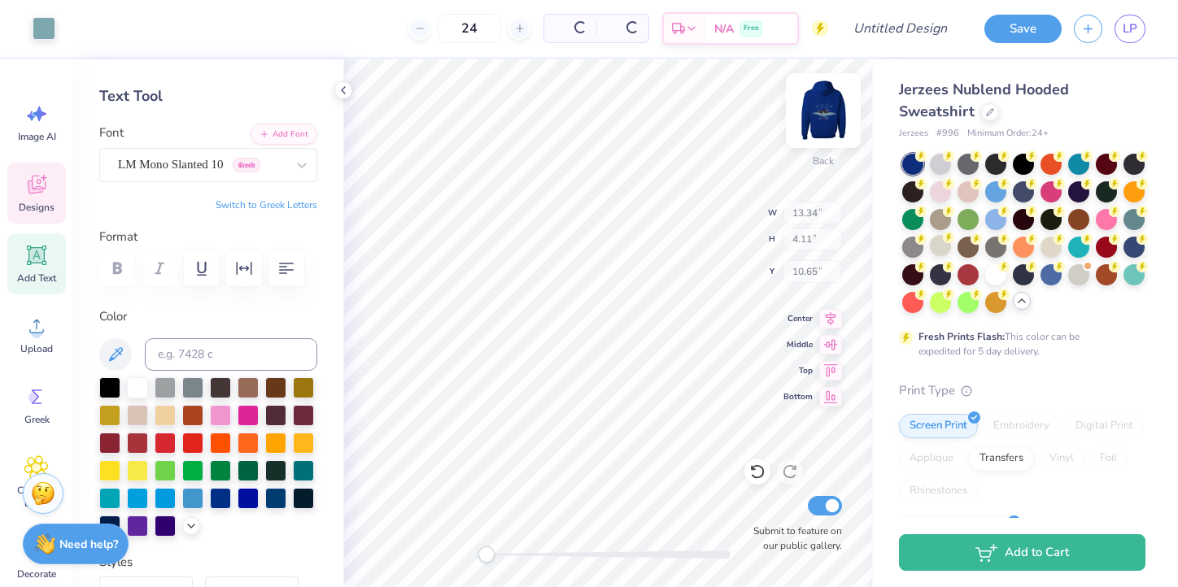
click at [818, 97] on img at bounding box center [823, 110] width 65 height 65
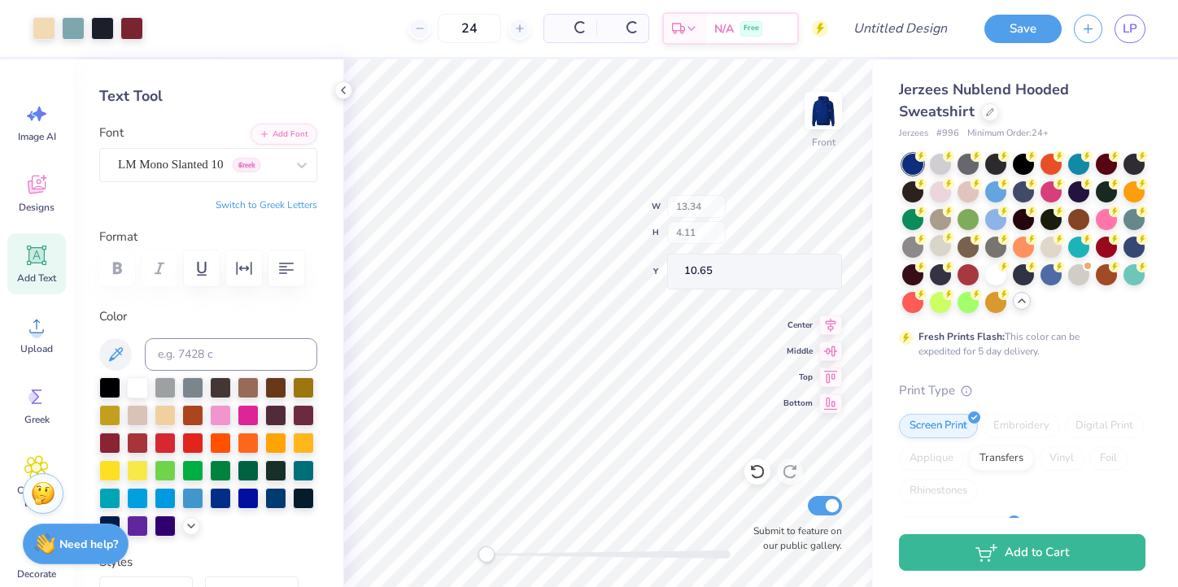
type input "13.54"
type input "4.17"
type input "12.42"
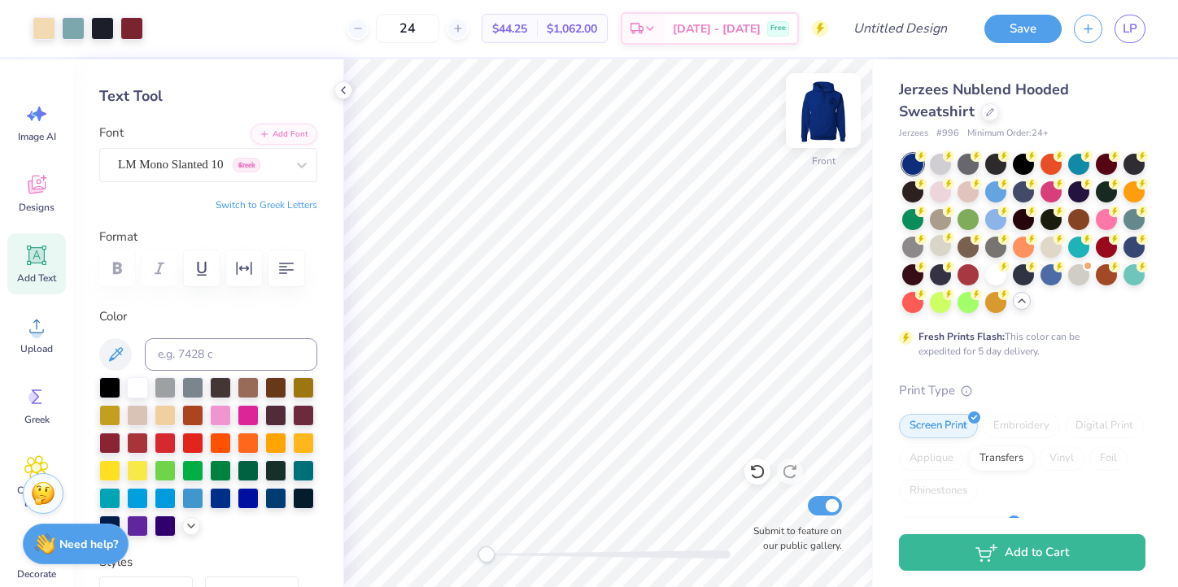
click at [820, 107] on img at bounding box center [823, 110] width 65 height 65
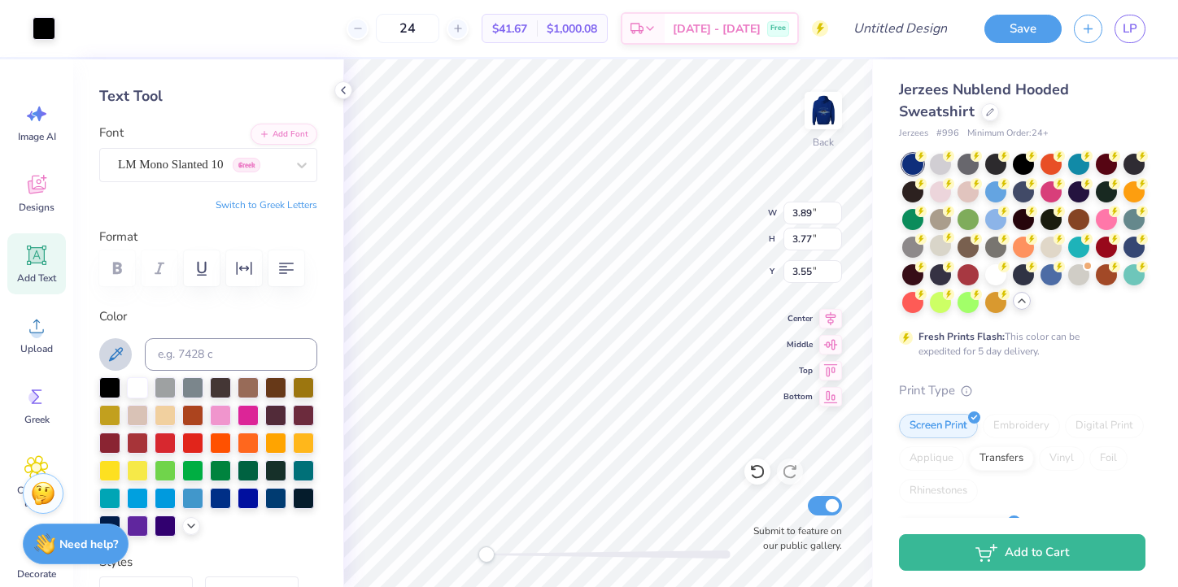
click at [113, 360] on icon at bounding box center [116, 355] width 20 height 20
click at [118, 356] on icon at bounding box center [116, 355] width 20 height 20
click at [815, 109] on img at bounding box center [823, 110] width 65 height 65
type input "3.95"
type input "3.83"
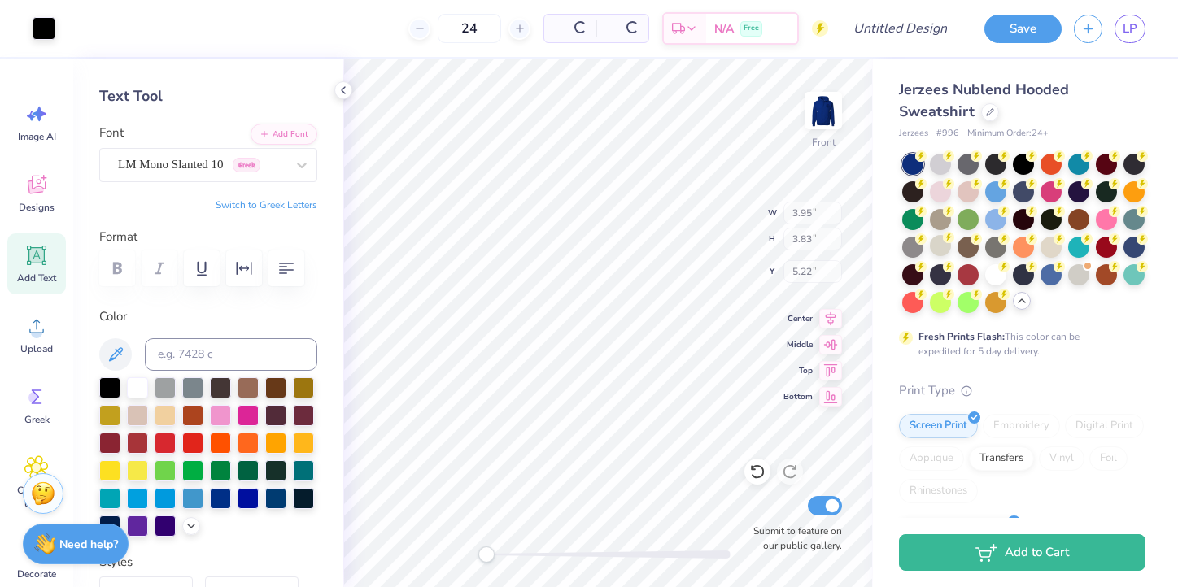
type input "5.22"
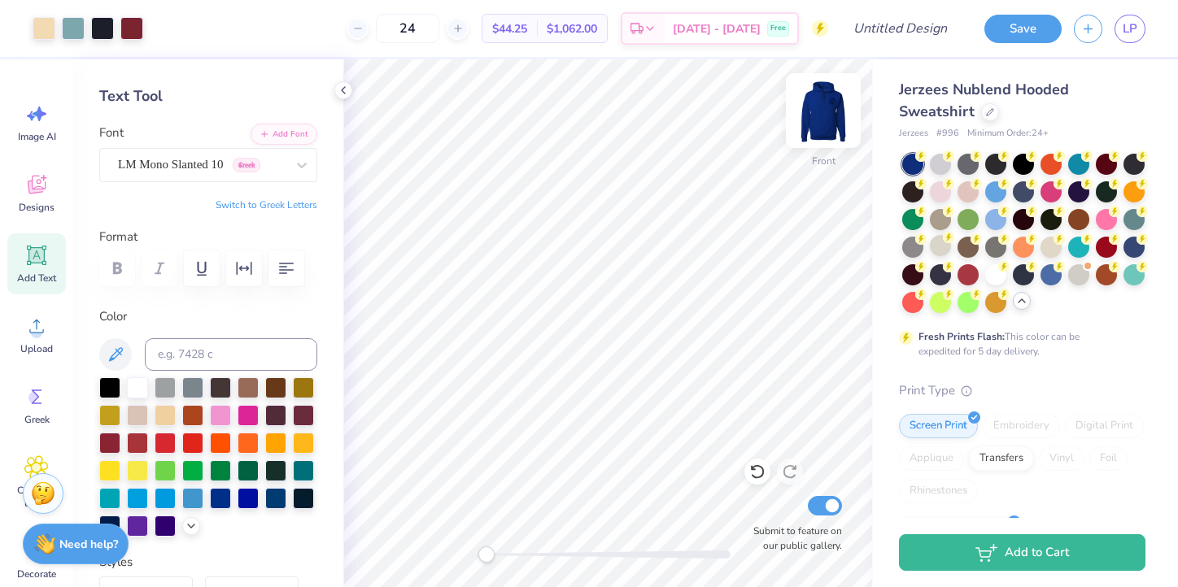
click at [811, 113] on img at bounding box center [823, 110] width 65 height 65
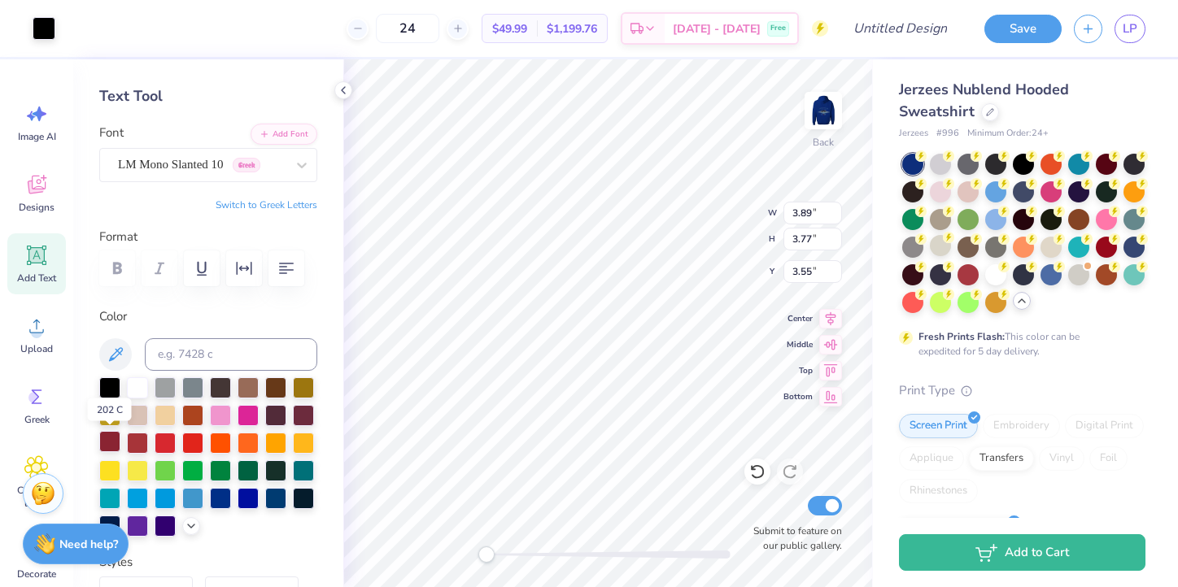
click at [113, 443] on div at bounding box center [109, 441] width 21 height 21
click at [116, 438] on div at bounding box center [109, 441] width 21 height 21
click at [110, 438] on div at bounding box center [109, 441] width 21 height 21
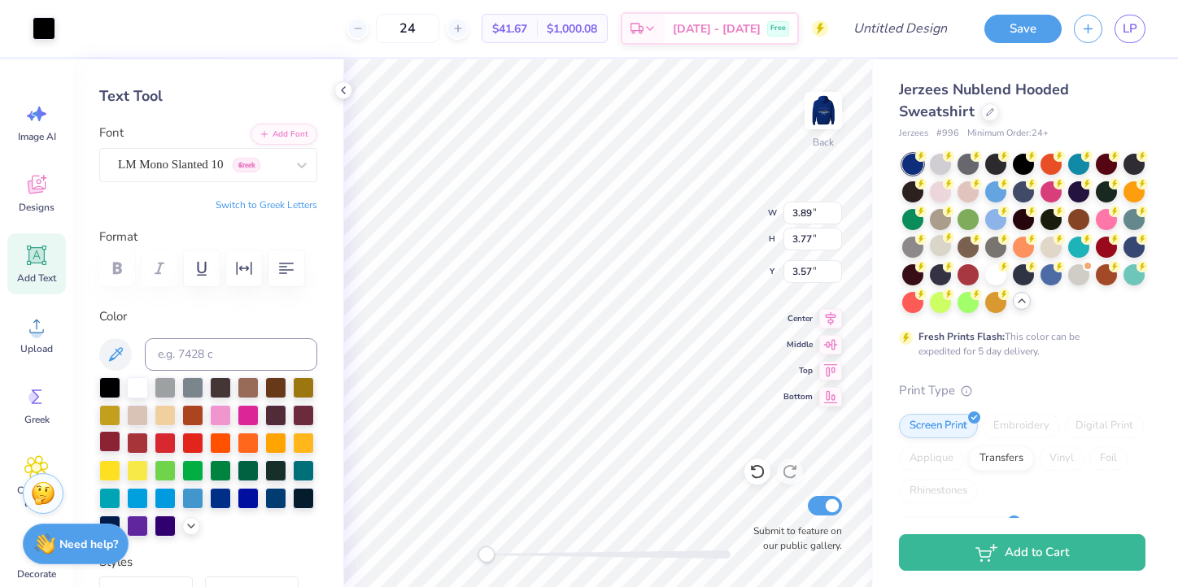
click at [112, 440] on div at bounding box center [109, 441] width 21 height 21
click at [32, 316] on icon at bounding box center [36, 326] width 24 height 24
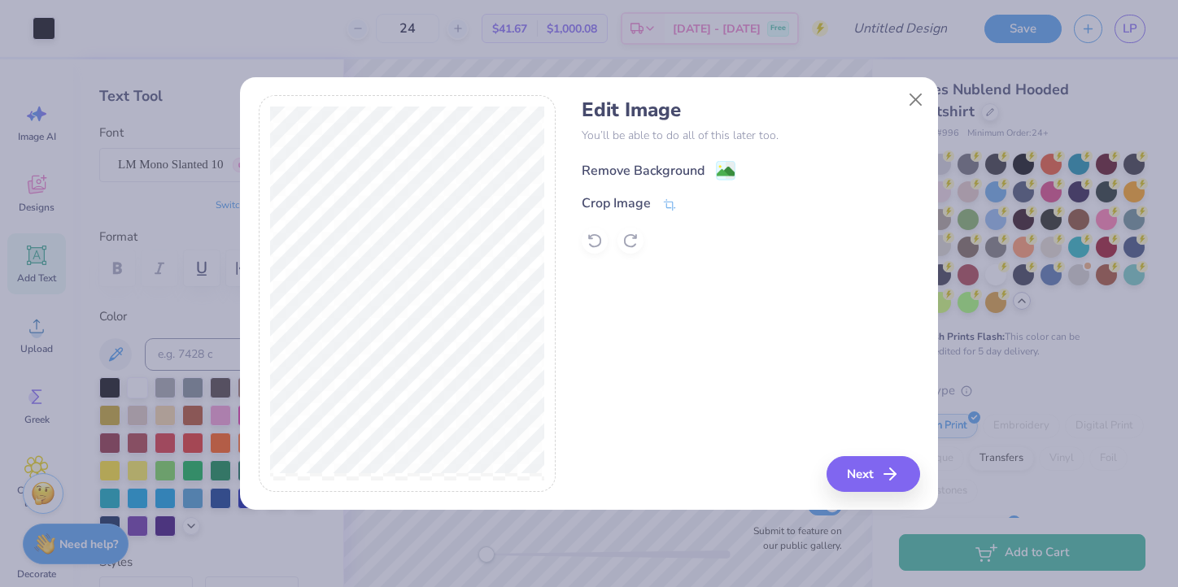
click at [719, 167] on circle at bounding box center [720, 167] width 2 height 2
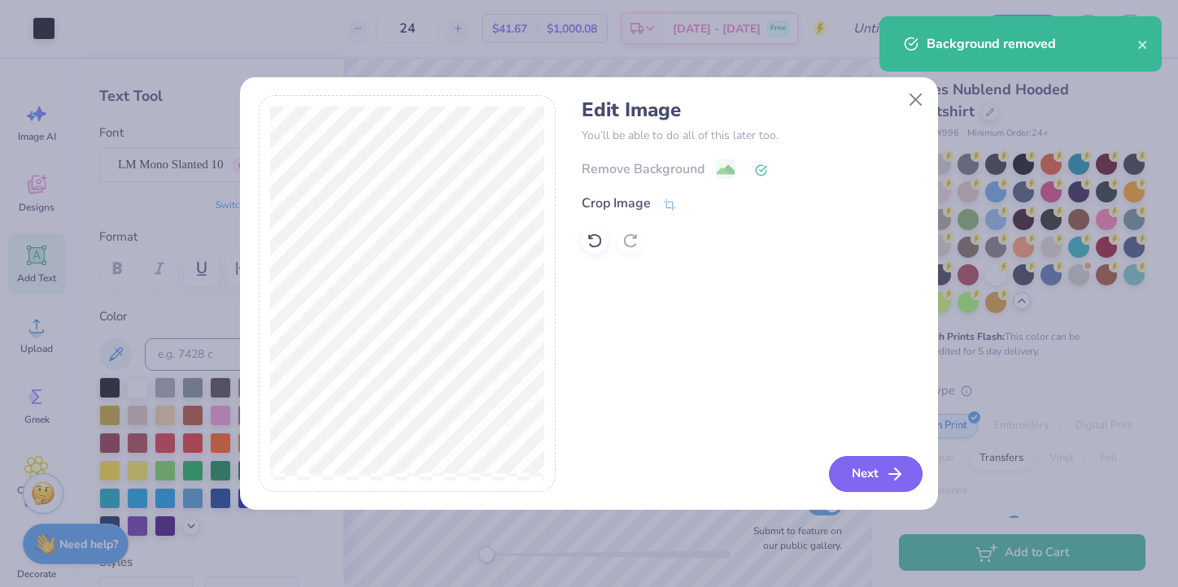
click at [874, 474] on button "Next" at bounding box center [876, 474] width 94 height 36
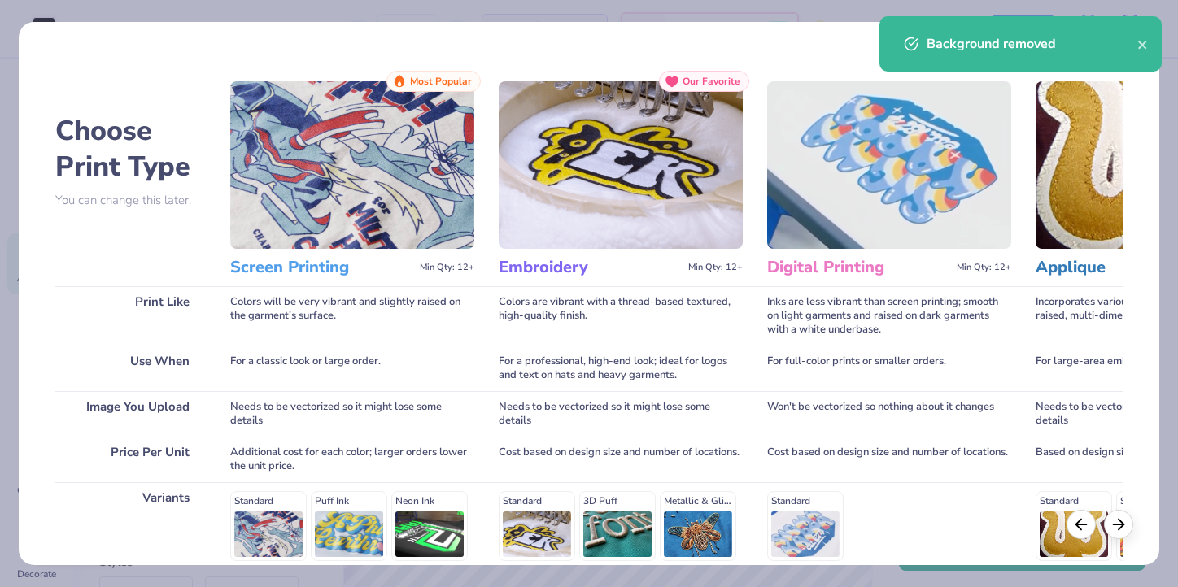
scroll to position [224, 0]
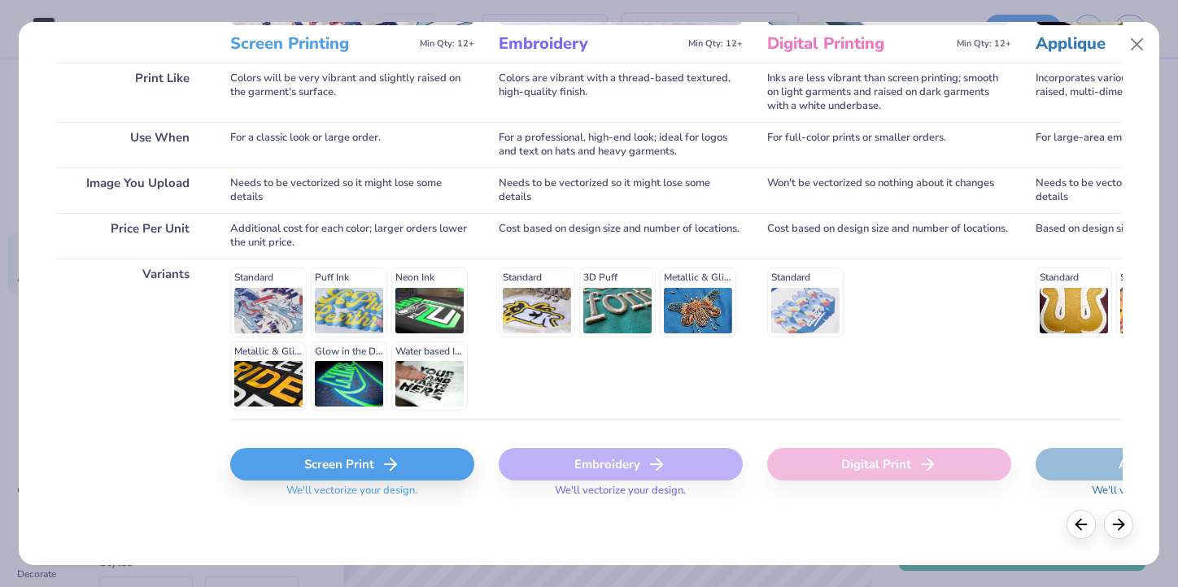
click at [327, 453] on div "Screen Print" at bounding box center [352, 464] width 244 height 33
type input "14.66"
type input "14.23"
type input "0.89"
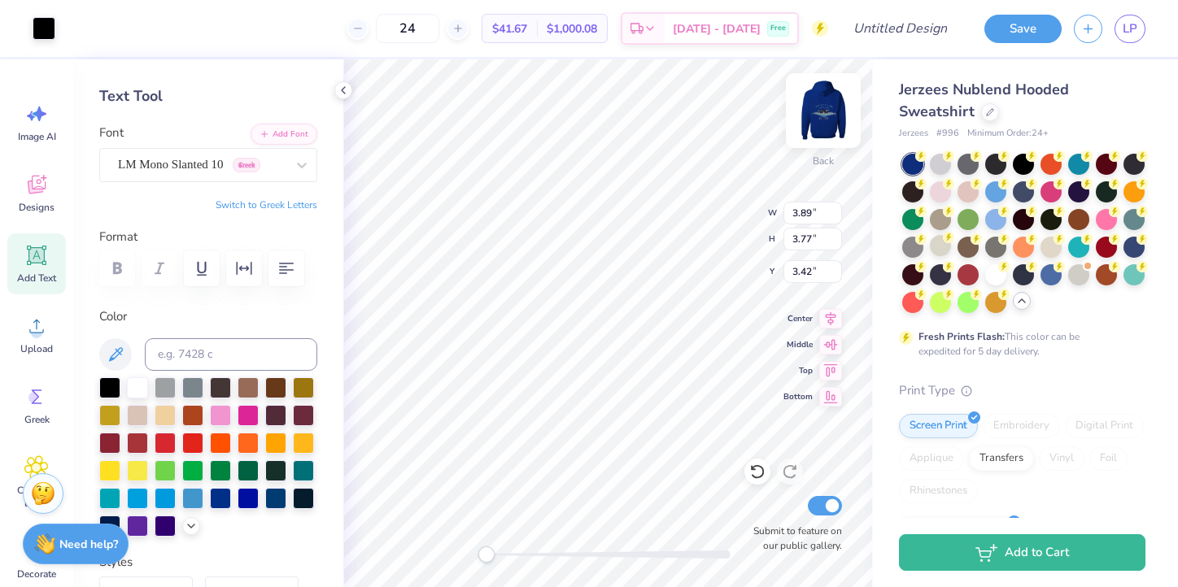
click at [818, 115] on img at bounding box center [823, 110] width 65 height 65
type input "3.95"
type input "3.83"
type input "5.08"
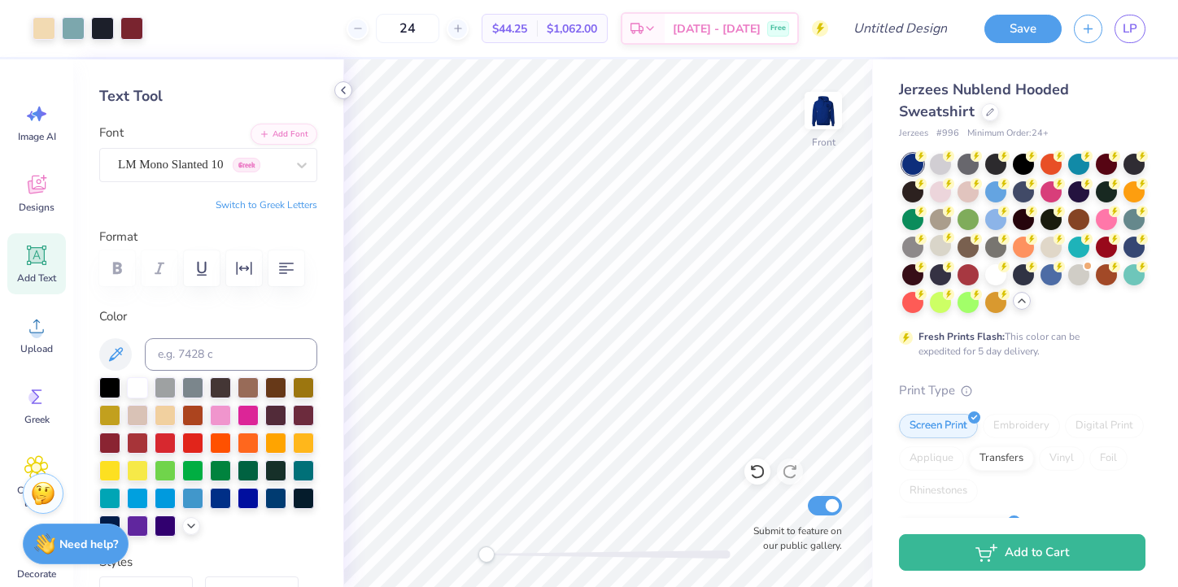
click at [342, 91] on icon at bounding box center [343, 90] width 13 height 13
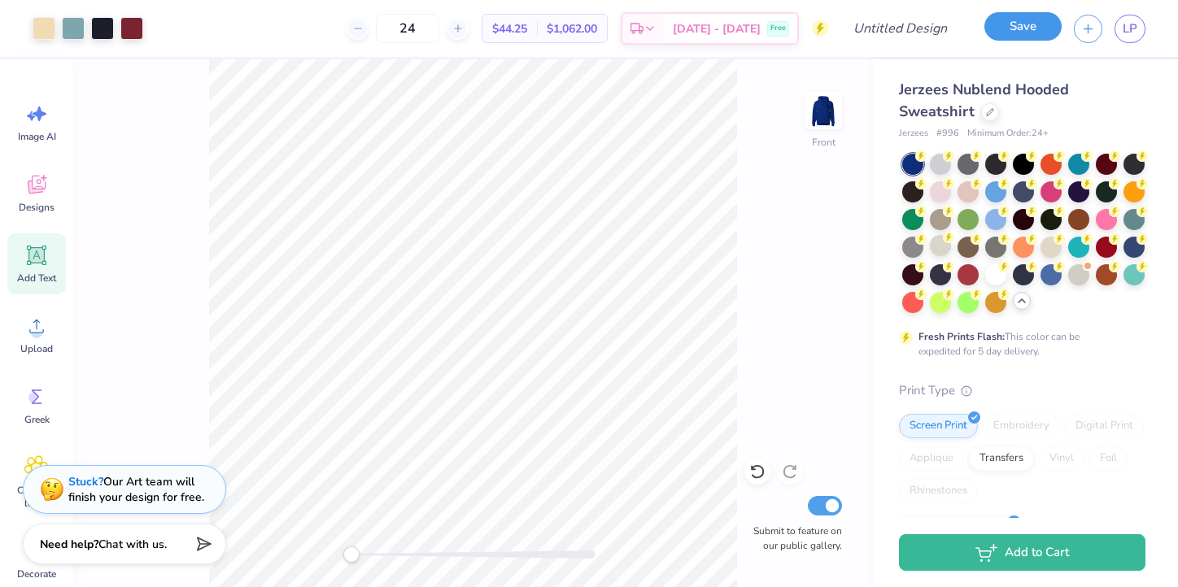
click at [1024, 25] on button "Save" at bounding box center [1022, 26] width 77 height 28
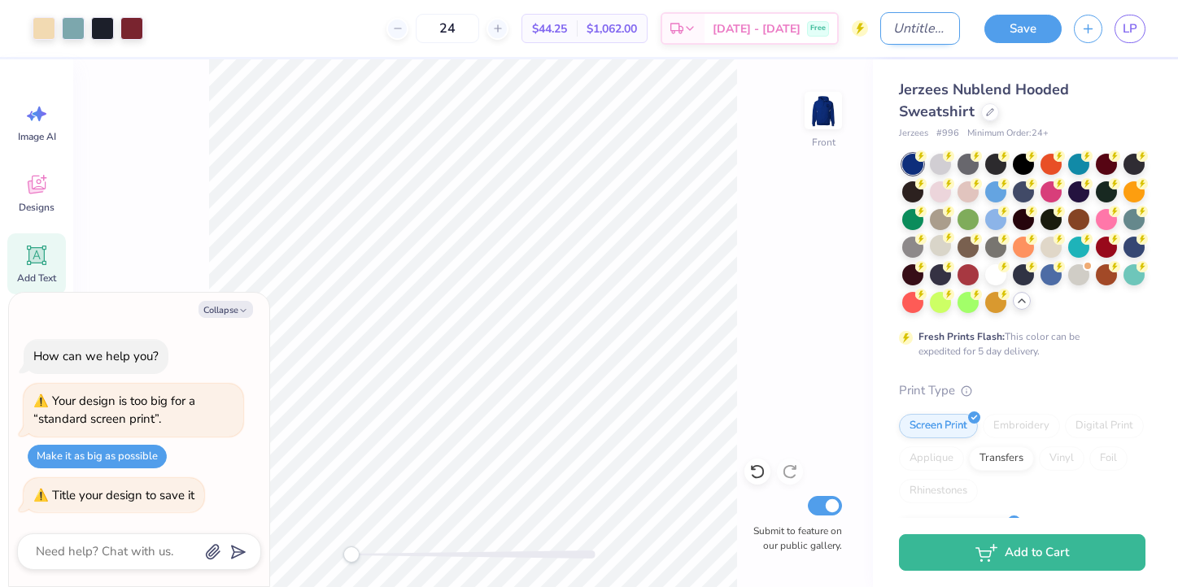
type textarea "x"
click at [902, 24] on input "Design Title" at bounding box center [920, 28] width 80 height 33
type input "c"
type textarea "x"
type input "co"
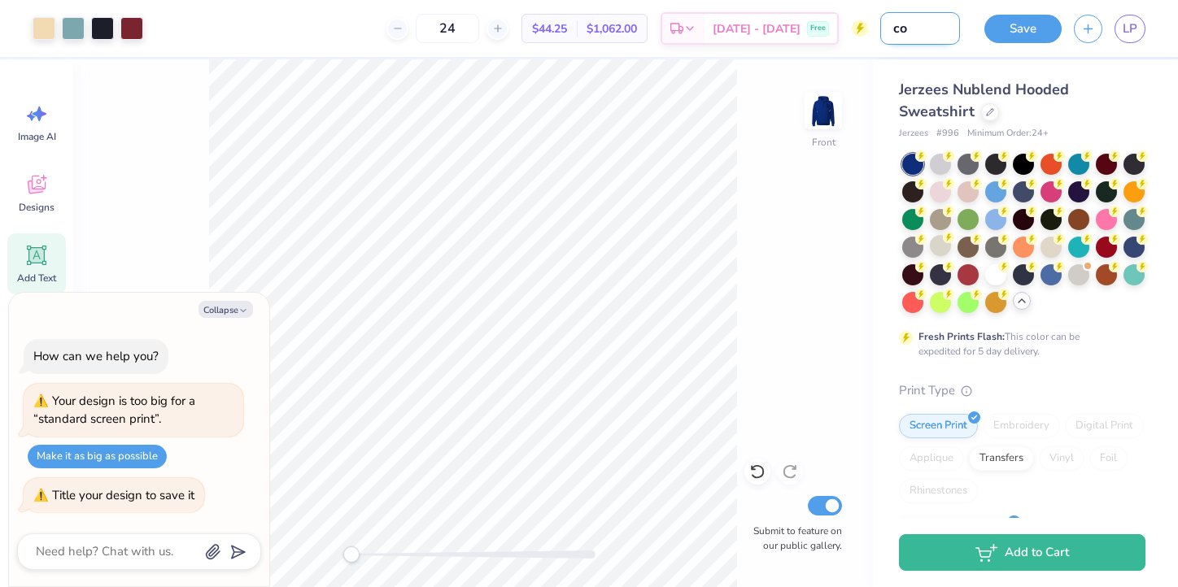
type textarea "x"
type input "con"
type textarea "x"
type input "conc"
type textarea "x"
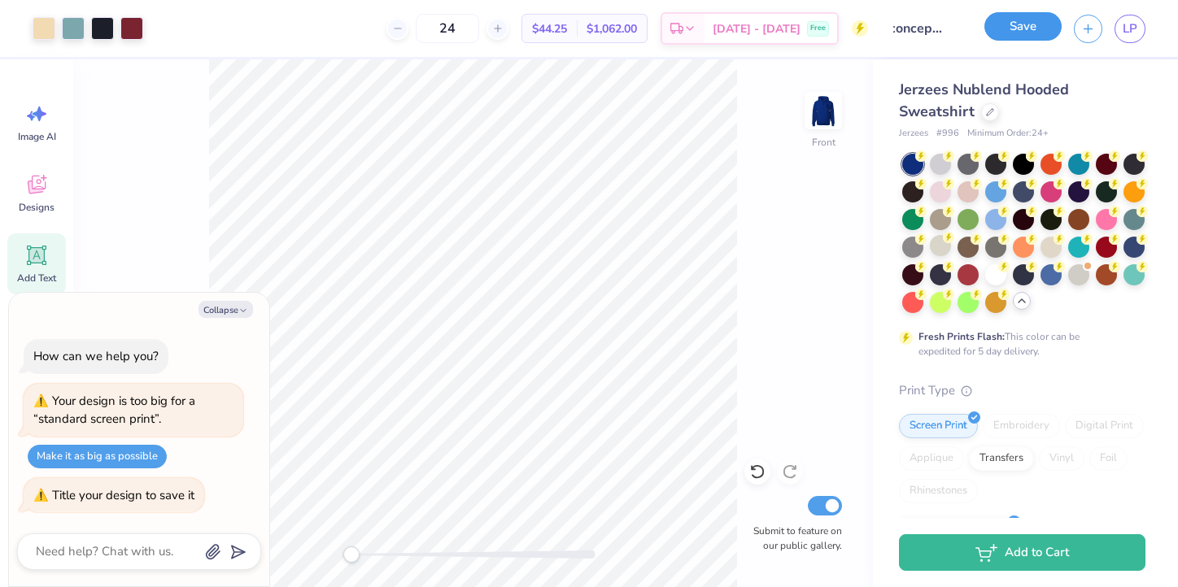
scroll to position [0, 0]
click at [1021, 28] on button "Save" at bounding box center [1022, 26] width 77 height 28
